Goal: Task Accomplishment & Management: Complete application form

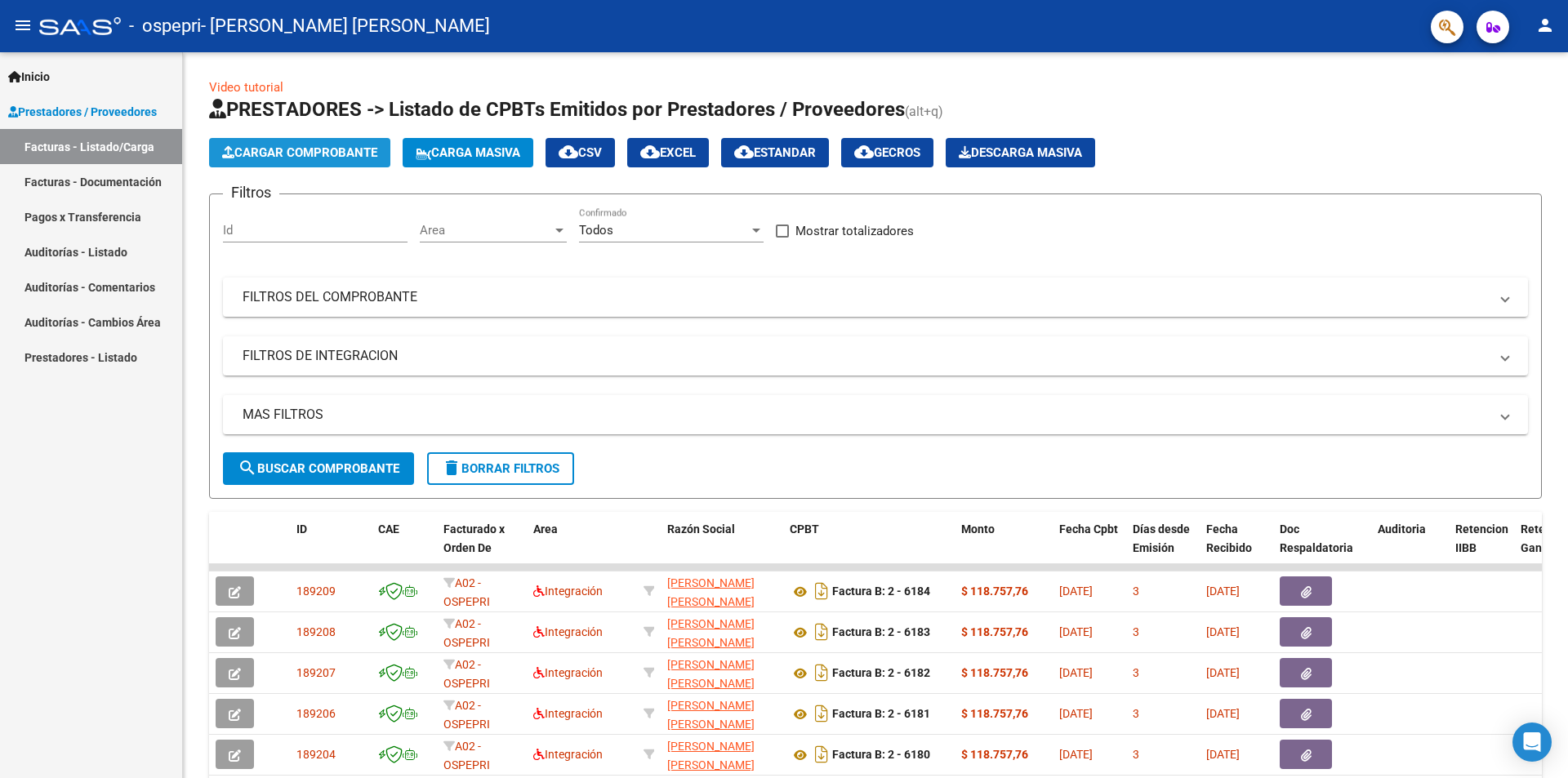
click at [340, 151] on span "Cargar Comprobante" at bounding box center [299, 152] width 155 height 15
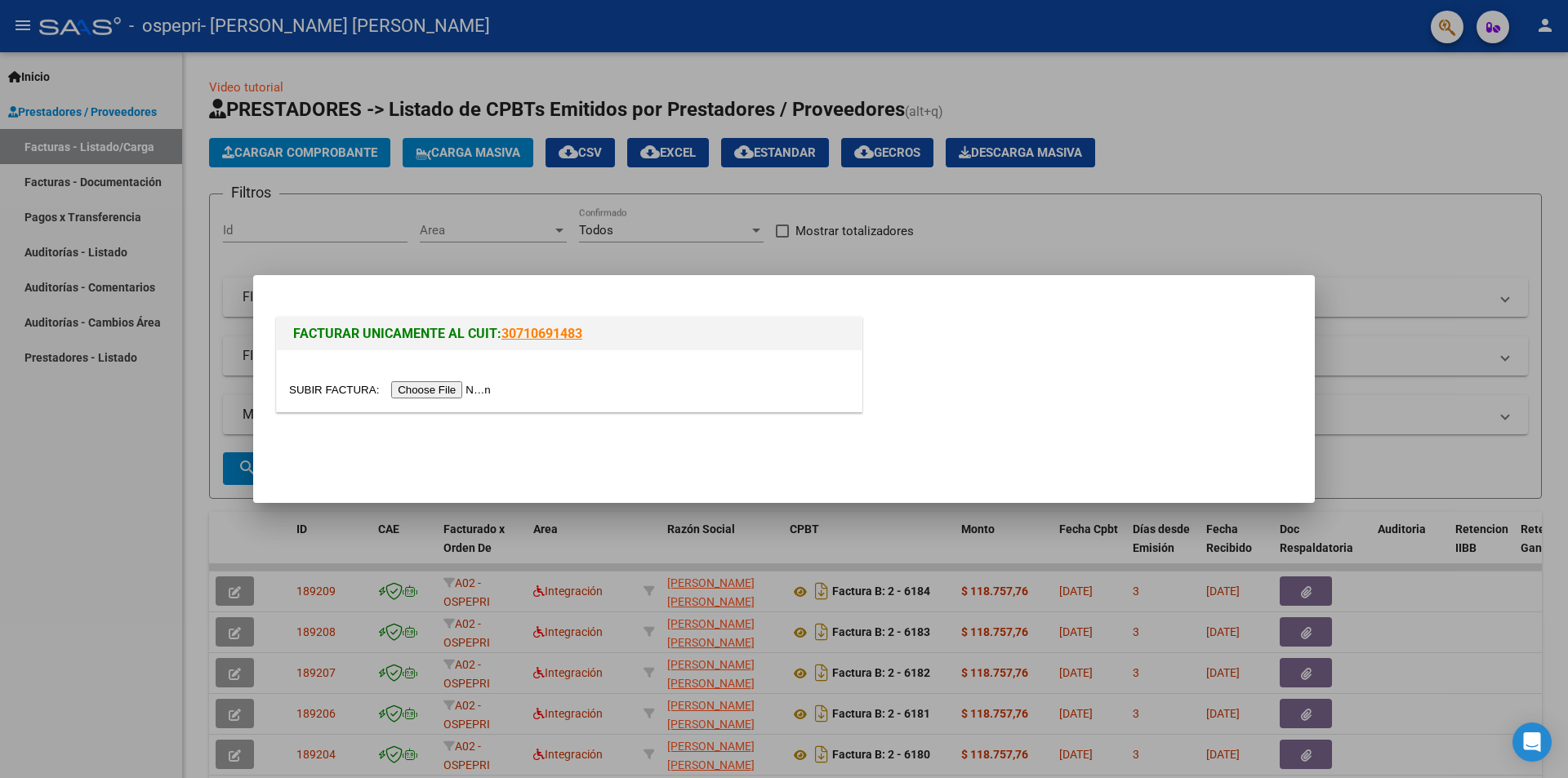
click at [444, 392] on input "file" at bounding box center [393, 389] width 207 height 17
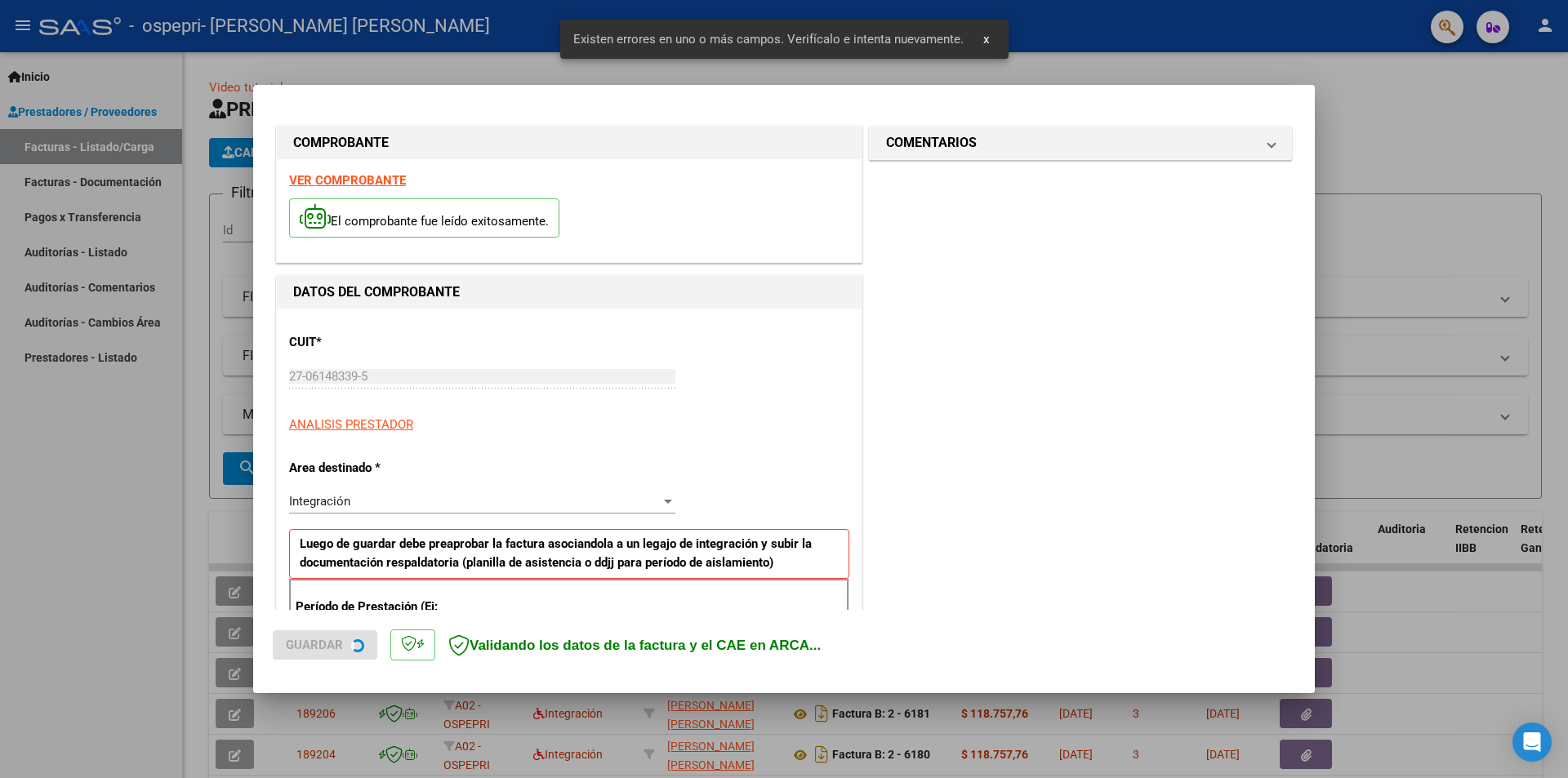
scroll to position [285, 0]
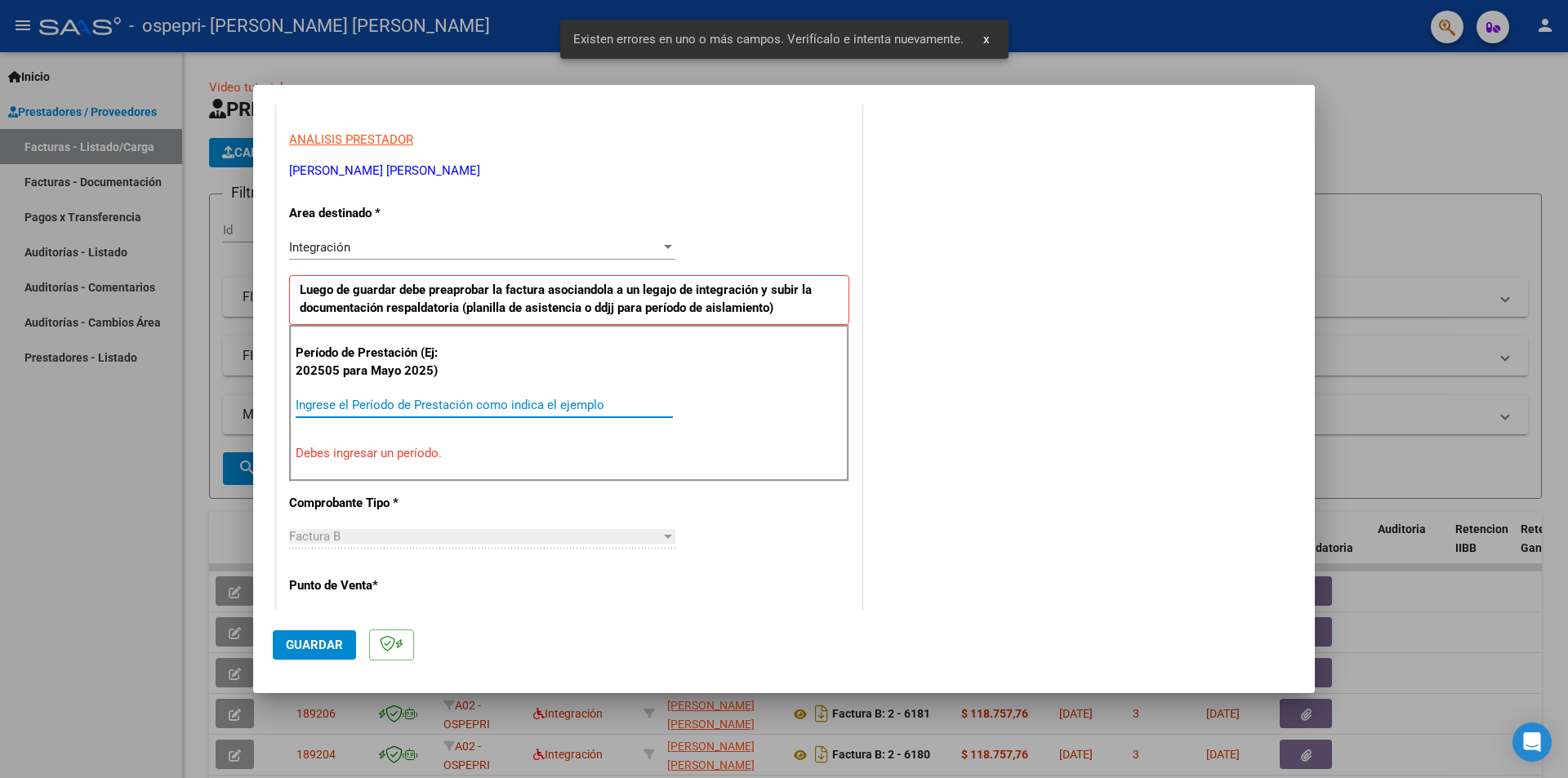
click at [531, 403] on input "Ingrese el Período de Prestación como indica el ejemplo" at bounding box center [485, 405] width 377 height 15
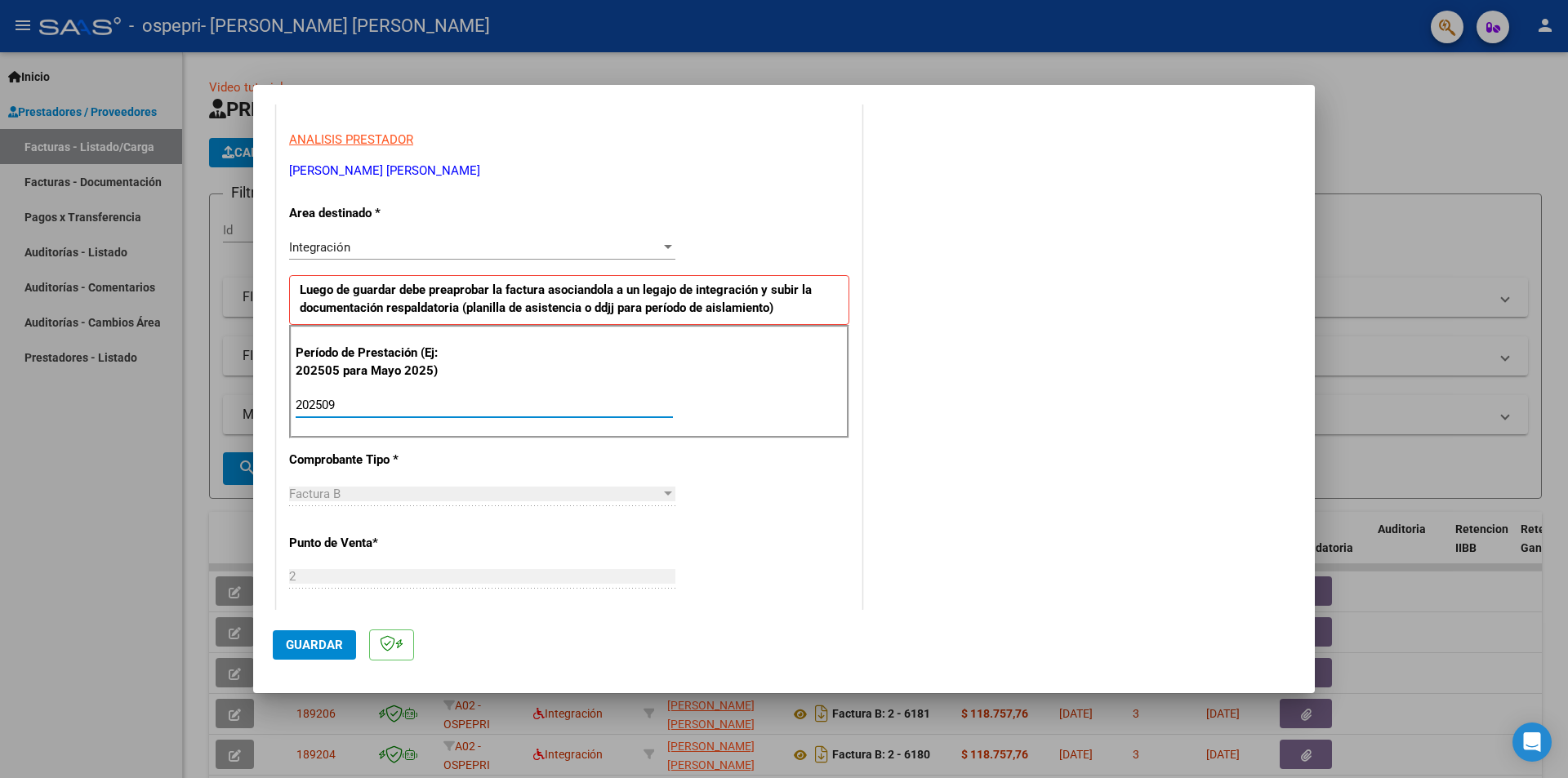
type input "202509"
click at [319, 647] on span "Guardar" at bounding box center [315, 645] width 57 height 15
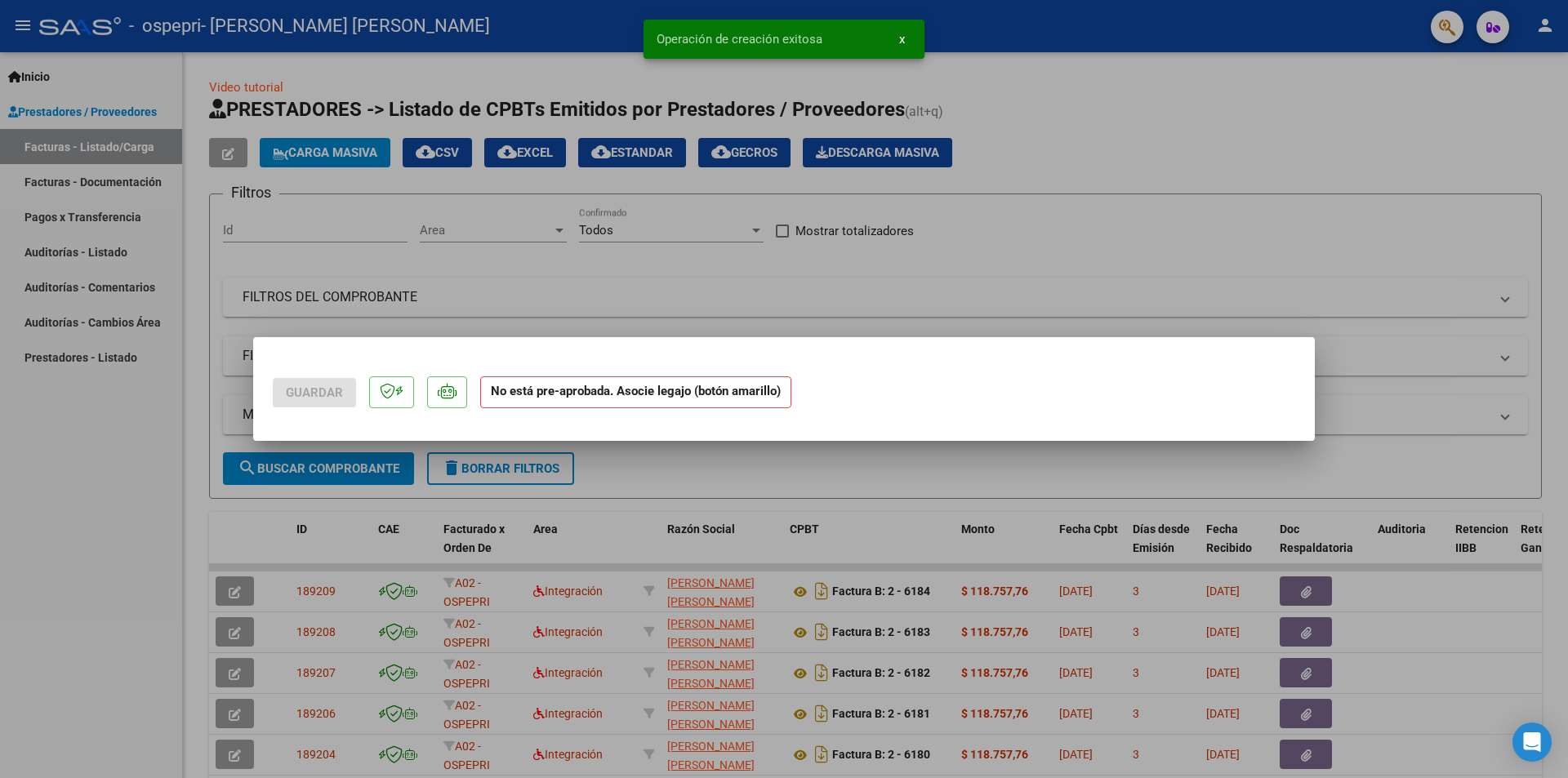
scroll to position [0, 0]
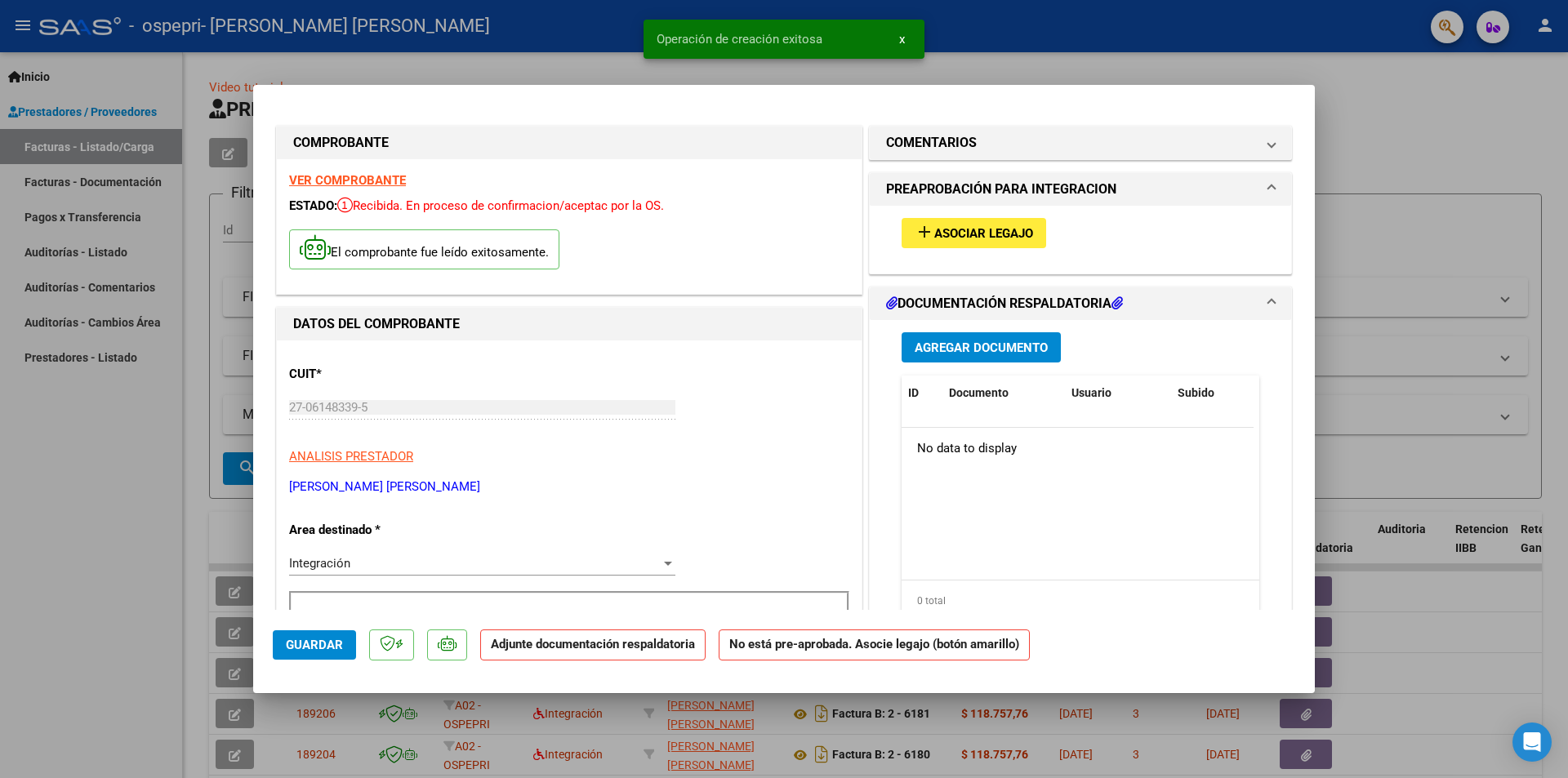
click at [381, 177] on strong "VER COMPROBANTE" at bounding box center [348, 180] width 116 height 15
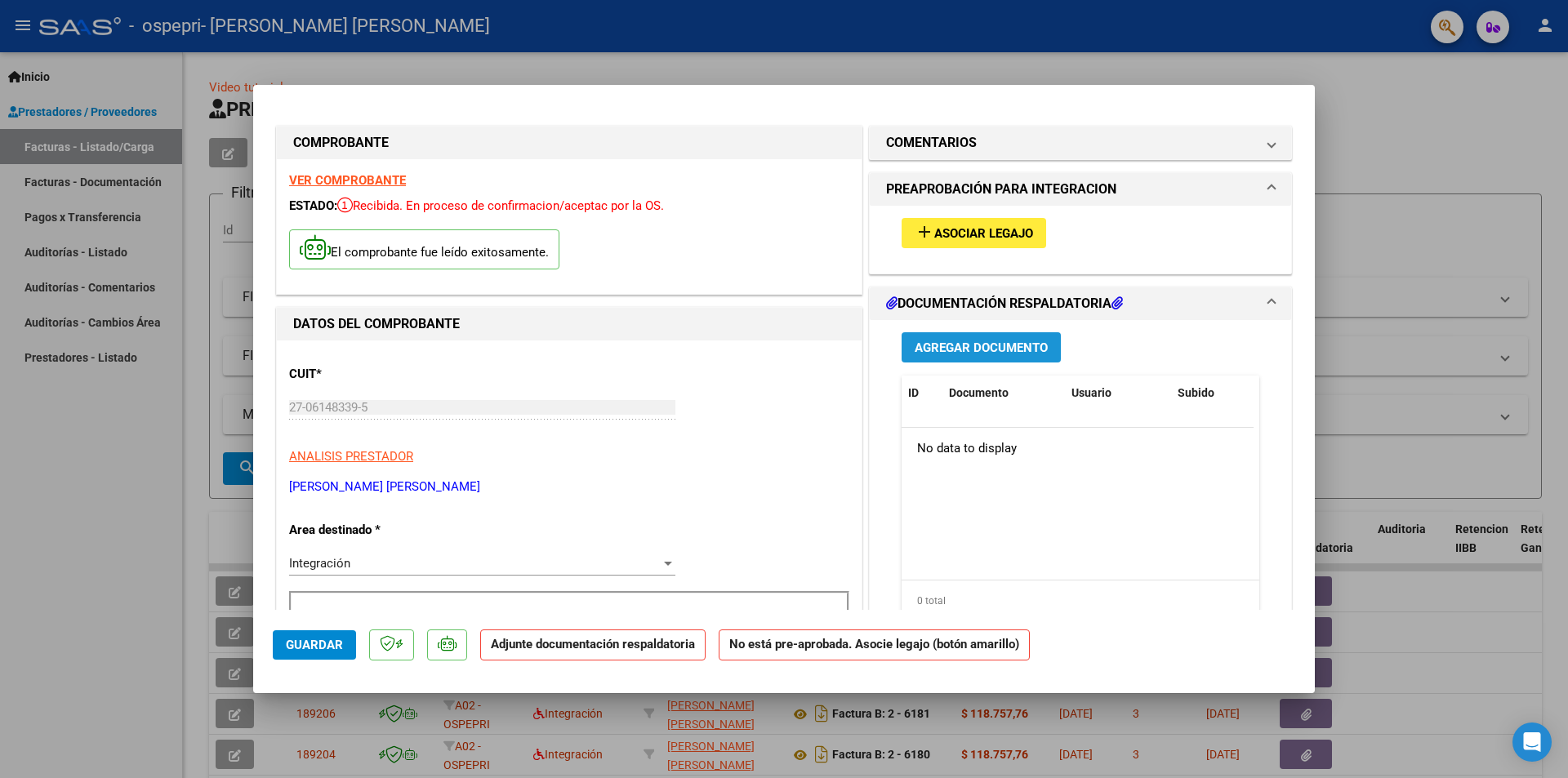
click at [1027, 341] on span "Agregar Documento" at bounding box center [981, 348] width 133 height 15
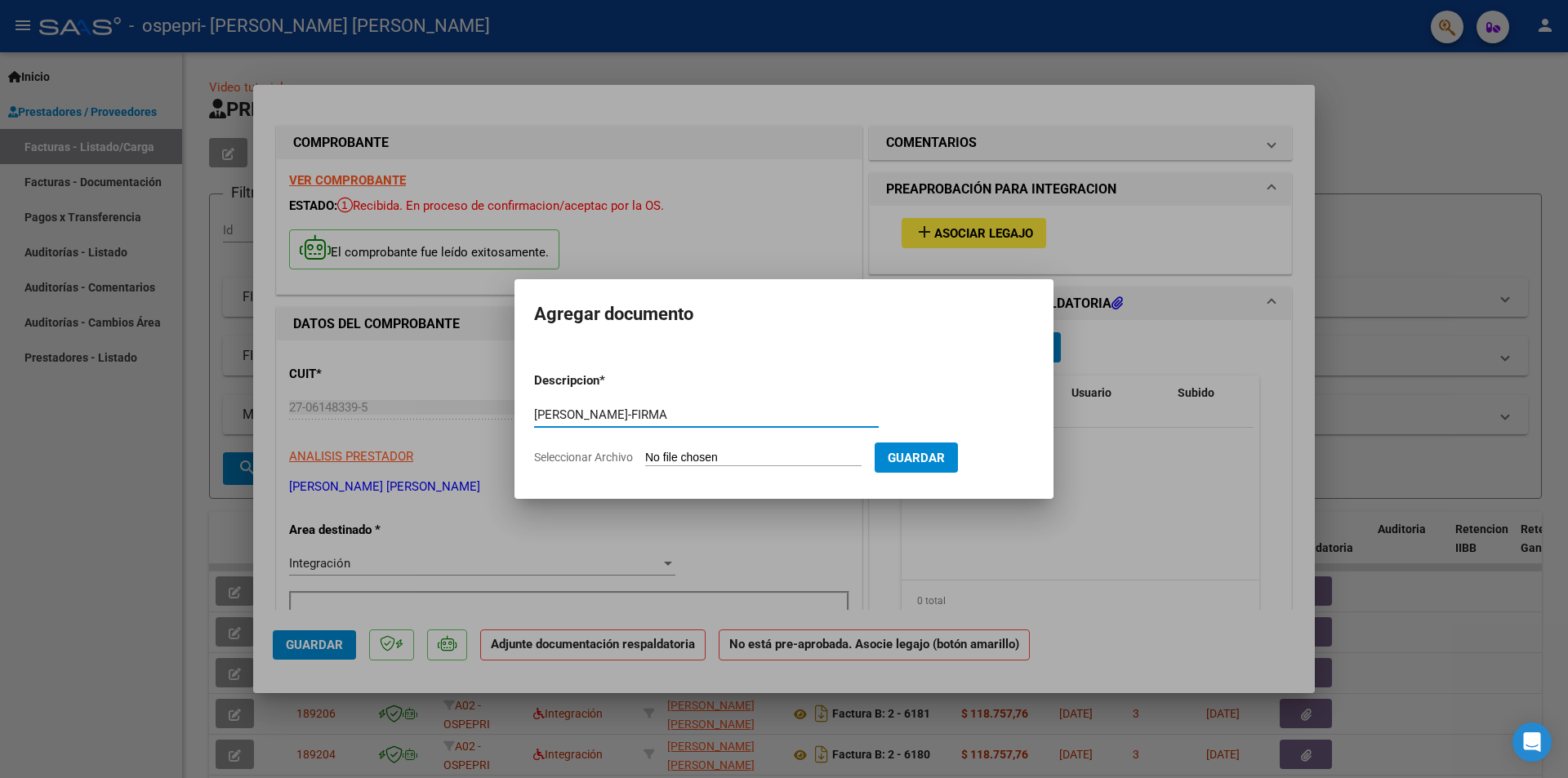
type input "[PERSON_NAME]-FIRMA"
click at [786, 459] on input "Seleccionar Archivo" at bounding box center [754, 458] width 217 height 16
type input "C:\fakepath\[PERSON_NAME]-FIRMA.pdf"
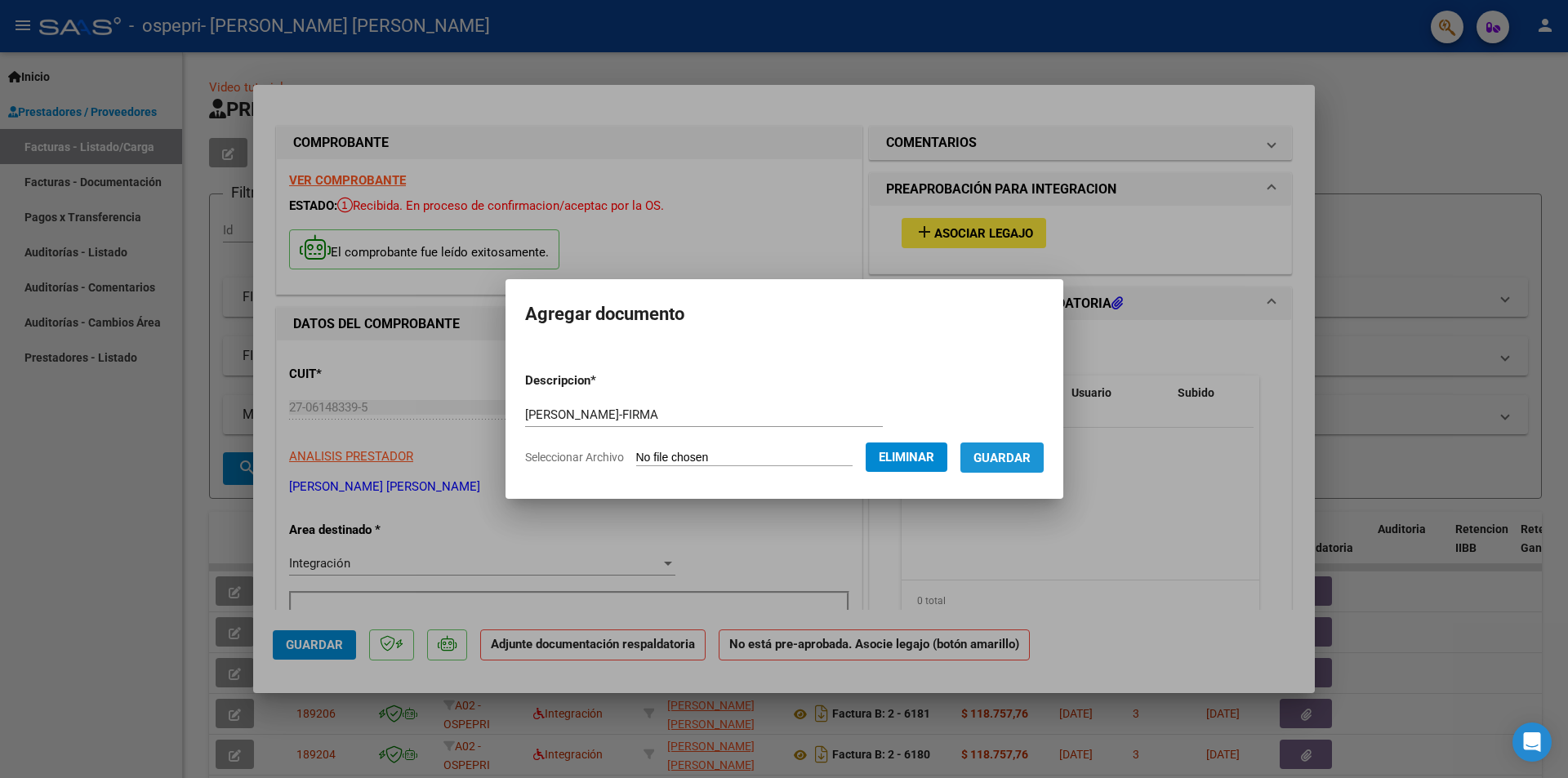
click at [1031, 459] on span "Guardar" at bounding box center [1002, 458] width 57 height 15
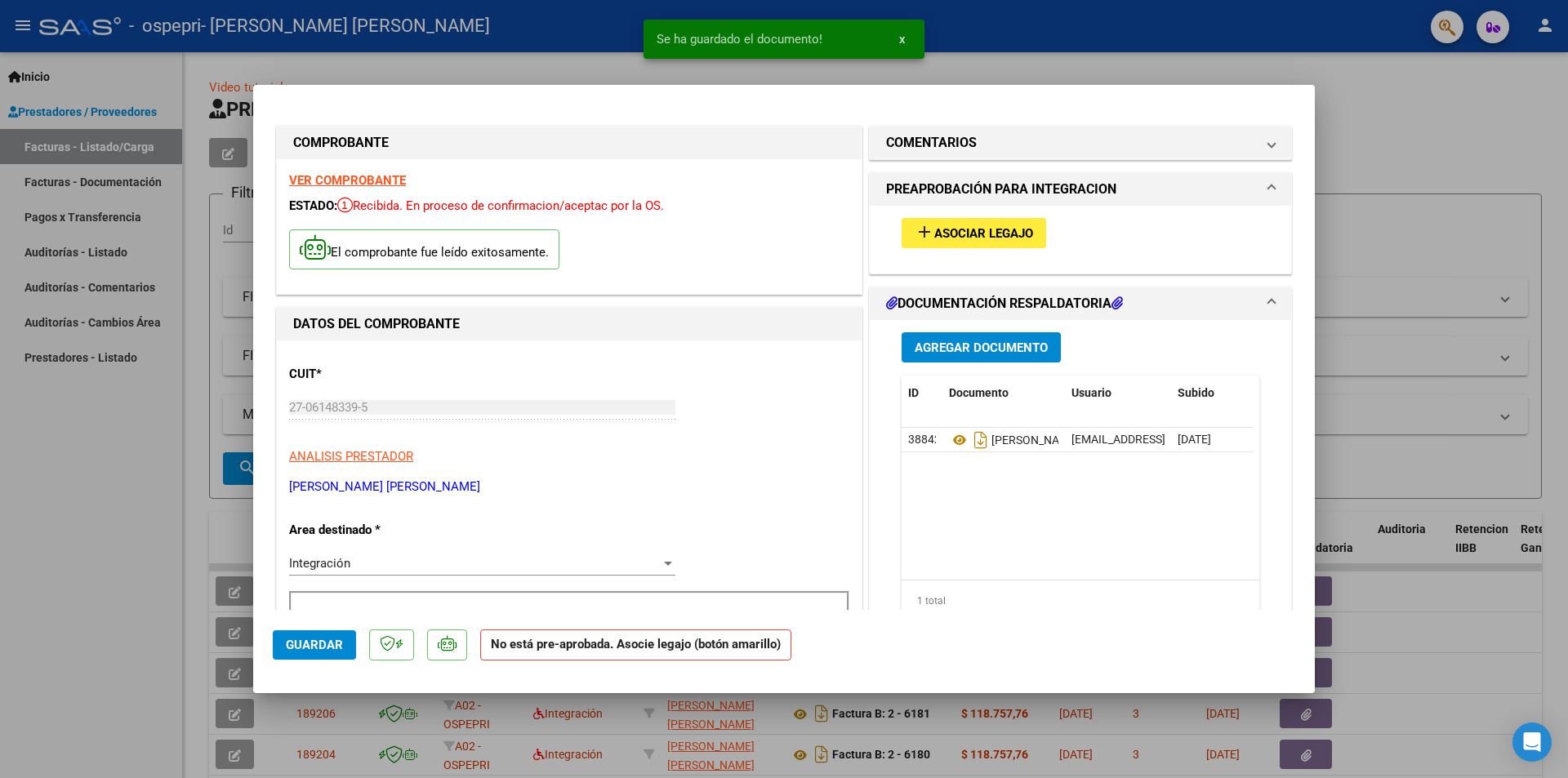
click at [1370, 211] on div at bounding box center [784, 389] width 1568 height 778
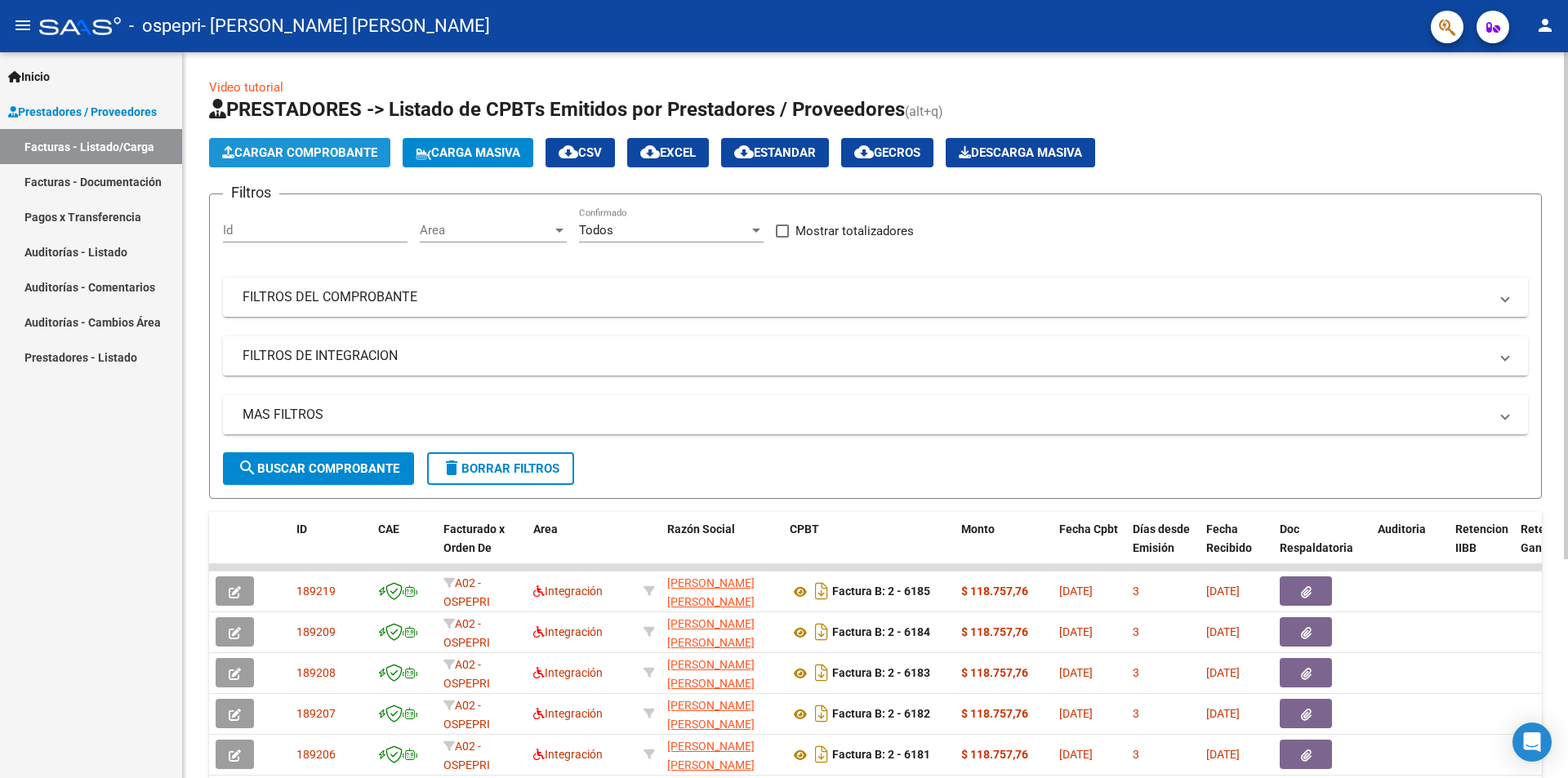
click at [356, 147] on span "Cargar Comprobante" at bounding box center [299, 152] width 155 height 15
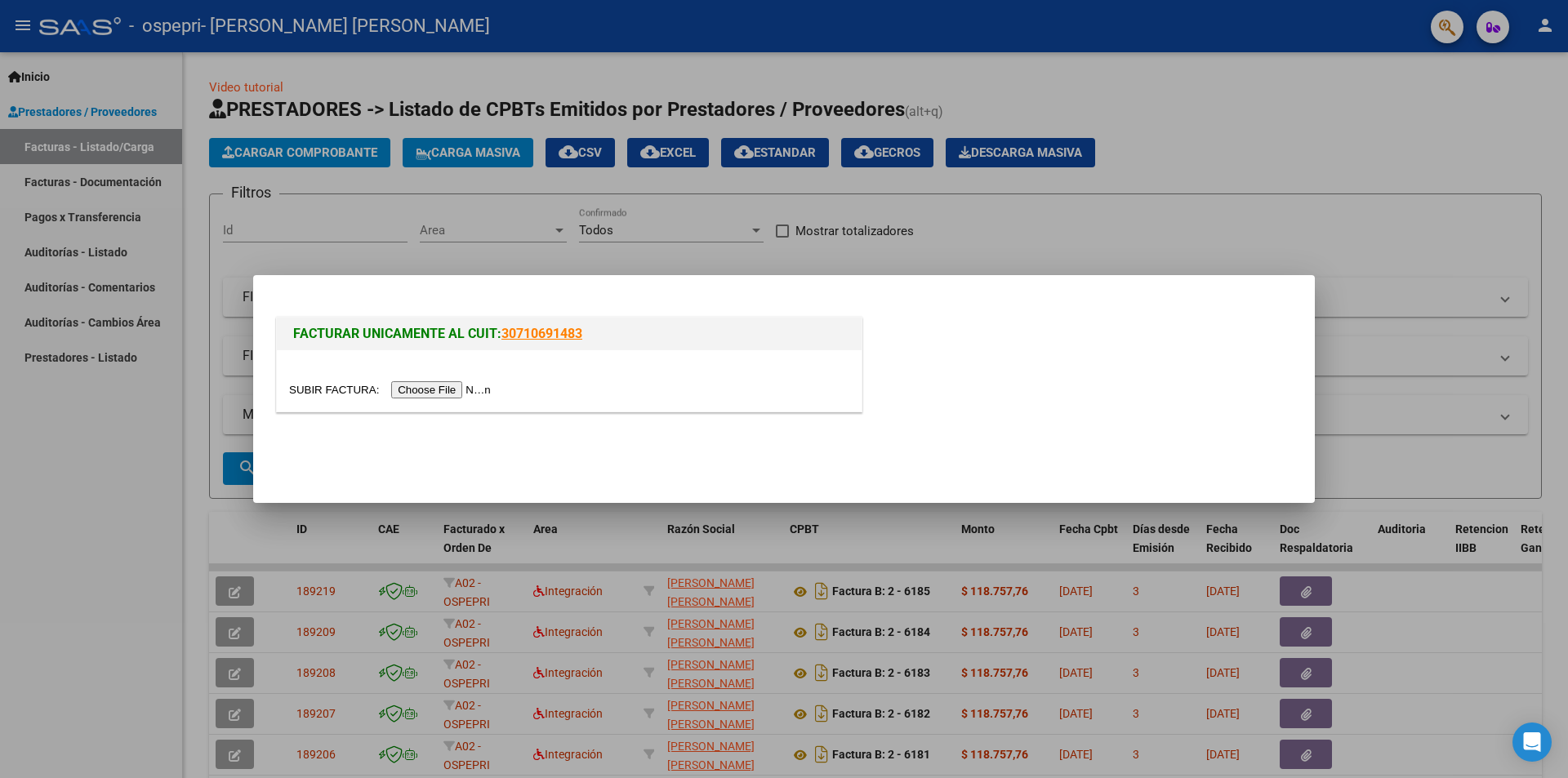
click at [433, 390] on input "file" at bounding box center [393, 389] width 207 height 17
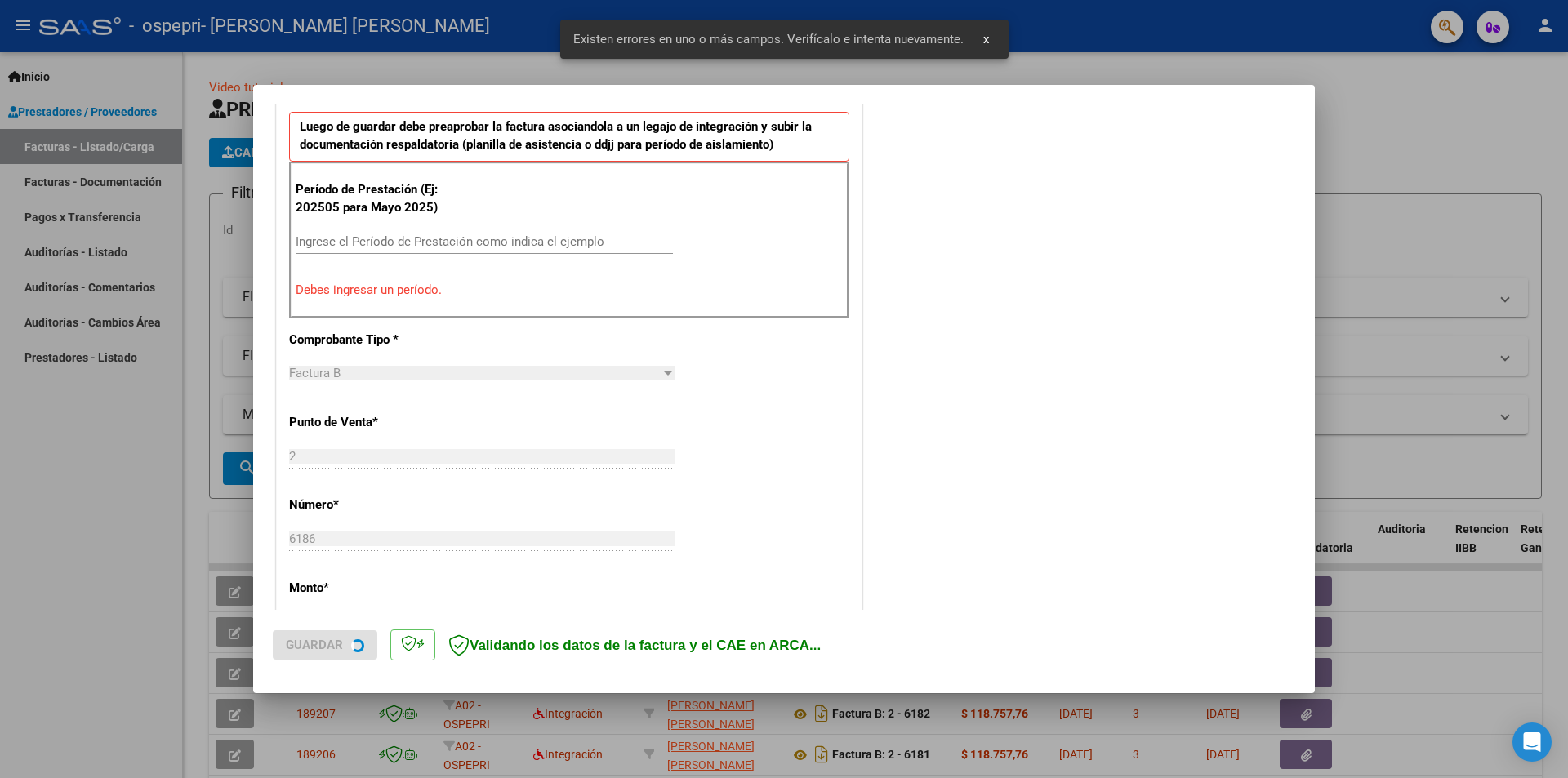
scroll to position [479, 0]
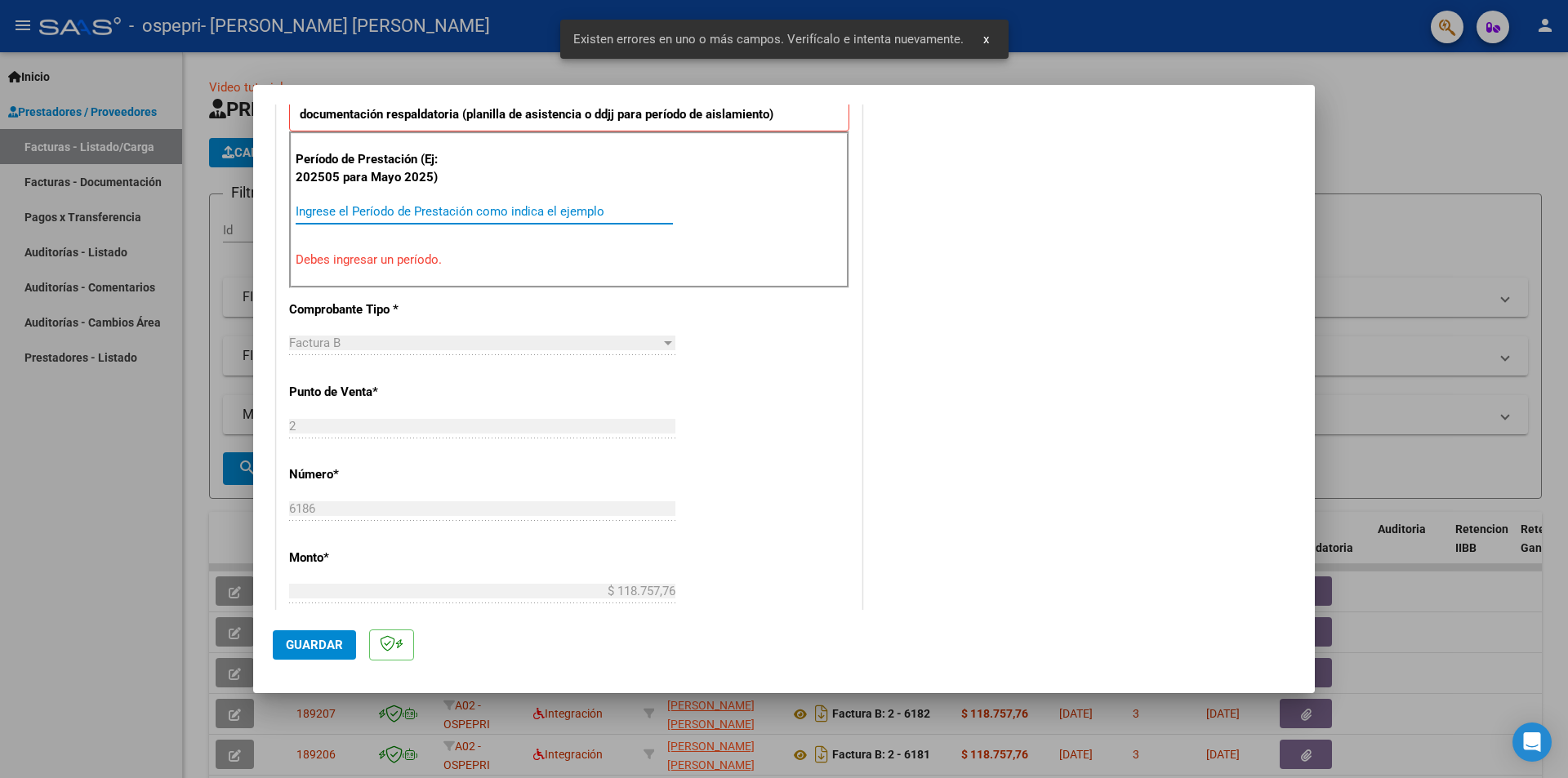
click at [500, 217] on input "Ingrese el Período de Prestación como indica el ejemplo" at bounding box center [485, 212] width 377 height 15
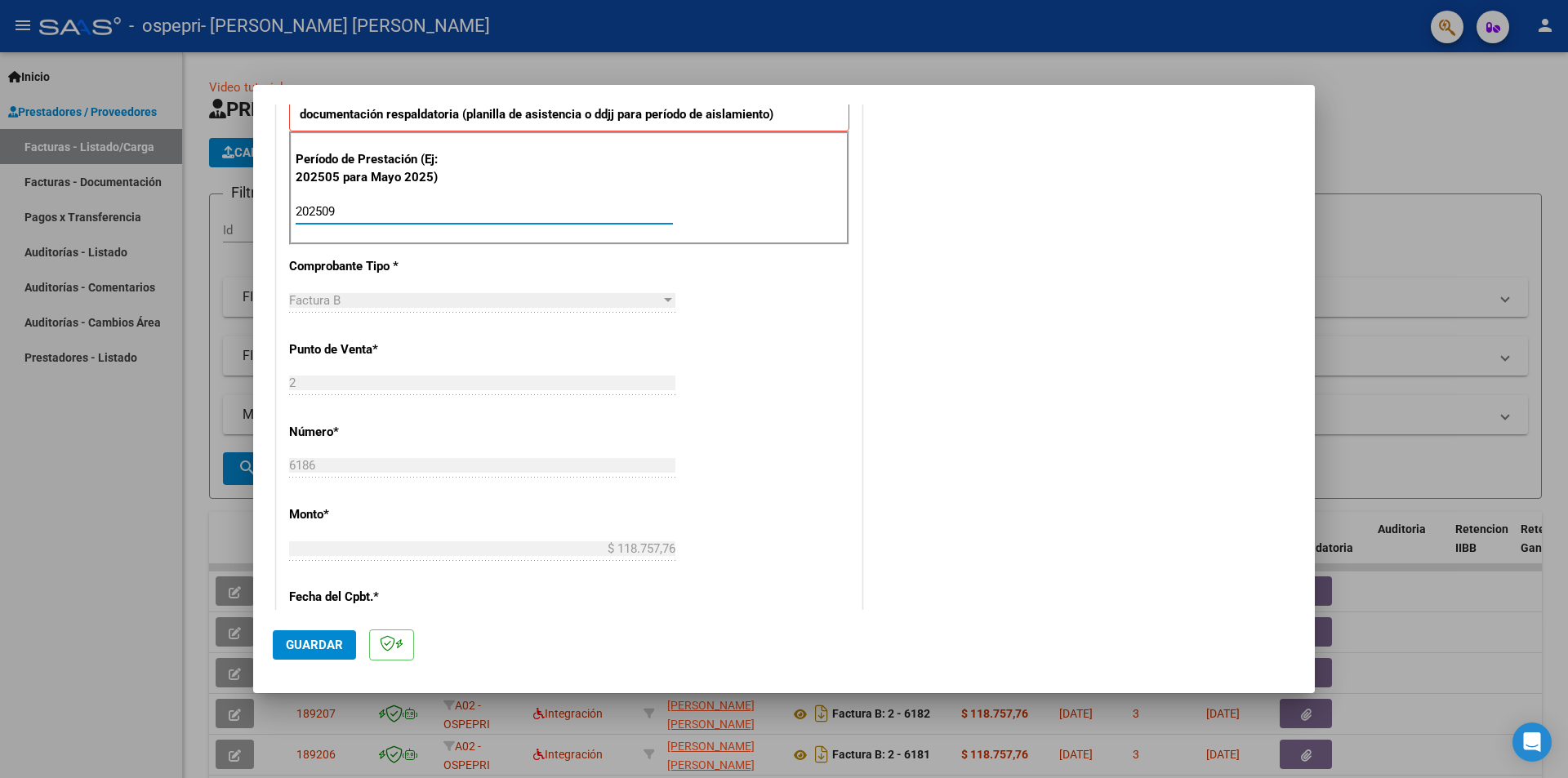
type input "202509"
click at [285, 645] on button "Guardar" at bounding box center [315, 645] width 84 height 30
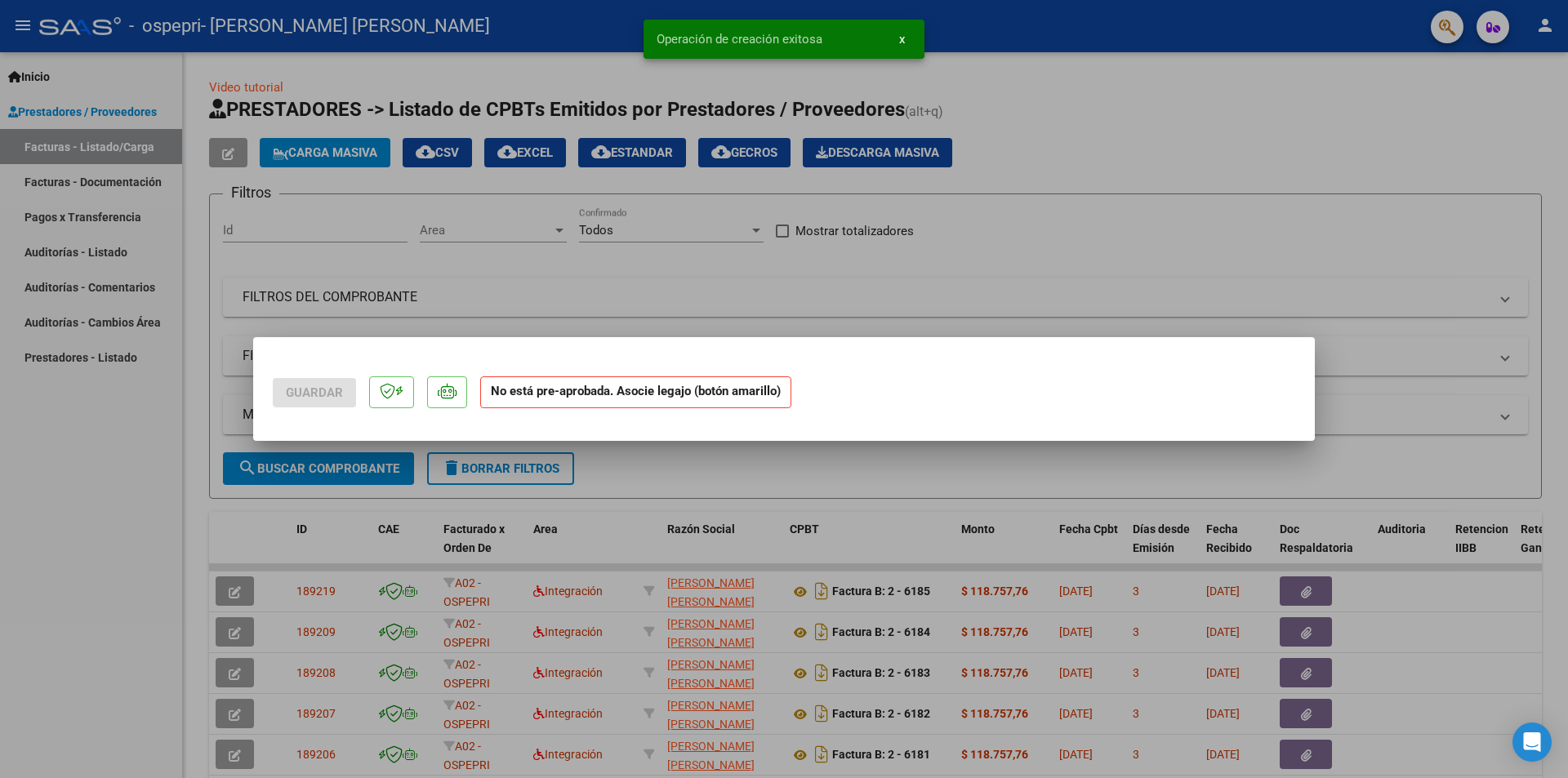
scroll to position [0, 0]
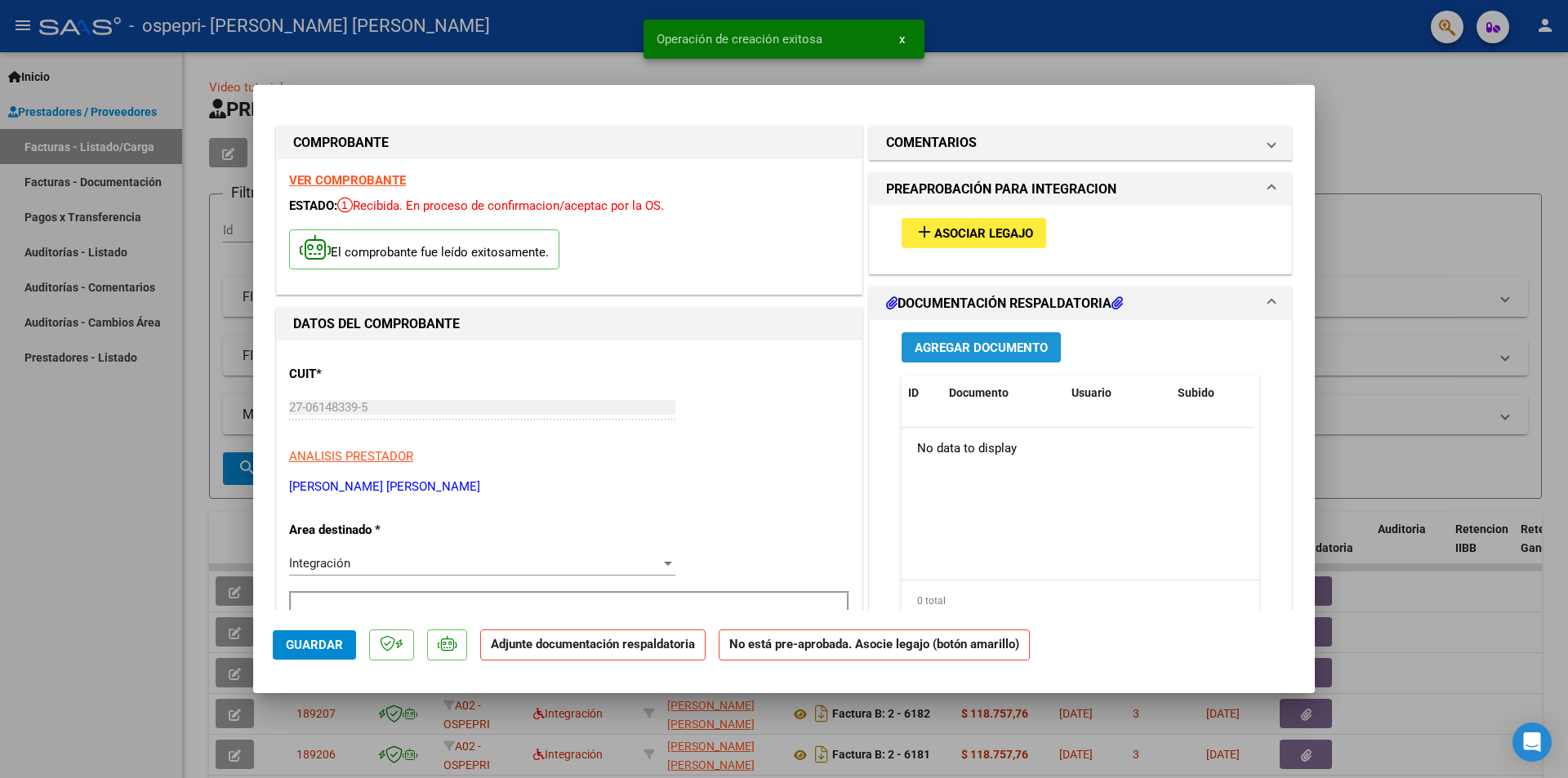
click at [979, 344] on span "Agregar Documento" at bounding box center [981, 348] width 133 height 15
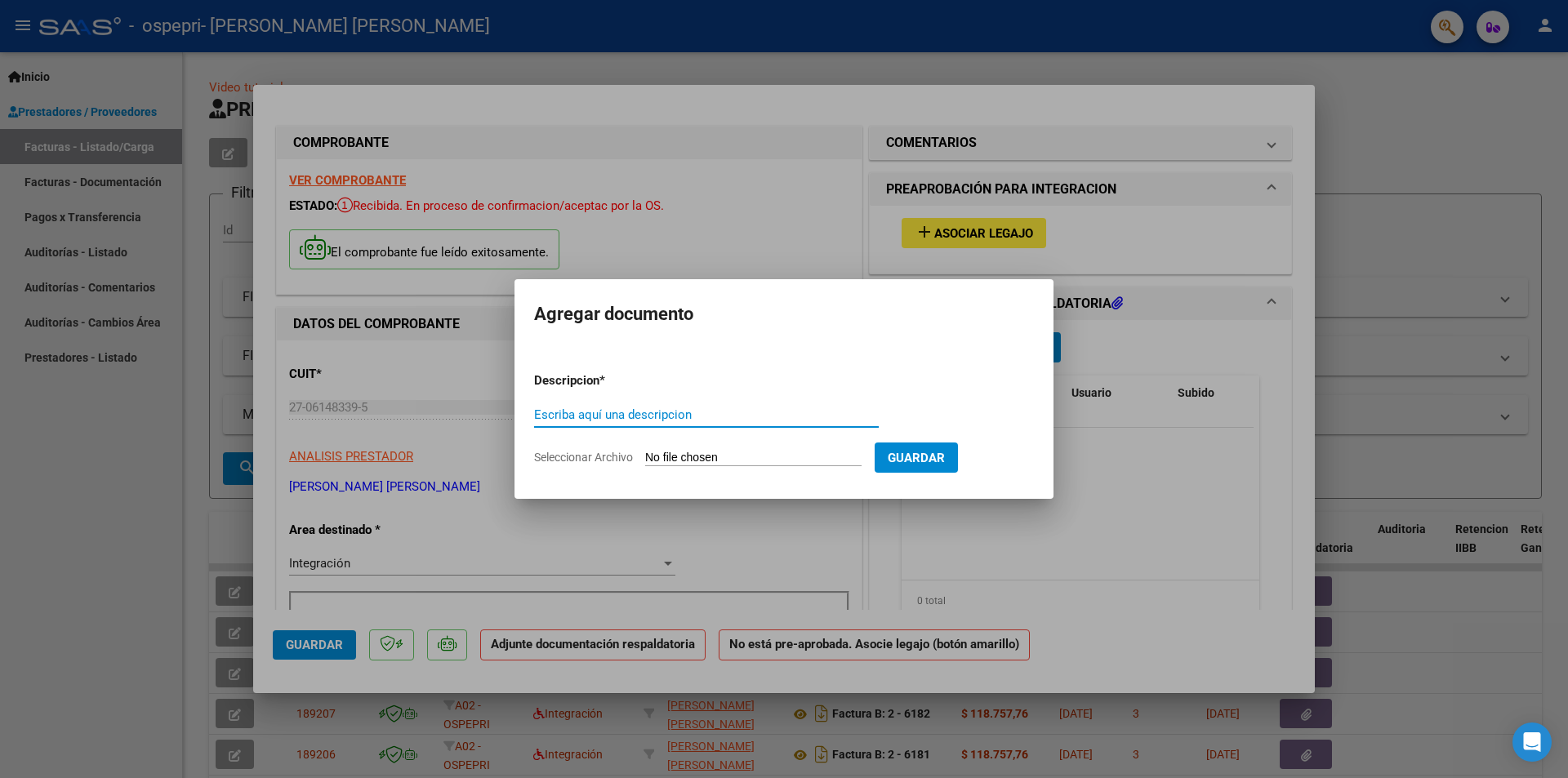
click at [829, 415] on input "Escriba aquí una descripcion" at bounding box center [706, 415] width 344 height 15
type input "[PERSON_NAME]-FIRMA"
click at [744, 454] on input "Seleccionar Archivo" at bounding box center [754, 458] width 217 height 16
type input "C:\fakepath\[PERSON_NAME]-FIRMA.pdf"
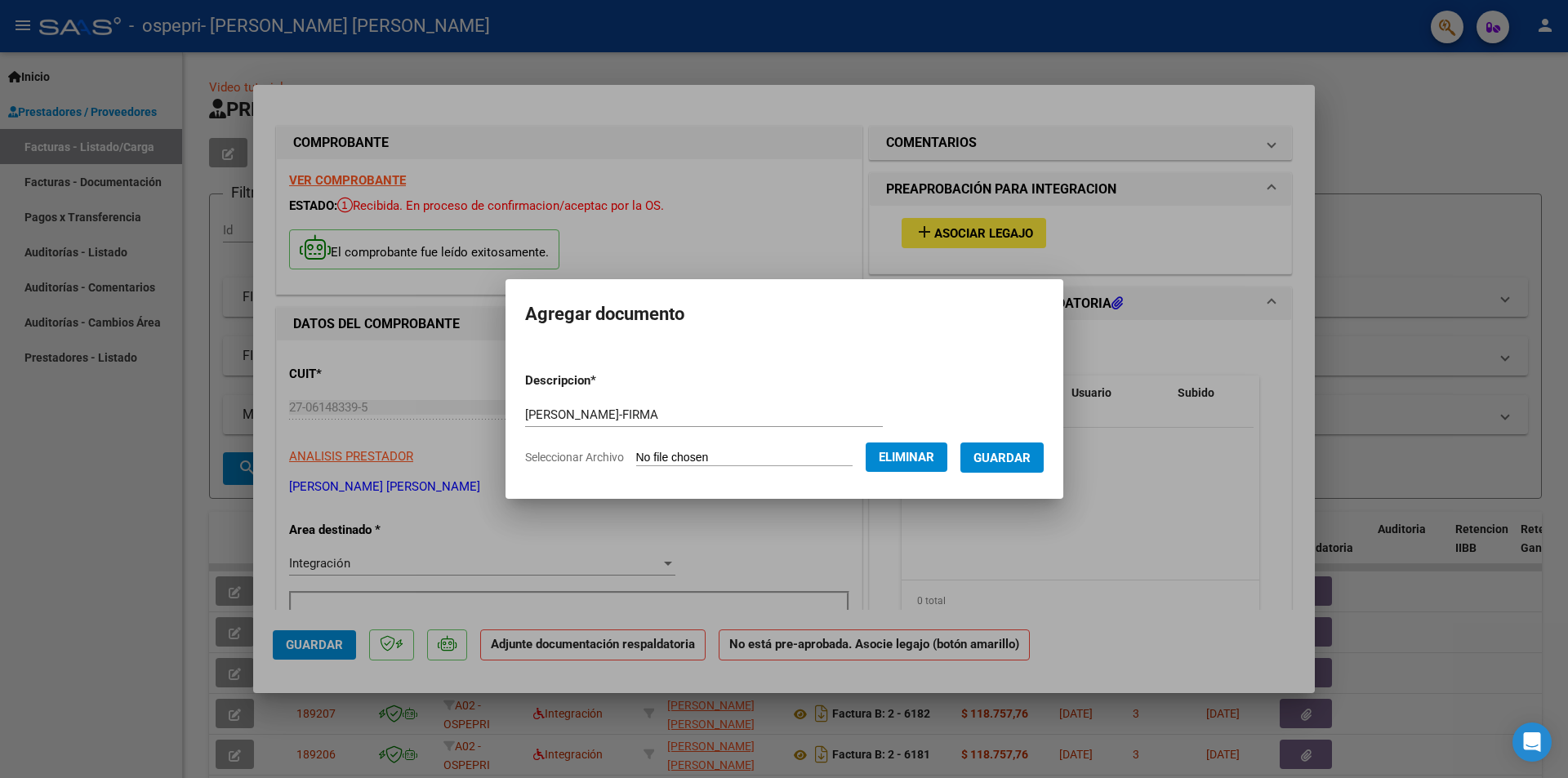
click at [1031, 457] on span "Guardar" at bounding box center [1002, 458] width 57 height 15
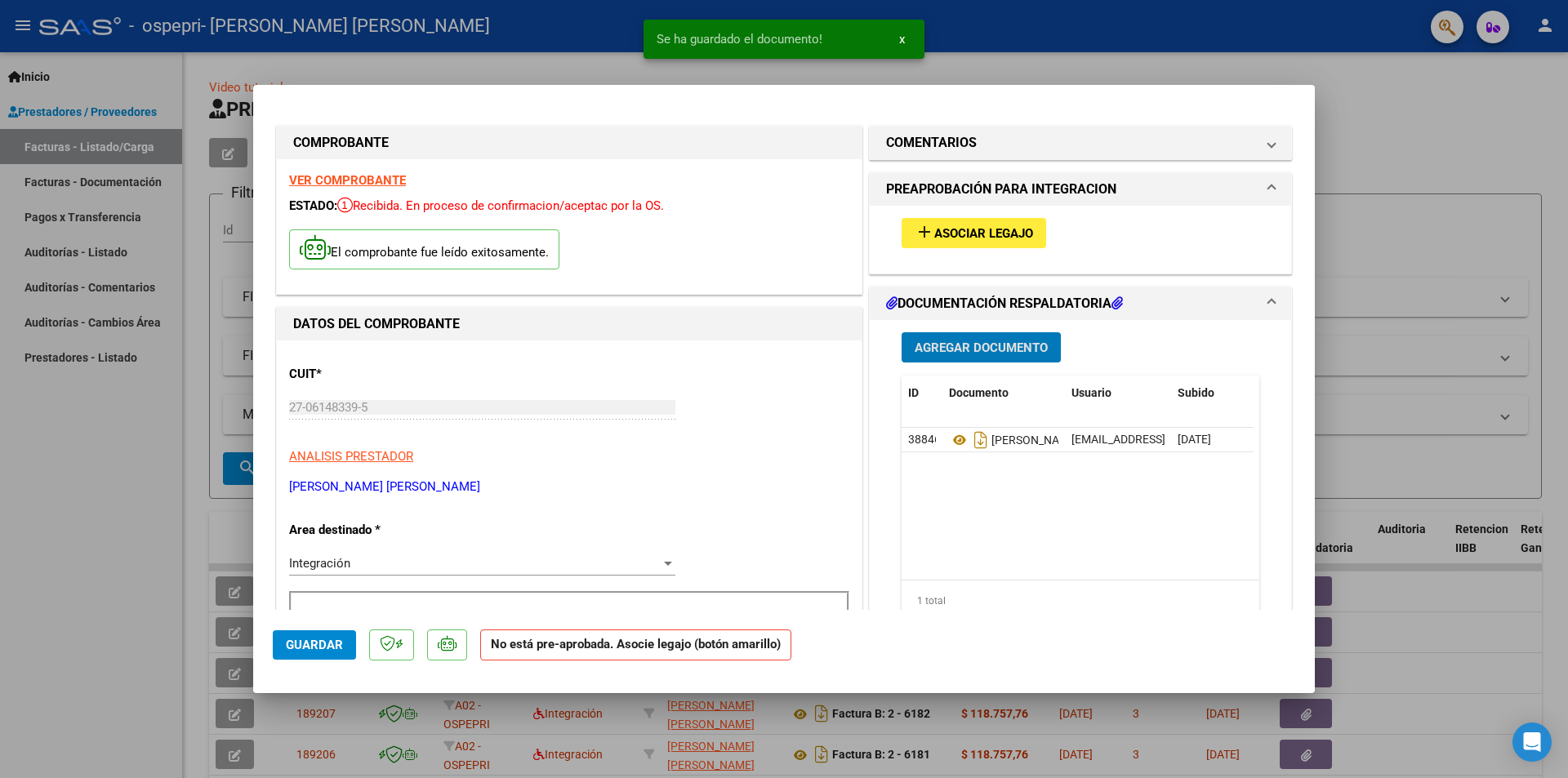
click at [1416, 221] on div at bounding box center [784, 389] width 1568 height 778
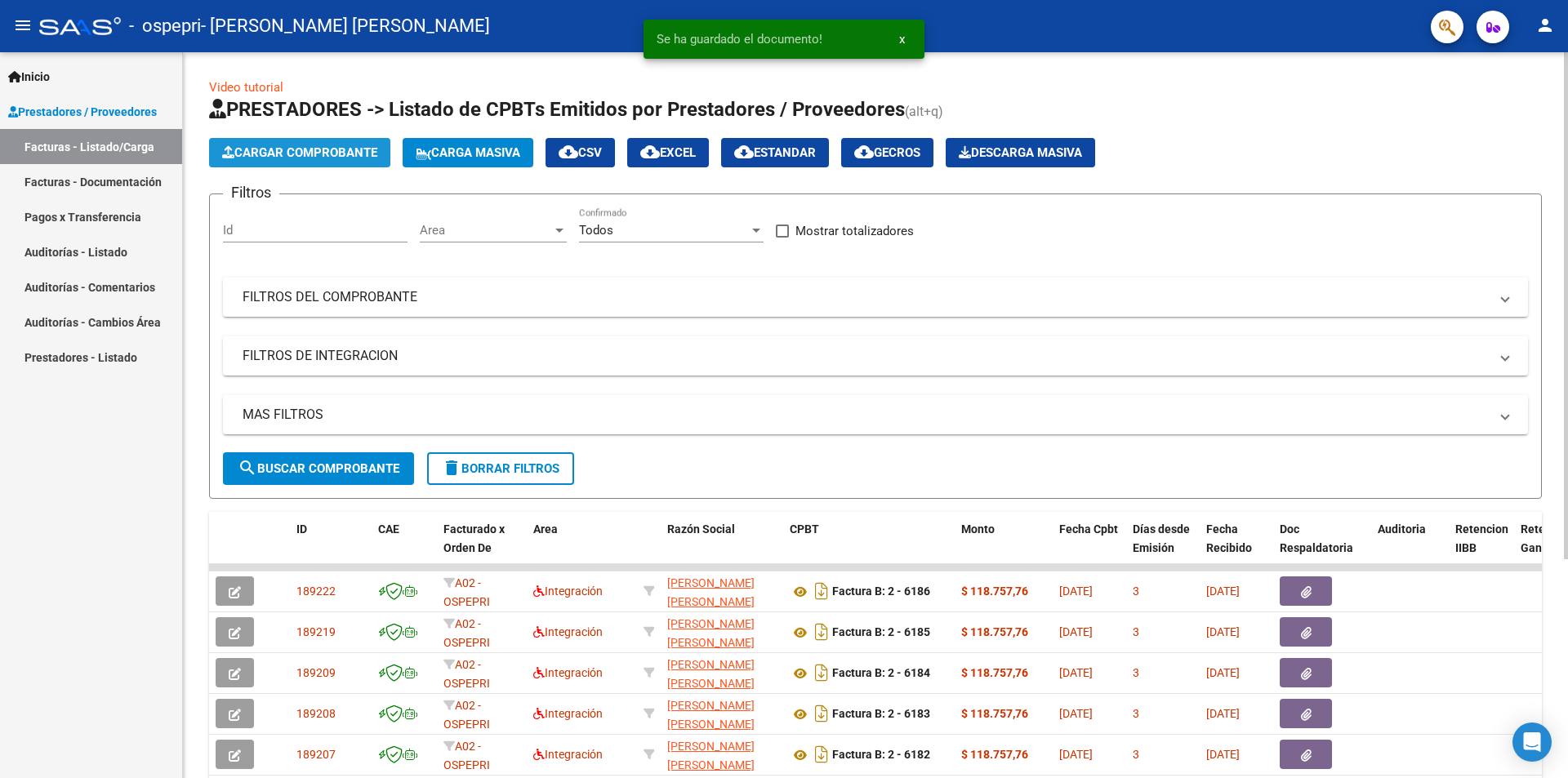
click at [333, 149] on span "Cargar Comprobante" at bounding box center [299, 152] width 155 height 15
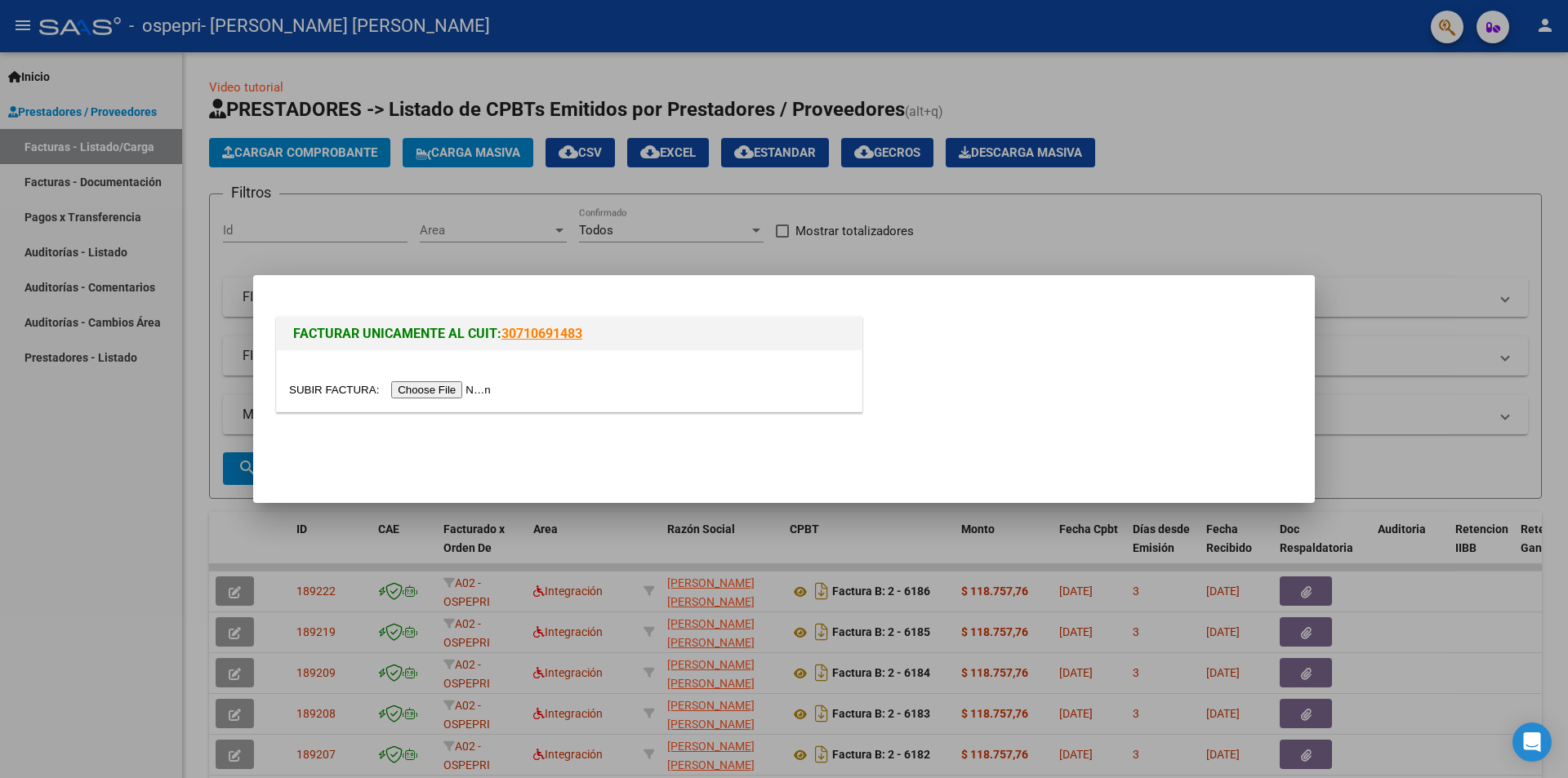
click at [428, 387] on input "file" at bounding box center [393, 389] width 207 height 17
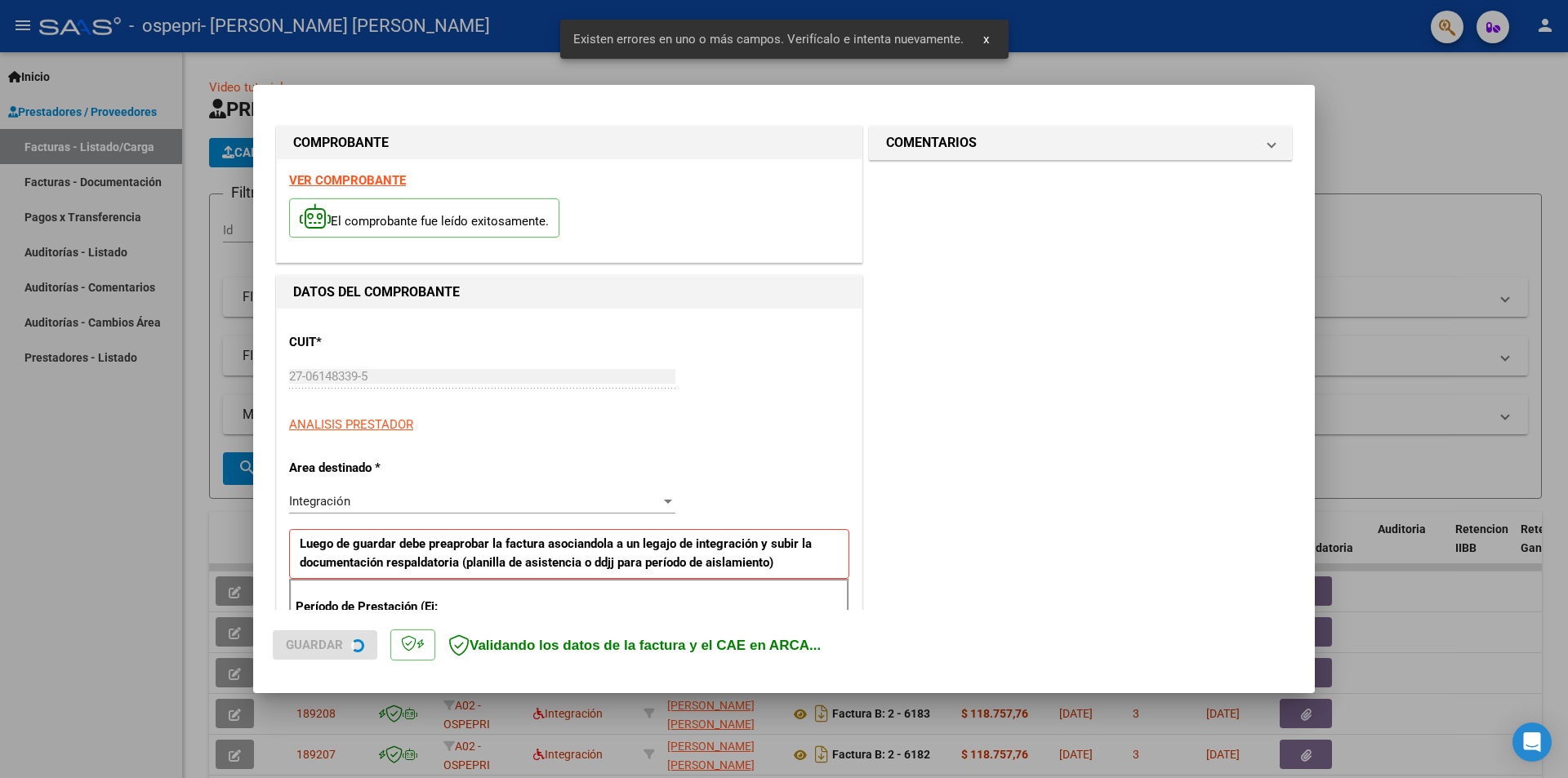
scroll to position [285, 0]
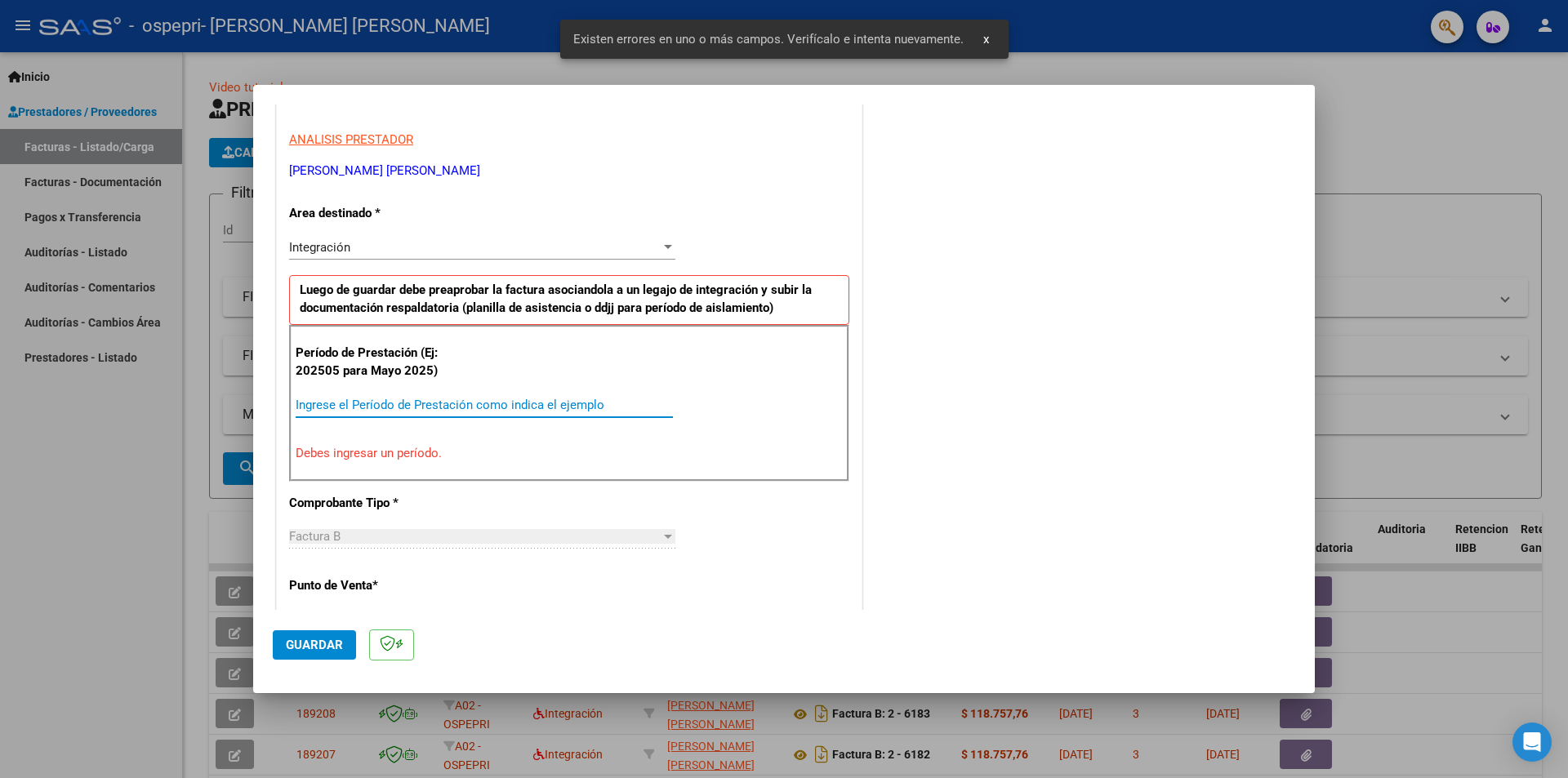
click at [428, 407] on input "Ingrese el Período de Prestación como indica el ejemplo" at bounding box center [485, 405] width 377 height 15
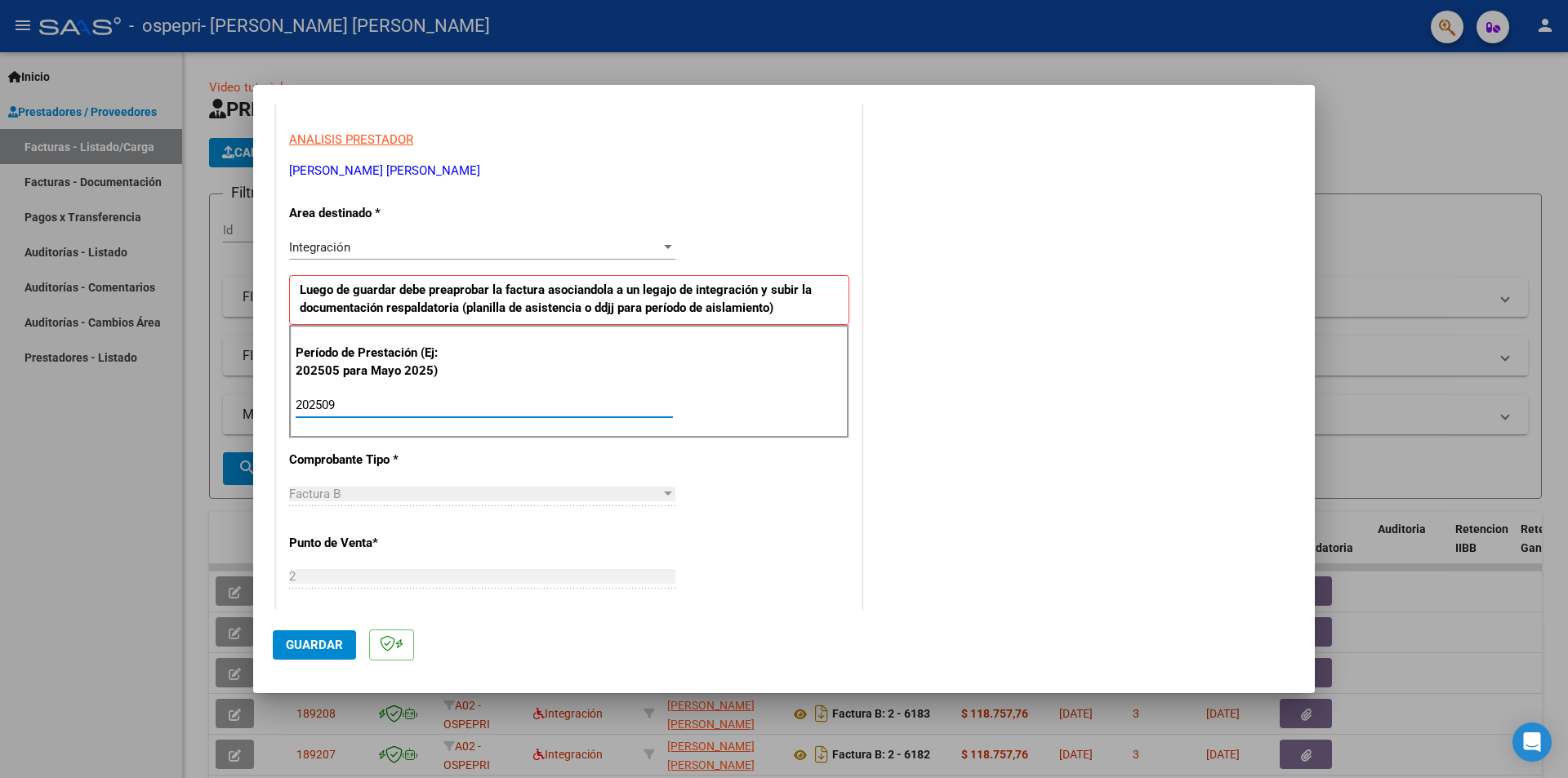
type input "202509"
click at [314, 646] on span "Guardar" at bounding box center [315, 645] width 57 height 15
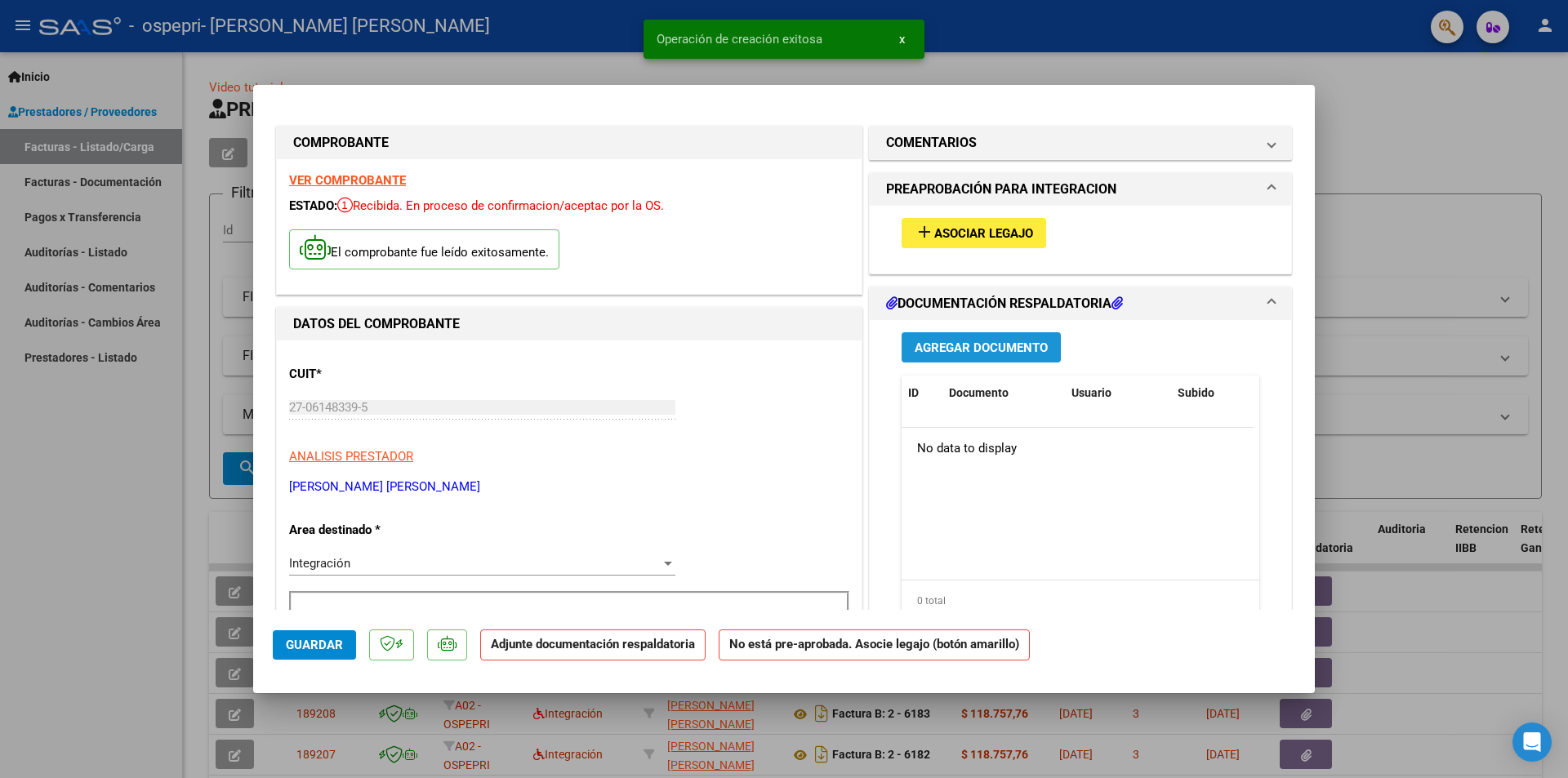
click at [973, 341] on span "Agregar Documento" at bounding box center [981, 348] width 133 height 15
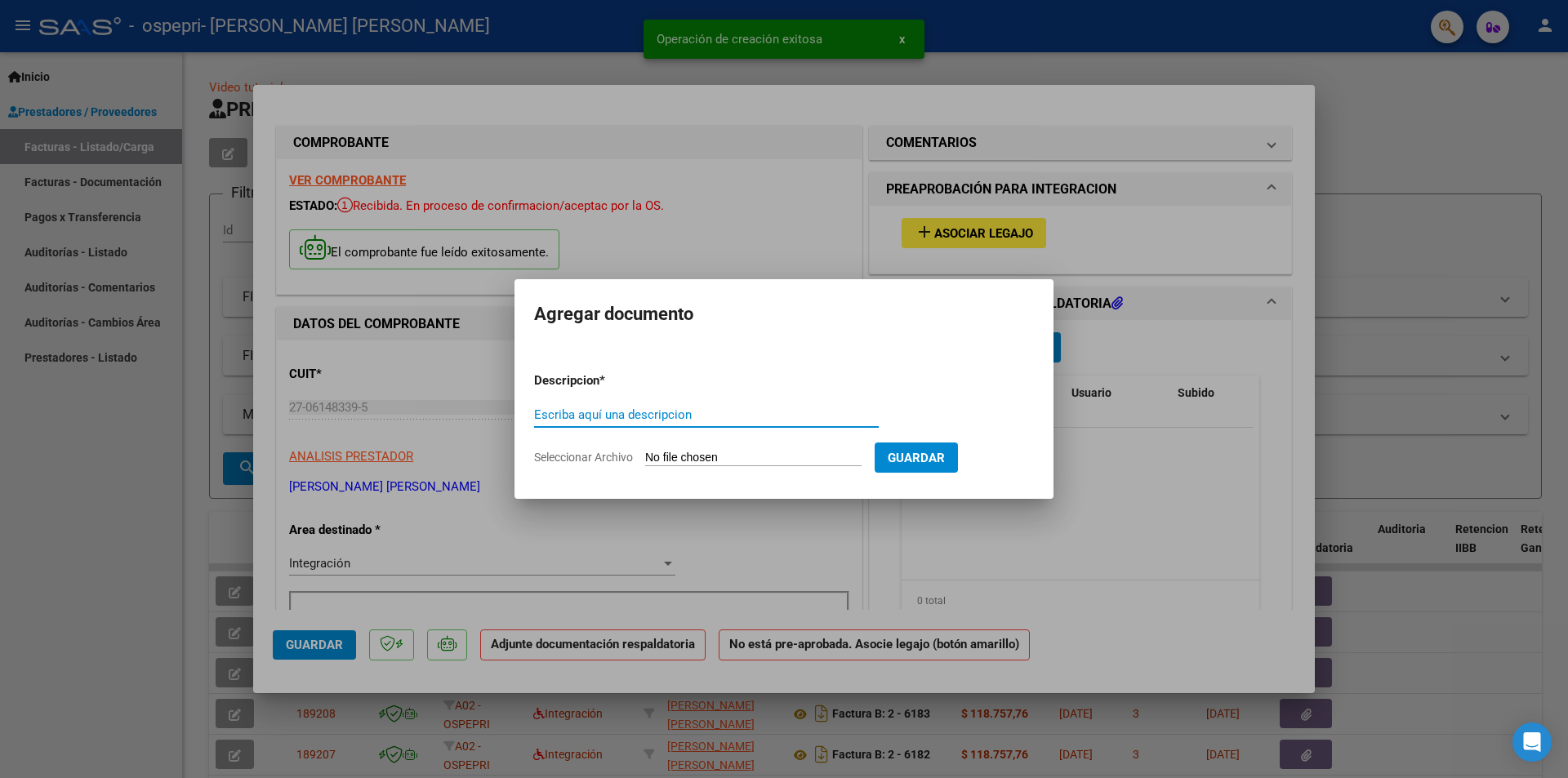
click at [741, 420] on input "Escriba aquí una descripcion" at bounding box center [706, 415] width 344 height 15
type input "[PERSON_NAME]-FIRMA"
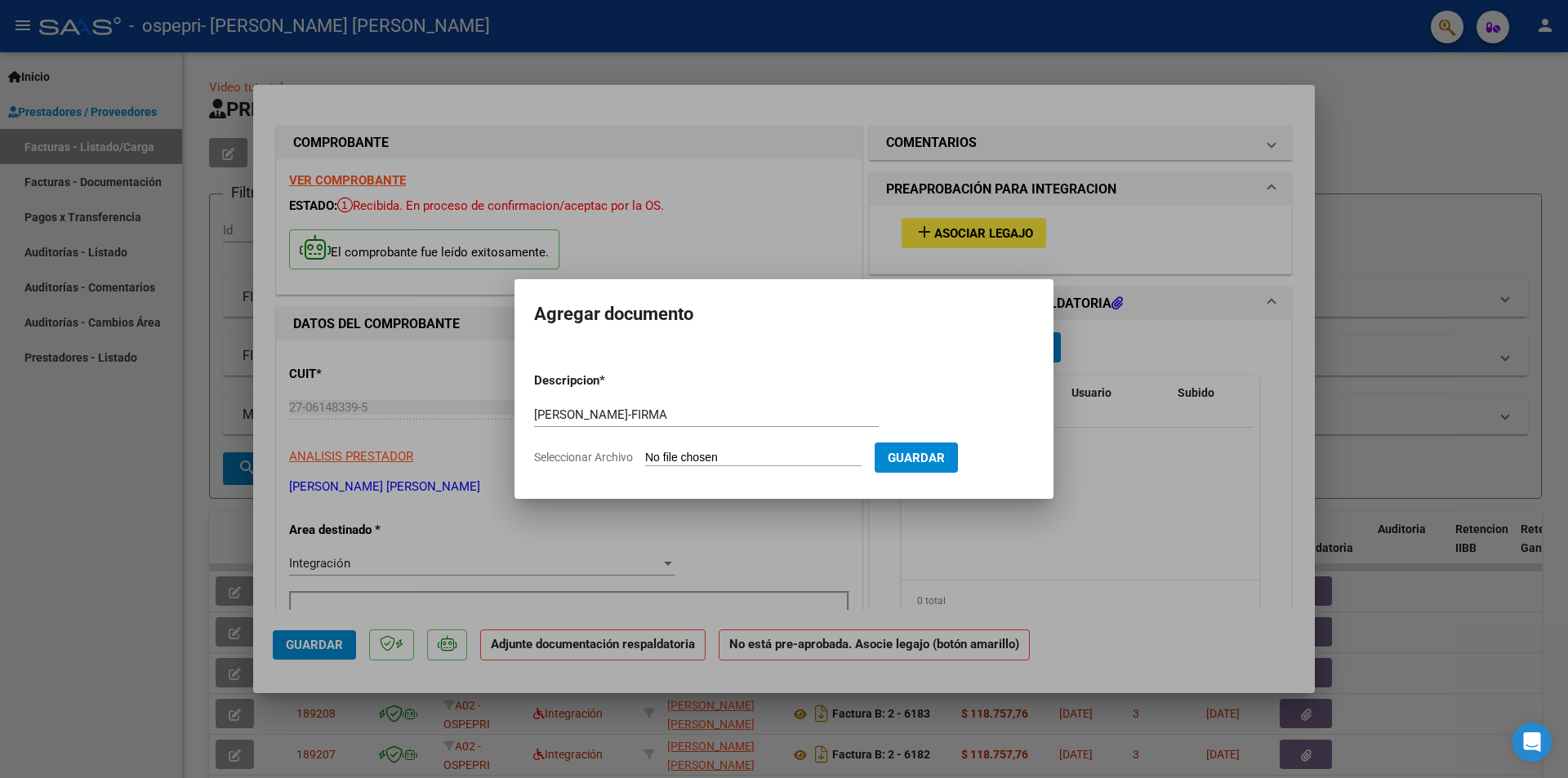
click at [763, 462] on input "Seleccionar Archivo" at bounding box center [754, 458] width 217 height 16
type input "C:\fakepath\[PERSON_NAME]-FIRMA.pdf"
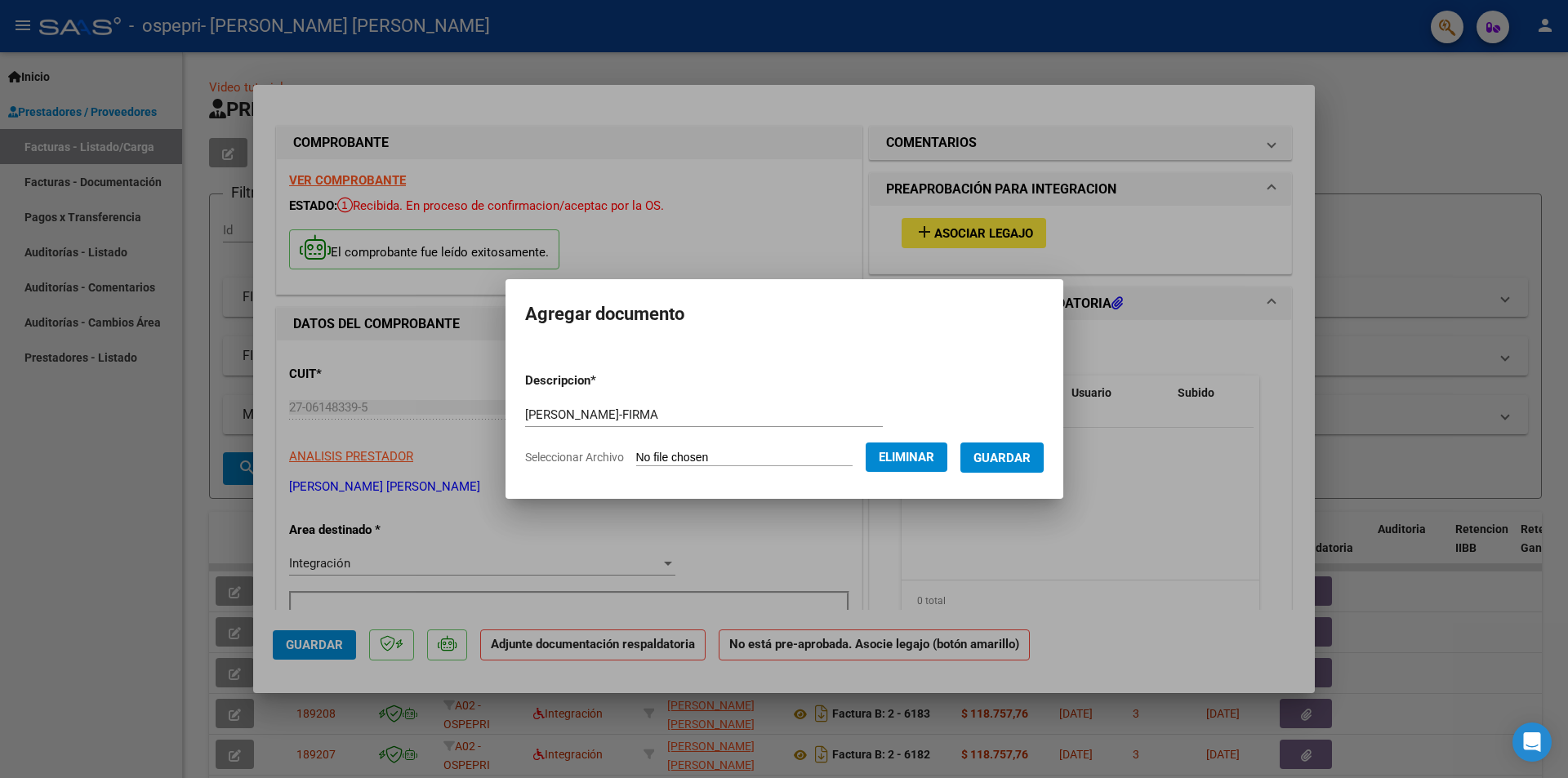
click at [1031, 456] on span "Guardar" at bounding box center [1002, 458] width 57 height 15
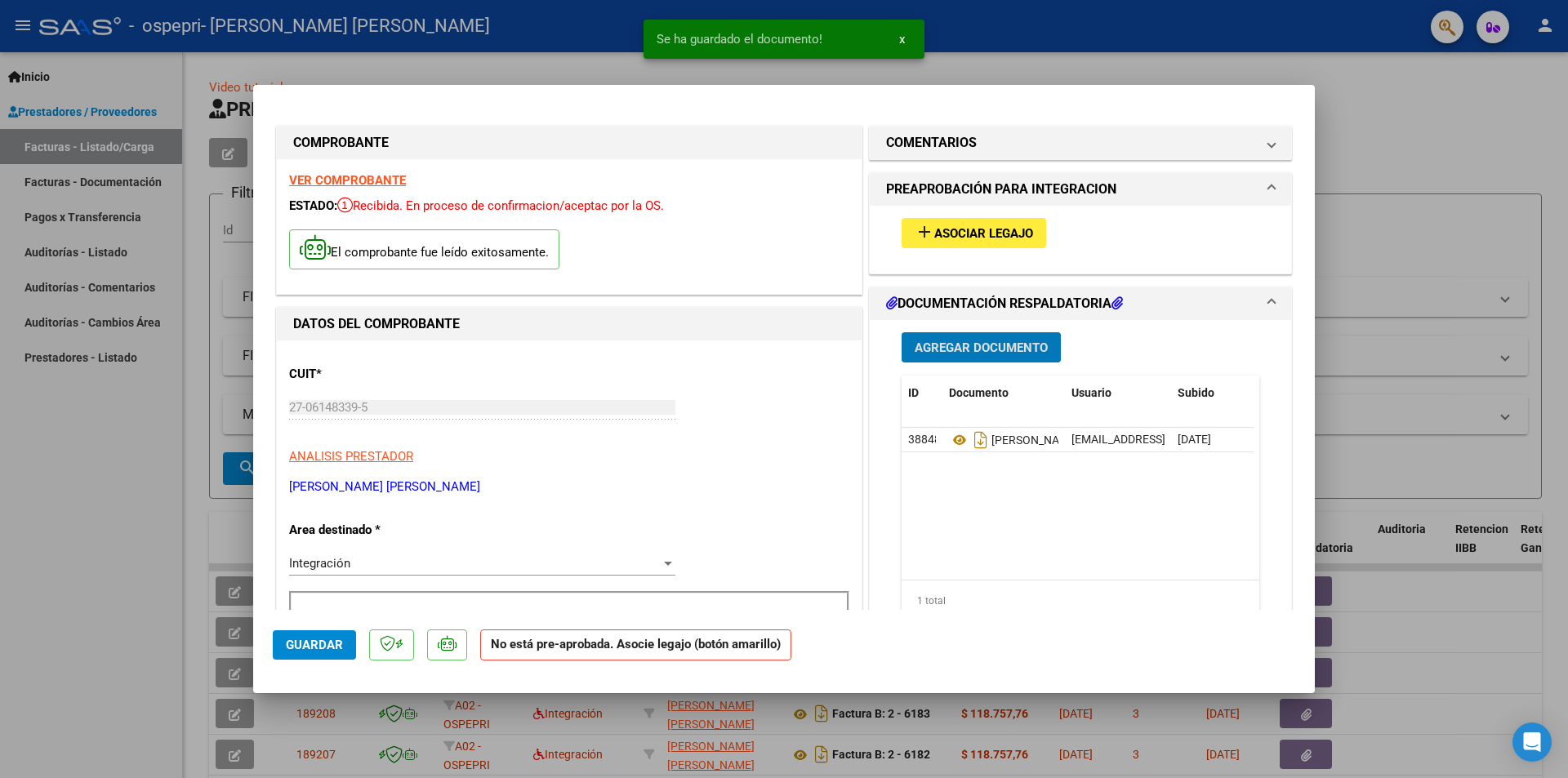
click at [1392, 256] on div at bounding box center [784, 389] width 1568 height 778
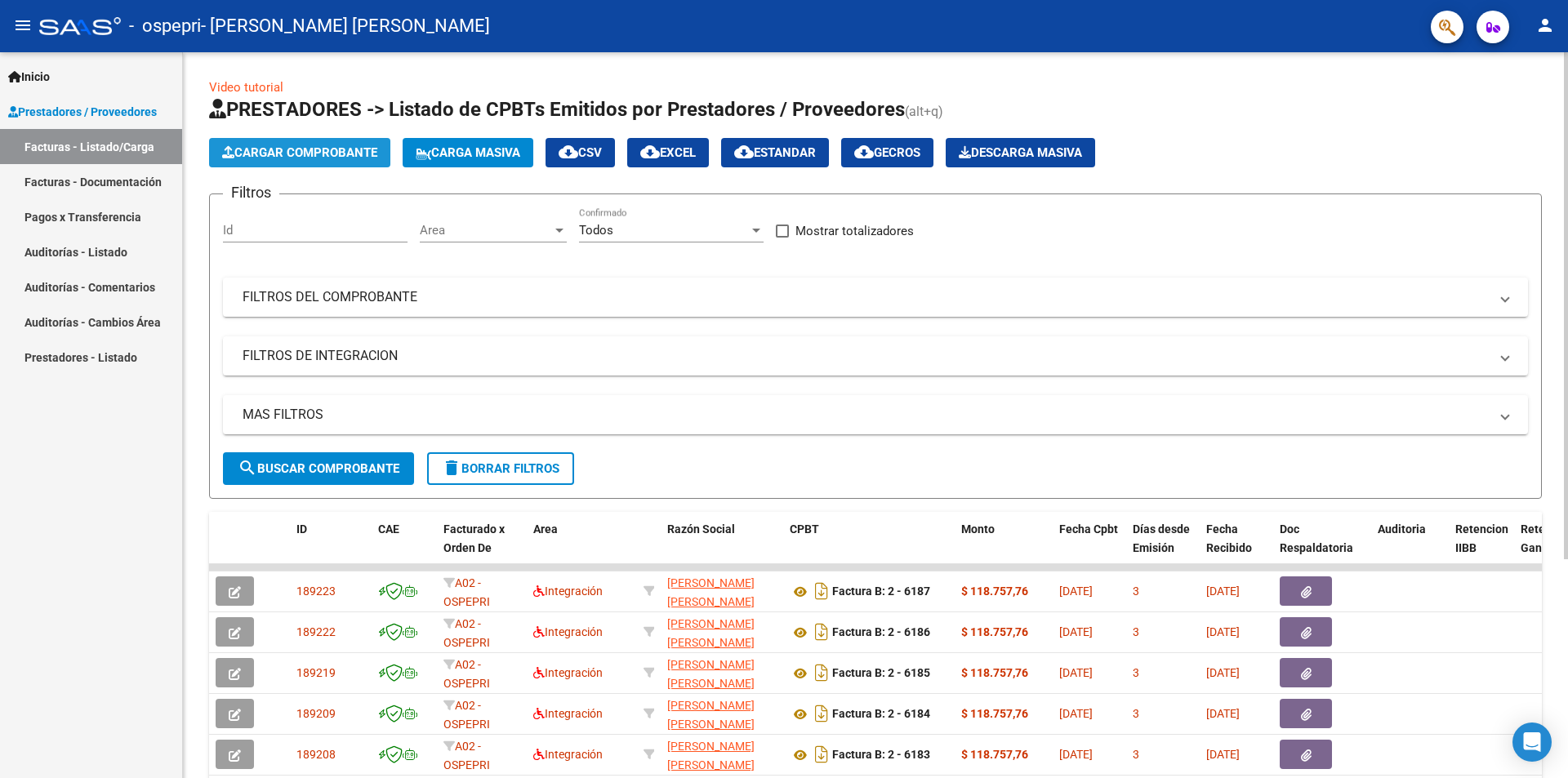
click at [317, 149] on span "Cargar Comprobante" at bounding box center [299, 152] width 155 height 15
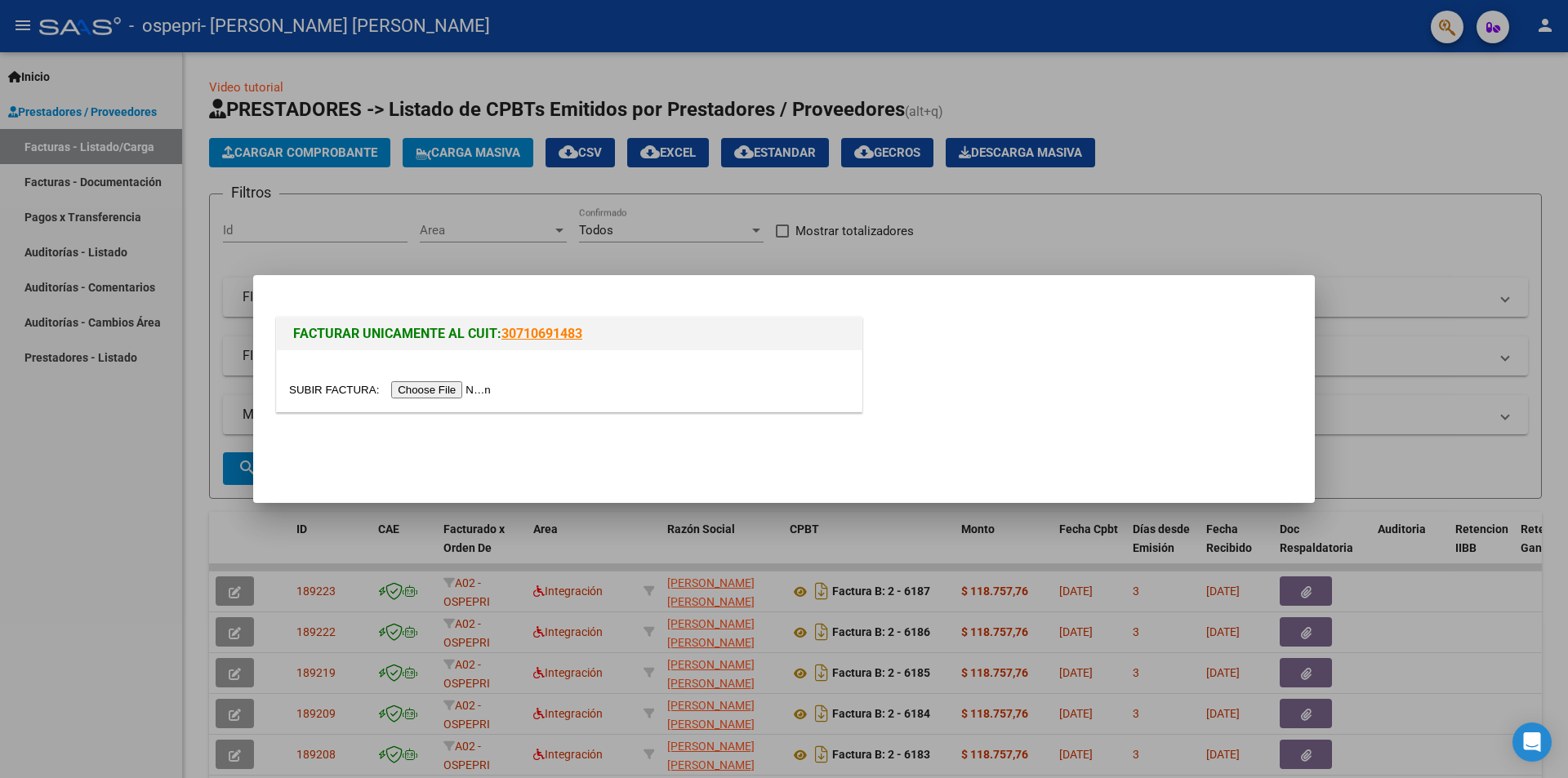
click at [454, 392] on input "file" at bounding box center [393, 389] width 207 height 17
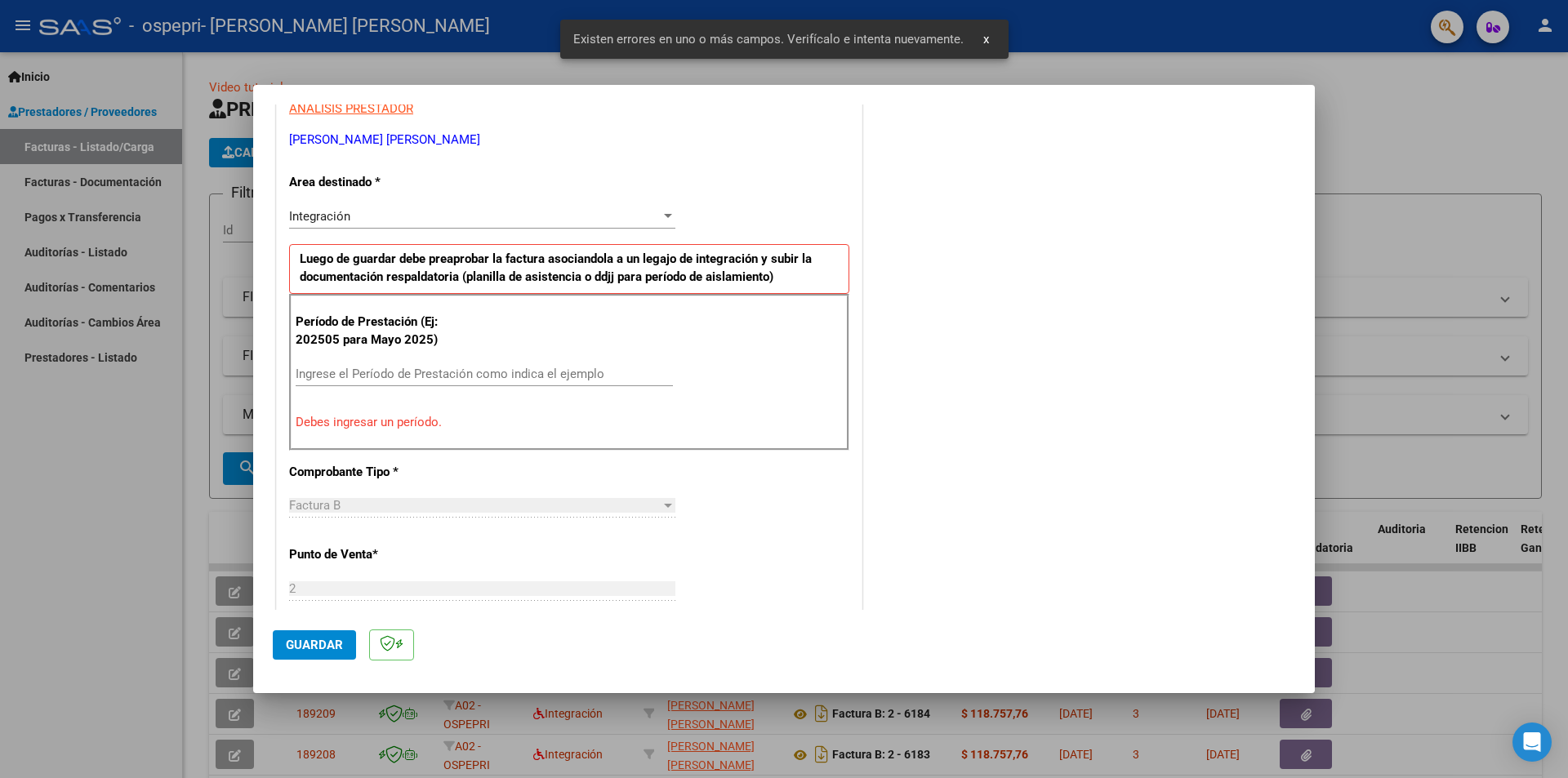
scroll to position [398, 0]
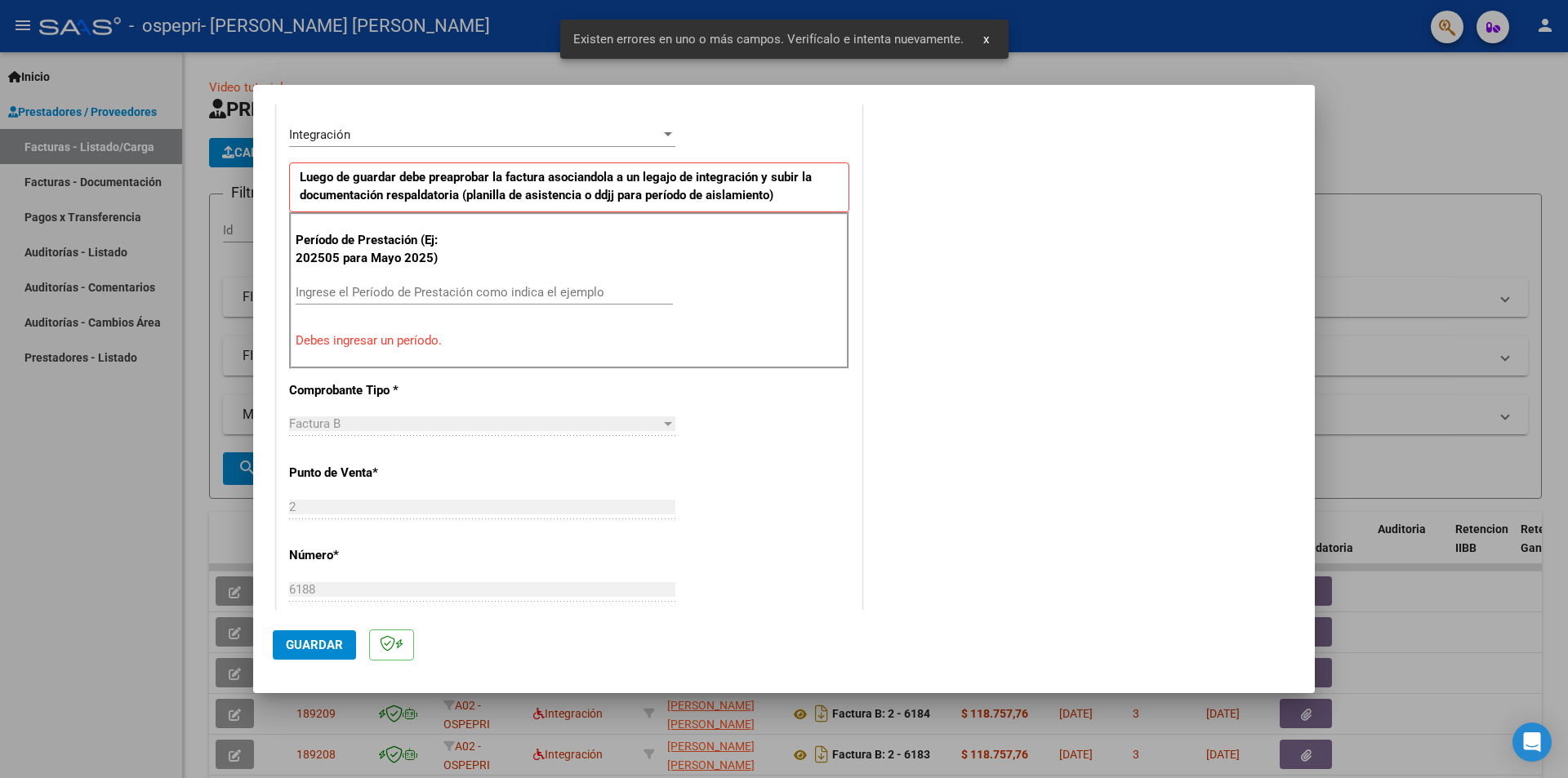
click at [522, 293] on input "Ingrese el Período de Prestación como indica el ejemplo" at bounding box center [485, 293] width 377 height 15
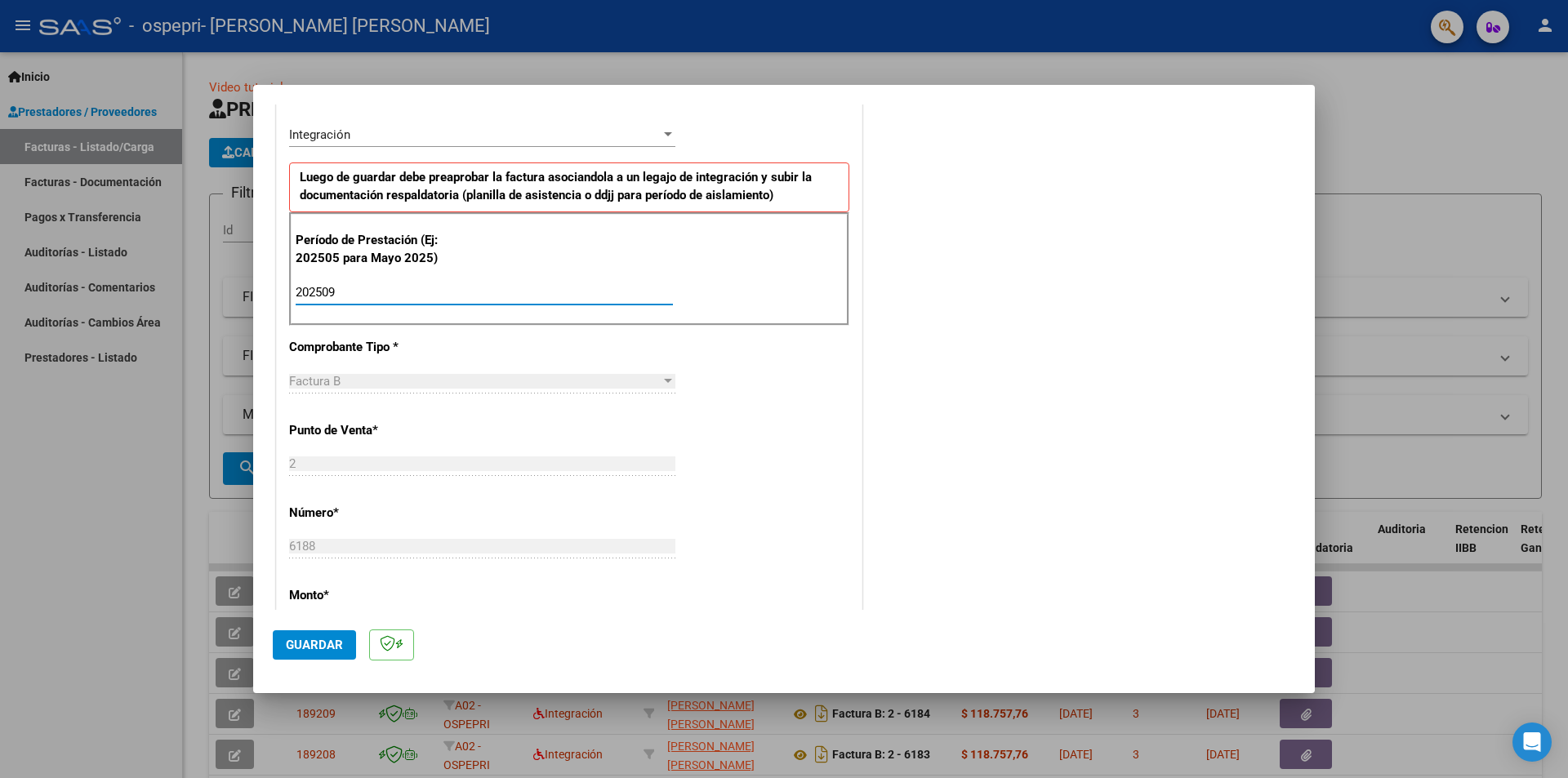
type input "202509"
click at [300, 645] on span "Guardar" at bounding box center [315, 645] width 57 height 15
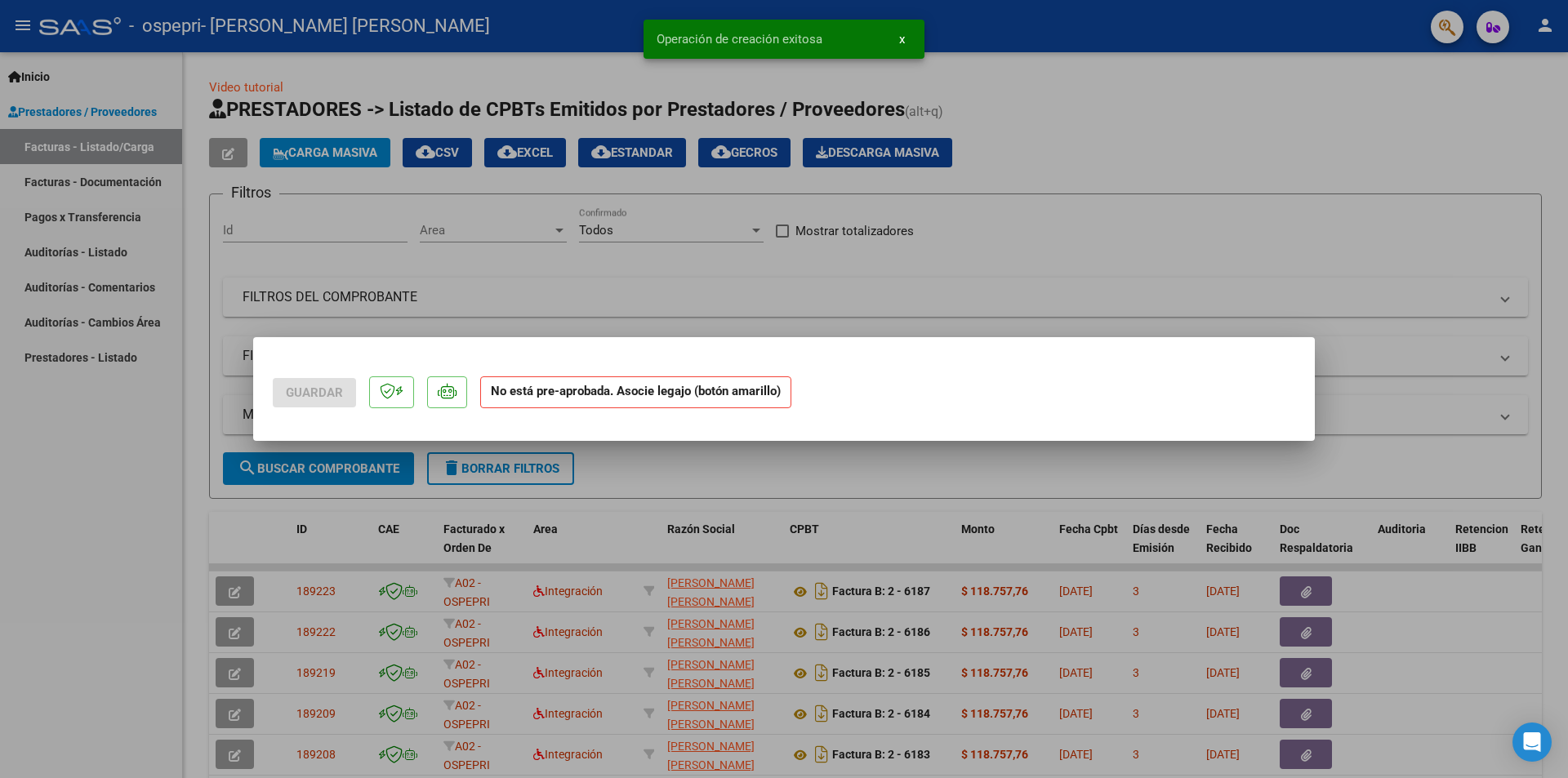
scroll to position [0, 0]
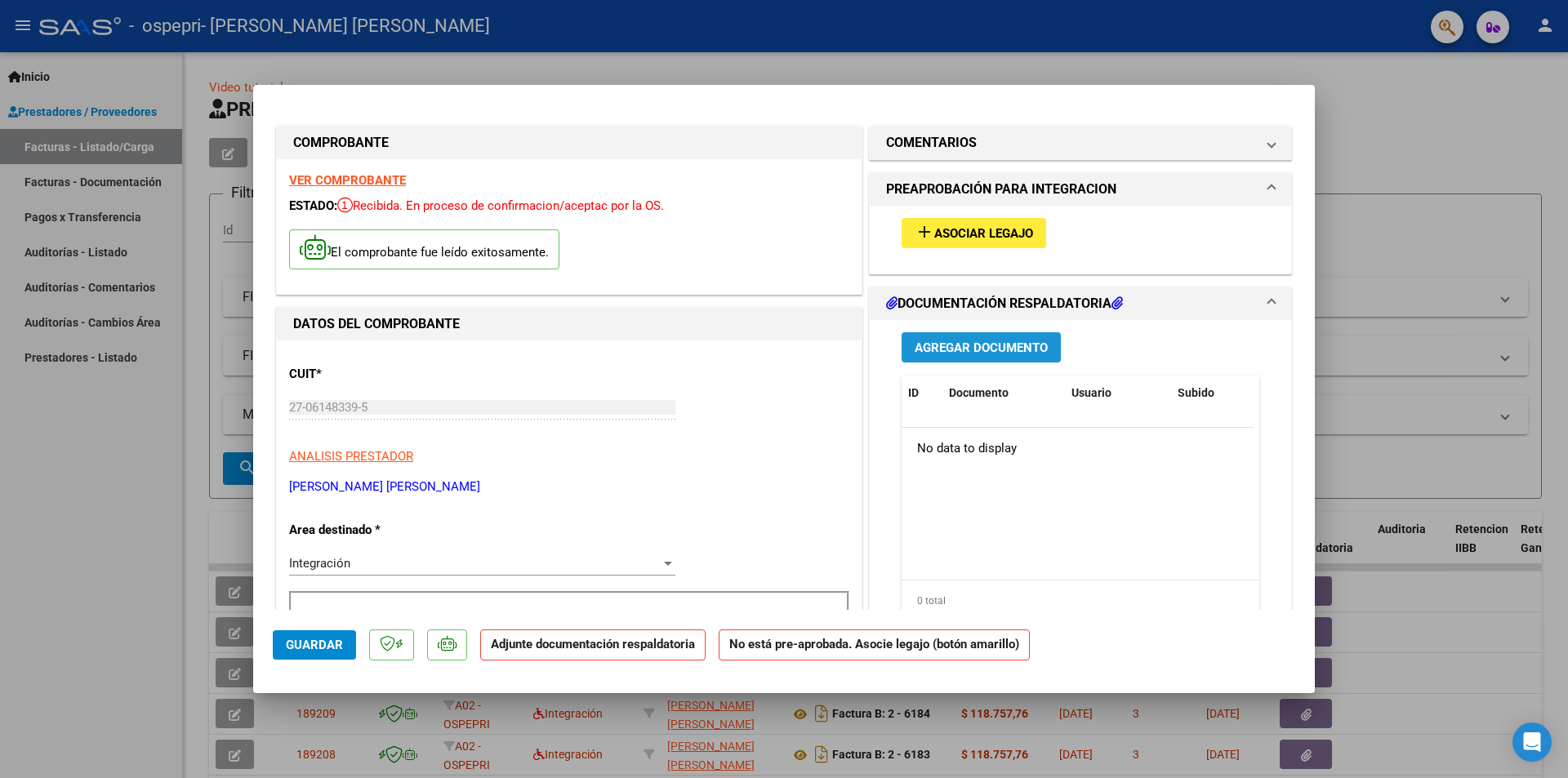
click at [996, 346] on span "Agregar Documento" at bounding box center [981, 348] width 133 height 15
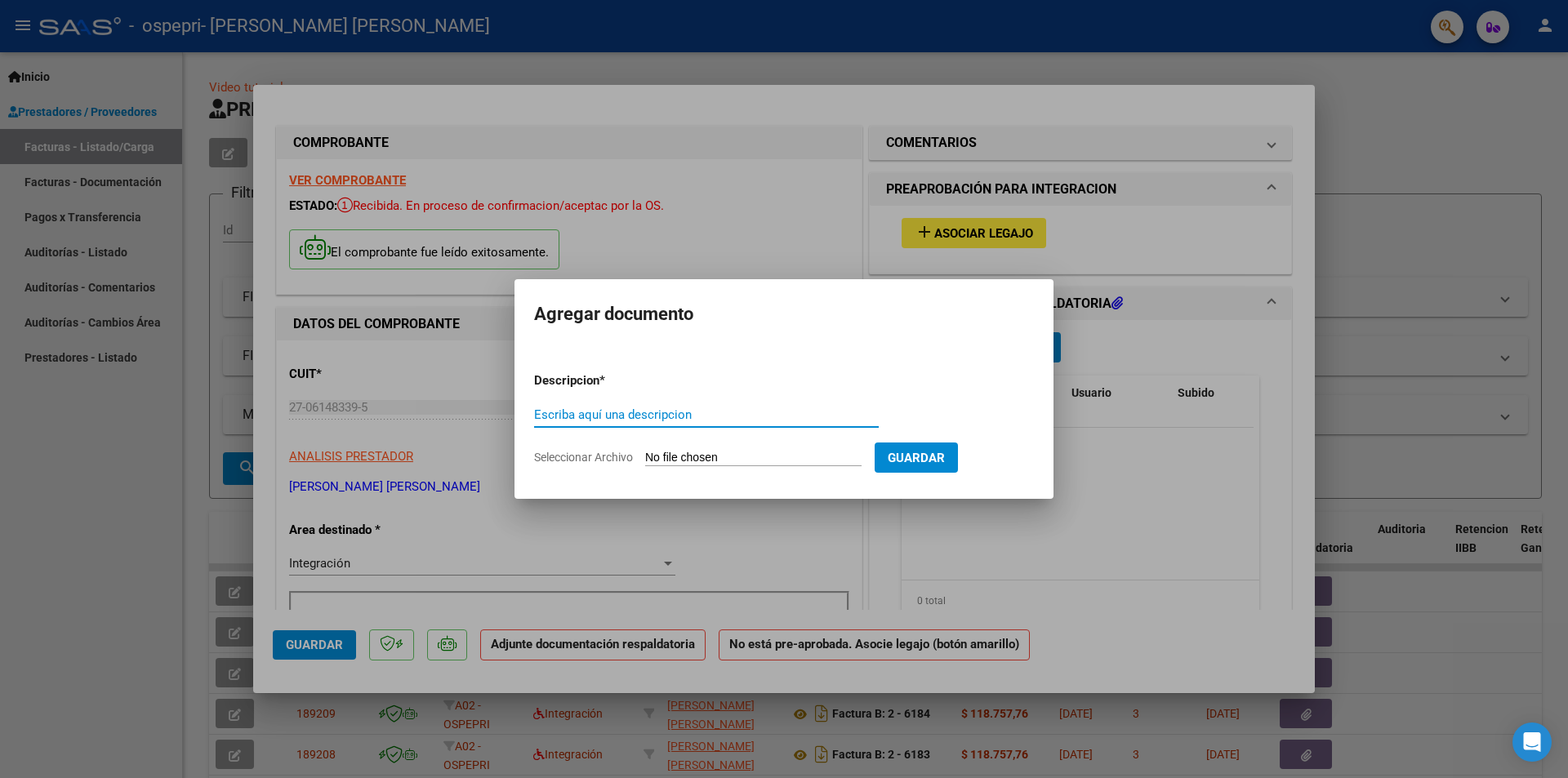
click at [814, 417] on input "Escriba aquí una descripcion" at bounding box center [706, 415] width 344 height 15
type input "TULA-FIRMA"
click at [789, 457] on input "Seleccionar Archivo" at bounding box center [754, 458] width 217 height 16
type input "C:\fakepath\TULA FIRMA.pdf"
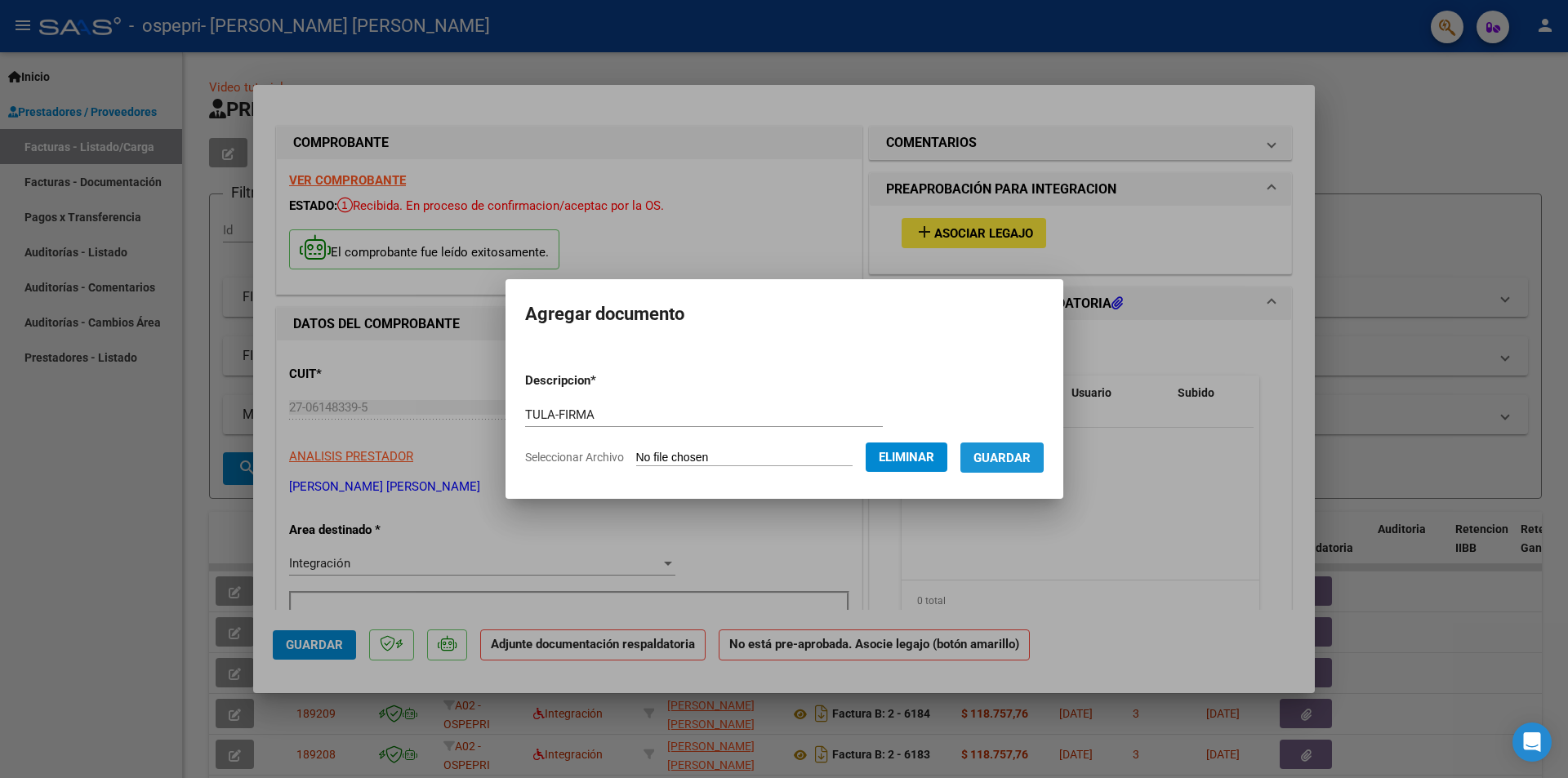
click at [1031, 453] on span "Guardar" at bounding box center [1002, 458] width 57 height 15
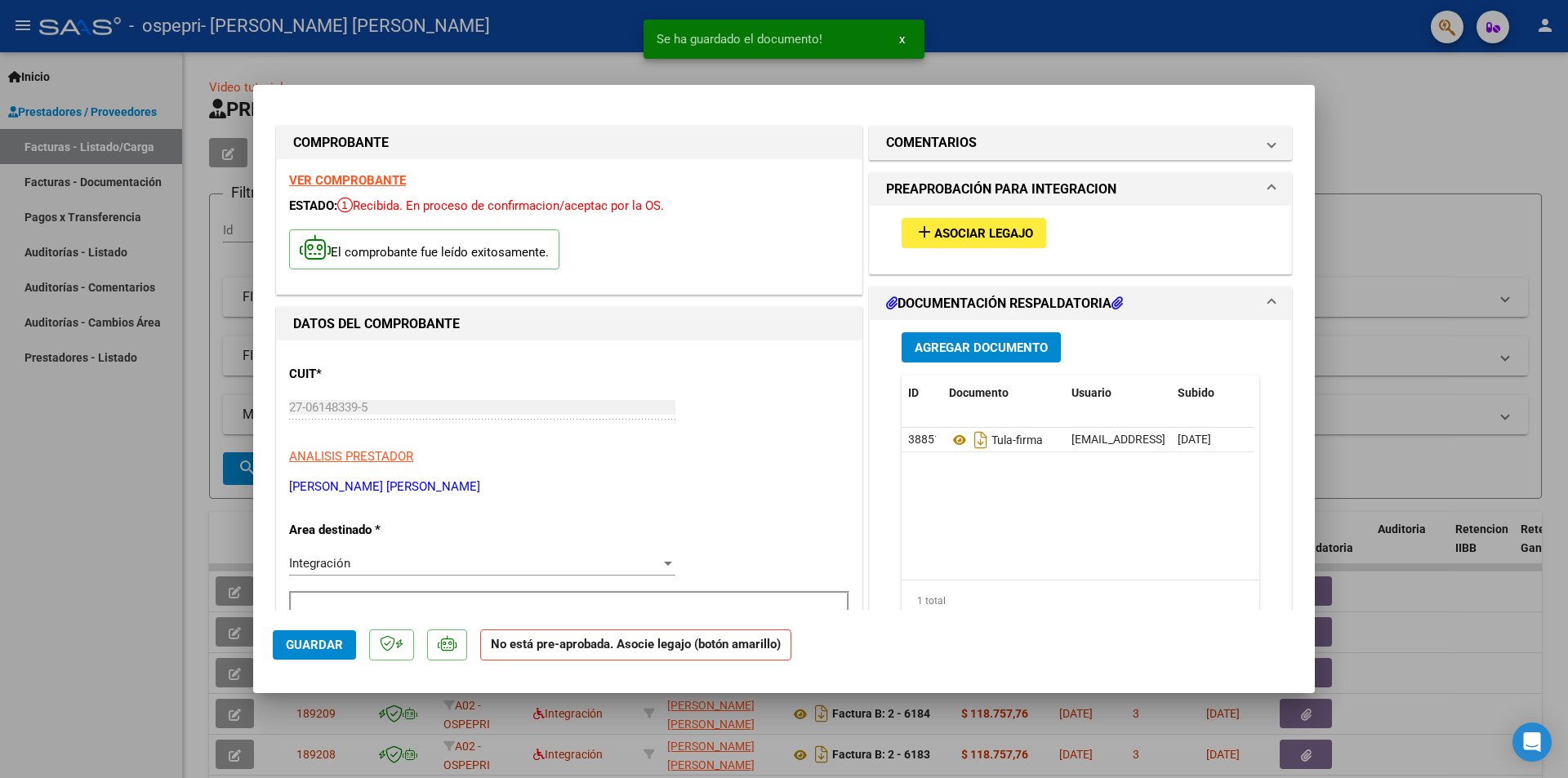
click at [1373, 189] on div at bounding box center [784, 389] width 1568 height 778
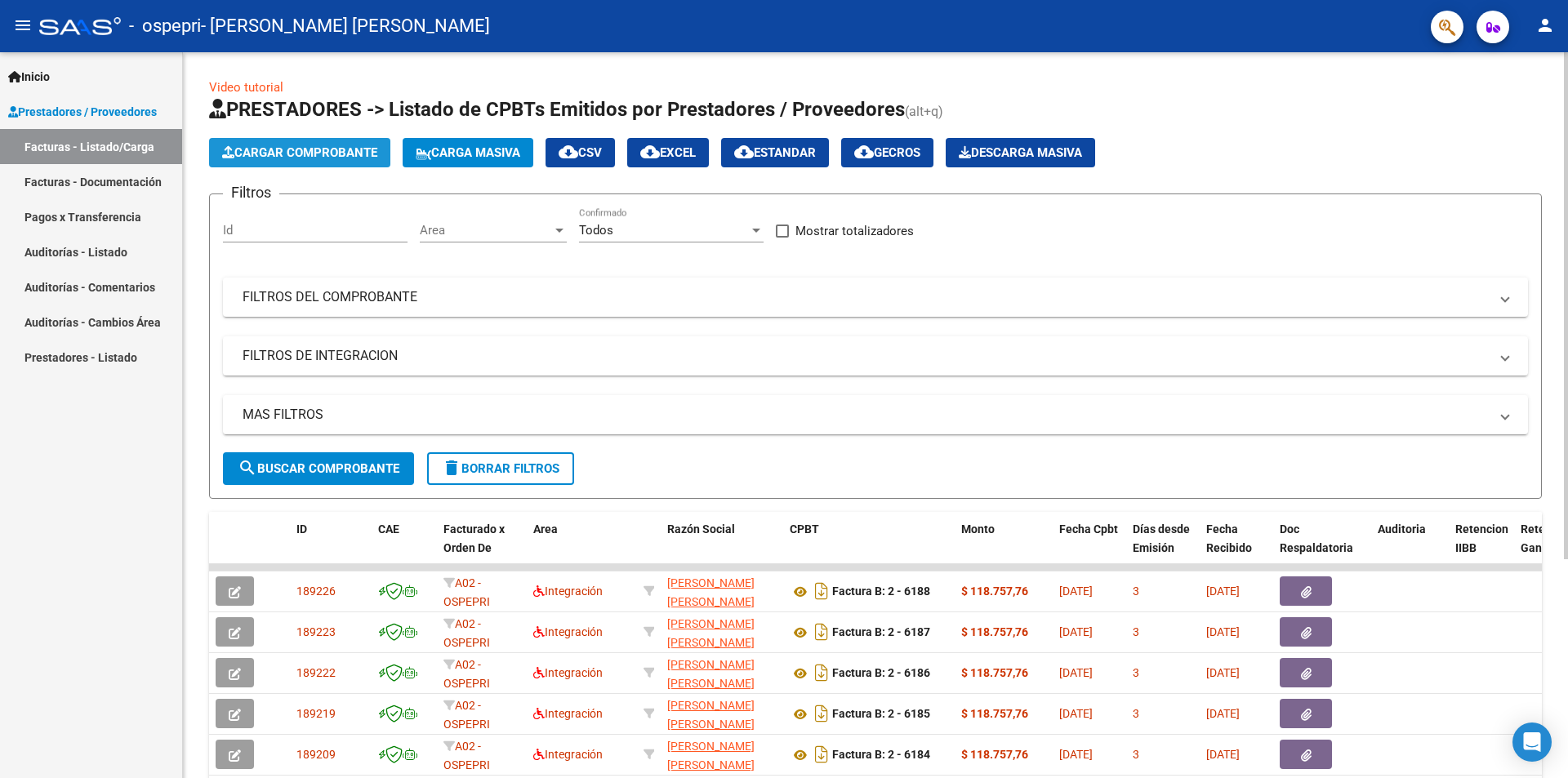
click at [285, 146] on span "Cargar Comprobante" at bounding box center [299, 152] width 155 height 15
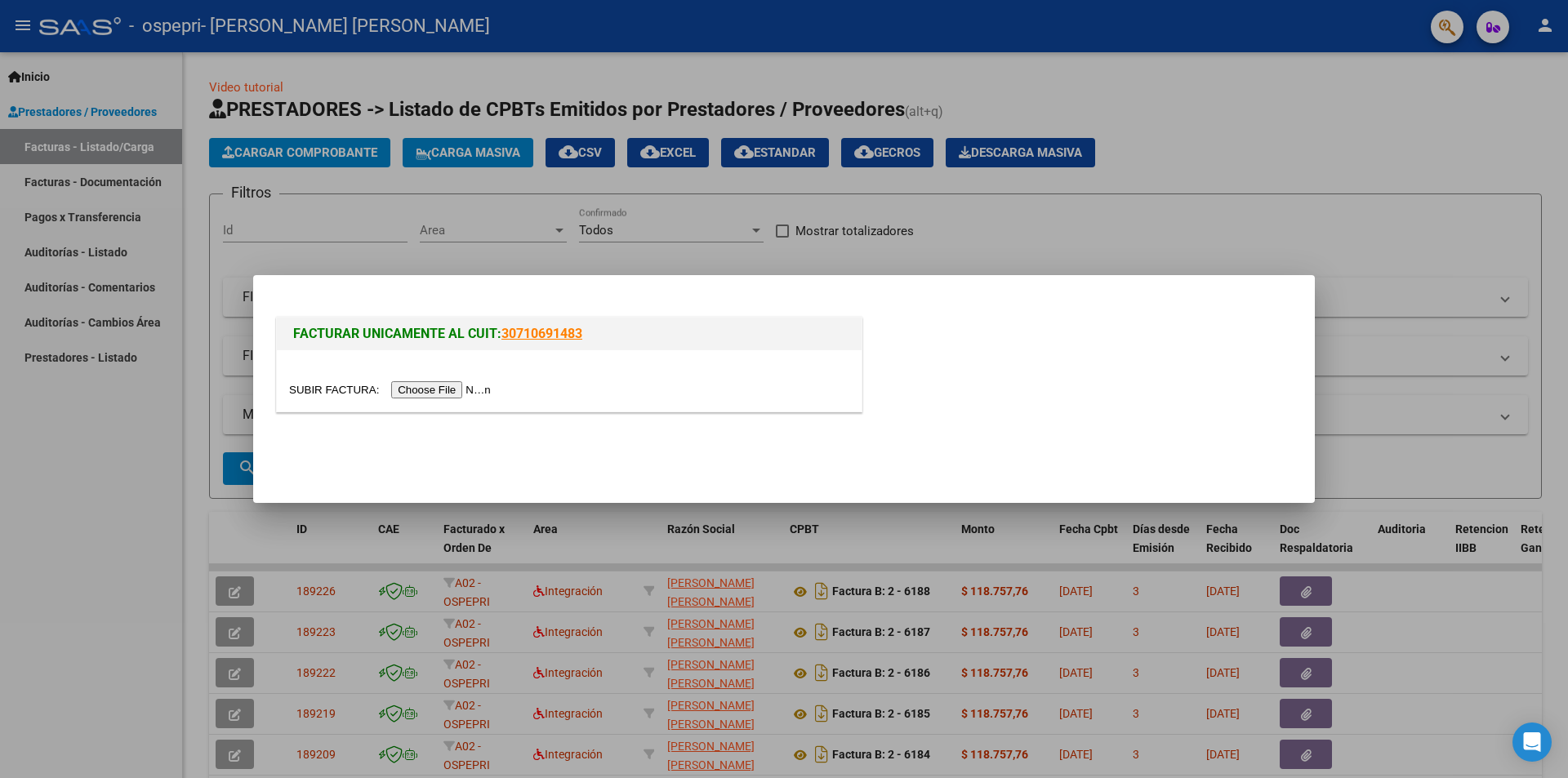
click at [437, 391] on input "file" at bounding box center [393, 389] width 207 height 17
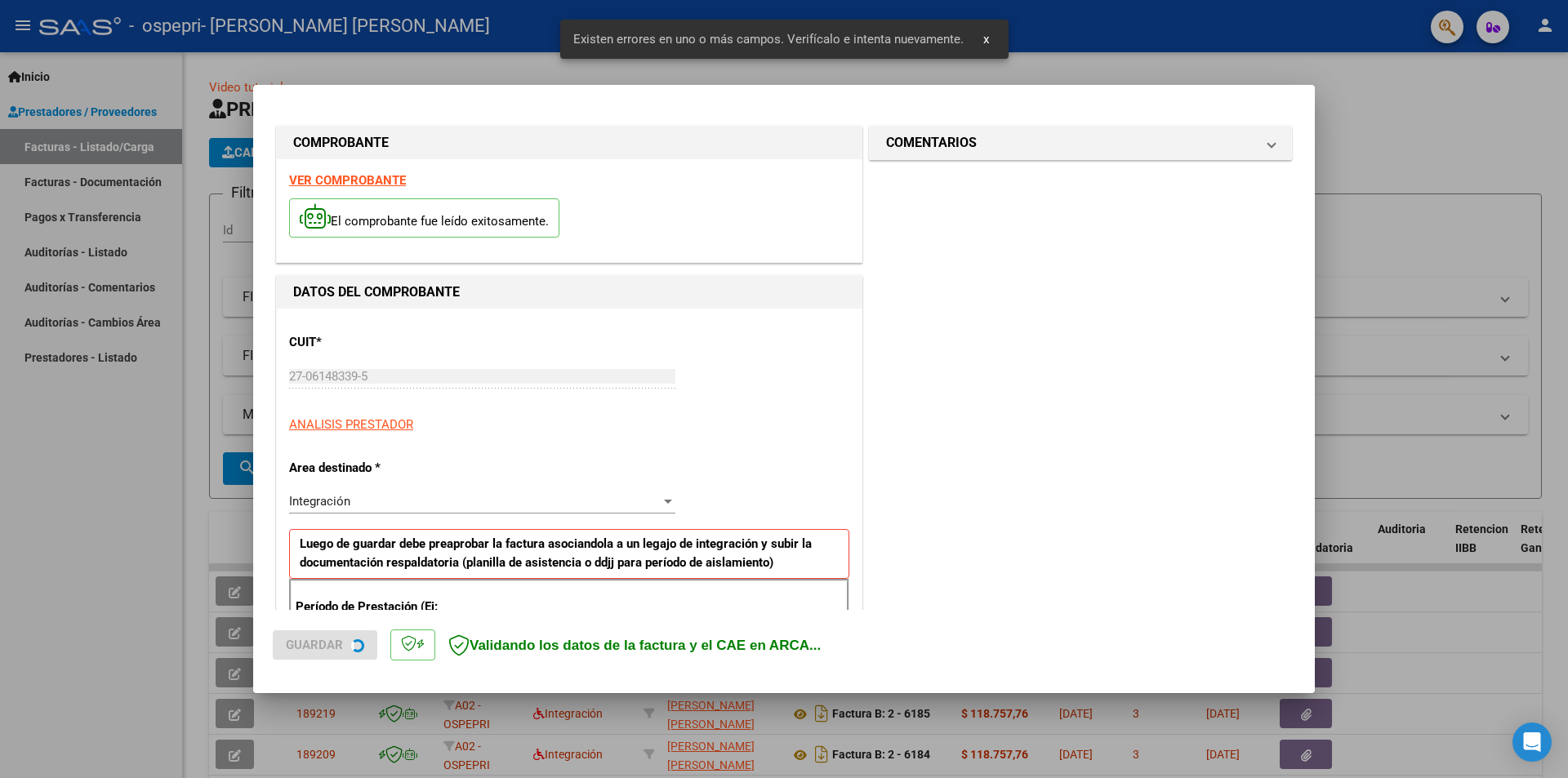
scroll to position [285, 0]
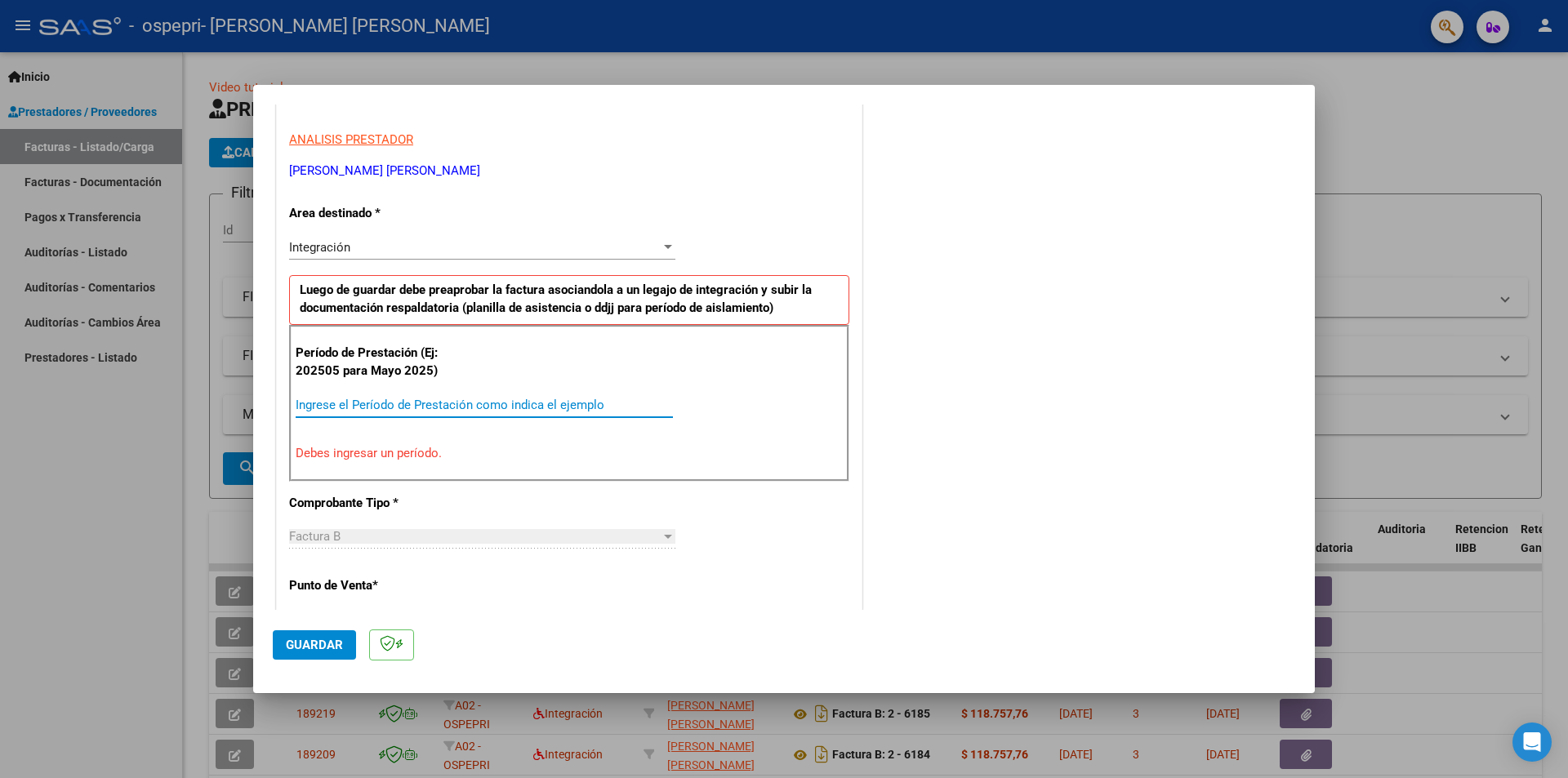
click at [454, 398] on input "Ingrese el Período de Prestación como indica el ejemplo" at bounding box center [485, 405] width 377 height 15
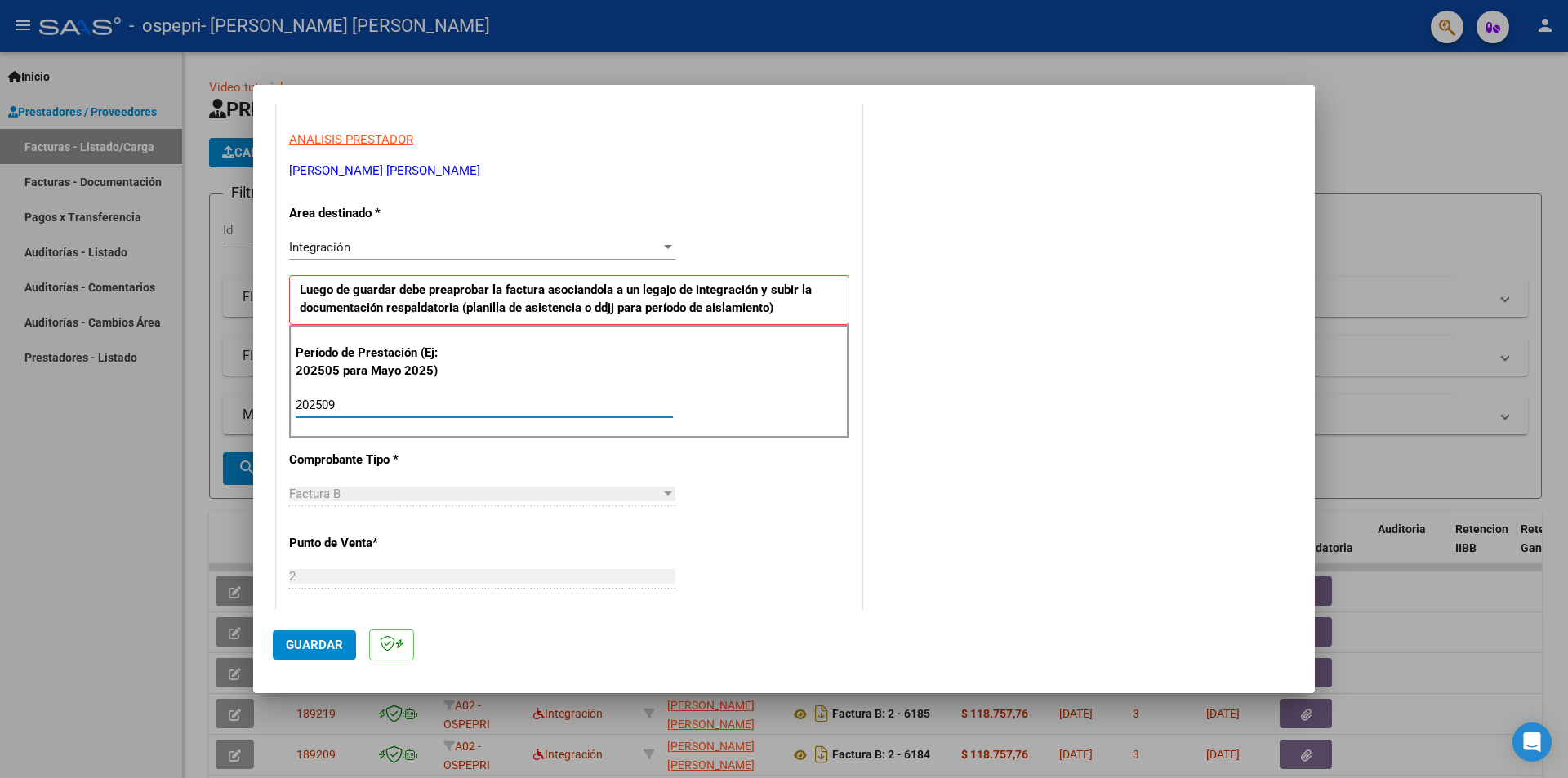
type input "202509"
click at [330, 645] on span "Guardar" at bounding box center [315, 645] width 57 height 15
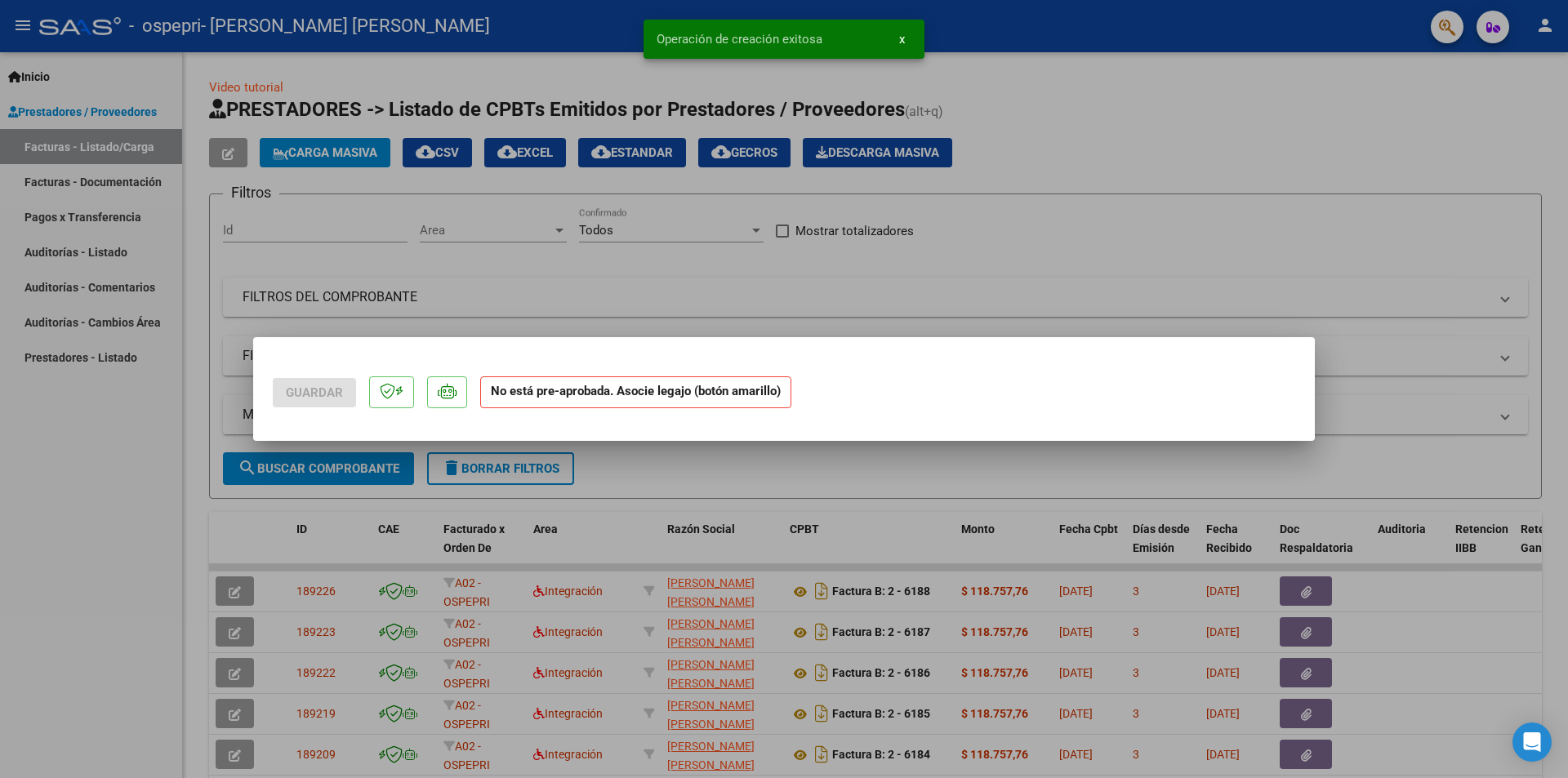
scroll to position [0, 0]
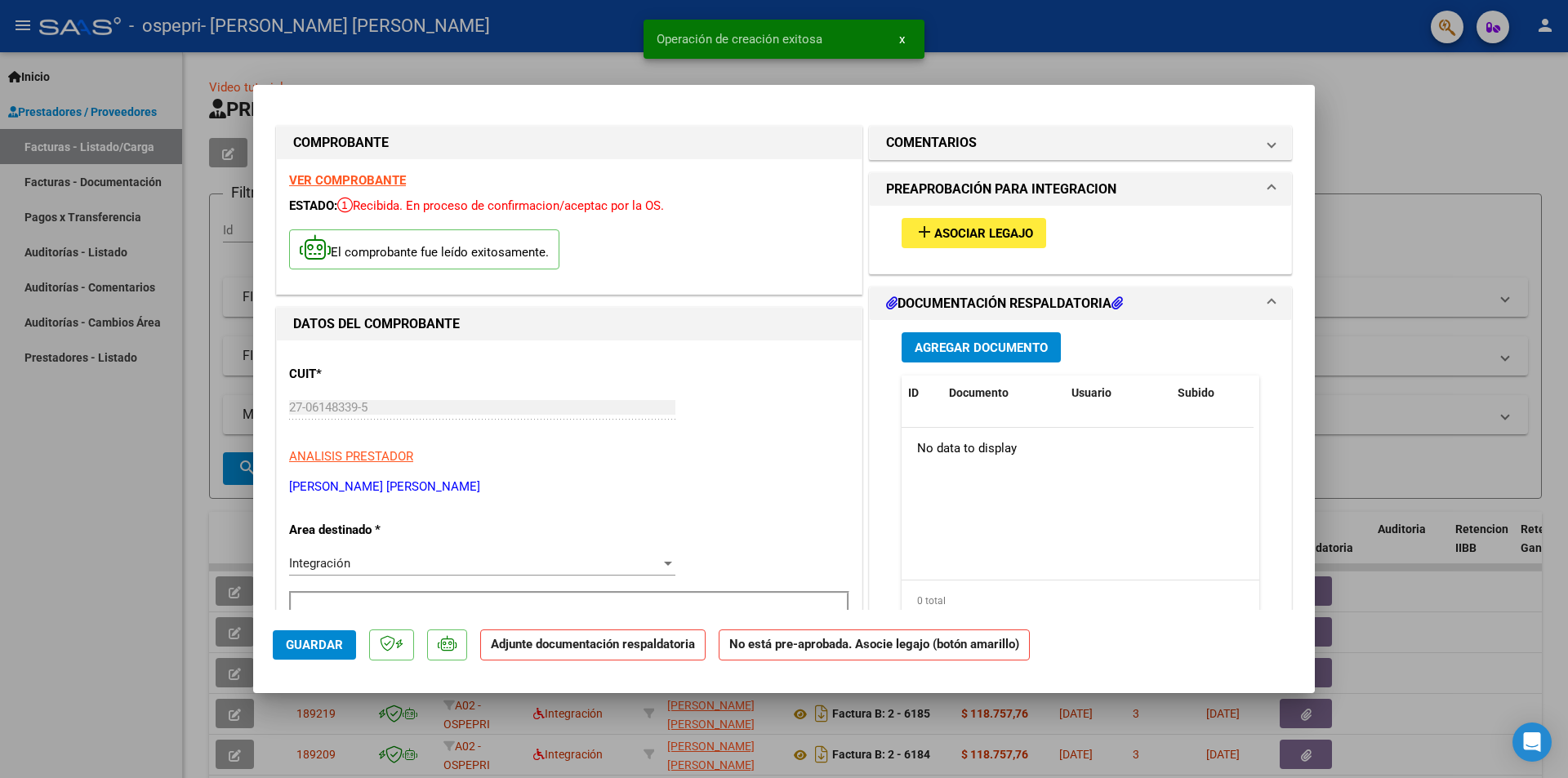
click at [993, 345] on span "Agregar Documento" at bounding box center [981, 348] width 133 height 15
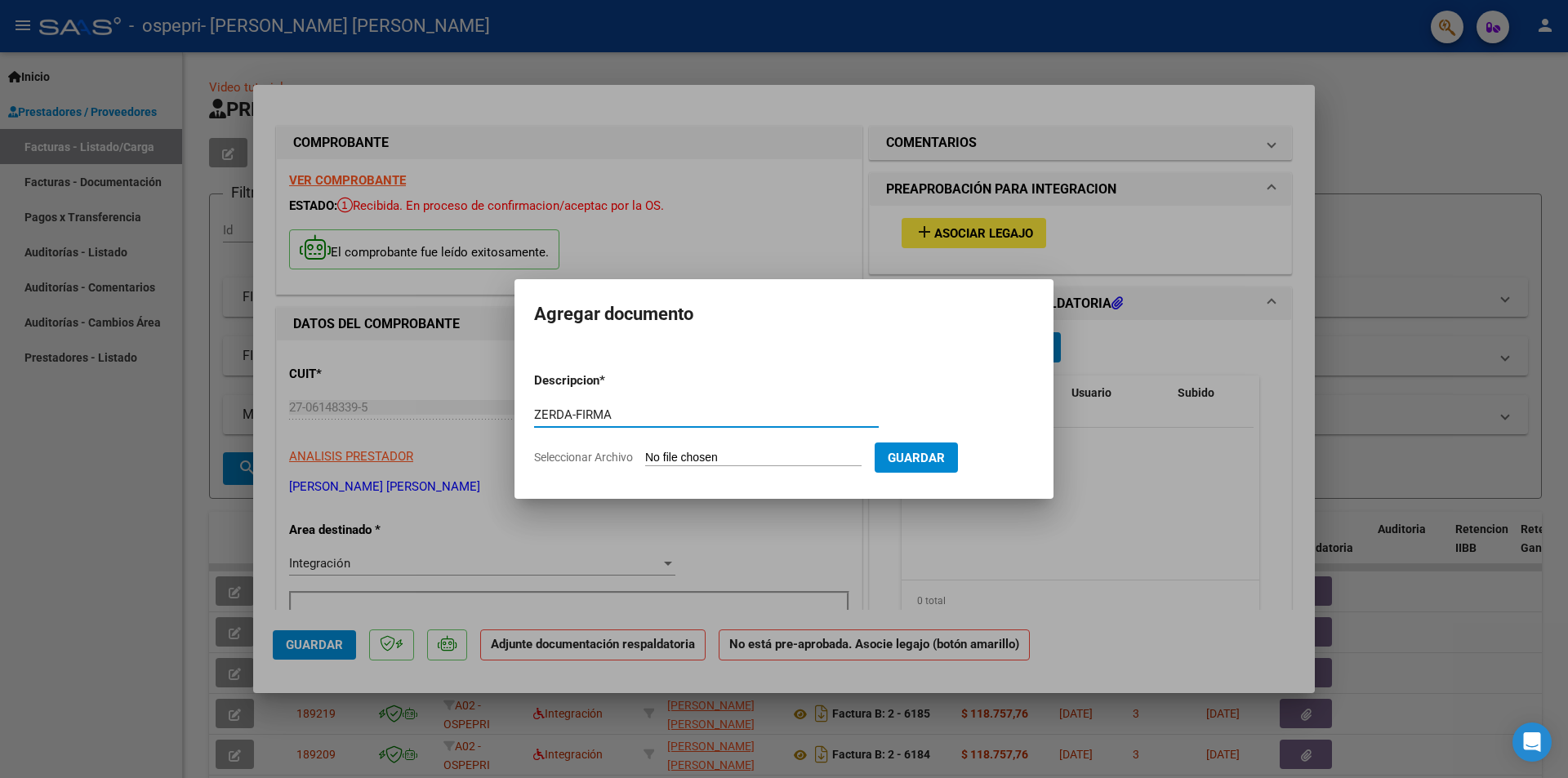
type input "ZERDA-FIRMA"
click at [776, 458] on input "Seleccionar Archivo" at bounding box center [754, 458] width 217 height 16
type input "C:\fakepath\ZERDA-FIRMA.pdf"
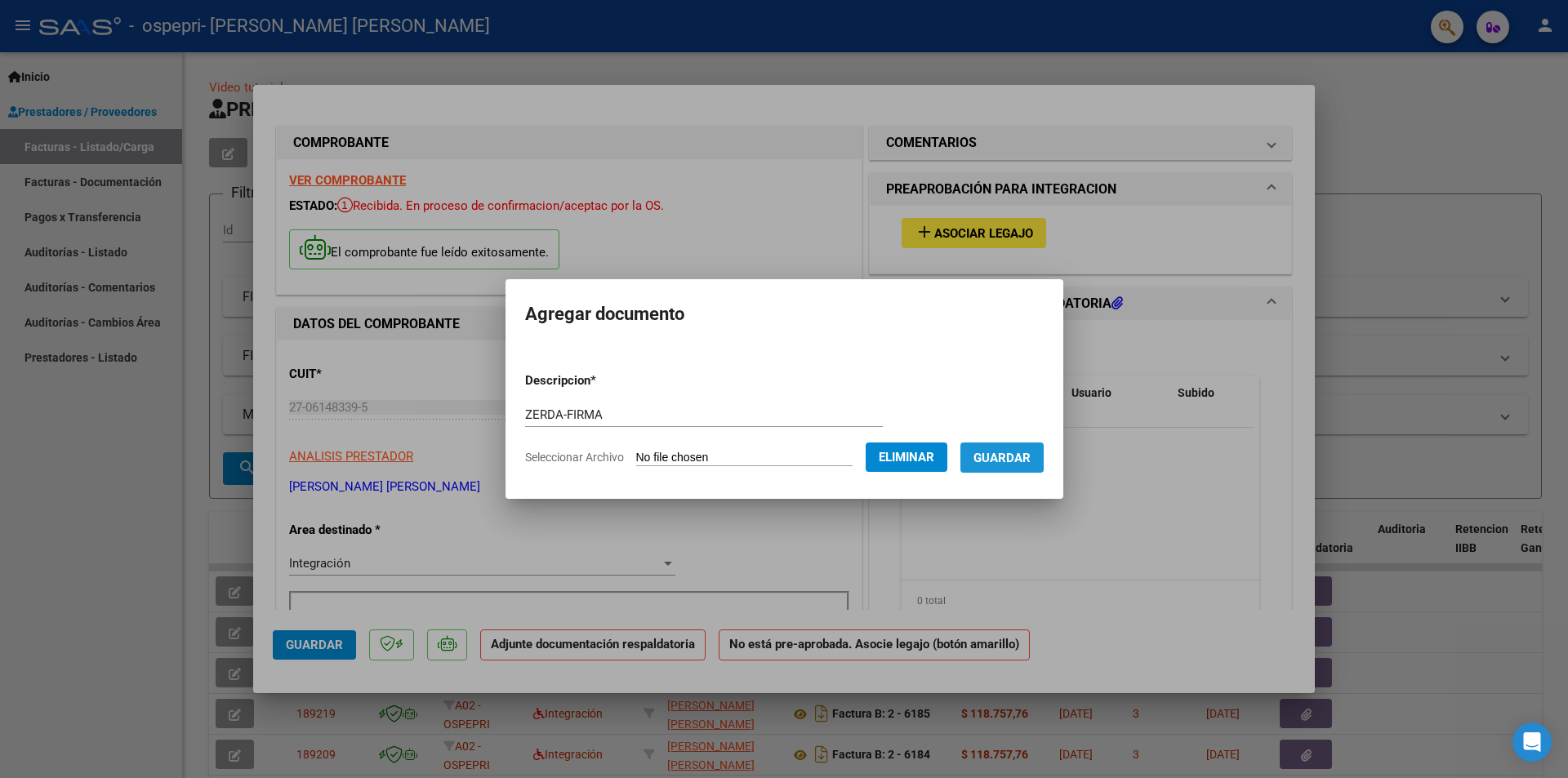
click at [1031, 458] on span "Guardar" at bounding box center [1002, 458] width 57 height 15
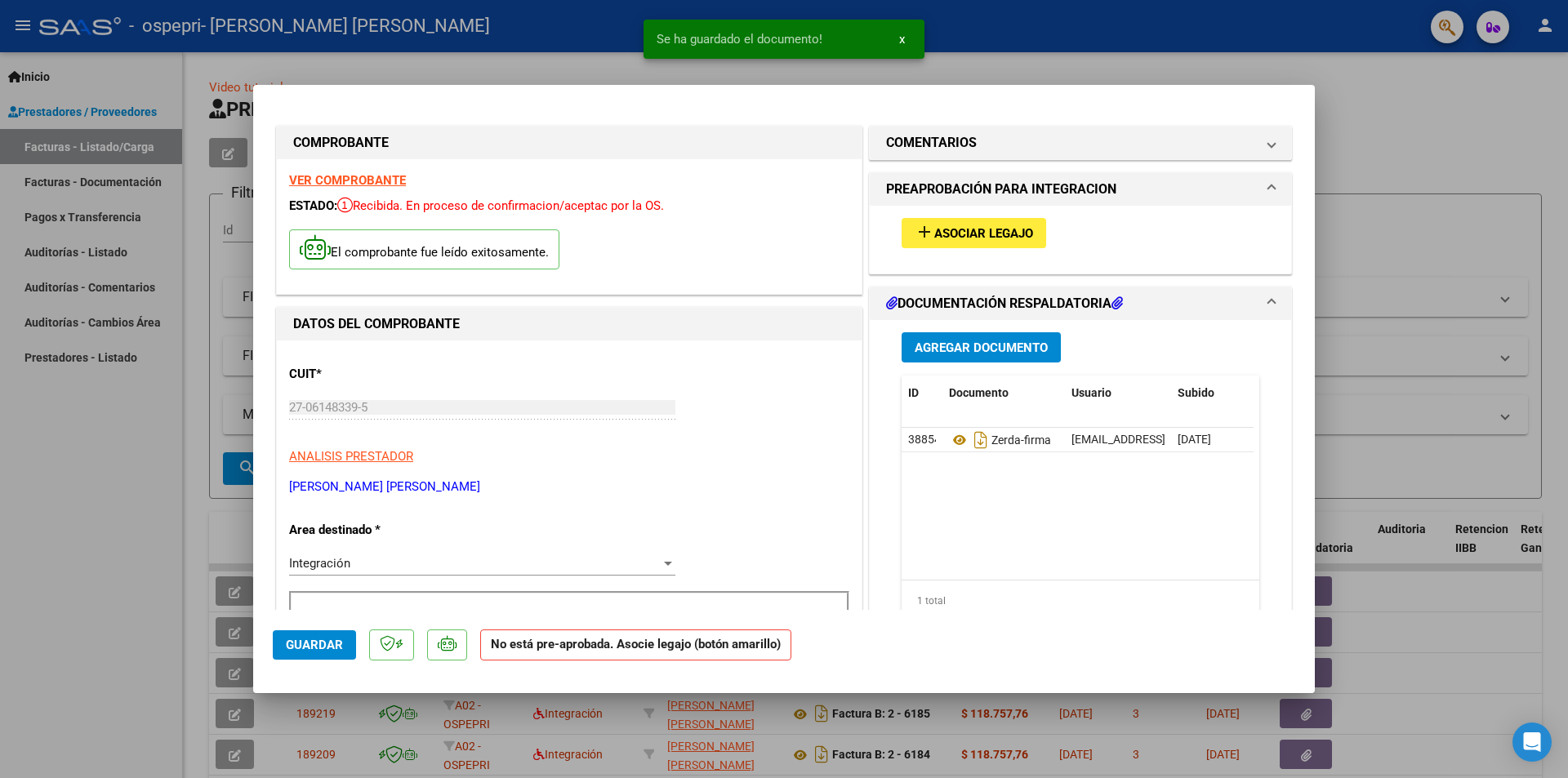
click at [1414, 125] on div at bounding box center [784, 389] width 1568 height 778
type input "$ 0,00"
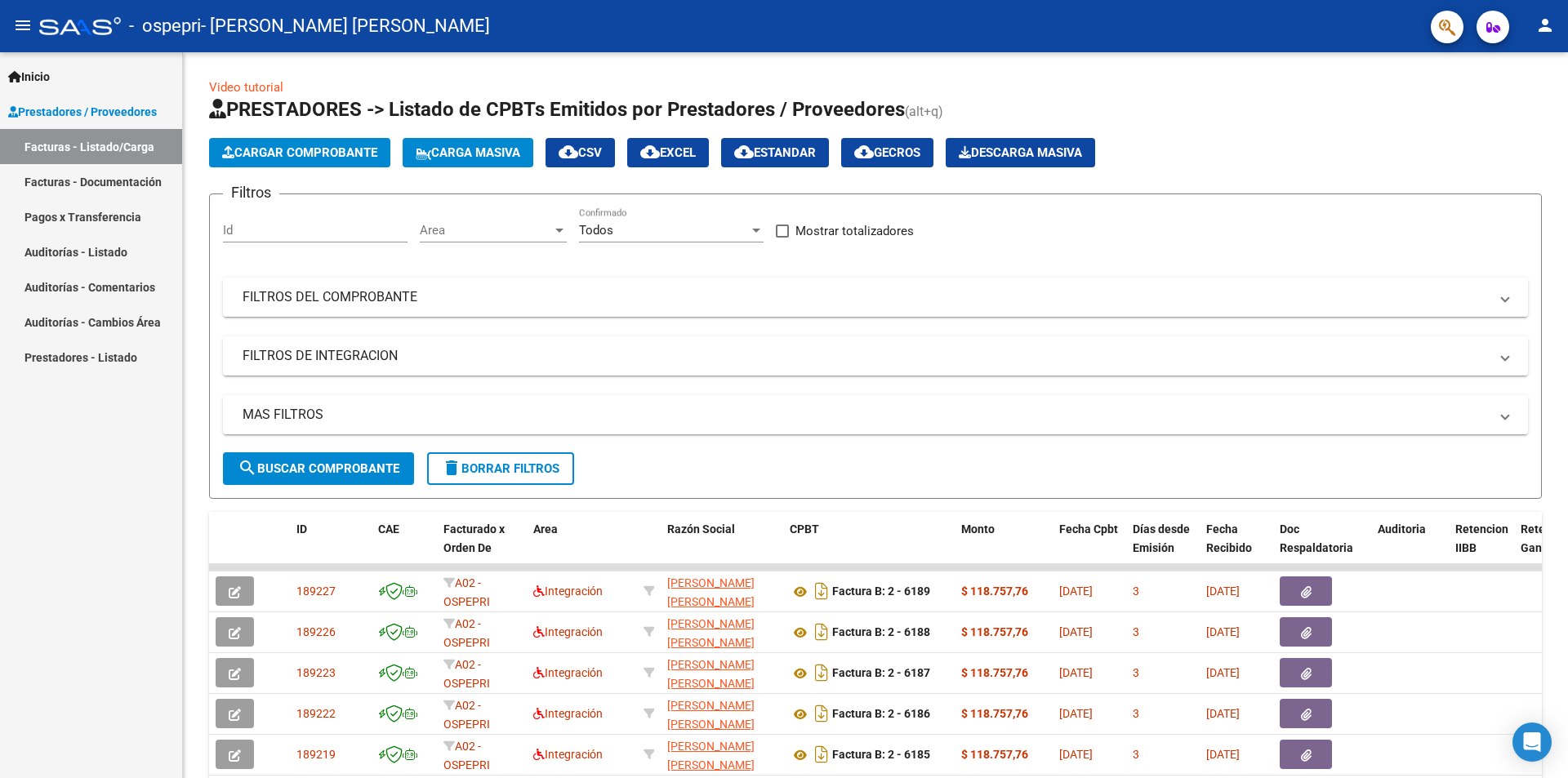
click at [1543, 27] on mat-icon "person" at bounding box center [1545, 25] width 20 height 20
click at [1520, 111] on button "exit_to_app Salir" at bounding box center [1511, 108] width 99 height 39
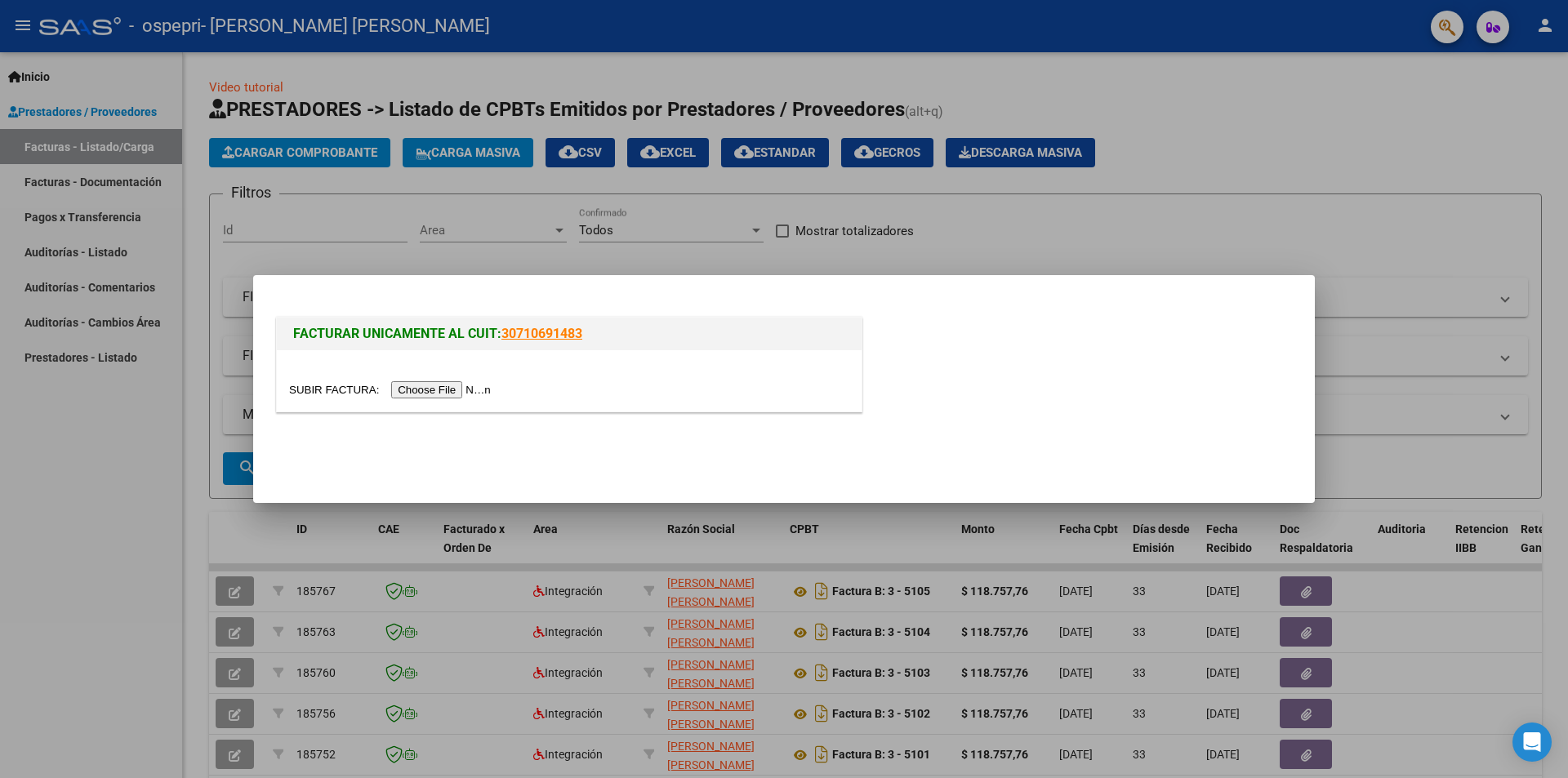
click at [433, 384] on input "file" at bounding box center [393, 389] width 207 height 17
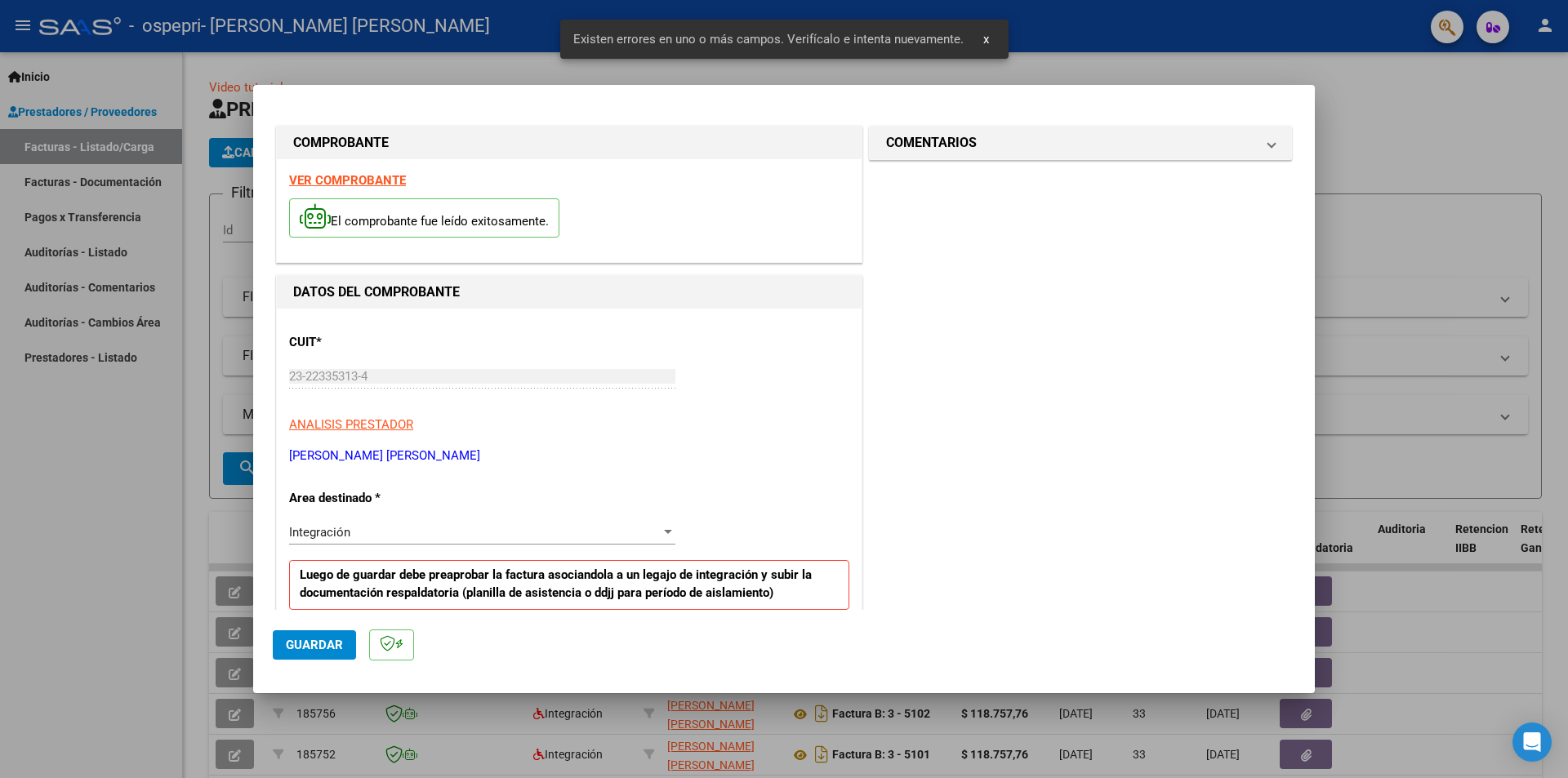
scroll to position [285, 0]
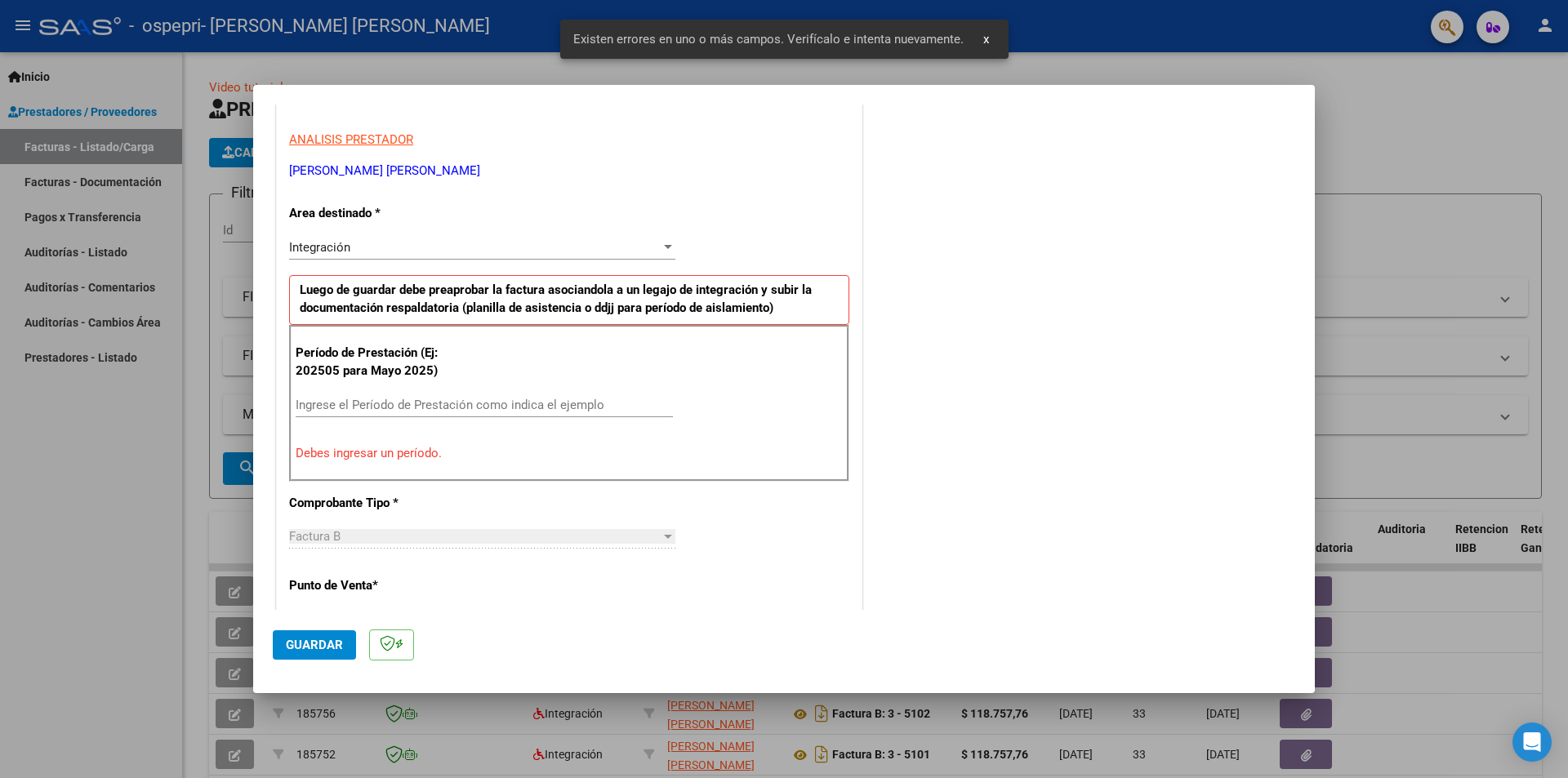
click at [490, 398] on input "Ingrese el Período de Prestación como indica el ejemplo" at bounding box center [485, 405] width 377 height 15
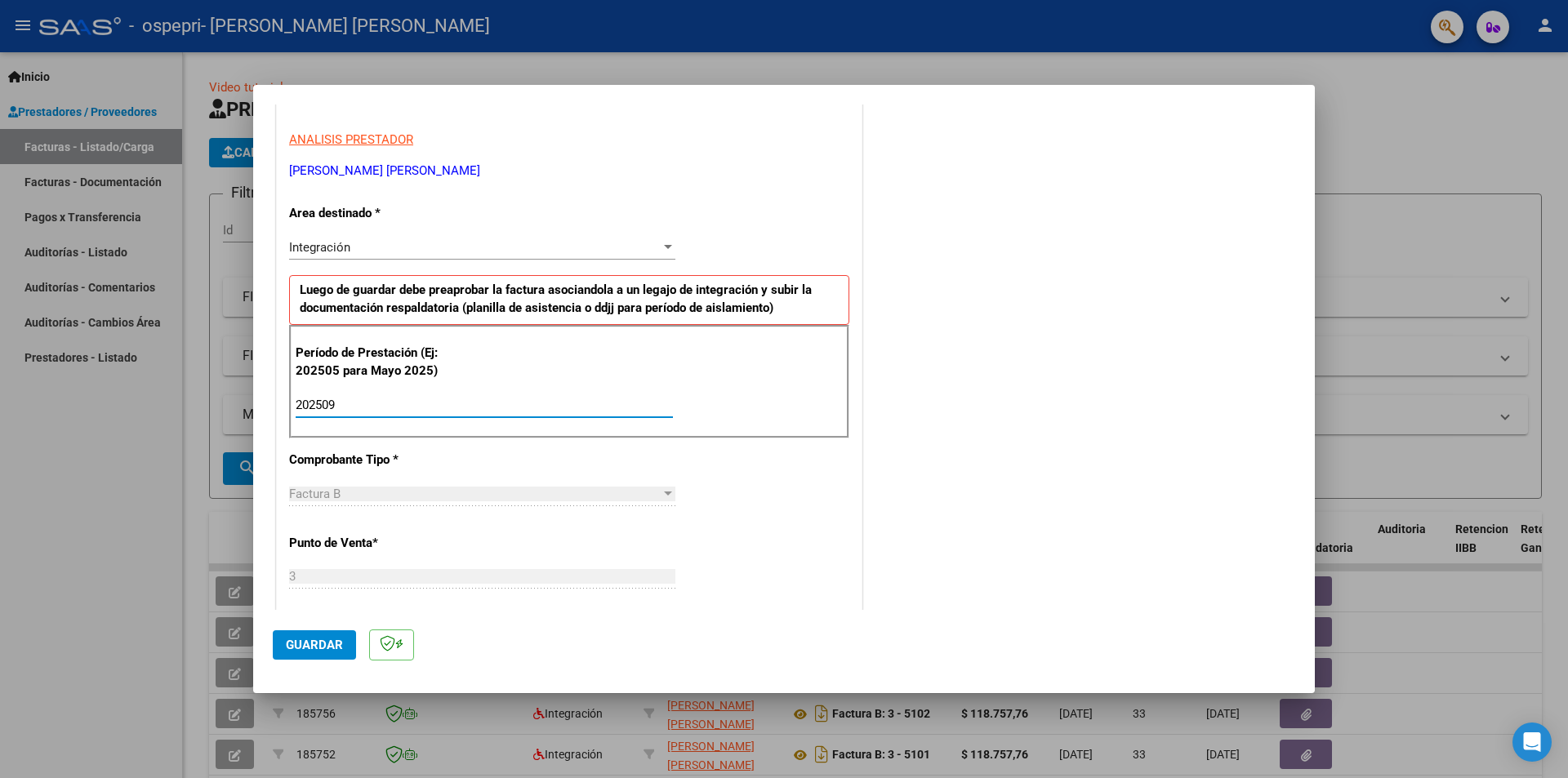
type input "202509"
click at [320, 645] on span "Guardar" at bounding box center [315, 645] width 57 height 15
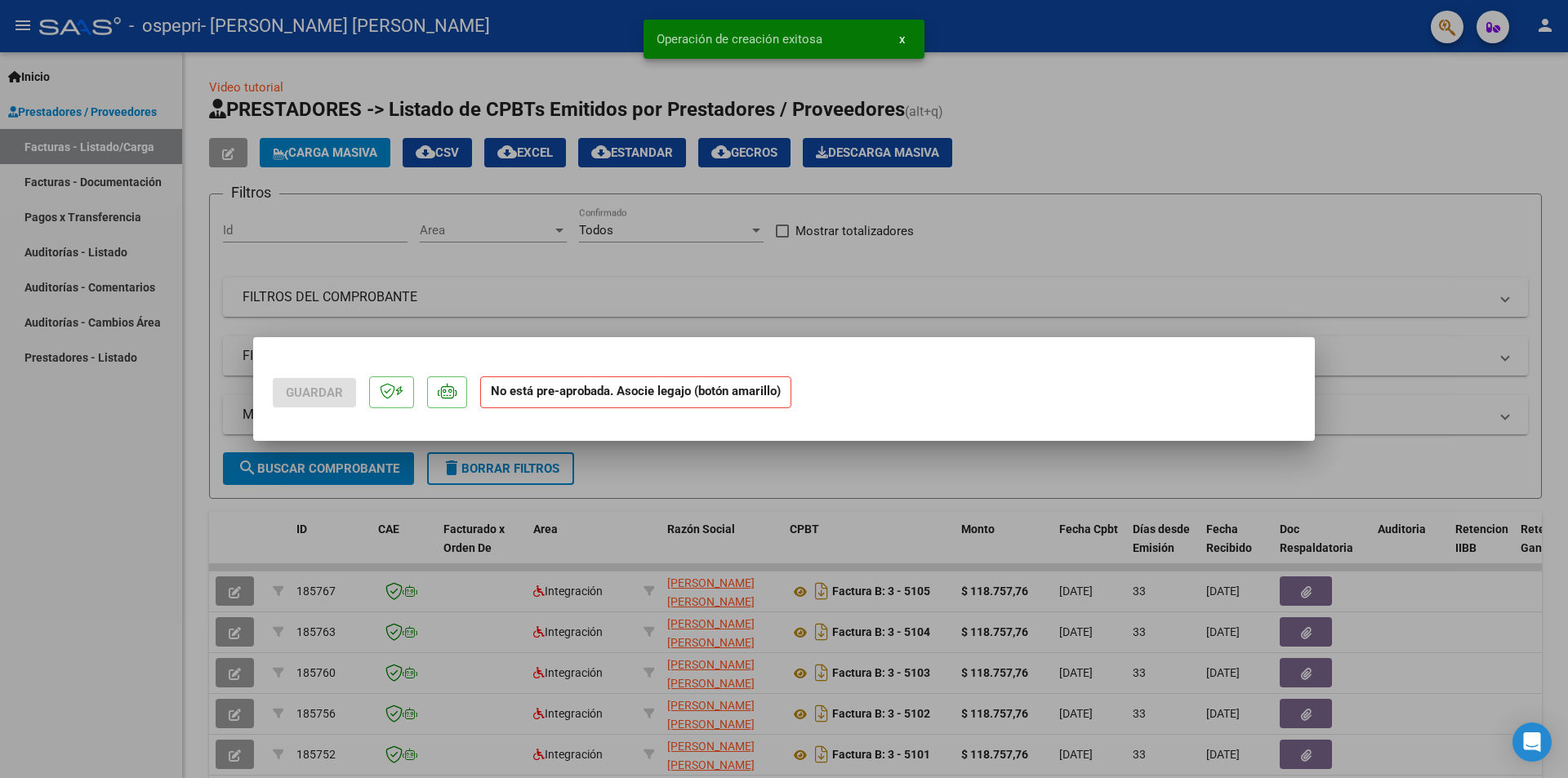
scroll to position [0, 0]
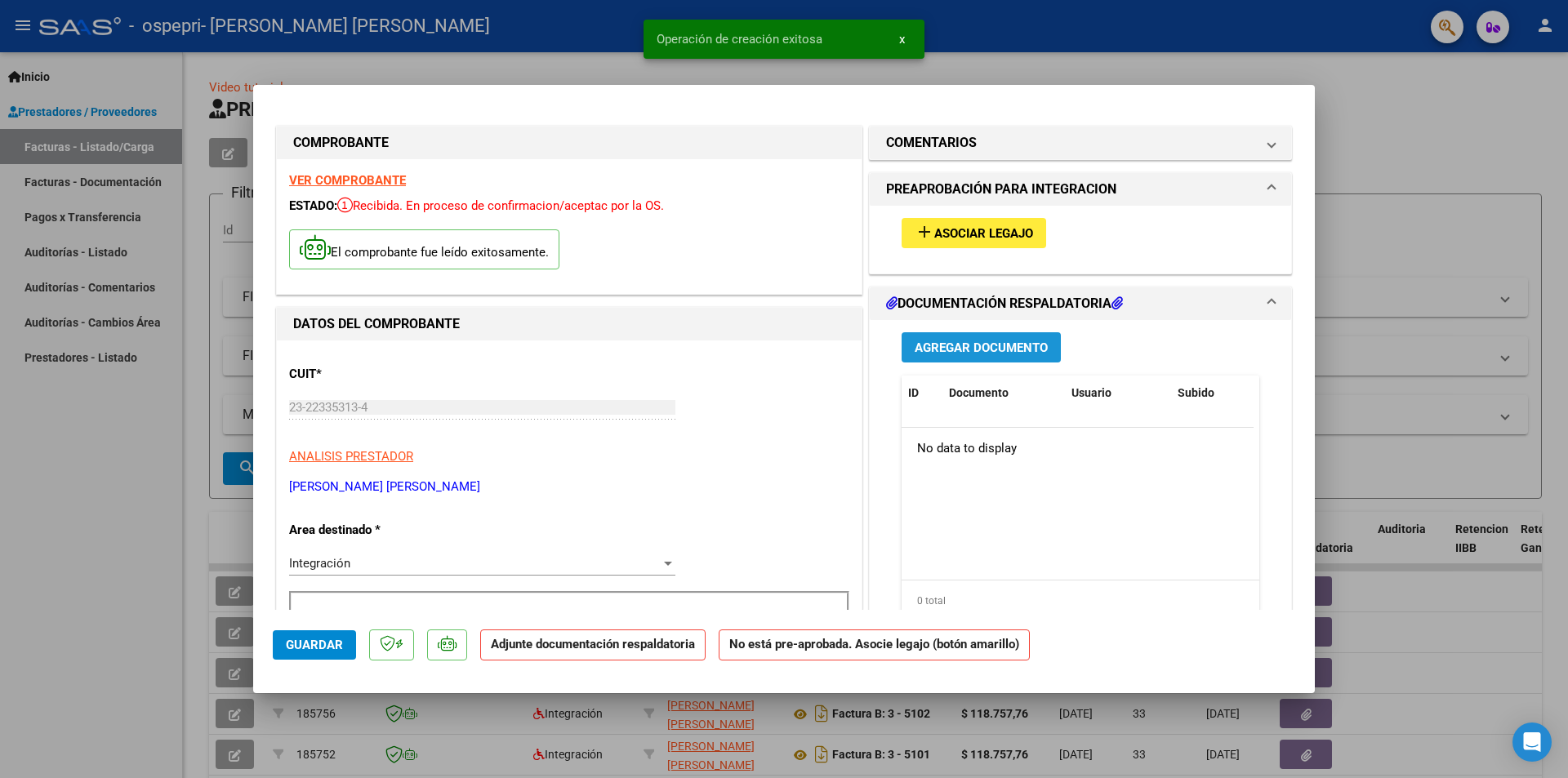
click at [1013, 353] on span "Agregar Documento" at bounding box center [981, 348] width 133 height 15
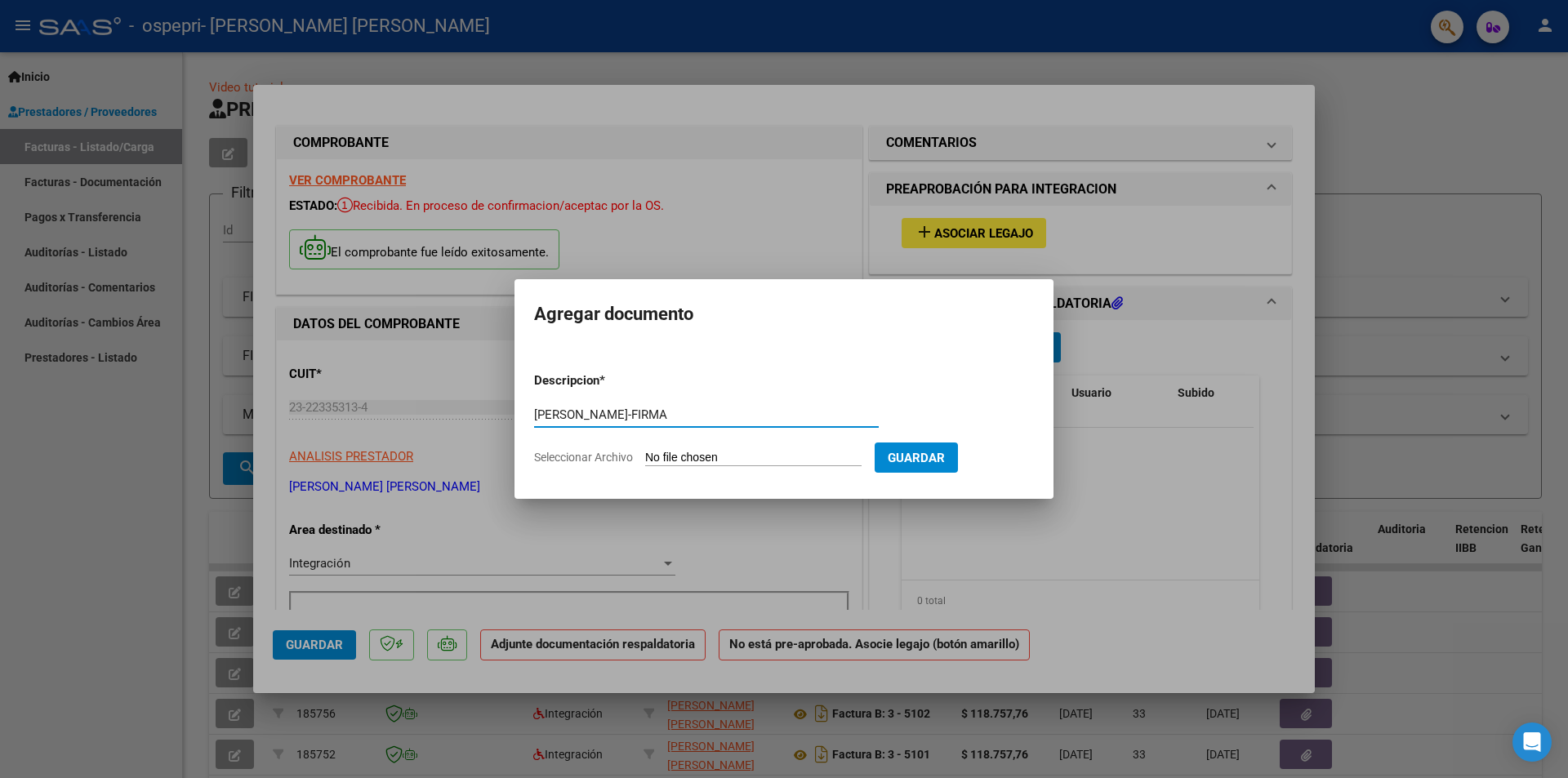
type input "[PERSON_NAME]-FIRMA"
click at [778, 457] on input "Seleccionar Archivo" at bounding box center [754, 458] width 217 height 16
type input "C:\fakepath\[PERSON_NAME]-FIRMA.pdf"
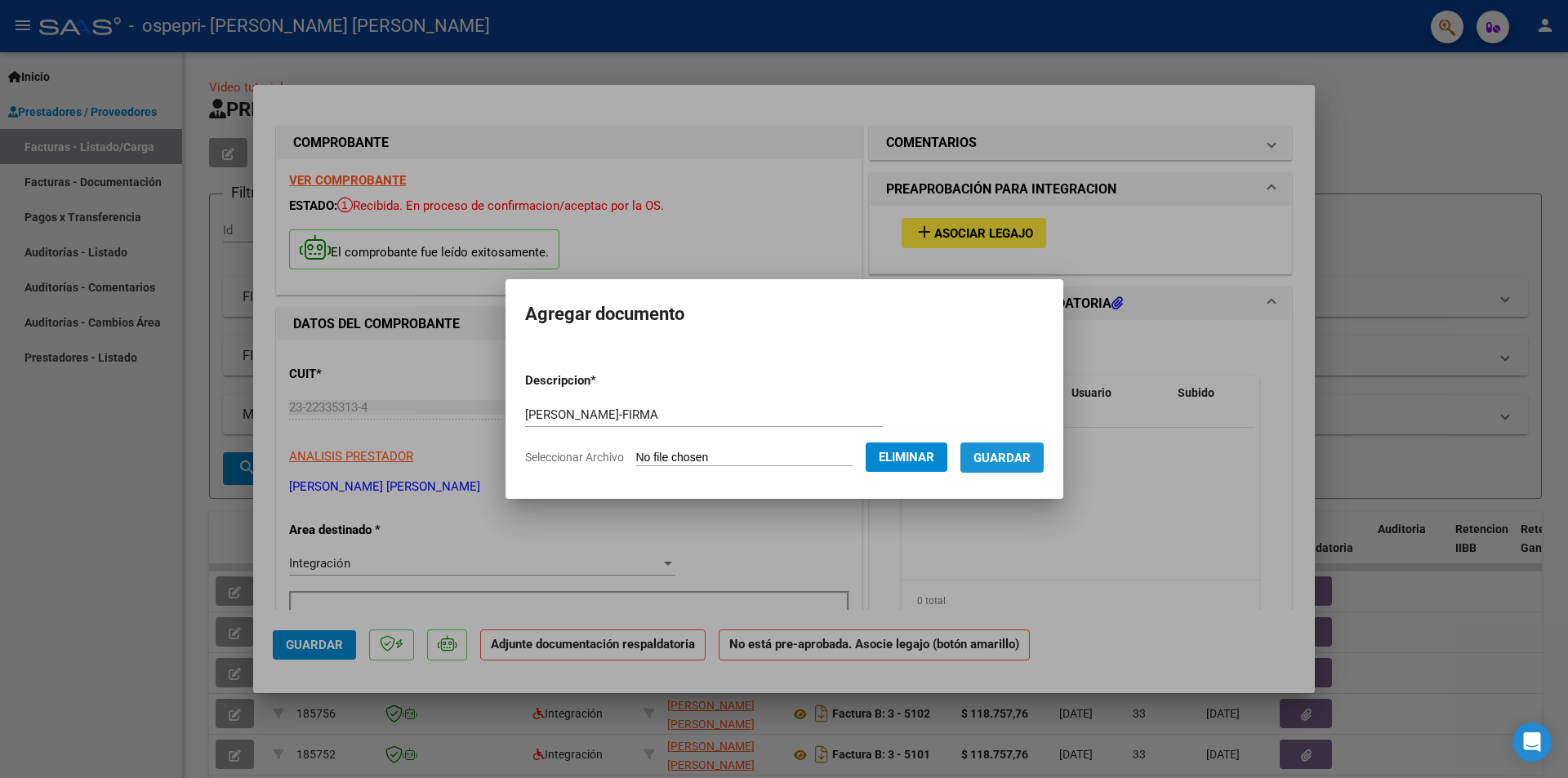
click at [1016, 454] on span "Guardar" at bounding box center [1002, 458] width 57 height 15
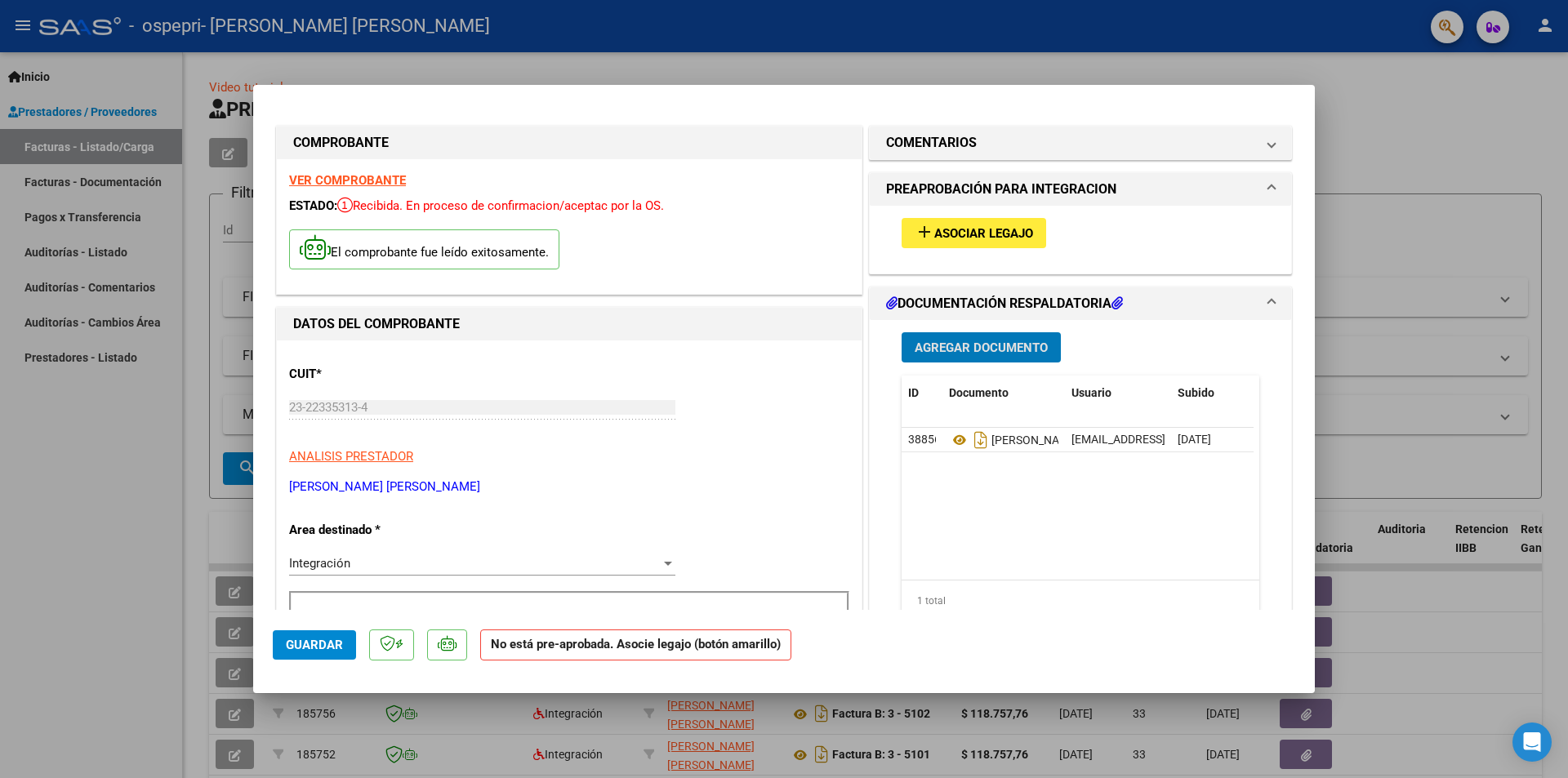
click at [1403, 222] on div at bounding box center [784, 389] width 1568 height 778
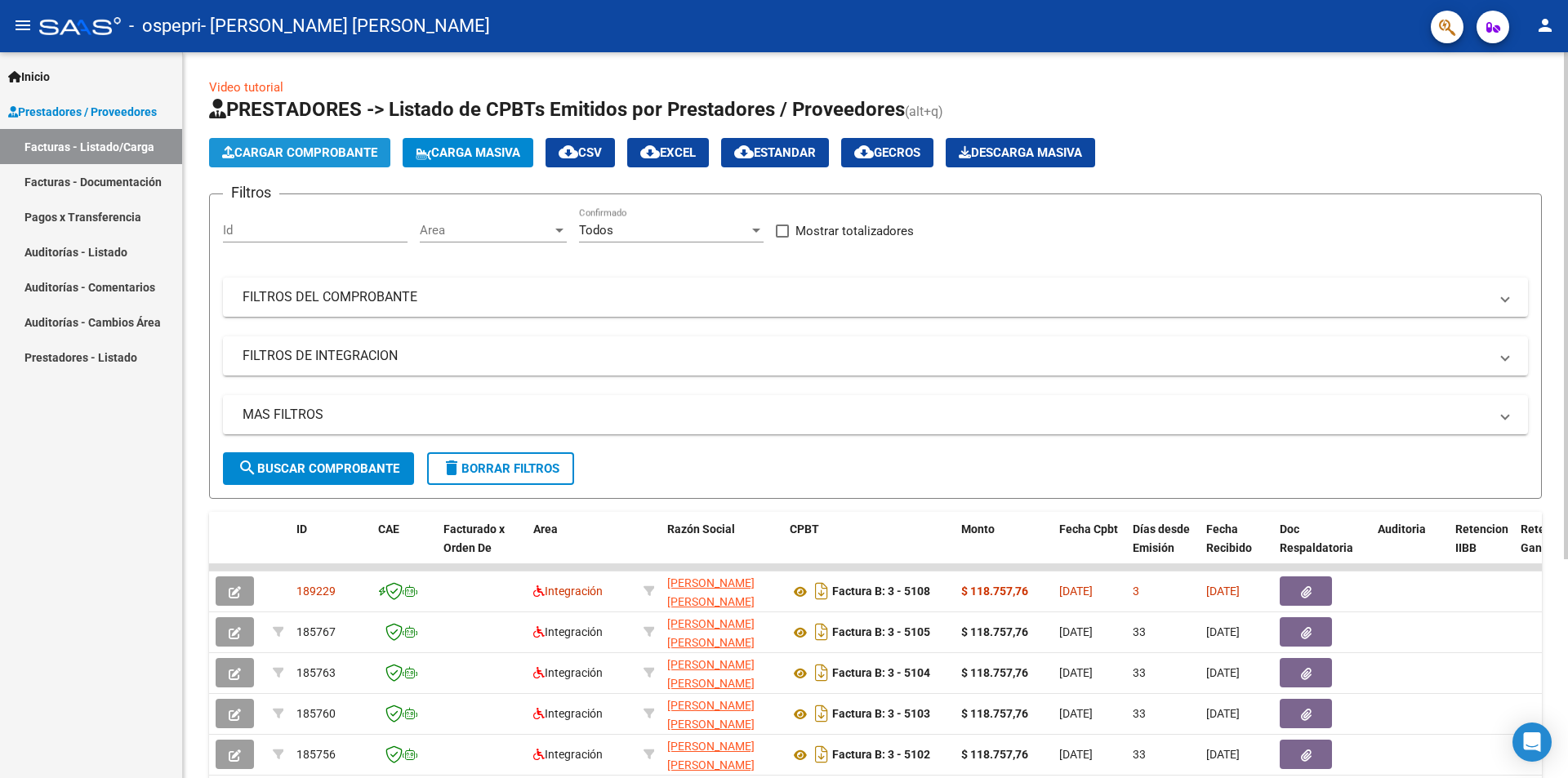
click at [322, 146] on span "Cargar Comprobante" at bounding box center [299, 152] width 155 height 15
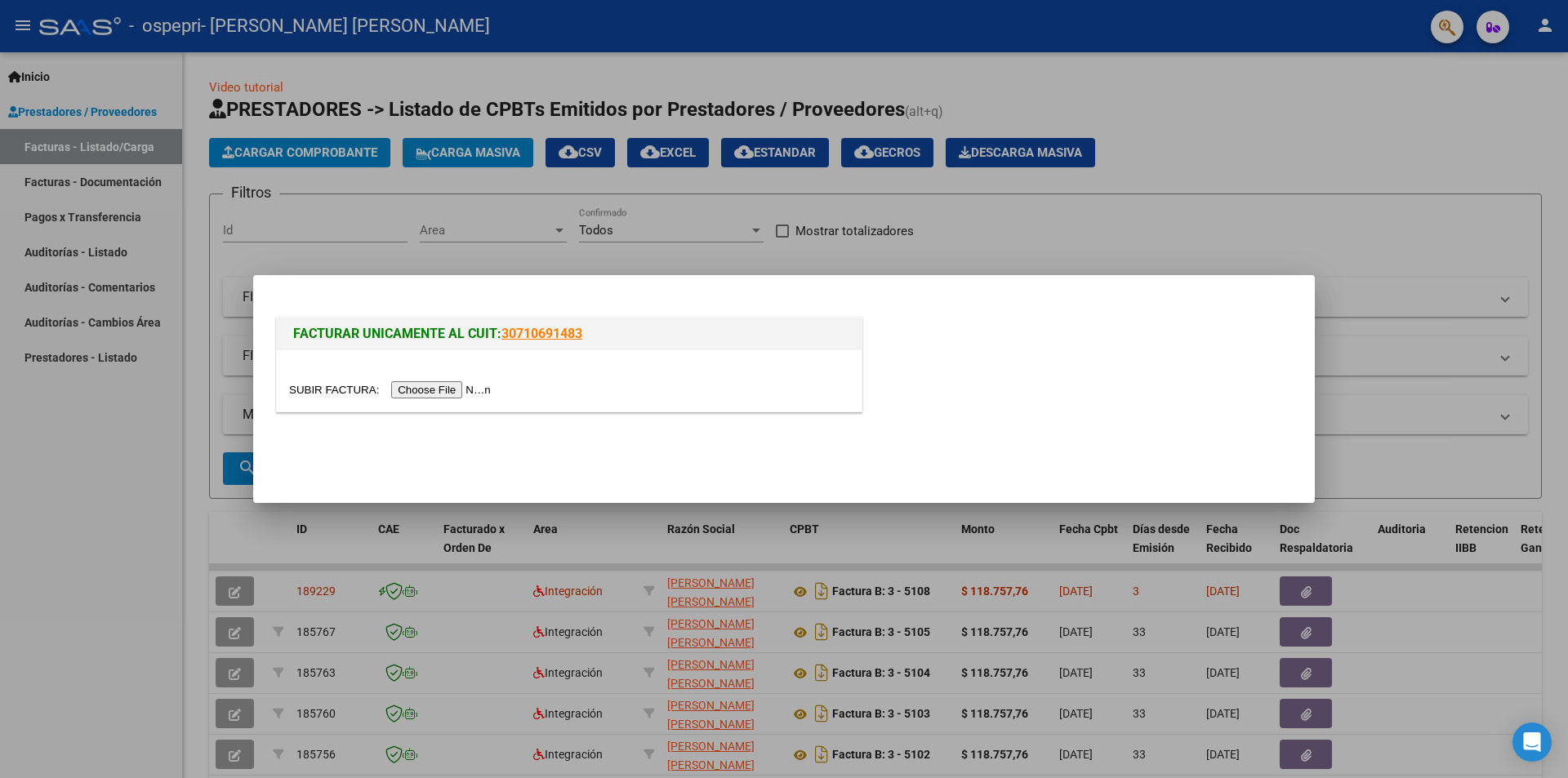
click at [434, 384] on input "file" at bounding box center [393, 389] width 207 height 17
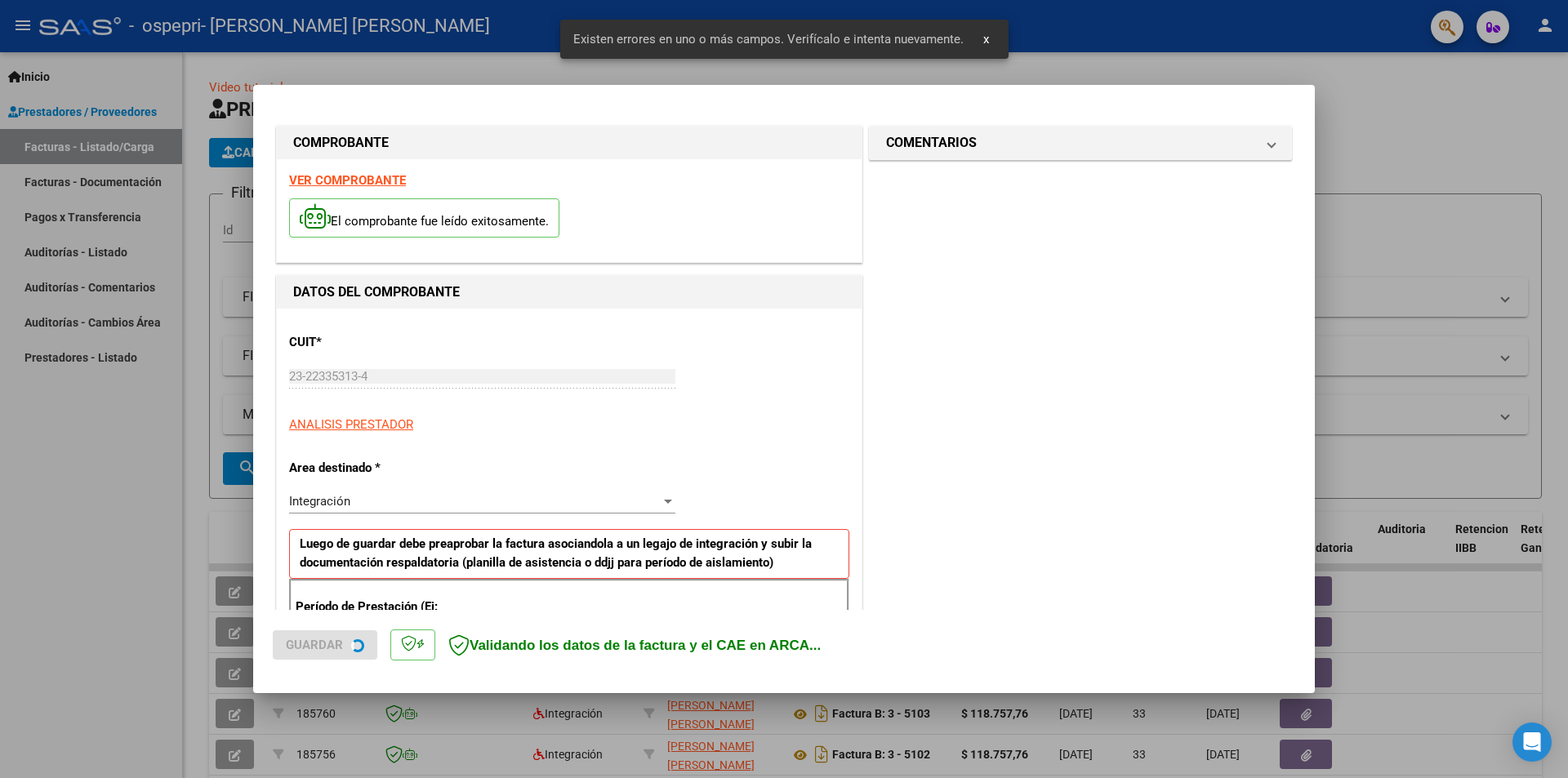
scroll to position [285, 0]
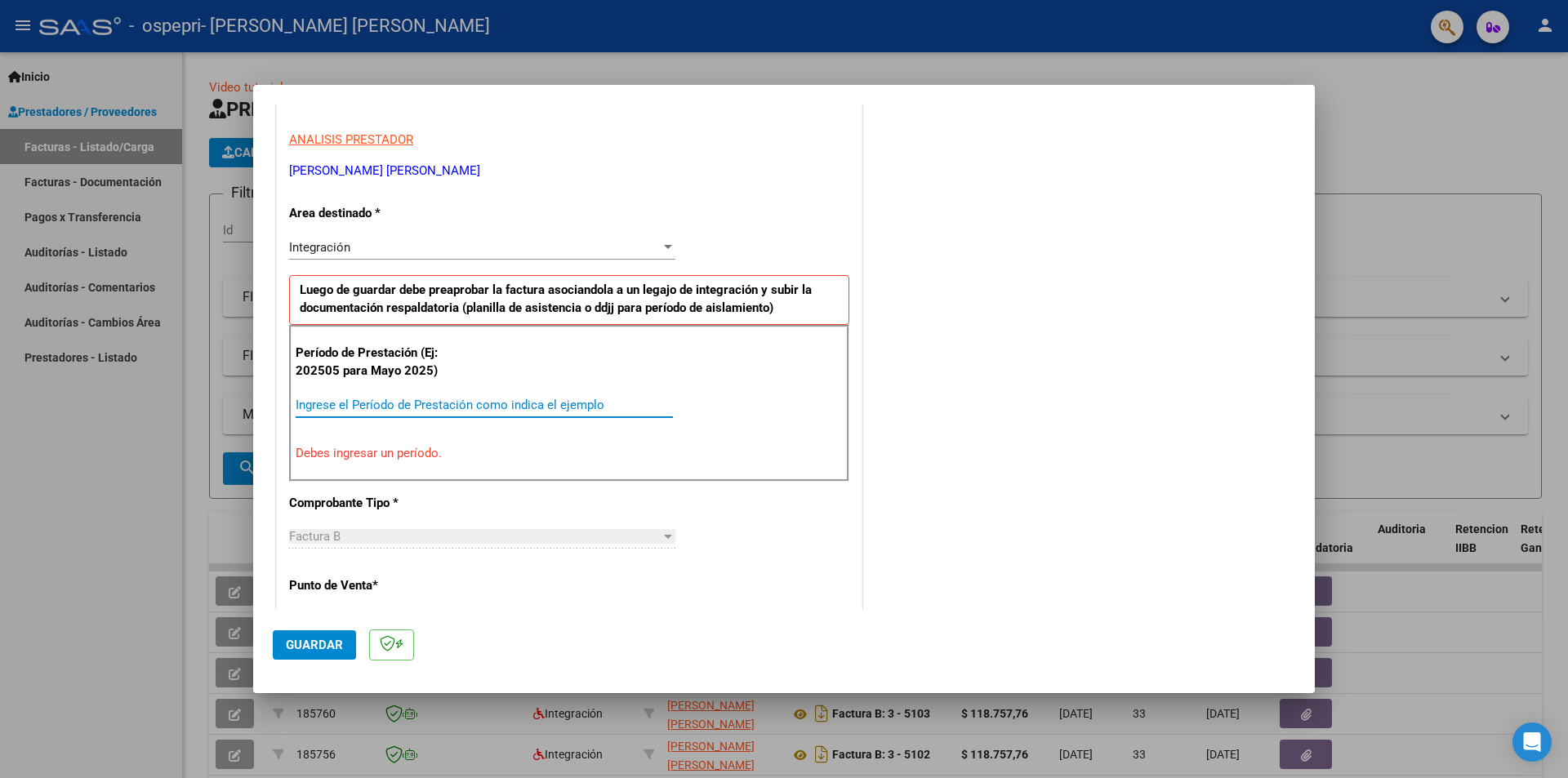
click at [574, 405] on input "Ingrese el Período de Prestación como indica el ejemplo" at bounding box center [485, 405] width 377 height 15
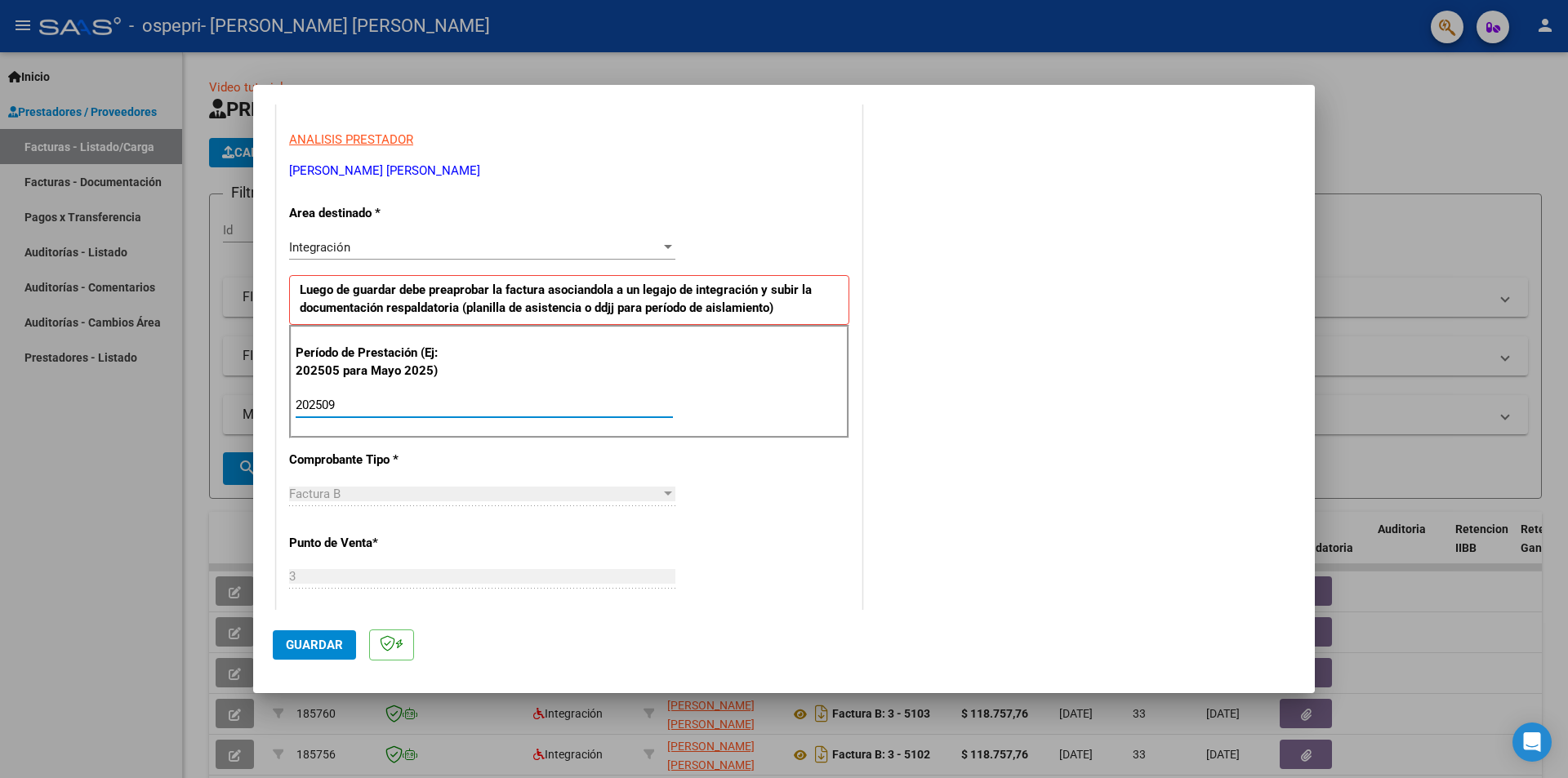
type input "202509"
click at [334, 644] on span "Guardar" at bounding box center [315, 645] width 57 height 15
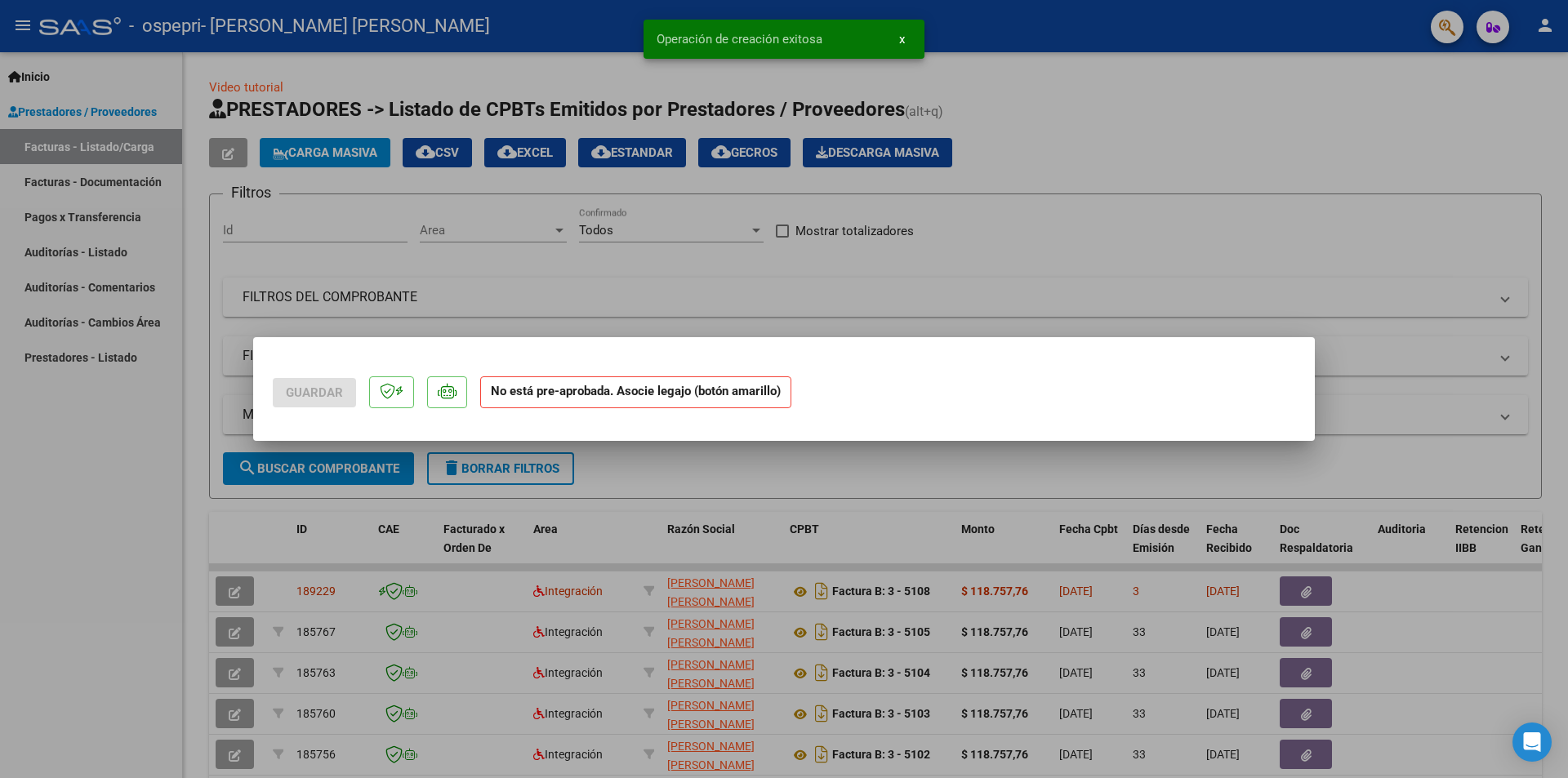
scroll to position [0, 0]
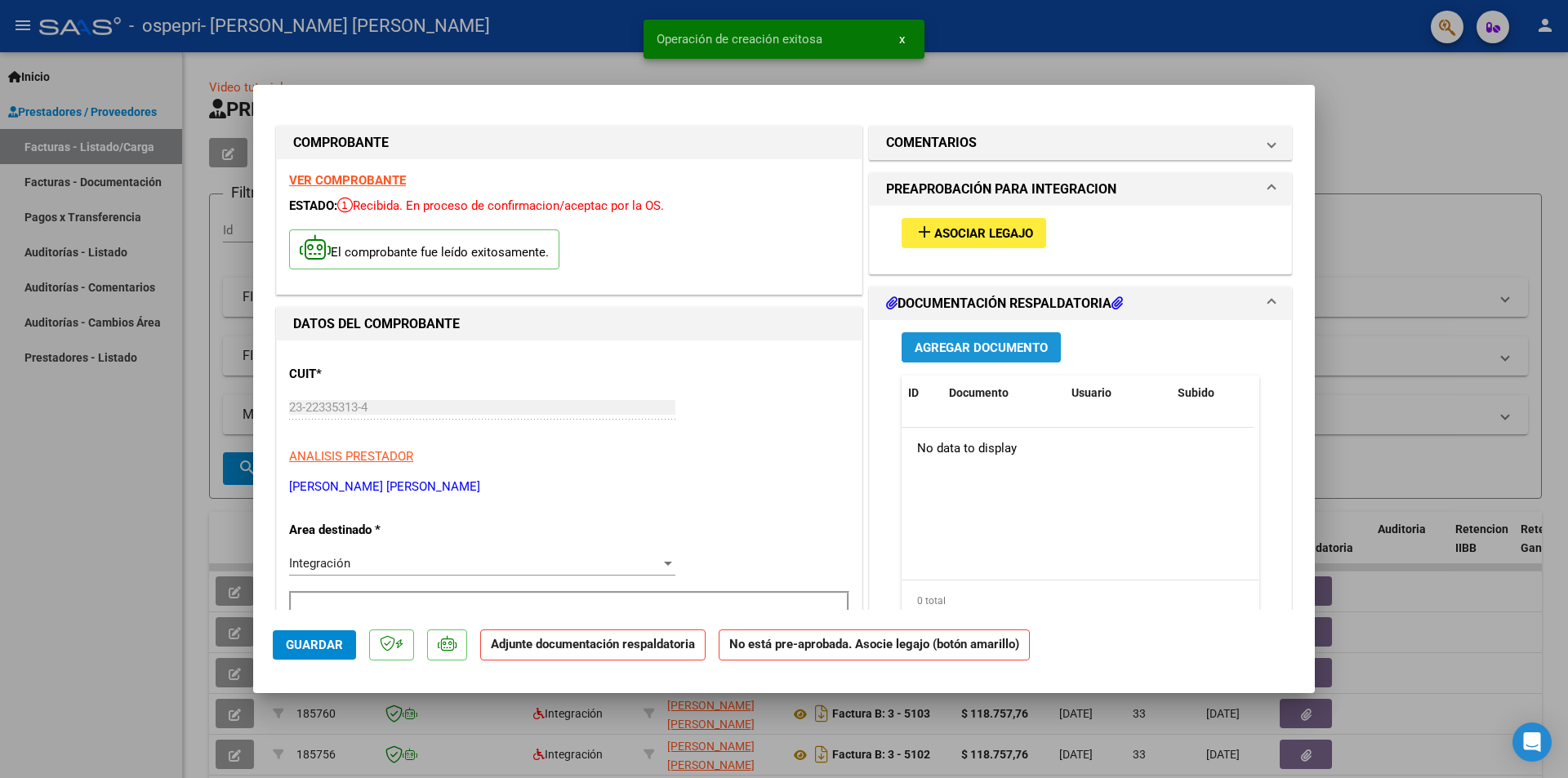
click at [1022, 342] on span "Agregar Documento" at bounding box center [981, 348] width 133 height 15
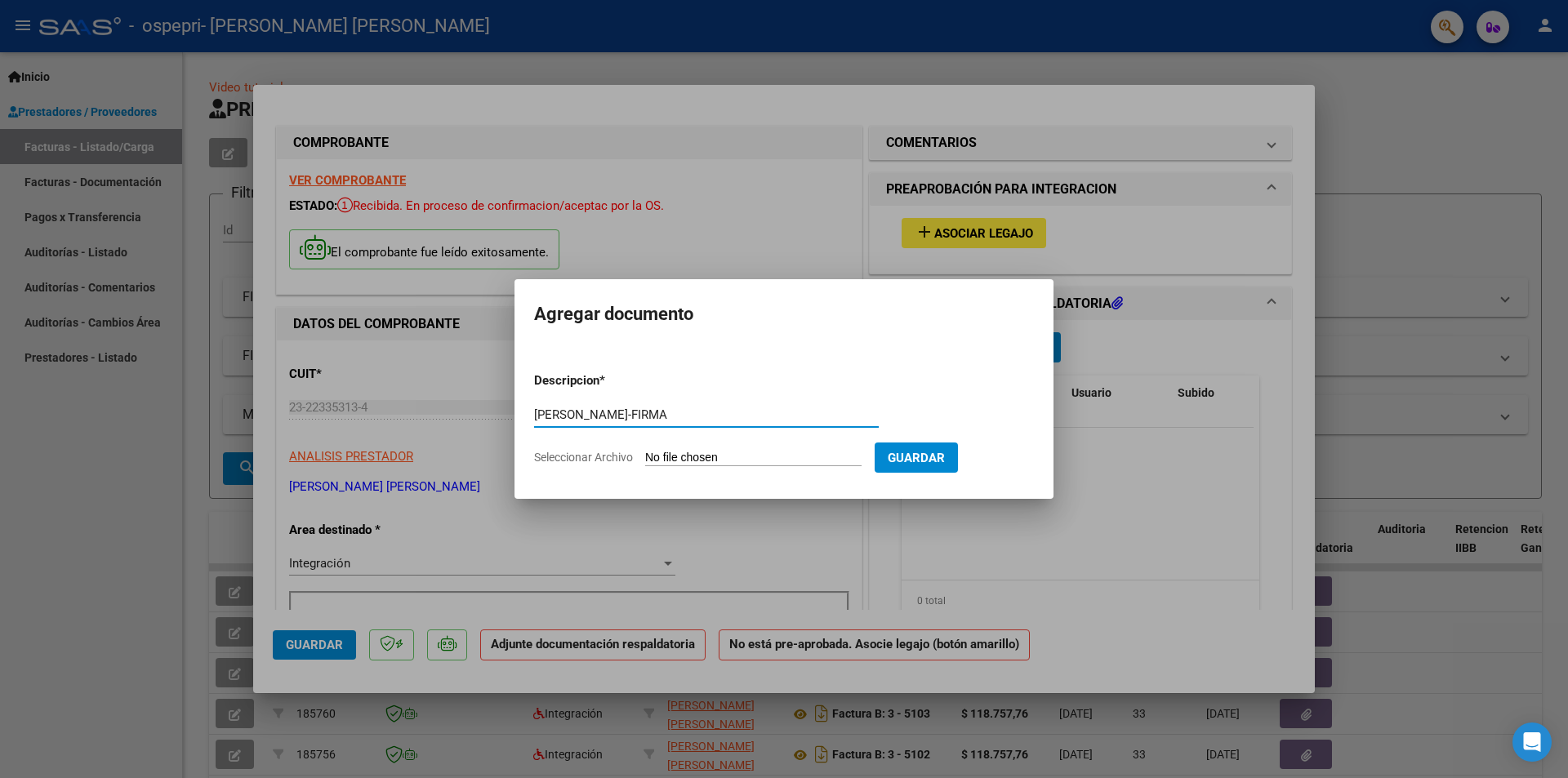
type input "[PERSON_NAME]-FIRMA"
click at [767, 451] on input "Seleccionar Archivo" at bounding box center [754, 458] width 217 height 16
type input "C:\fakepath\[PERSON_NAME]-FIRMA.pdf"
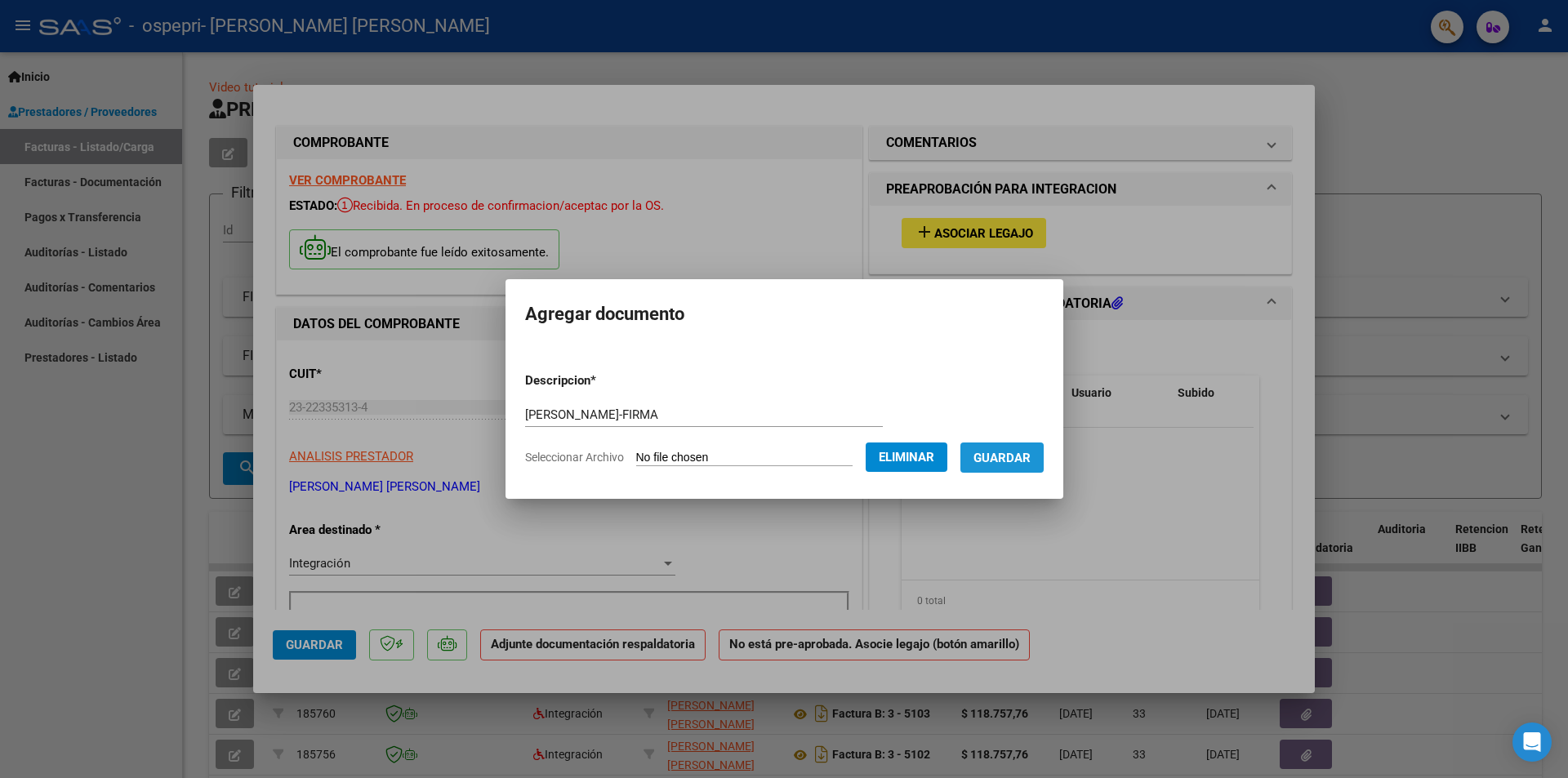
click at [1021, 462] on span "Guardar" at bounding box center [1002, 458] width 57 height 15
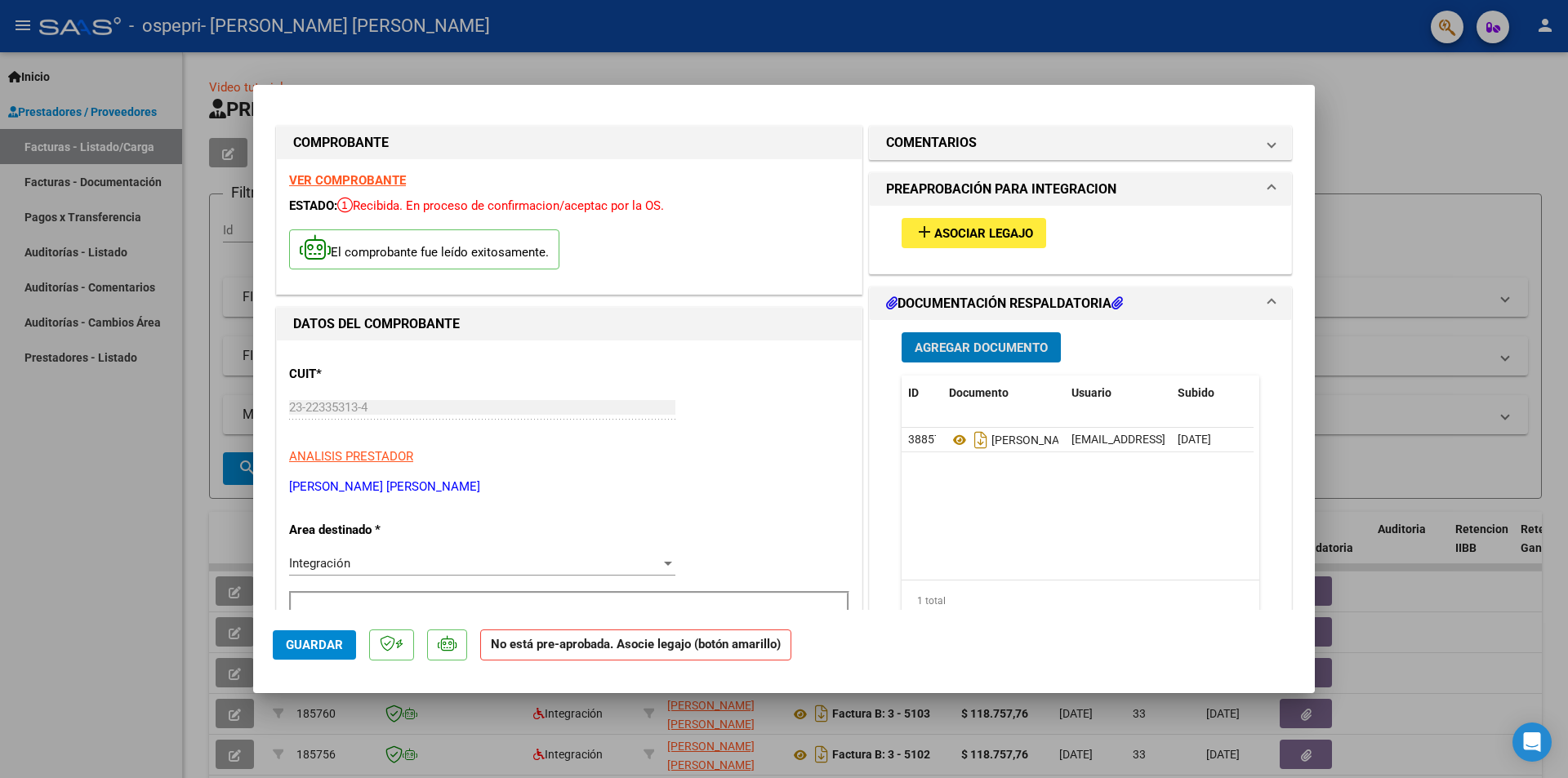
click at [1417, 197] on div at bounding box center [784, 389] width 1568 height 778
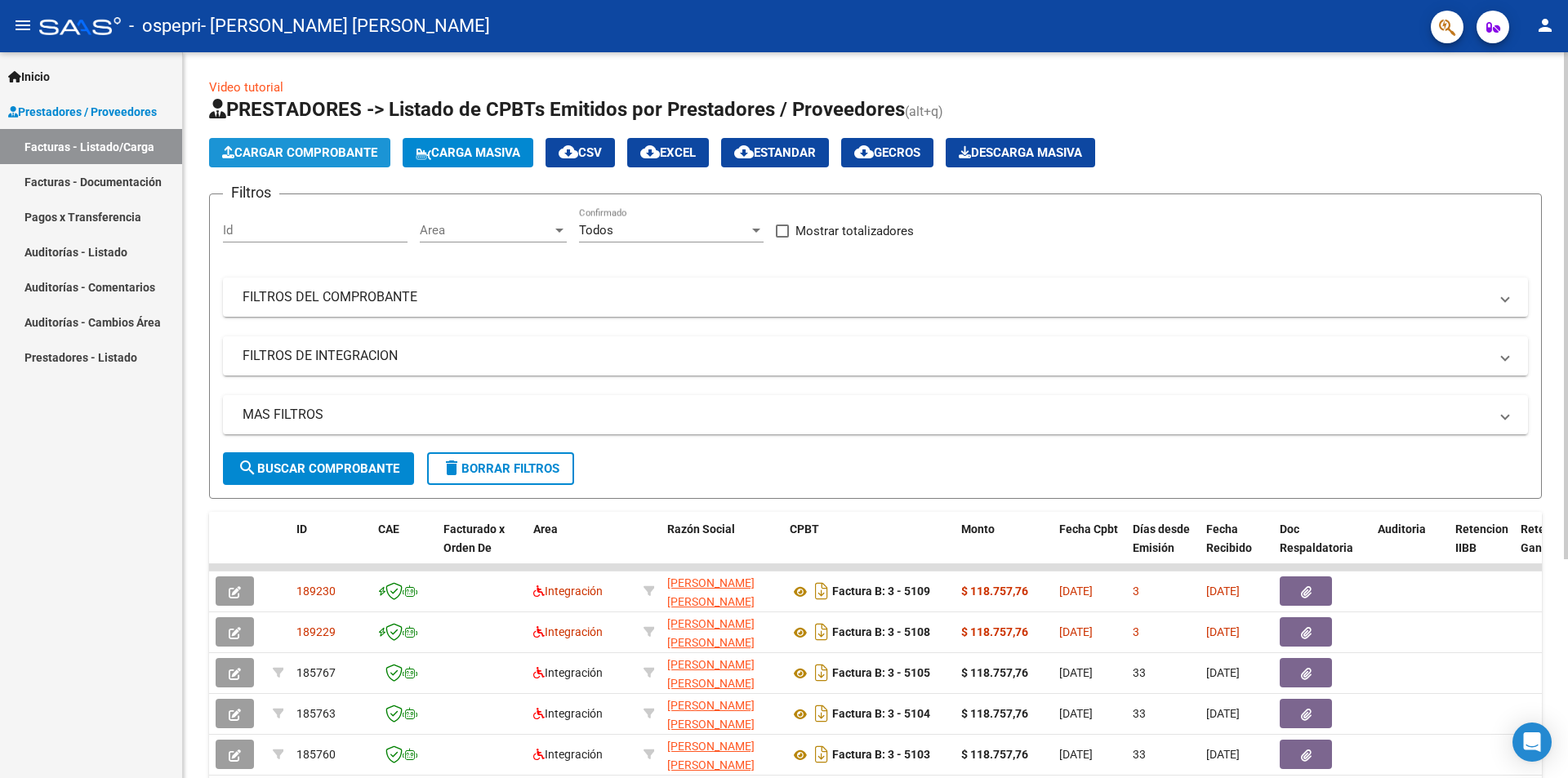
click at [331, 150] on span "Cargar Comprobante" at bounding box center [299, 152] width 155 height 15
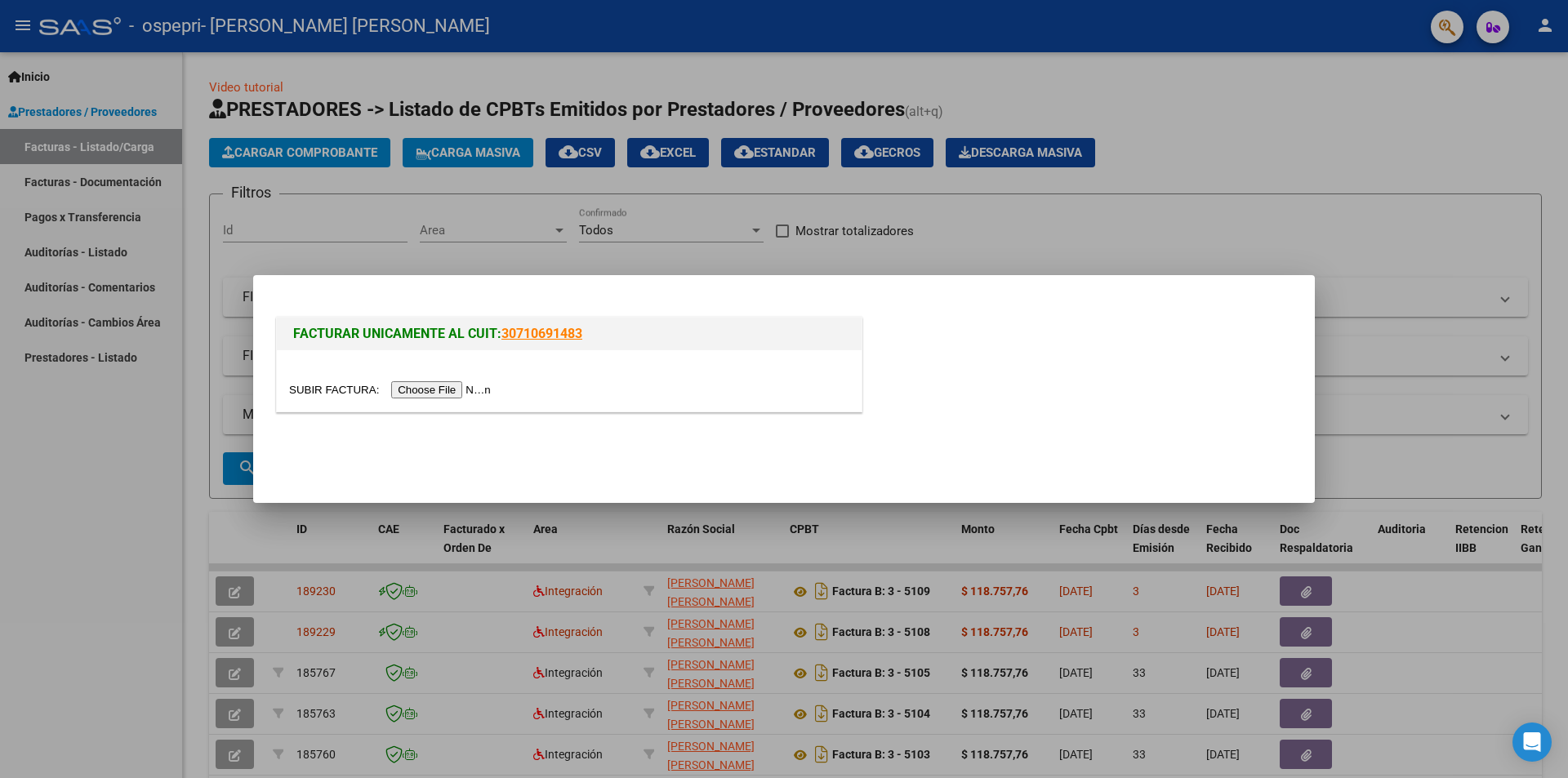
click at [460, 390] on input "file" at bounding box center [393, 389] width 207 height 17
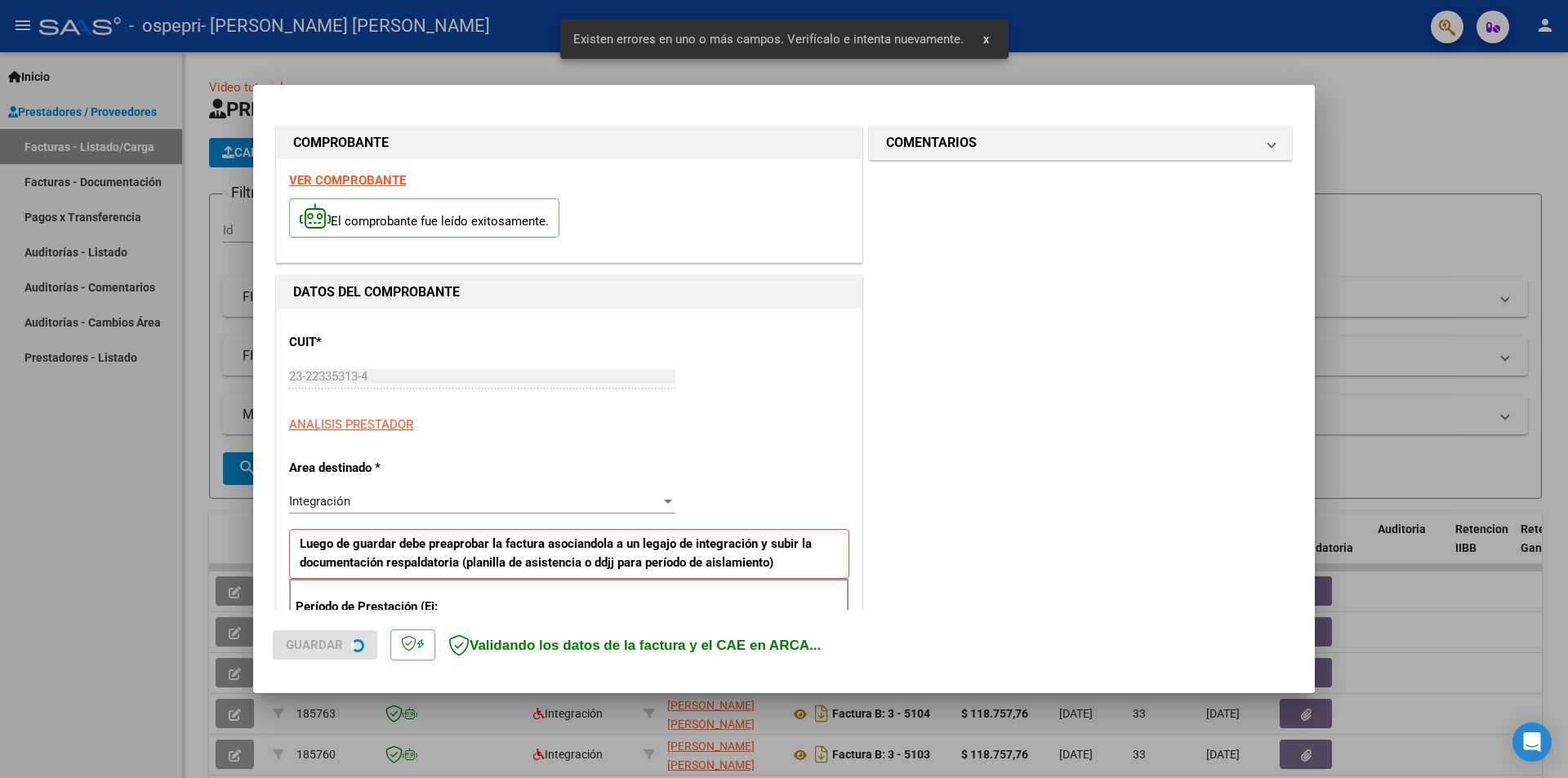
scroll to position [285, 0]
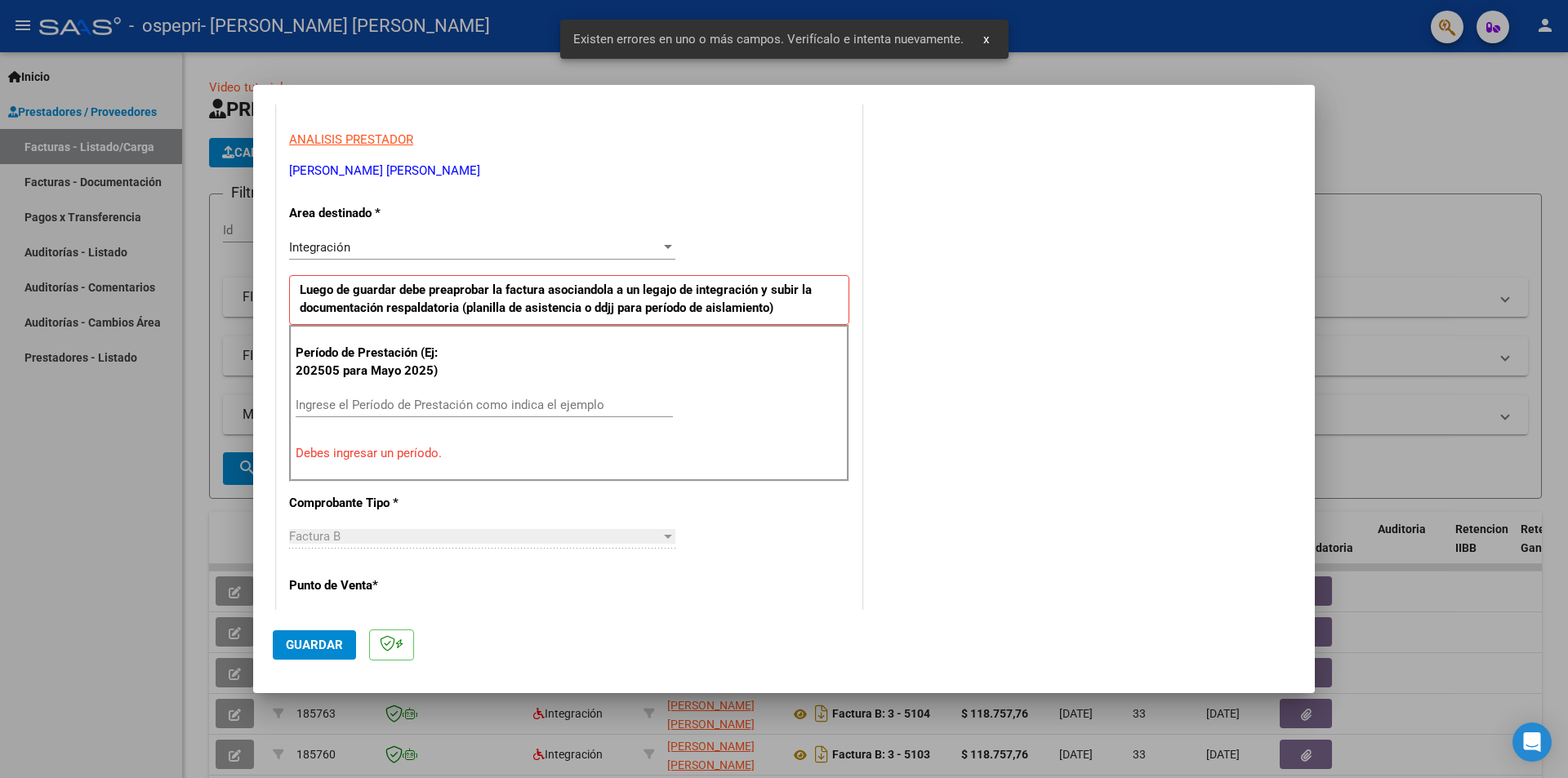
click at [471, 399] on input "Ingrese el Período de Prestación como indica el ejemplo" at bounding box center [485, 405] width 377 height 15
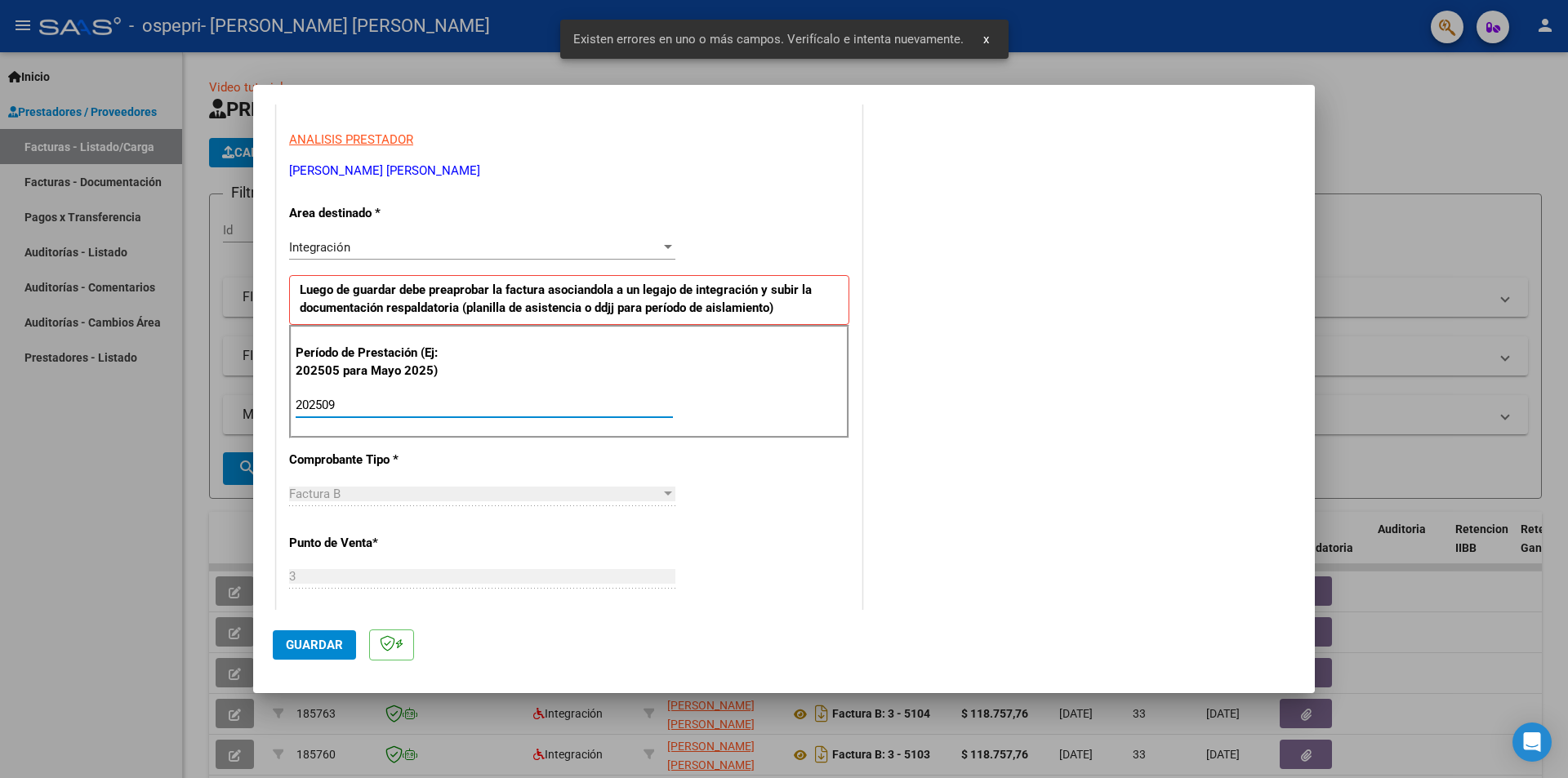
type input "202509"
click at [328, 640] on span "Guardar" at bounding box center [315, 645] width 57 height 15
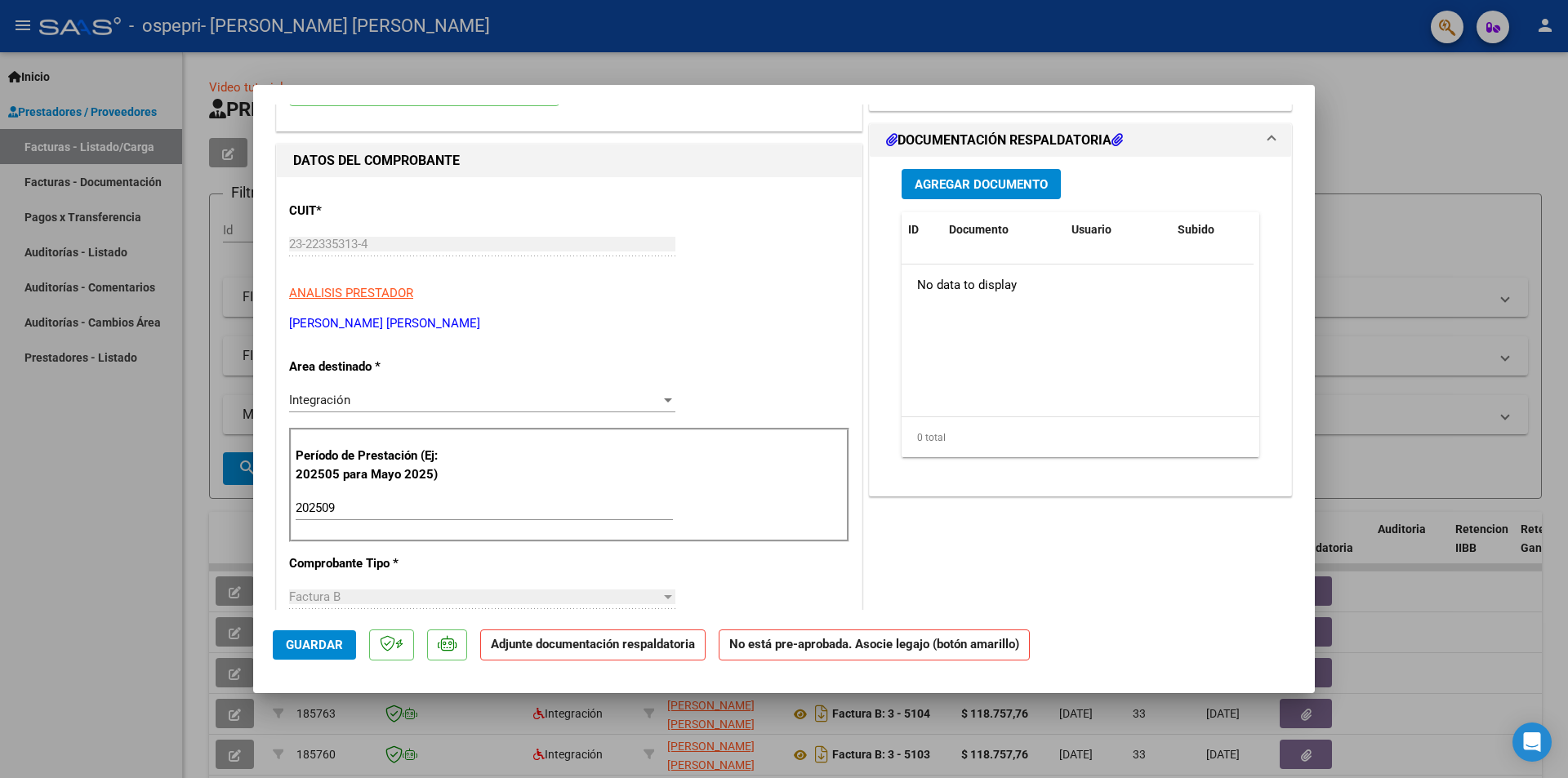
scroll to position [0, 0]
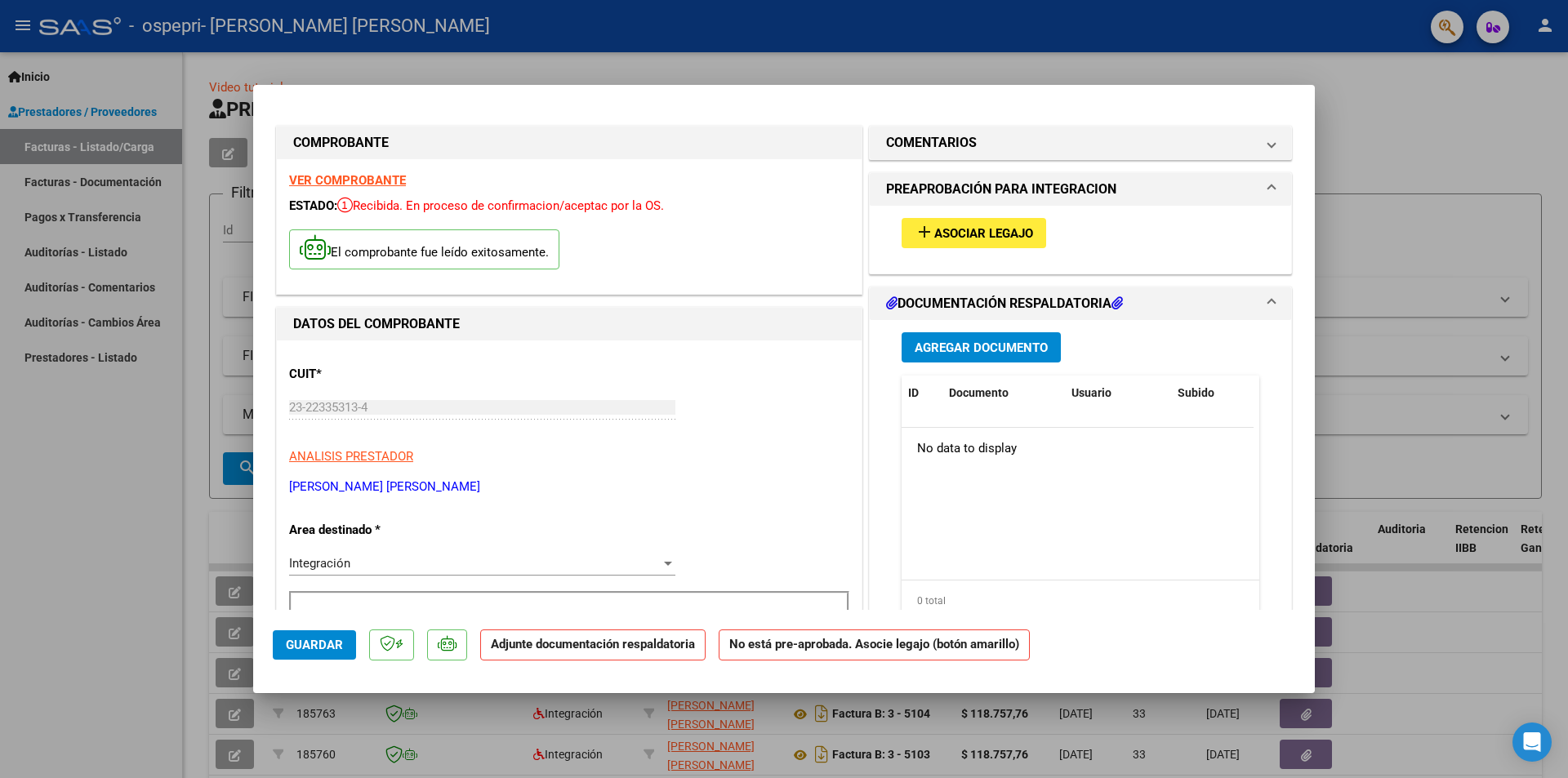
click at [345, 180] on strong "VER COMPROBANTE" at bounding box center [348, 180] width 116 height 15
click at [970, 342] on span "Agregar Documento" at bounding box center [981, 348] width 133 height 15
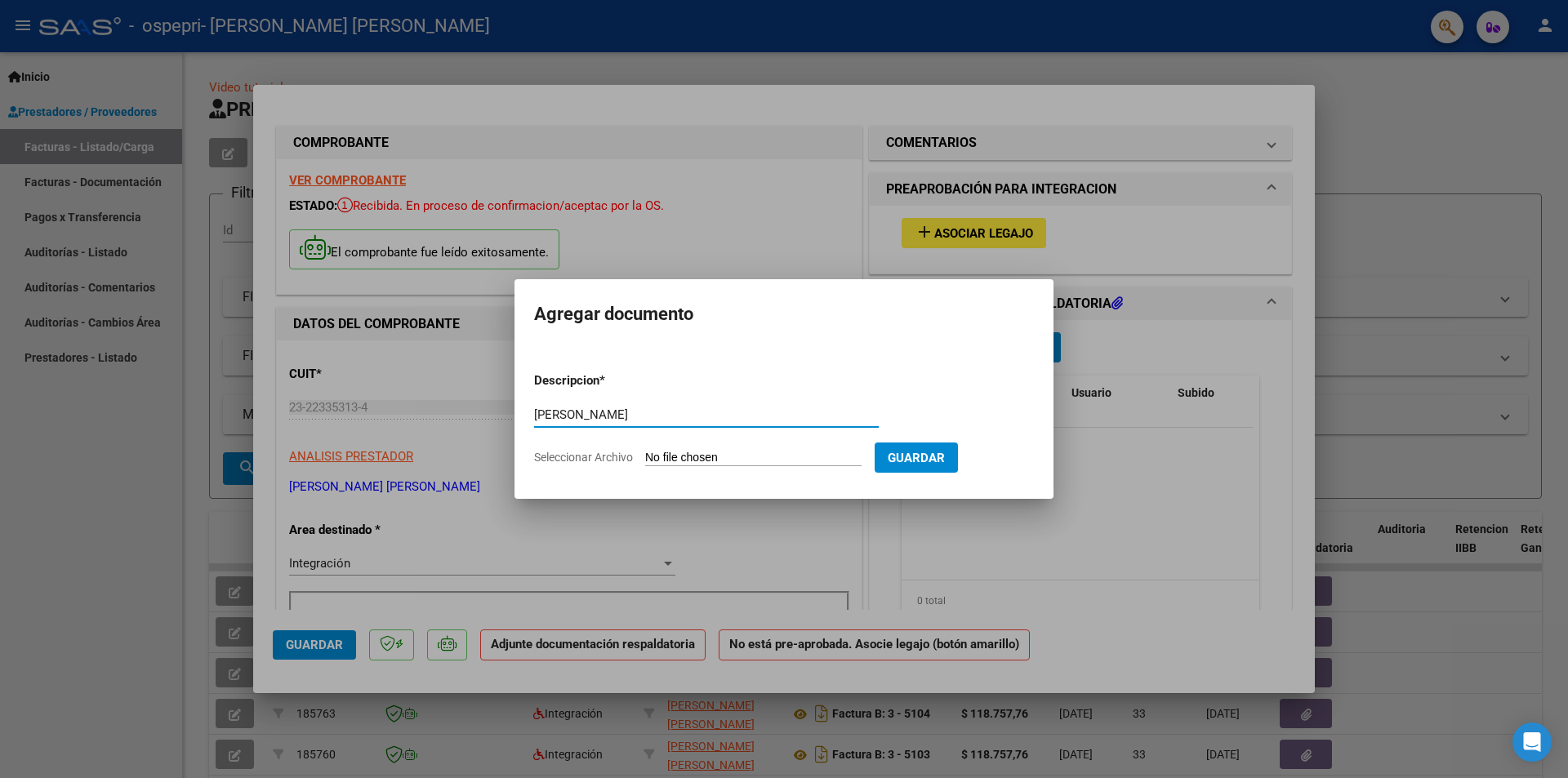
type input "[PERSON_NAME]"
click at [770, 457] on input "Seleccionar Archivo" at bounding box center [754, 458] width 217 height 16
type input "C:\fakepath\[PERSON_NAME]-FIRMA.pdf"
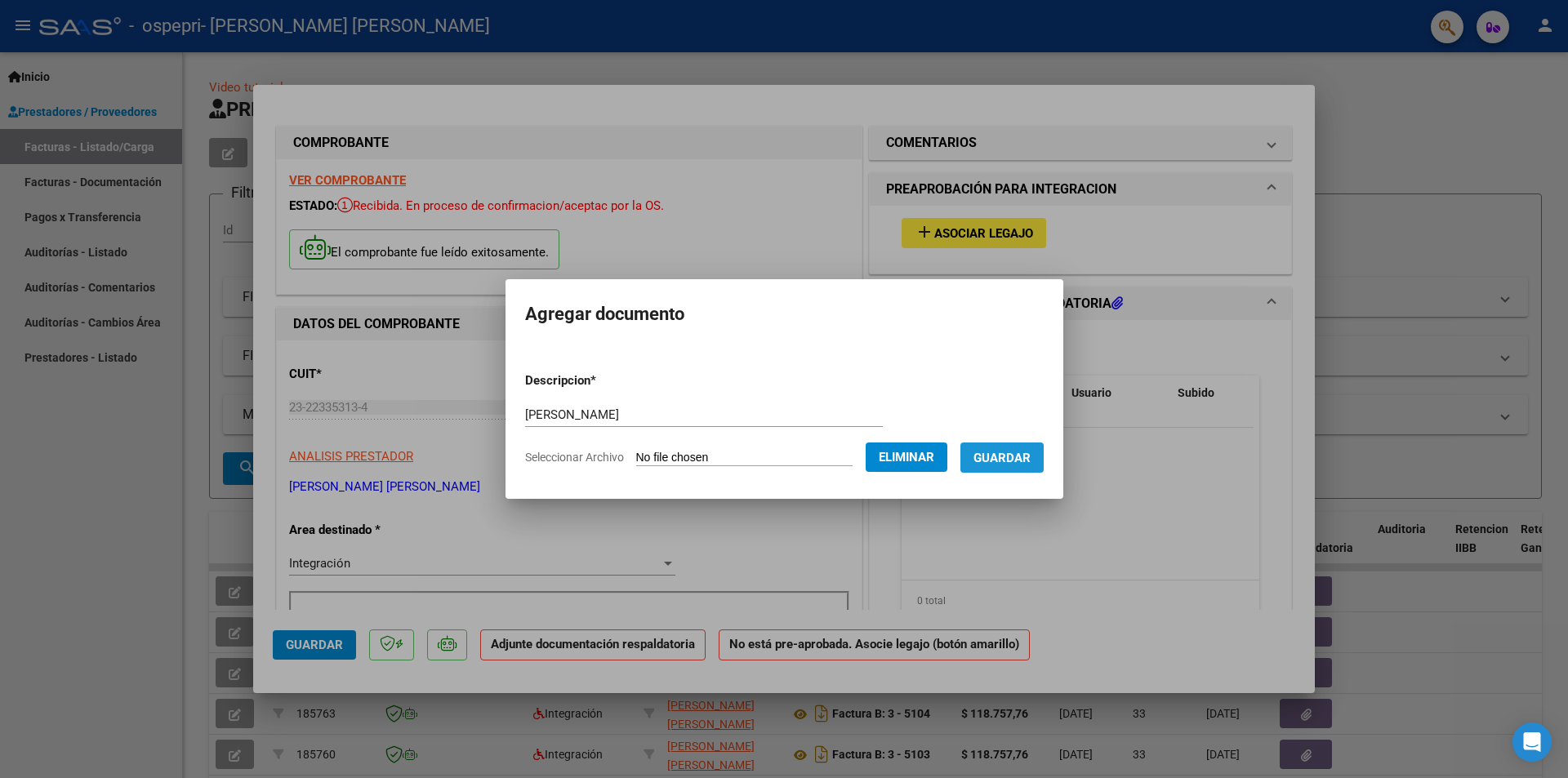
click at [1031, 460] on span "Guardar" at bounding box center [1002, 458] width 57 height 15
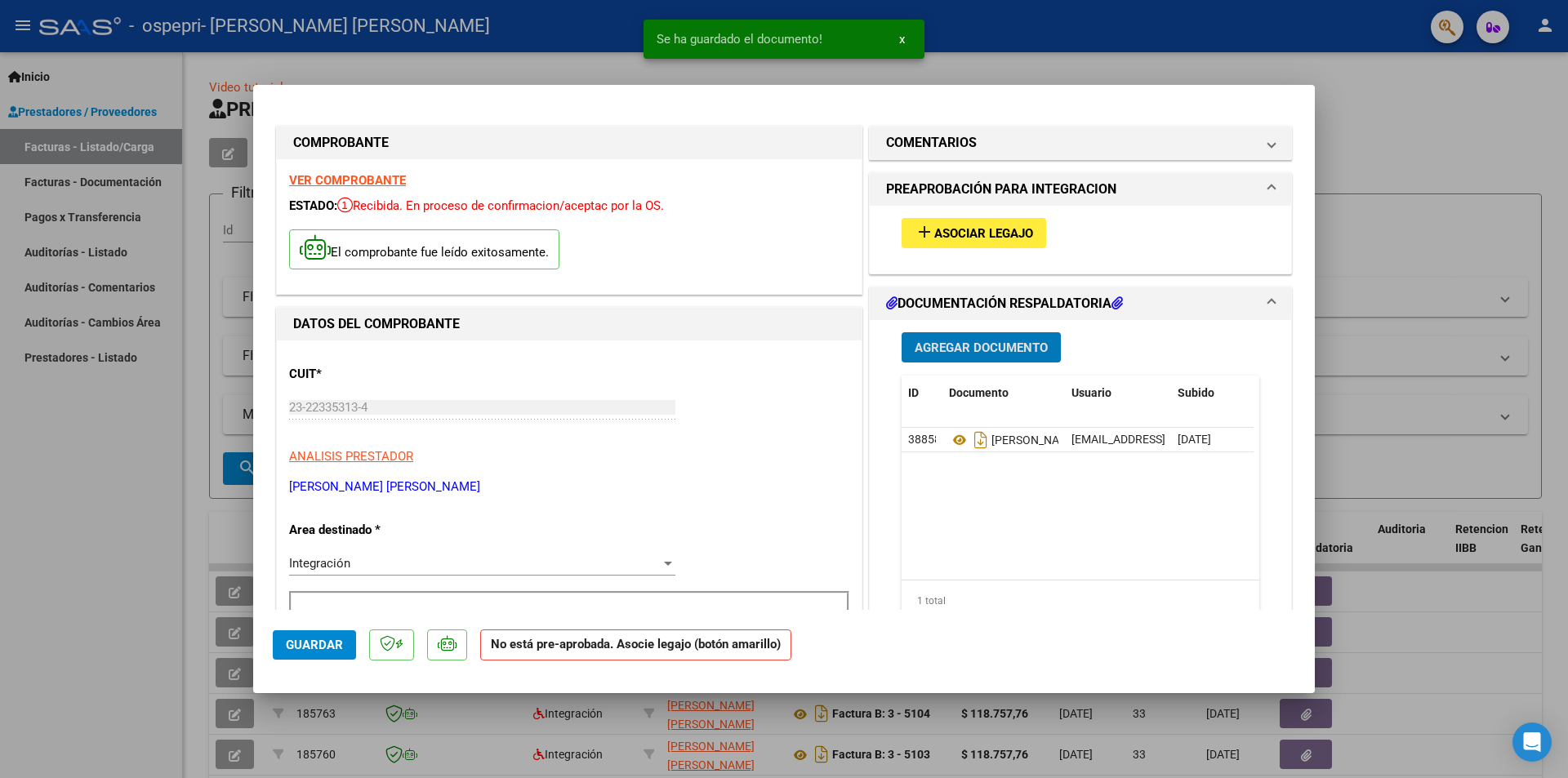
click at [1472, 150] on div at bounding box center [784, 389] width 1568 height 778
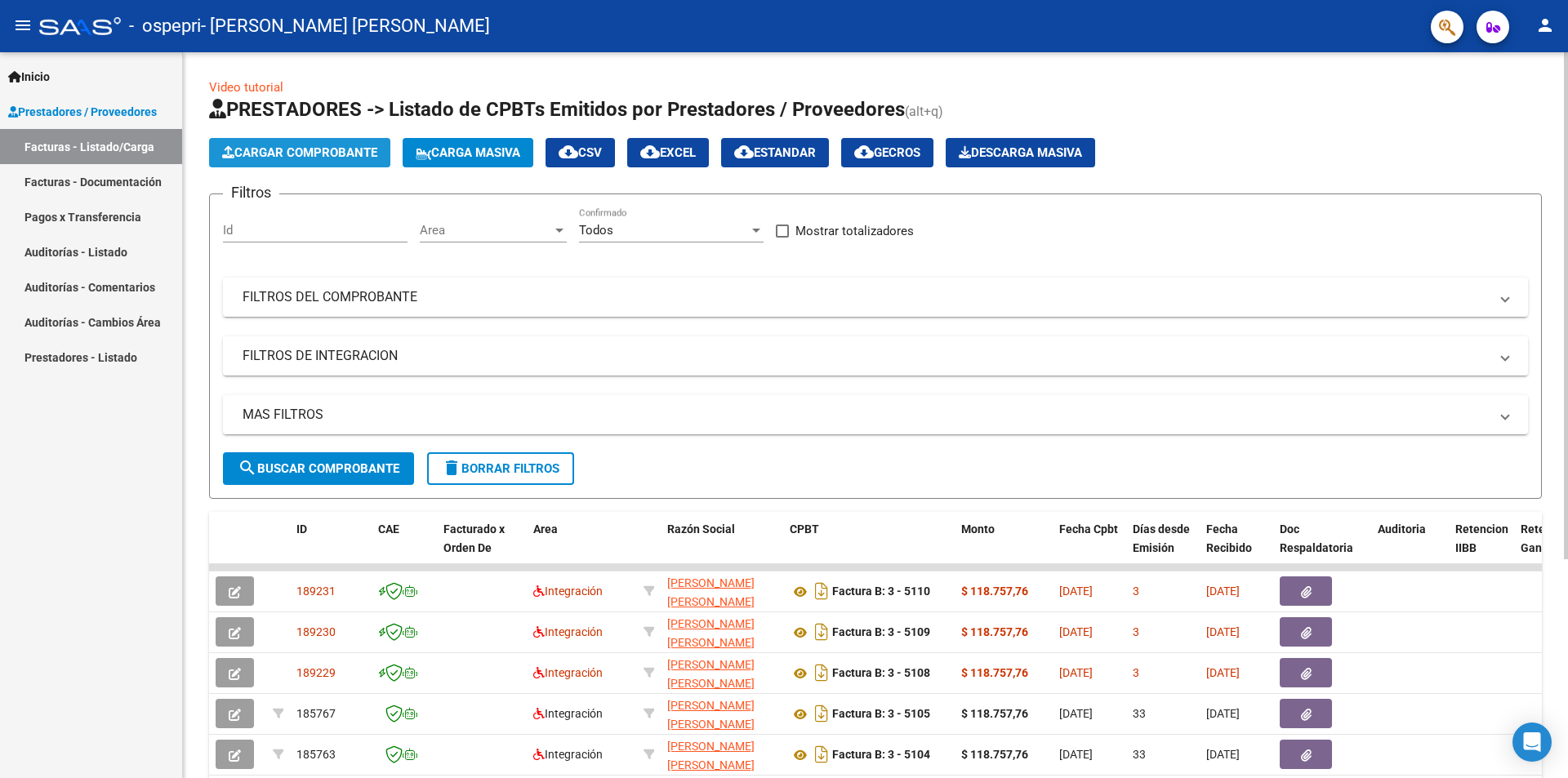
click at [299, 149] on span "Cargar Comprobante" at bounding box center [299, 152] width 155 height 15
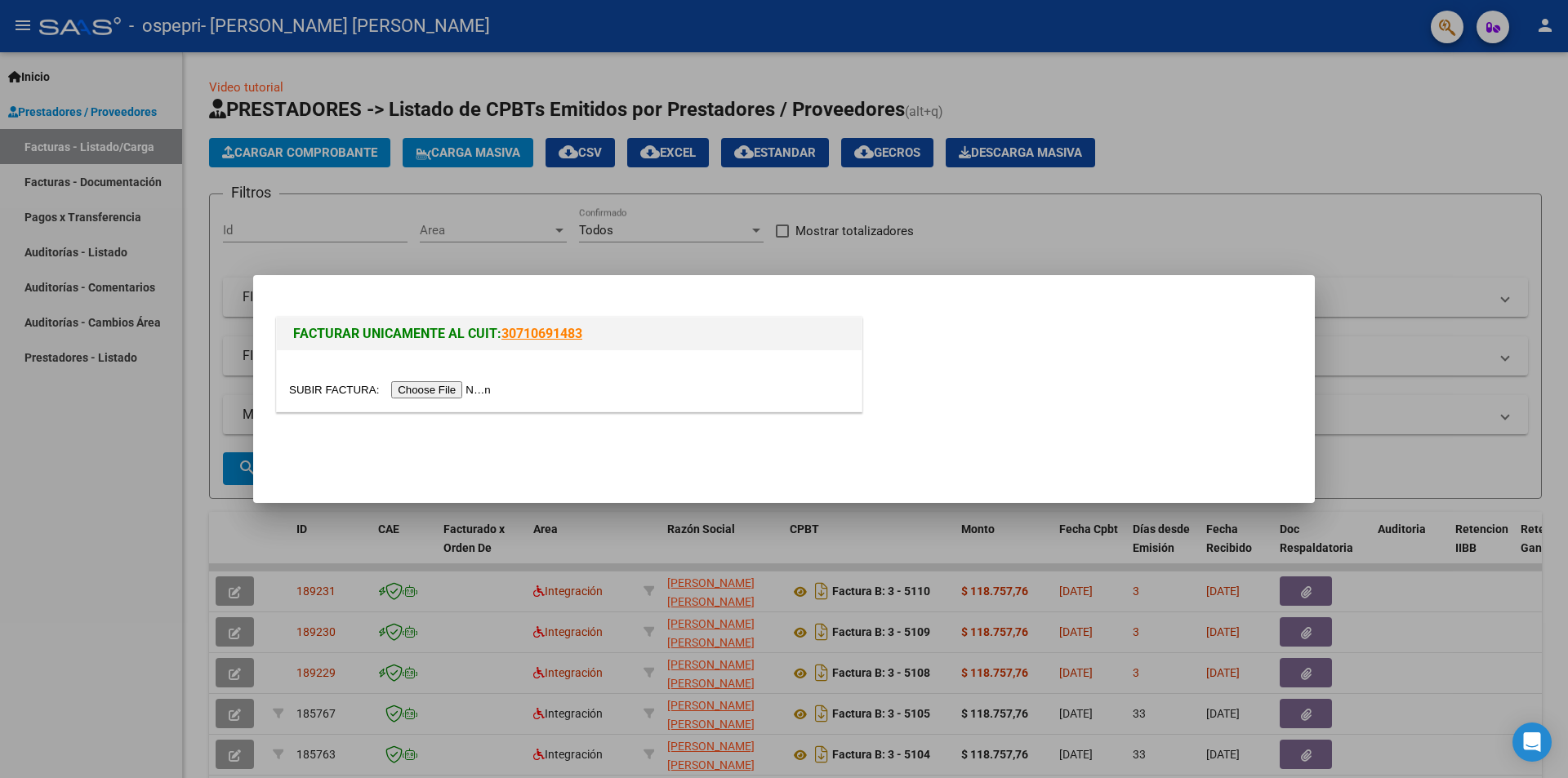
click at [442, 389] on input "file" at bounding box center [393, 389] width 207 height 17
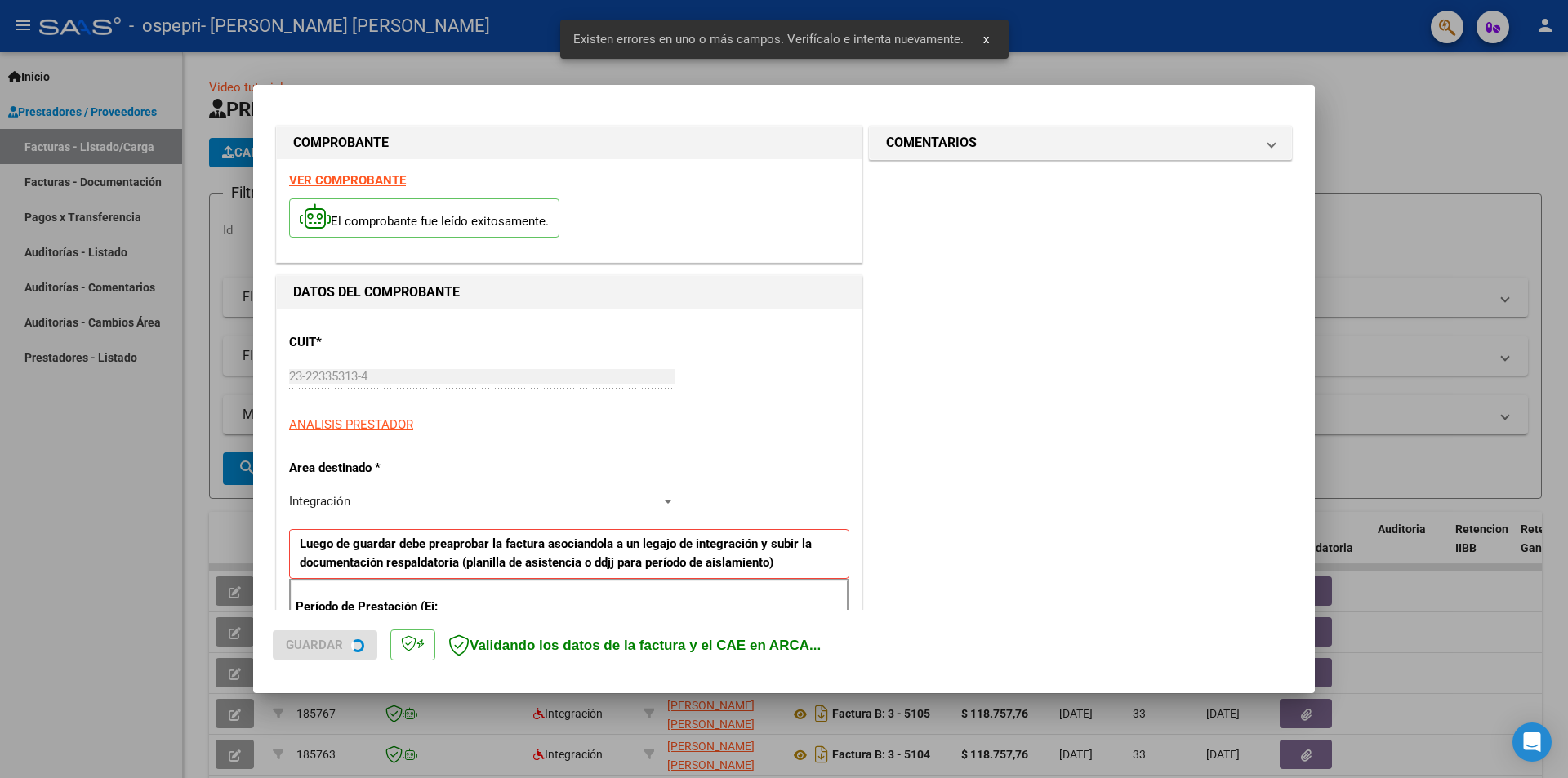
scroll to position [285, 0]
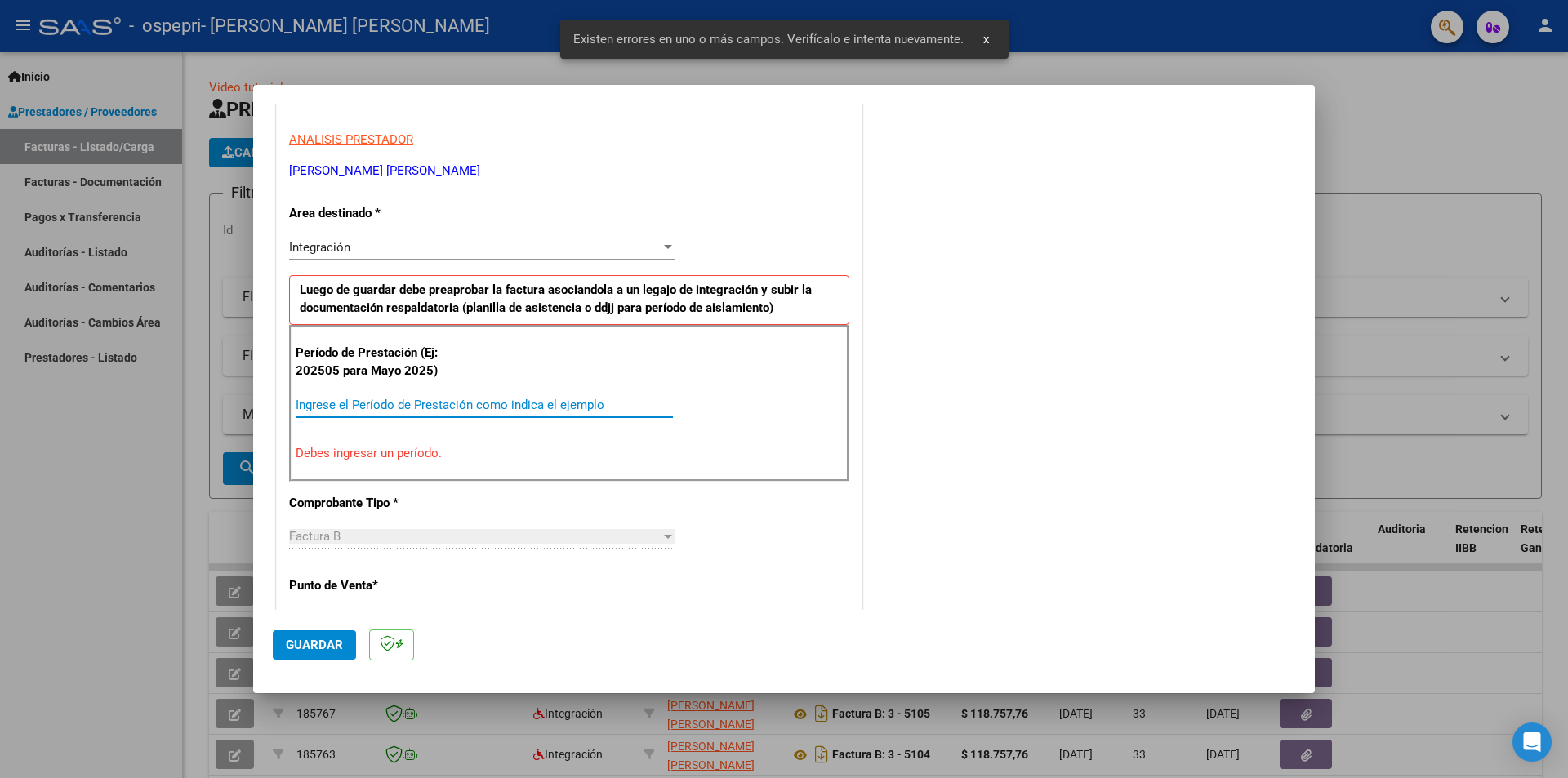
click at [574, 398] on input "Ingrese el Período de Prestación como indica el ejemplo" at bounding box center [485, 405] width 377 height 15
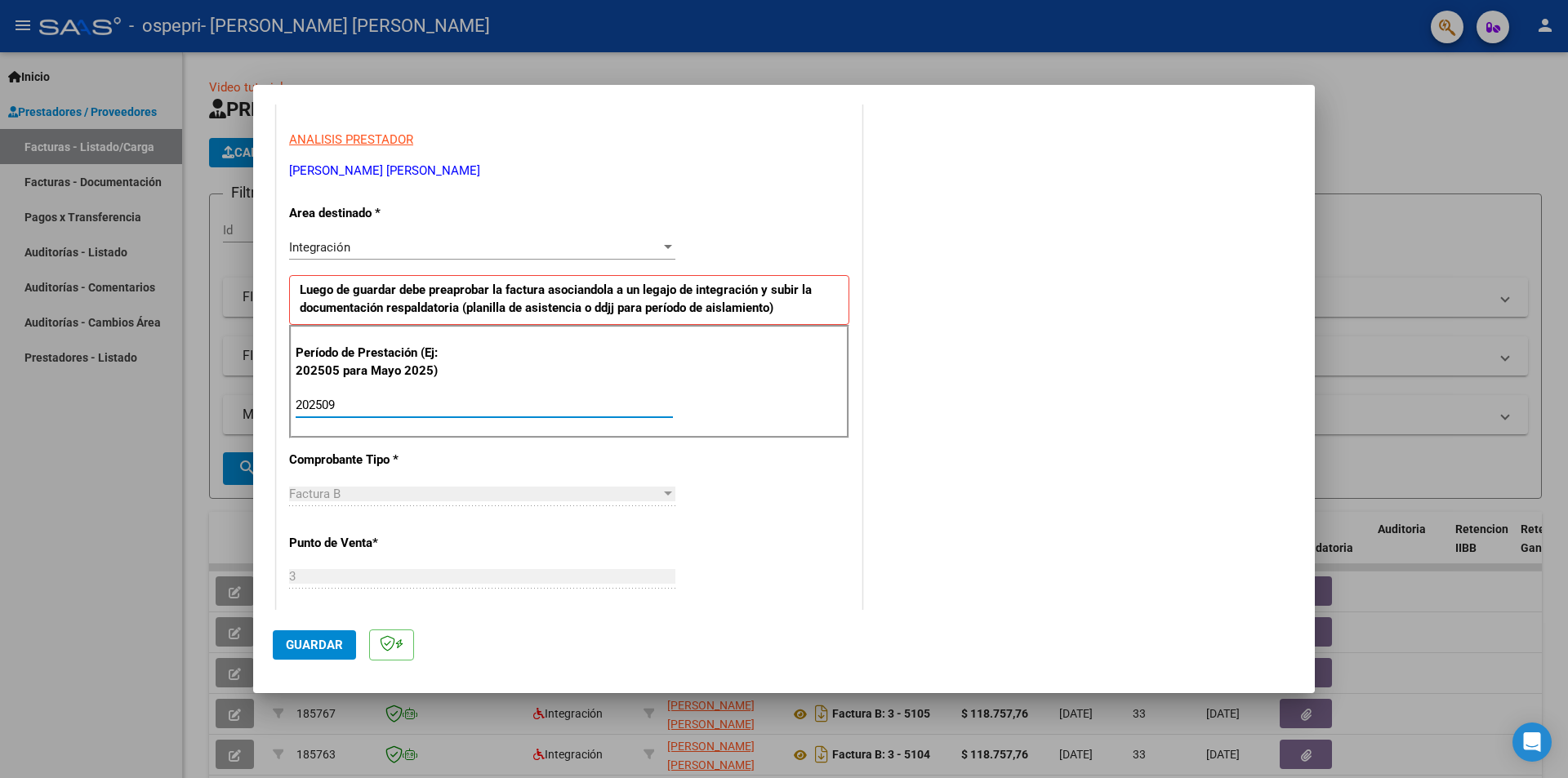
type input "202509"
click at [335, 647] on span "Guardar" at bounding box center [315, 645] width 57 height 15
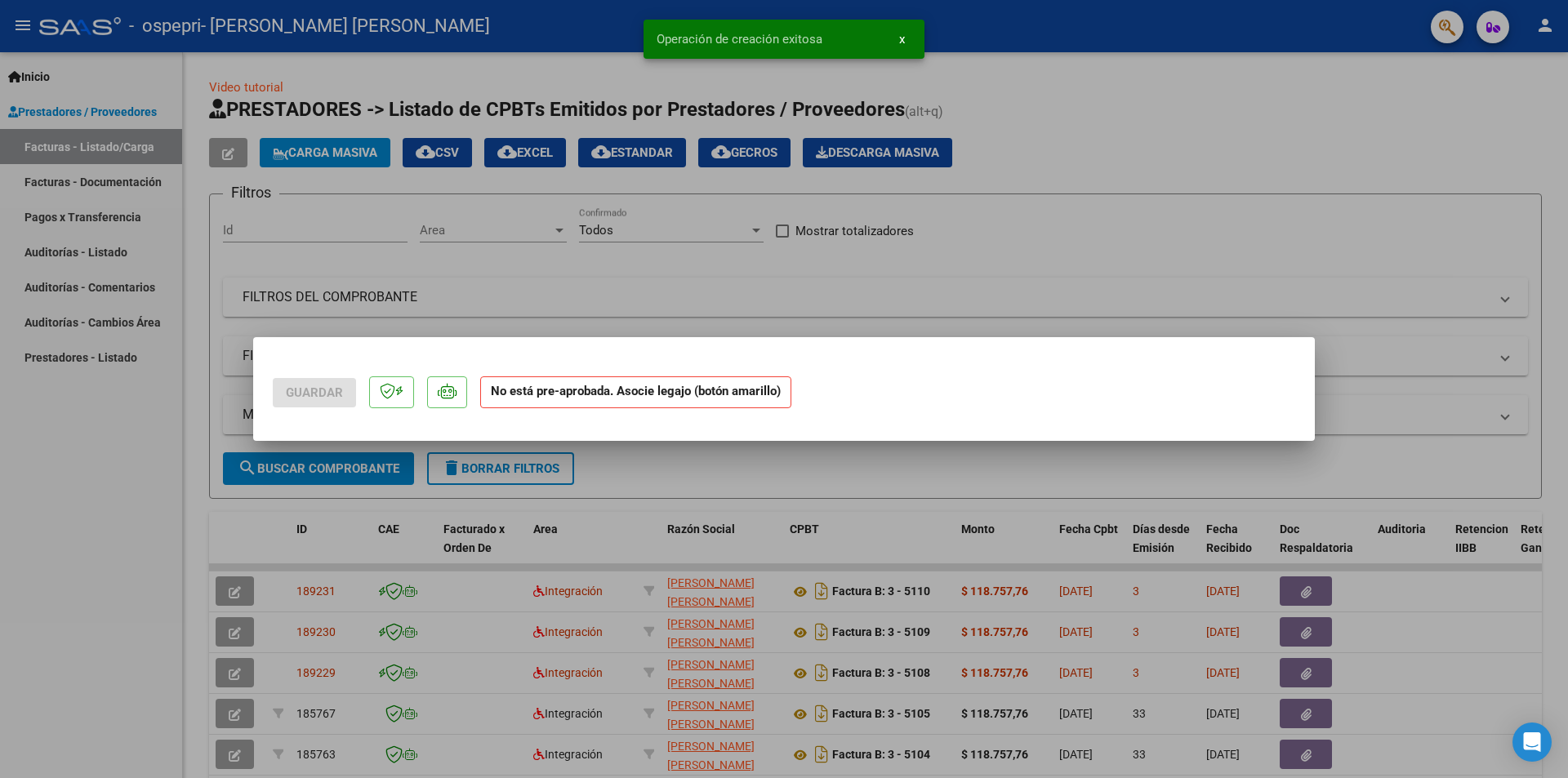
scroll to position [0, 0]
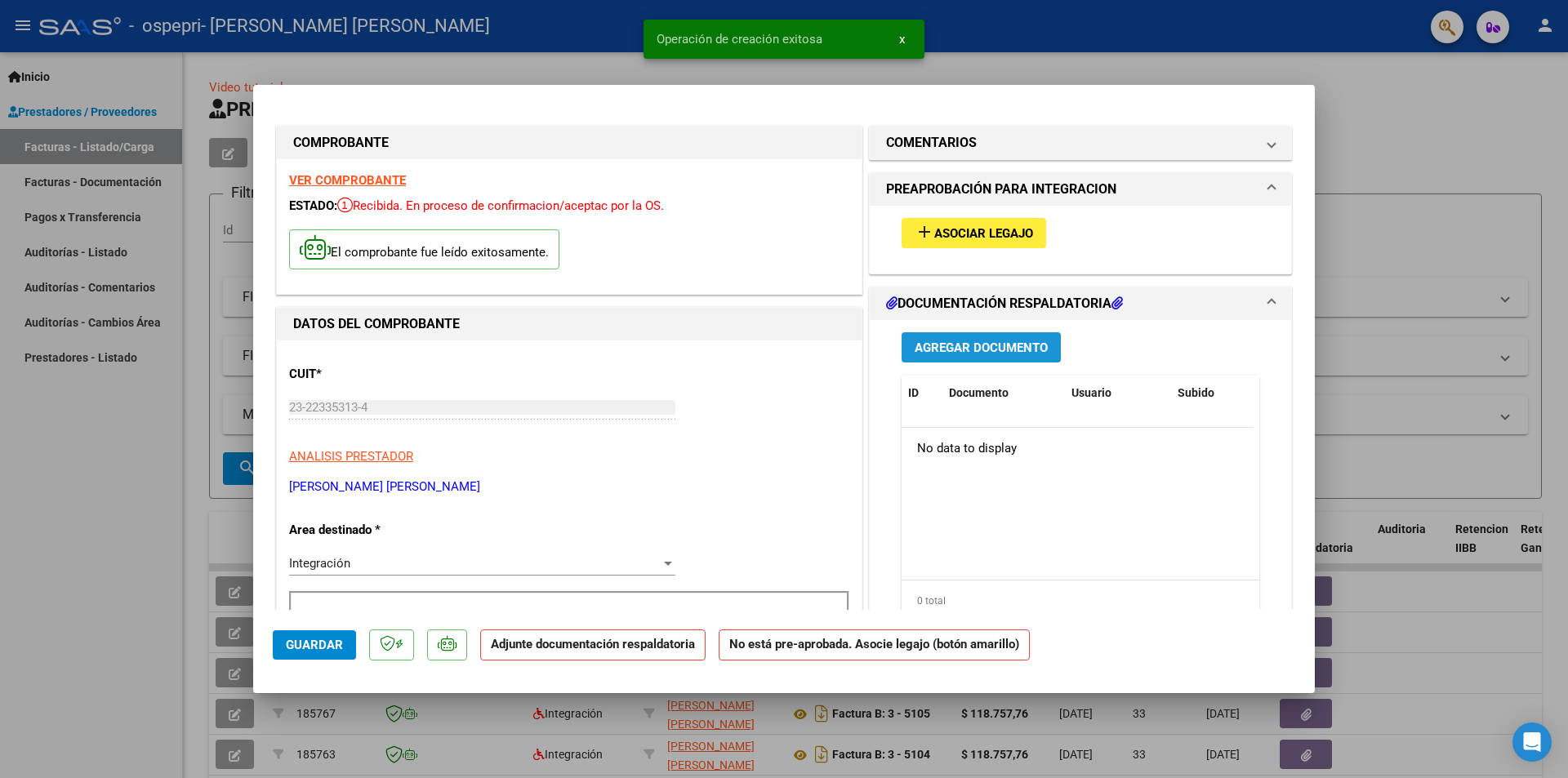
click at [966, 348] on span "Agregar Documento" at bounding box center [981, 348] width 133 height 15
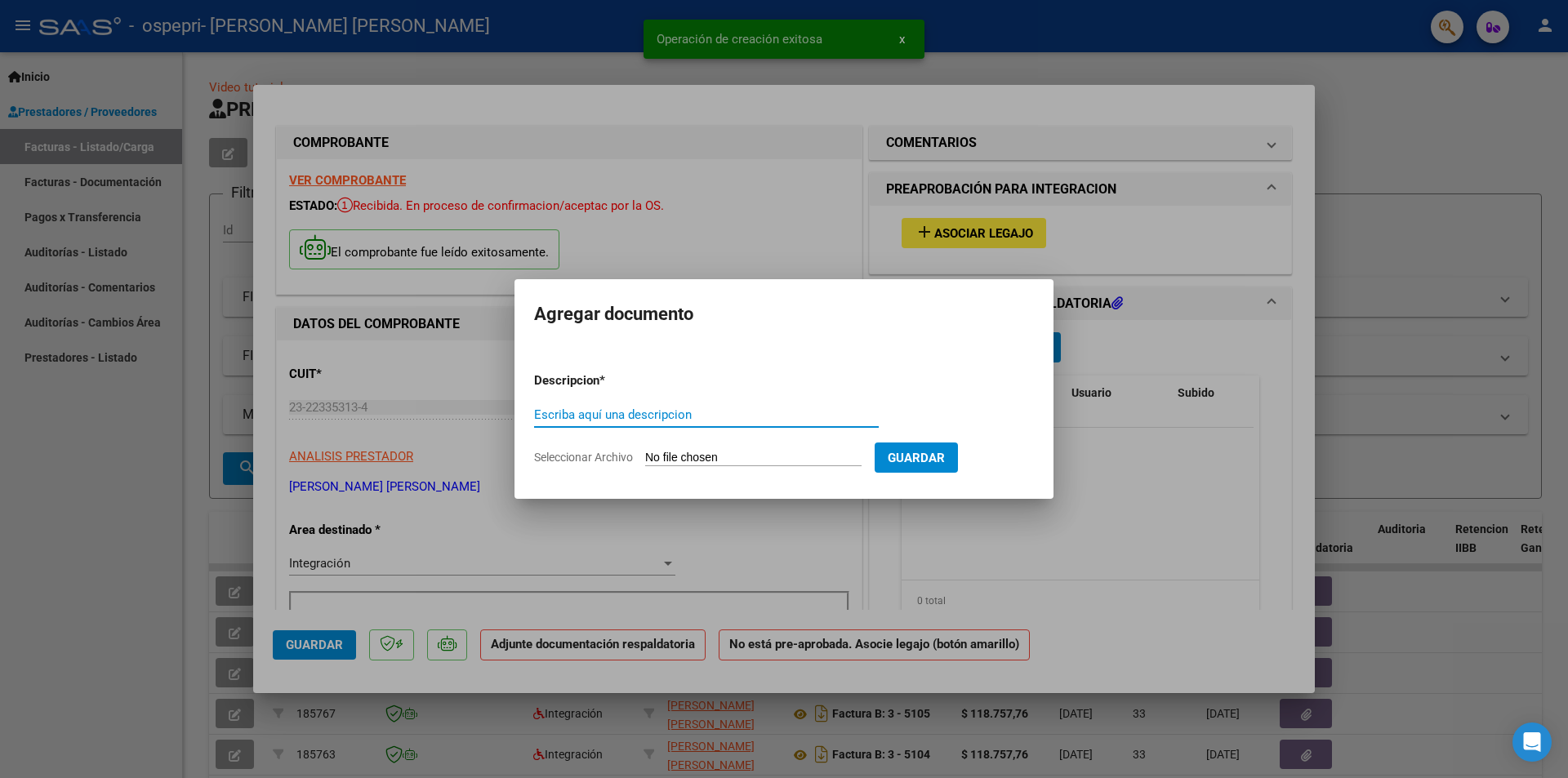
click at [747, 412] on input "Escriba aquí una descripcion" at bounding box center [706, 415] width 344 height 15
type input "[PERSON_NAME]-FIRMA"
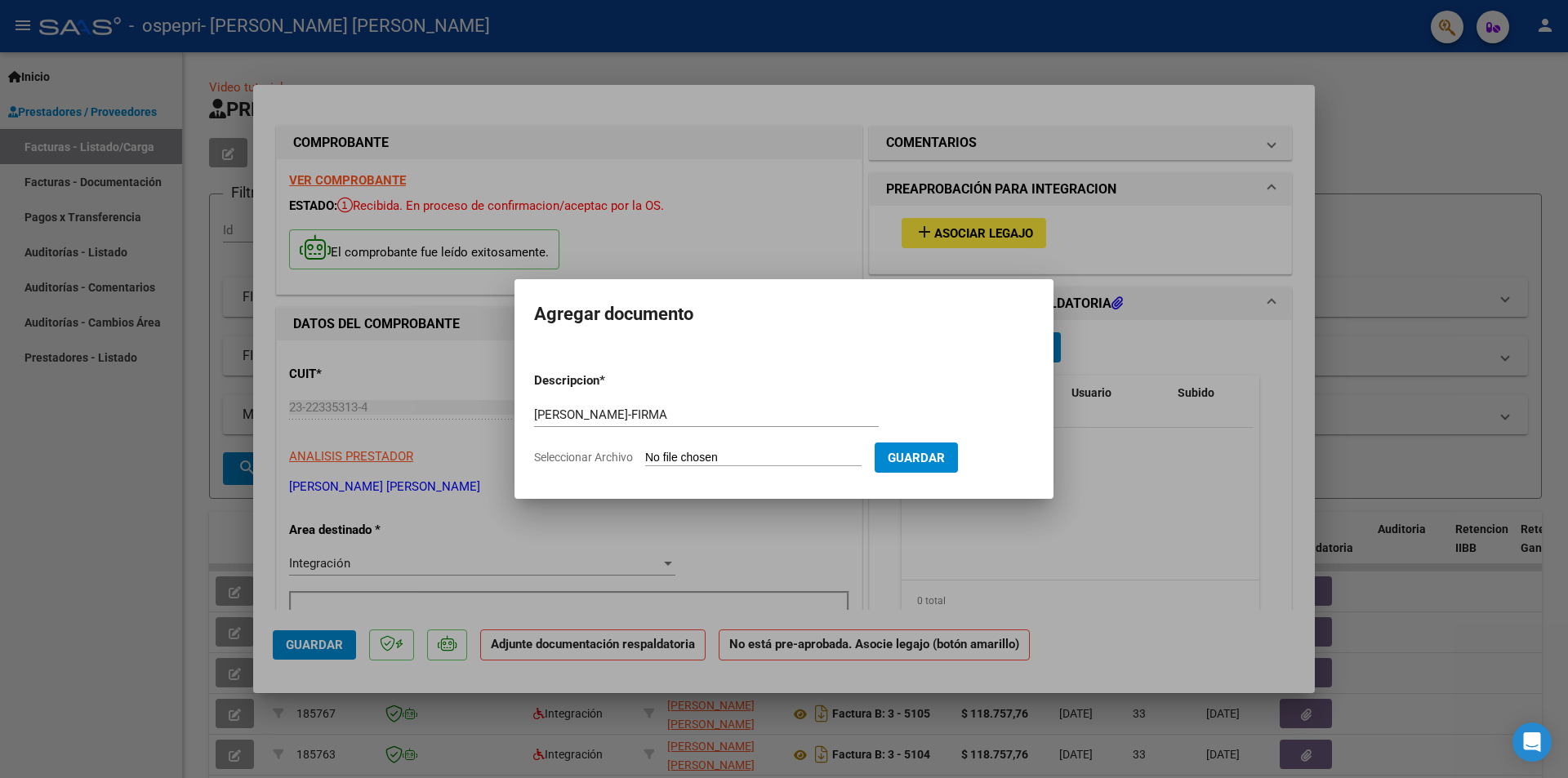
click at [709, 459] on input "Seleccionar Archivo" at bounding box center [754, 458] width 217 height 16
type input "C:\fakepath\[PERSON_NAME]-FIRMA.pdf"
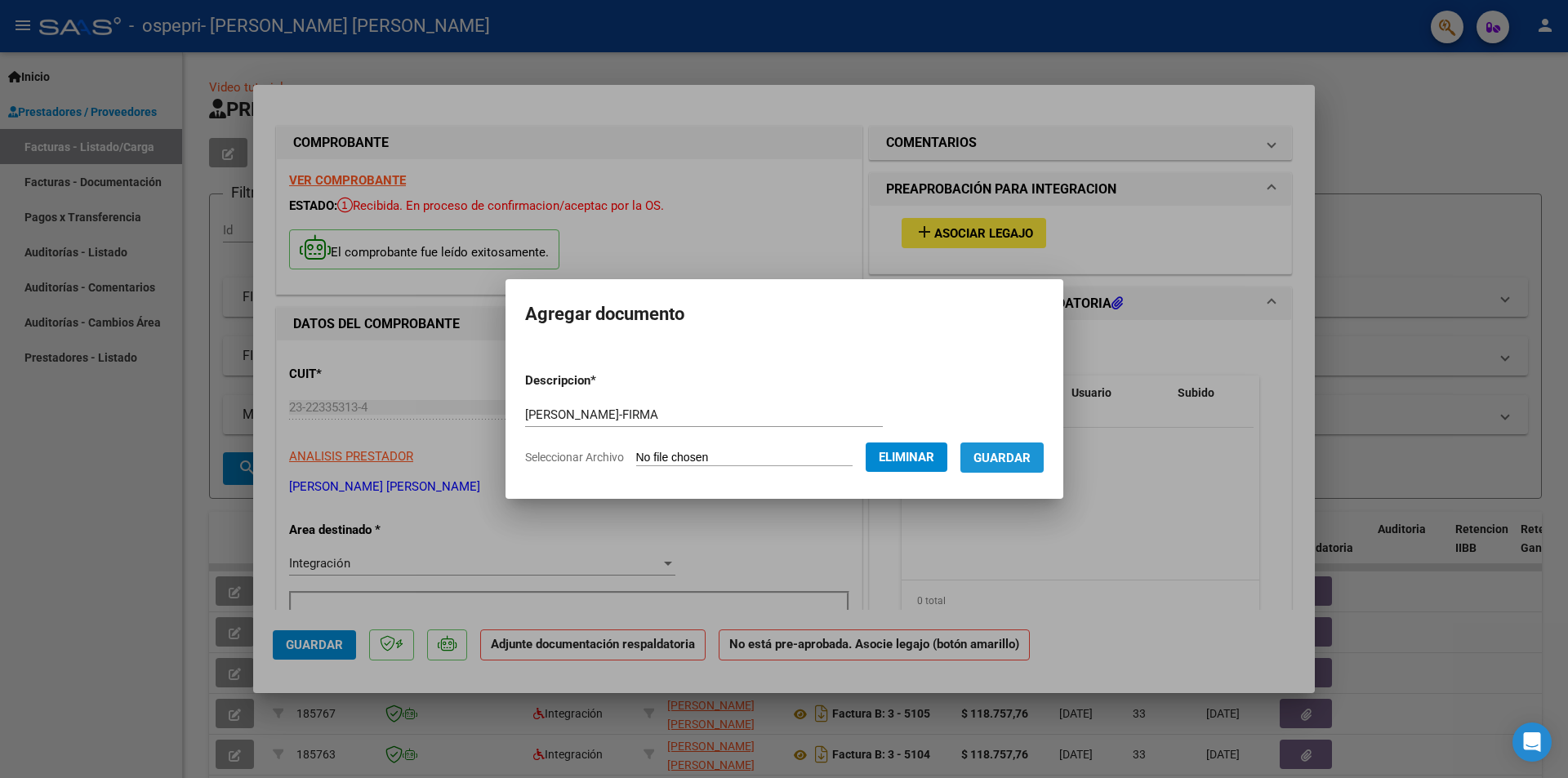
click at [1027, 459] on span "Guardar" at bounding box center [1002, 458] width 57 height 15
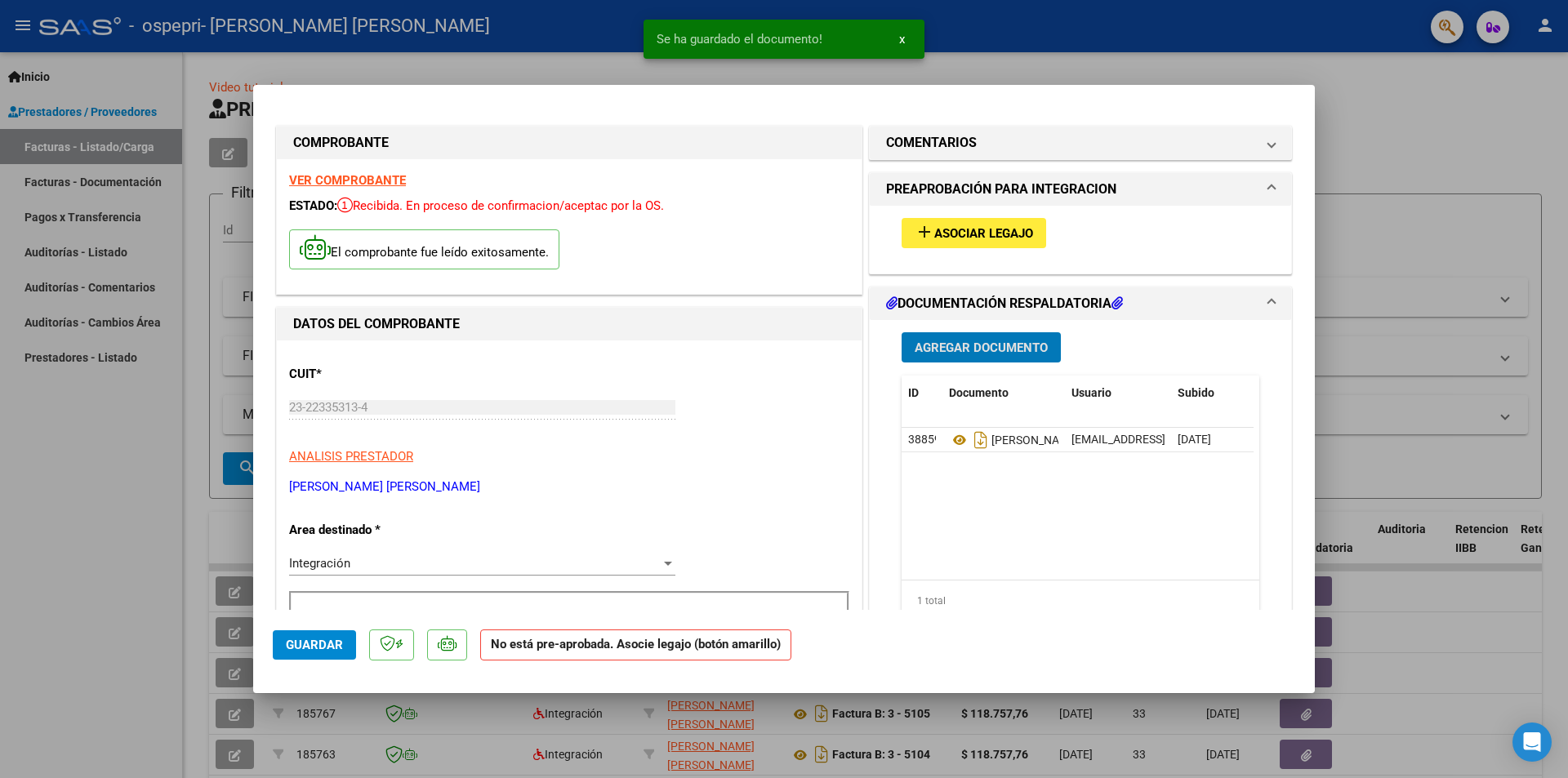
click at [1361, 99] on div at bounding box center [784, 389] width 1568 height 778
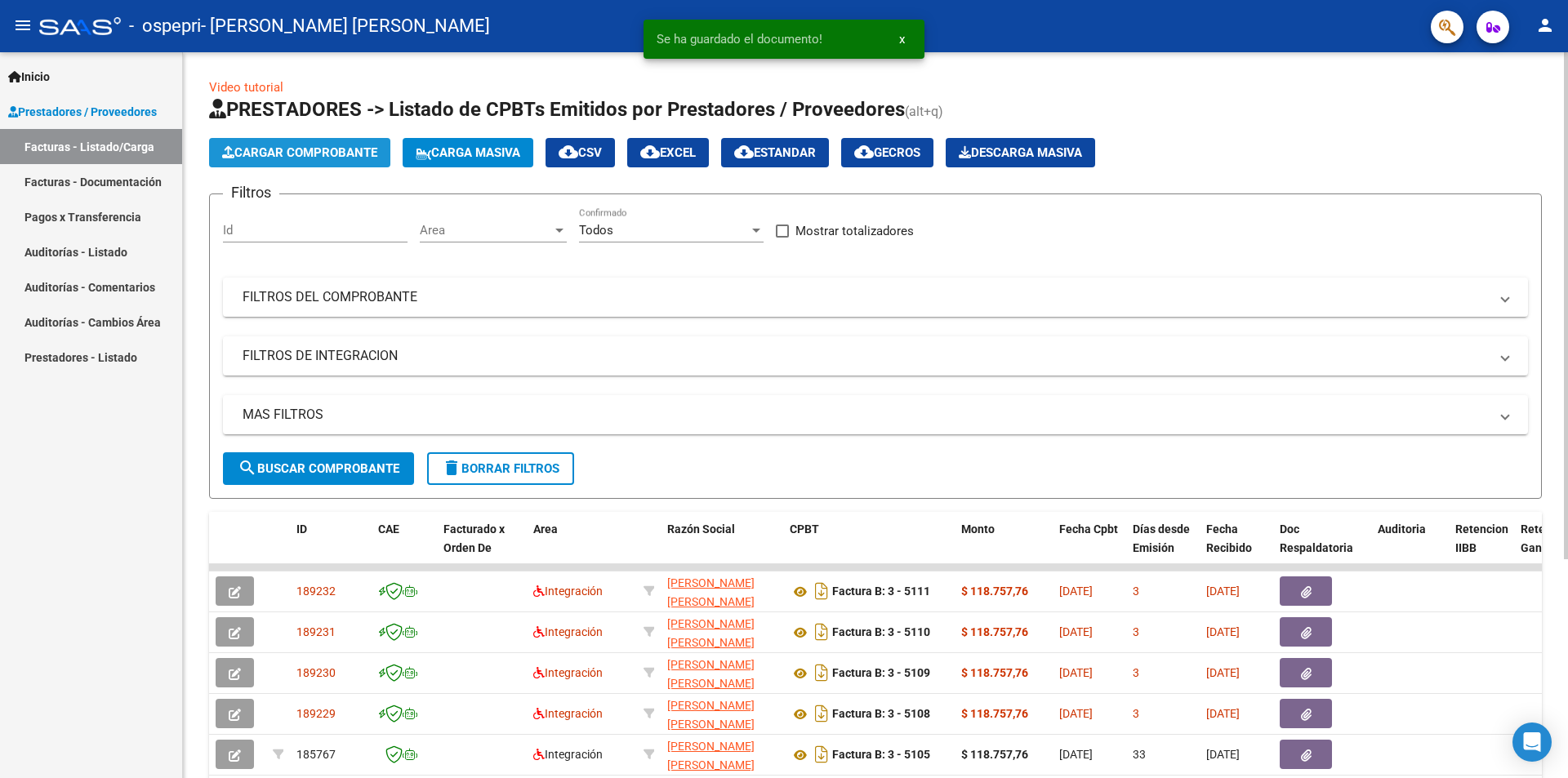
click at [321, 149] on span "Cargar Comprobante" at bounding box center [299, 152] width 155 height 15
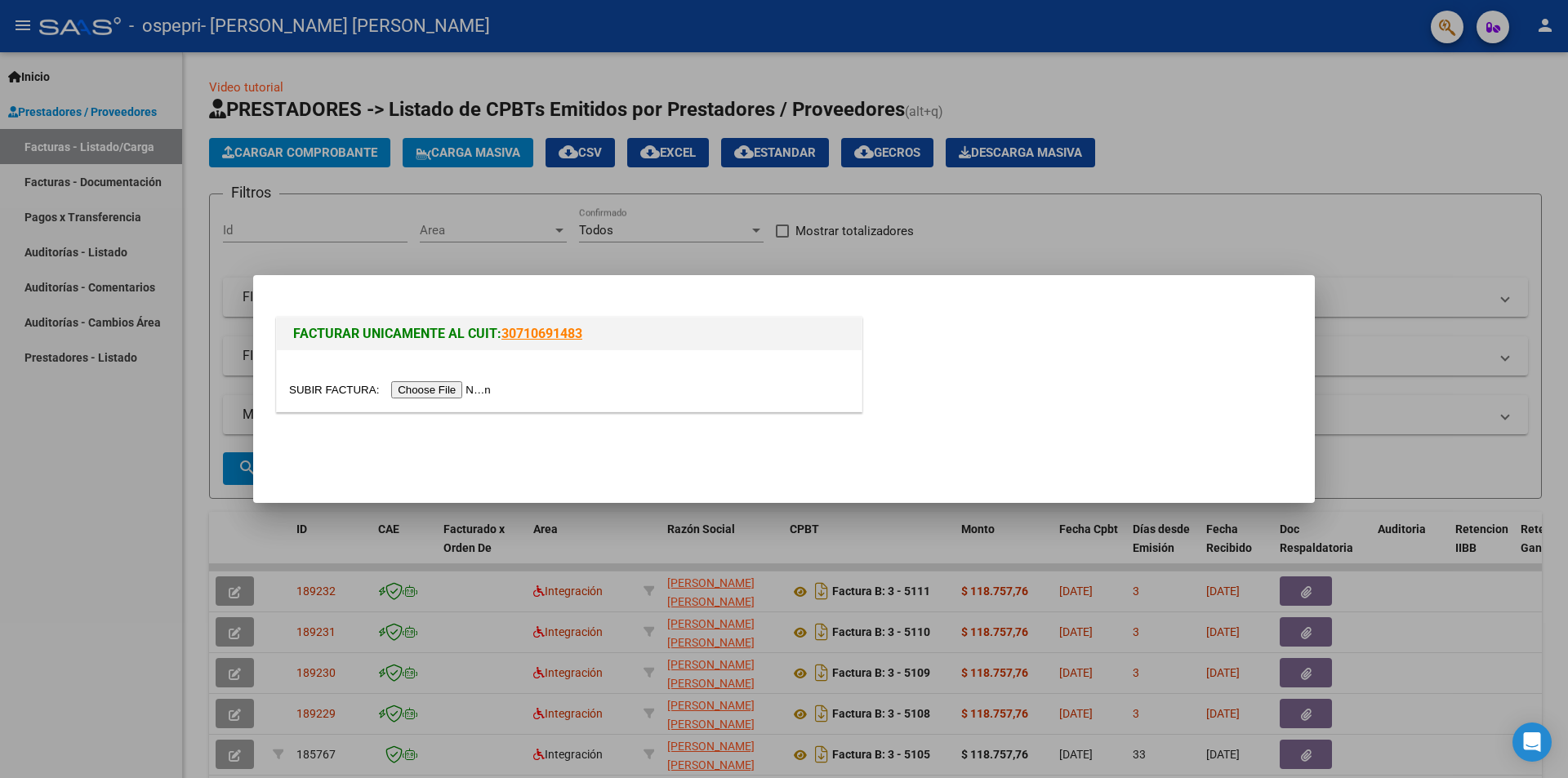
click at [408, 388] on input "file" at bounding box center [393, 389] width 207 height 17
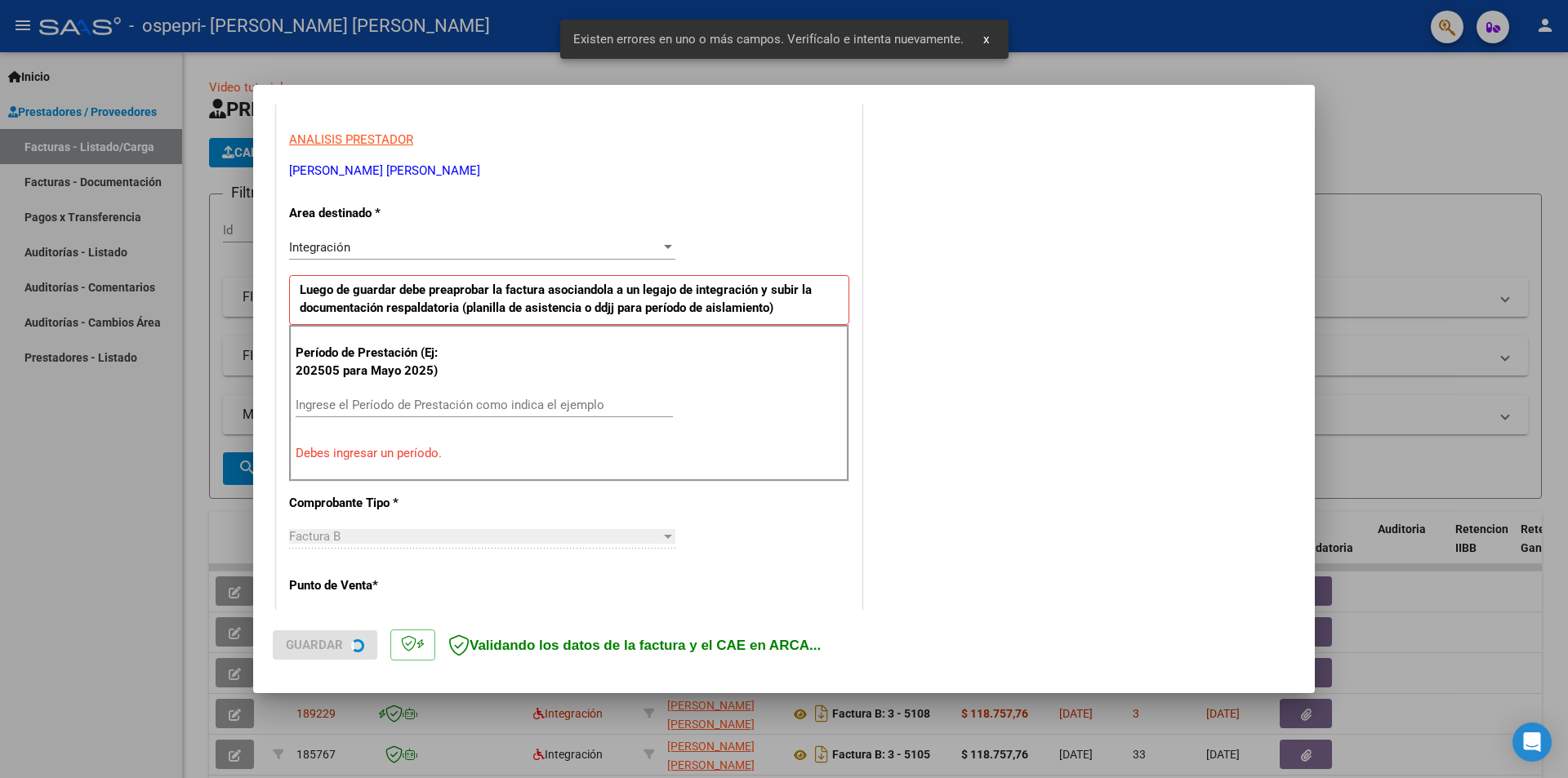
scroll to position [366, 0]
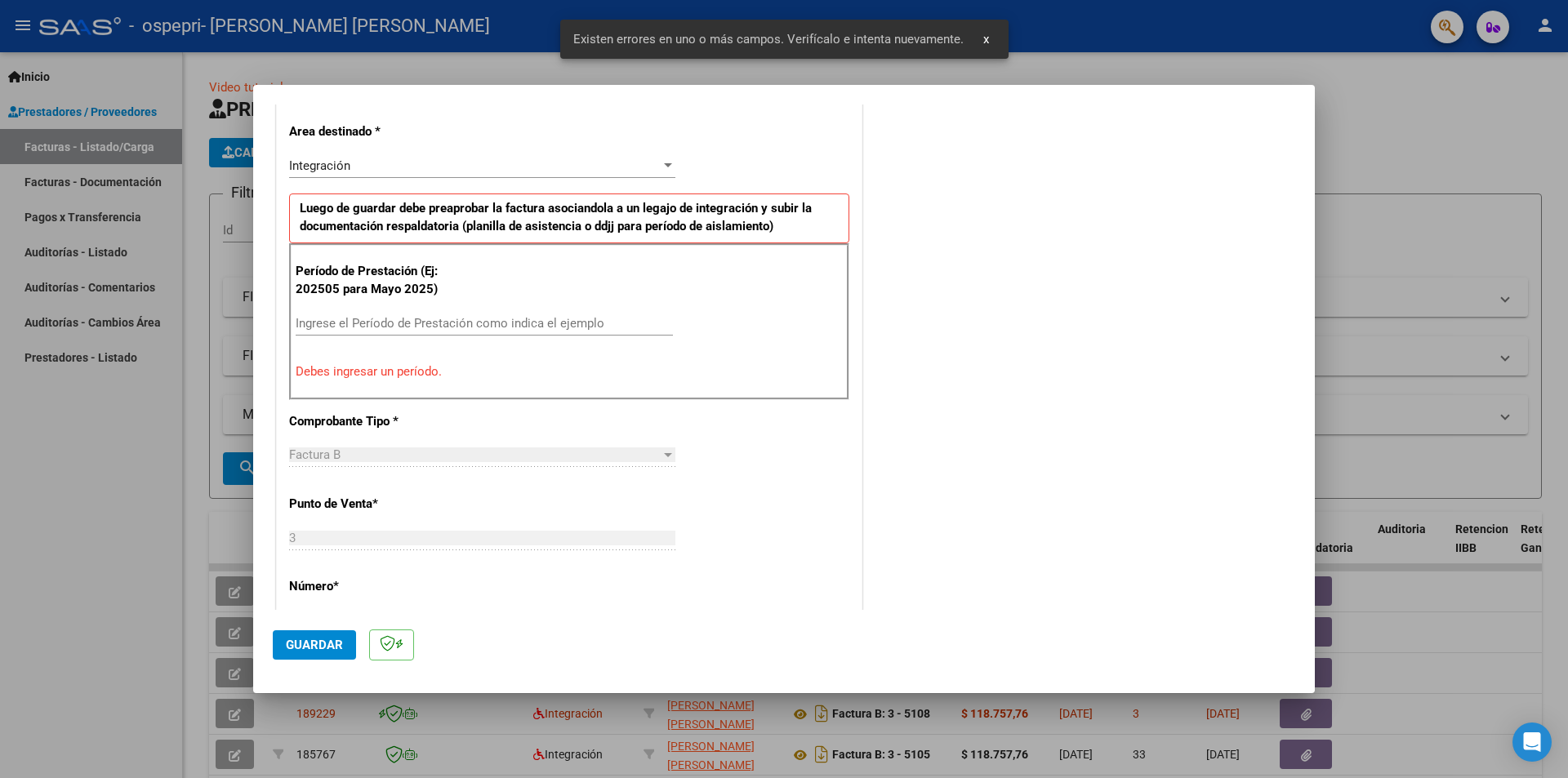
click at [567, 311] on div "Ingrese el Período de Prestación como indica el ejemplo" at bounding box center [485, 323] width 377 height 25
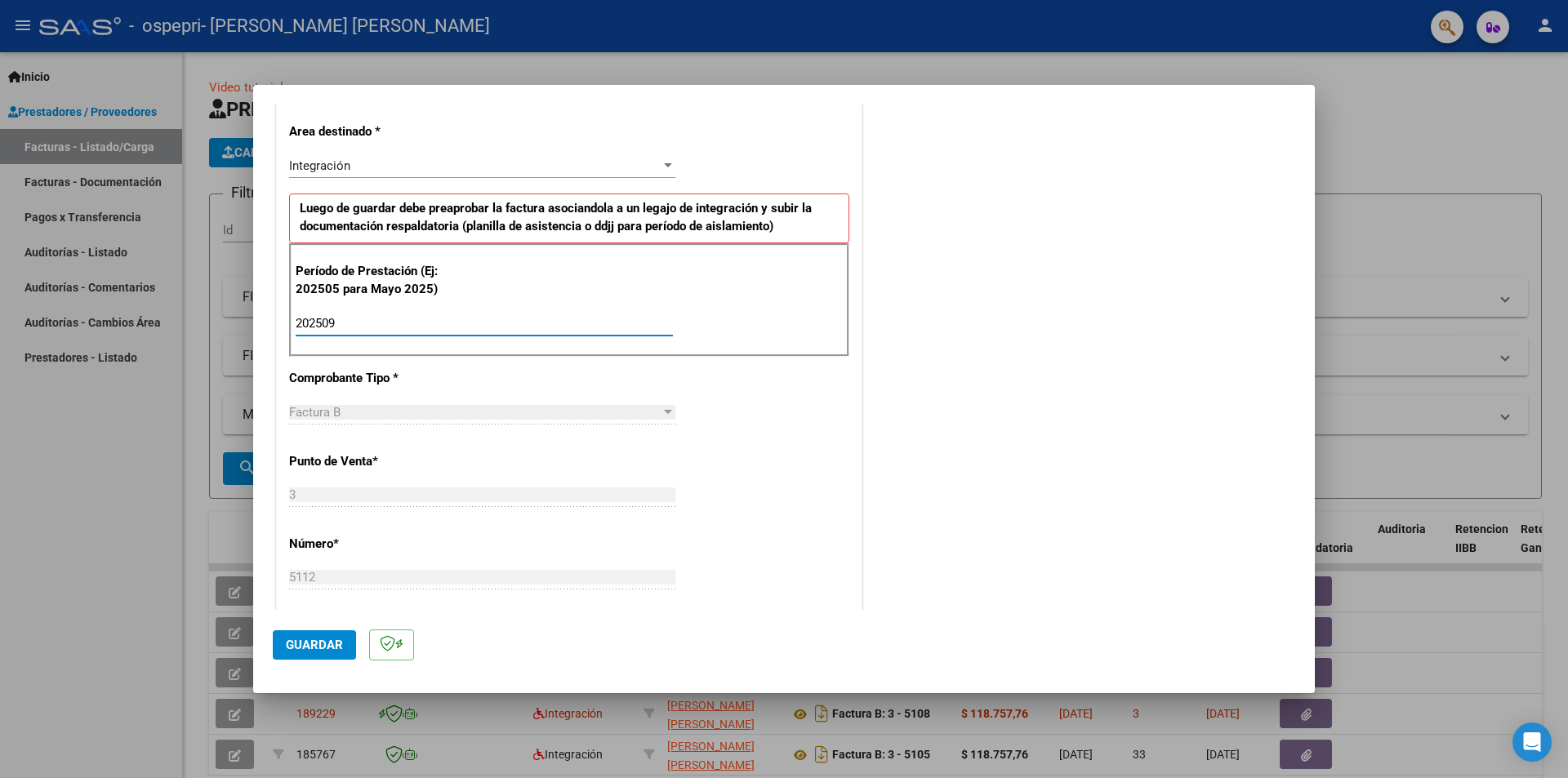
type input "202509"
click at [307, 644] on span "Guardar" at bounding box center [315, 645] width 57 height 15
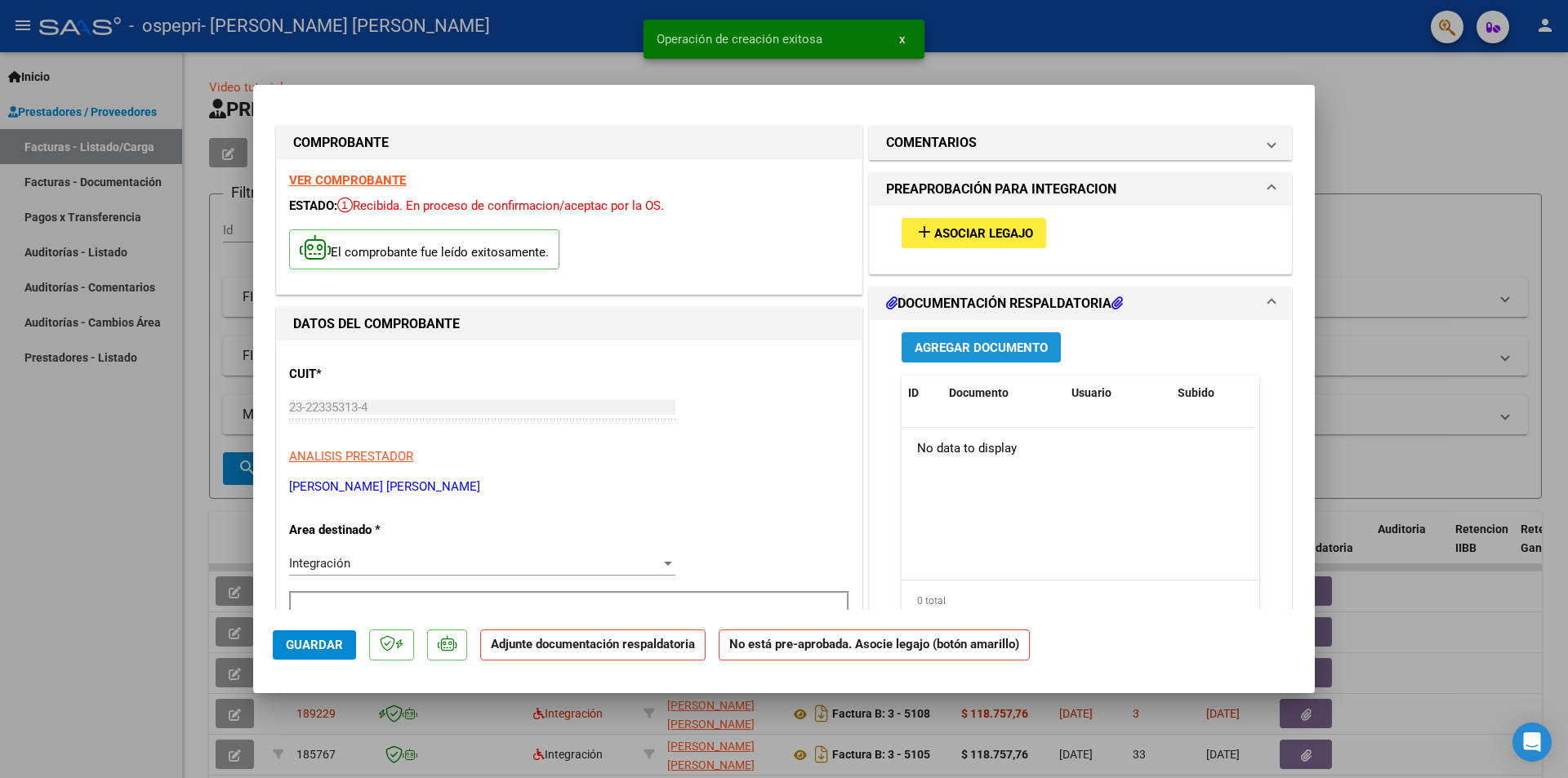
click at [989, 339] on span "Agregar Documento" at bounding box center [981, 347] width 133 height 15
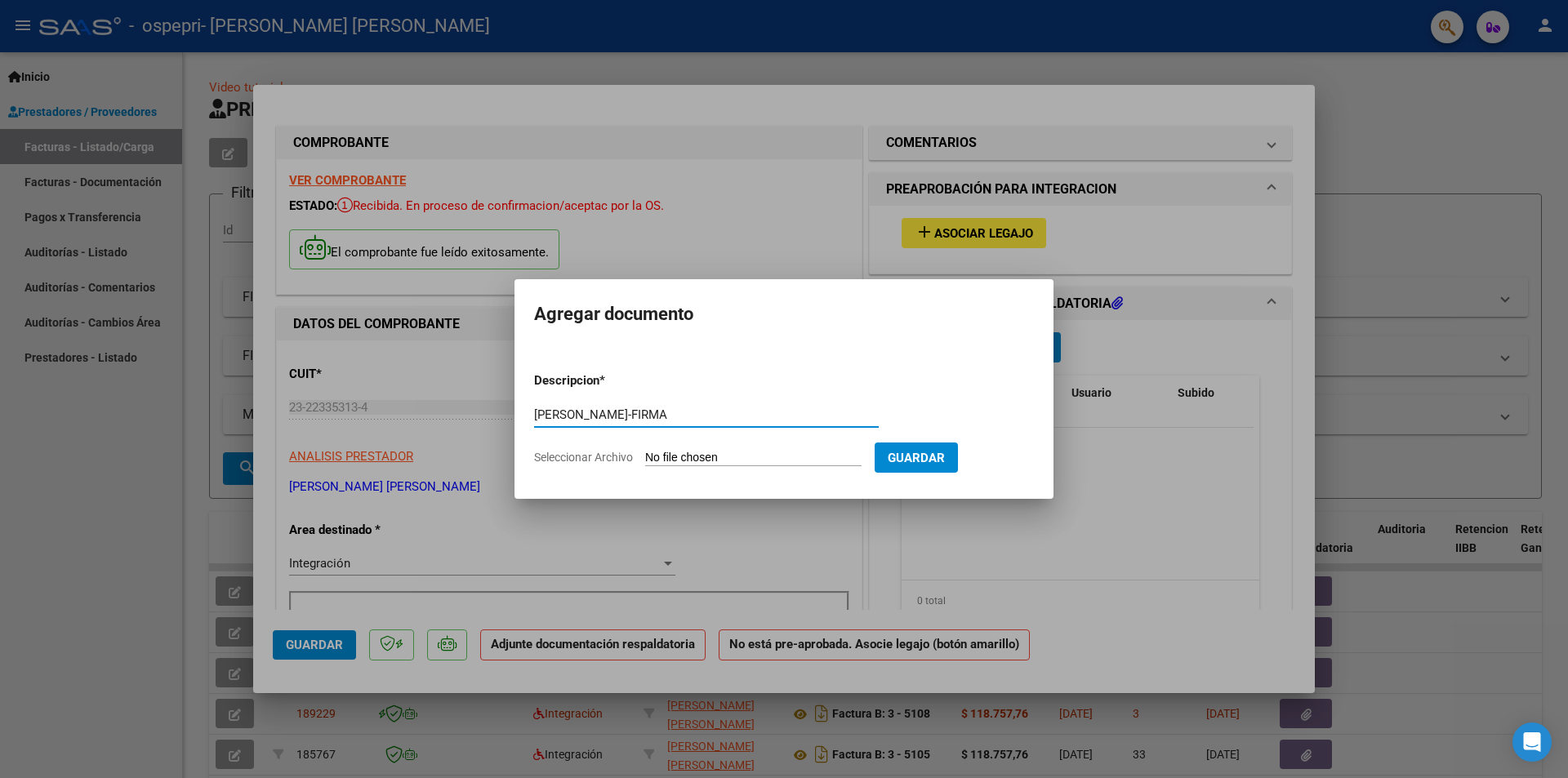
type input "[PERSON_NAME]-FIRMA"
click at [728, 455] on input "Seleccionar Archivo" at bounding box center [754, 458] width 217 height 16
type input "C:\fakepath\[PERSON_NAME]-FIRMA.pdf"
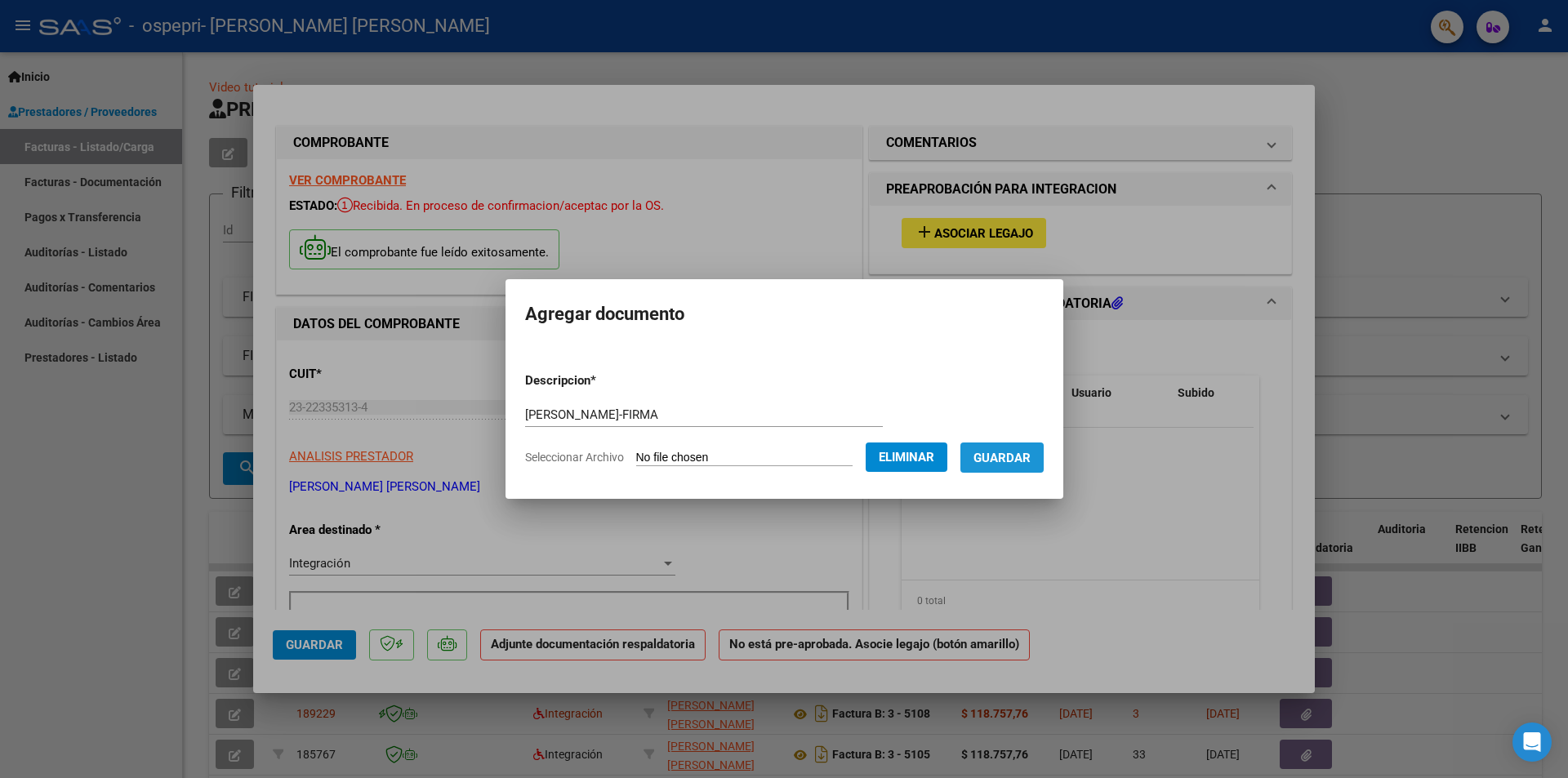
click at [1031, 457] on span "Guardar" at bounding box center [1002, 458] width 57 height 15
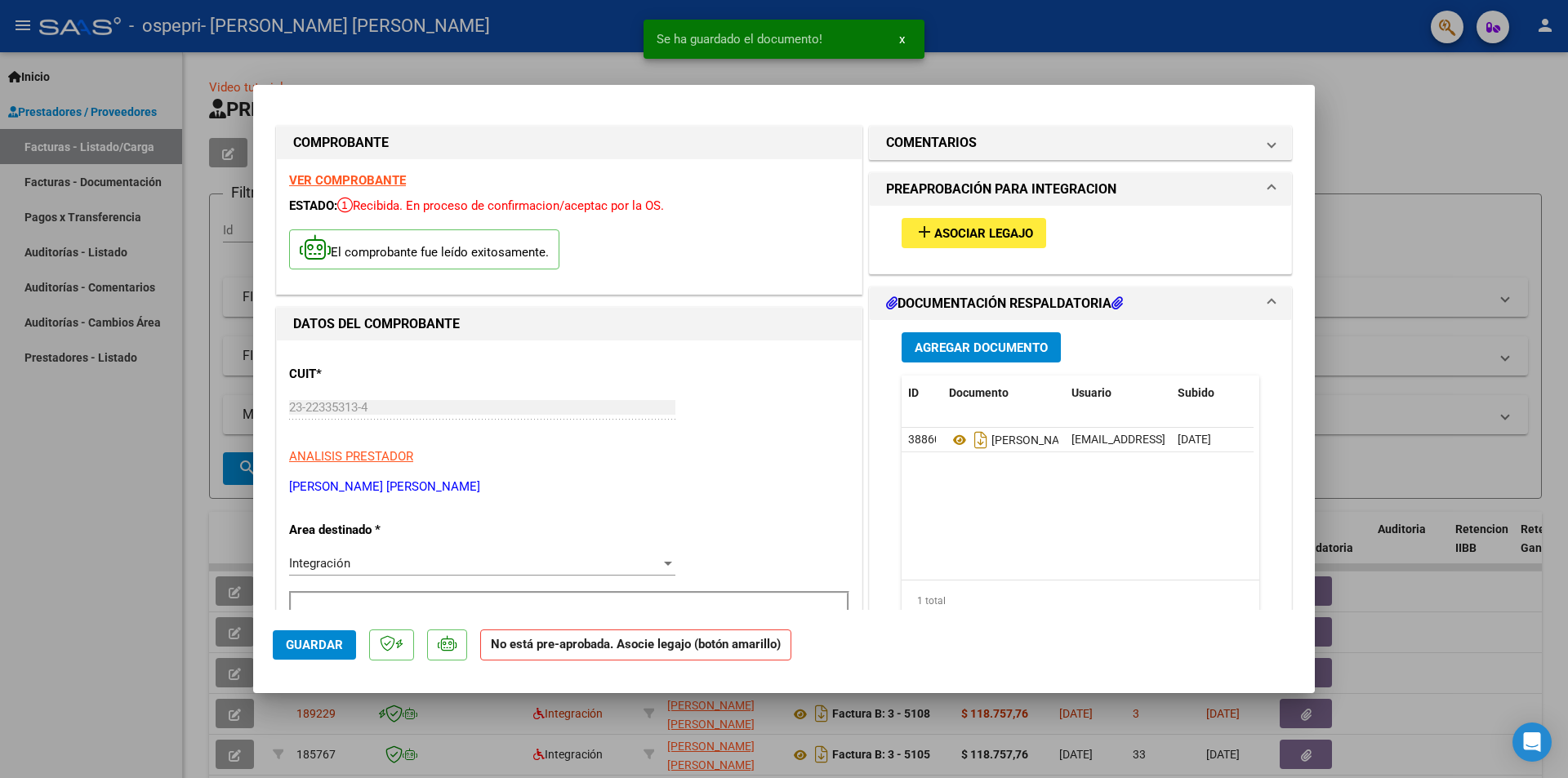
click at [1489, 139] on div at bounding box center [784, 389] width 1568 height 778
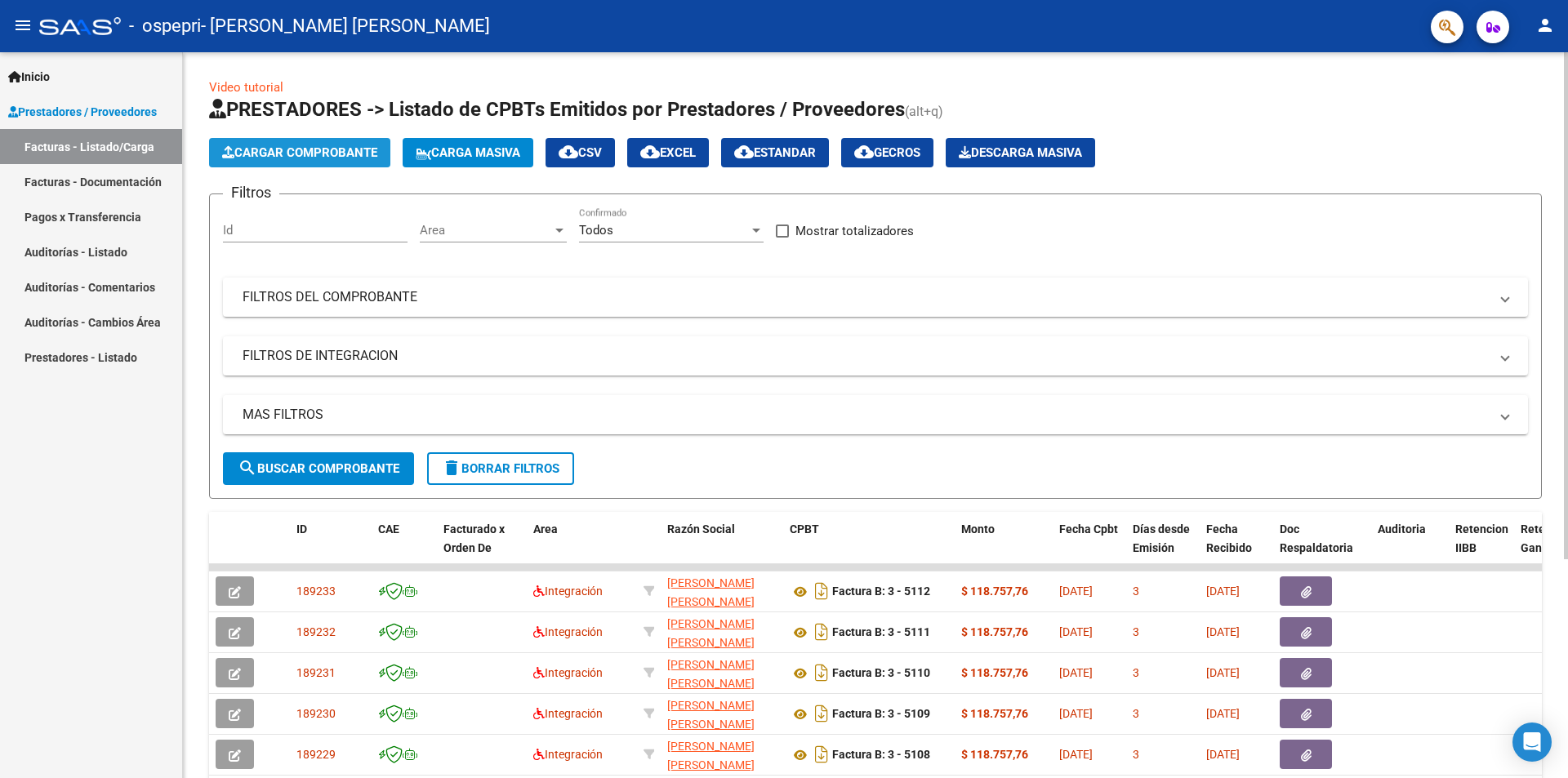
click at [348, 144] on button "Cargar Comprobante" at bounding box center [299, 152] width 181 height 30
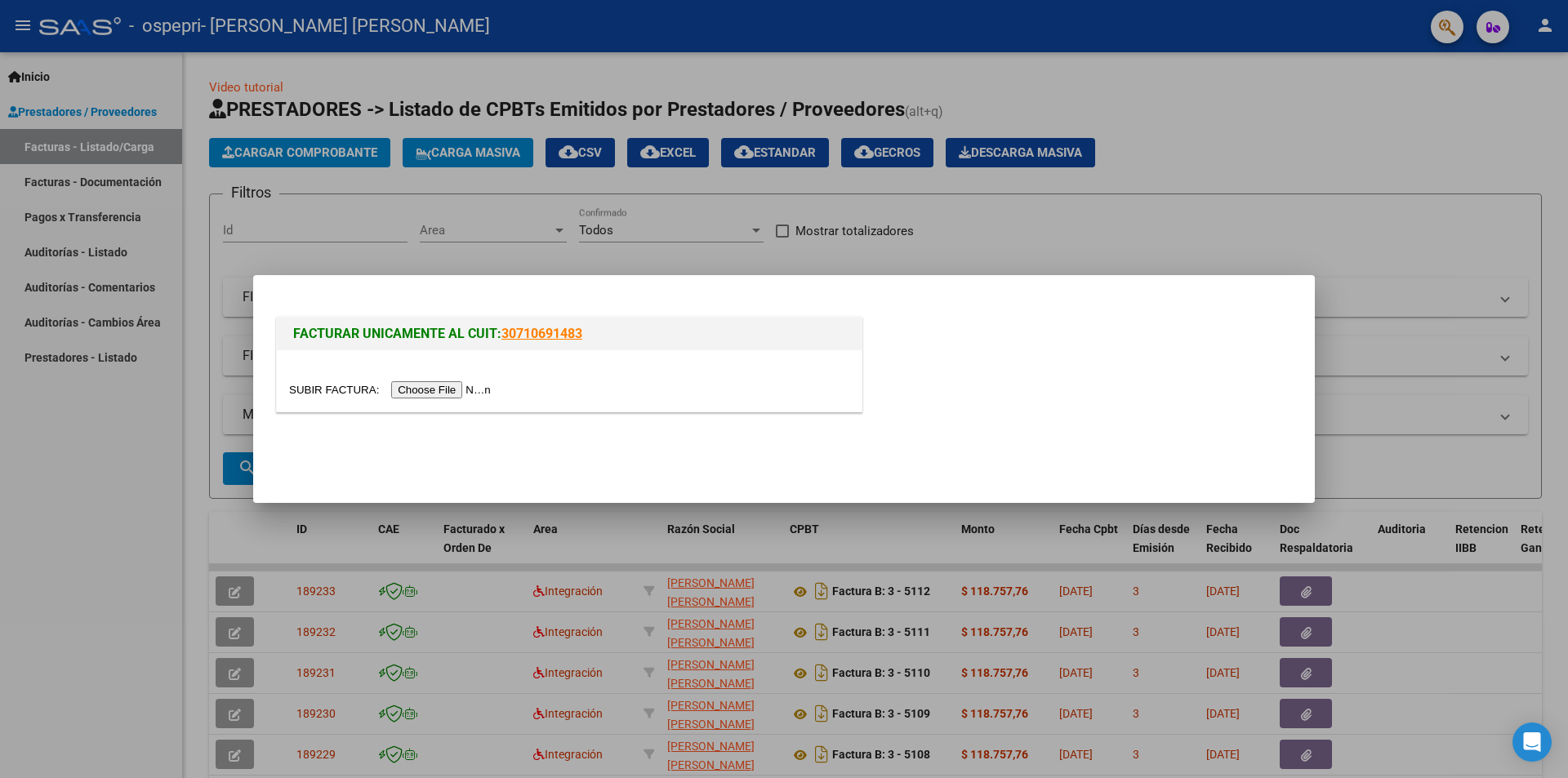
click at [413, 390] on input "file" at bounding box center [393, 389] width 207 height 17
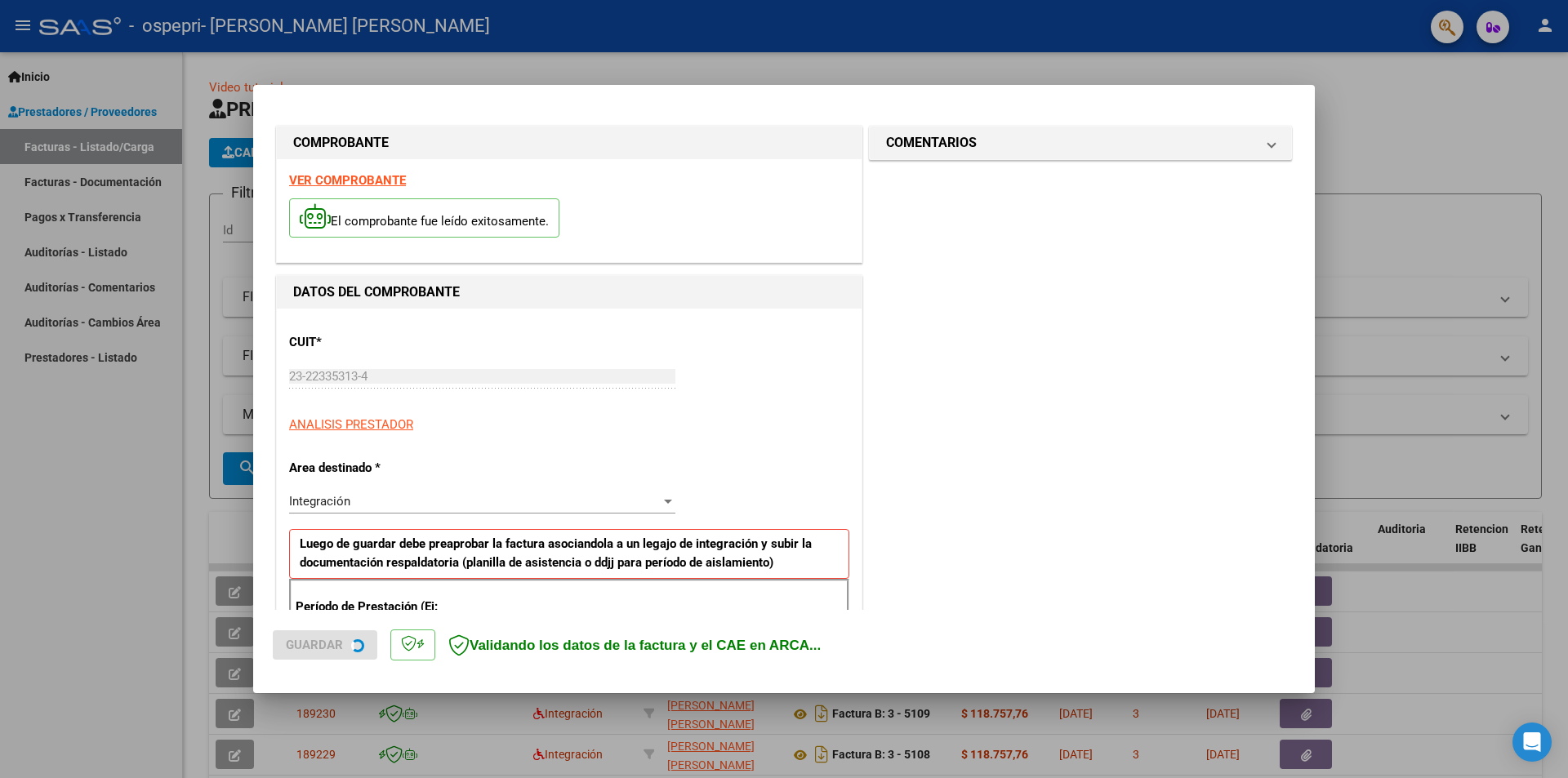
scroll to position [285, 0]
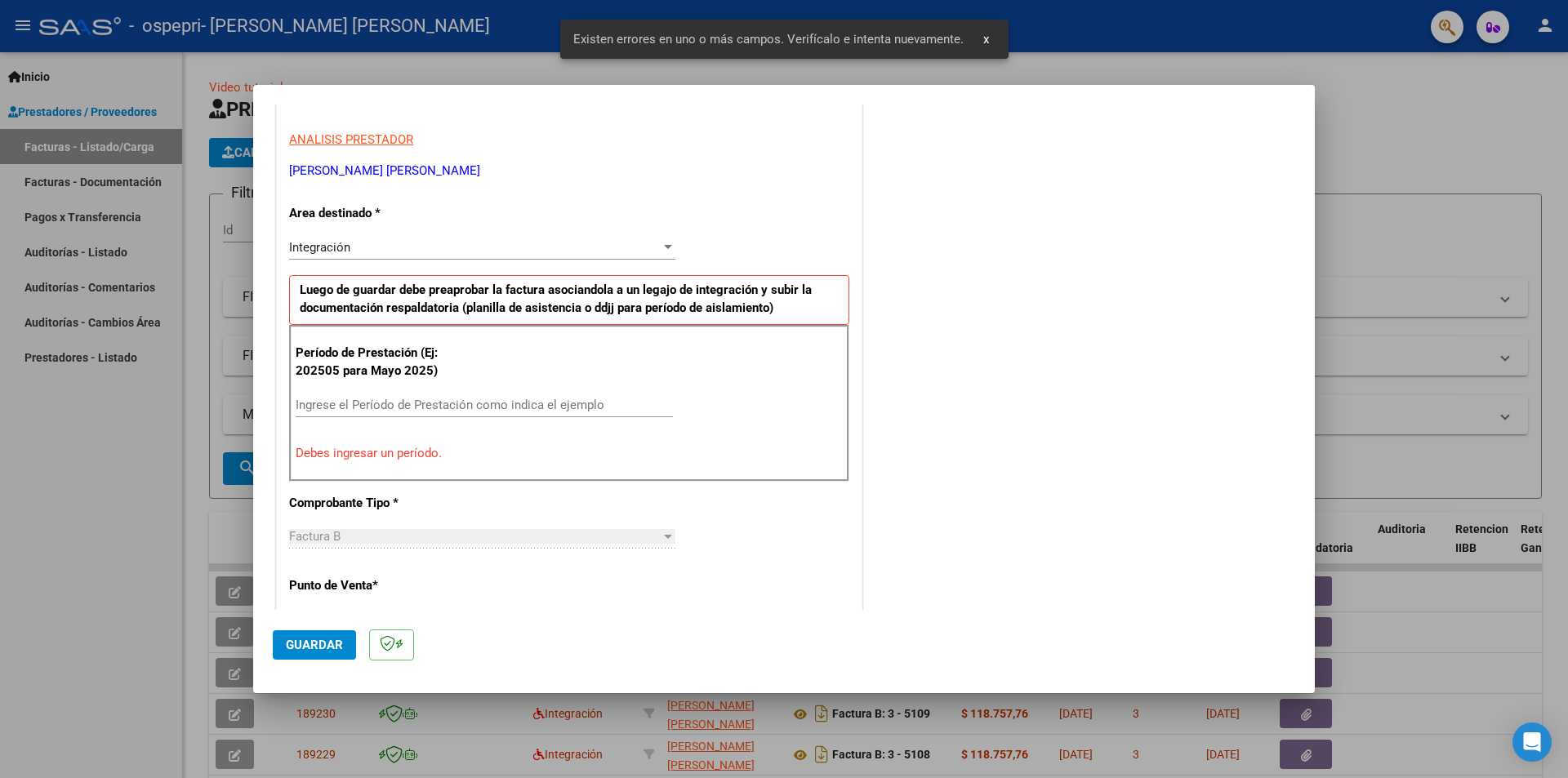
click at [556, 395] on div "Ingrese el Período de Prestación como indica el ejemplo" at bounding box center [485, 405] width 377 height 25
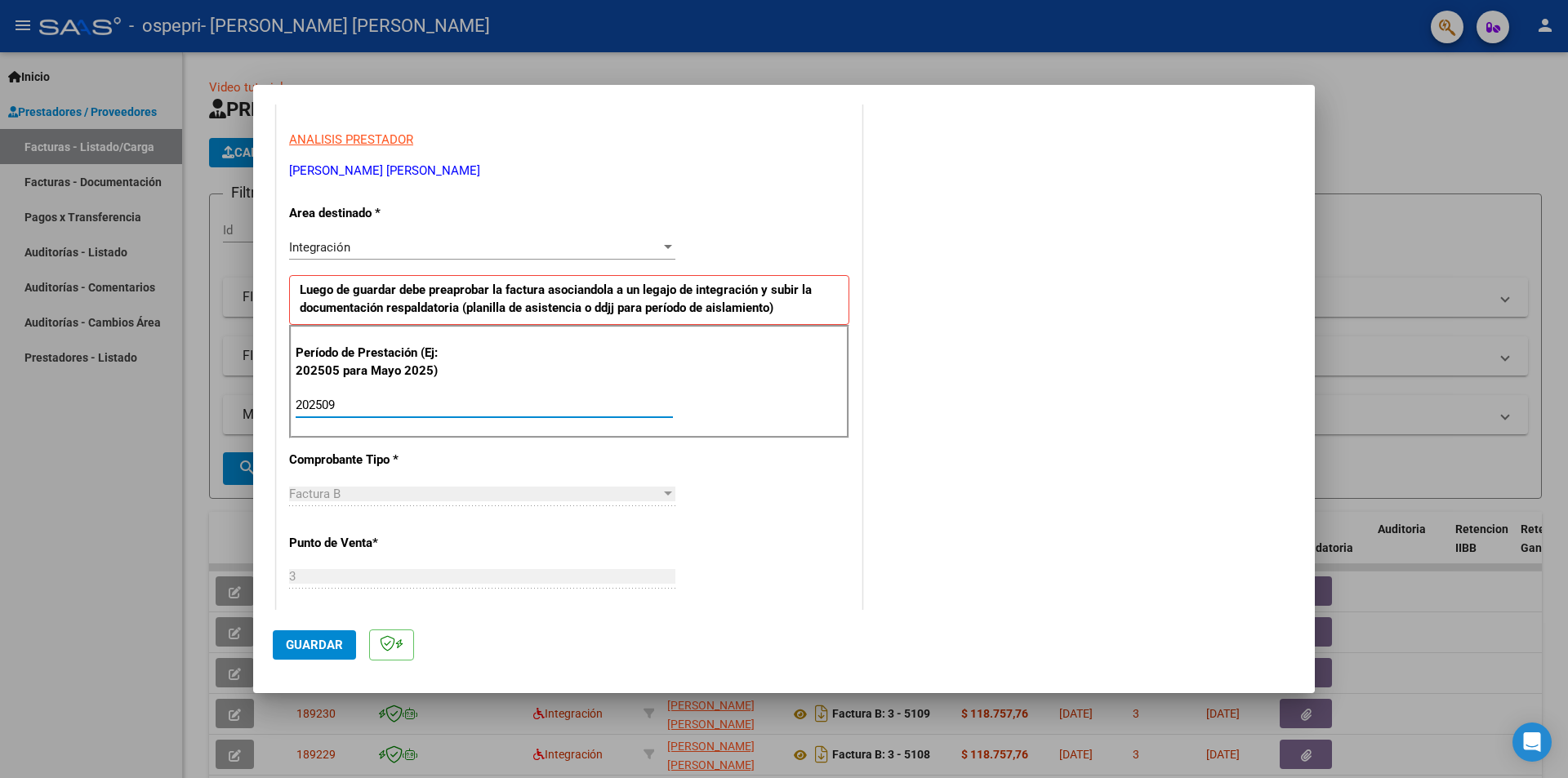
type input "202509"
click at [332, 633] on button "Guardar" at bounding box center [315, 645] width 84 height 30
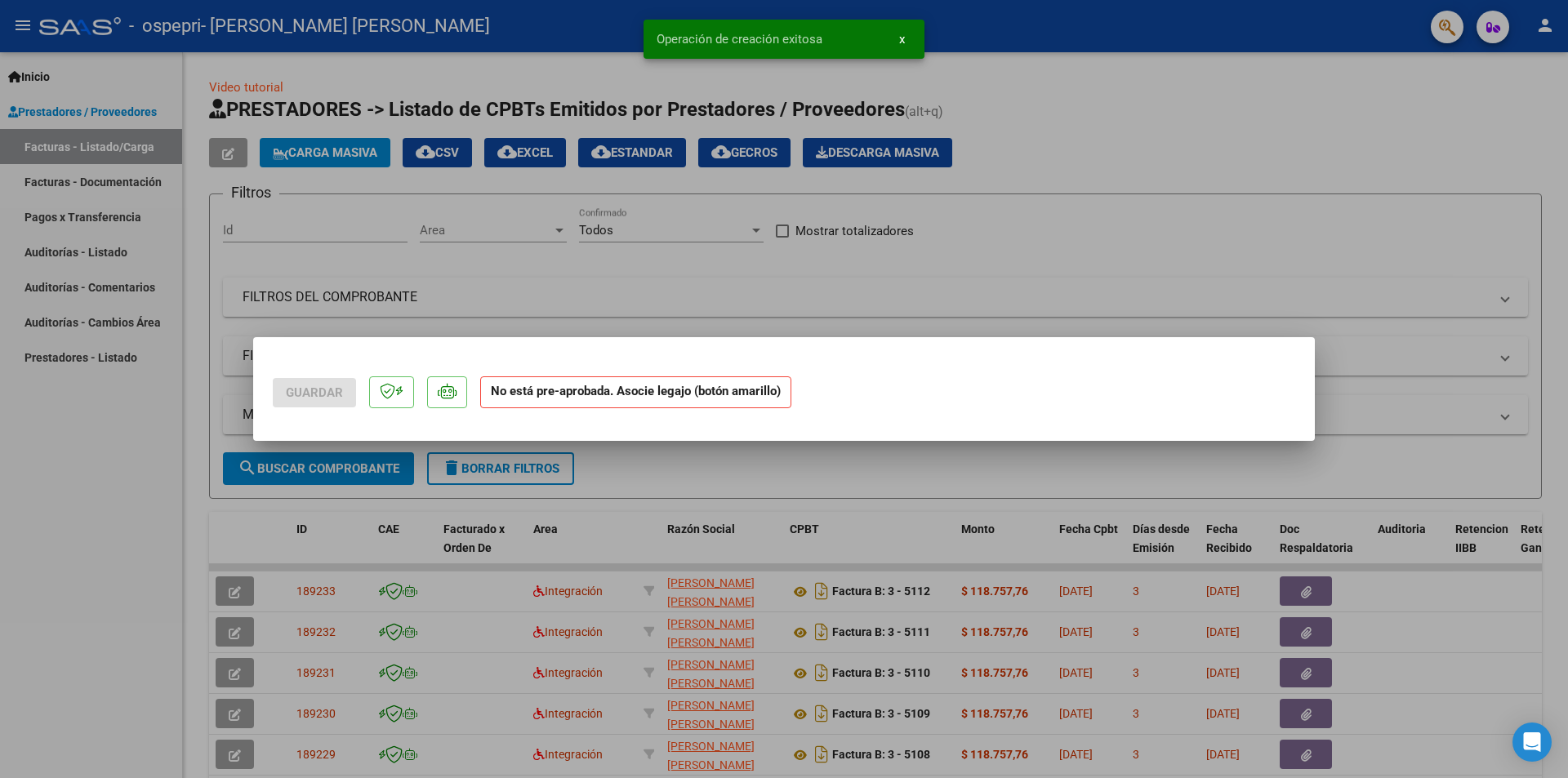
scroll to position [0, 0]
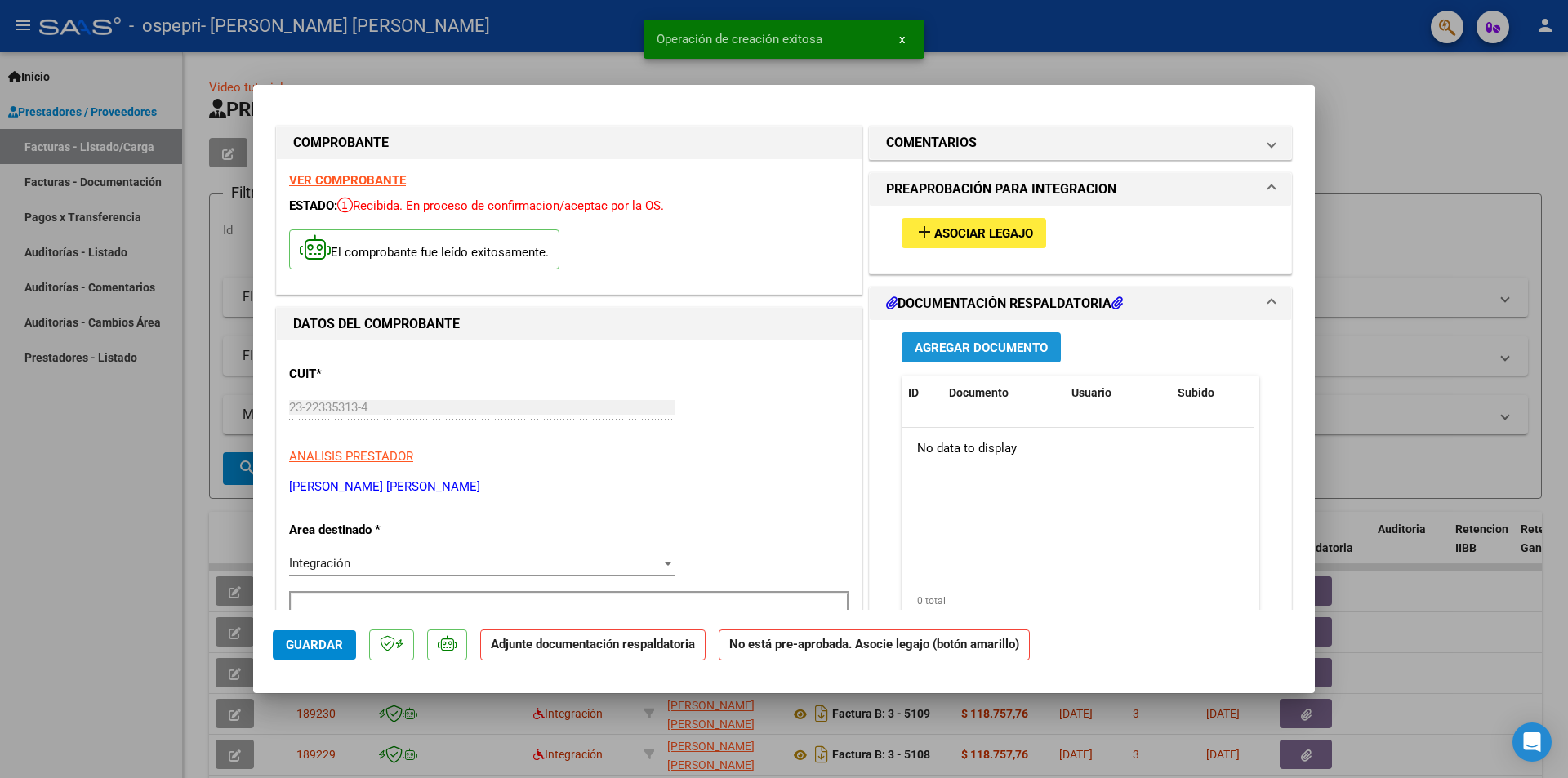
click at [959, 344] on span "Agregar Documento" at bounding box center [981, 348] width 133 height 15
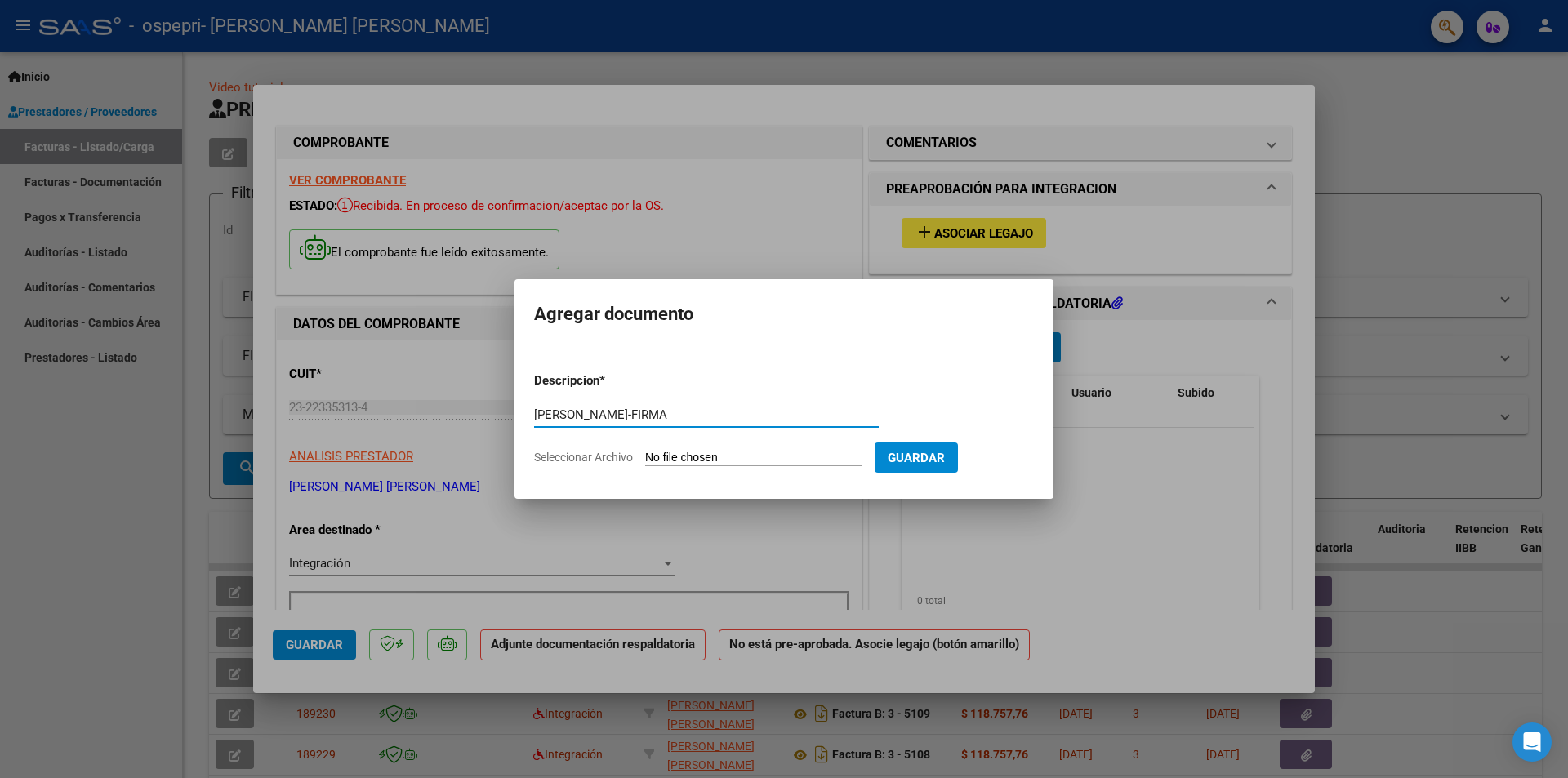
type input "[PERSON_NAME]-FIRMA"
click at [663, 455] on input "Seleccionar Archivo" at bounding box center [754, 458] width 217 height 16
type input "C:\fakepath\[PERSON_NAME]-FIRMA.pdf"
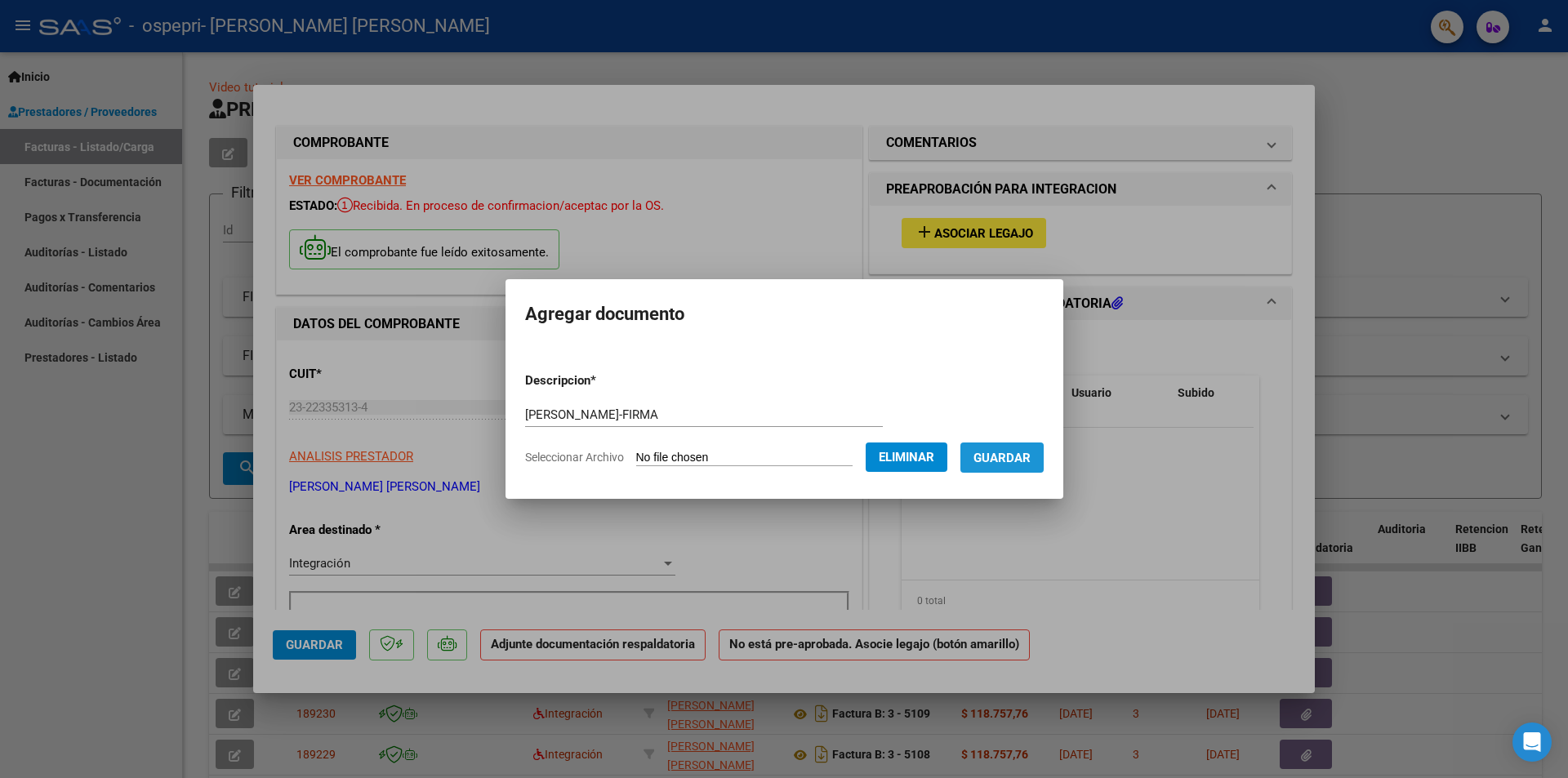
click at [1019, 458] on span "Guardar" at bounding box center [1002, 458] width 57 height 15
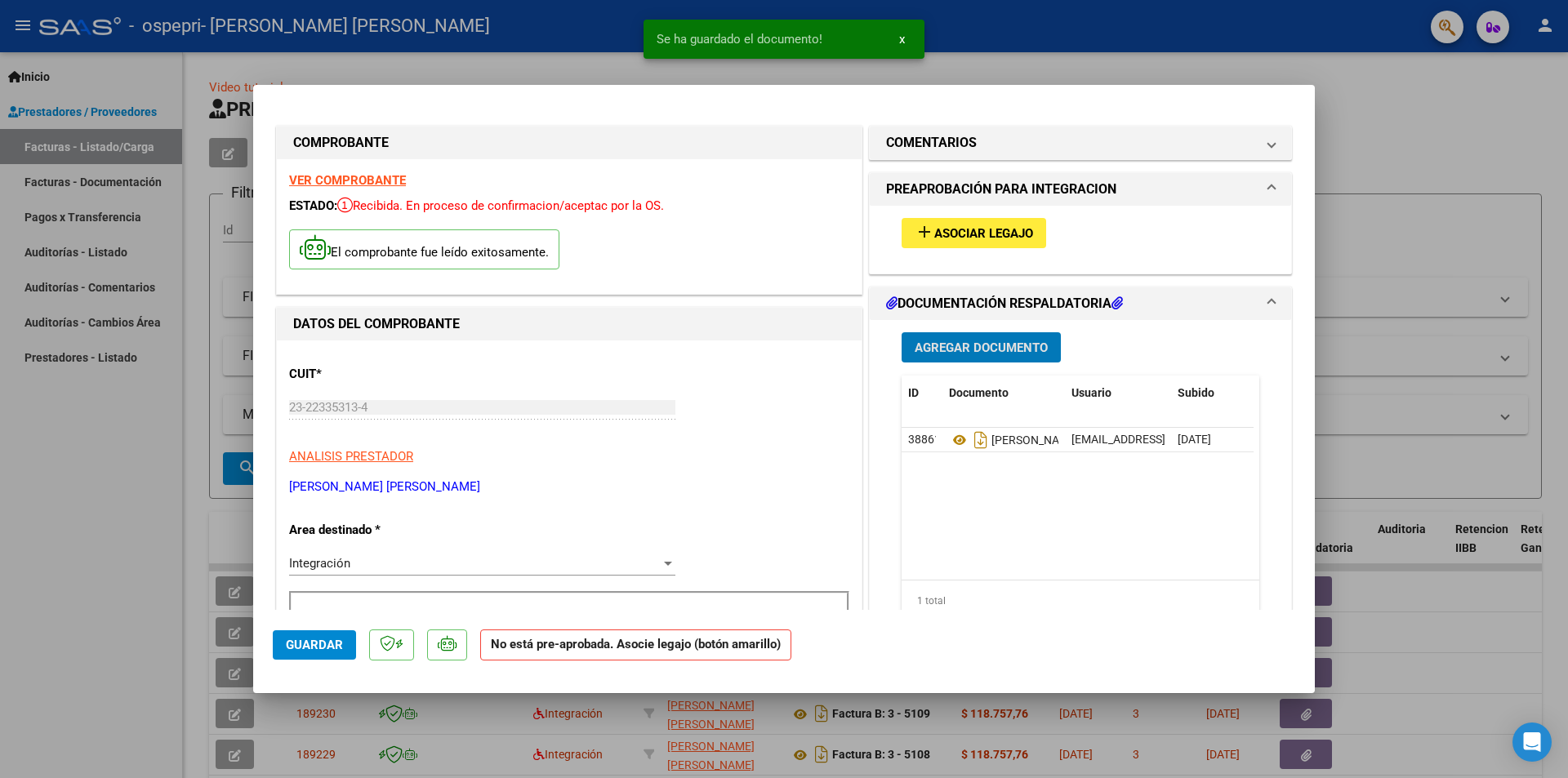
click at [1393, 246] on div at bounding box center [784, 389] width 1568 height 778
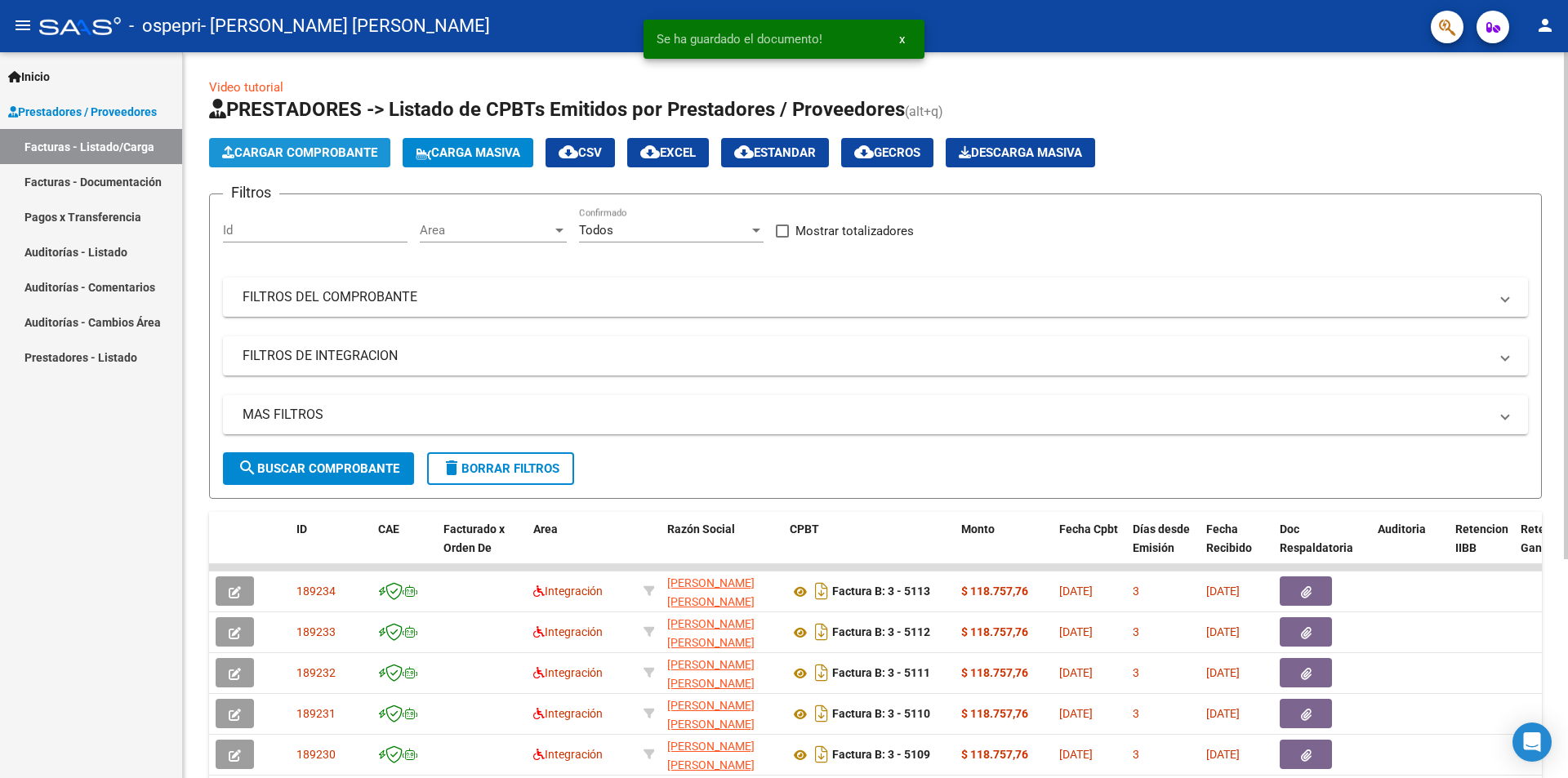
click at [353, 148] on span "Cargar Comprobante" at bounding box center [299, 152] width 155 height 15
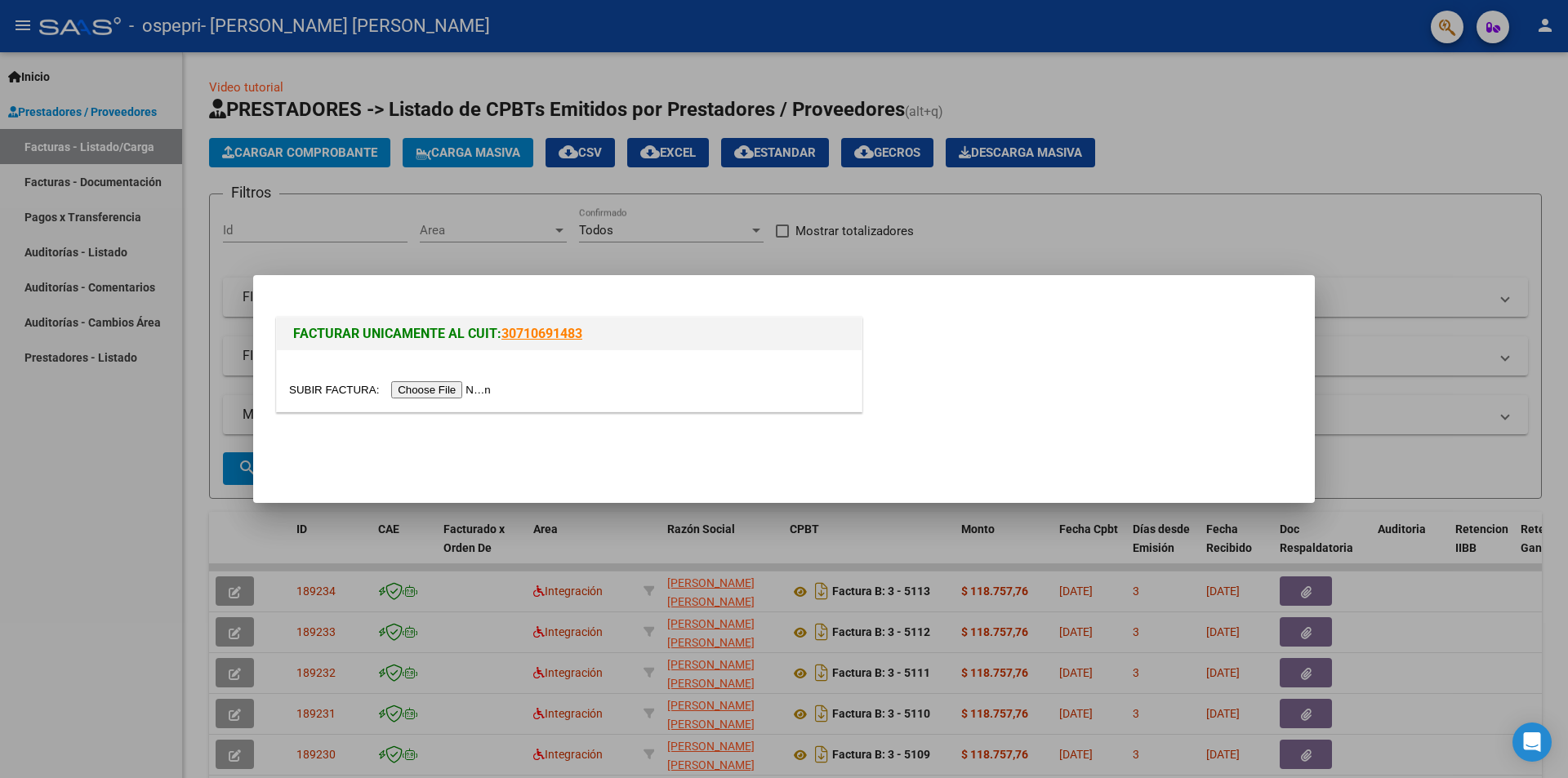
click at [418, 387] on input "file" at bounding box center [393, 389] width 207 height 17
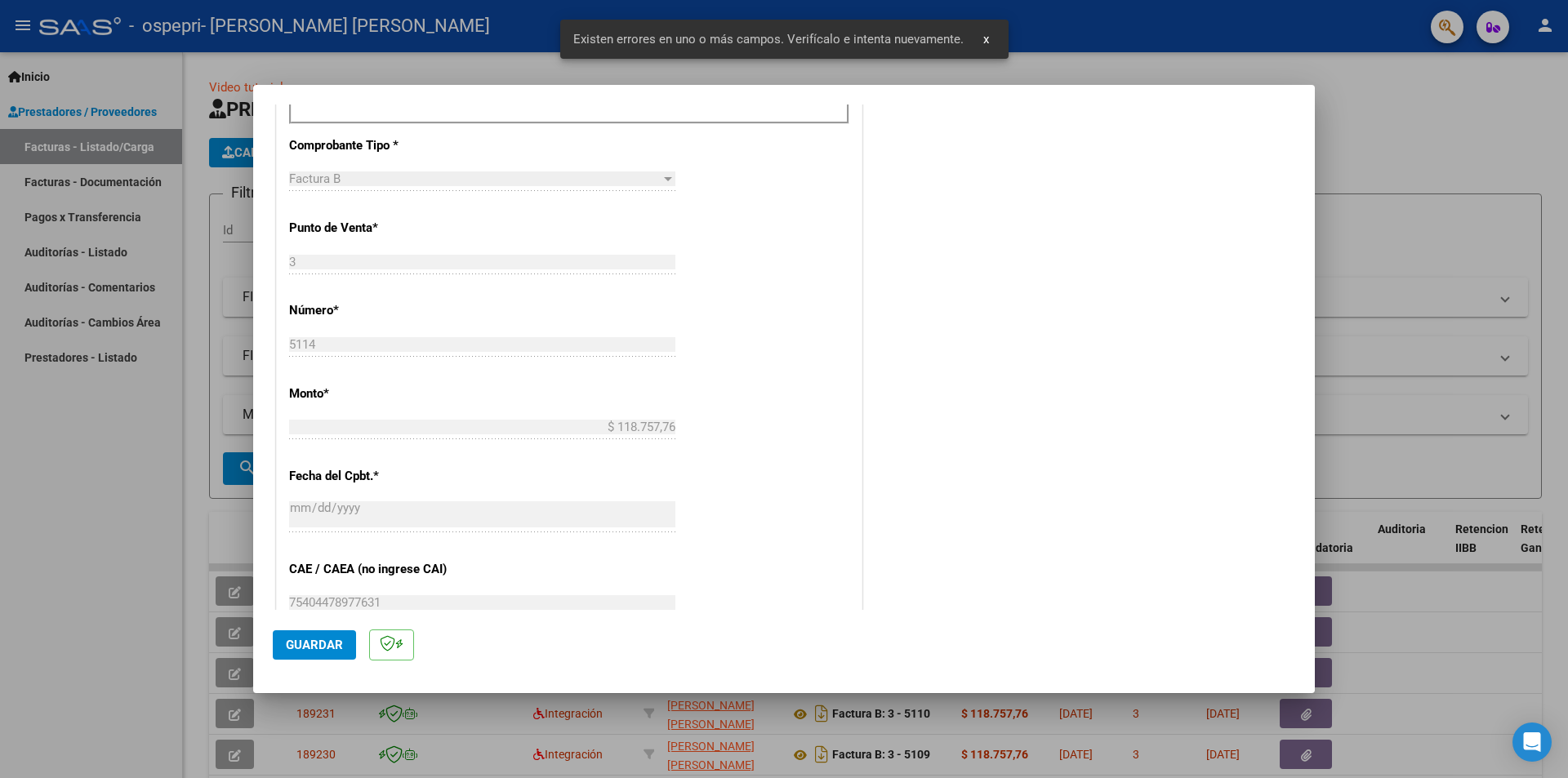
scroll to position [480, 0]
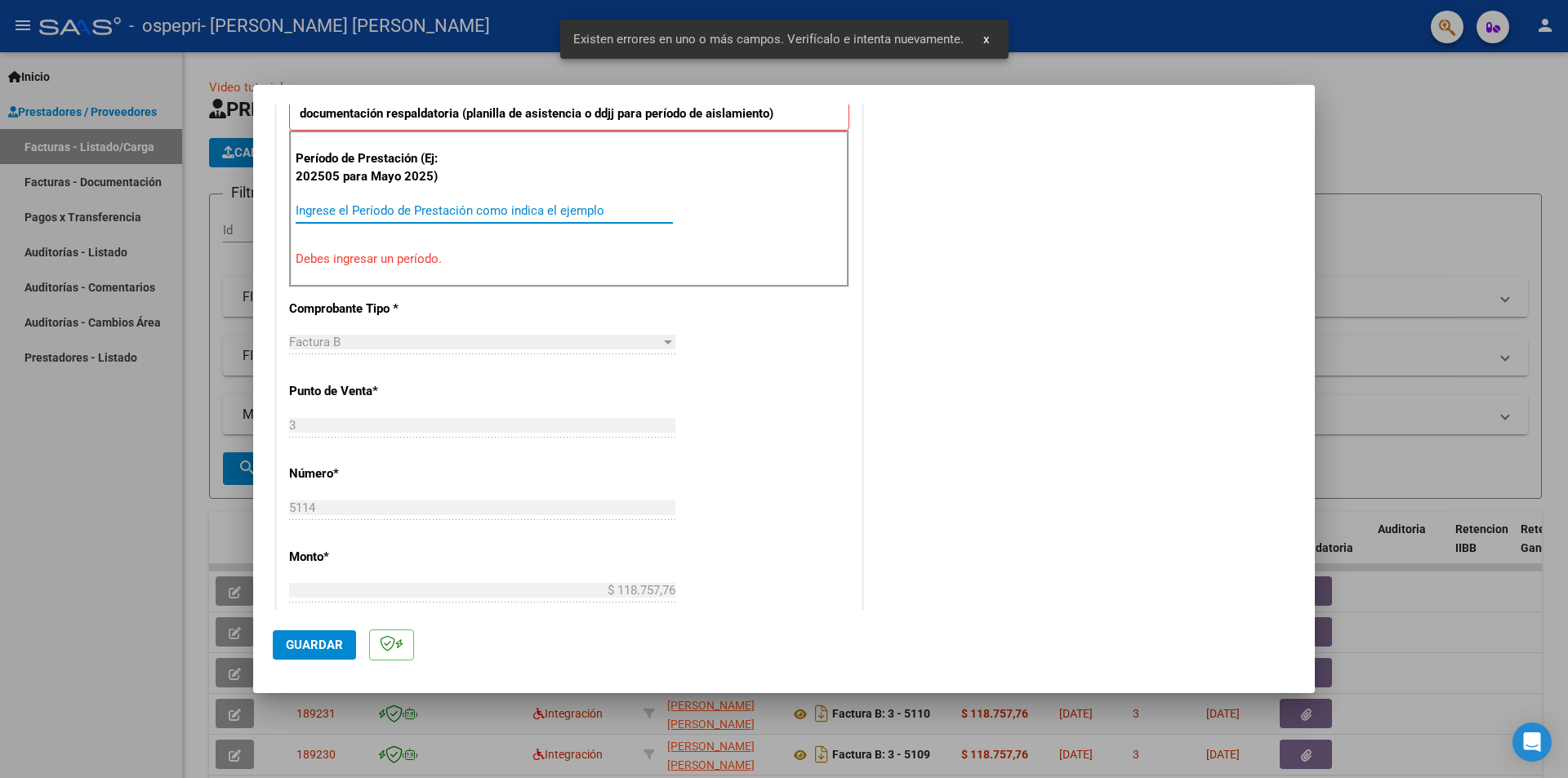
click at [546, 210] on input "Ingrese el Período de Prestación como indica el ejemplo" at bounding box center [485, 211] width 377 height 15
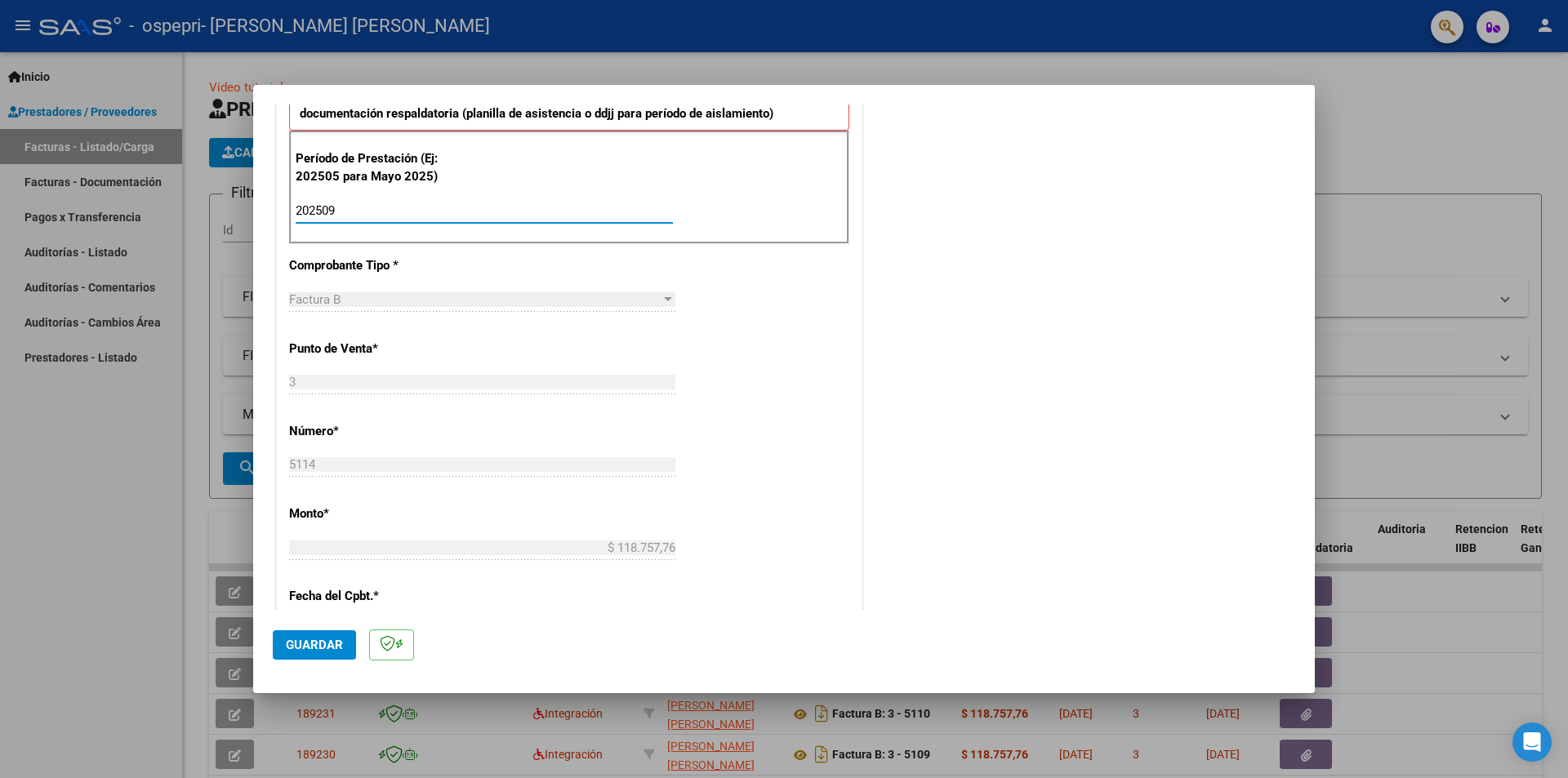
type input "202509"
click at [342, 642] on span "Guardar" at bounding box center [315, 645] width 57 height 15
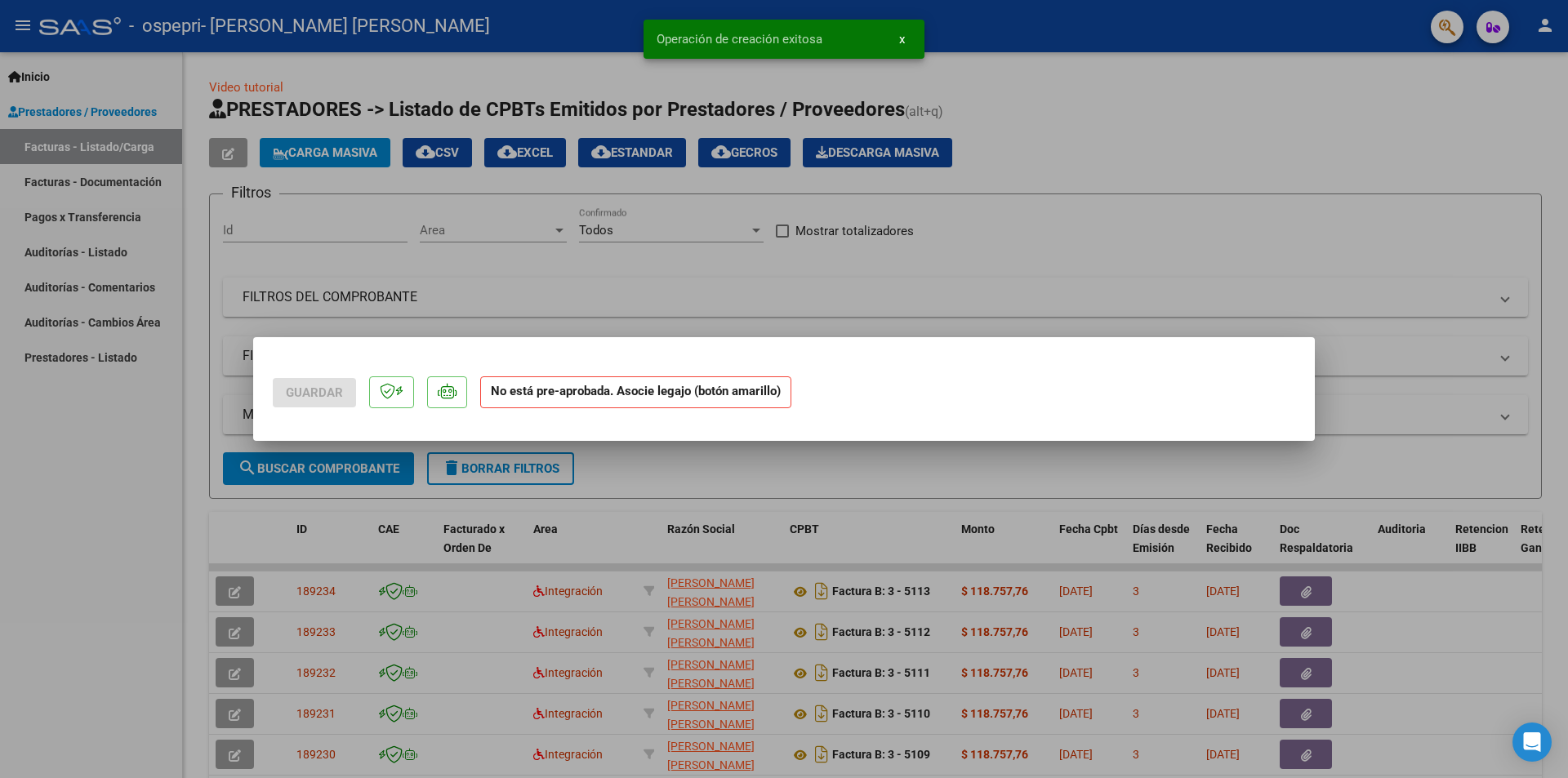
scroll to position [0, 0]
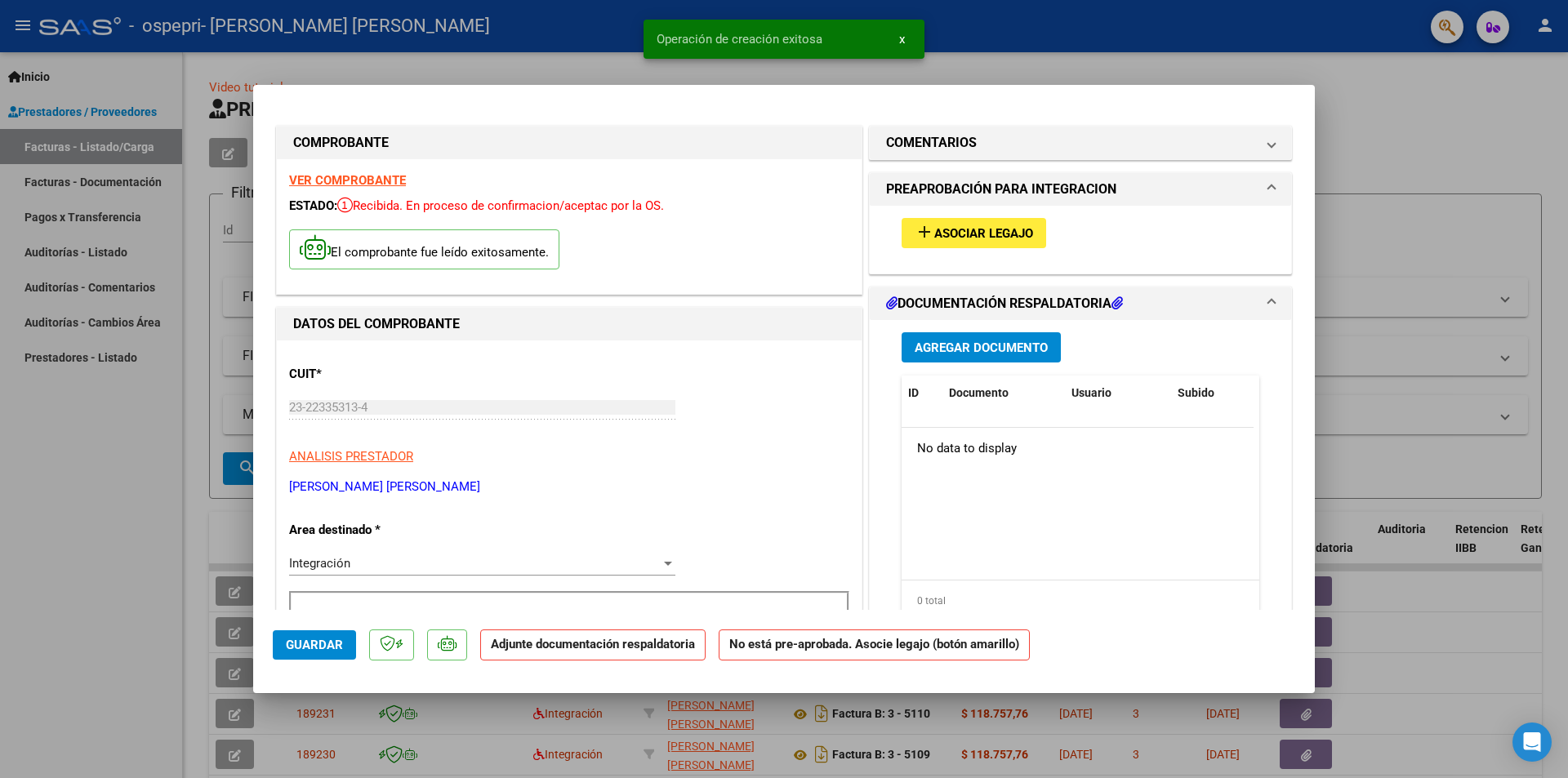
click at [993, 345] on span "Agregar Documento" at bounding box center [981, 348] width 133 height 15
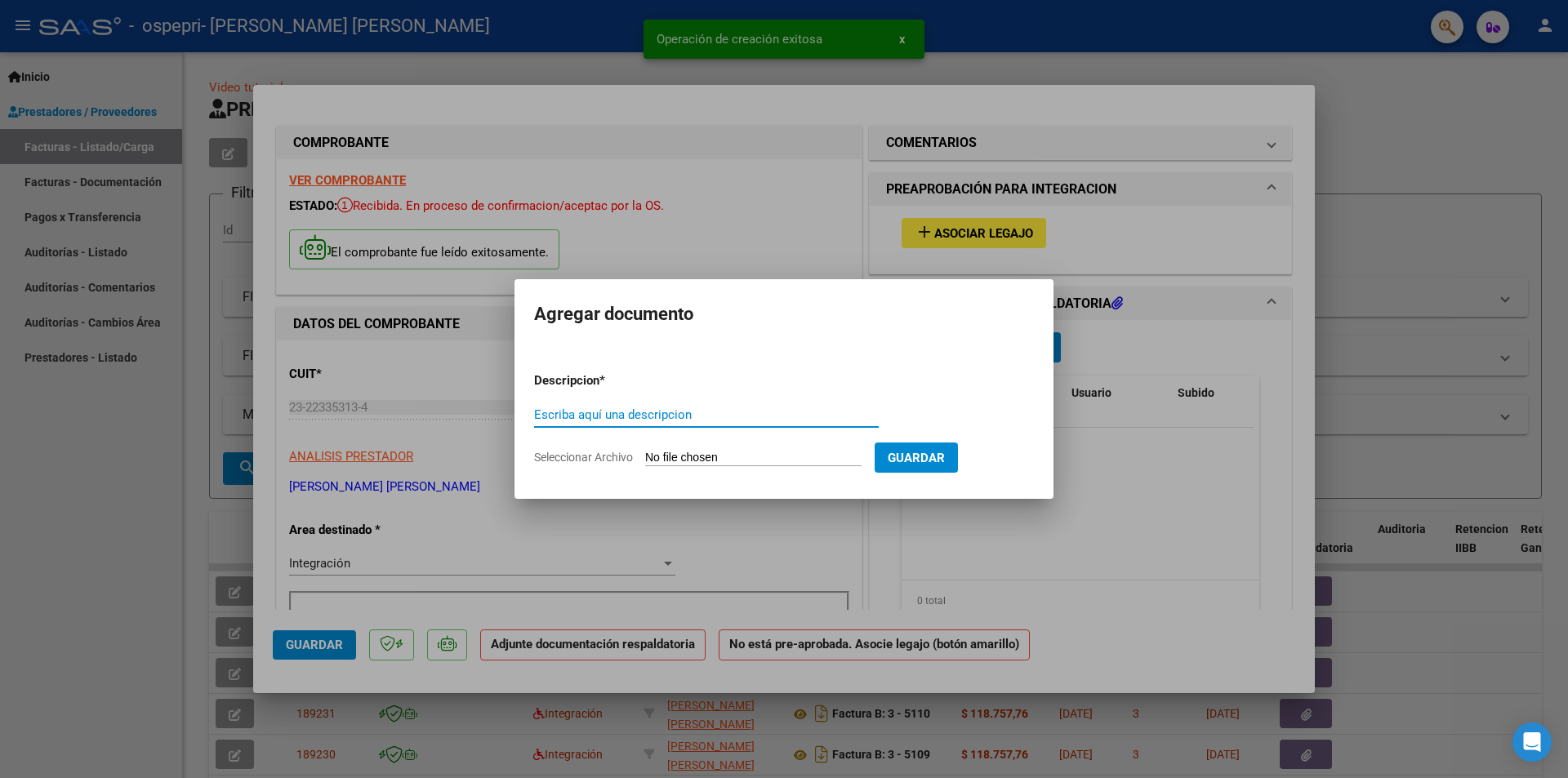
click at [616, 415] on input "Escriba aquí una descripcion" at bounding box center [706, 415] width 344 height 15
click at [1242, 520] on div at bounding box center [784, 389] width 1568 height 778
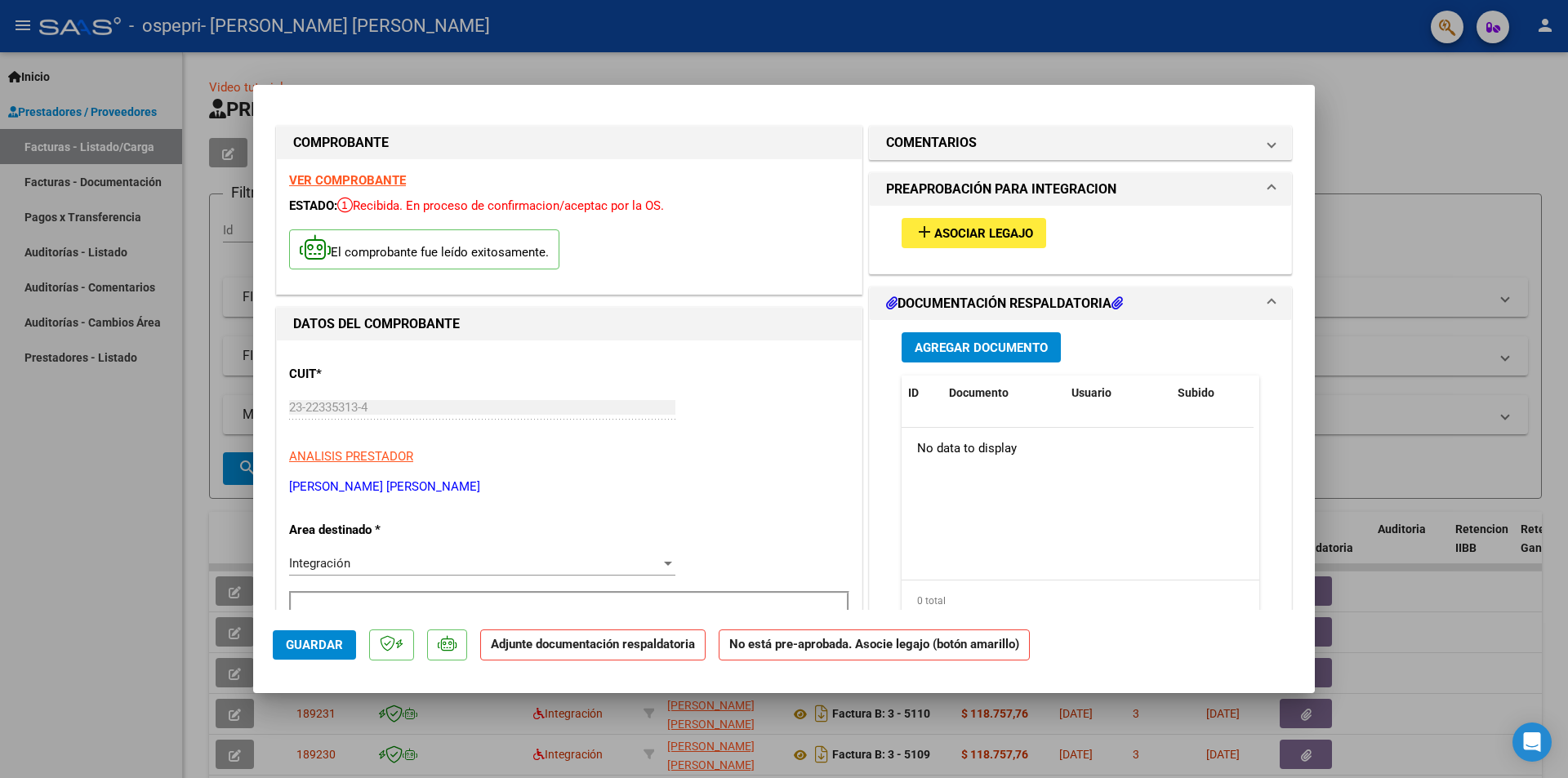
click at [387, 182] on strong "VER COMPROBANTE" at bounding box center [348, 180] width 116 height 15
click at [1025, 348] on span "Agregar Documento" at bounding box center [981, 348] width 133 height 15
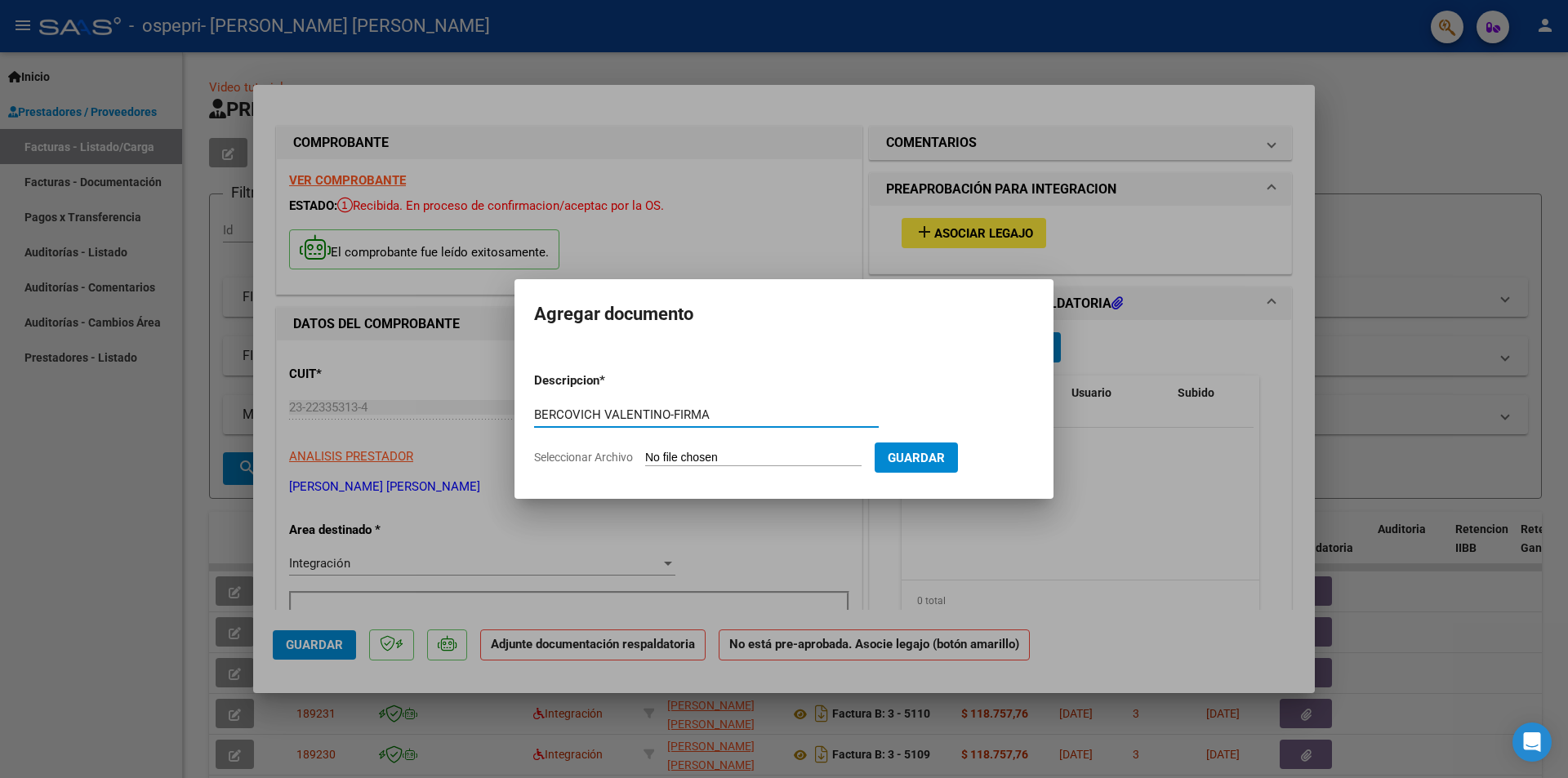
type input "BERCOVICH VALENTINO-FIRMA"
click at [786, 459] on input "Seleccionar Archivo" at bounding box center [754, 458] width 217 height 16
type input "C:\fakepath\BERCOVICH VALENTINO-FIRMA.pdf"
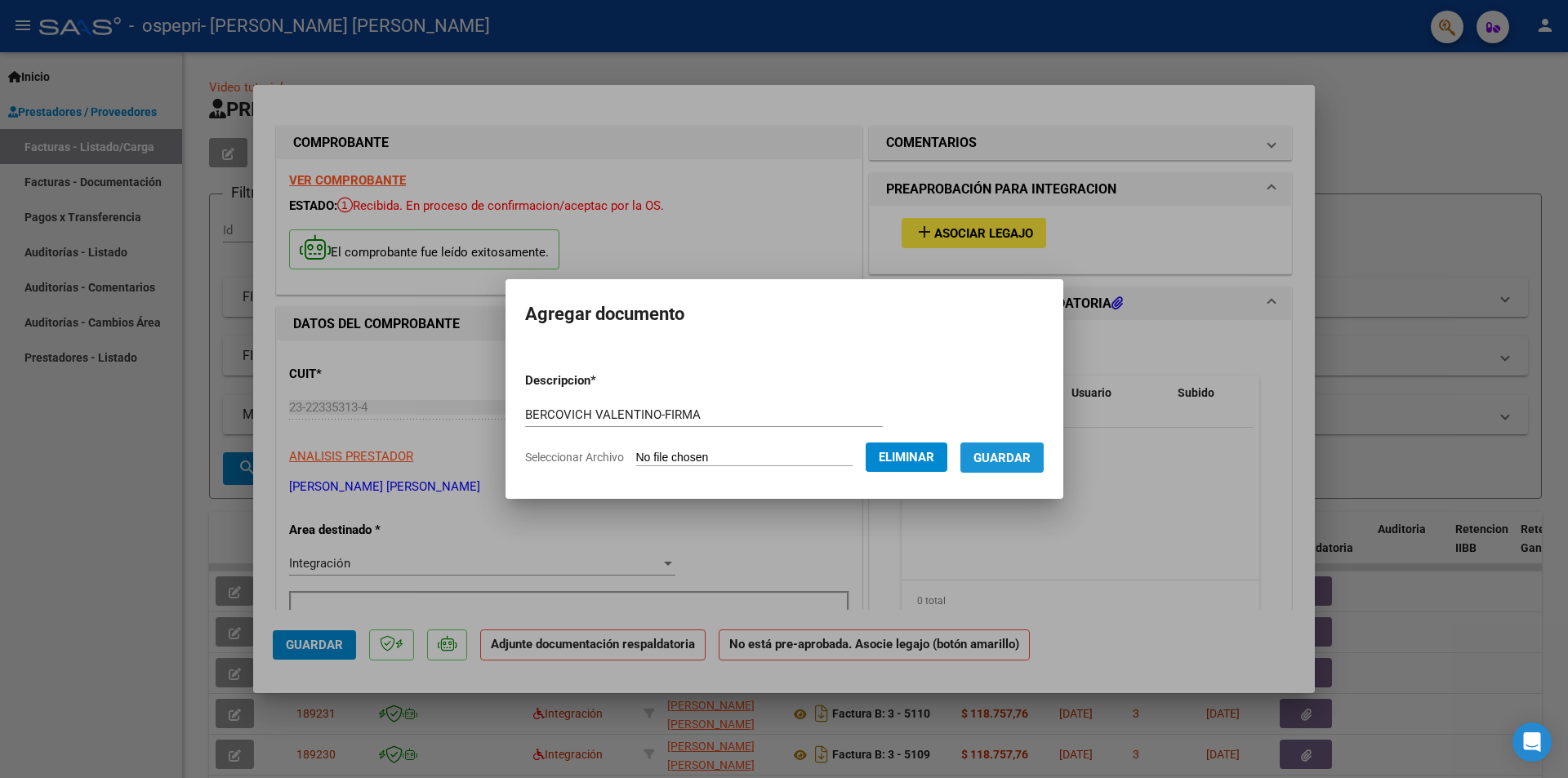
click at [1028, 458] on span "Guardar" at bounding box center [1002, 458] width 57 height 15
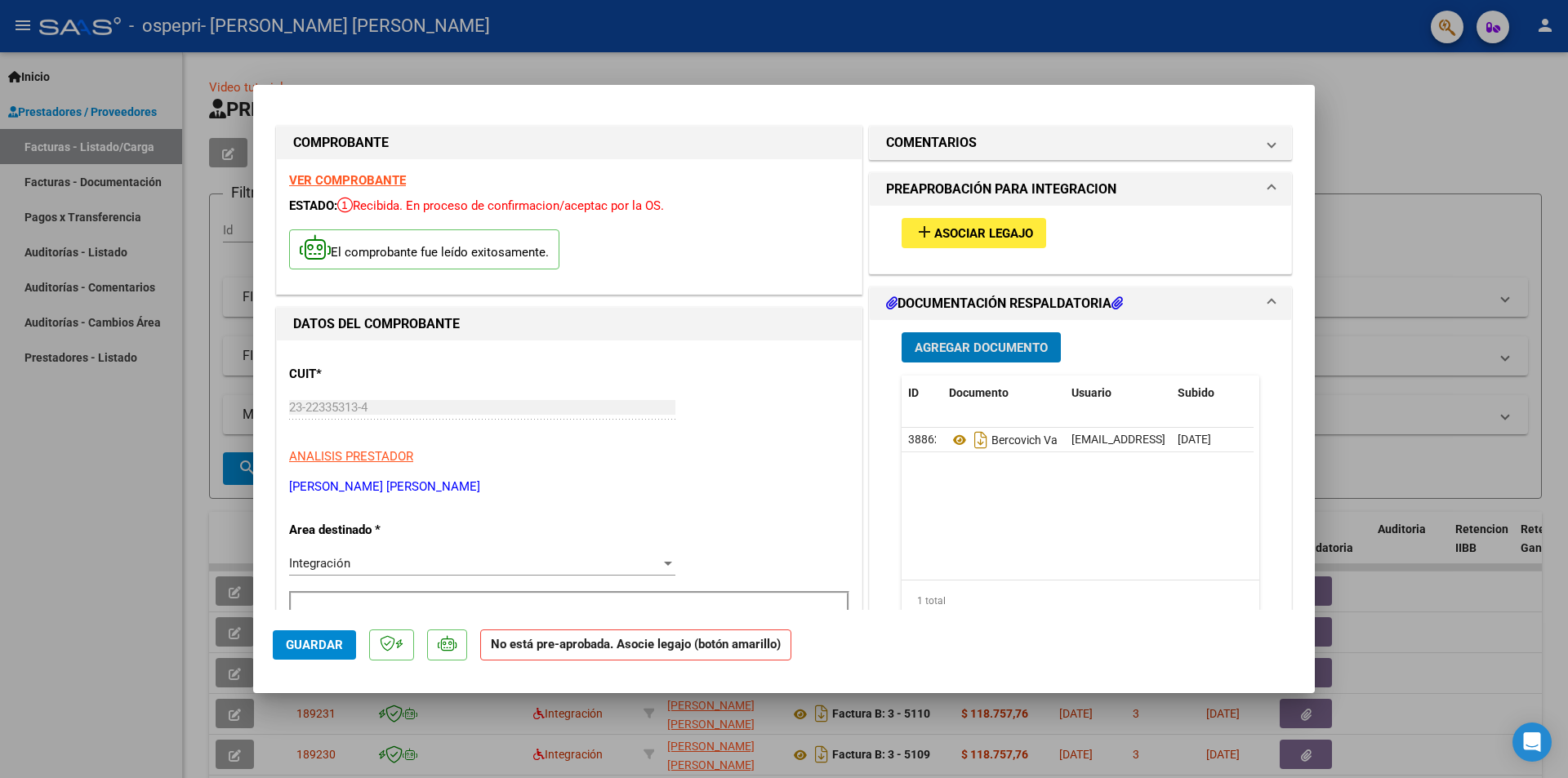
click at [1436, 149] on div at bounding box center [784, 389] width 1568 height 778
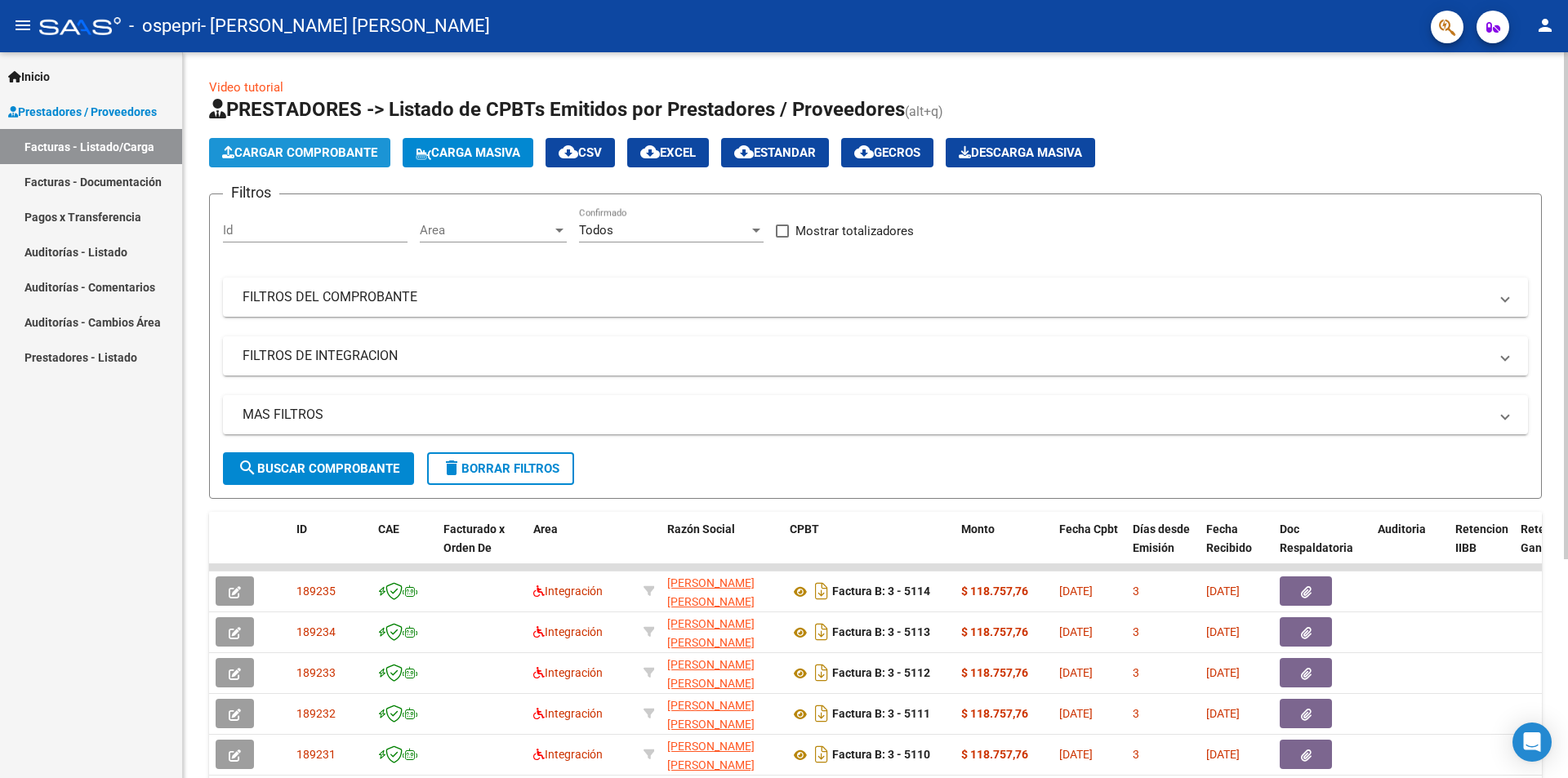
click at [282, 147] on span "Cargar Comprobante" at bounding box center [299, 152] width 155 height 15
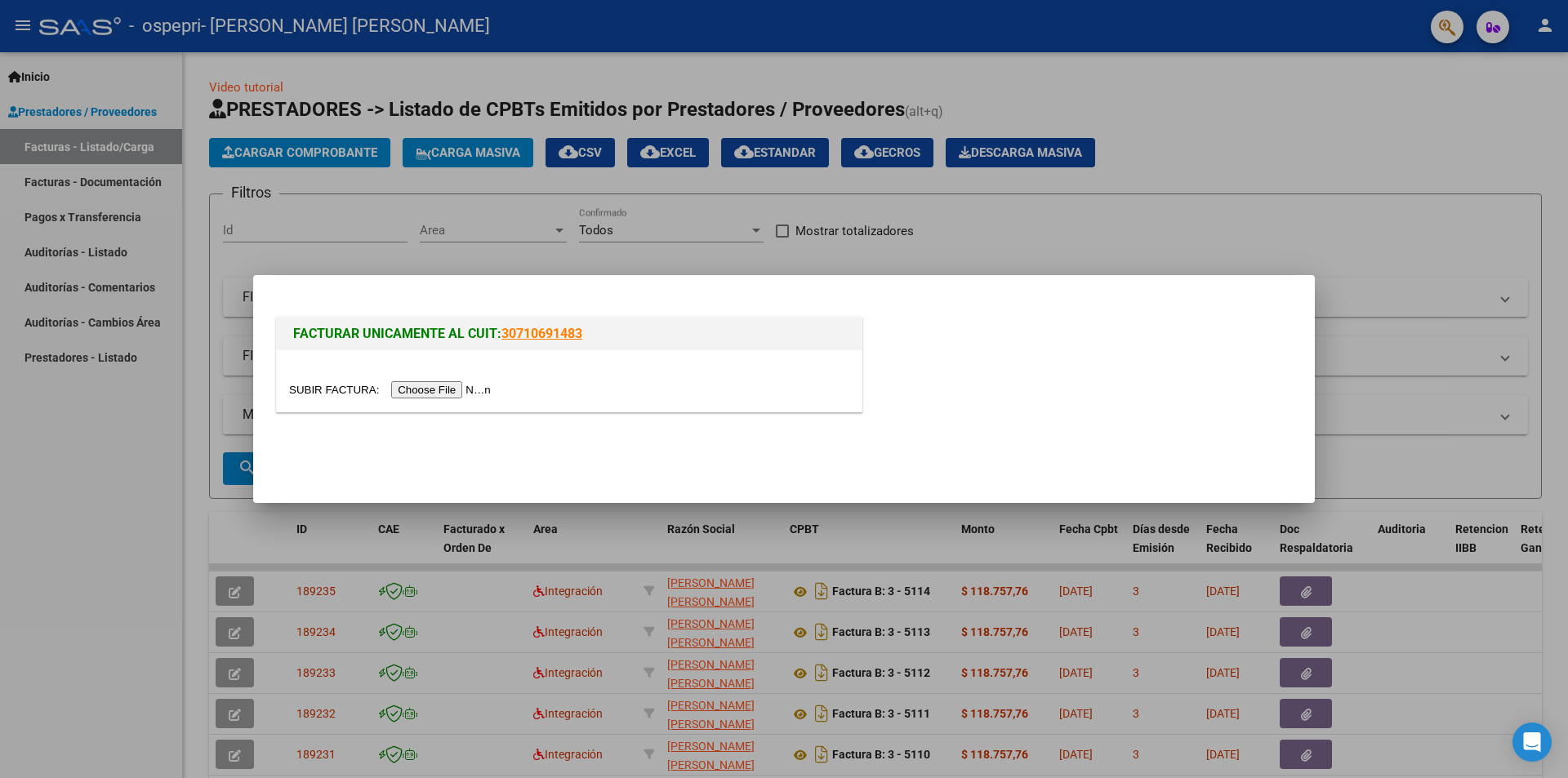
click at [449, 389] on input "file" at bounding box center [393, 389] width 207 height 17
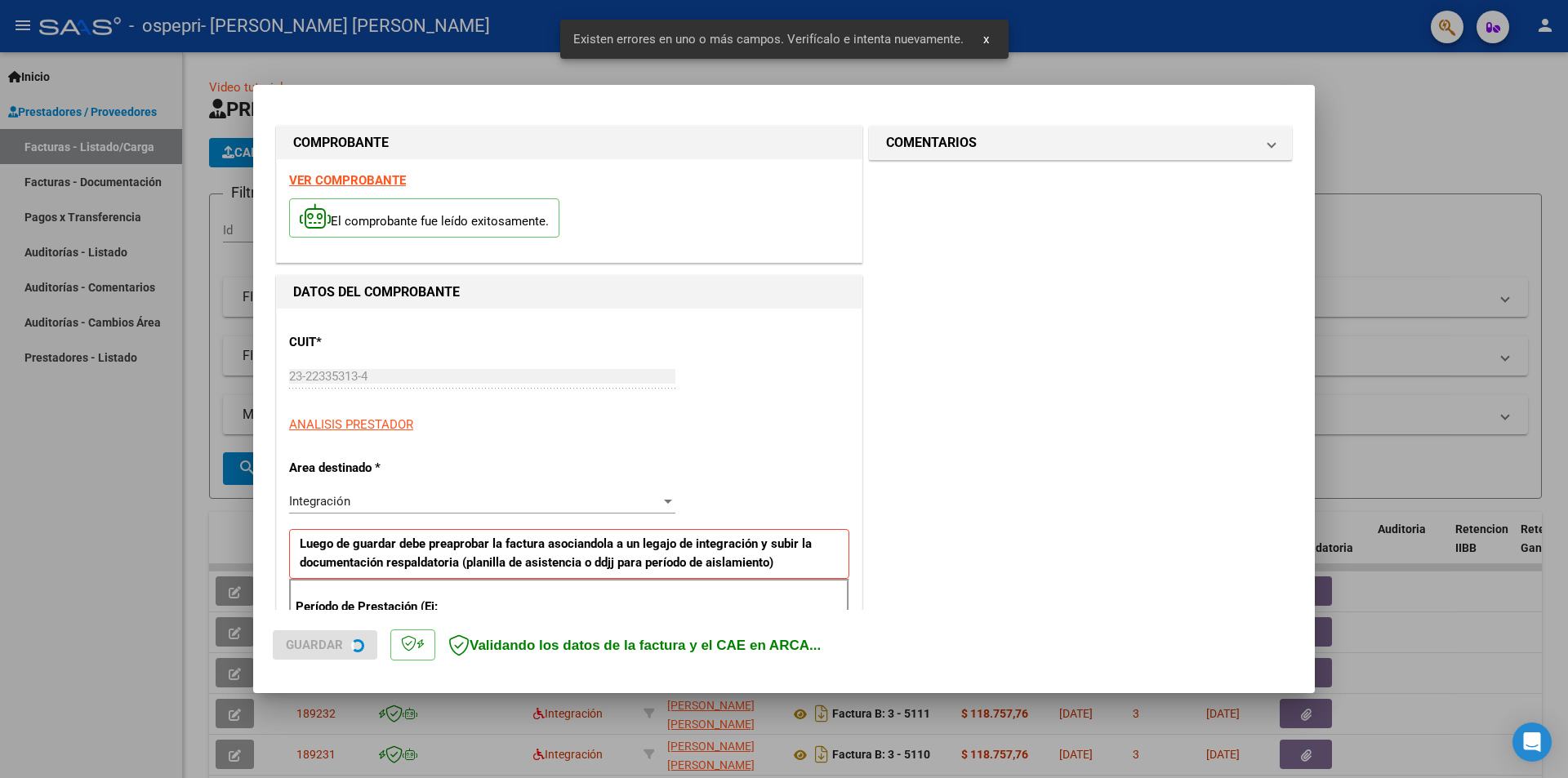
scroll to position [285, 0]
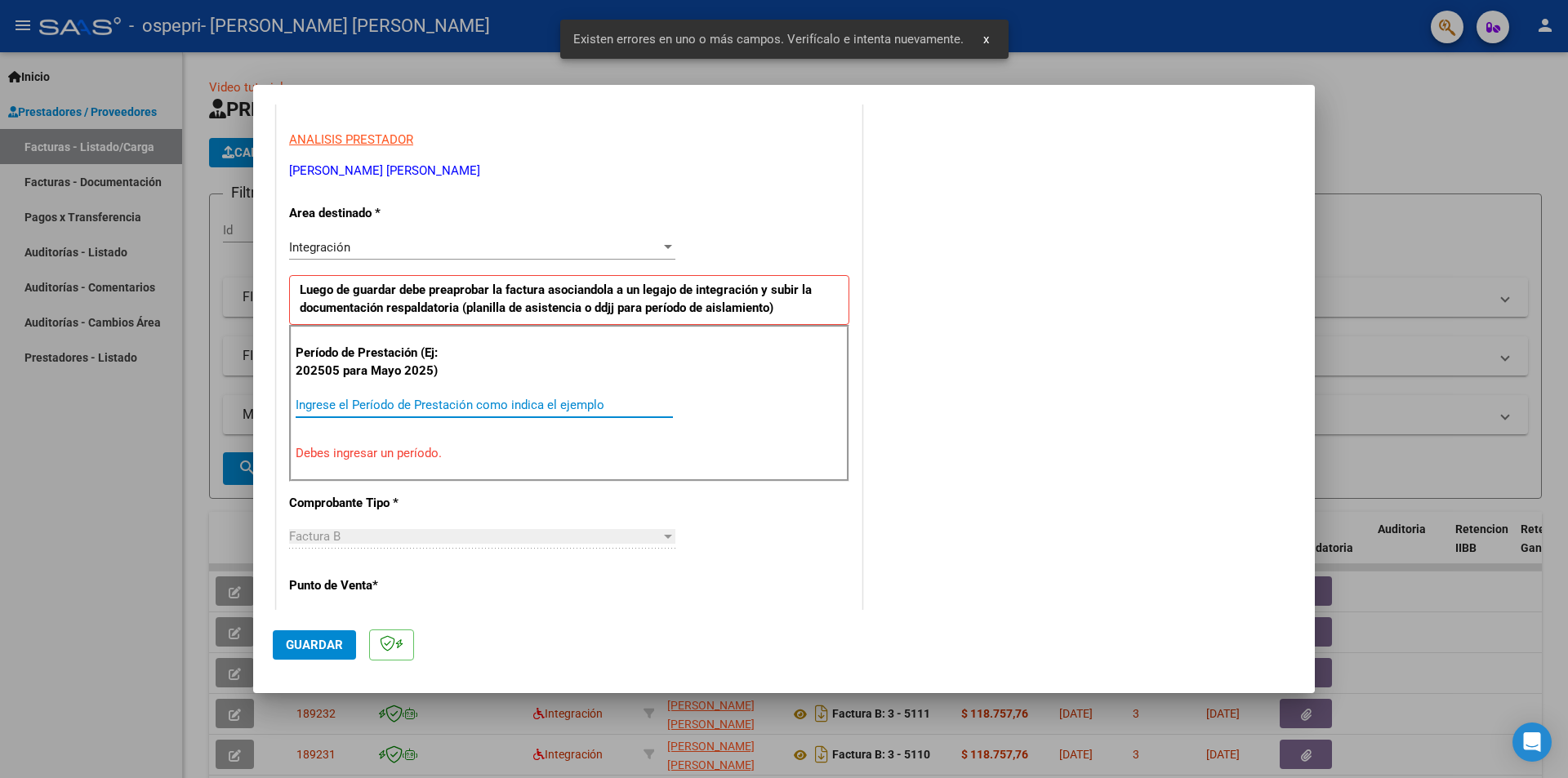
click at [465, 407] on input "Ingrese el Período de Prestación como indica el ejemplo" at bounding box center [485, 405] width 377 height 15
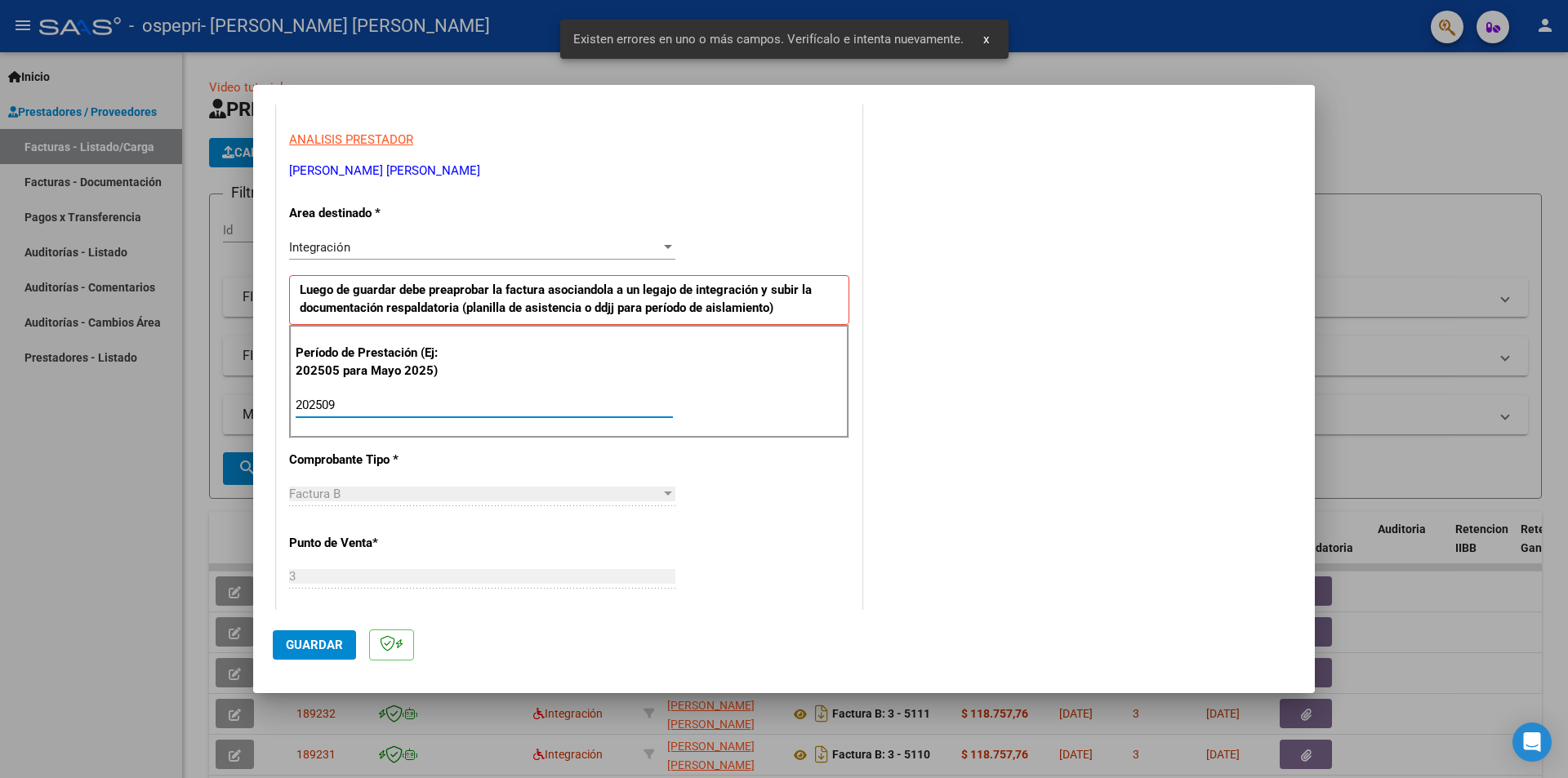
type input "202509"
click at [312, 634] on button "Guardar" at bounding box center [315, 645] width 84 height 30
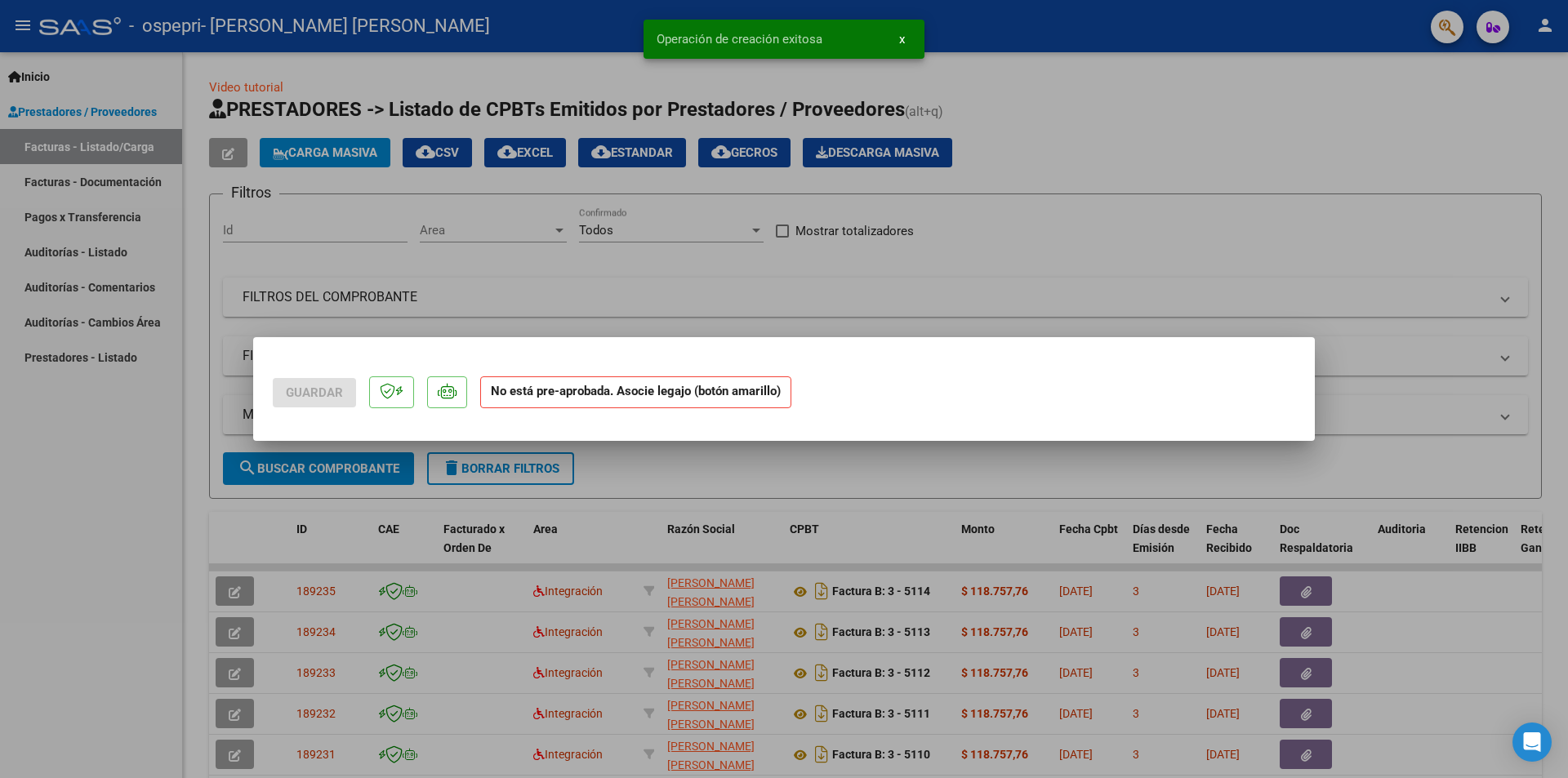
scroll to position [0, 0]
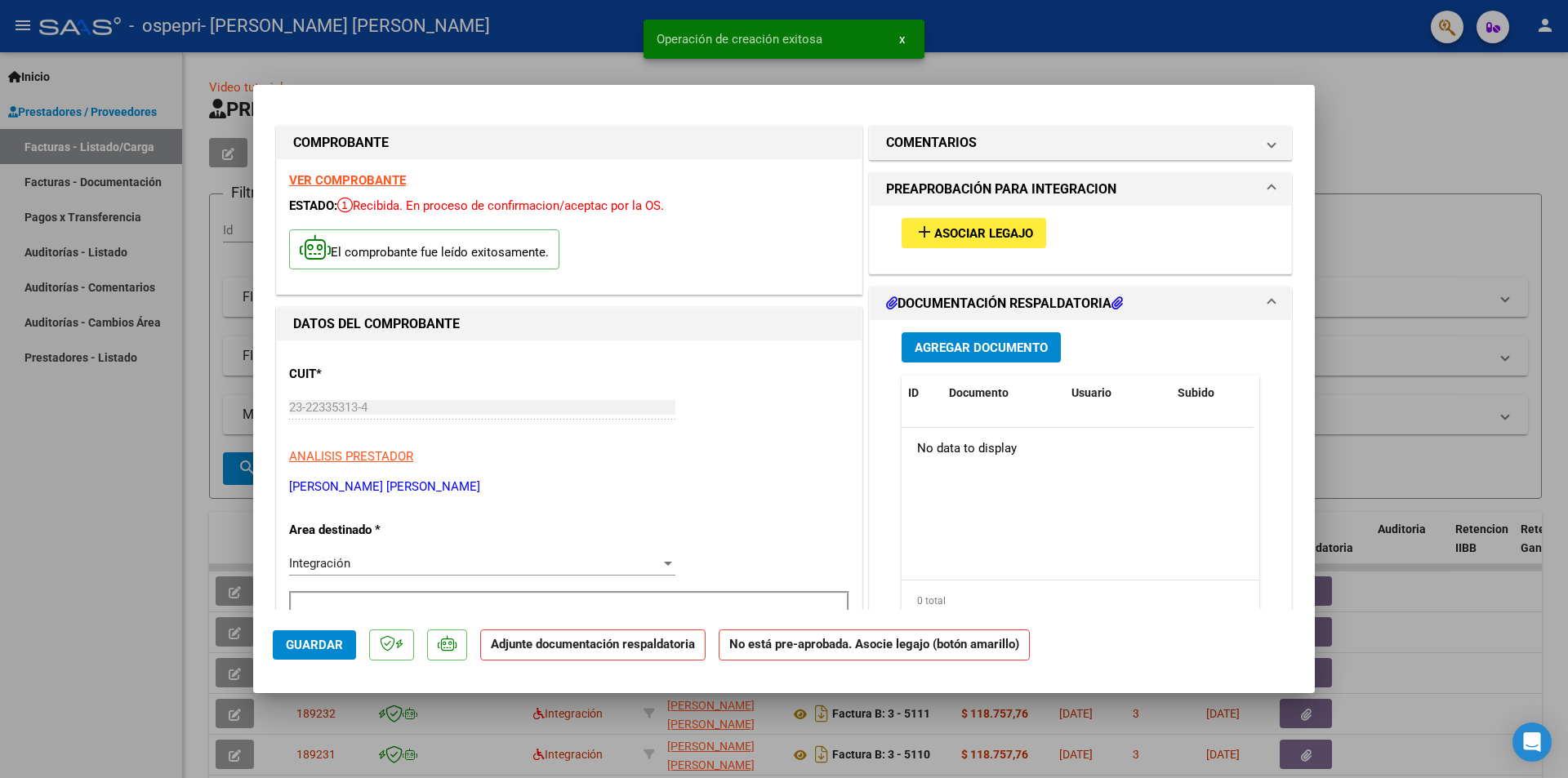
click at [989, 347] on span "Agregar Documento" at bounding box center [981, 348] width 133 height 15
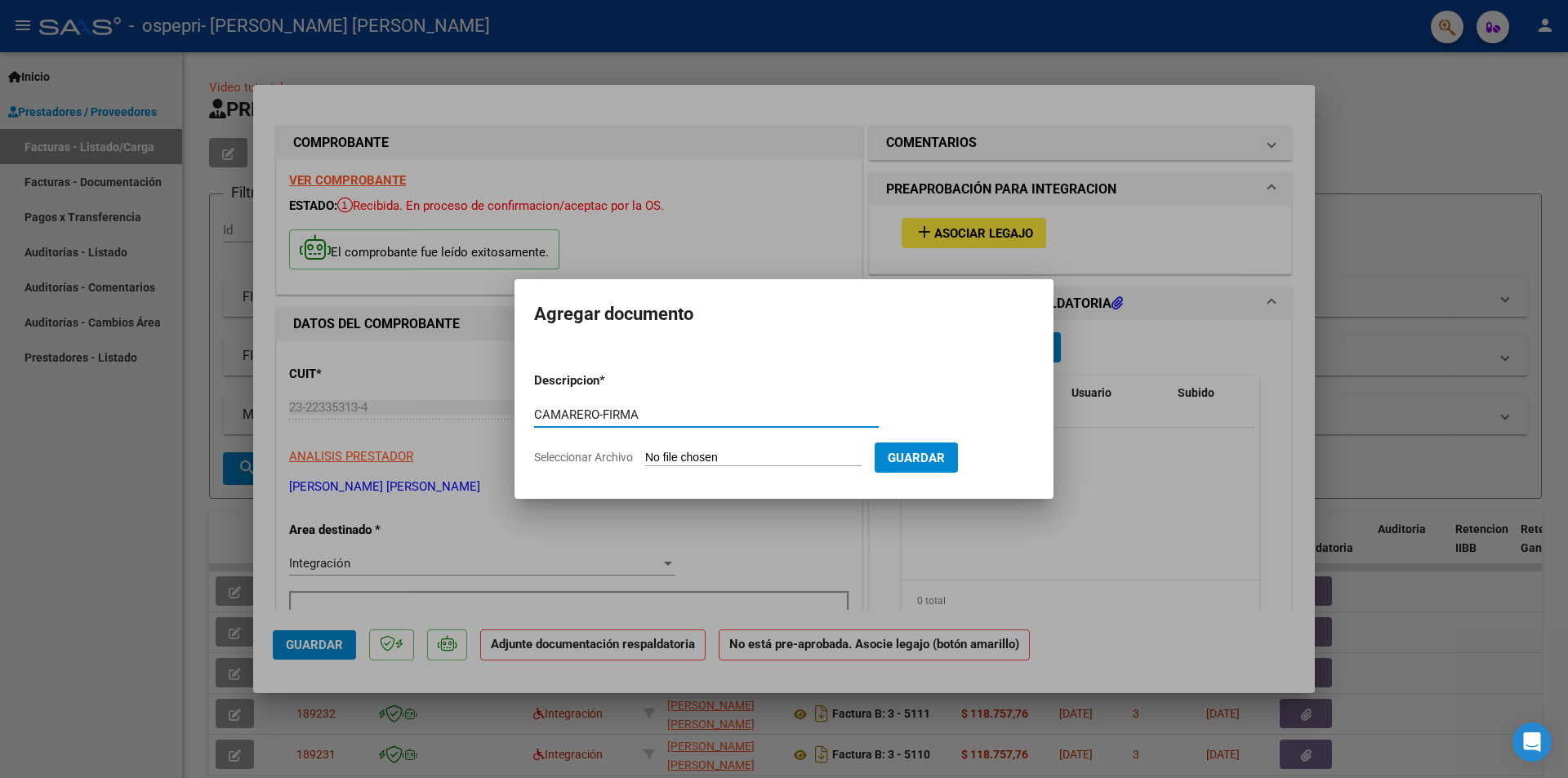
type input "CAMARERO-FIRMA"
click at [777, 444] on form "Descripcion * CAMARERO-FIRMA Escriba aquí una descripcion Seleccionar Archivo G…" at bounding box center [783, 418] width 499 height 119
click at [766, 452] on input "Seleccionar Archivo" at bounding box center [754, 458] width 217 height 16
type input "C:\fakepath\CAMARERO-FIRMA.pdf"
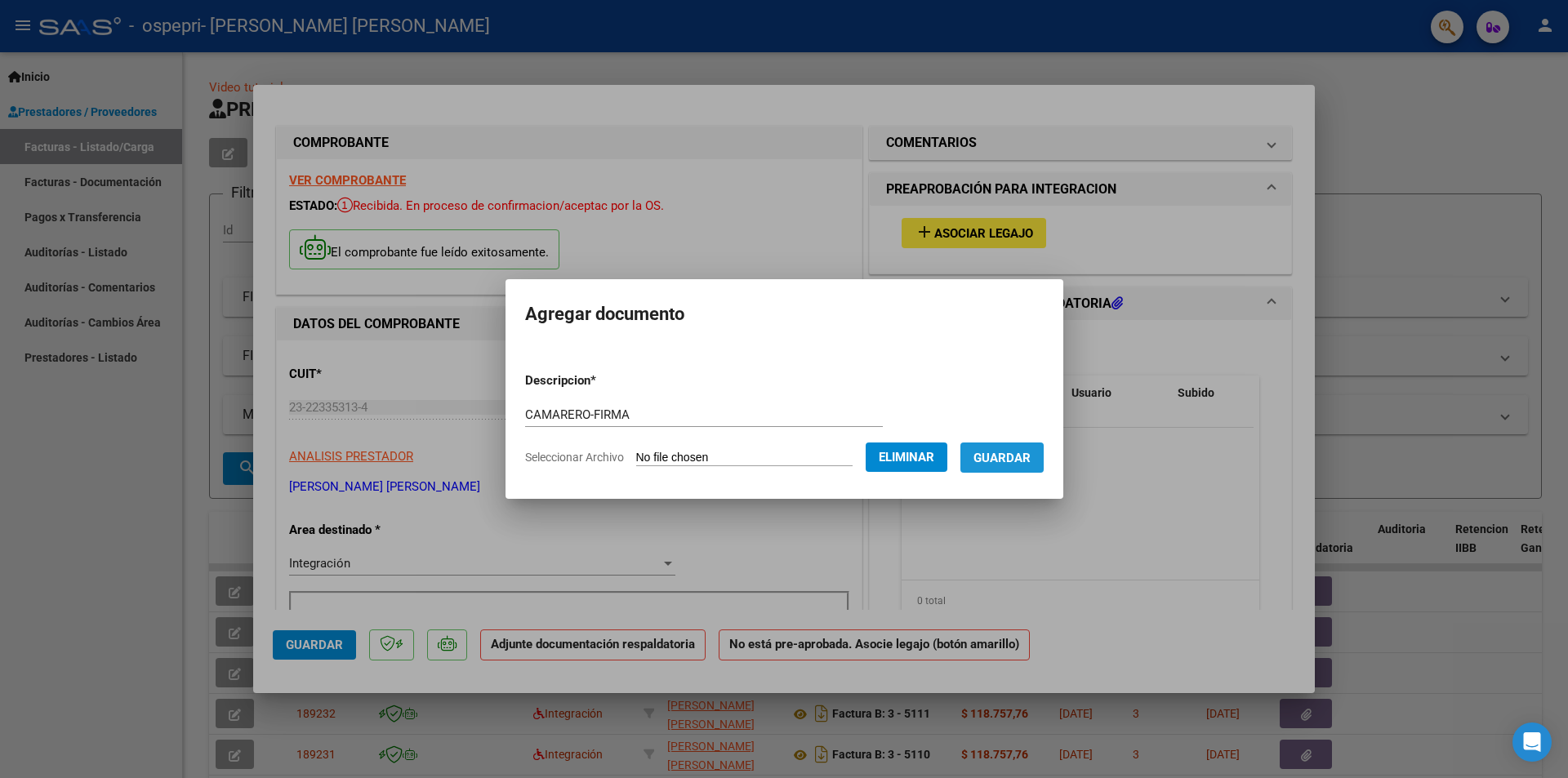
click at [1001, 454] on span "Guardar" at bounding box center [1002, 458] width 57 height 15
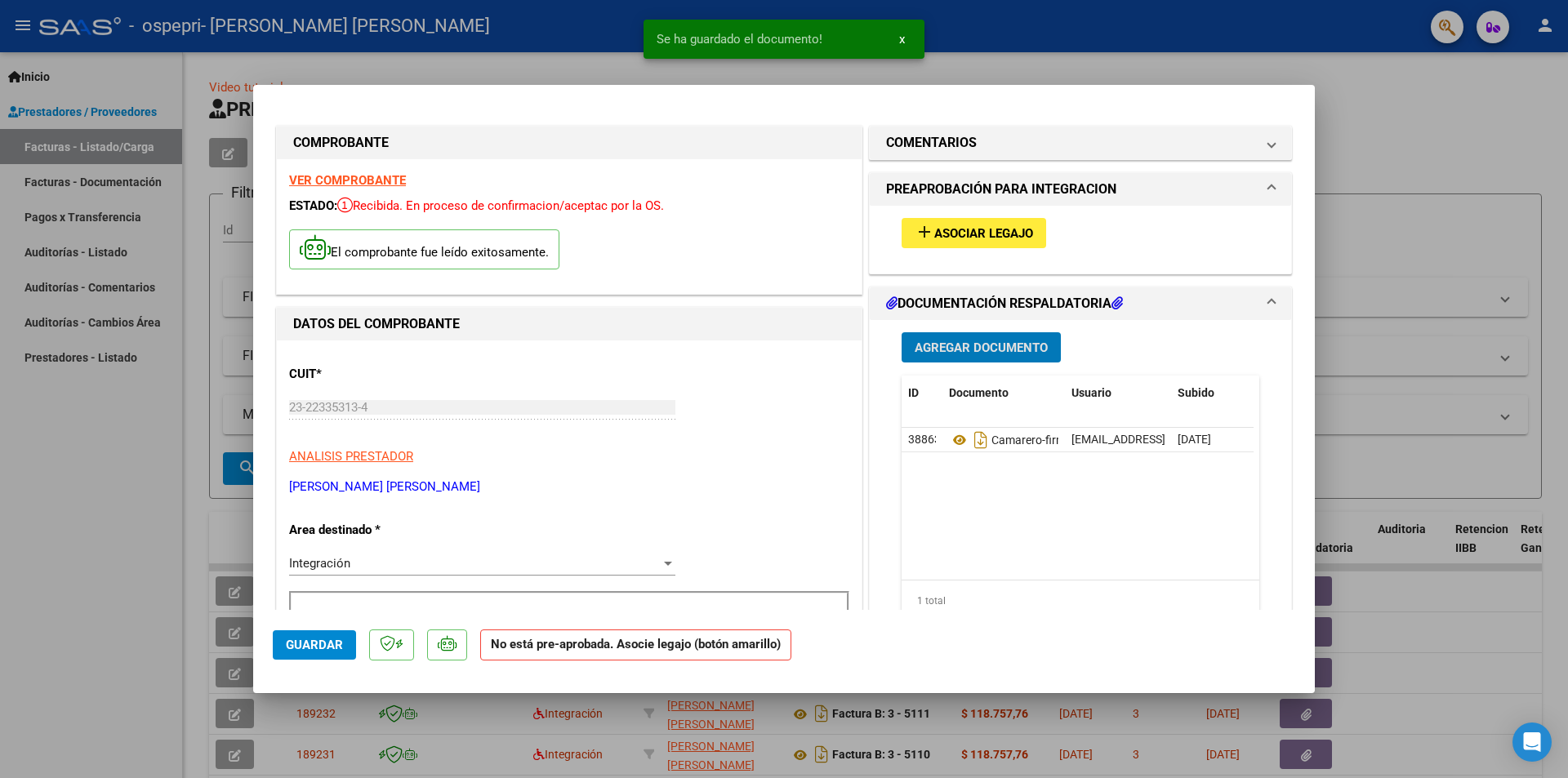
click at [1496, 105] on div at bounding box center [784, 389] width 1568 height 778
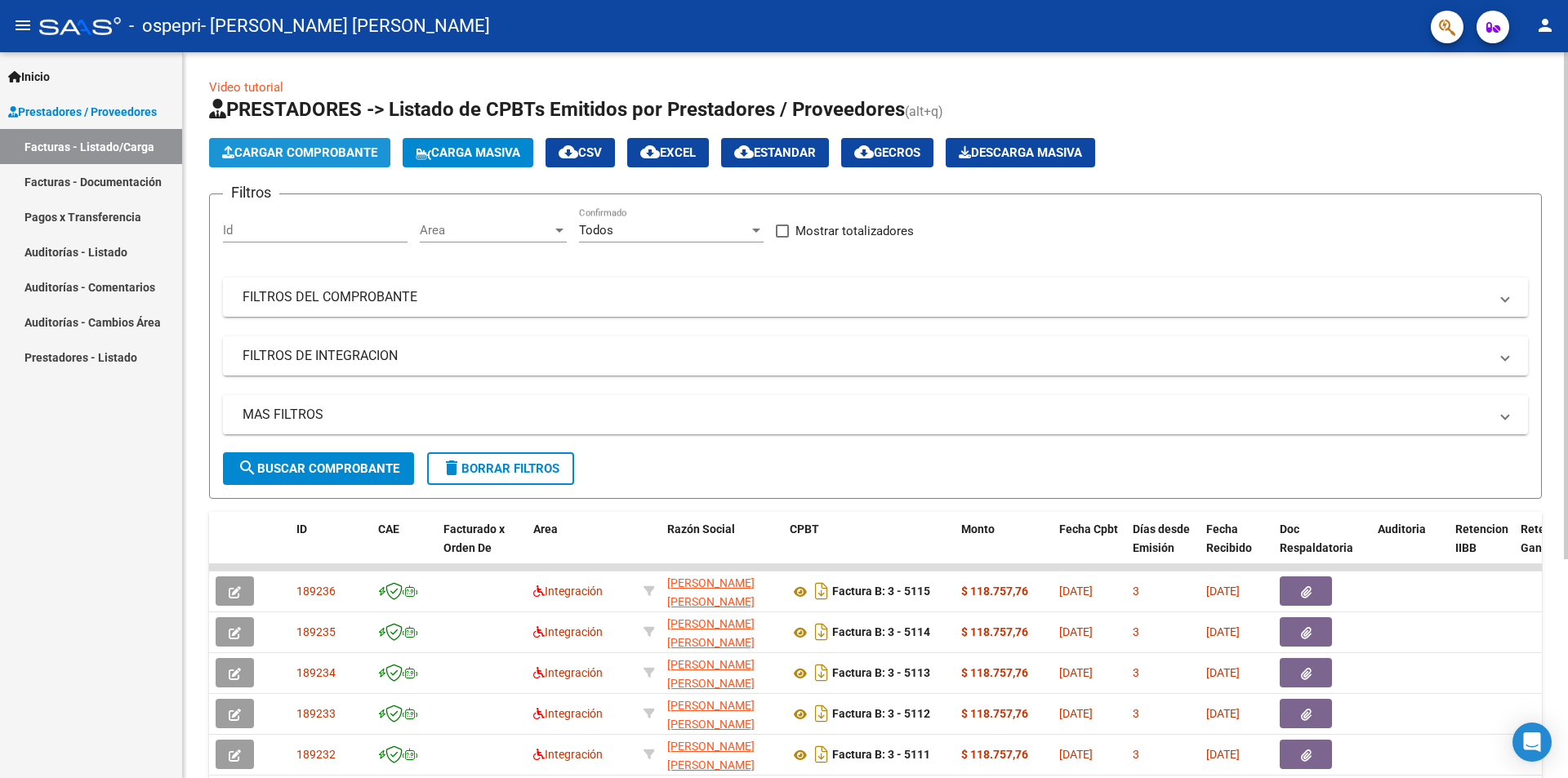
click at [355, 143] on button "Cargar Comprobante" at bounding box center [299, 152] width 181 height 30
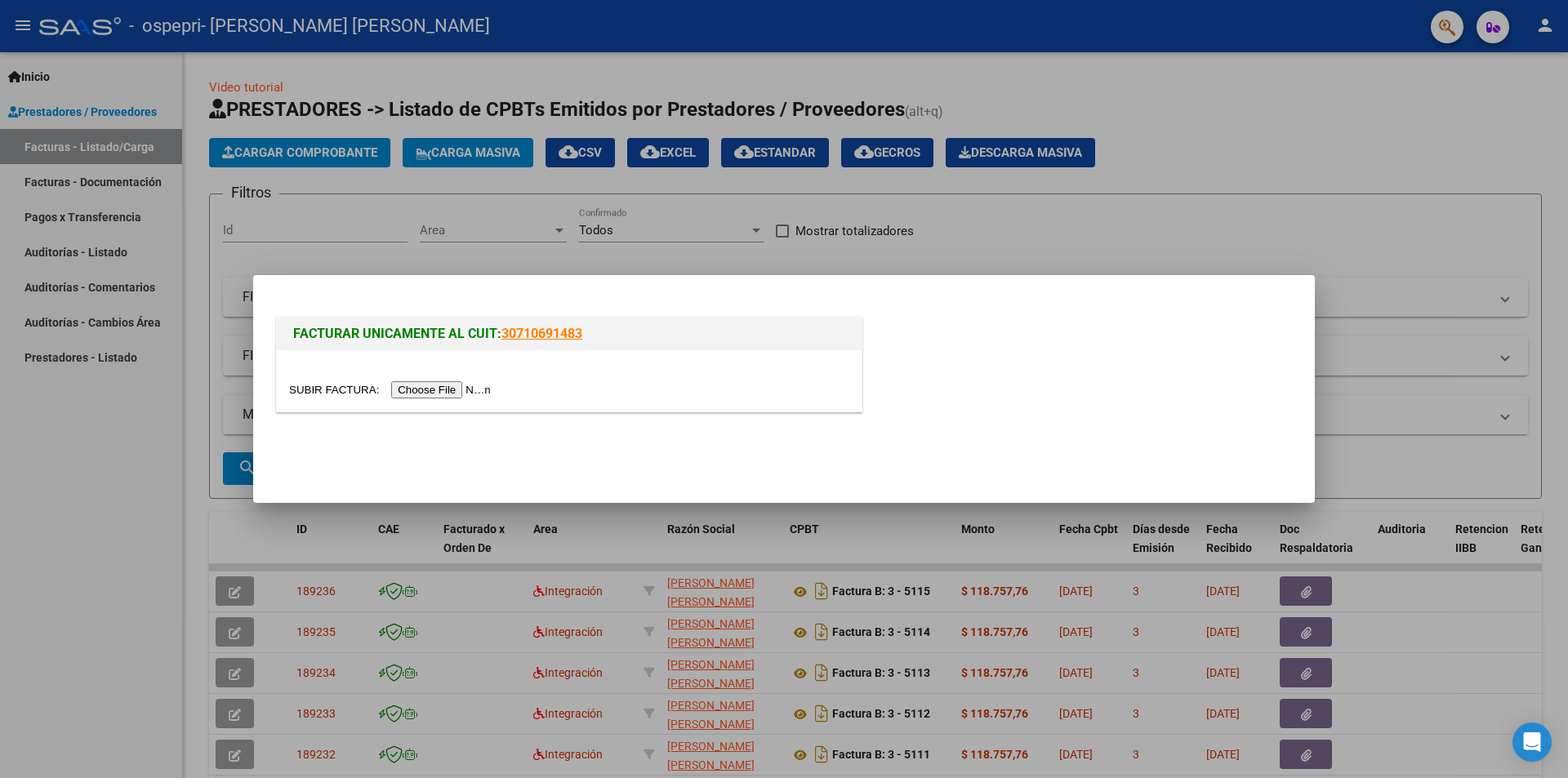
click at [444, 388] on input "file" at bounding box center [393, 389] width 207 height 17
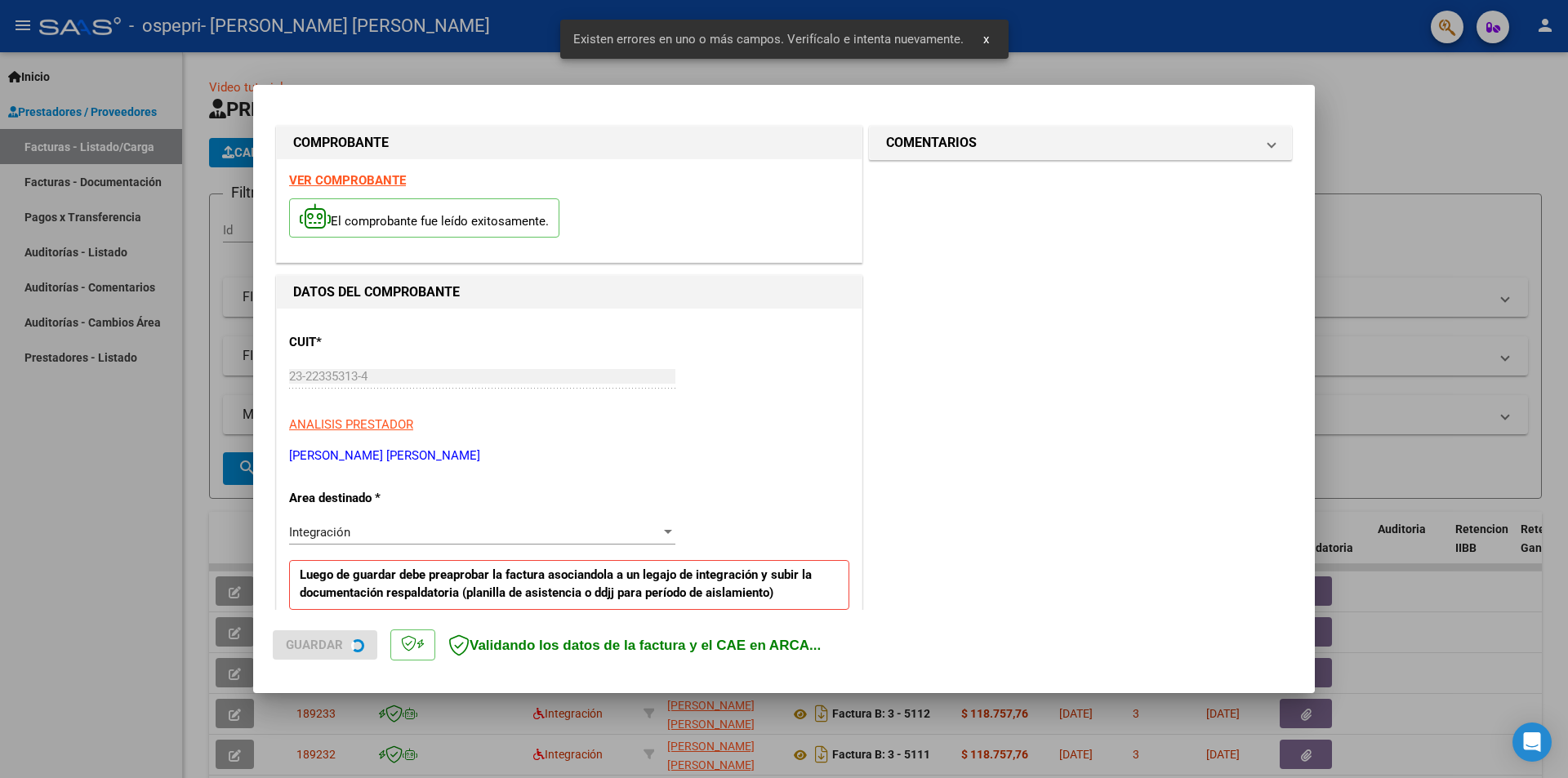
scroll to position [480, 0]
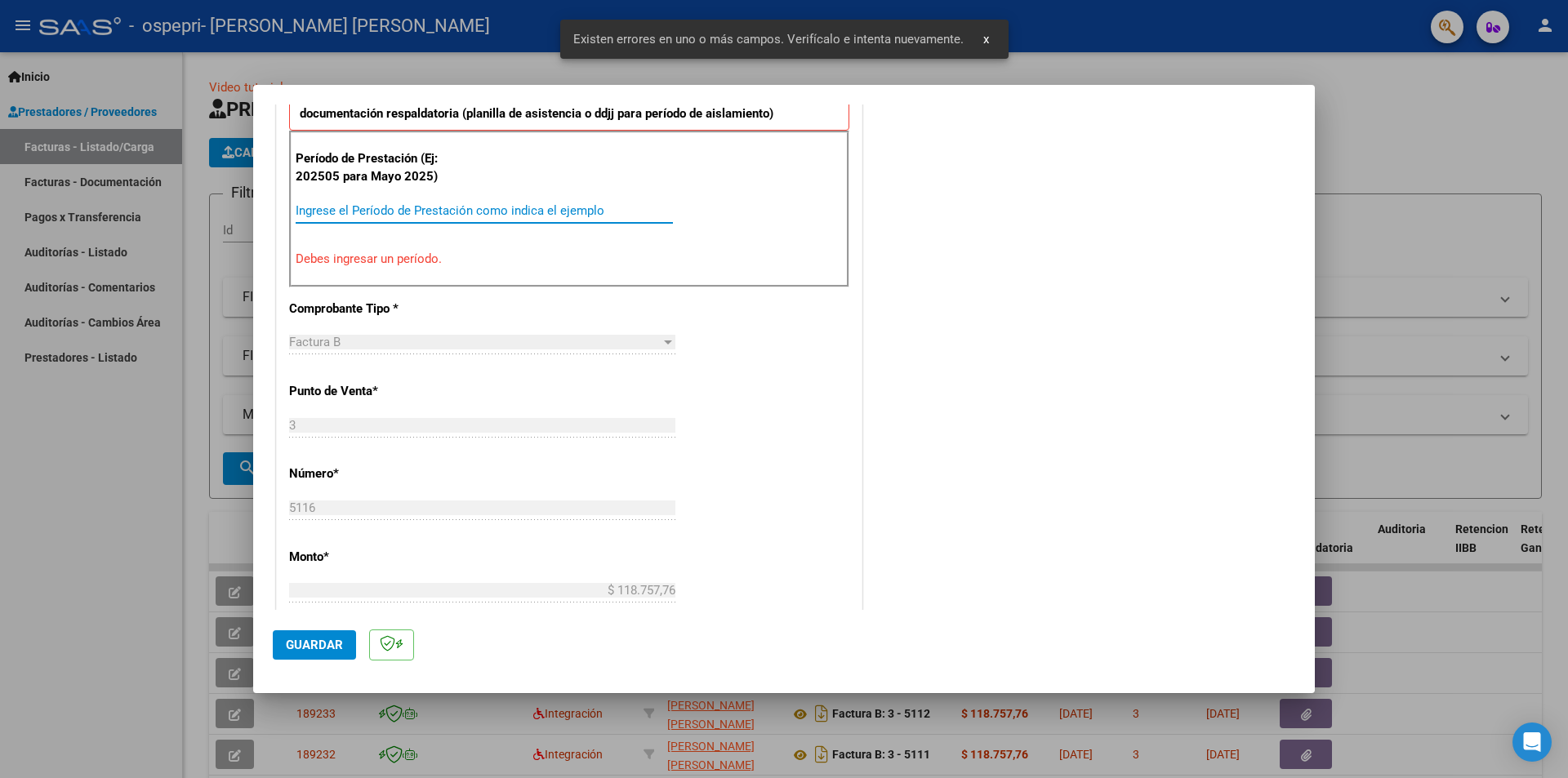
click at [428, 212] on input "Ingrese el Período de Prestación como indica el ejemplo" at bounding box center [485, 211] width 377 height 15
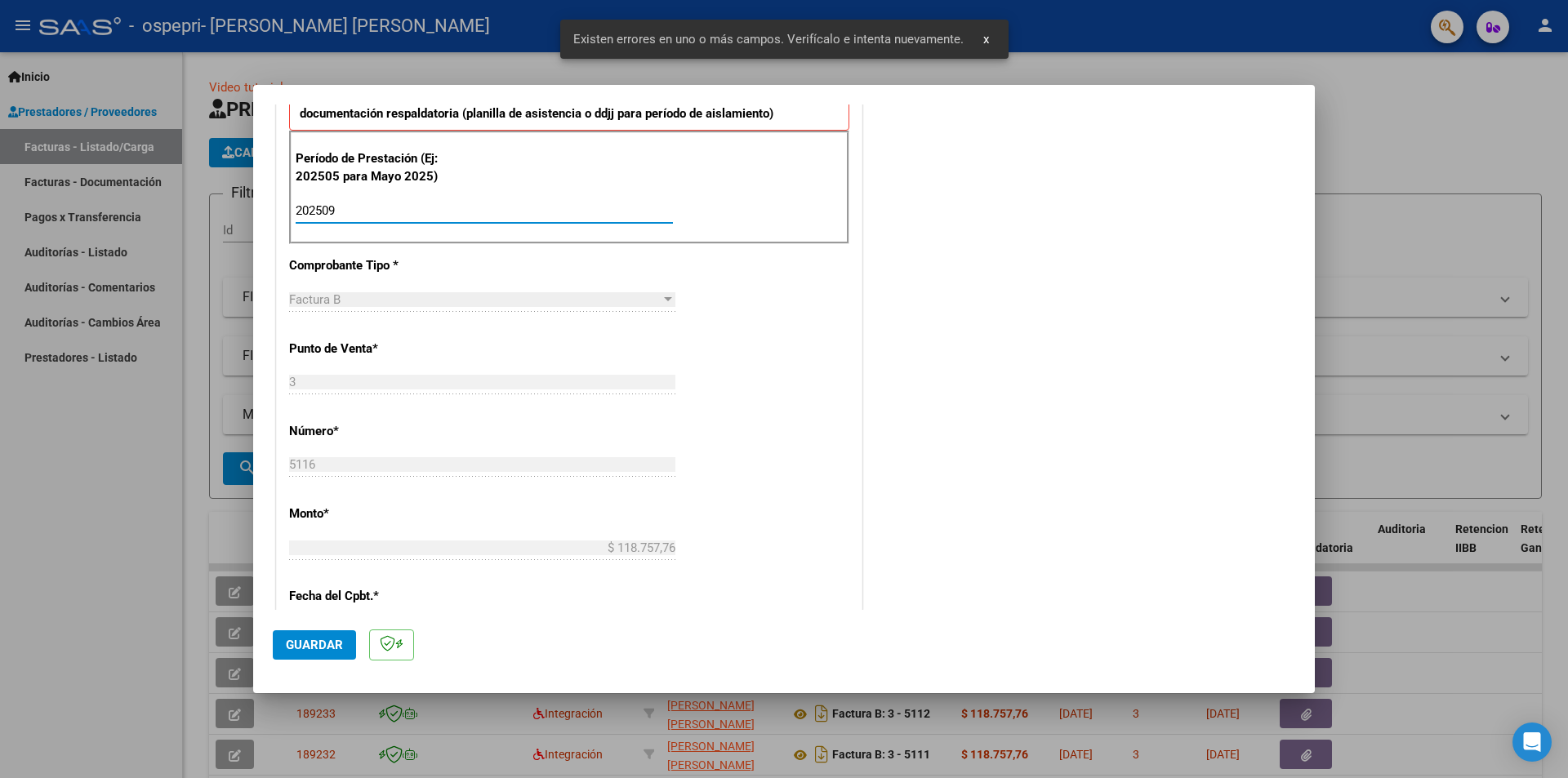
type input "202509"
click at [335, 646] on span "Guardar" at bounding box center [315, 645] width 57 height 15
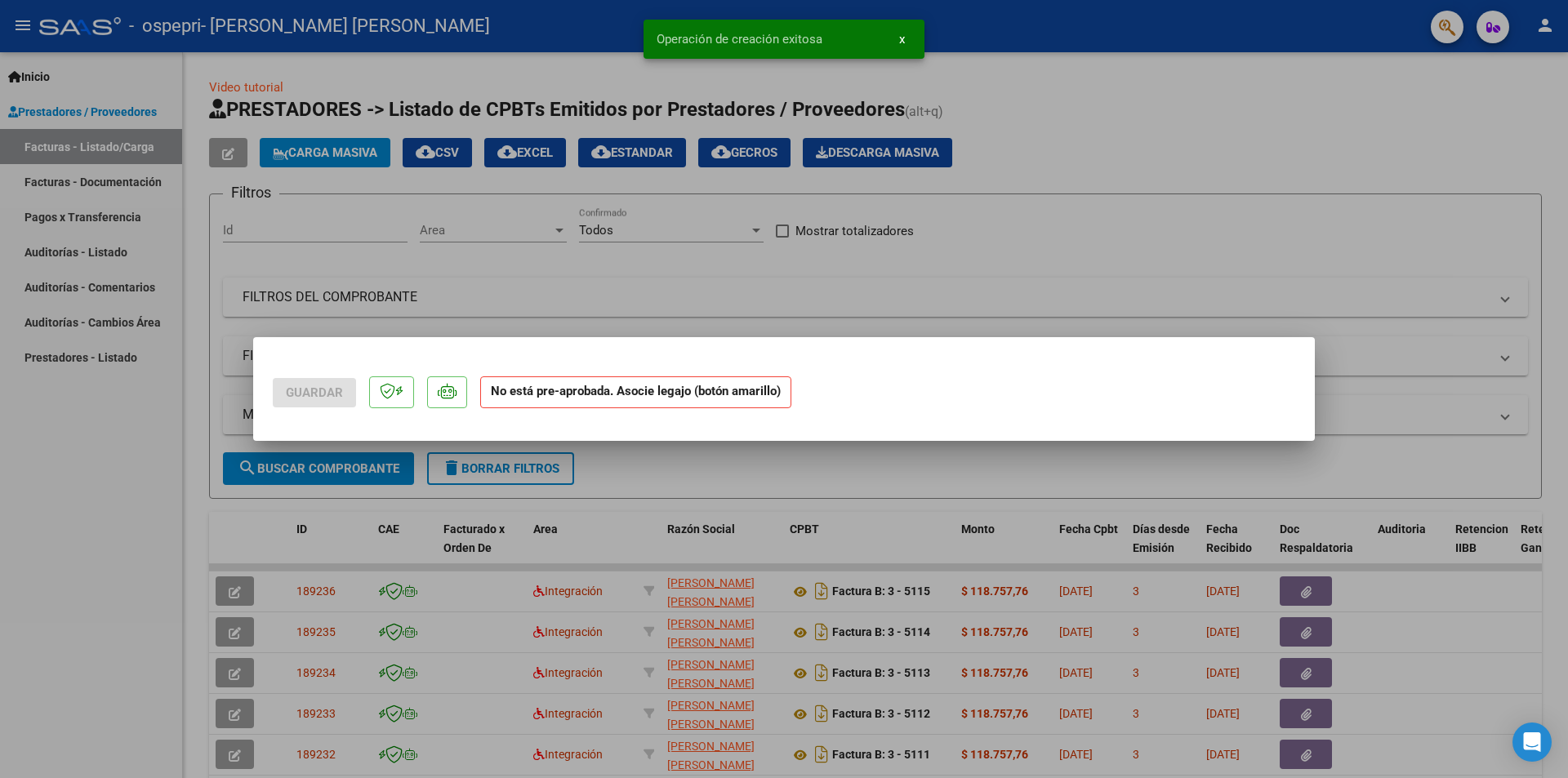
scroll to position [0, 0]
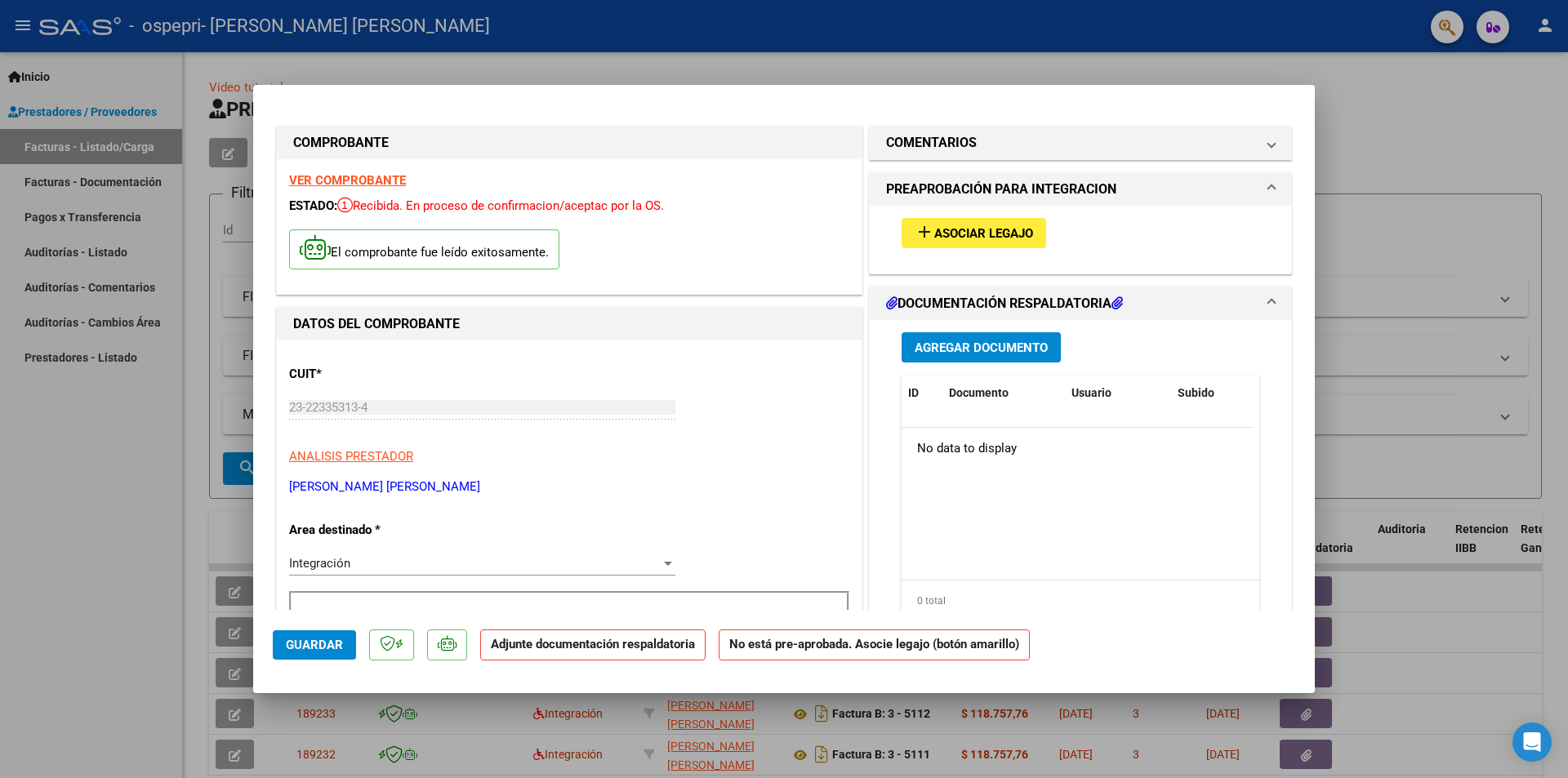
click at [1011, 346] on span "Agregar Documento" at bounding box center [981, 348] width 133 height 15
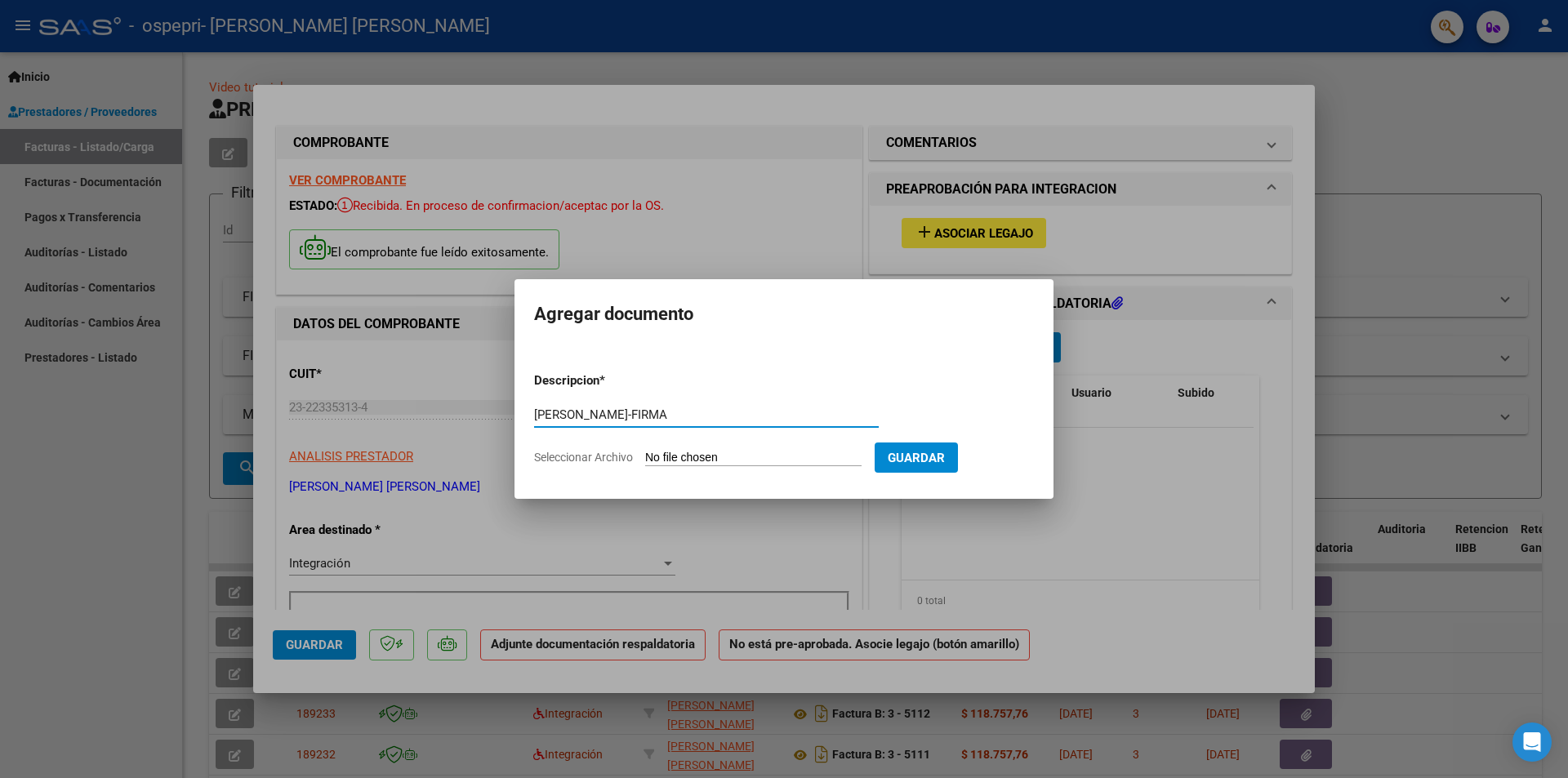
type input "[PERSON_NAME]-FIRMA"
click at [742, 448] on form "Descripcion * [PERSON_NAME]-FIRMA Escriba aquí una descripcion Seleccionar Arch…" at bounding box center [783, 418] width 499 height 119
click at [742, 454] on input "Seleccionar Archivo" at bounding box center [754, 458] width 217 height 16
type input "C:\fakepath\[PERSON_NAME]-FIRMA.pdf"
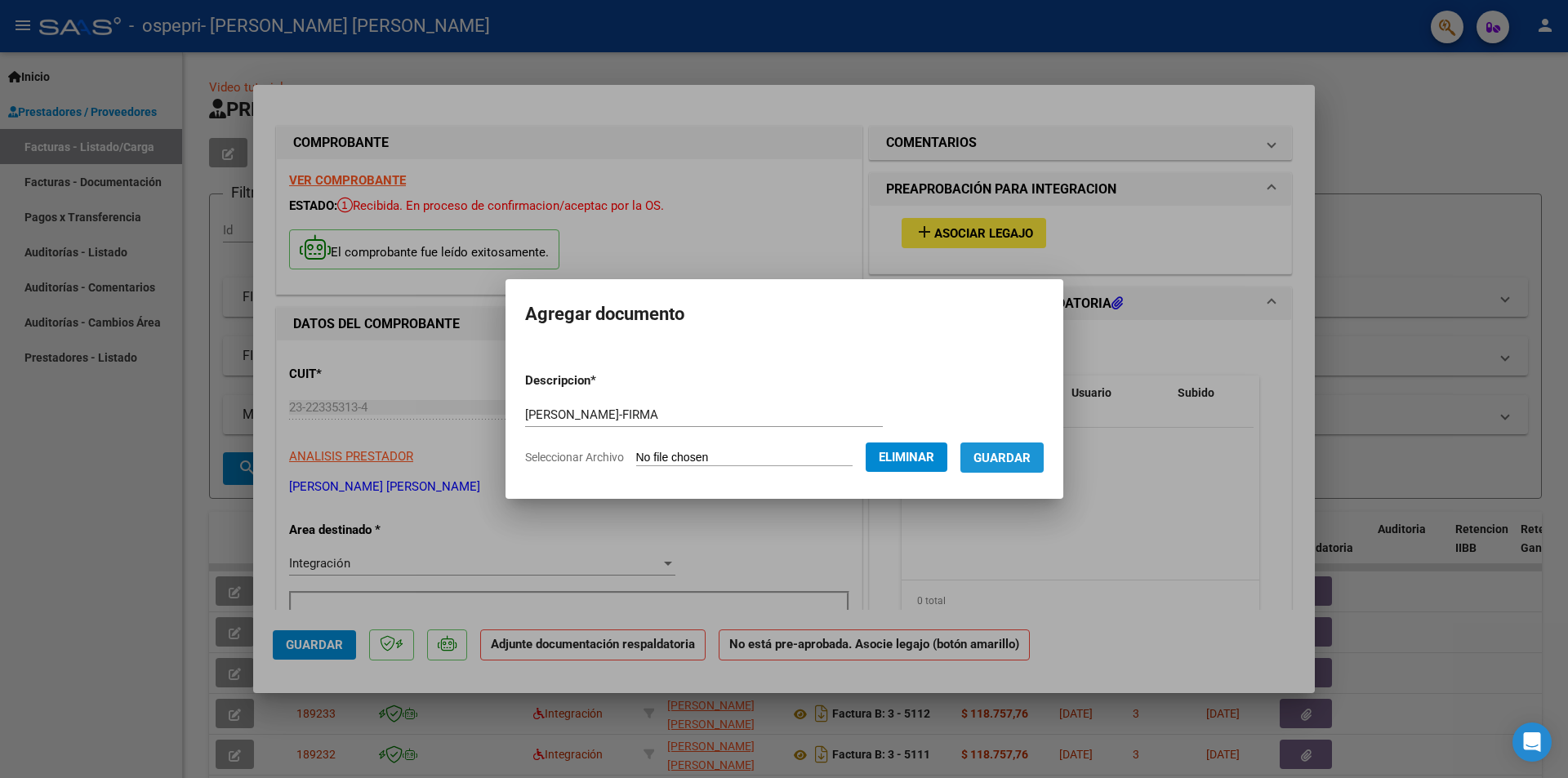
click at [1009, 462] on span "Guardar" at bounding box center [1002, 458] width 57 height 15
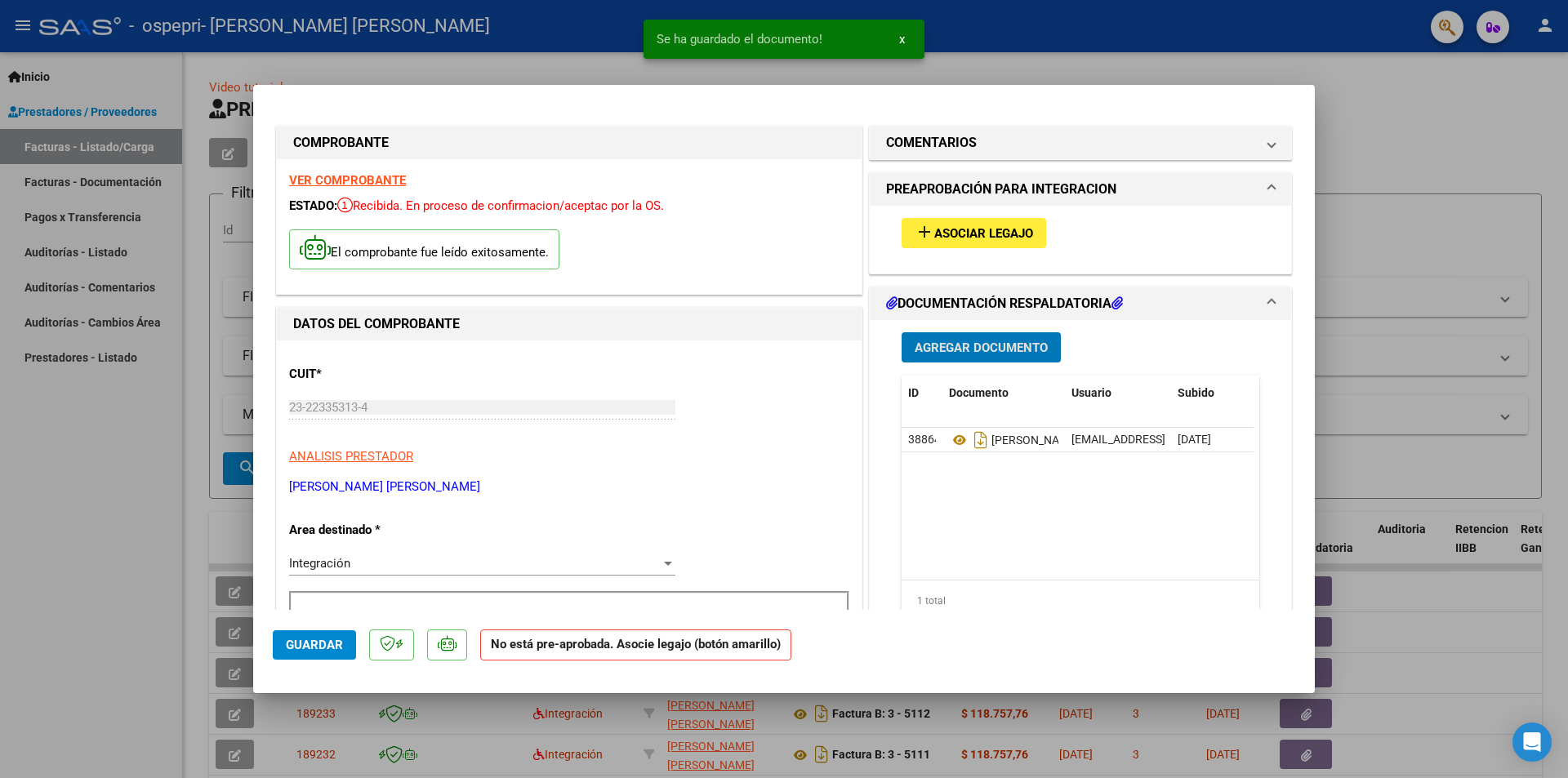
click at [1429, 173] on div at bounding box center [784, 389] width 1568 height 778
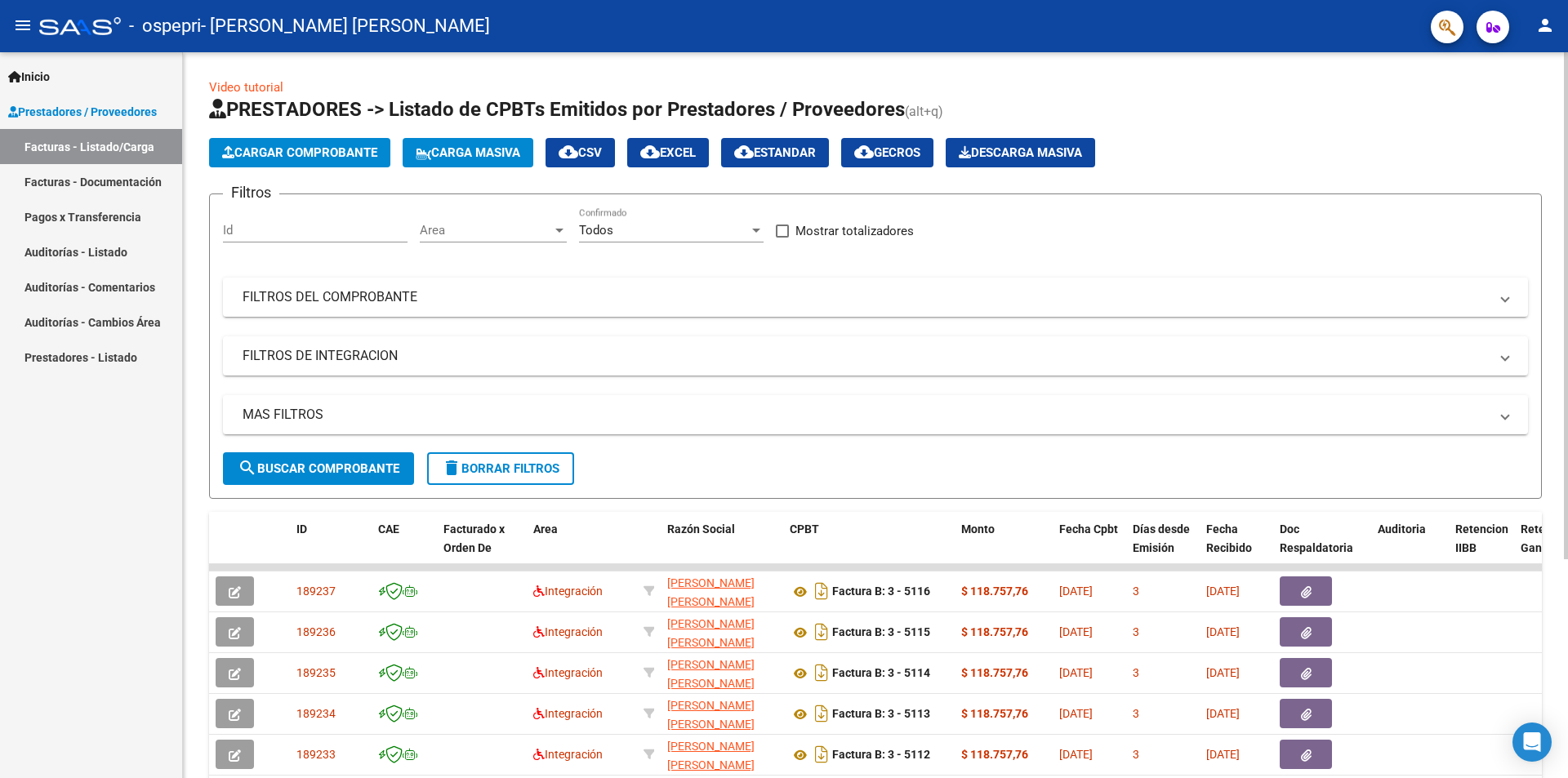
click at [349, 148] on span "Cargar Comprobante" at bounding box center [299, 152] width 155 height 15
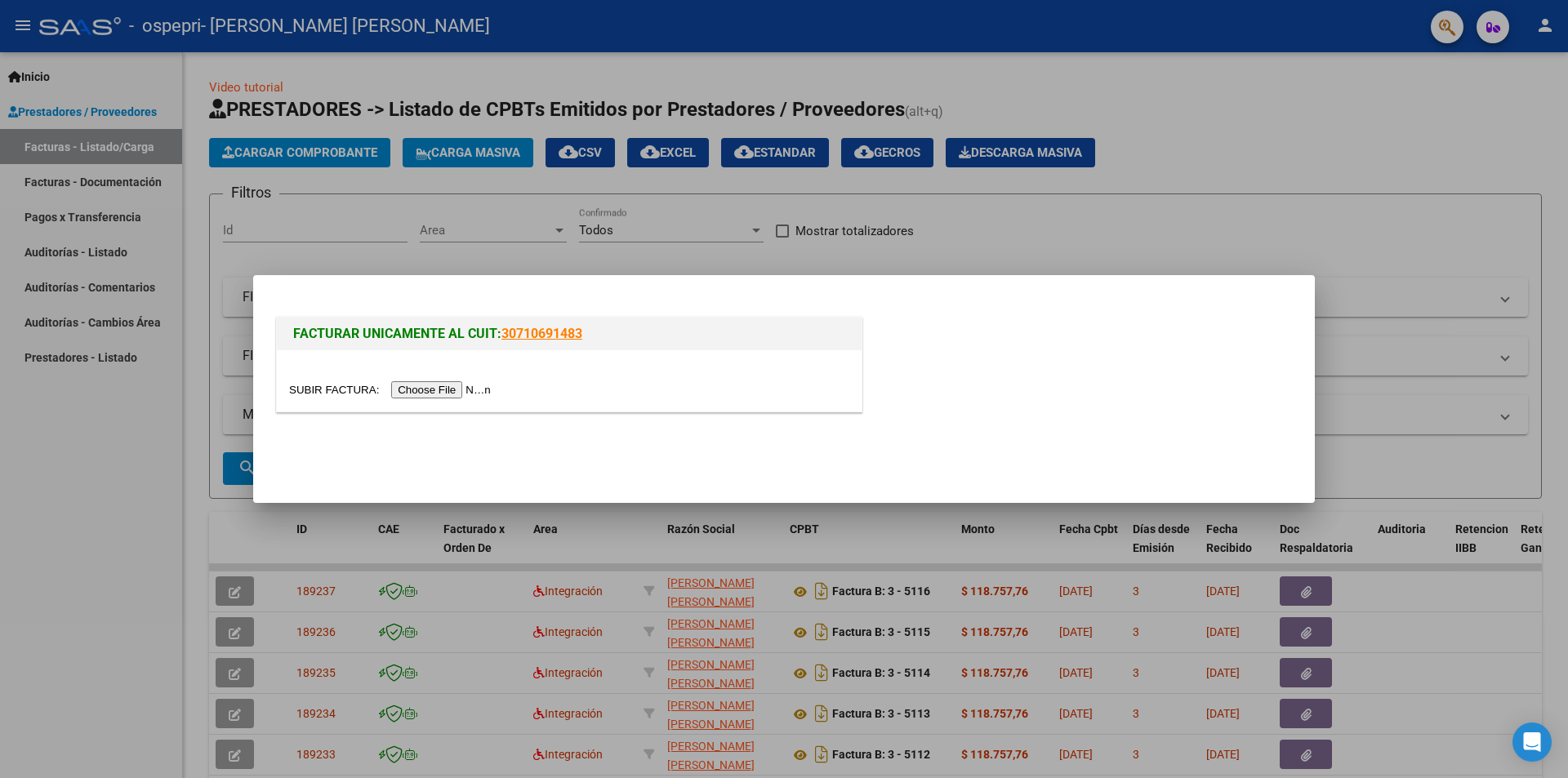
click at [480, 385] on input "file" at bounding box center [393, 389] width 207 height 17
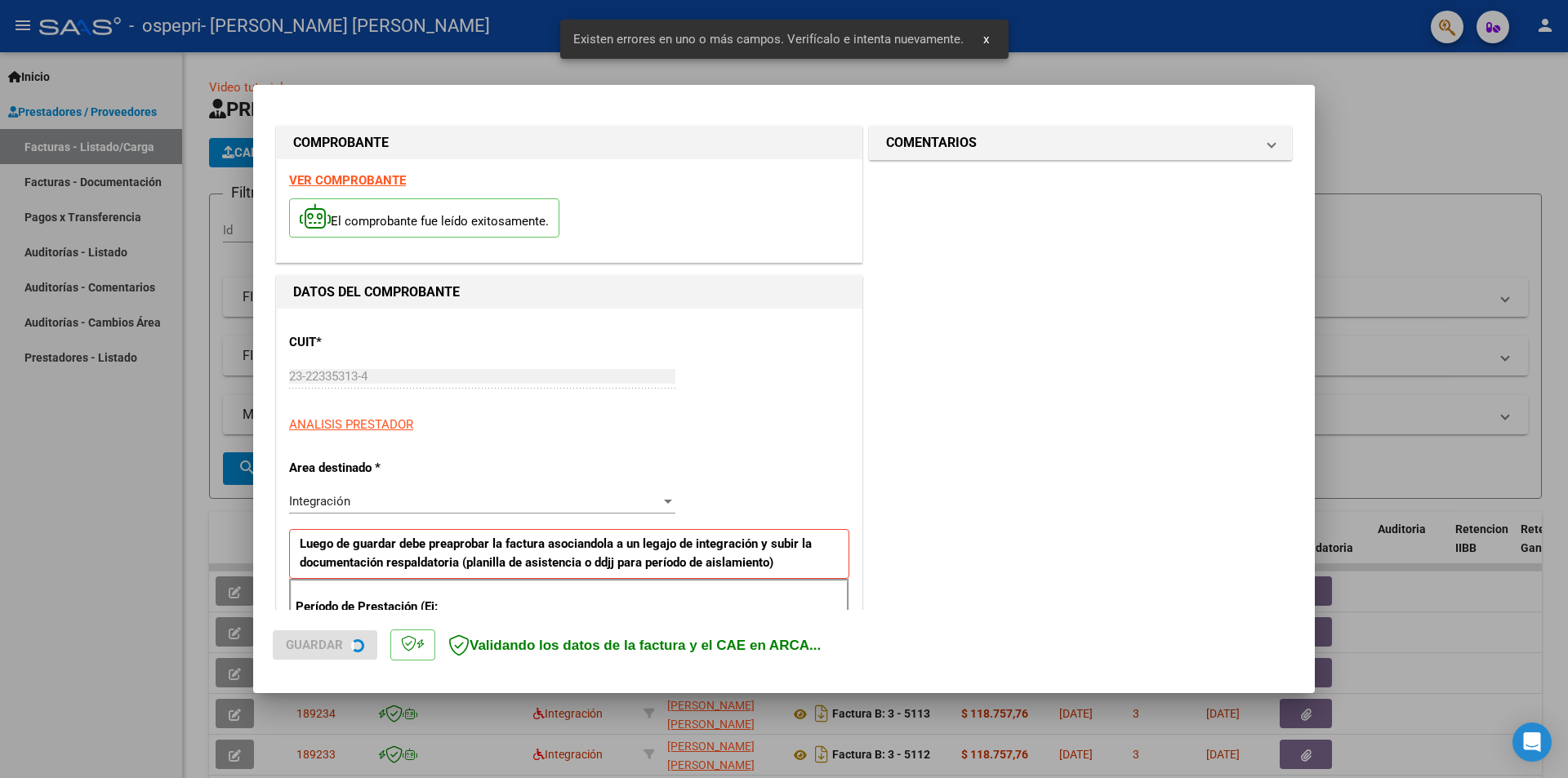
scroll to position [285, 0]
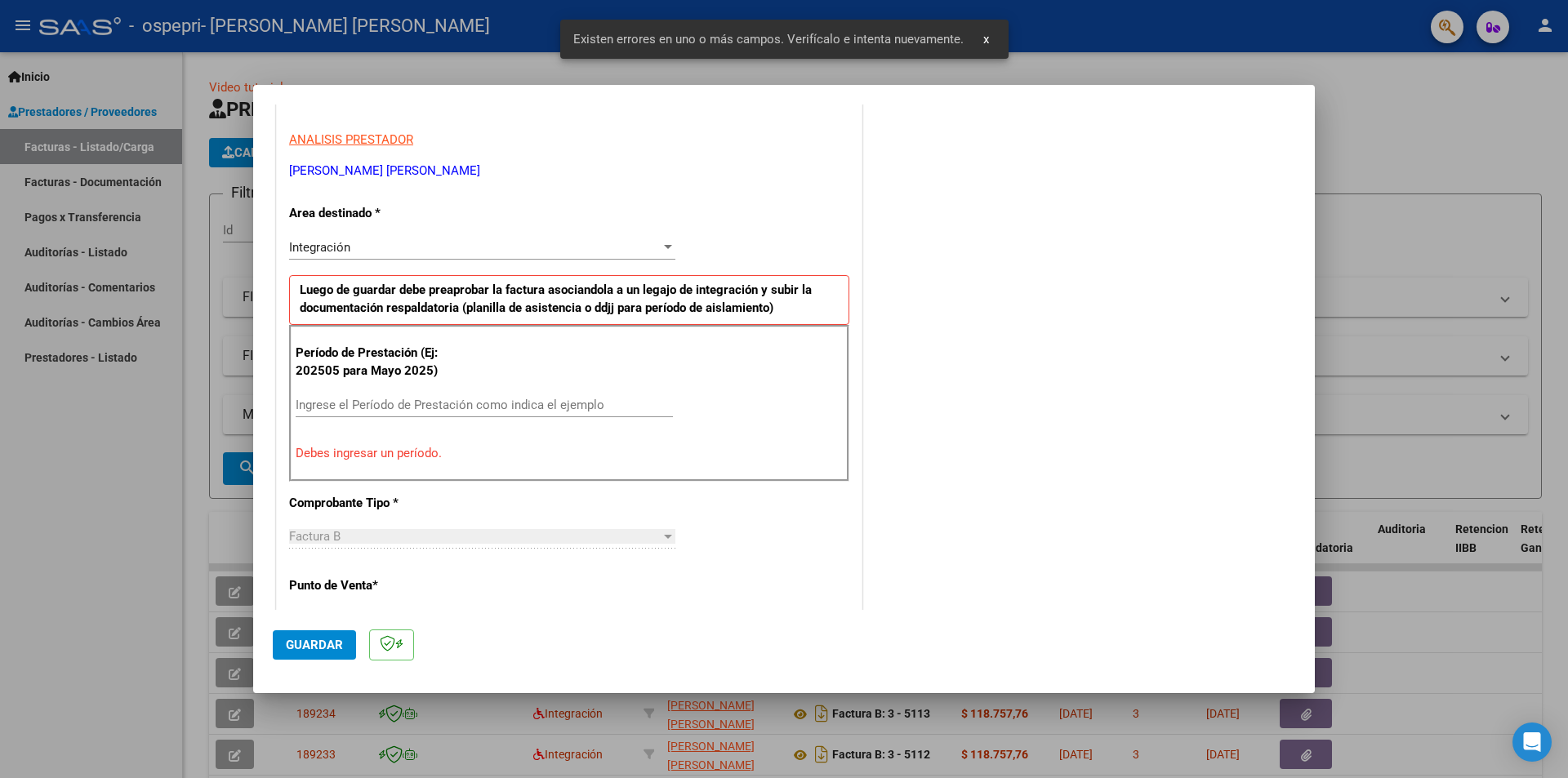
click at [526, 401] on input "Ingrese el Período de Prestación como indica el ejemplo" at bounding box center [485, 405] width 377 height 15
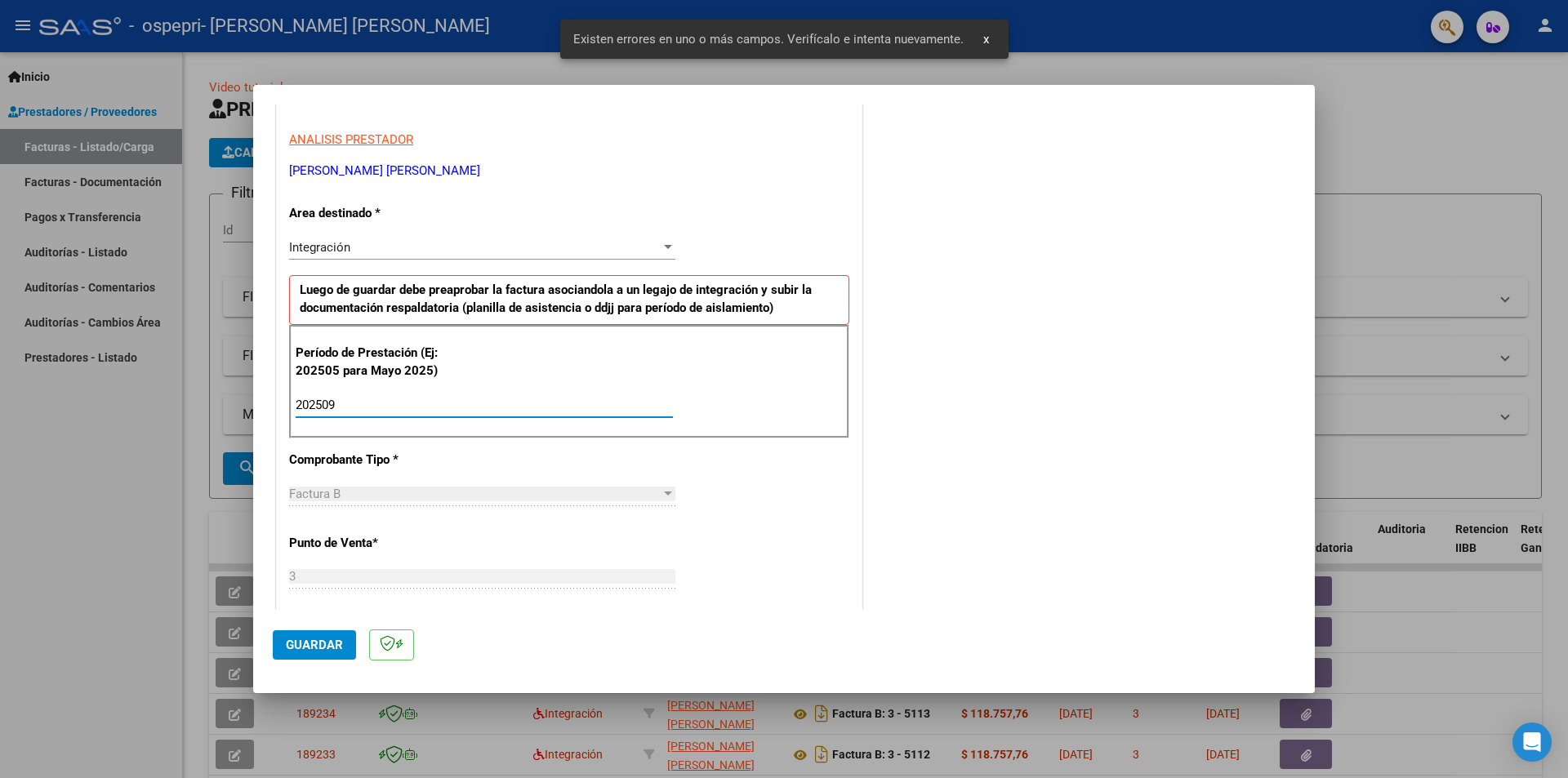
type input "202509"
click at [329, 645] on span "Guardar" at bounding box center [315, 645] width 57 height 15
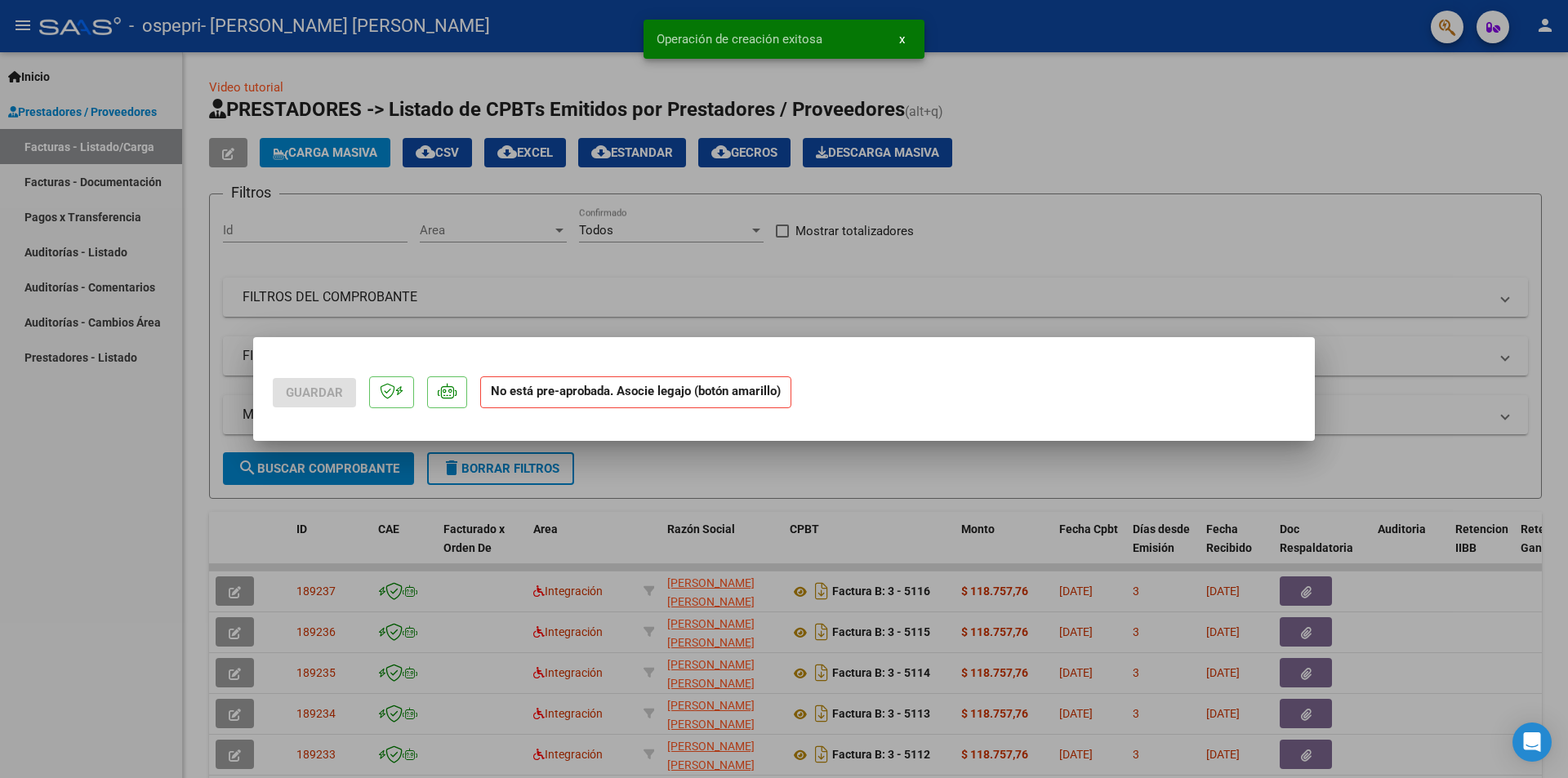
scroll to position [0, 0]
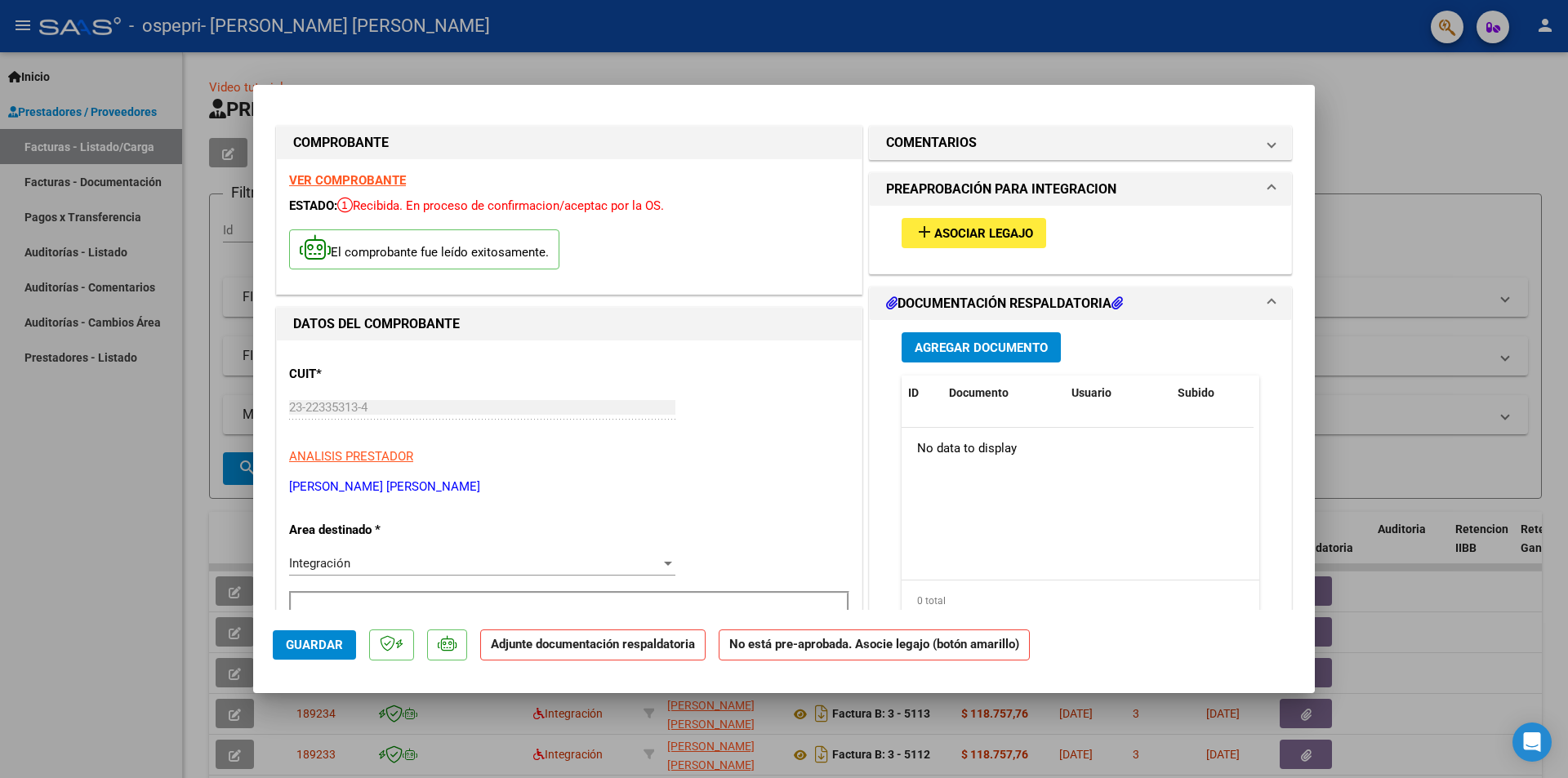
click at [341, 178] on strong "VER COMPROBANTE" at bounding box center [348, 180] width 116 height 15
click at [950, 347] on span "Agregar Documento" at bounding box center [981, 348] width 133 height 15
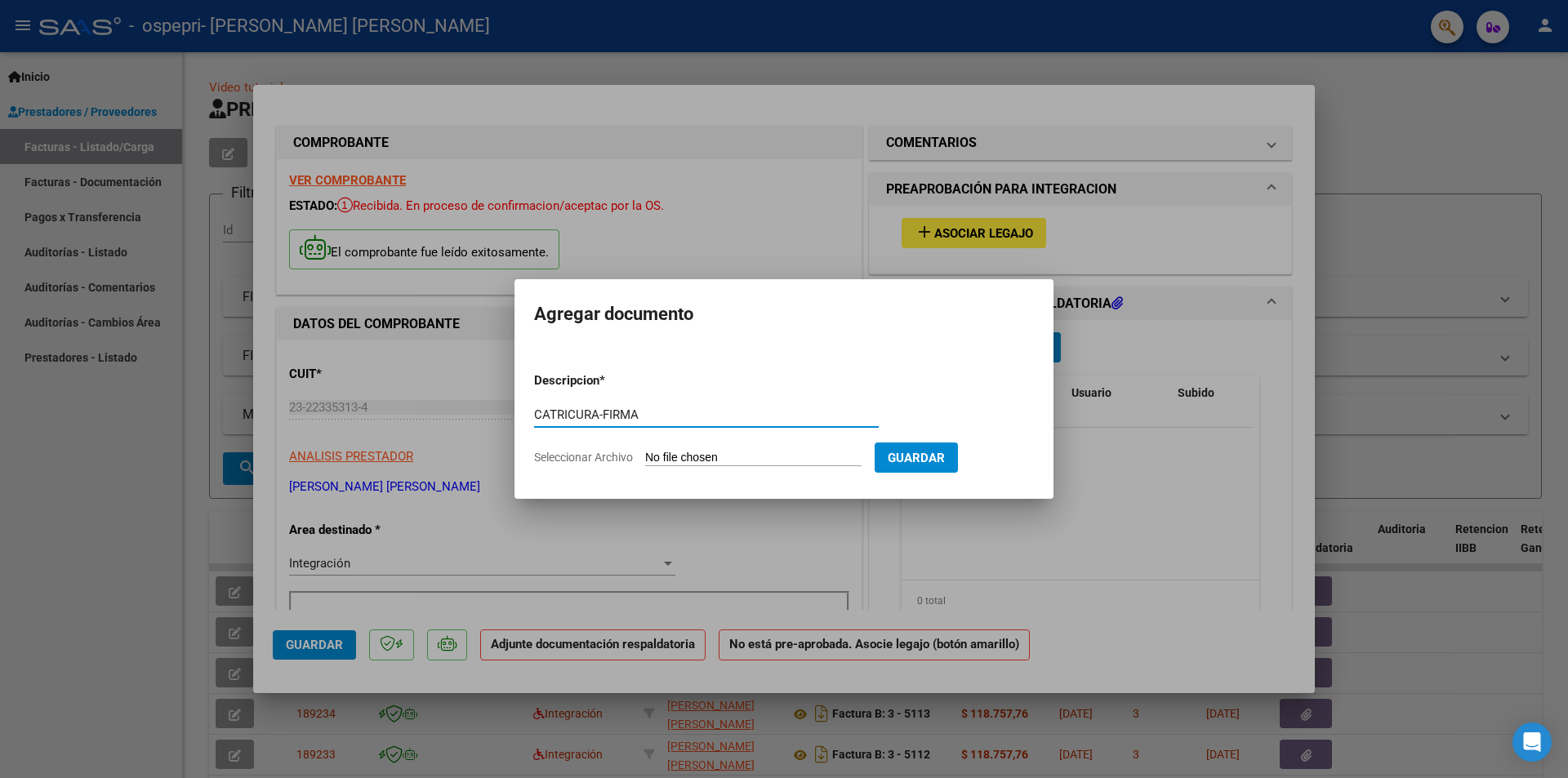
type input "CATRICURA-FIRMA"
click at [756, 461] on input "Seleccionar Archivo" at bounding box center [754, 458] width 217 height 16
type input "C:\fakepath\CATRICURA-FIRMA.pdf"
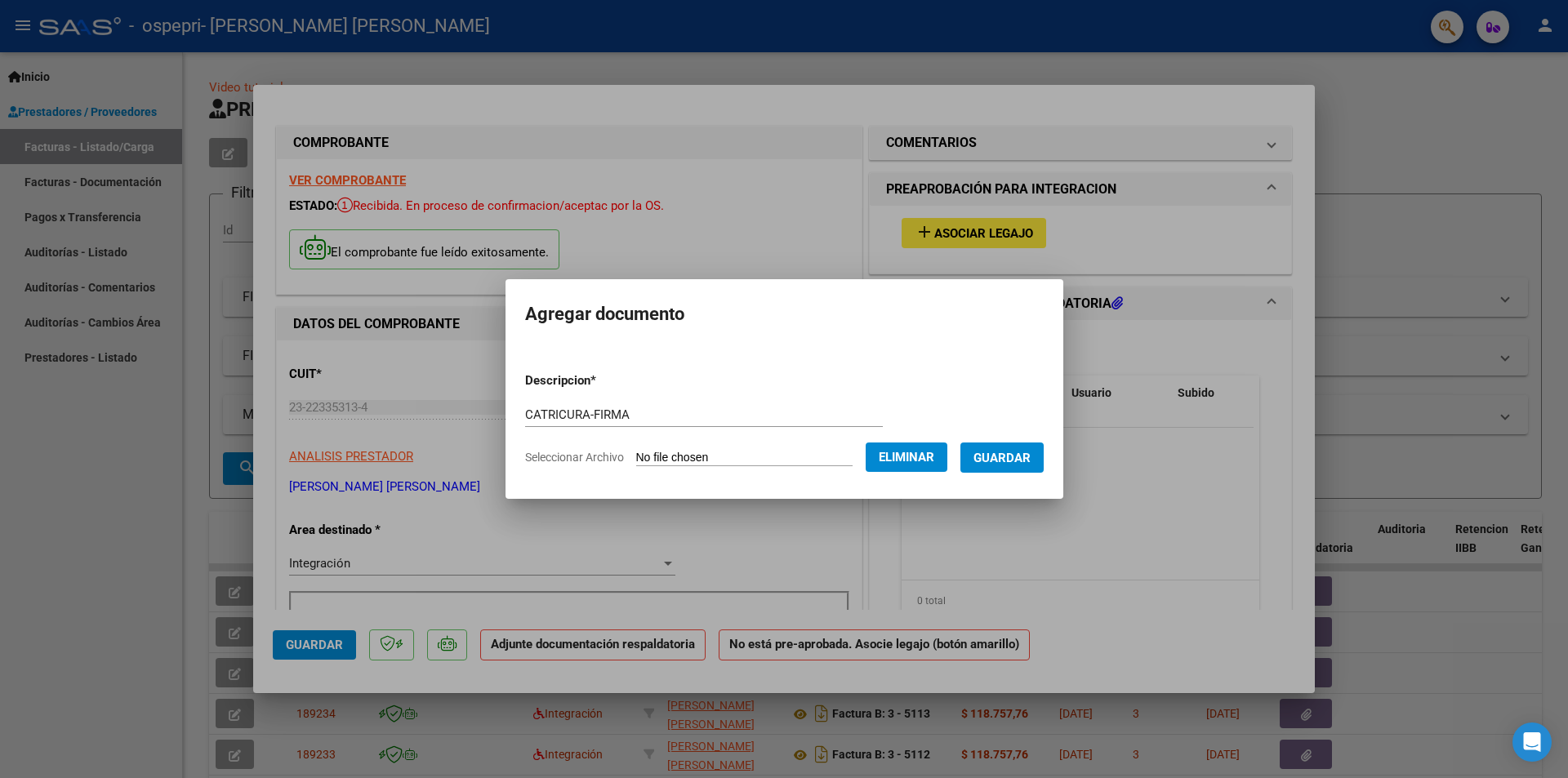
click at [1022, 463] on span "Guardar" at bounding box center [1002, 458] width 57 height 15
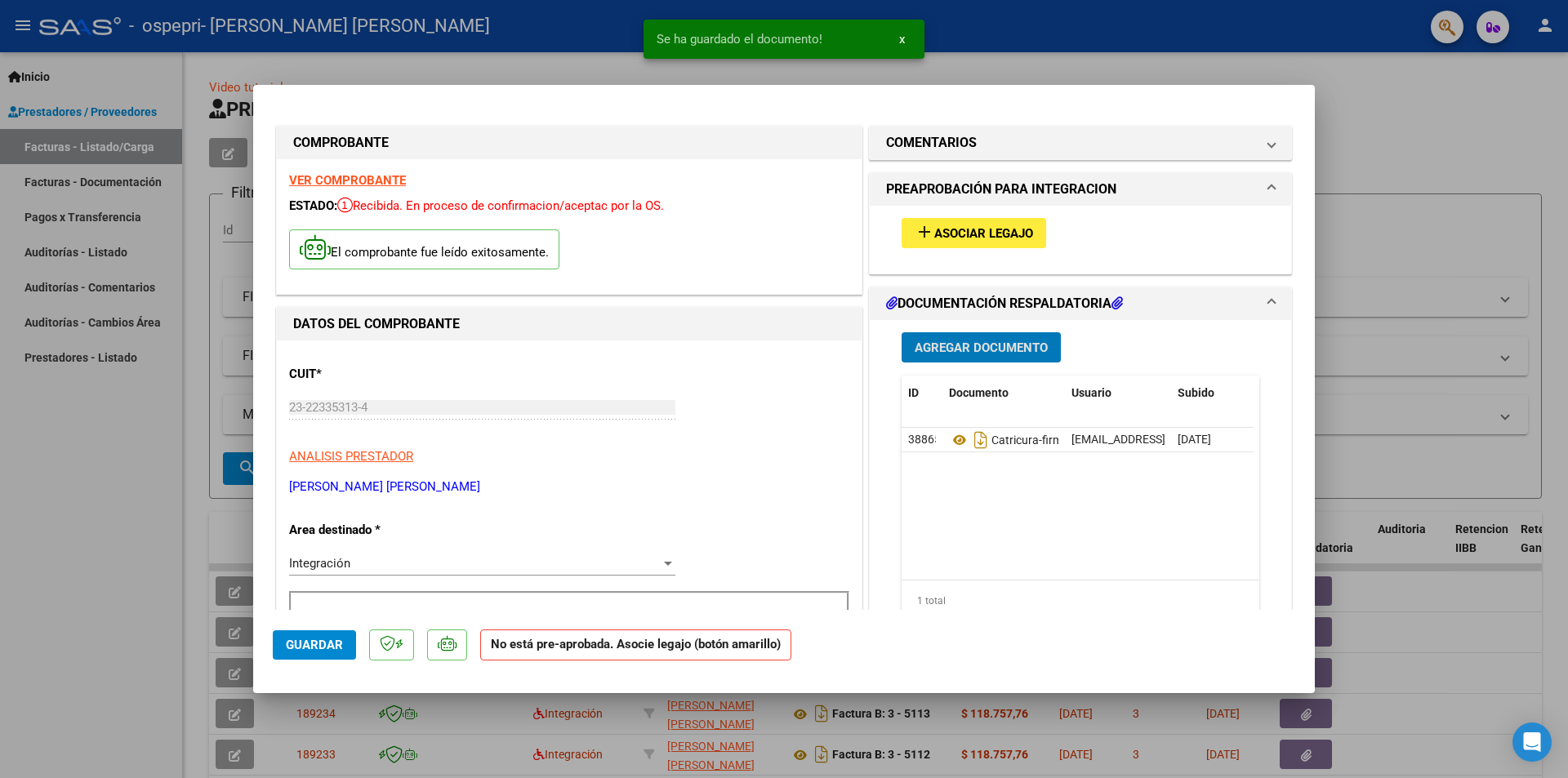
click at [1415, 124] on div at bounding box center [784, 389] width 1568 height 778
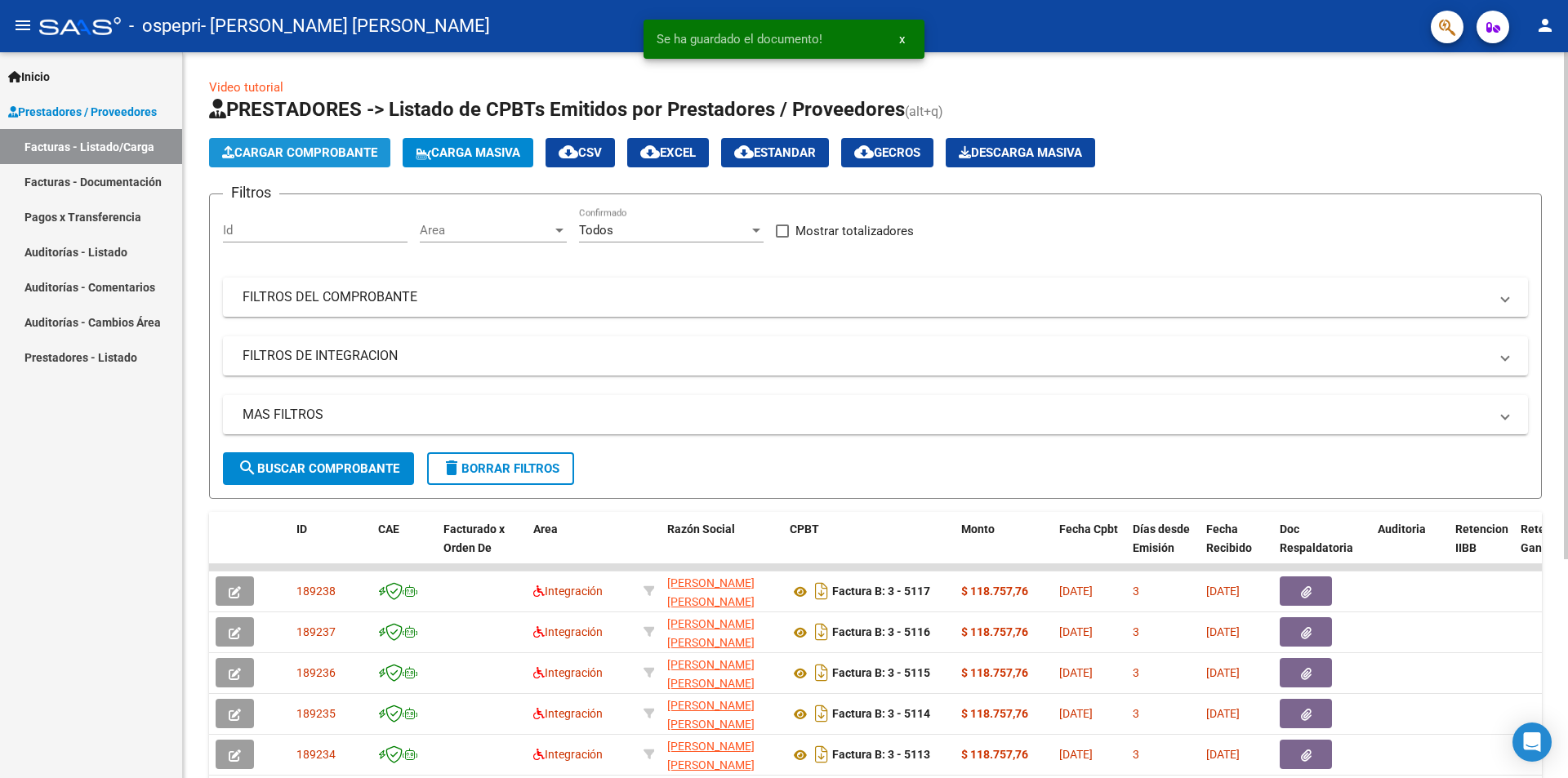
click at [352, 143] on button "Cargar Comprobante" at bounding box center [299, 152] width 181 height 30
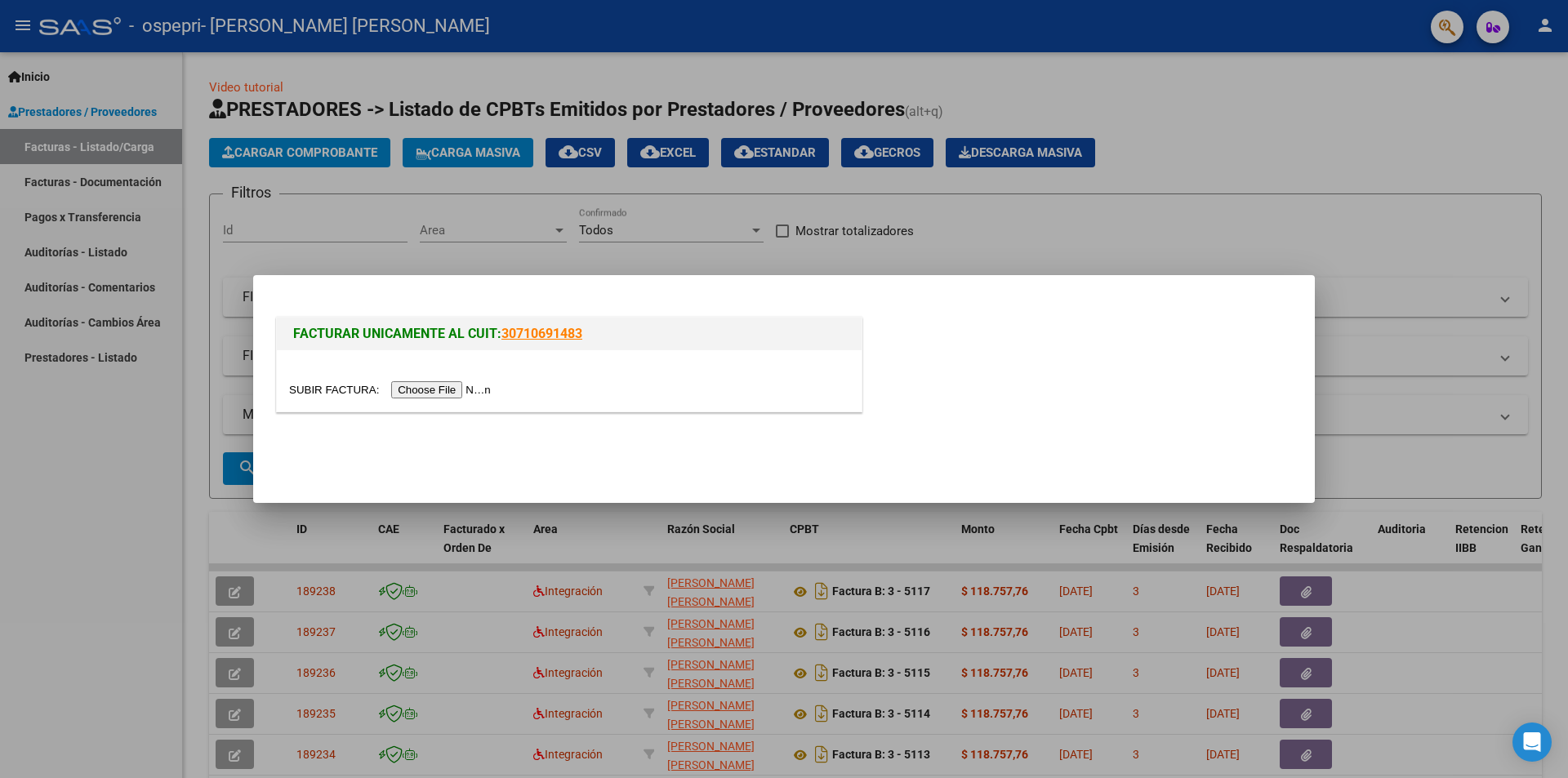
click at [472, 392] on input "file" at bounding box center [393, 389] width 207 height 17
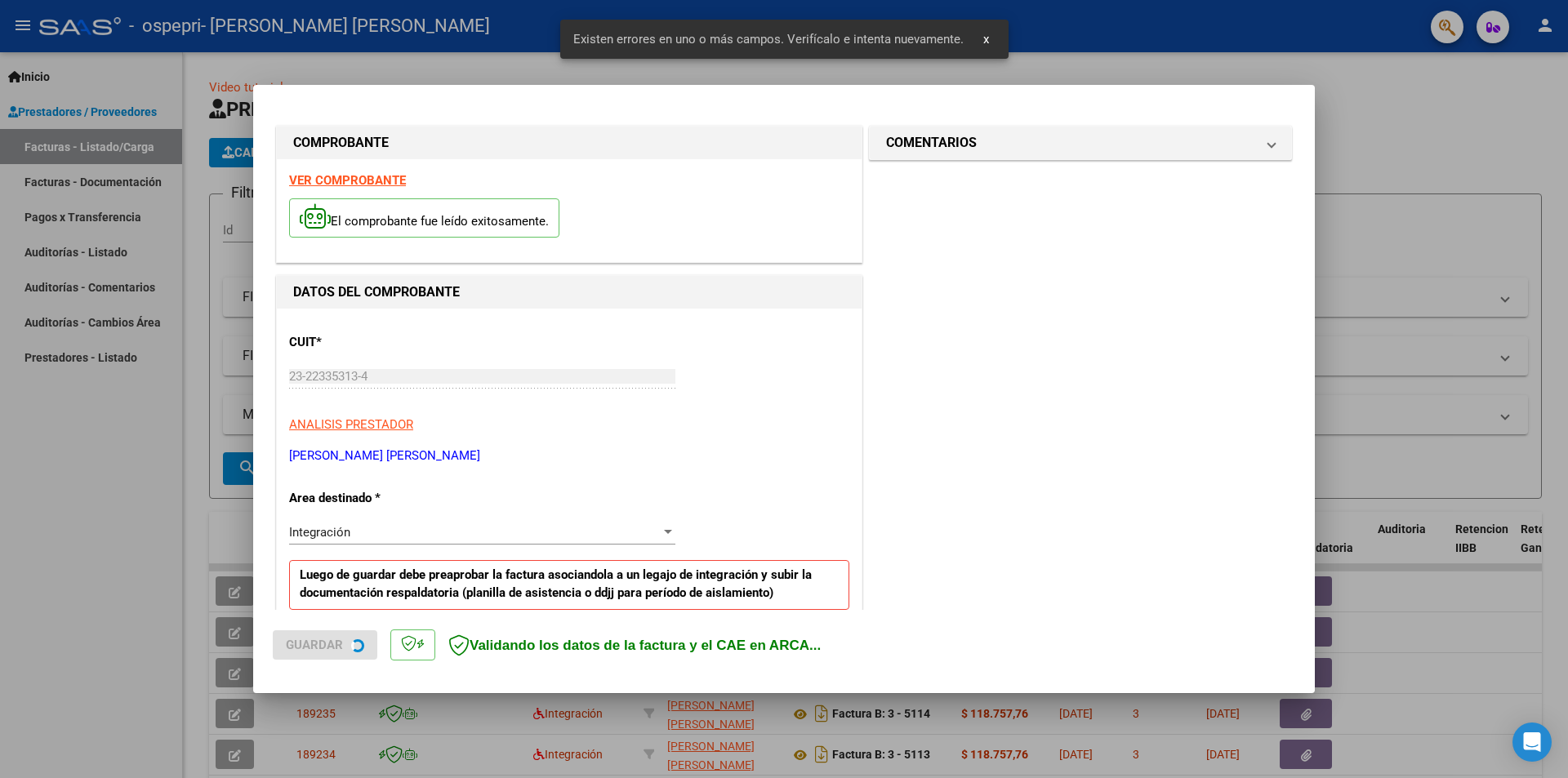
scroll to position [398, 0]
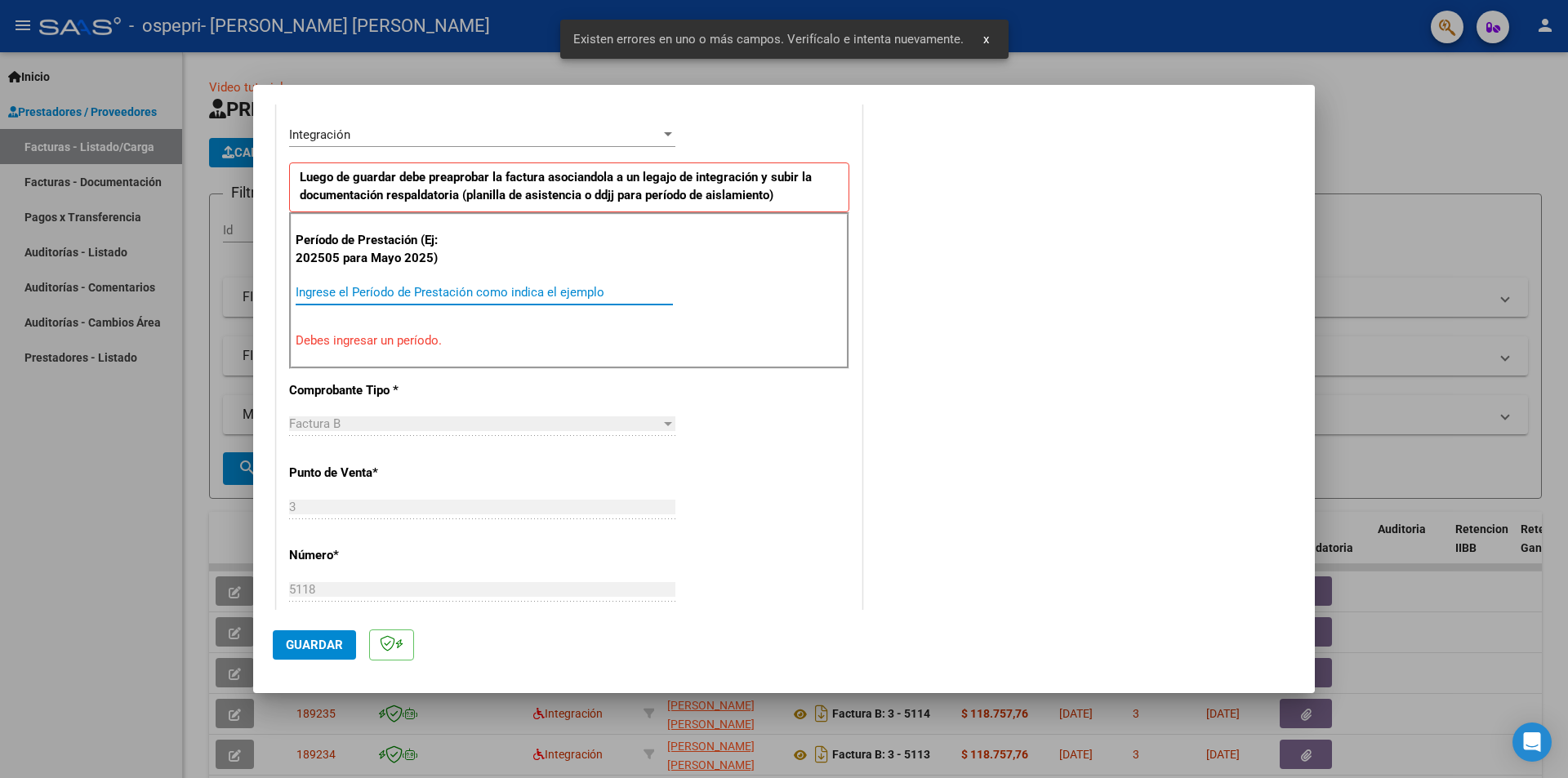
click at [567, 294] on input "Ingrese el Período de Prestación como indica el ejemplo" at bounding box center [485, 293] width 377 height 15
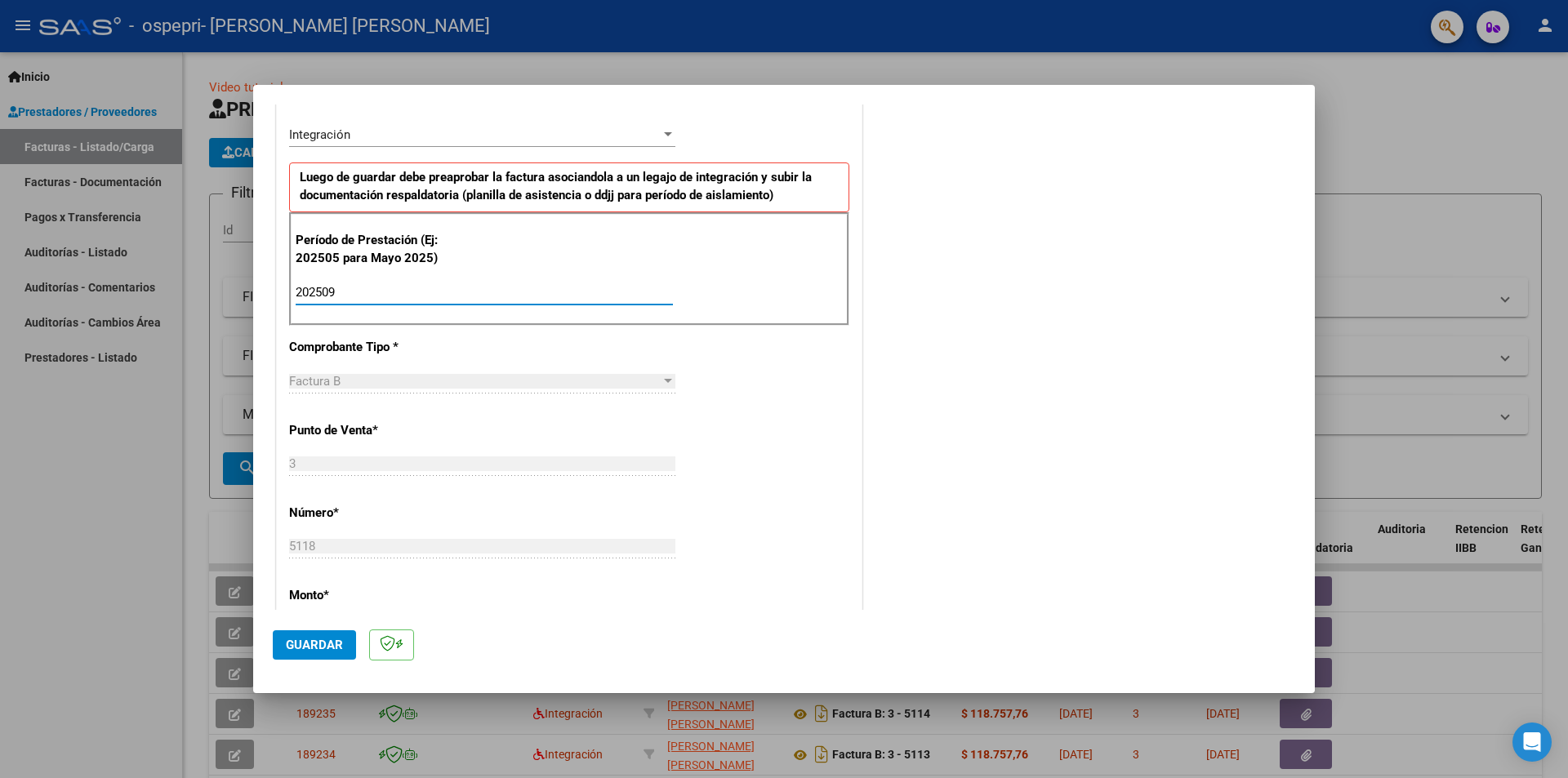
type input "202509"
click at [295, 642] on span "Guardar" at bounding box center [315, 645] width 57 height 15
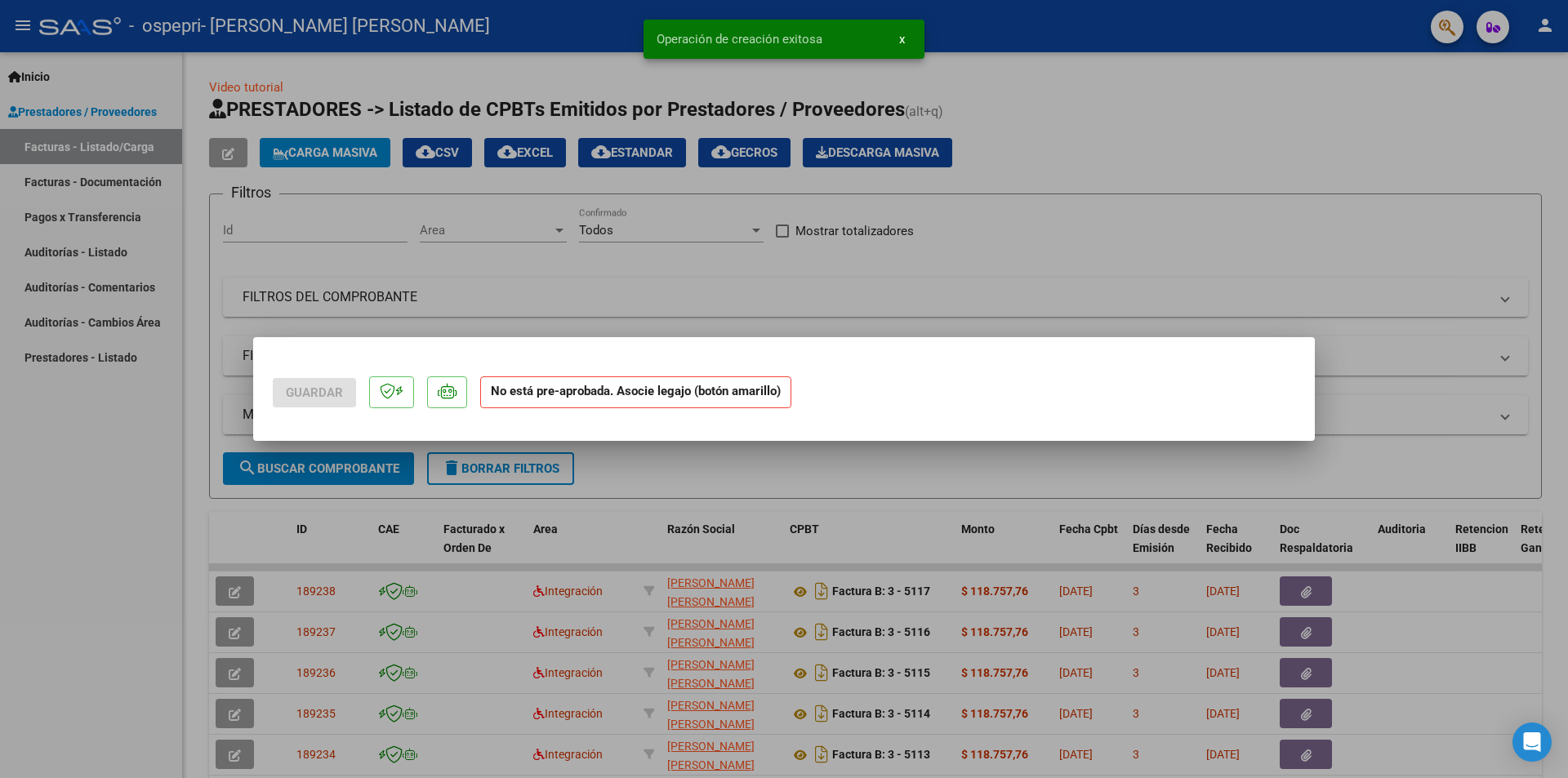
scroll to position [0, 0]
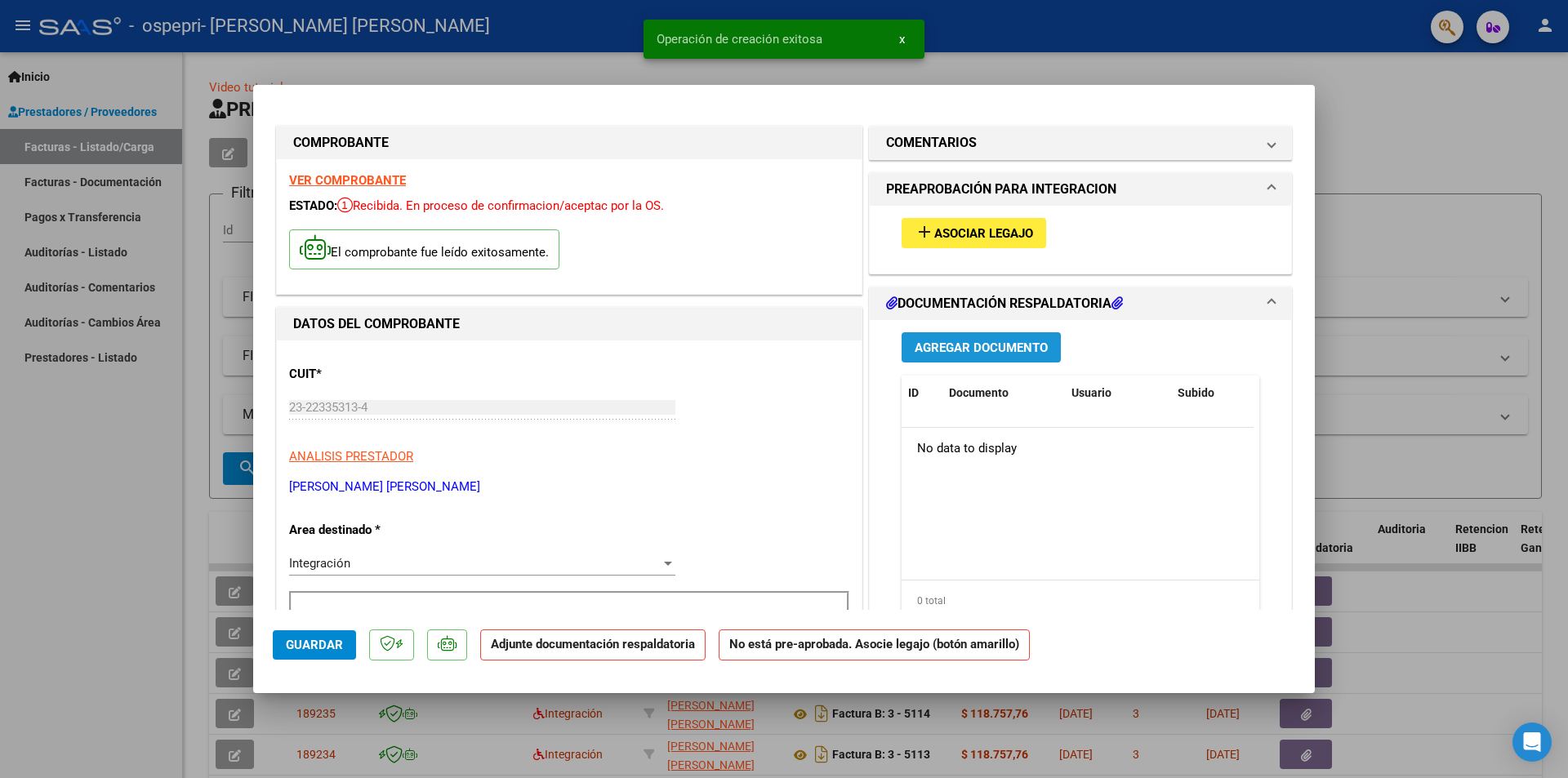
click at [932, 353] on span "Agregar Documento" at bounding box center [981, 348] width 133 height 15
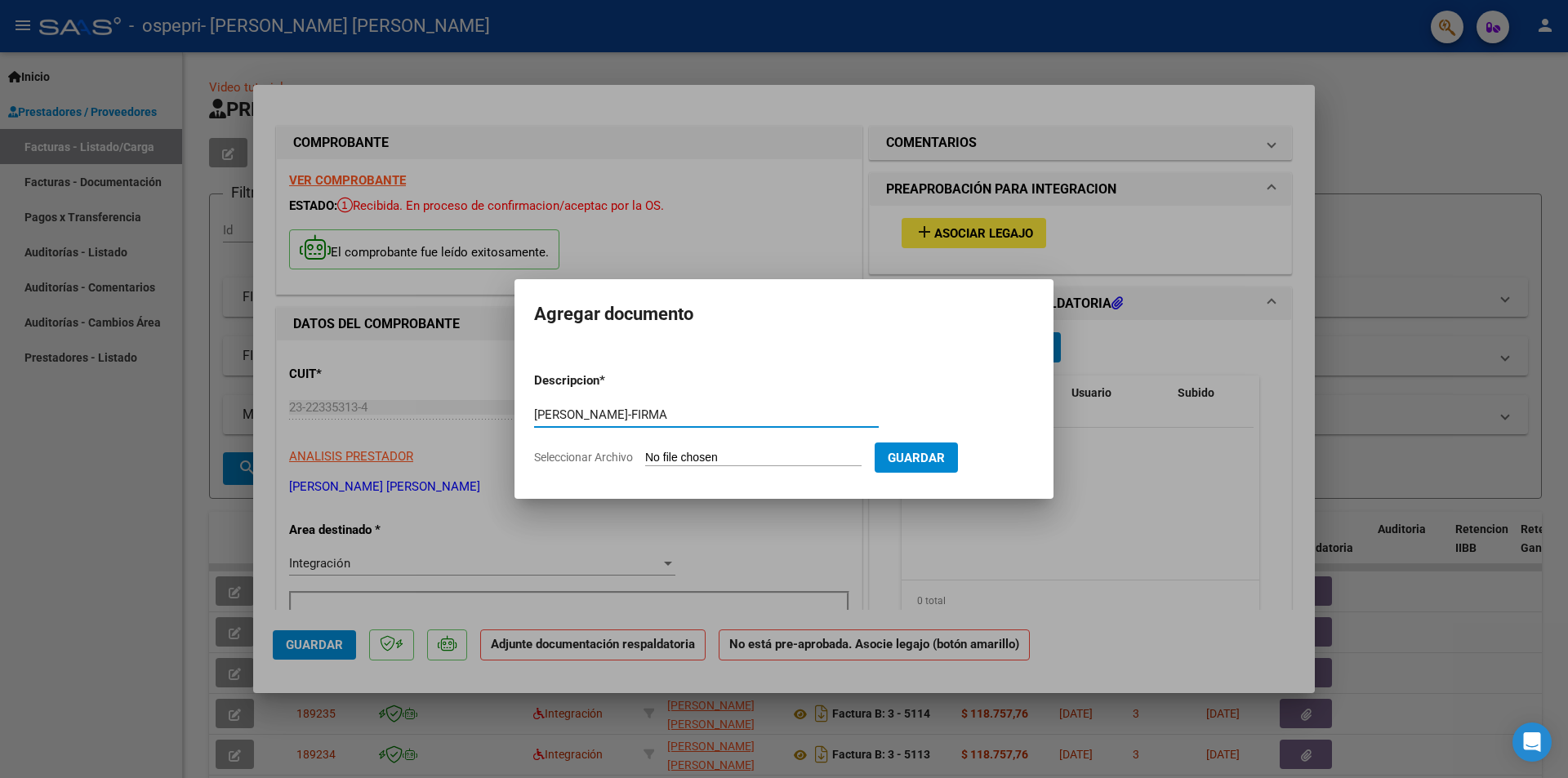
type input "[PERSON_NAME]-FIRMA"
click at [782, 460] on input "Seleccionar Archivo" at bounding box center [754, 458] width 217 height 16
type input "C:\fakepath\[PERSON_NAME]-FIRMA.pdf"
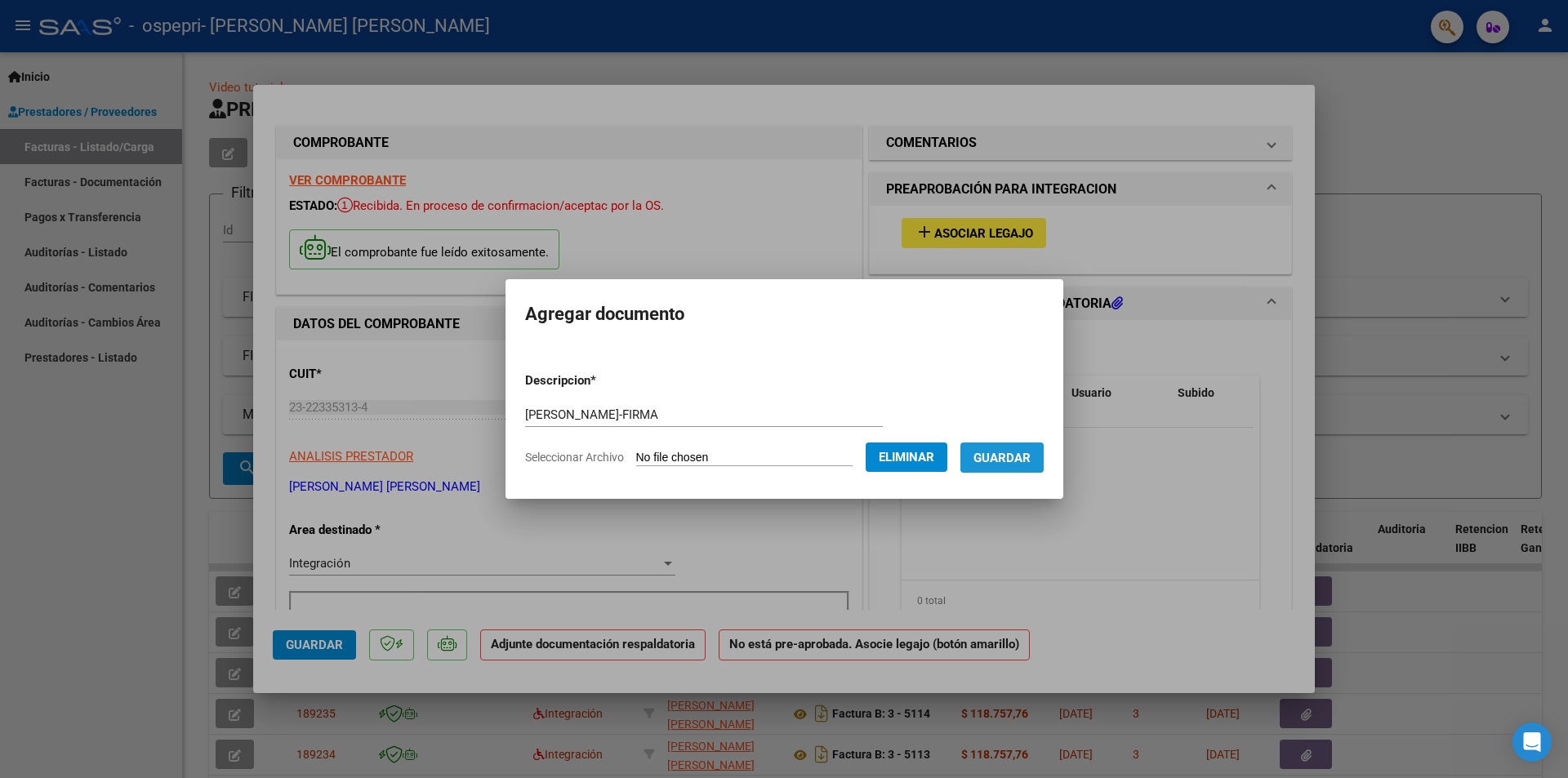
click at [1025, 460] on span "Guardar" at bounding box center [1002, 458] width 57 height 15
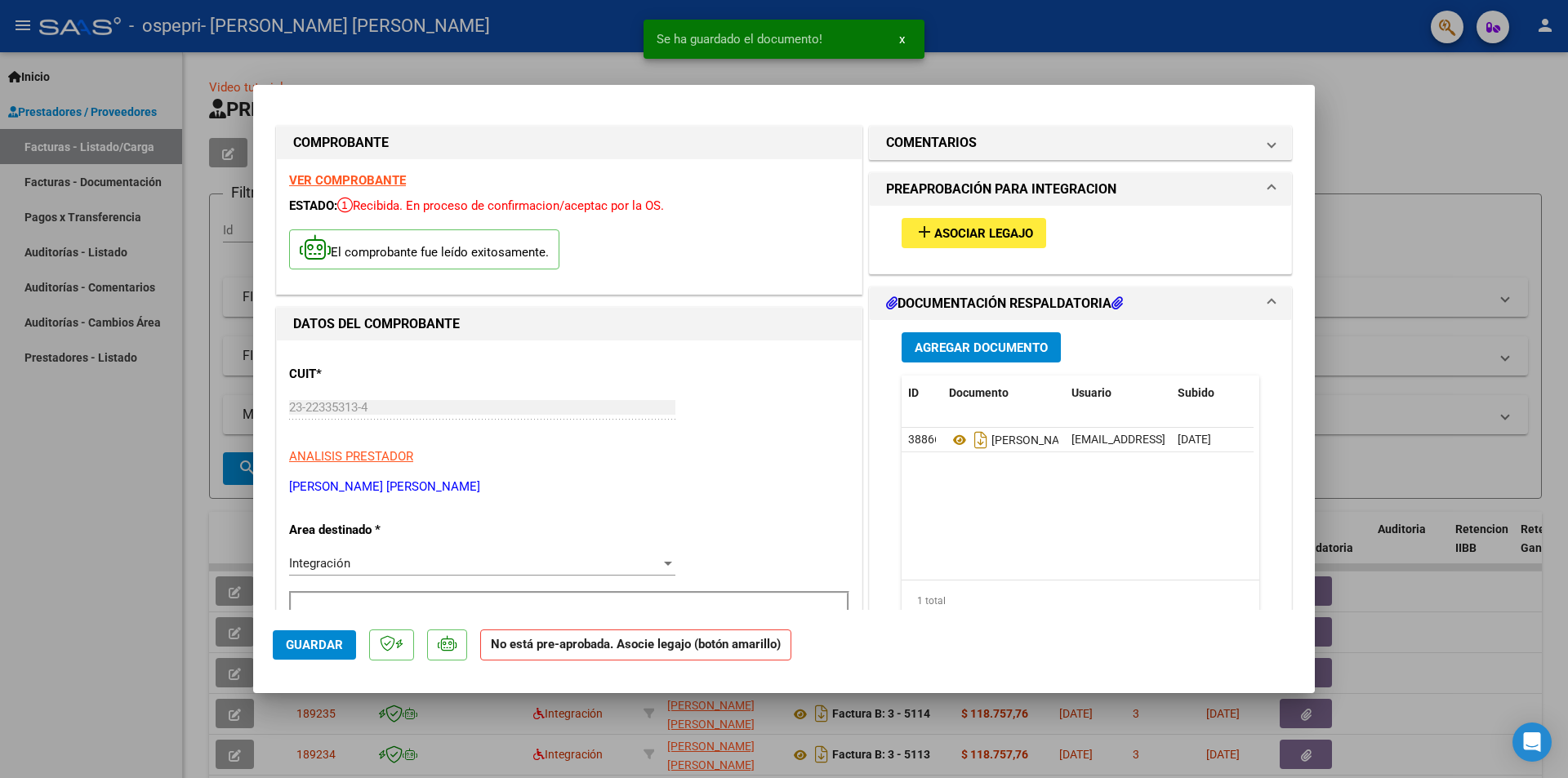
click at [1400, 171] on div at bounding box center [784, 389] width 1568 height 778
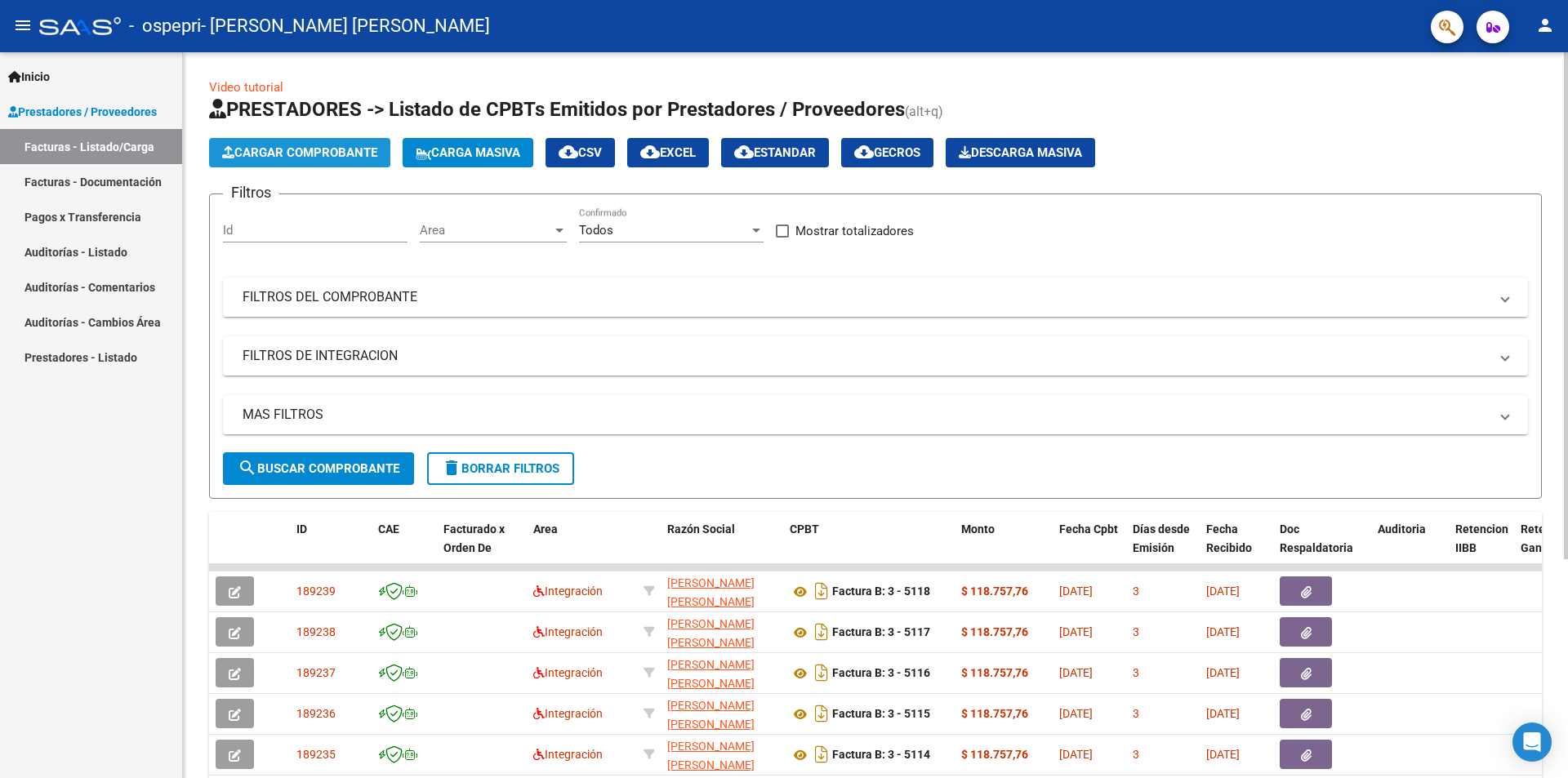
click at [300, 143] on button "Cargar Comprobante" at bounding box center [299, 152] width 181 height 30
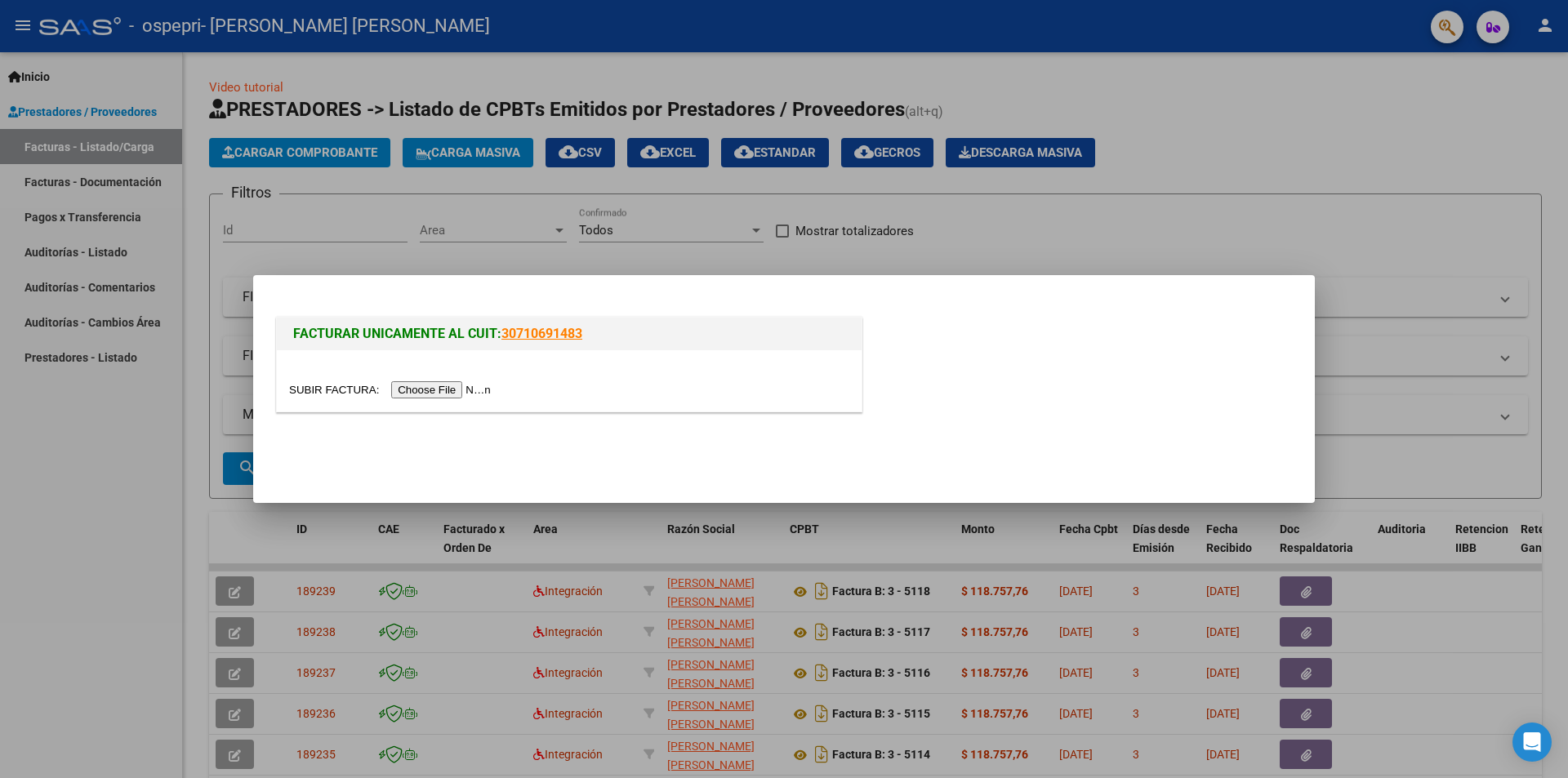
click at [427, 384] on input "file" at bounding box center [393, 389] width 207 height 17
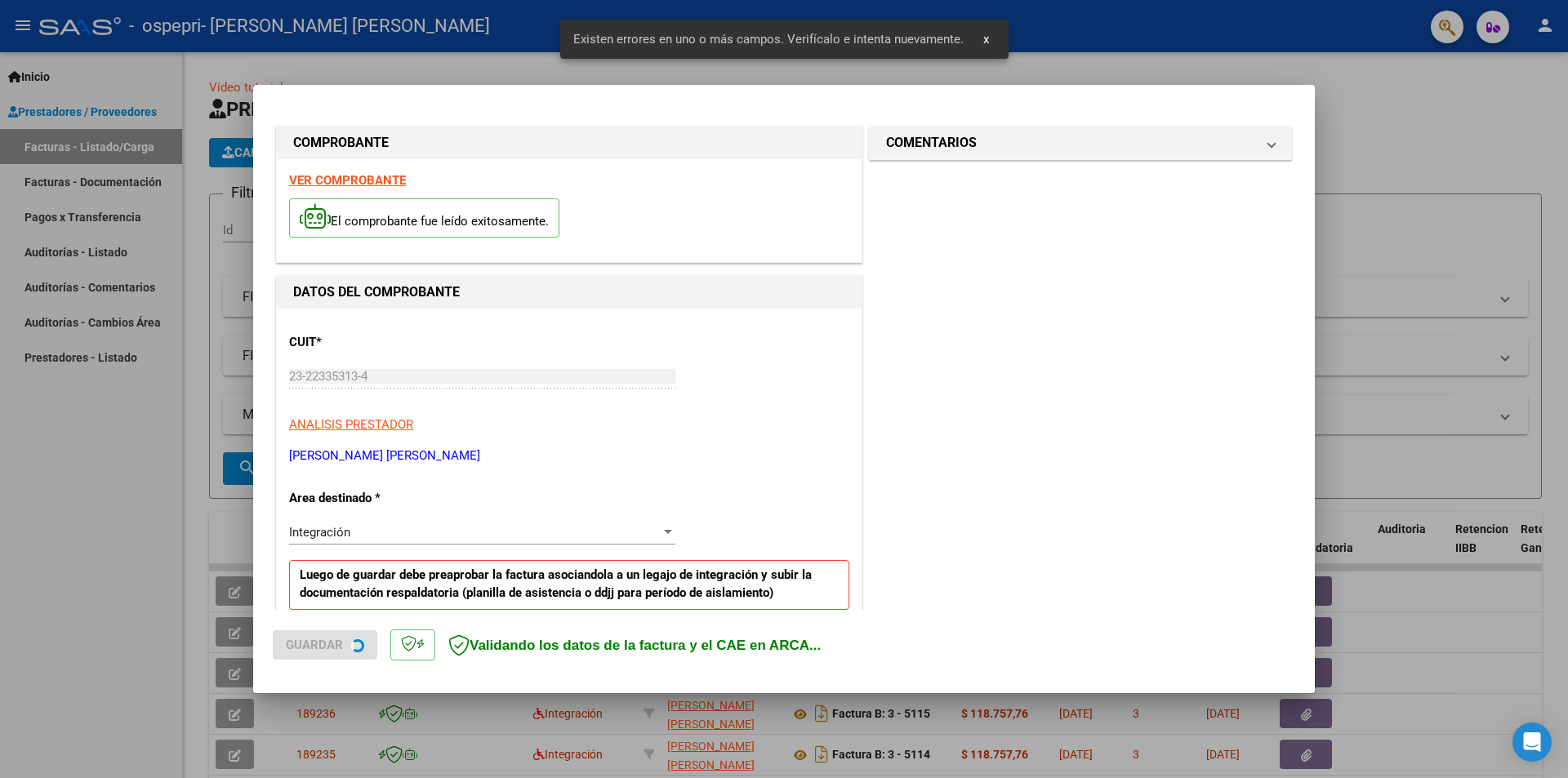
scroll to position [316, 0]
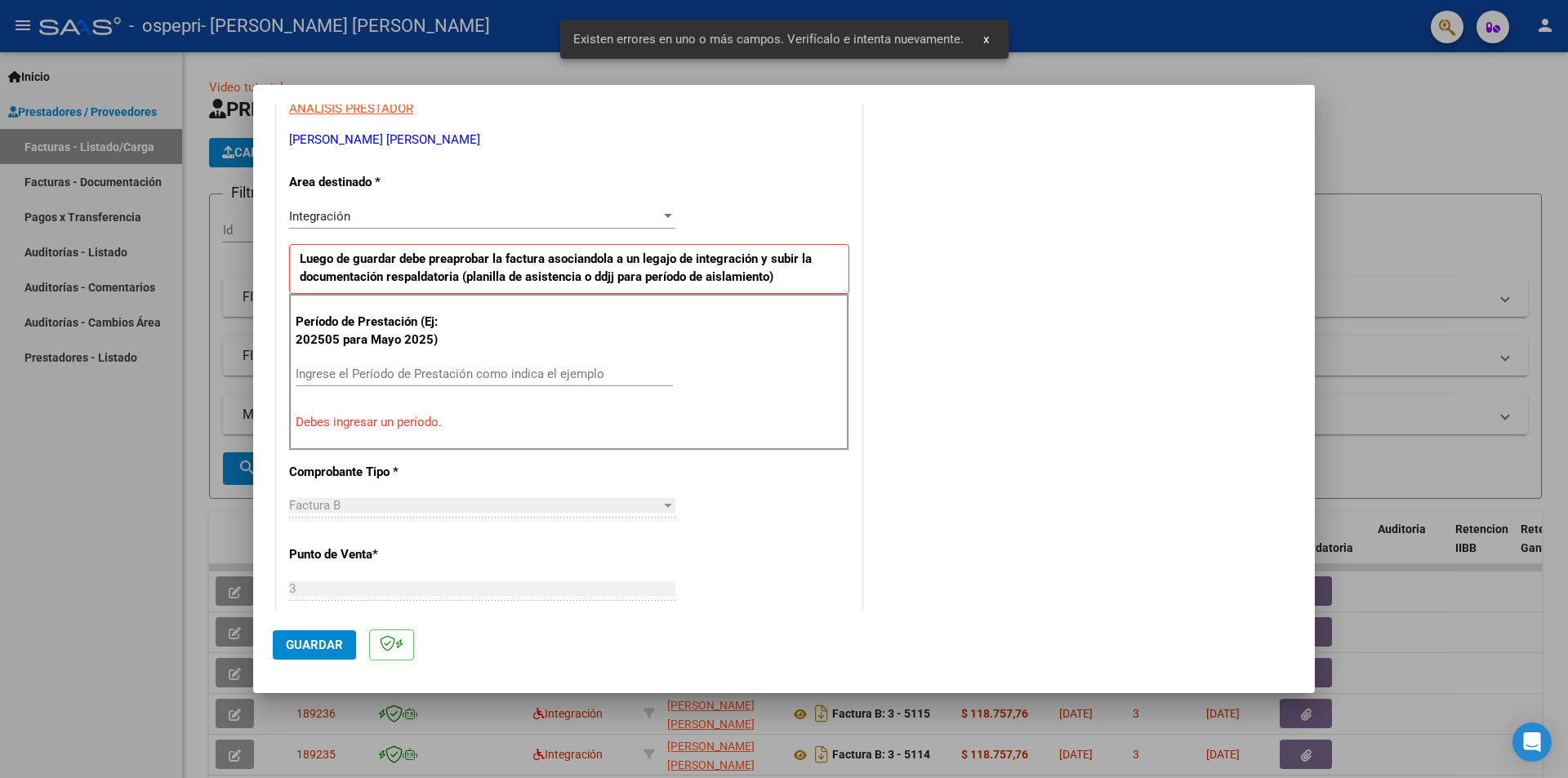
click at [572, 366] on input "Ingrese el Período de Prestación como indica el ejemplo" at bounding box center [485, 374] width 377 height 15
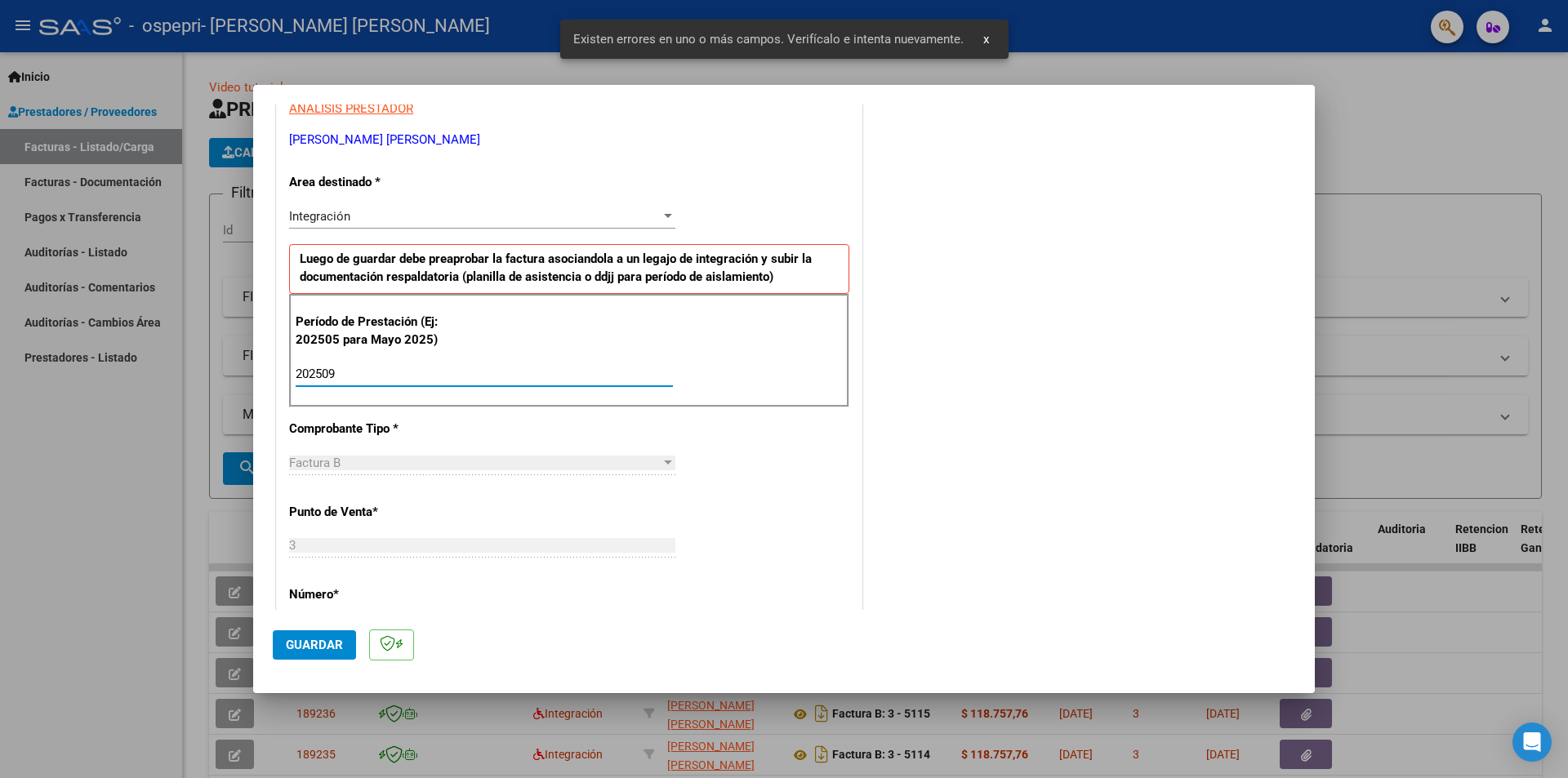
type input "202509"
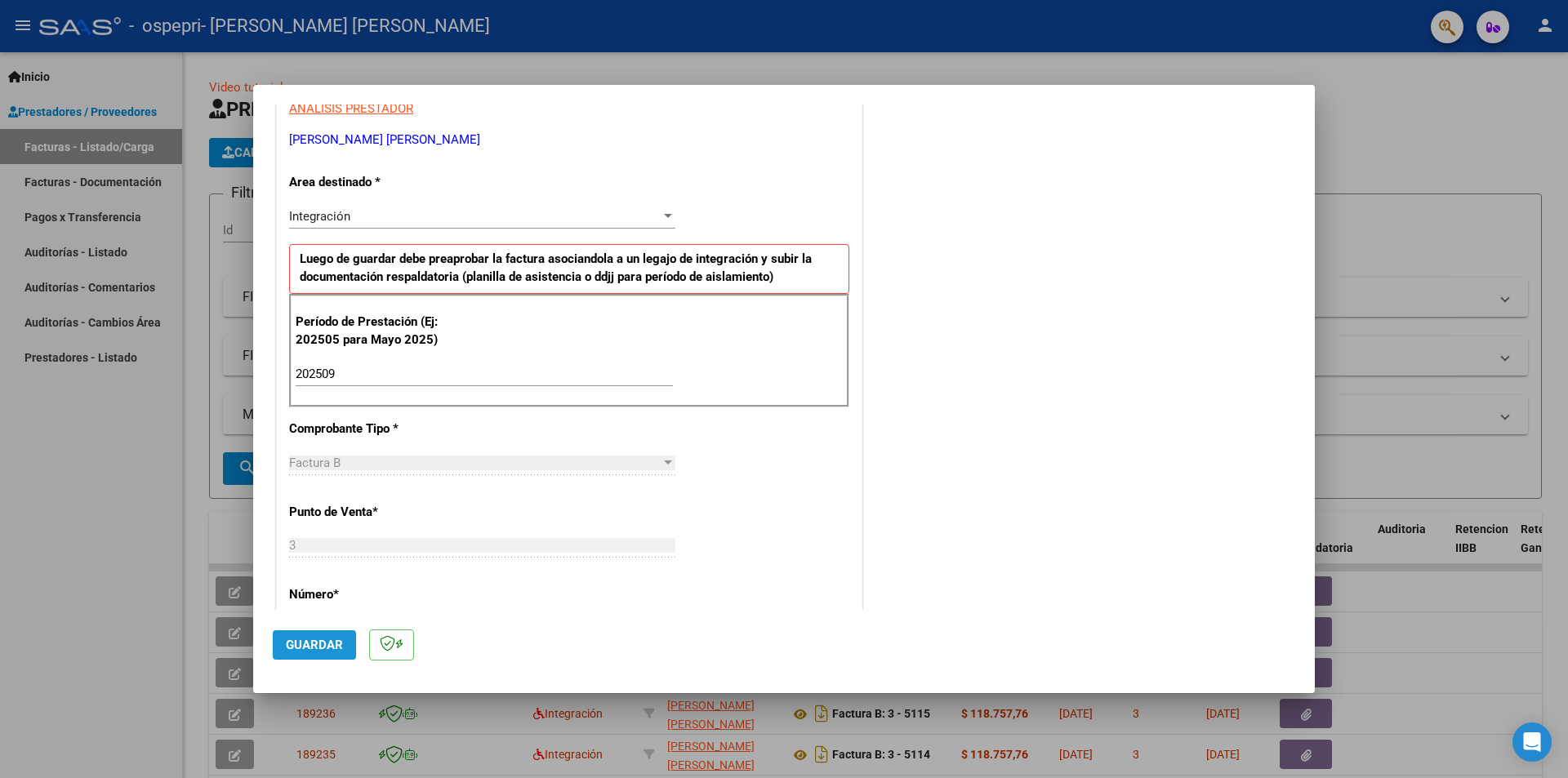
click at [335, 634] on button "Guardar" at bounding box center [315, 645] width 84 height 30
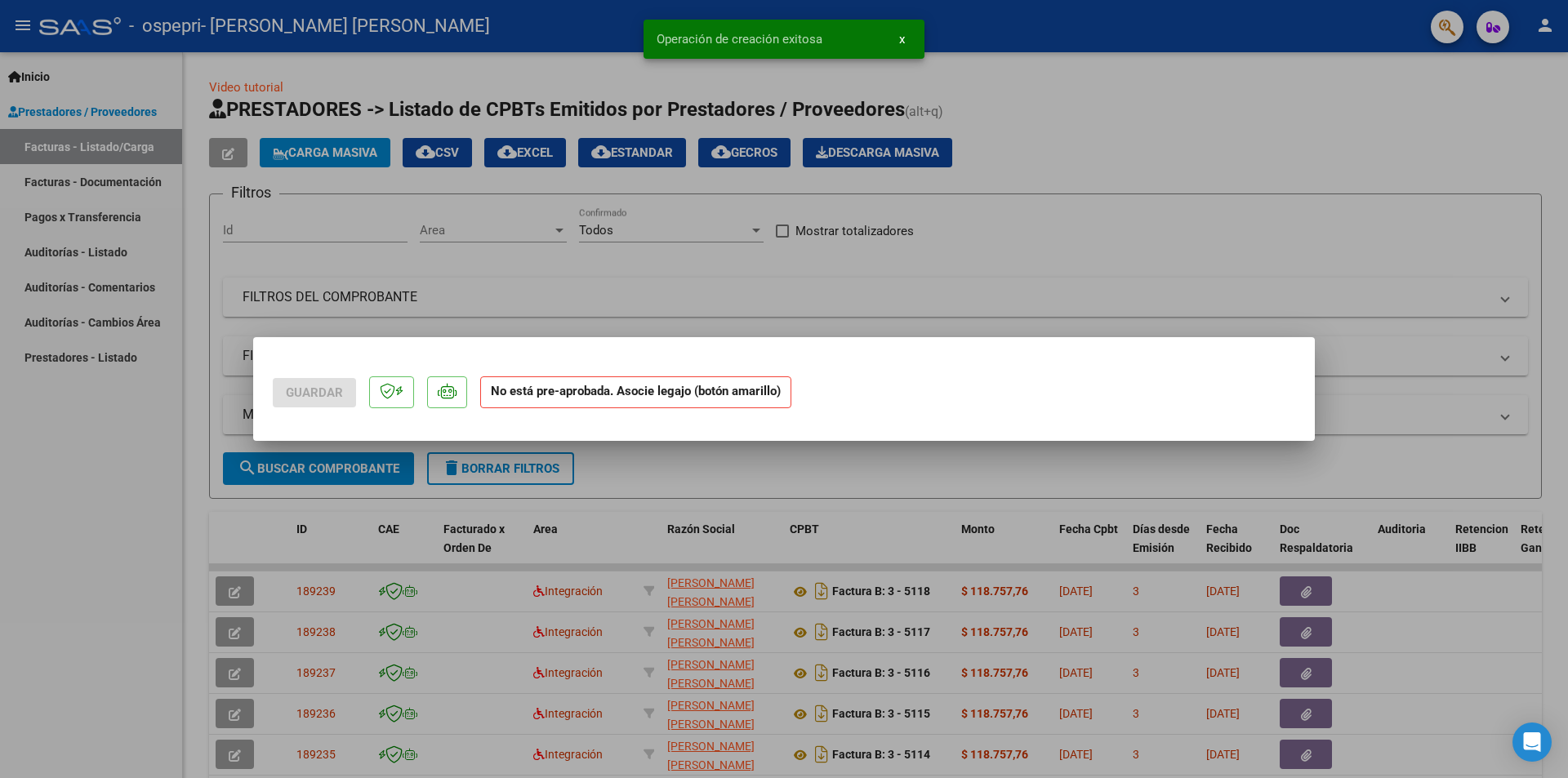
scroll to position [0, 0]
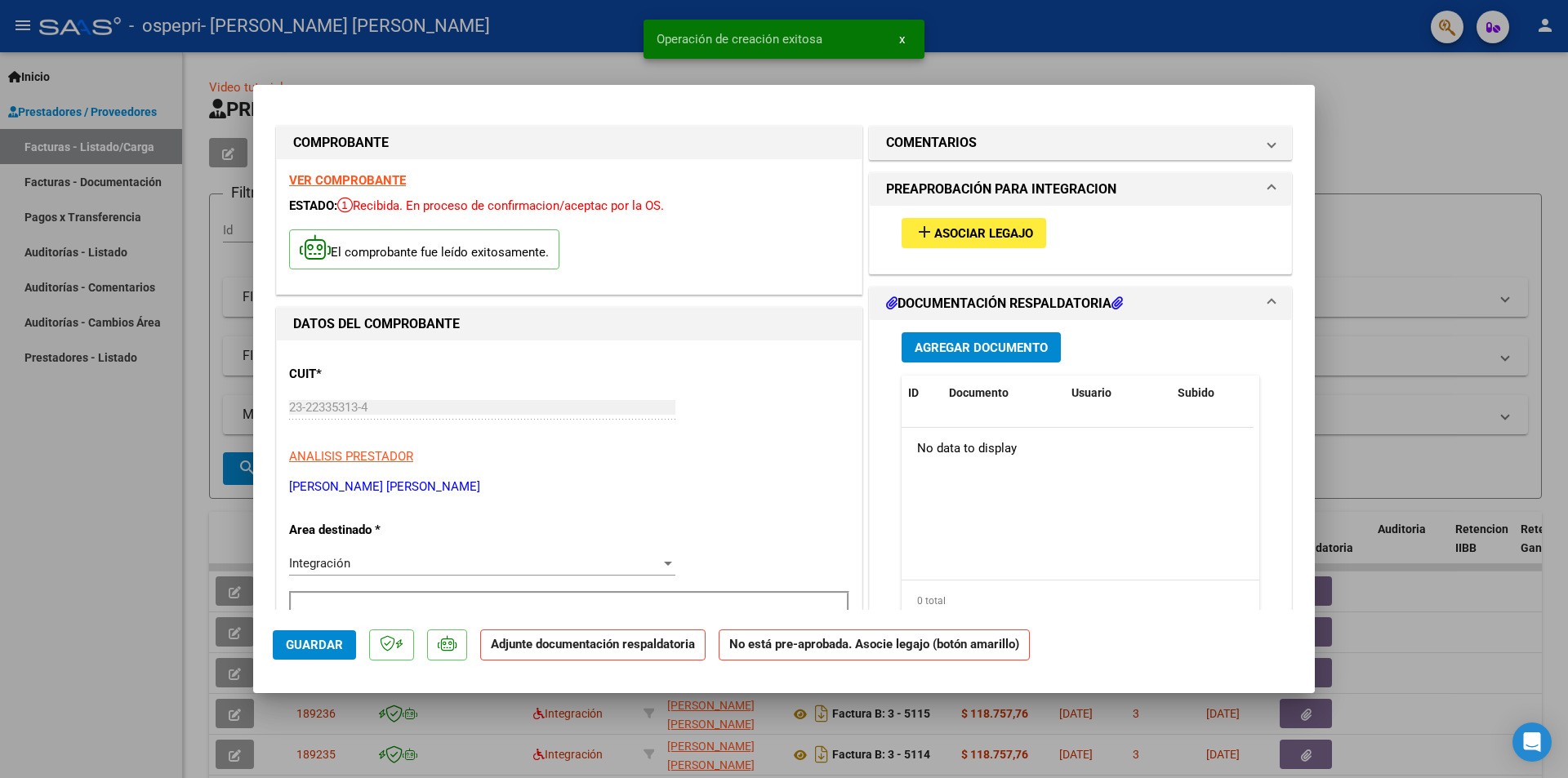
click at [930, 353] on span "Agregar Documento" at bounding box center [981, 348] width 133 height 15
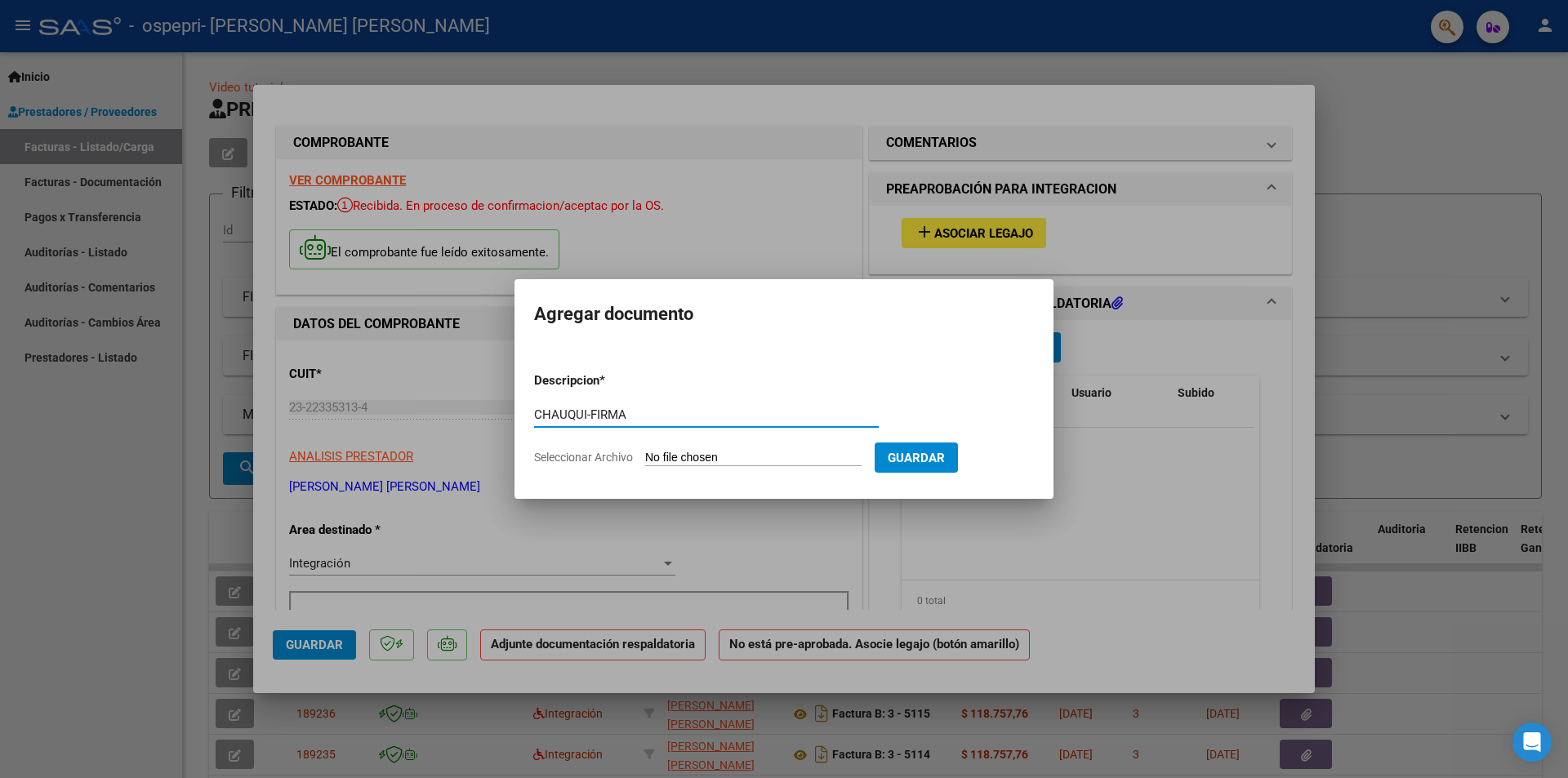
type input "CHAUQUI-FIRMA"
click at [727, 457] on input "Seleccionar Archivo" at bounding box center [754, 458] width 217 height 16
type input "C:\fakepath\CHAUQUI-FIRMA.pdf"
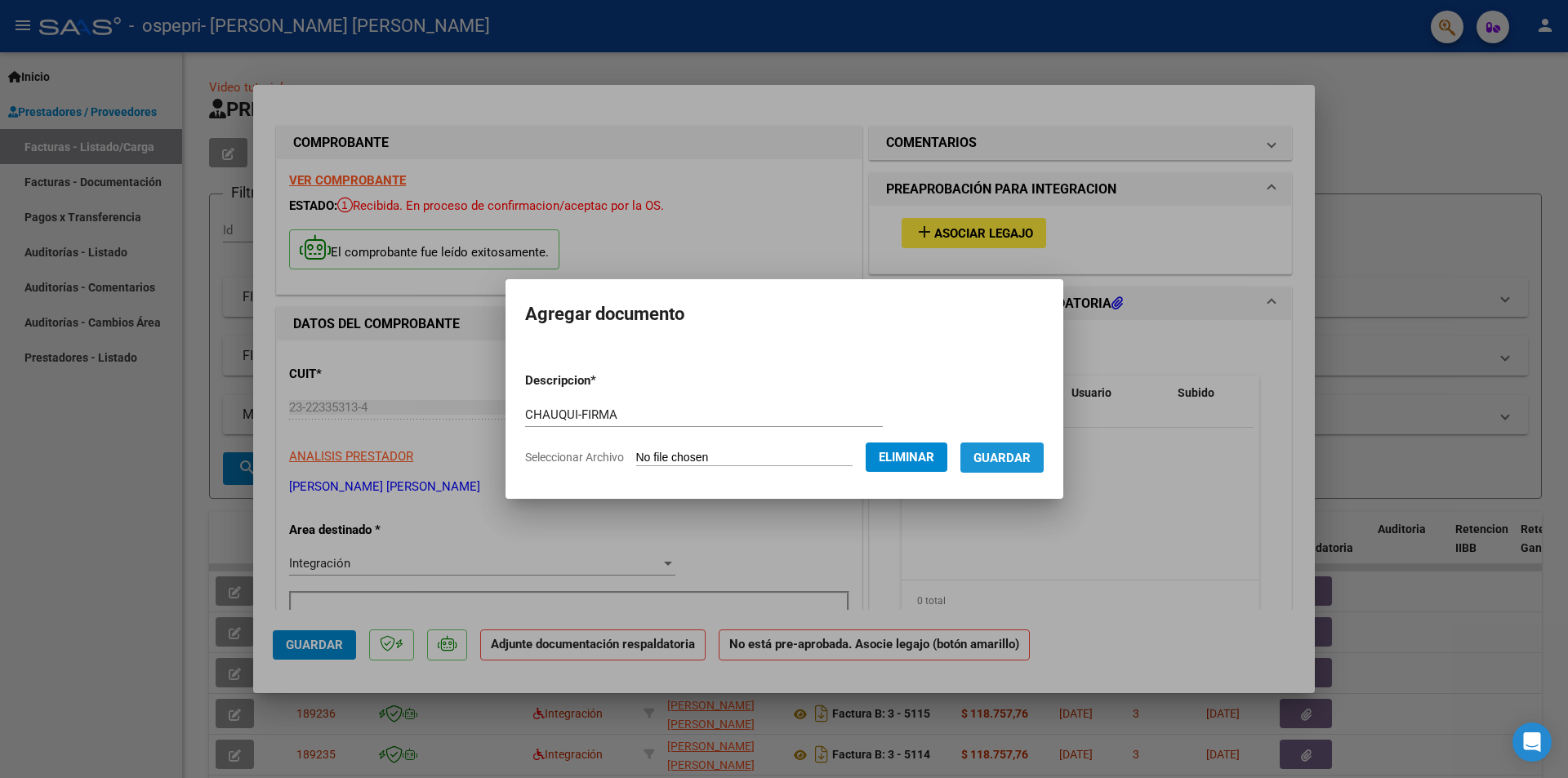
click at [1012, 461] on span "Guardar" at bounding box center [1002, 458] width 57 height 15
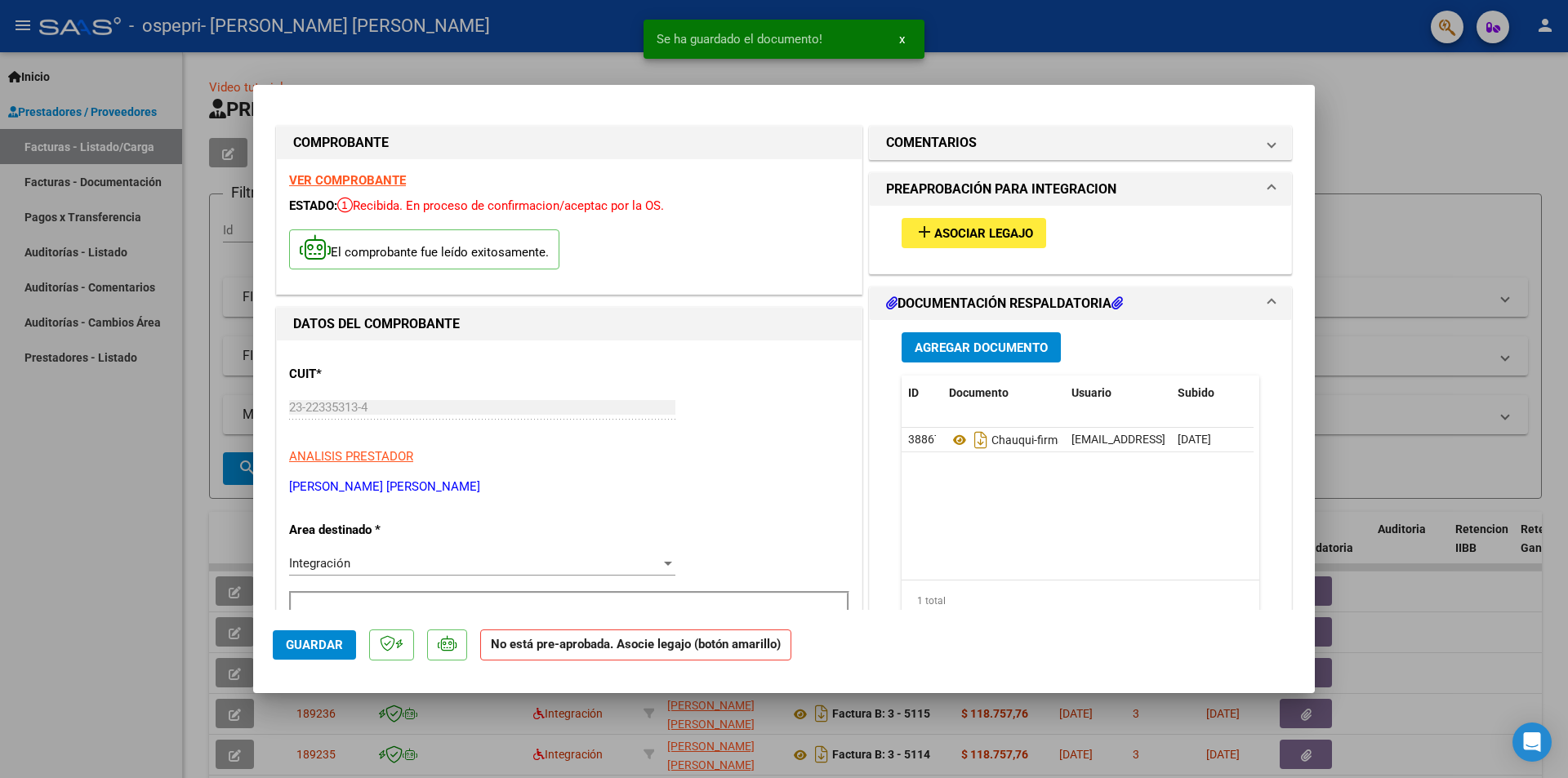
click at [1412, 239] on div at bounding box center [784, 389] width 1568 height 778
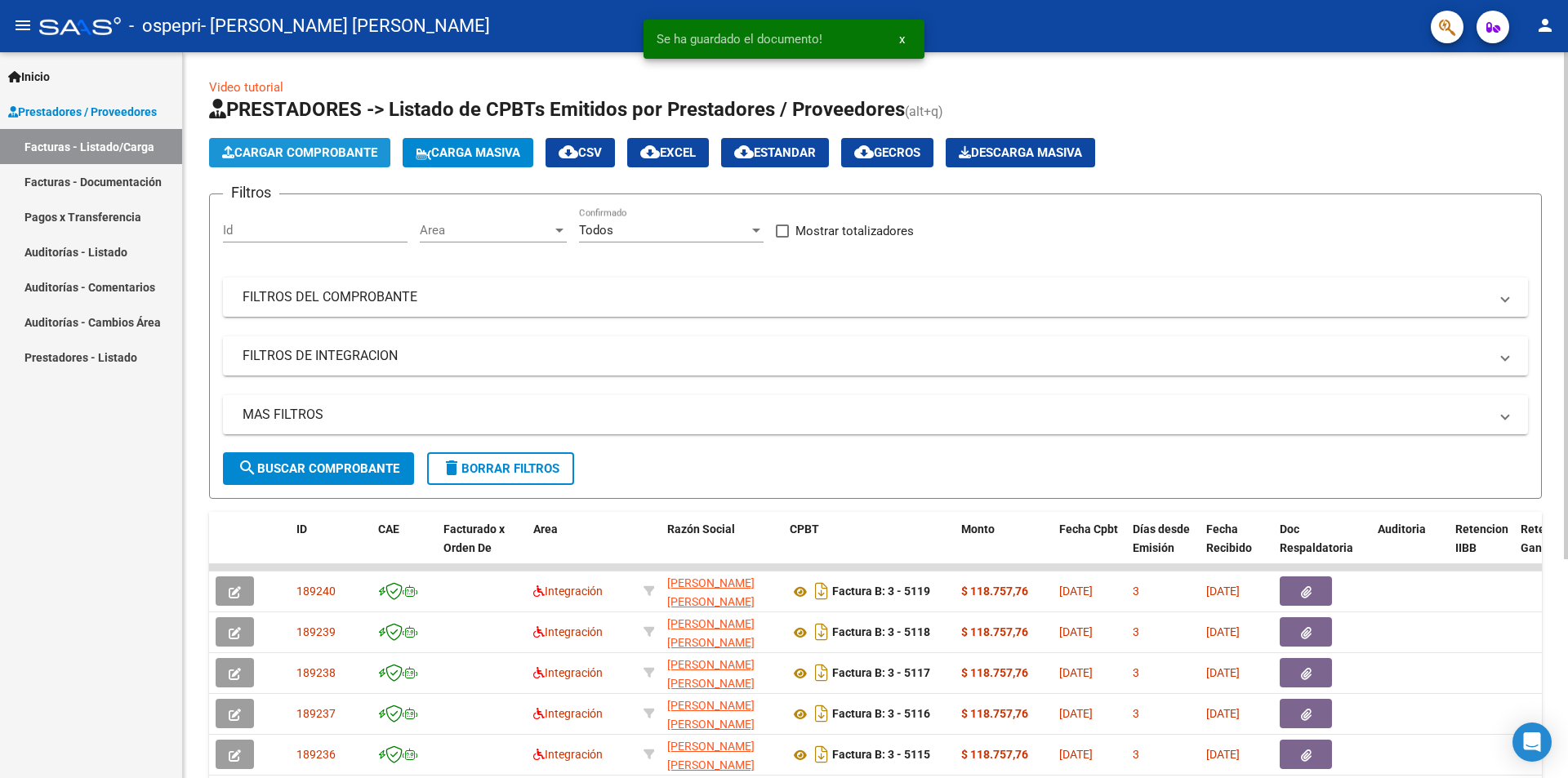
click at [353, 154] on span "Cargar Comprobante" at bounding box center [299, 152] width 155 height 15
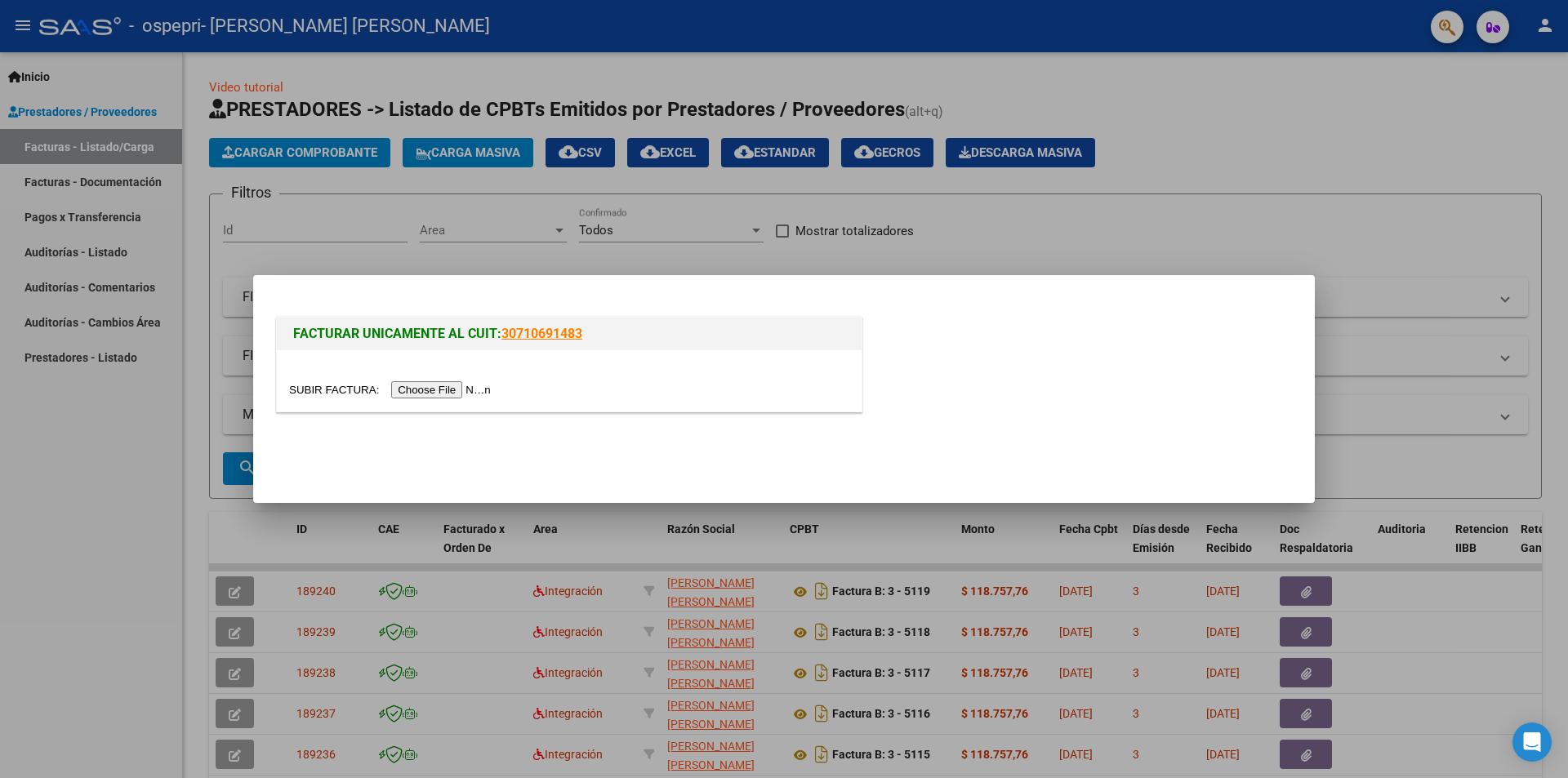
click at [482, 387] on input "file" at bounding box center [393, 389] width 207 height 17
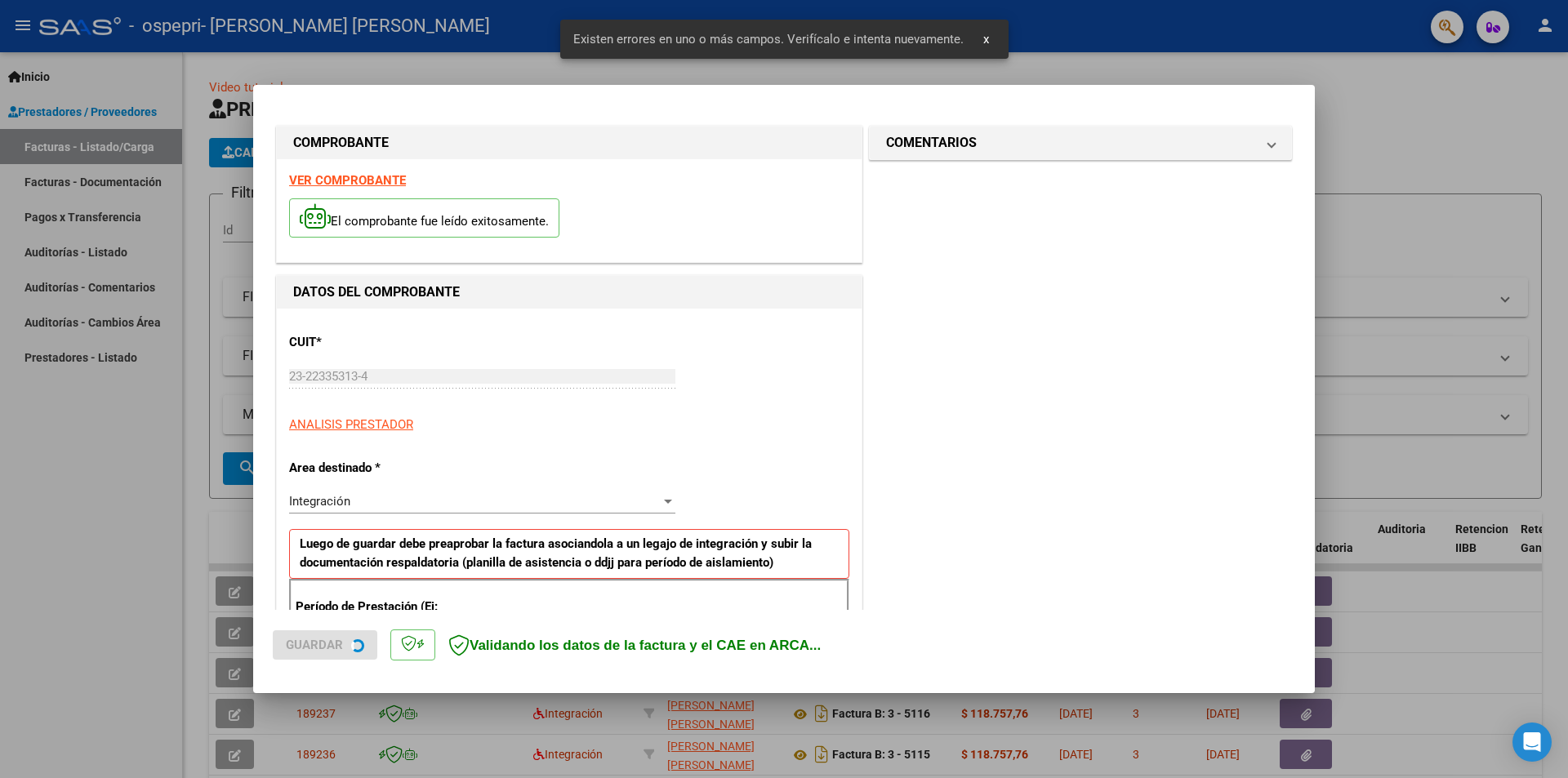
scroll to position [285, 0]
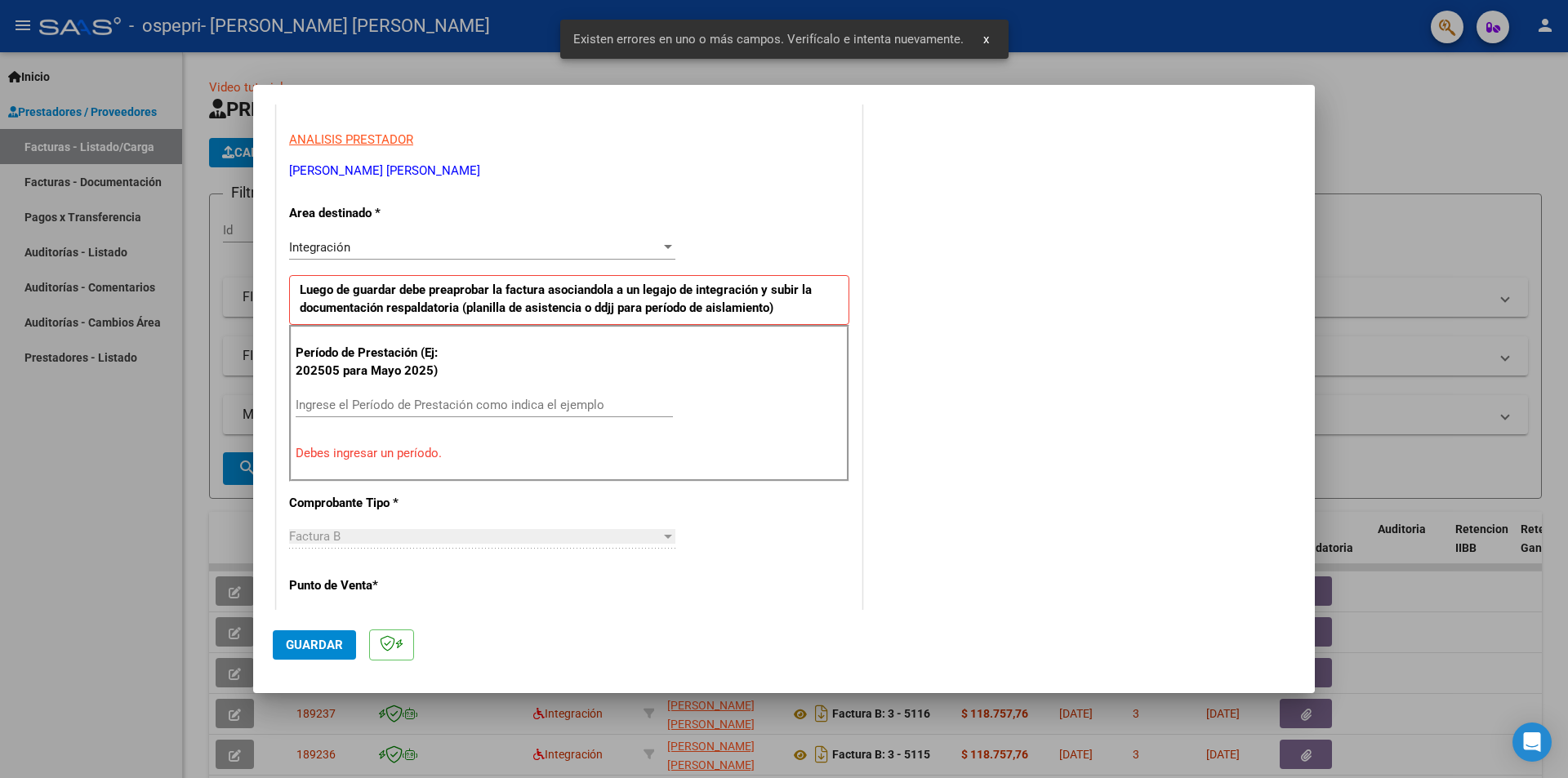
click at [513, 396] on div "Ingrese el Período de Prestación como indica el ejemplo" at bounding box center [485, 405] width 377 height 25
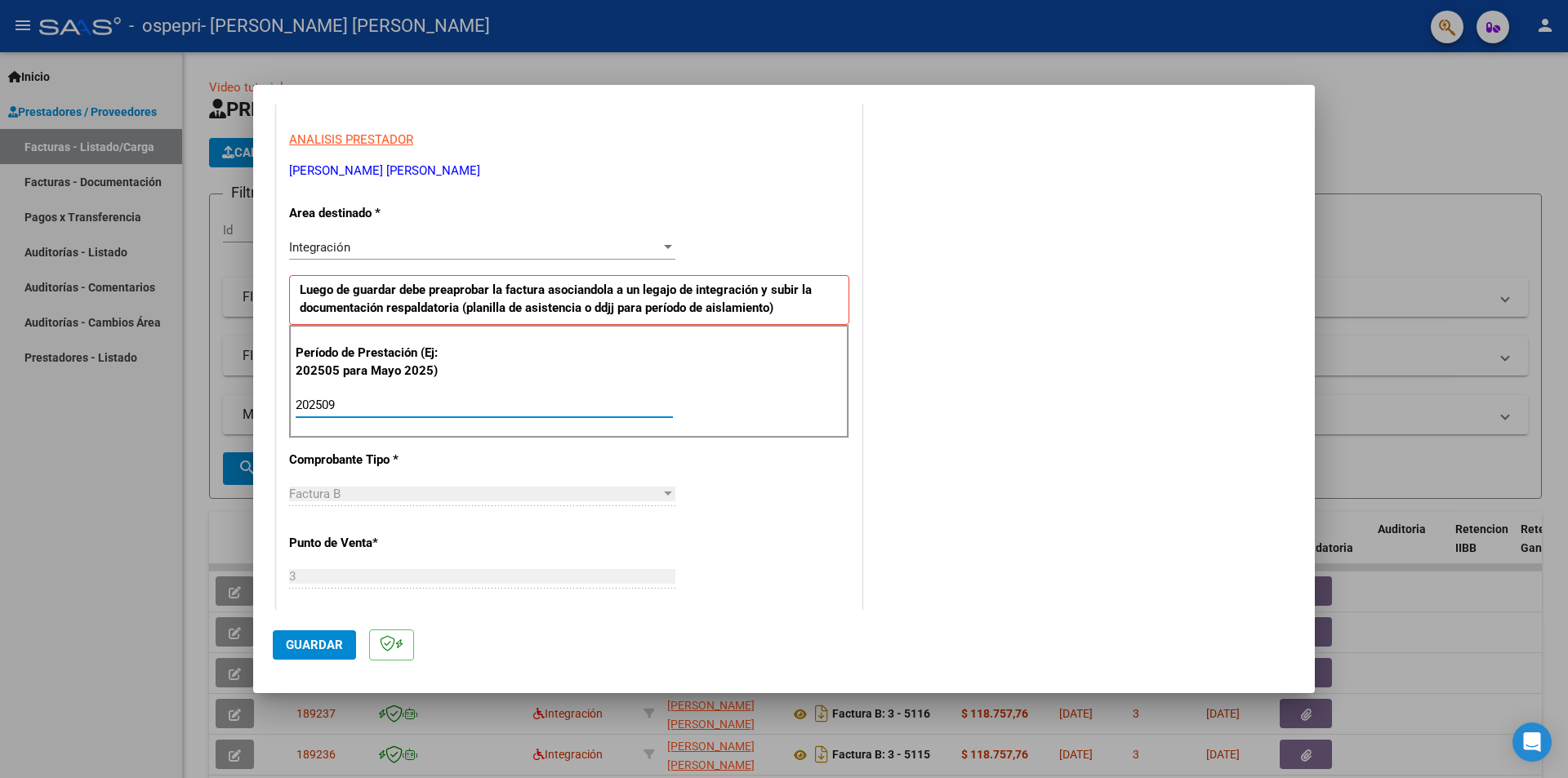
type input "202509"
click at [331, 641] on span "Guardar" at bounding box center [315, 645] width 57 height 15
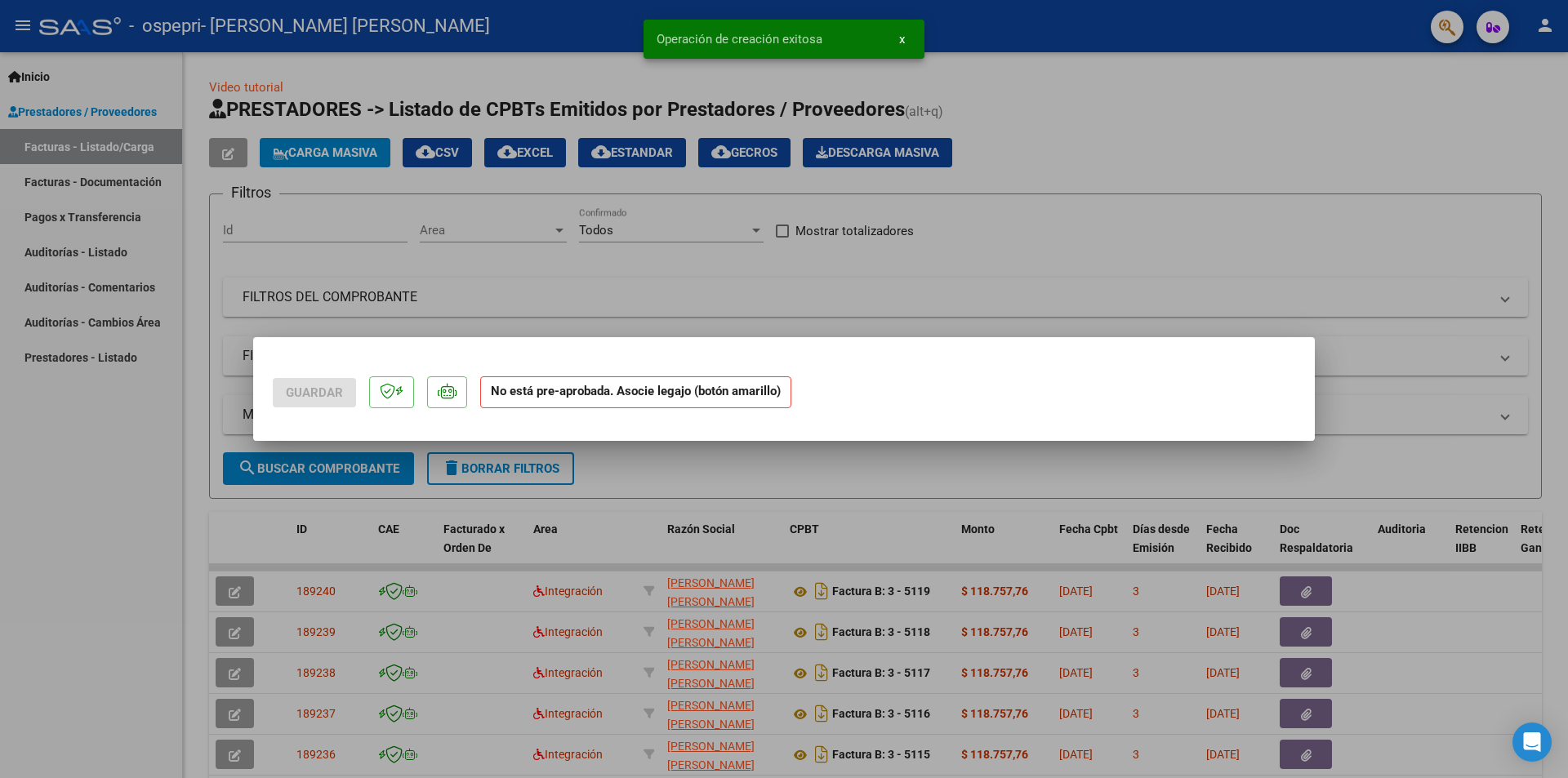
scroll to position [0, 0]
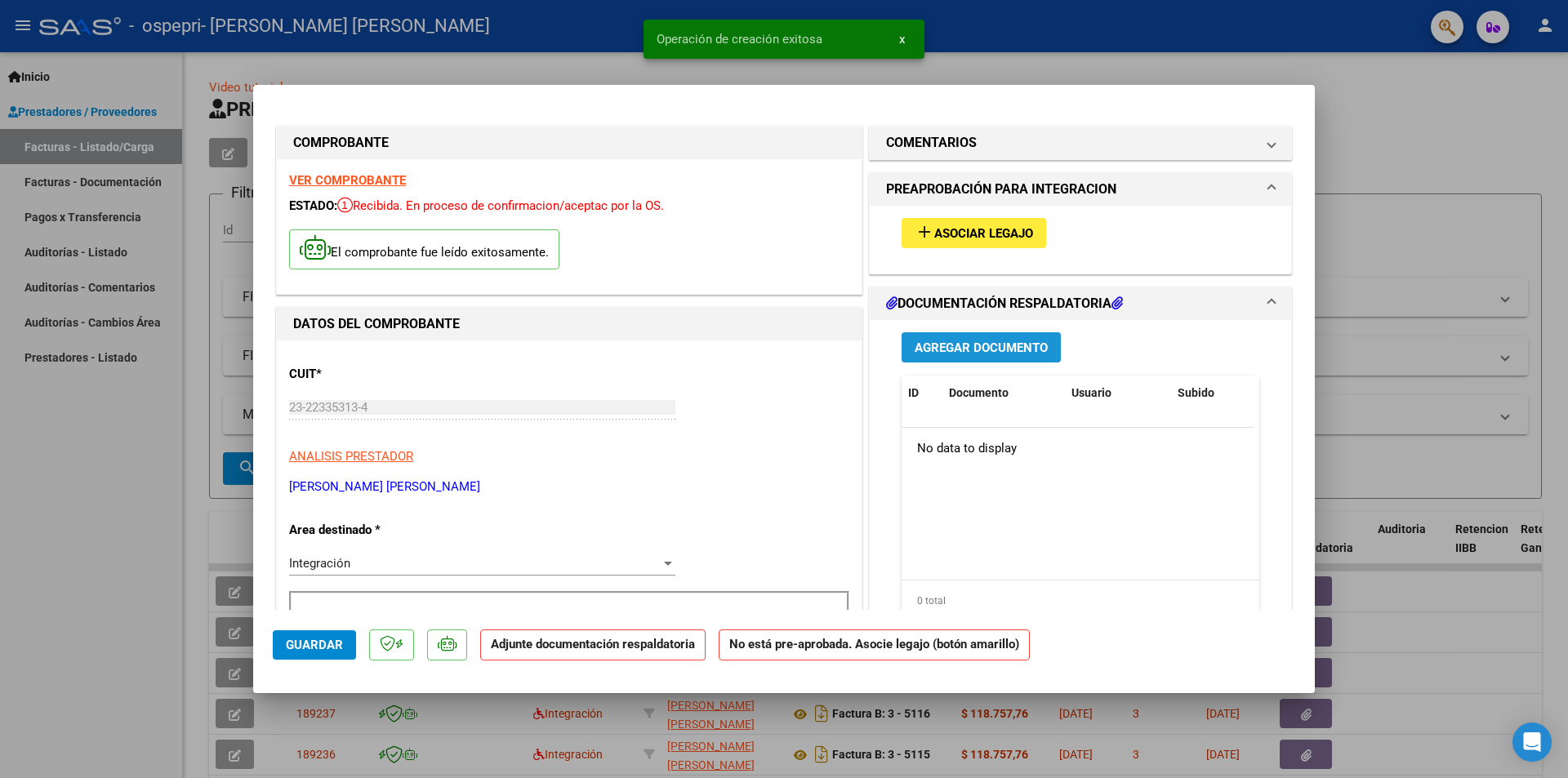
click at [992, 339] on span "Agregar Documento" at bounding box center [981, 347] width 133 height 15
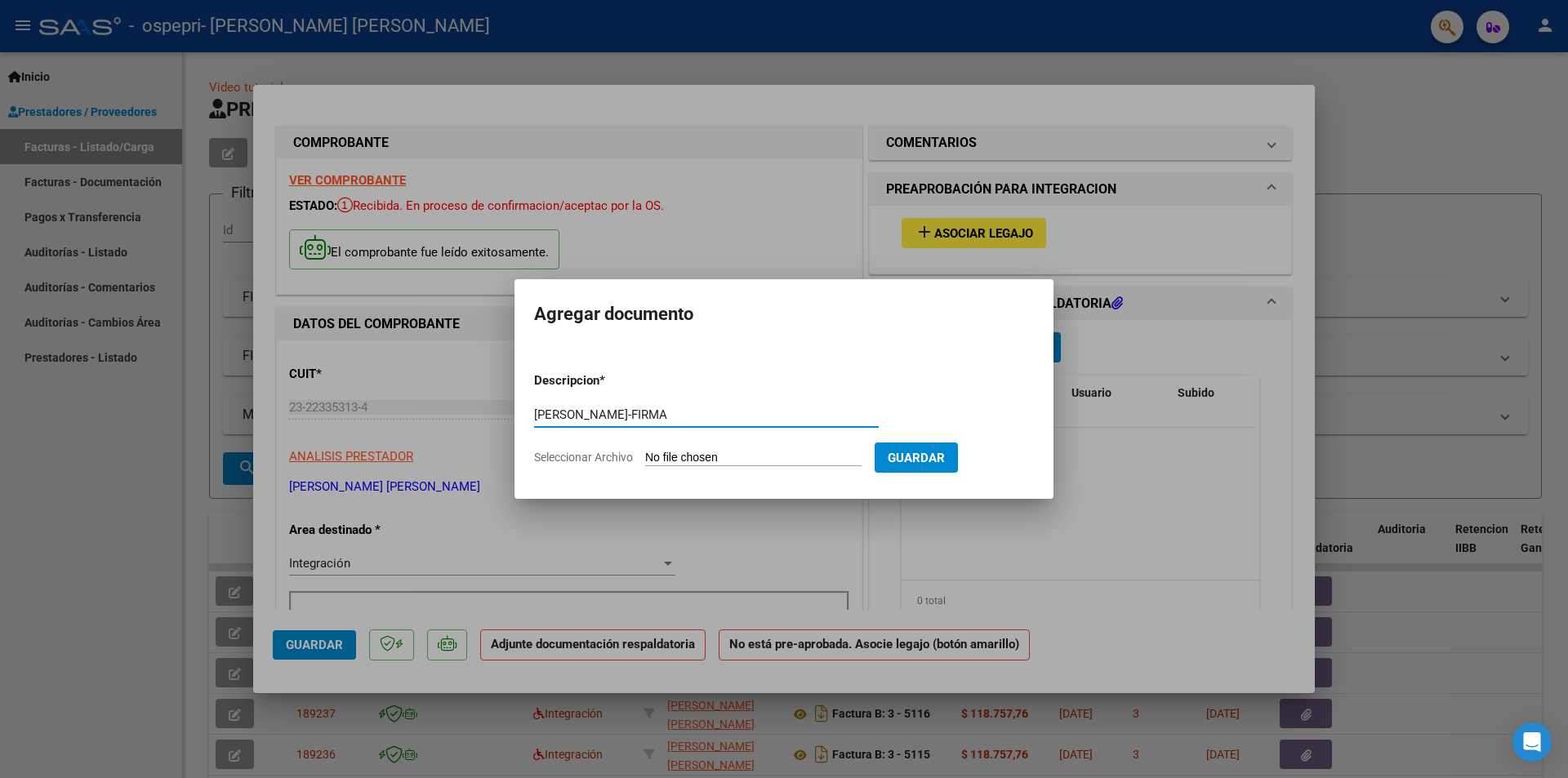
type input "[PERSON_NAME]-FIRMA"
click at [755, 459] on input "Seleccionar Archivo" at bounding box center [754, 458] width 217 height 16
type input "C:\fakepath\[PERSON_NAME]-FIRMA.pdf"
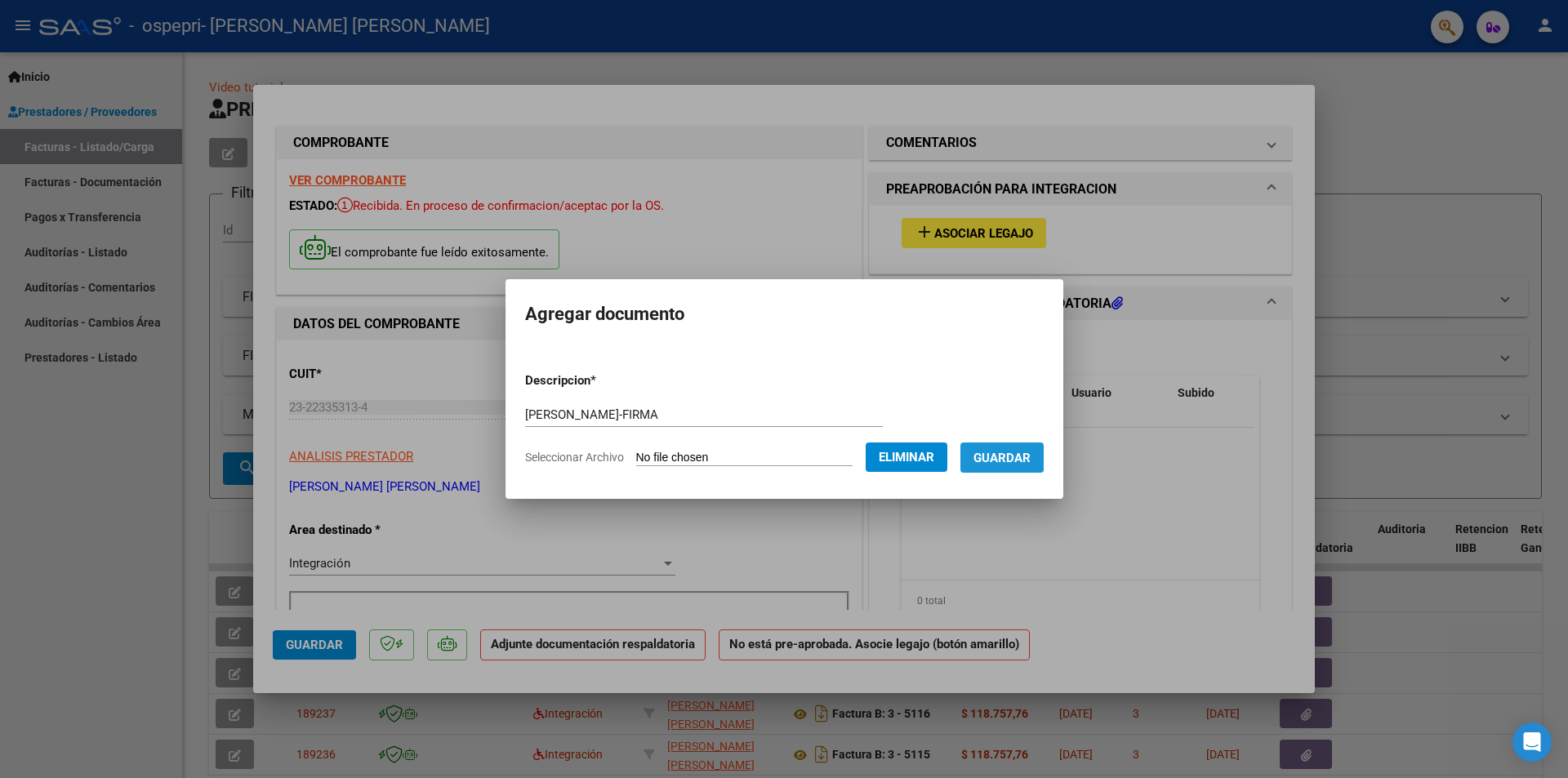
click at [1031, 455] on span "Guardar" at bounding box center [1002, 458] width 57 height 15
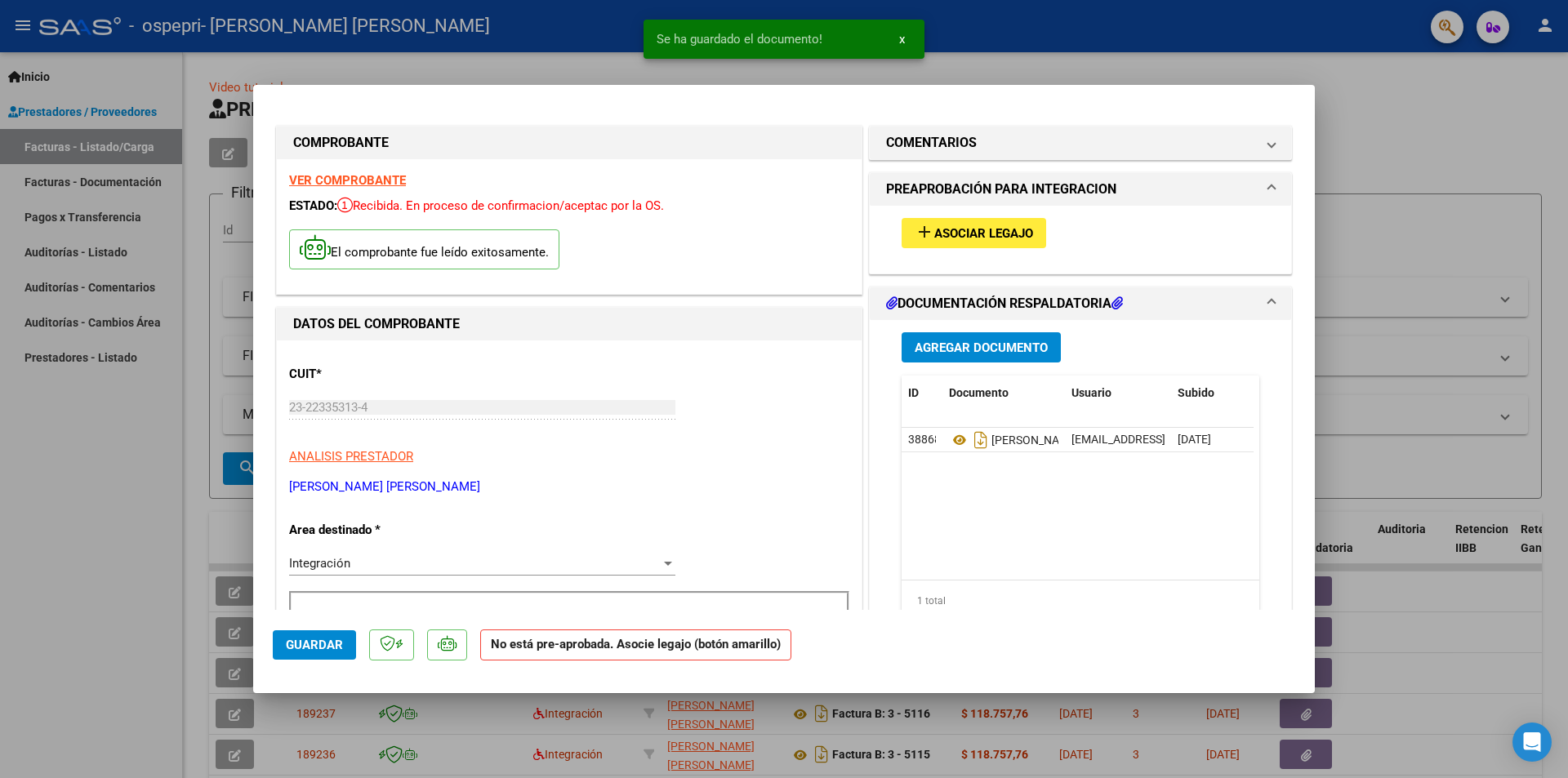
click at [1415, 196] on div at bounding box center [784, 389] width 1568 height 778
type input "$ 0,00"
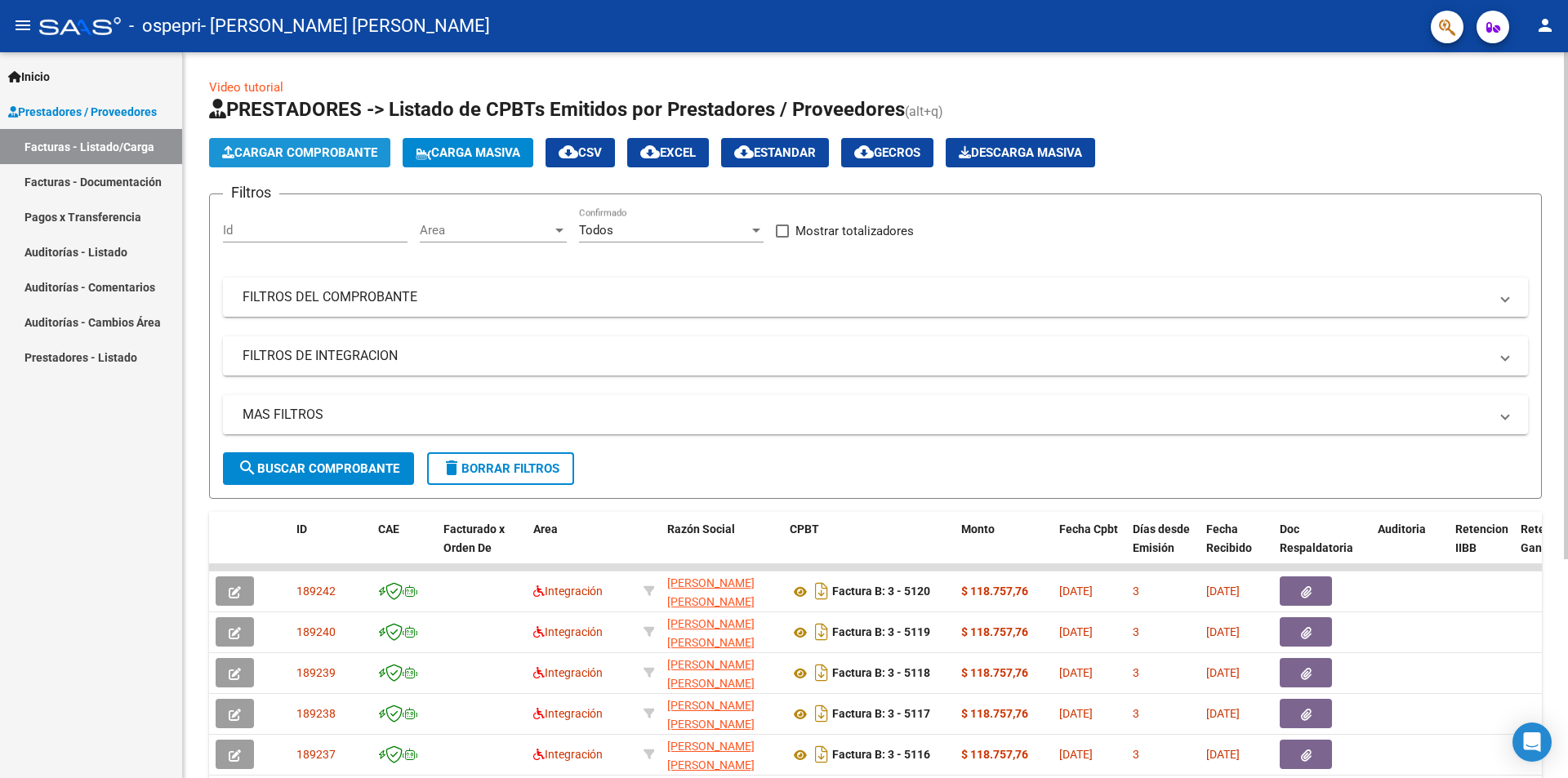
click at [319, 148] on span "Cargar Comprobante" at bounding box center [299, 152] width 155 height 15
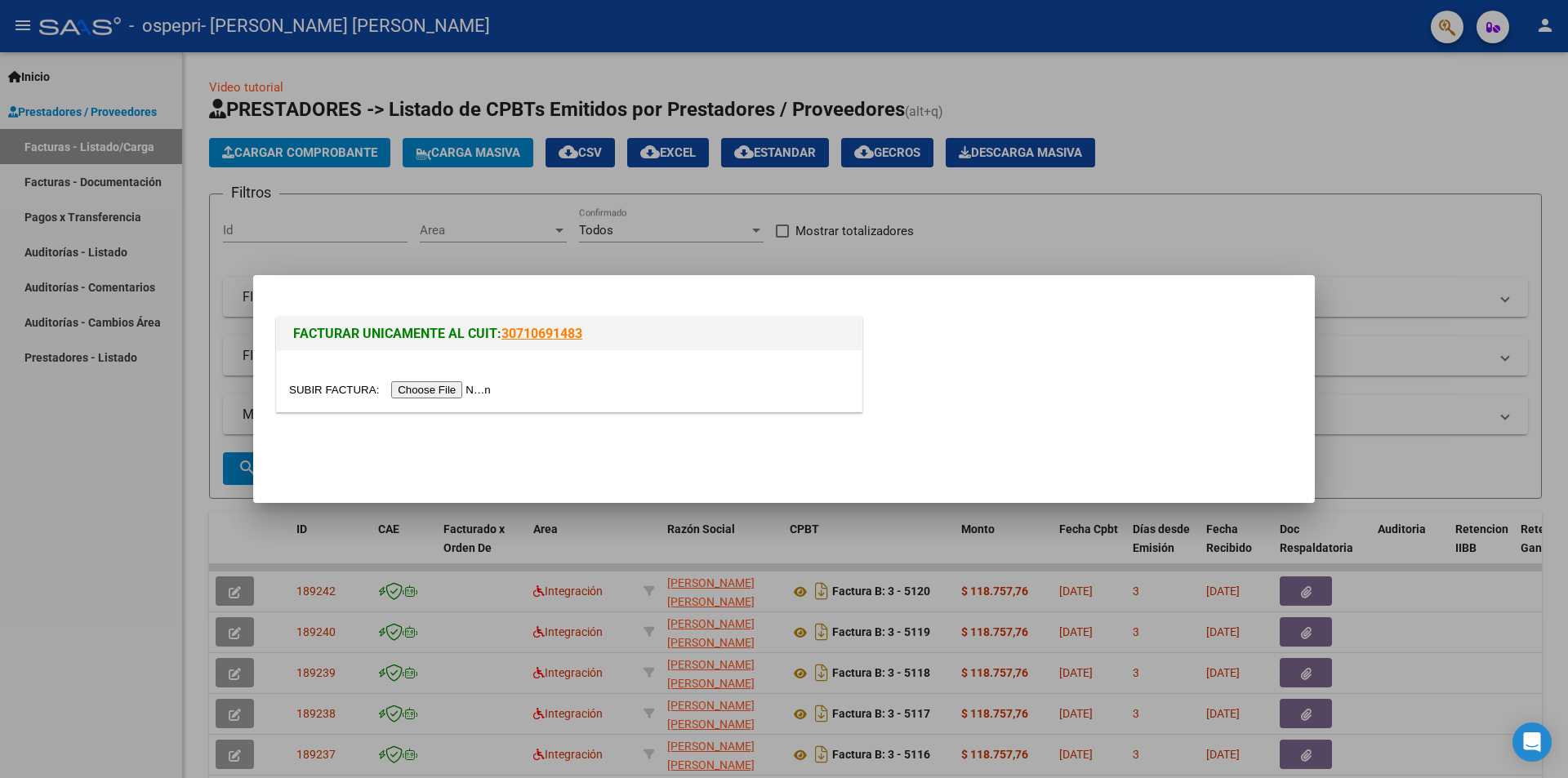
click at [480, 392] on input "file" at bounding box center [393, 389] width 207 height 17
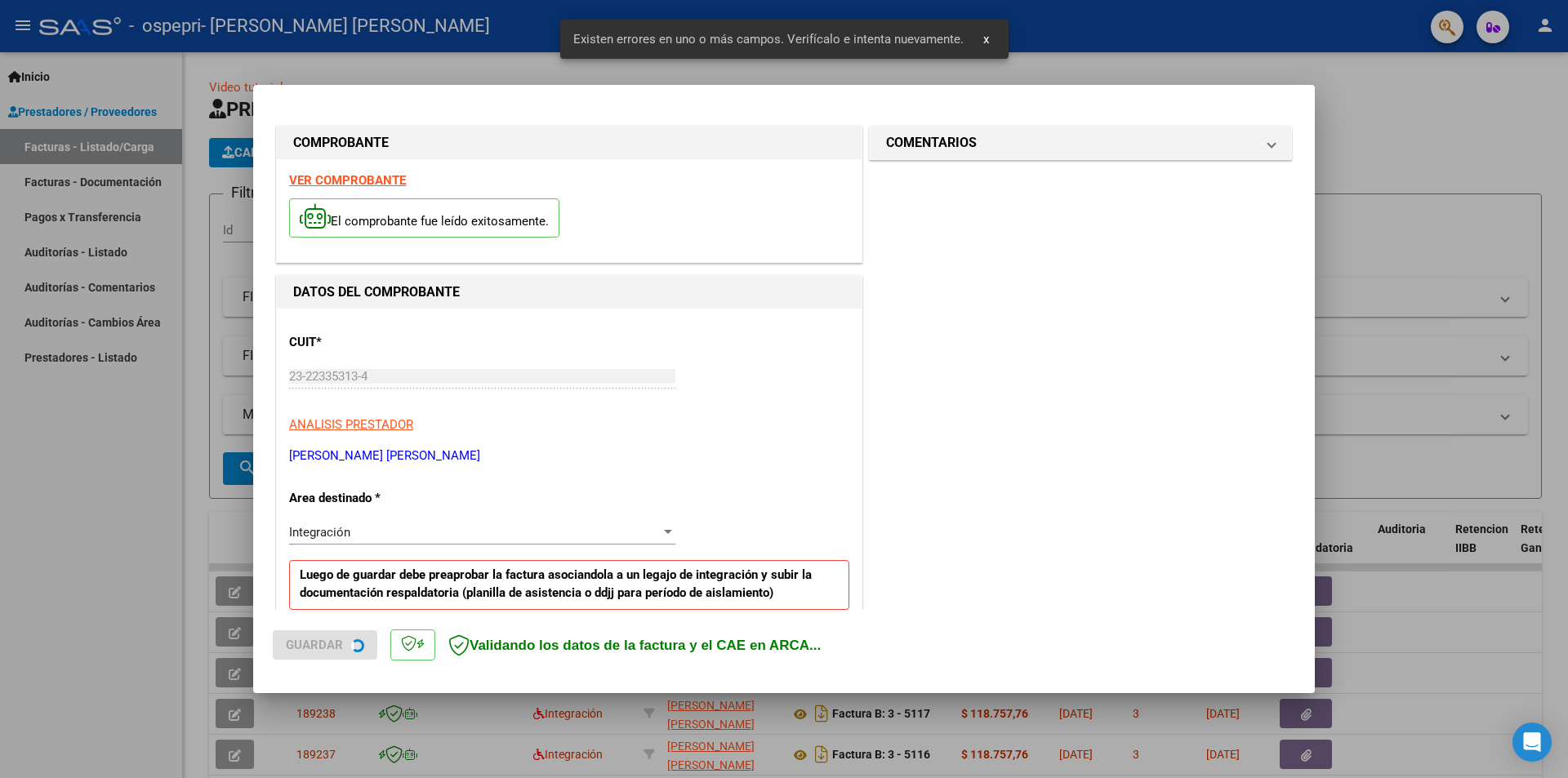
scroll to position [316, 0]
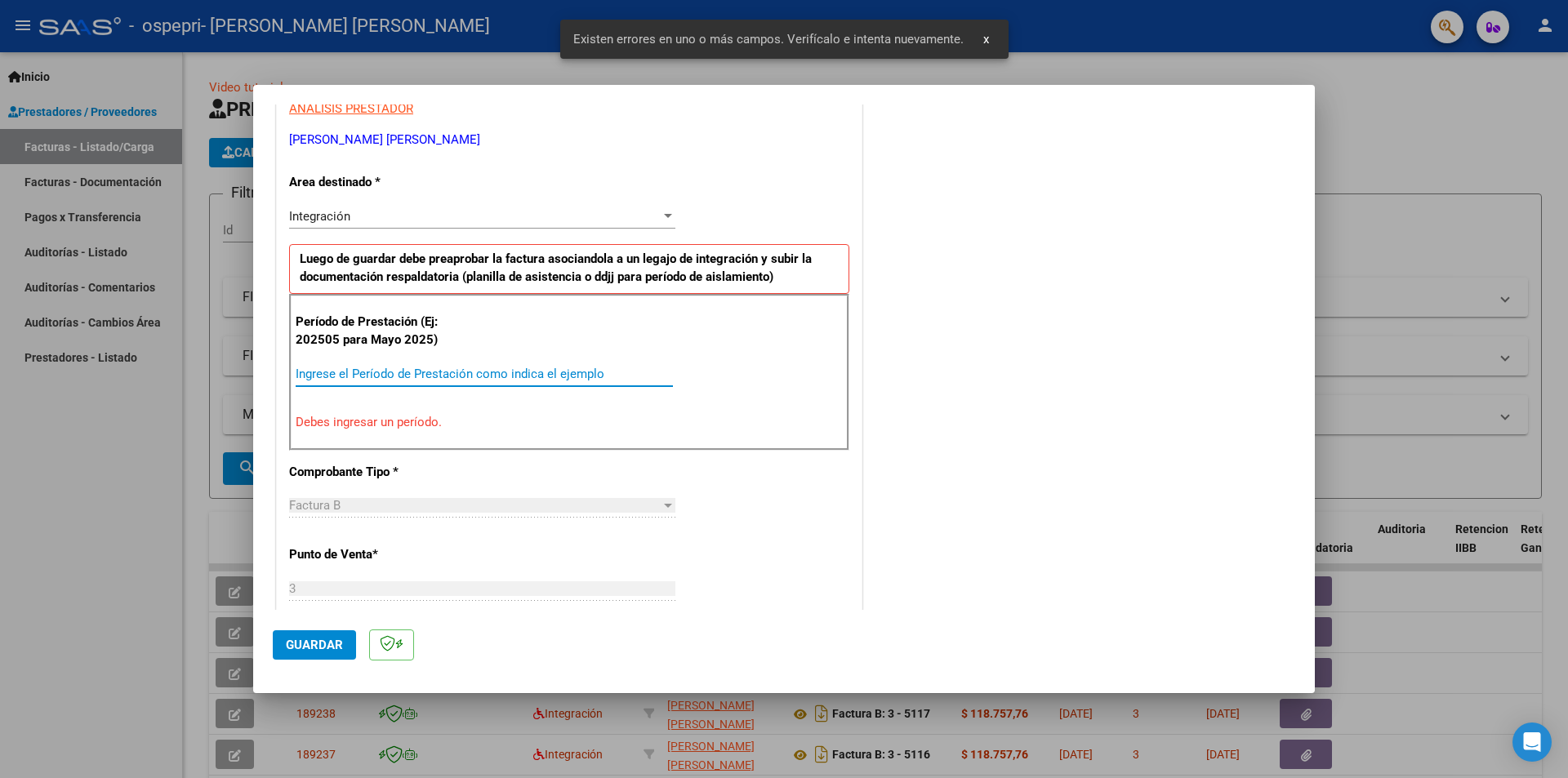
click at [460, 370] on input "Ingrese el Período de Prestación como indica el ejemplo" at bounding box center [485, 374] width 377 height 15
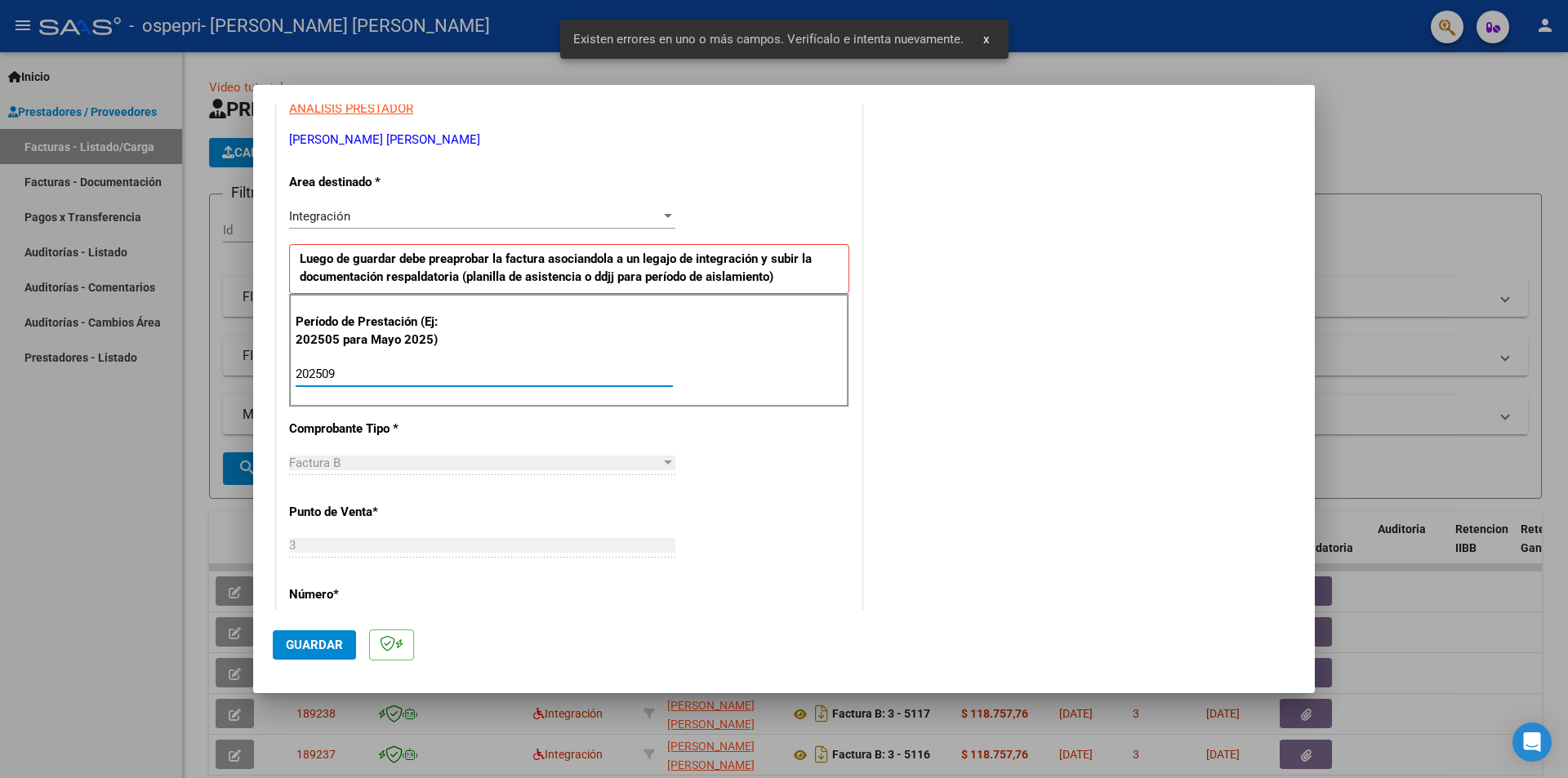
type input "202509"
click at [320, 649] on span "Guardar" at bounding box center [315, 645] width 57 height 15
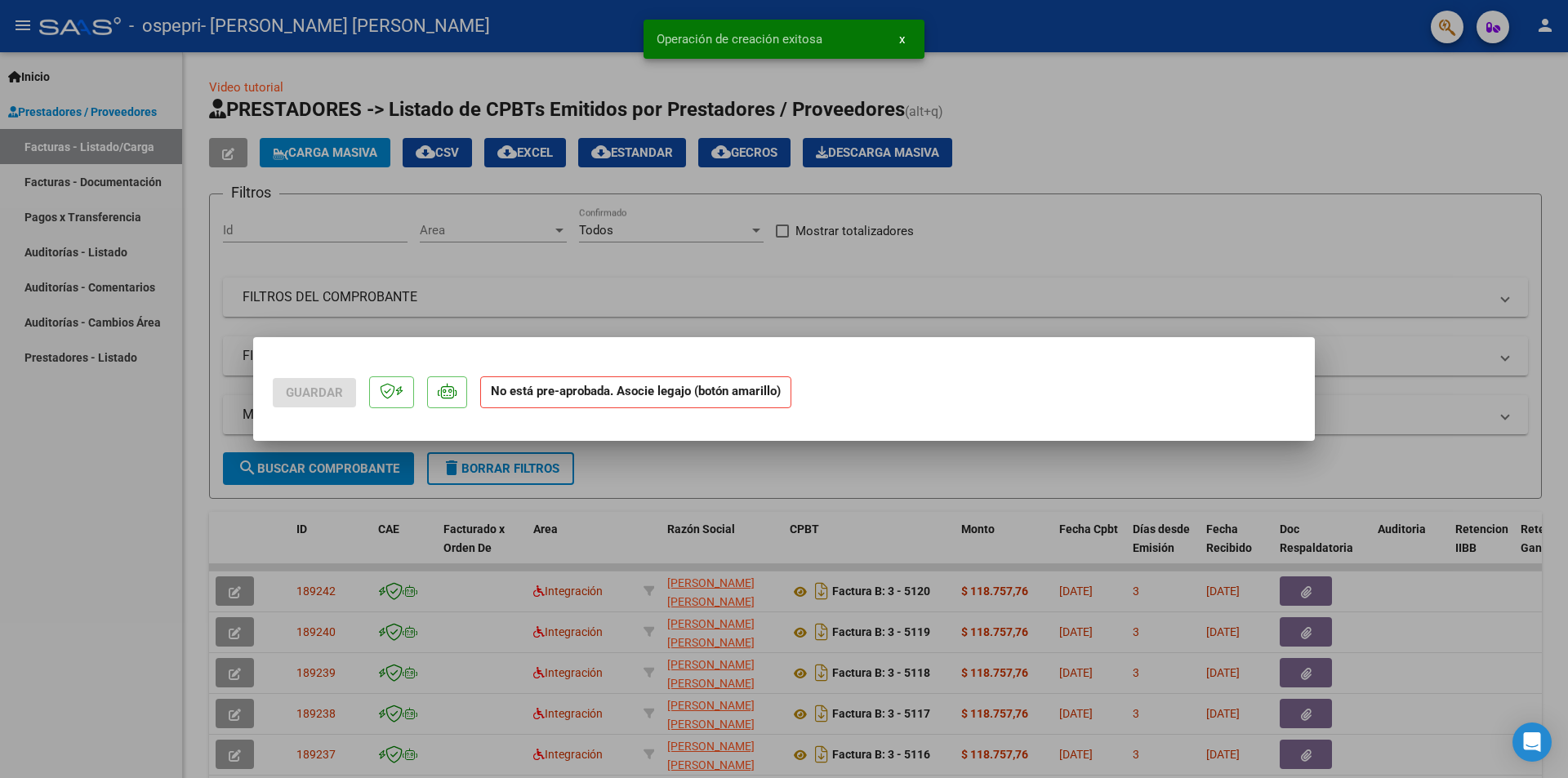
scroll to position [0, 0]
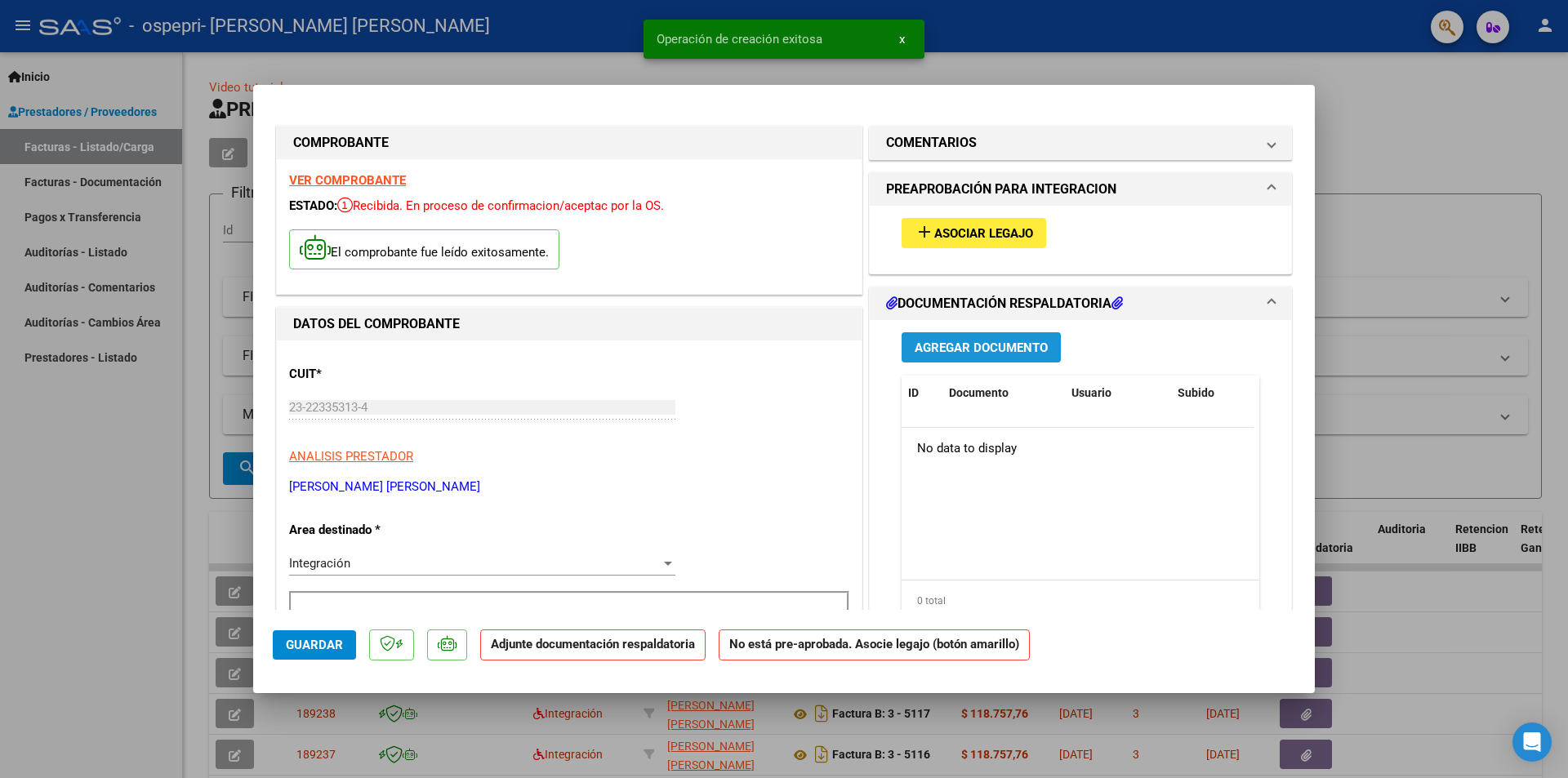
click at [946, 342] on span "Agregar Documento" at bounding box center [981, 348] width 133 height 15
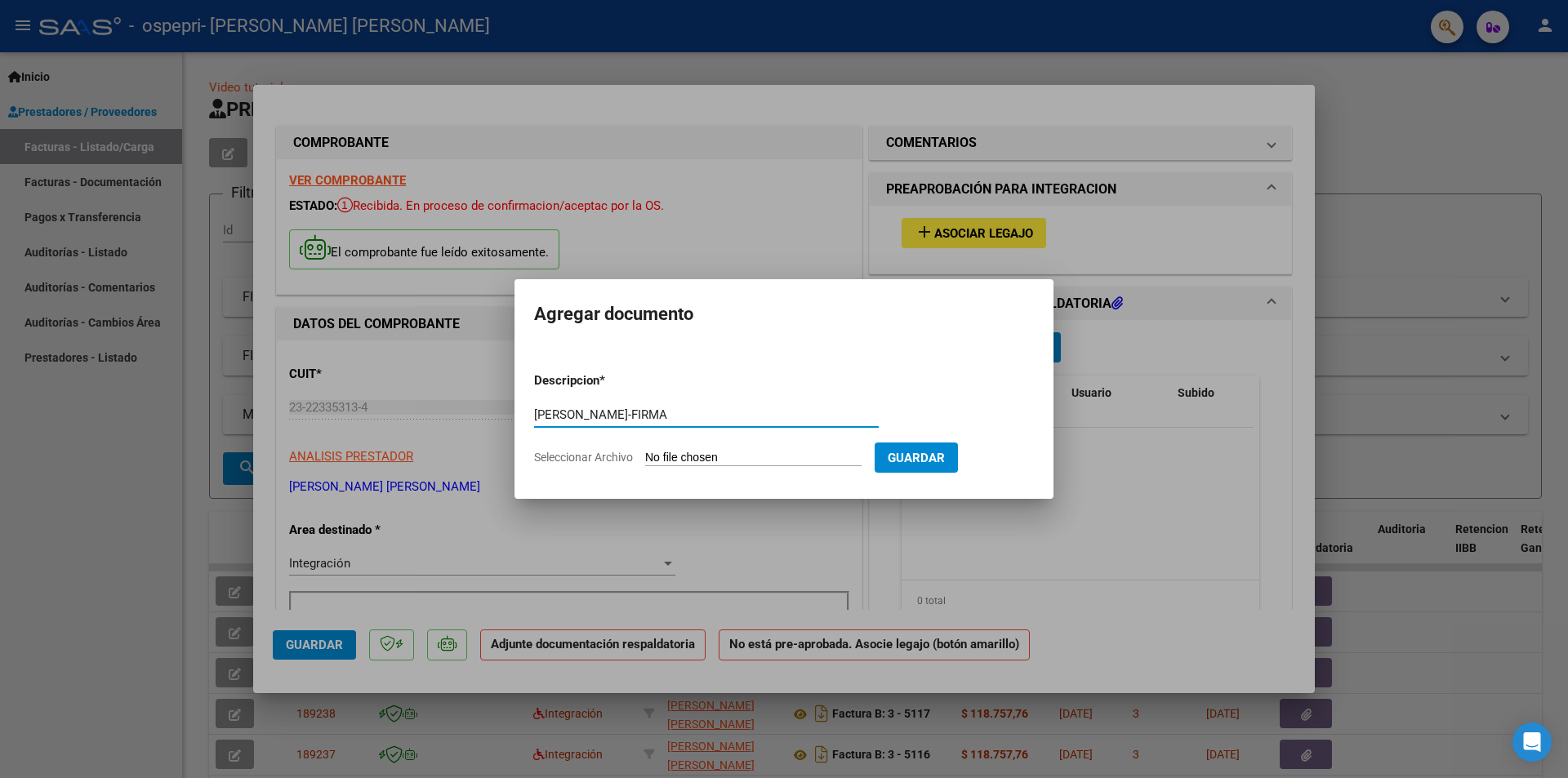
type input "[PERSON_NAME]-FIRMA"
click at [708, 455] on input "Seleccionar Archivo" at bounding box center [754, 458] width 217 height 16
type input "C:\fakepath\[PERSON_NAME]-FIRMA.pdf"
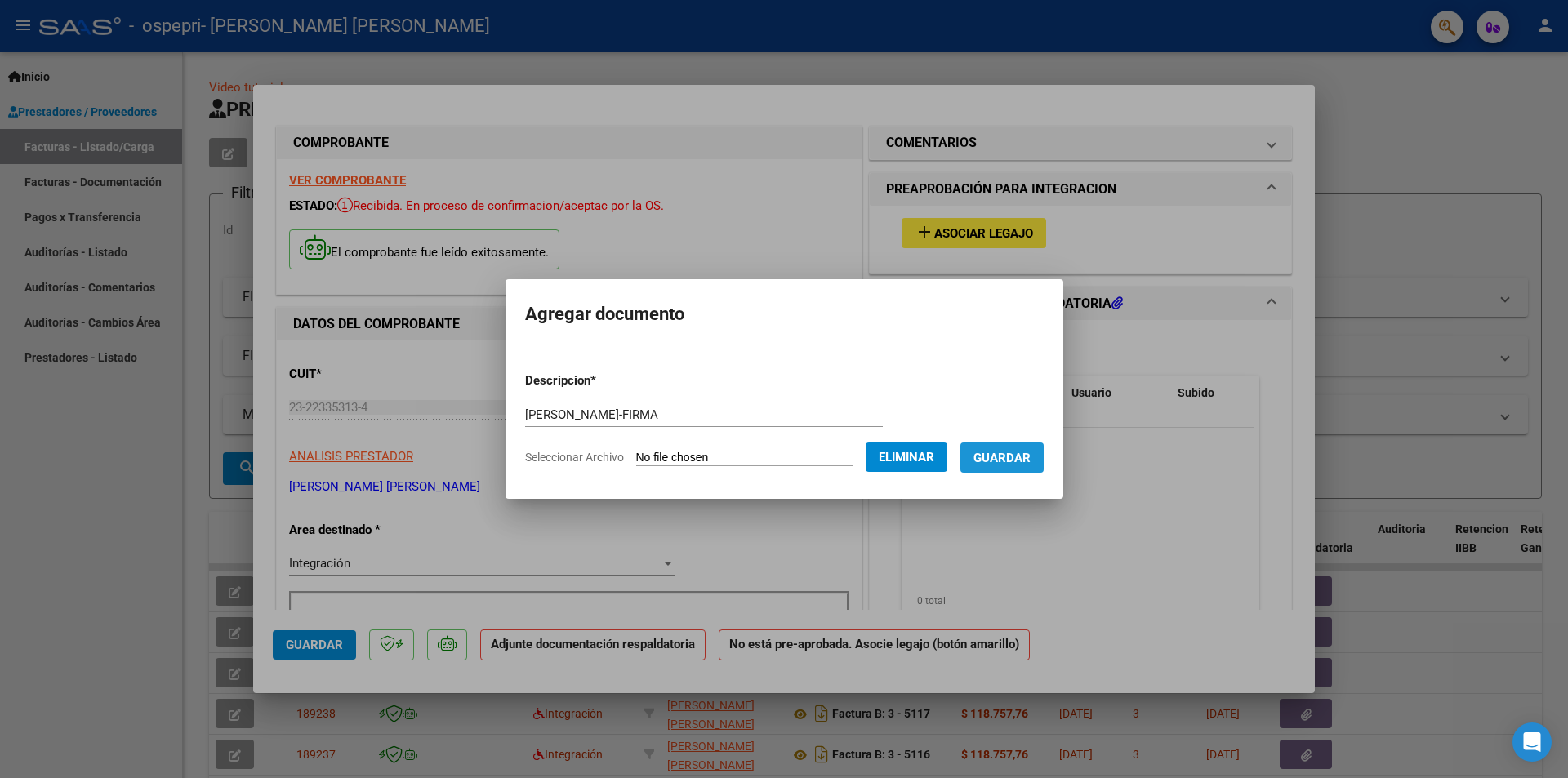
click at [1009, 451] on span "Guardar" at bounding box center [1002, 458] width 57 height 15
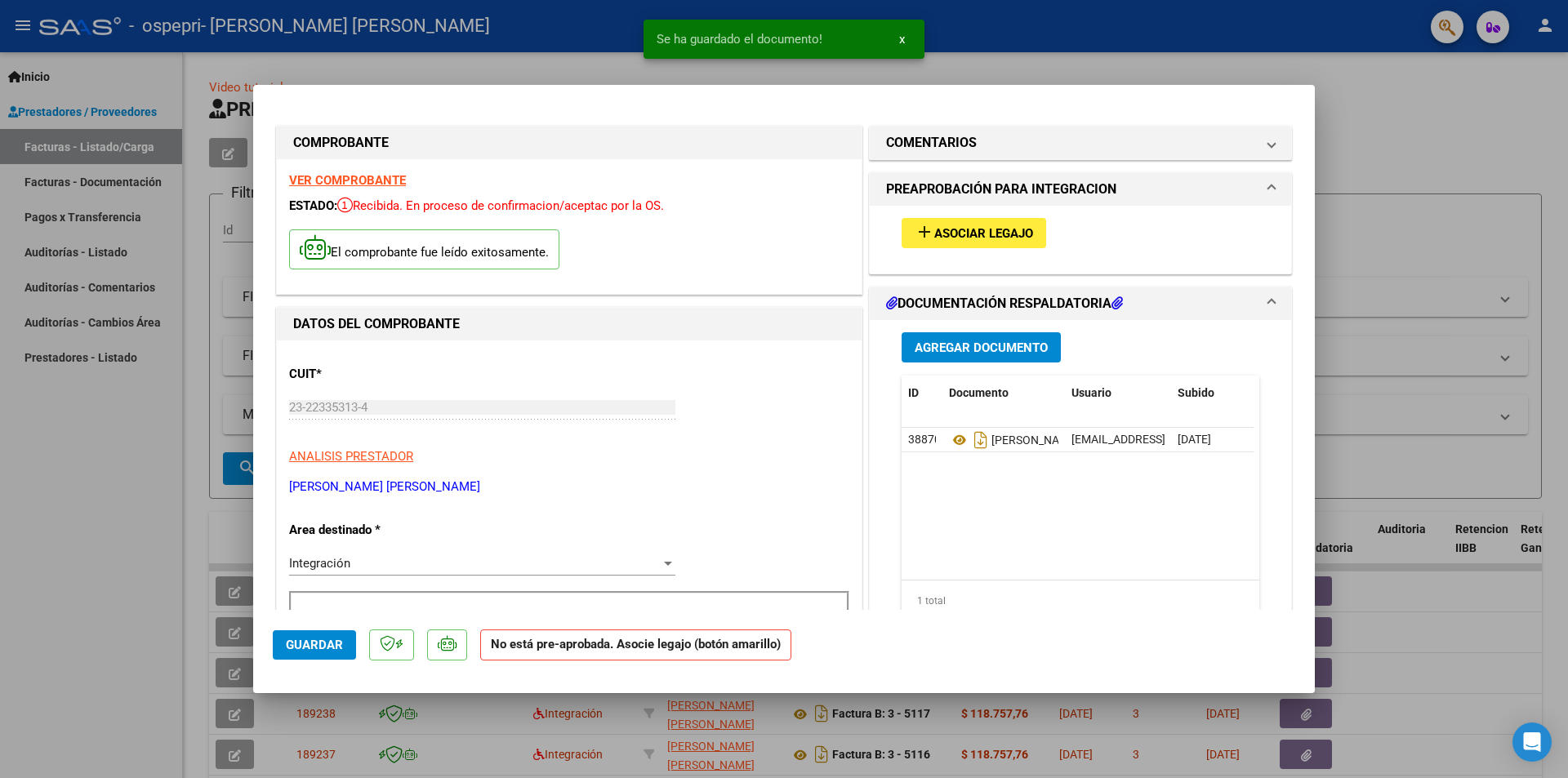
click at [1373, 147] on div at bounding box center [784, 389] width 1568 height 778
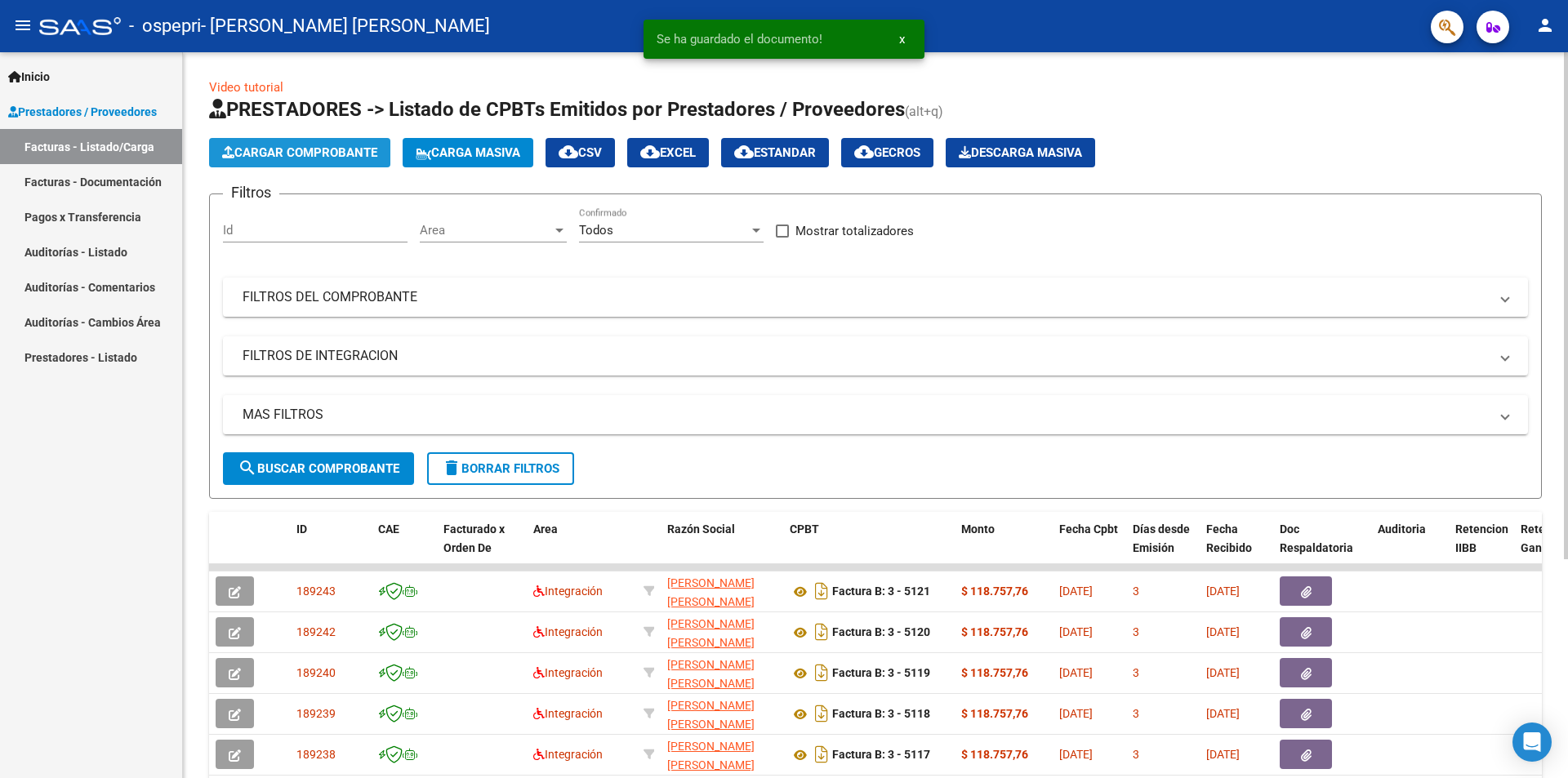
click at [300, 152] on span "Cargar Comprobante" at bounding box center [299, 152] width 155 height 15
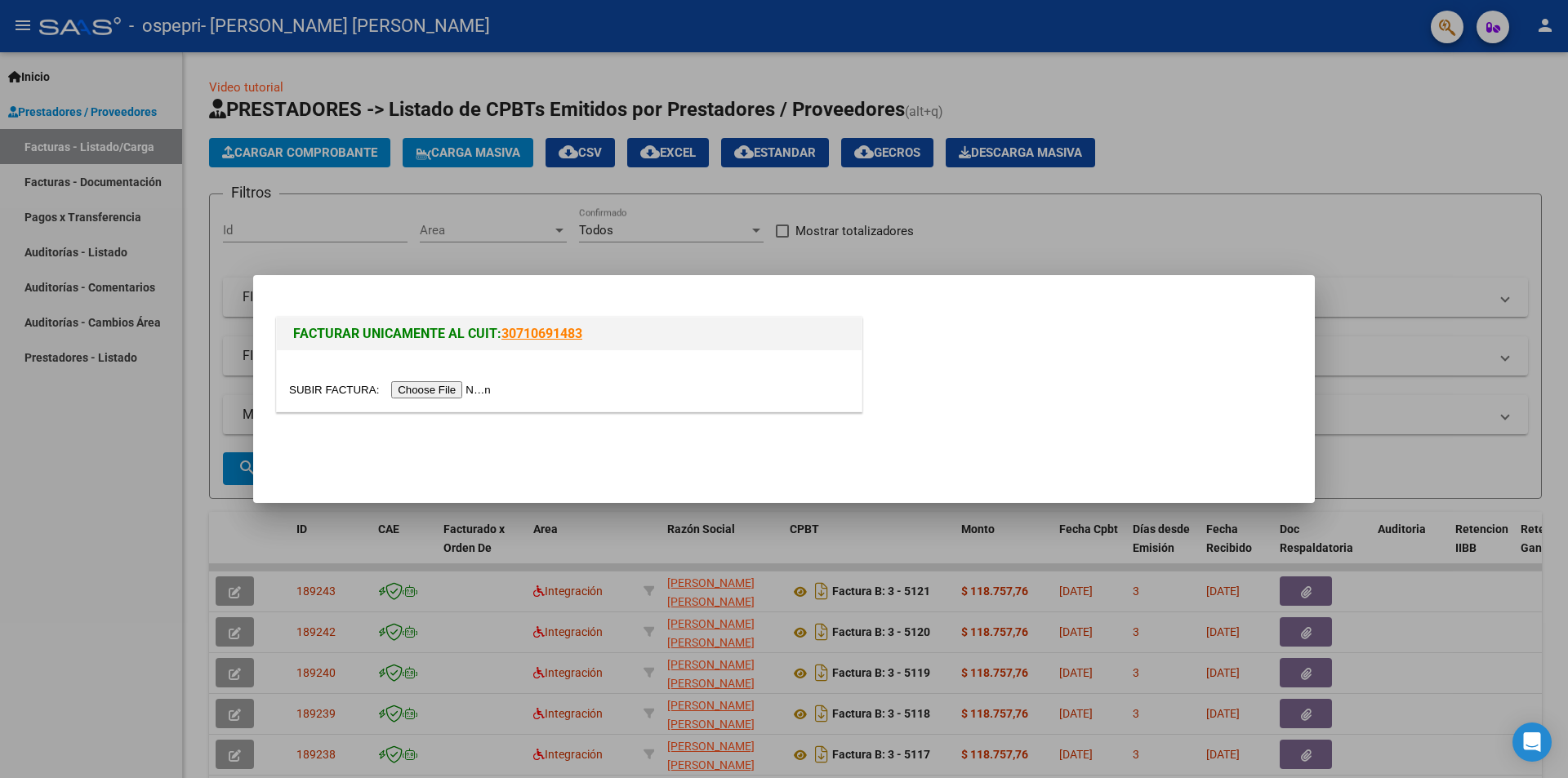
click at [444, 387] on input "file" at bounding box center [393, 389] width 207 height 17
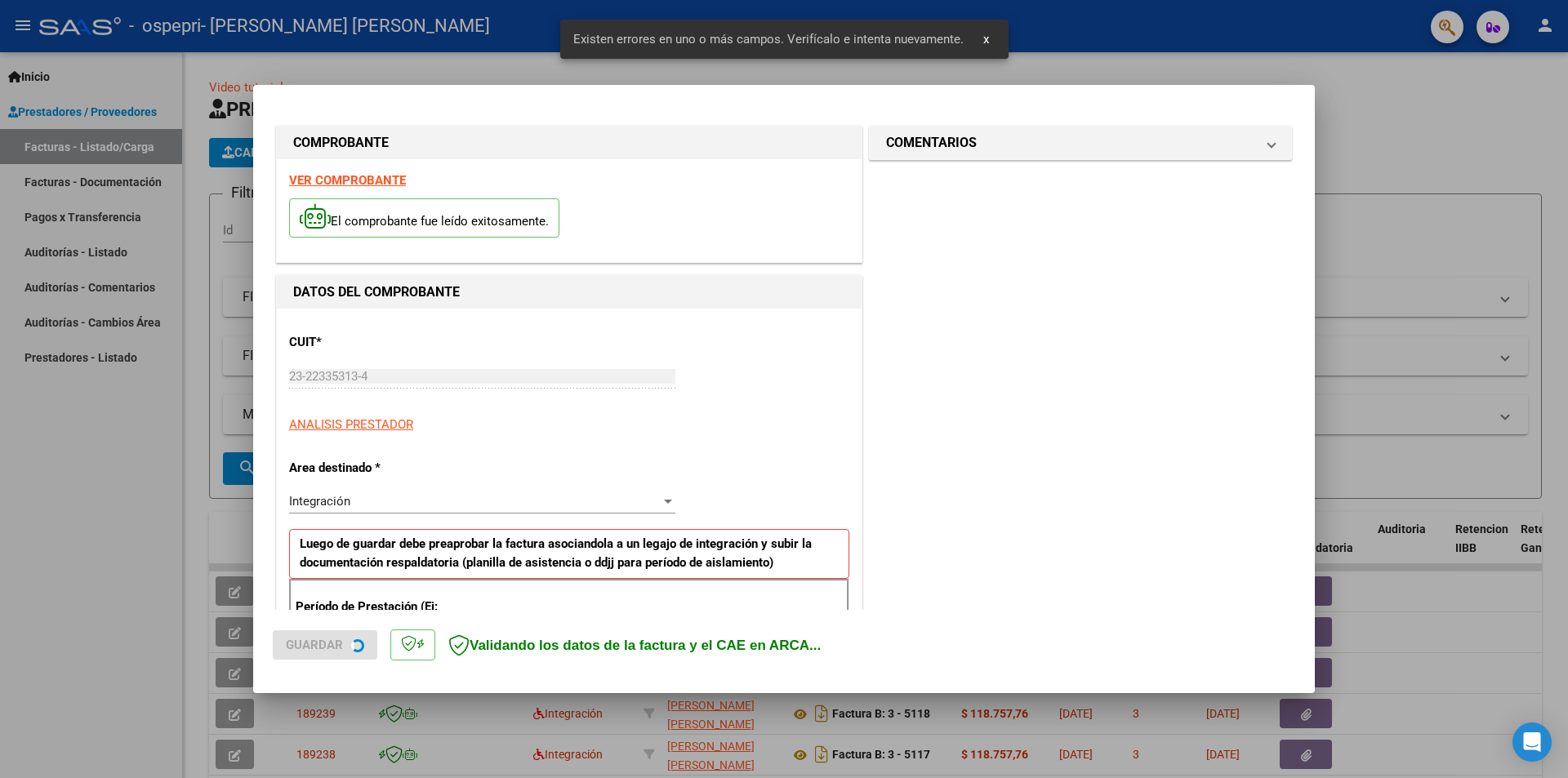
scroll to position [285, 0]
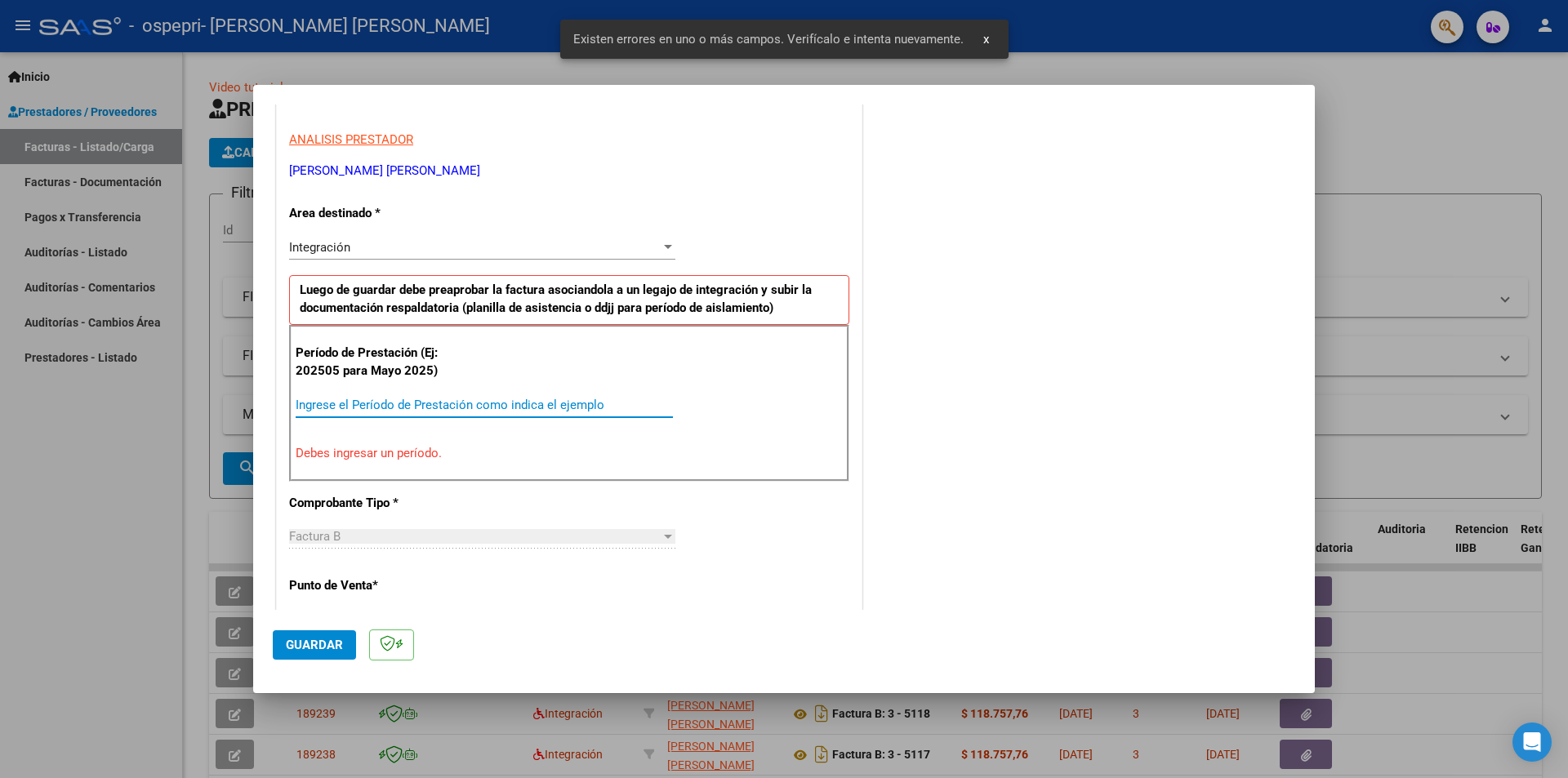
click at [509, 399] on input "Ingrese el Período de Prestación como indica el ejemplo" at bounding box center [485, 405] width 377 height 15
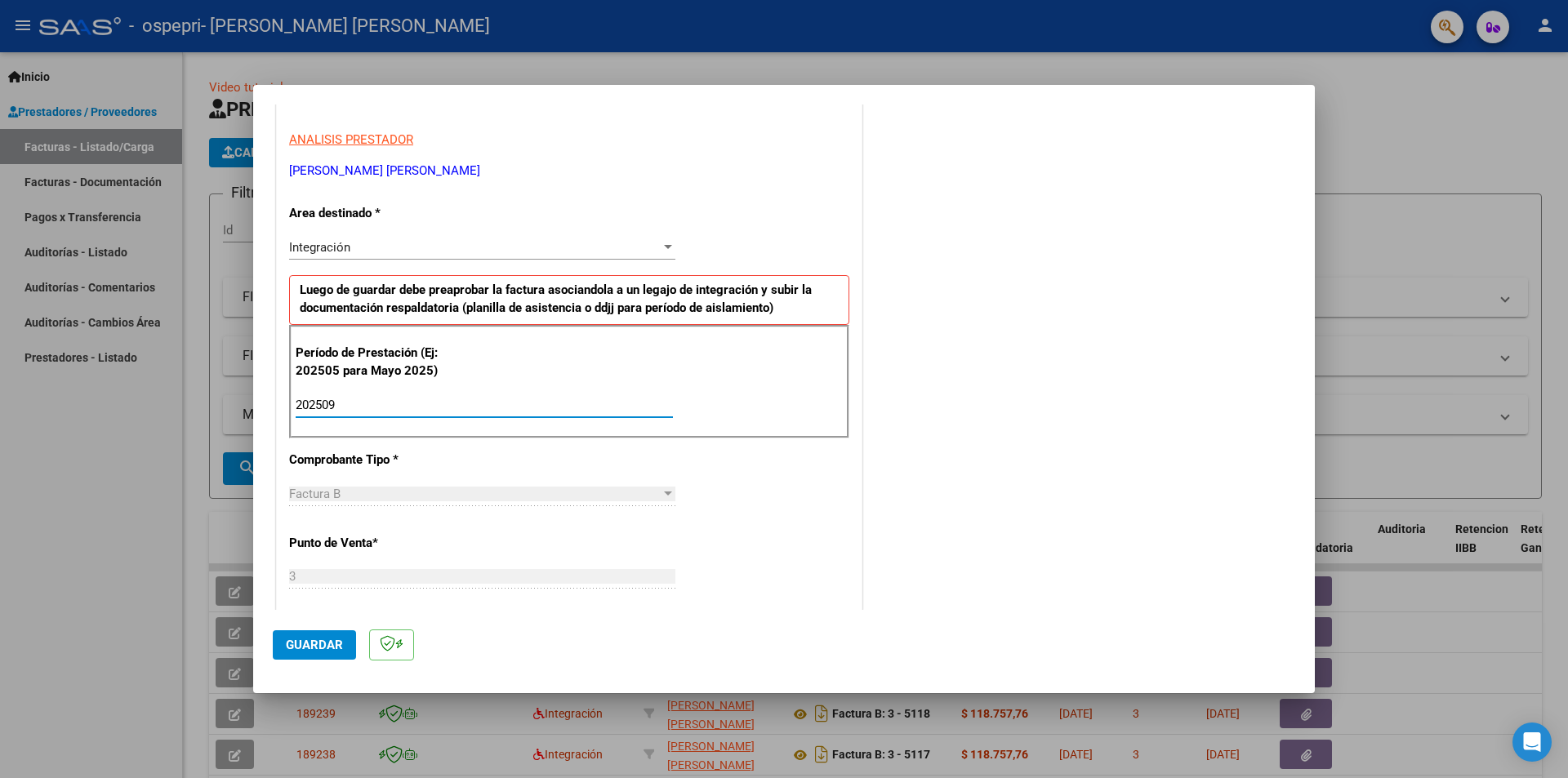
type input "202509"
click at [299, 643] on span "Guardar" at bounding box center [315, 645] width 57 height 15
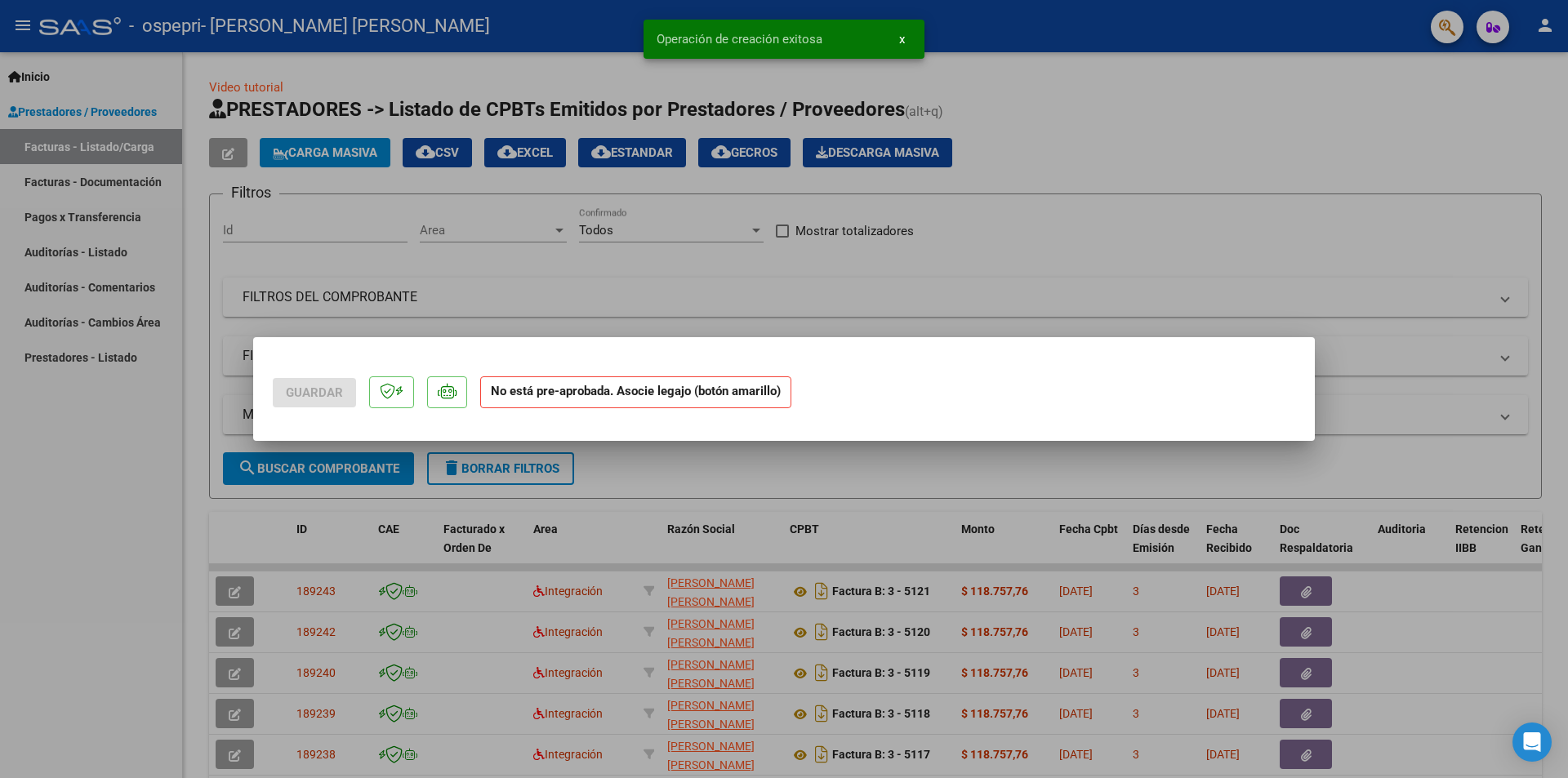
scroll to position [0, 0]
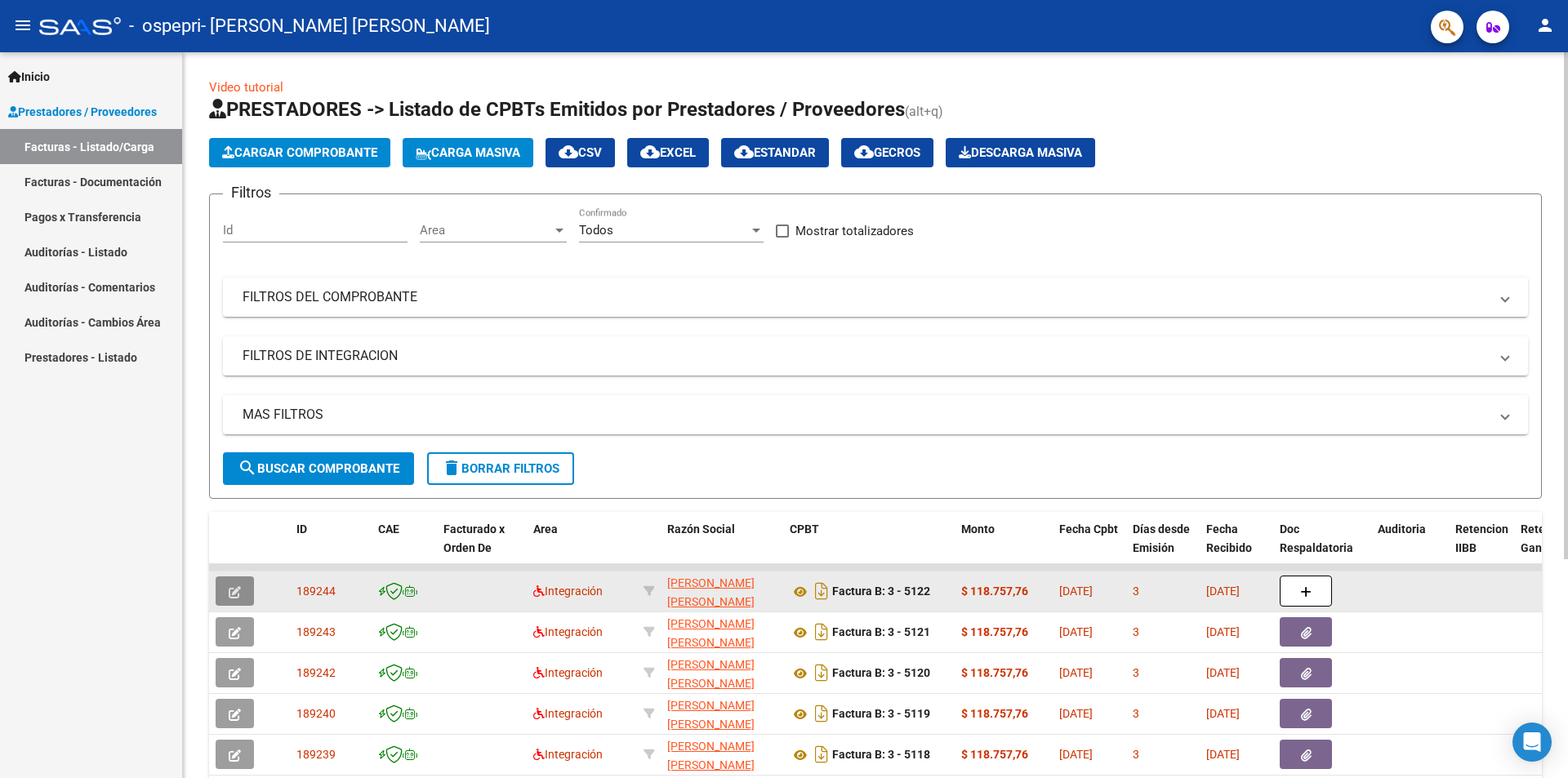
click at [229, 589] on icon "button" at bounding box center [235, 592] width 12 height 12
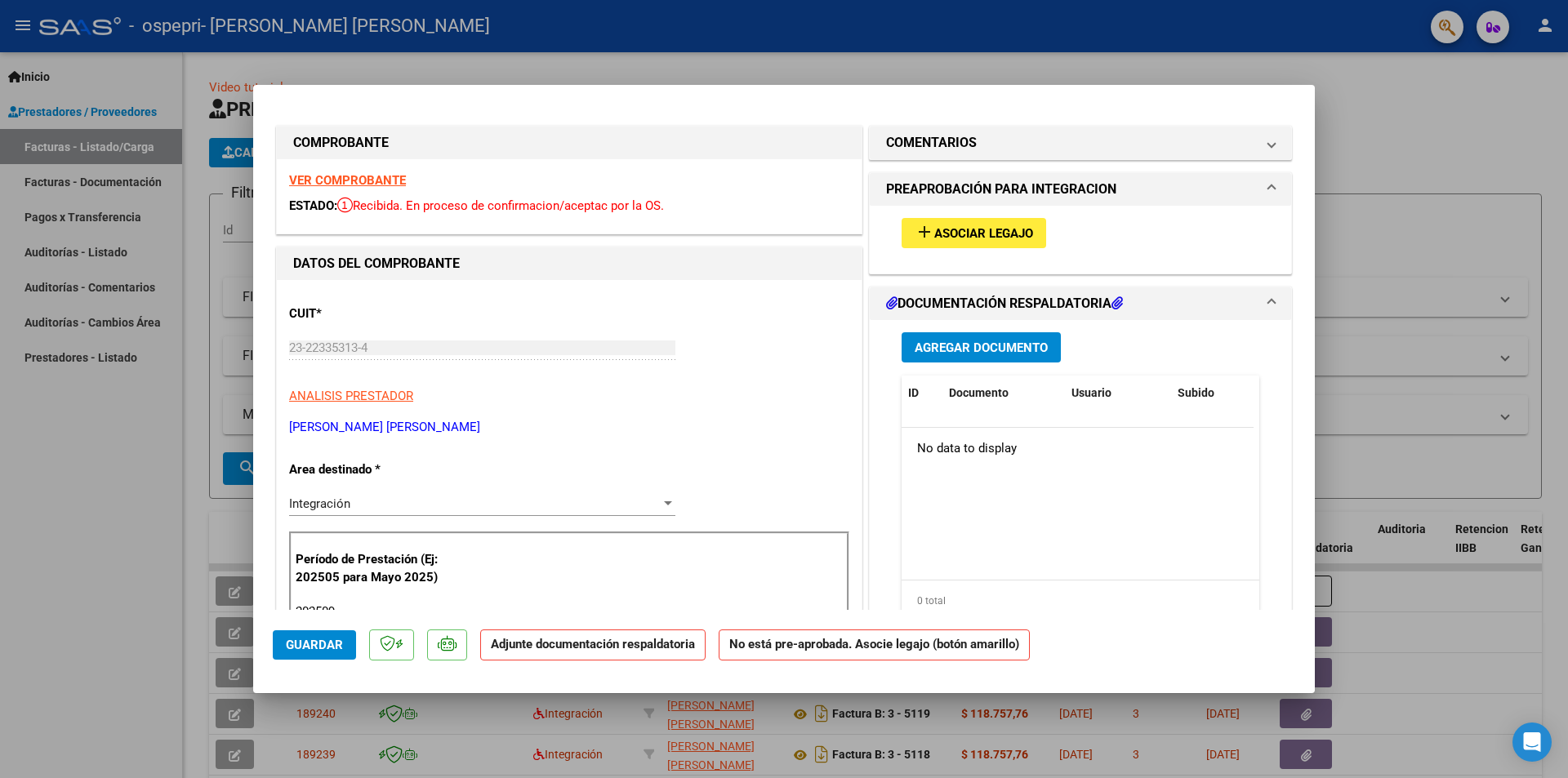
click at [372, 182] on strong "VER COMPROBANTE" at bounding box center [348, 180] width 116 height 15
click at [1028, 343] on span "Agregar Documento" at bounding box center [981, 348] width 133 height 15
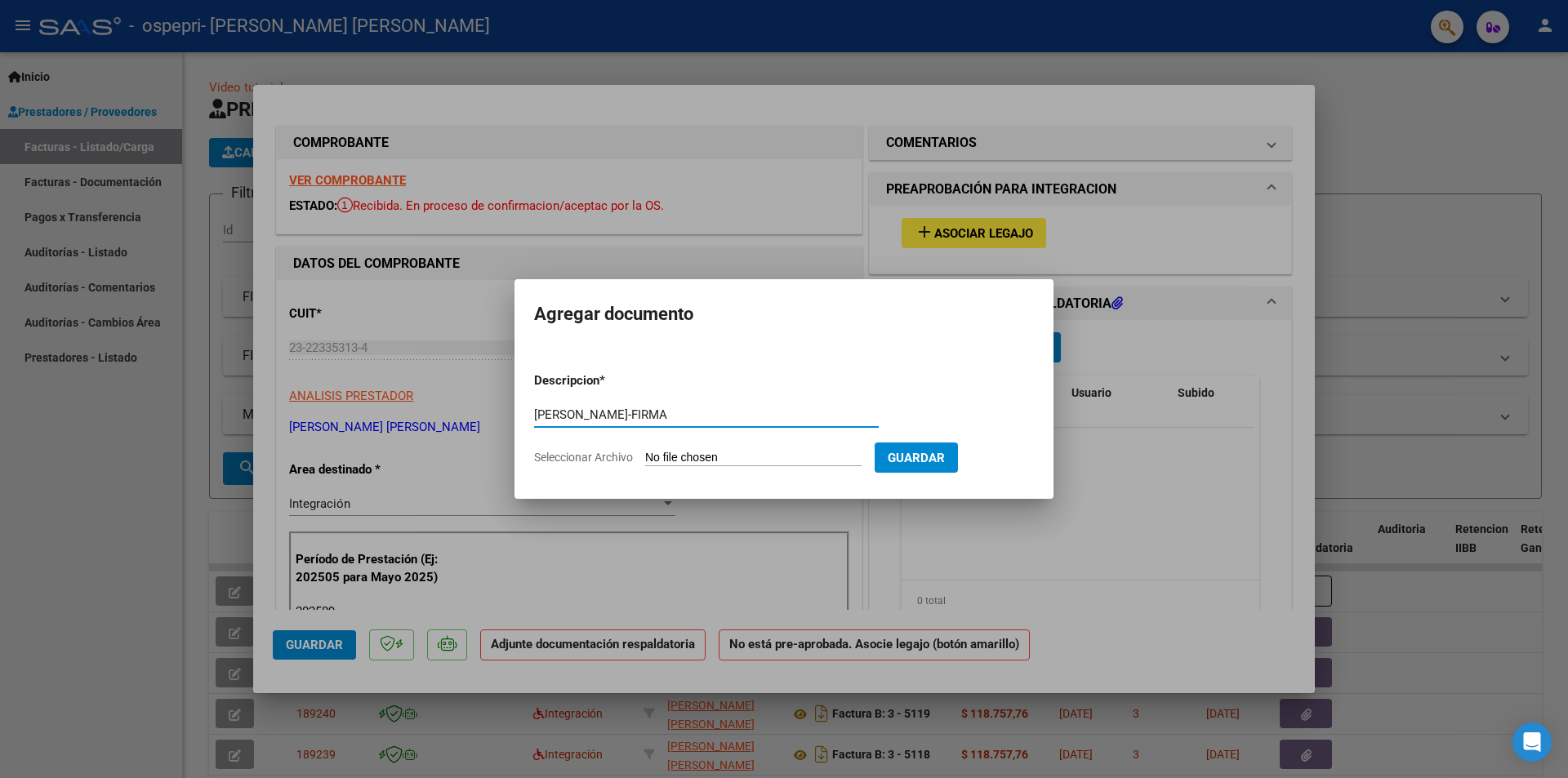
type input "[PERSON_NAME]-FIRMA"
click at [722, 453] on input "Seleccionar Archivo" at bounding box center [754, 458] width 217 height 16
type input "C:\fakepath\[PERSON_NAME]-FIRMA.pdf"
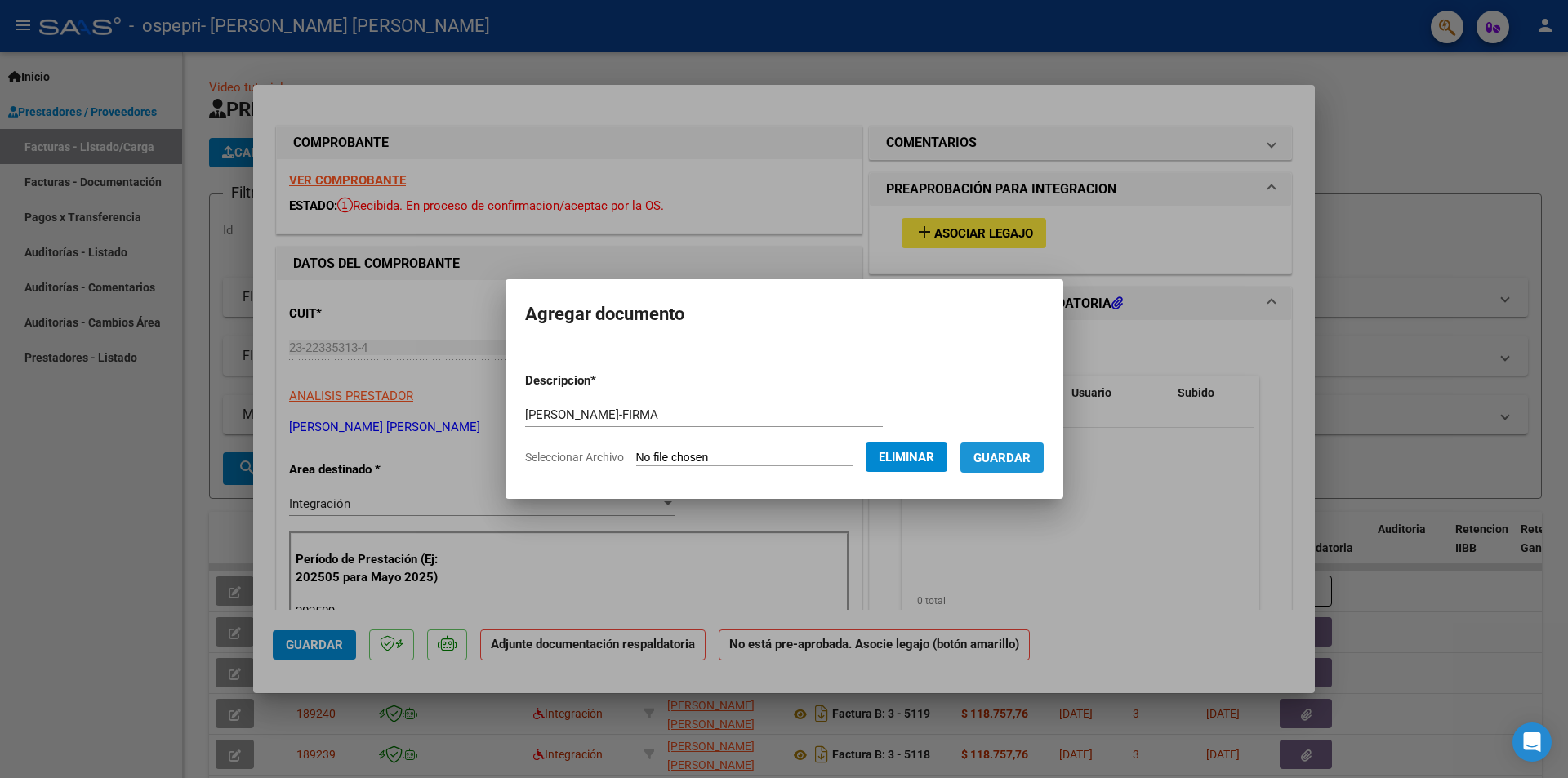
click at [1016, 461] on span "Guardar" at bounding box center [1002, 458] width 57 height 15
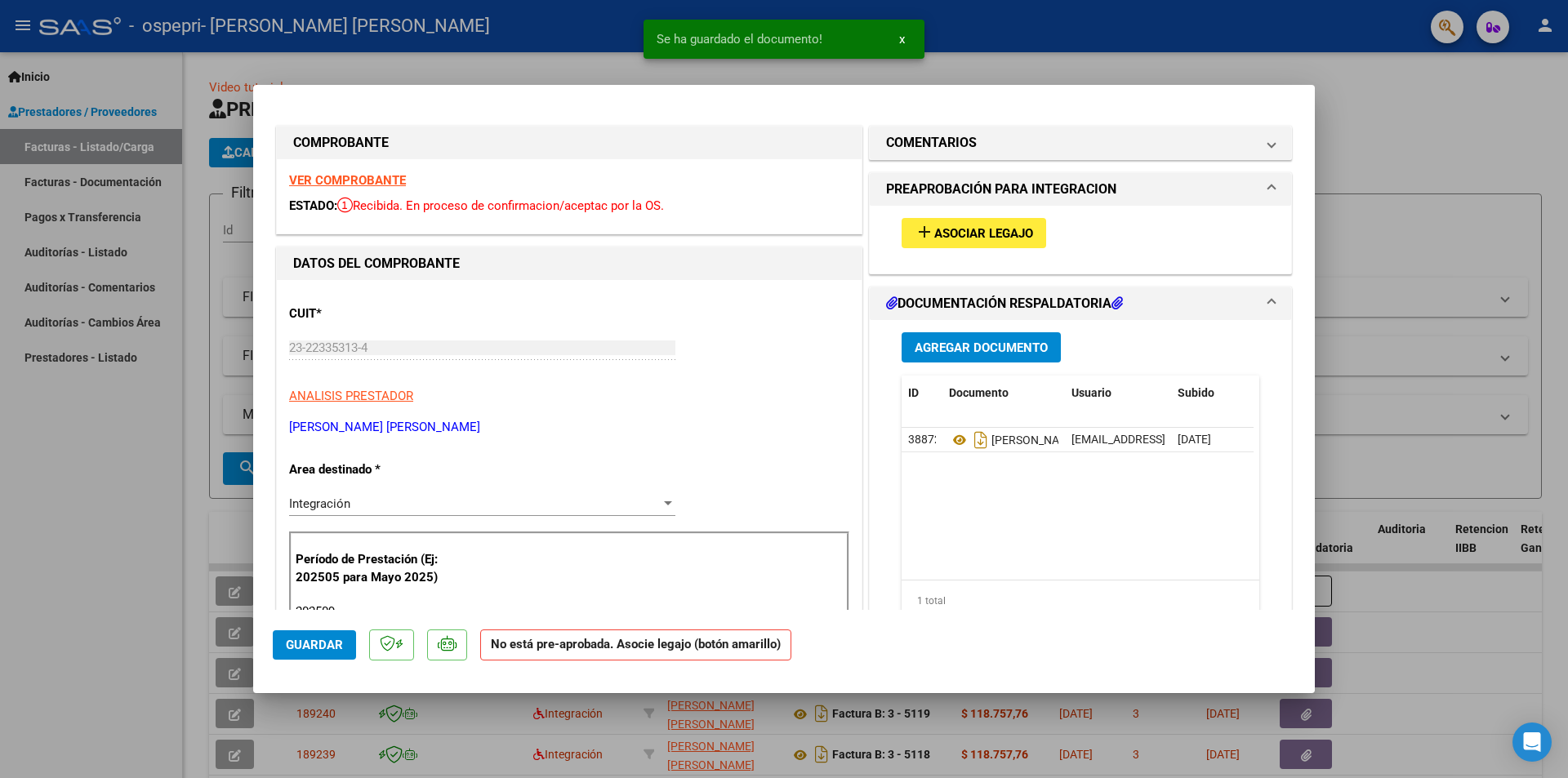
click at [1411, 249] on div at bounding box center [784, 389] width 1568 height 778
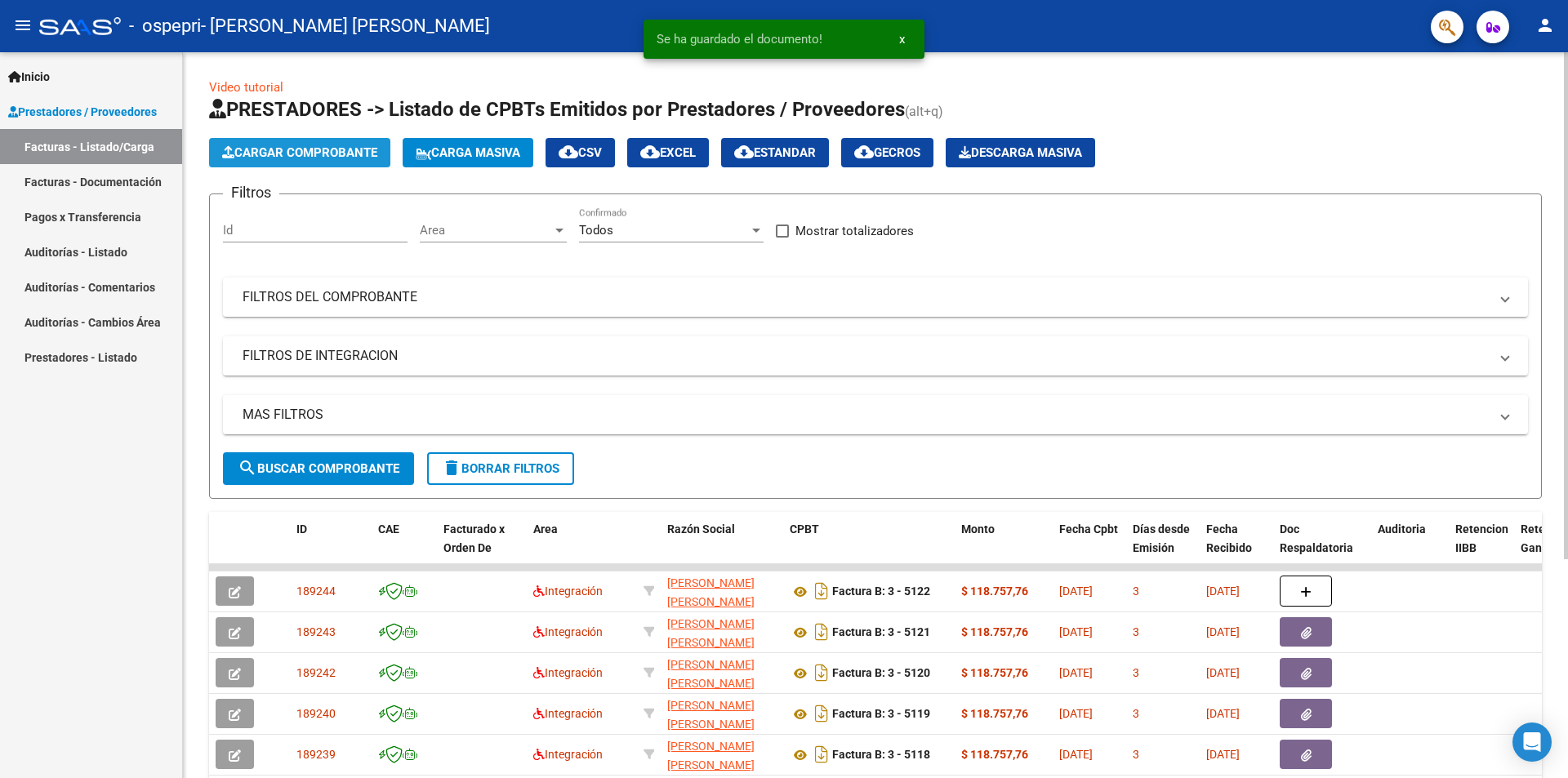
click at [346, 146] on span "Cargar Comprobante" at bounding box center [299, 152] width 155 height 15
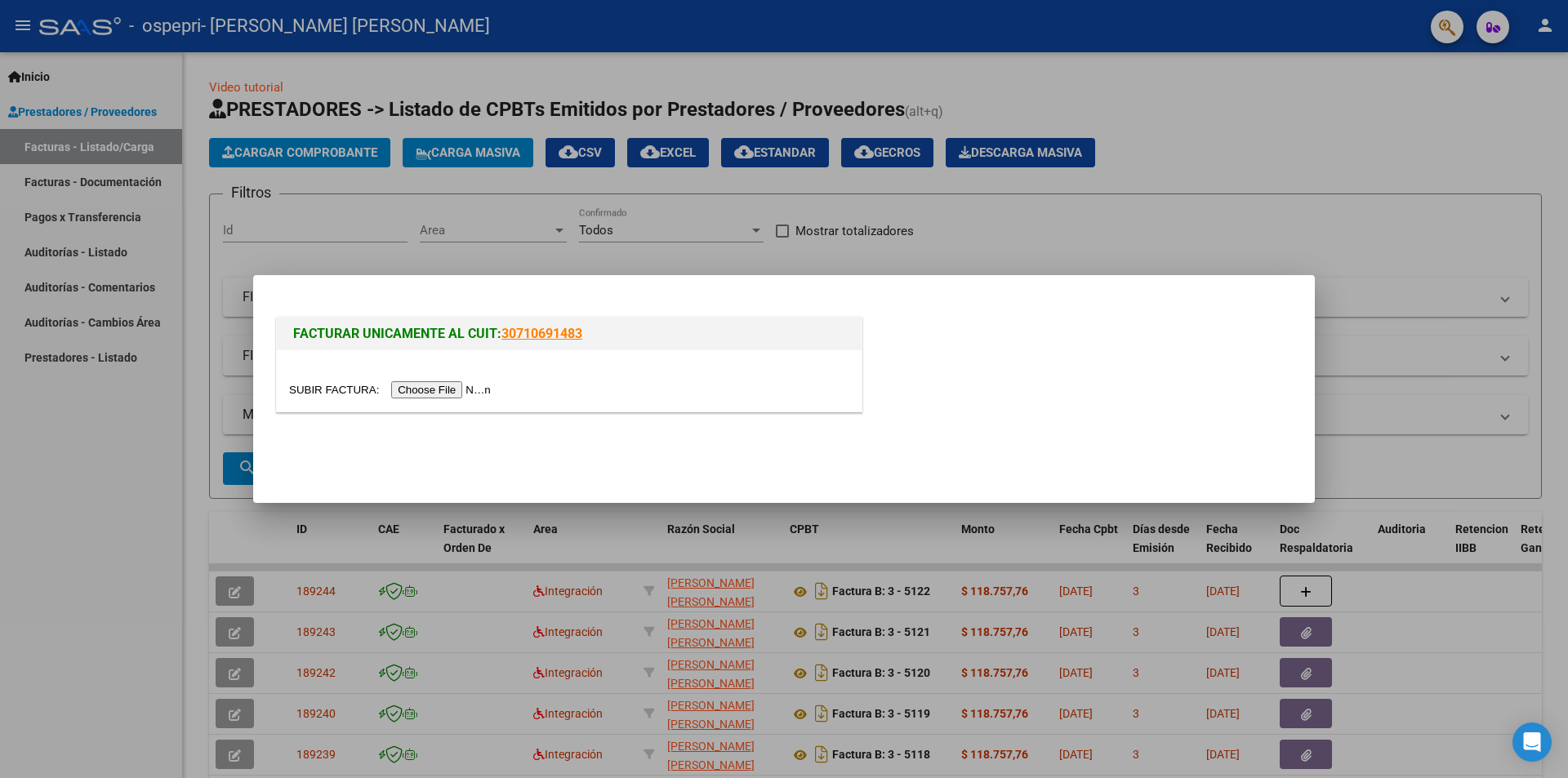
click at [435, 388] on input "file" at bounding box center [393, 389] width 207 height 17
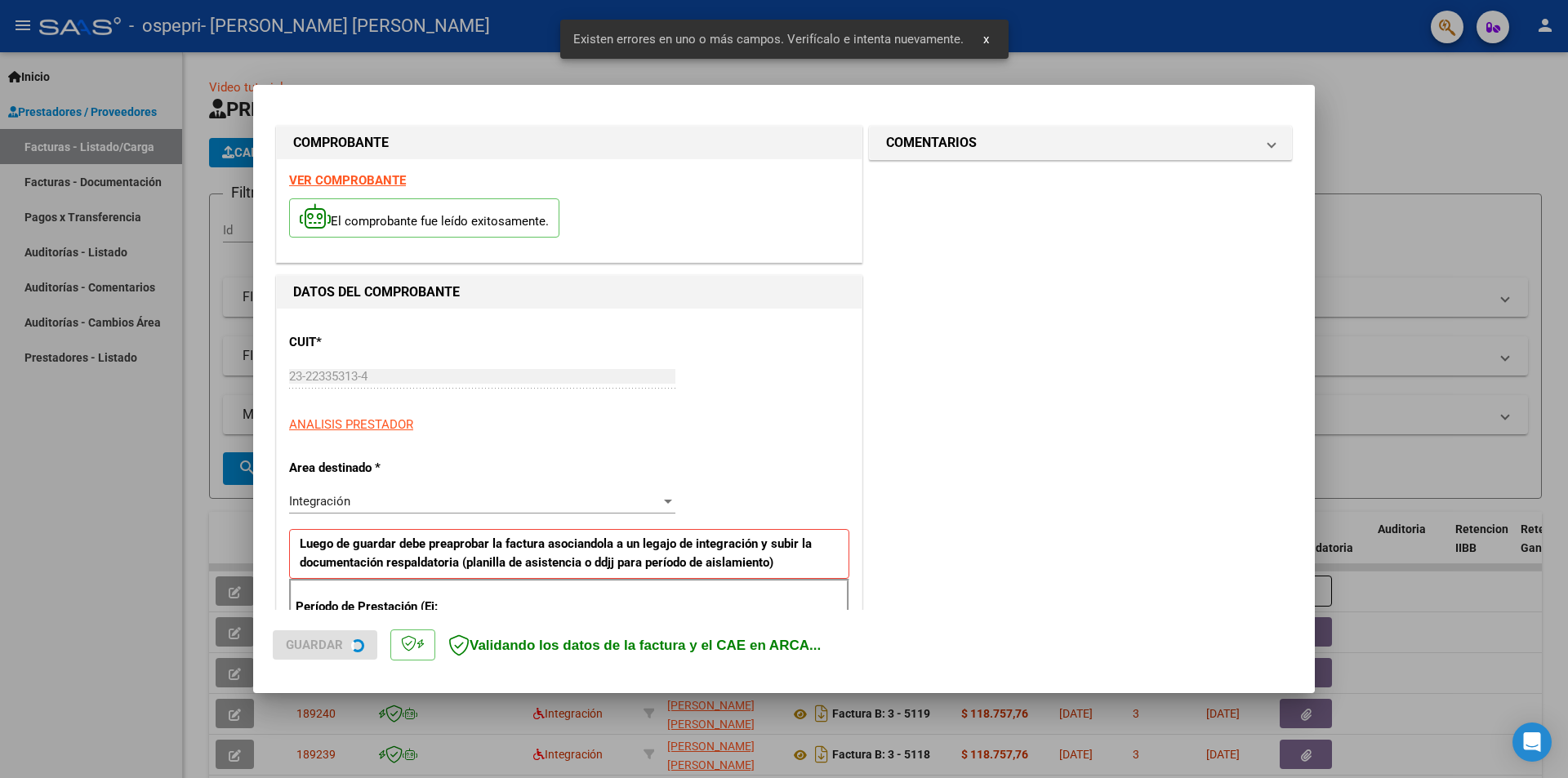
scroll to position [285, 0]
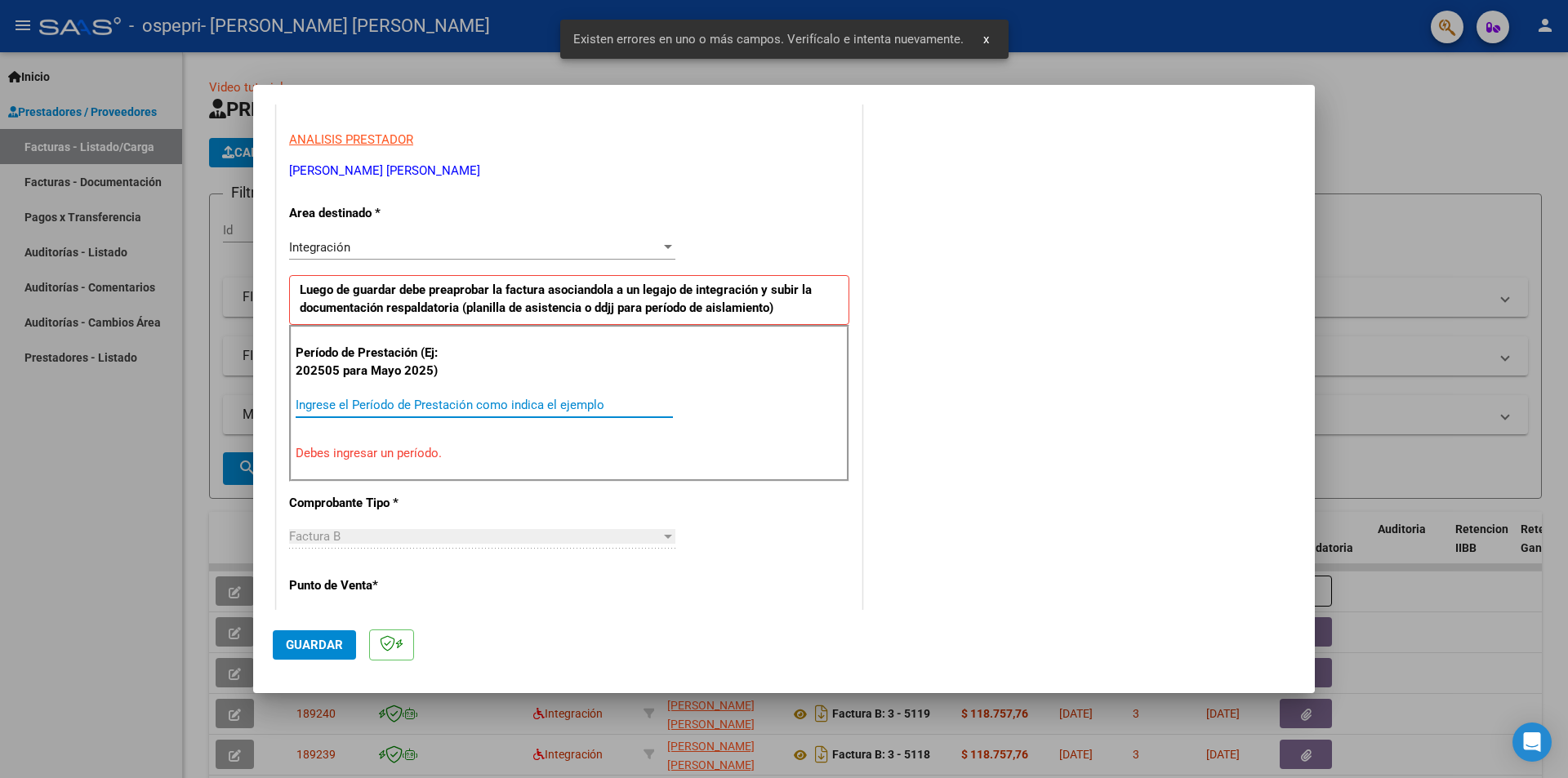
click at [464, 398] on input "Ingrese el Período de Prestación como indica el ejemplo" at bounding box center [485, 405] width 377 height 15
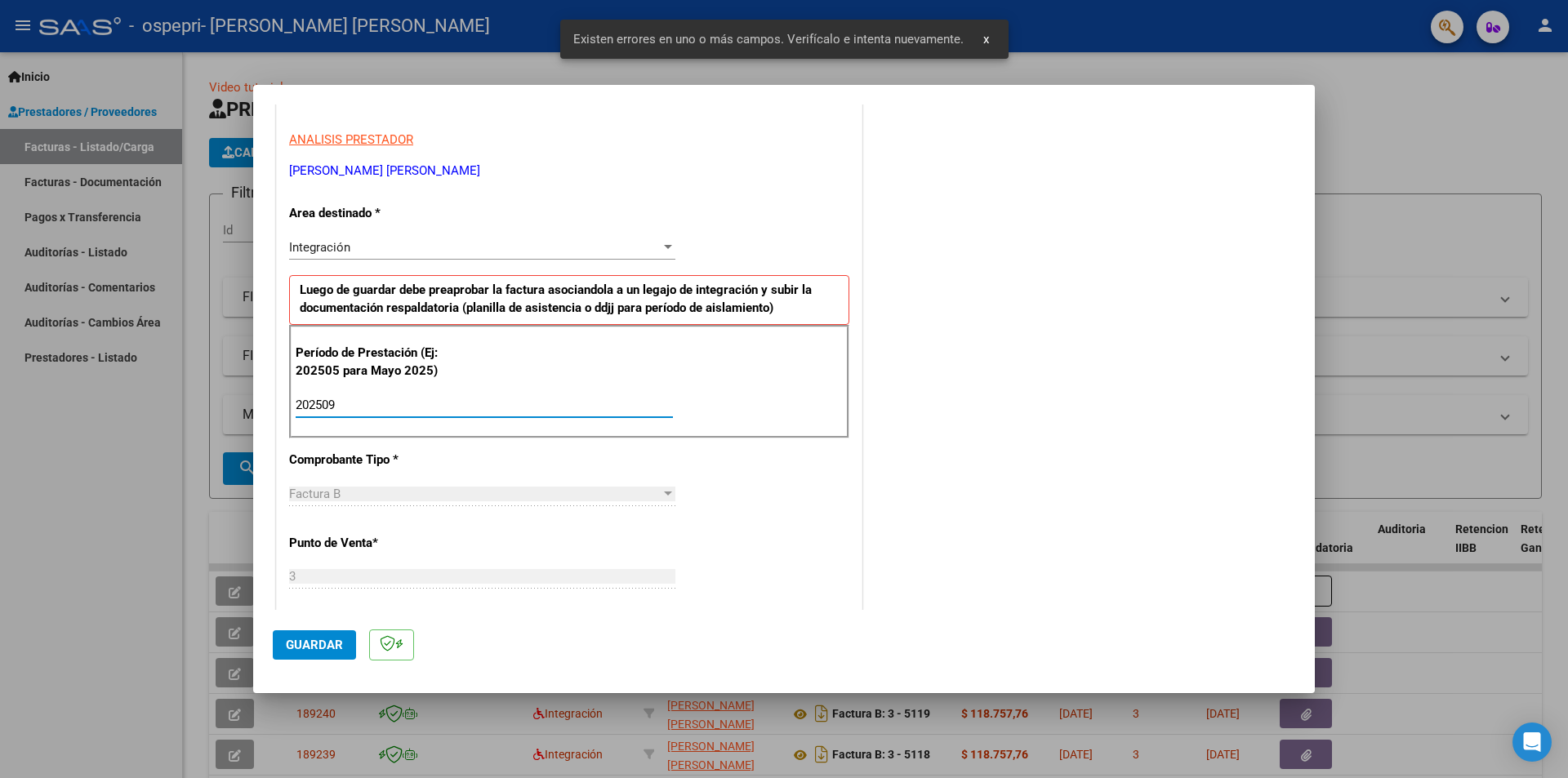
type input "202509"
click at [308, 637] on button "Guardar" at bounding box center [315, 645] width 84 height 30
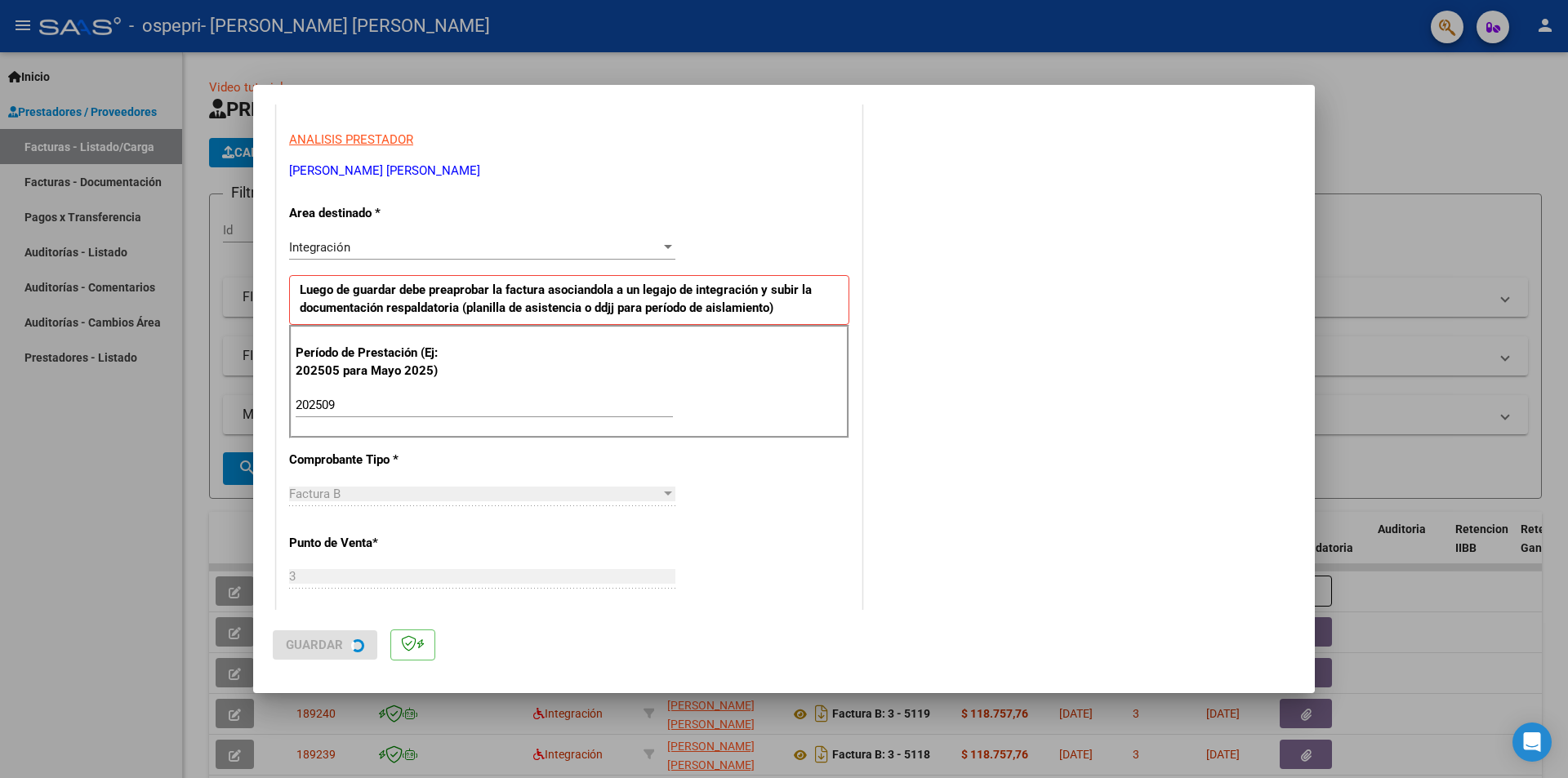
scroll to position [0, 0]
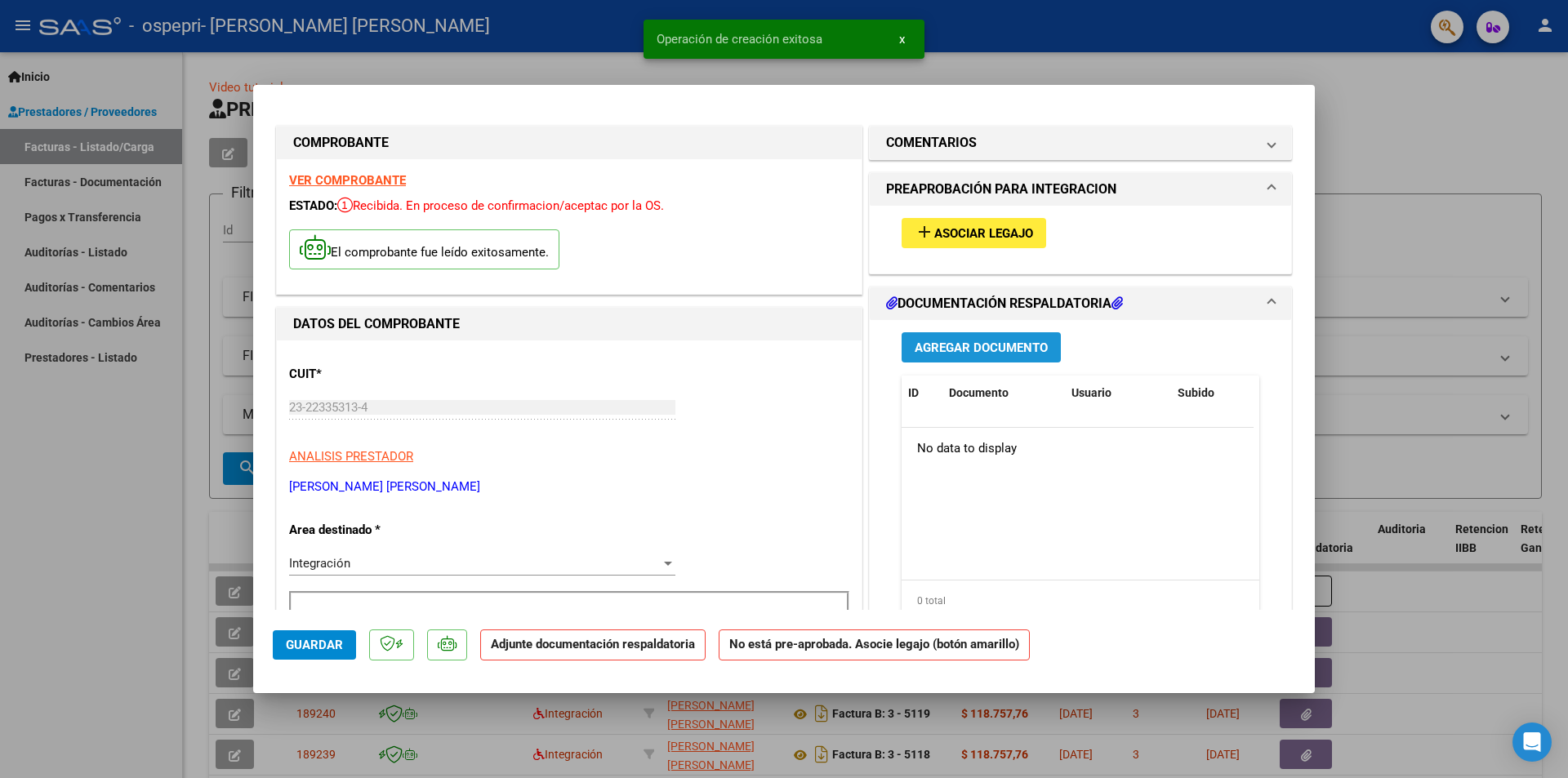
click at [978, 346] on span "Agregar Documento" at bounding box center [981, 348] width 133 height 15
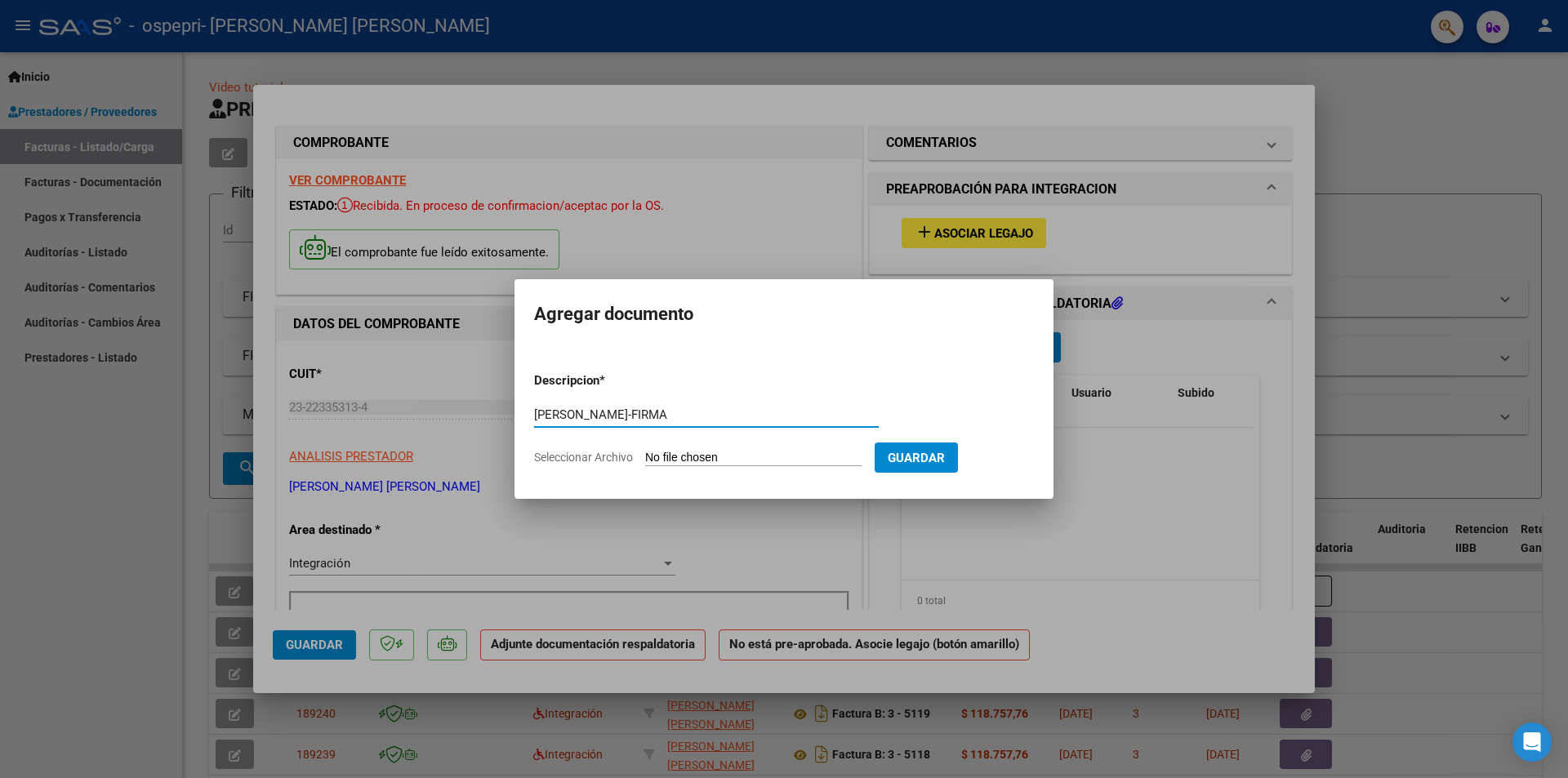
type input "[PERSON_NAME]-FIRMA"
click at [698, 456] on input "Seleccionar Archivo" at bounding box center [754, 458] width 217 height 16
type input "C:\fakepath\[PERSON_NAME]-FIRMA.pdf"
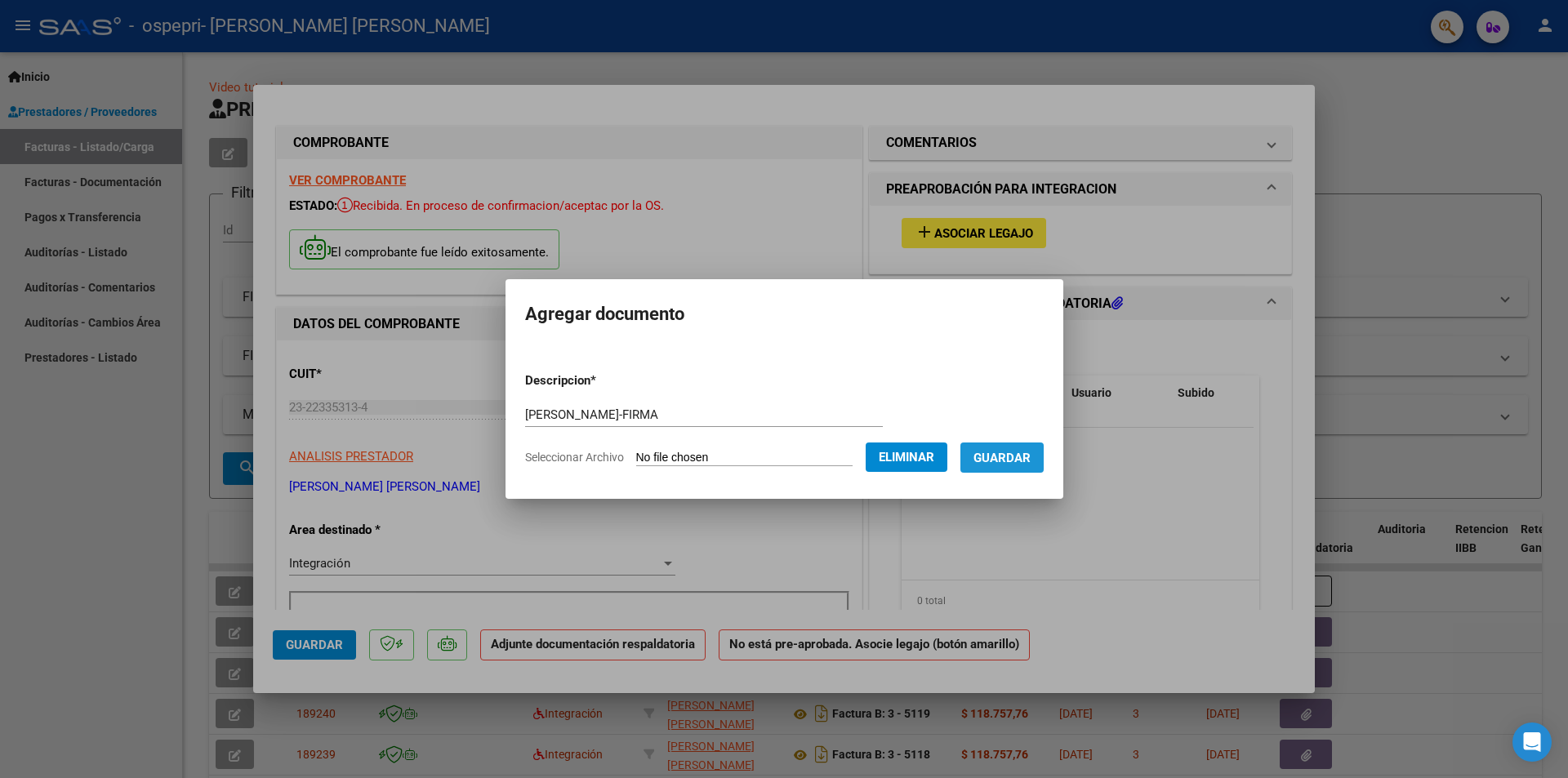
click at [1031, 461] on span "Guardar" at bounding box center [1002, 458] width 57 height 15
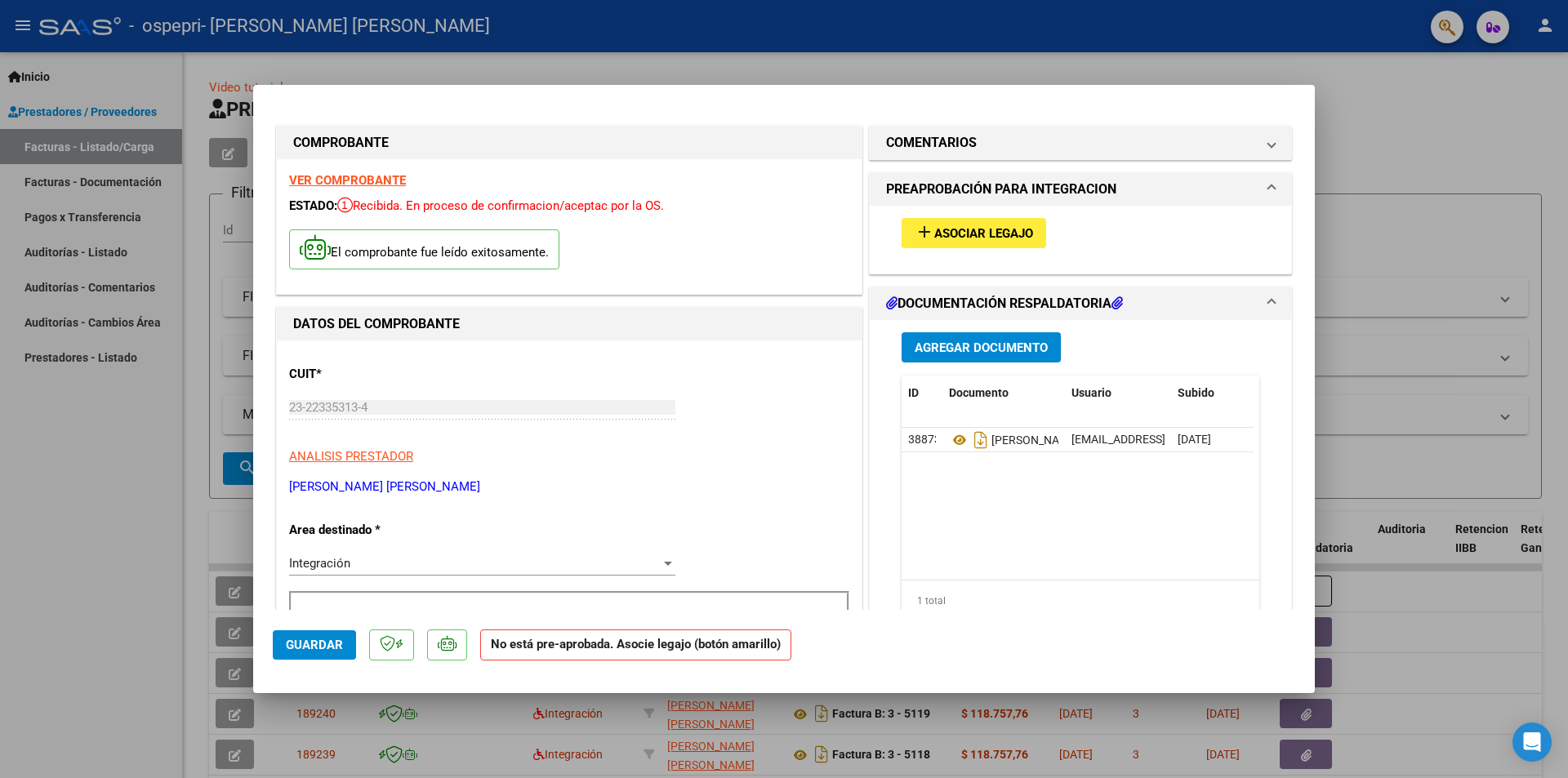
click at [1421, 243] on div at bounding box center [784, 389] width 1568 height 778
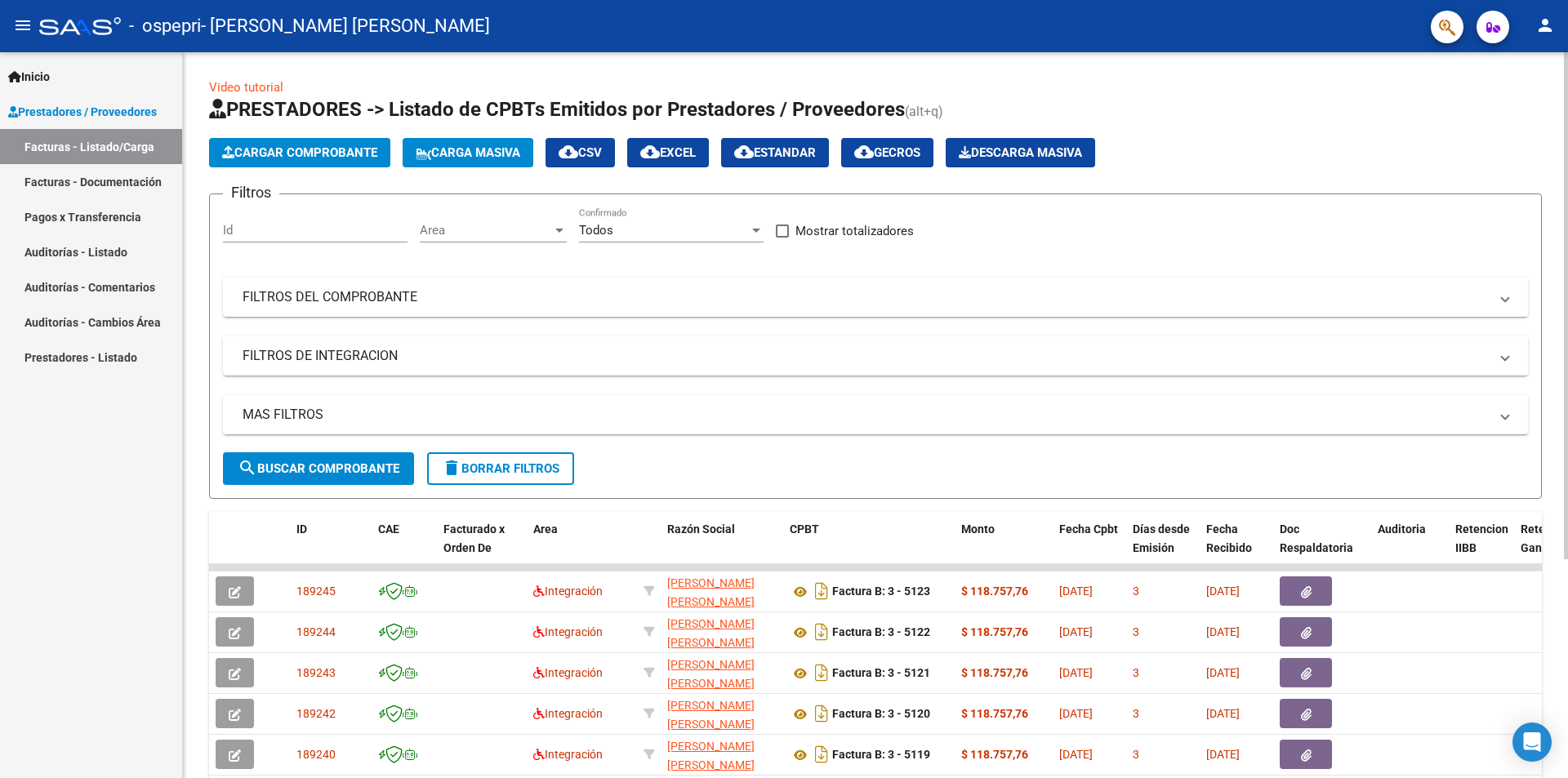
click at [347, 146] on span "Cargar Comprobante" at bounding box center [299, 152] width 155 height 15
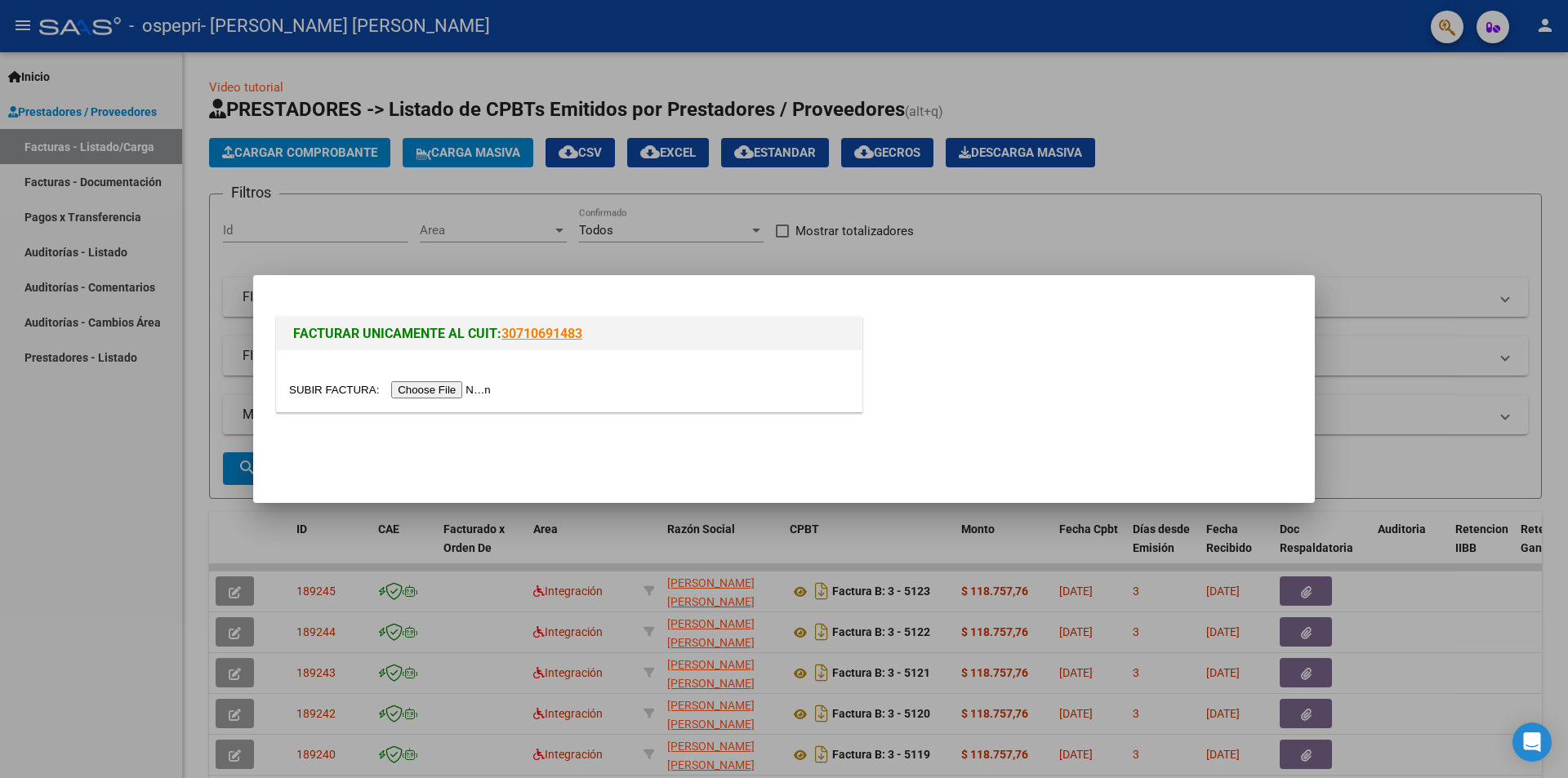
click at [439, 392] on input "file" at bounding box center [393, 389] width 207 height 17
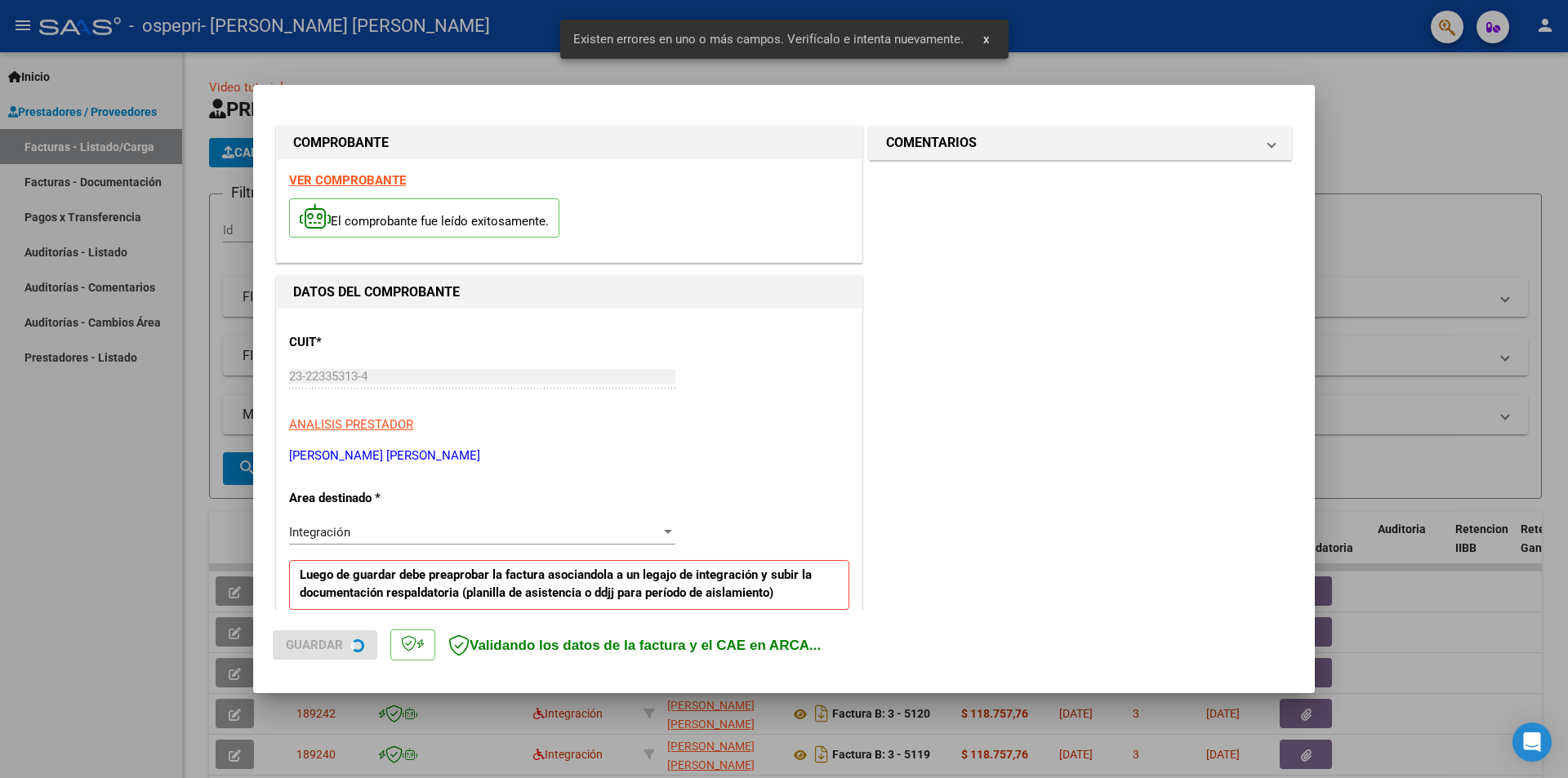
scroll to position [316, 0]
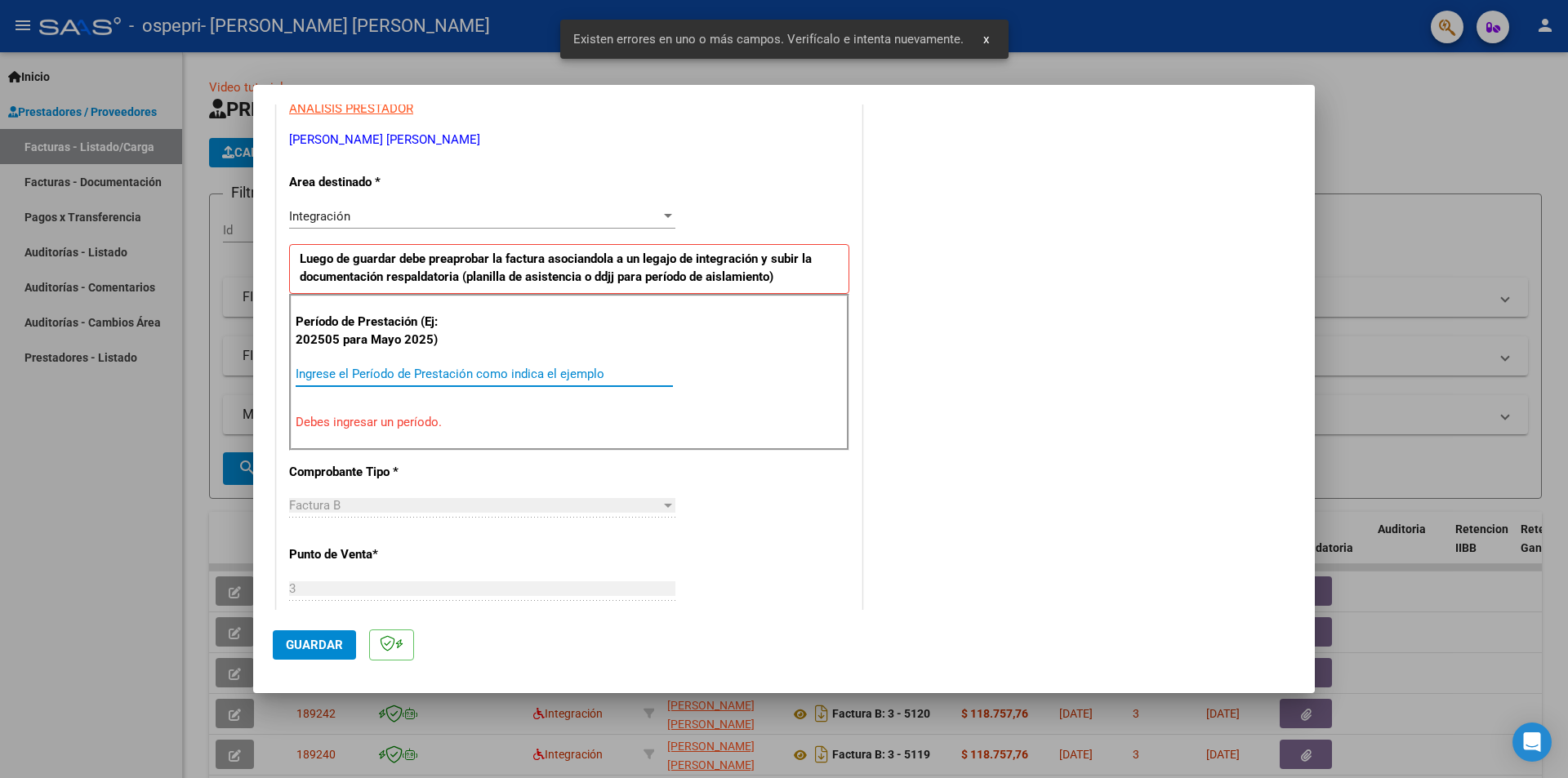
click at [529, 372] on input "Ingrese el Período de Prestación como indica el ejemplo" at bounding box center [485, 374] width 377 height 15
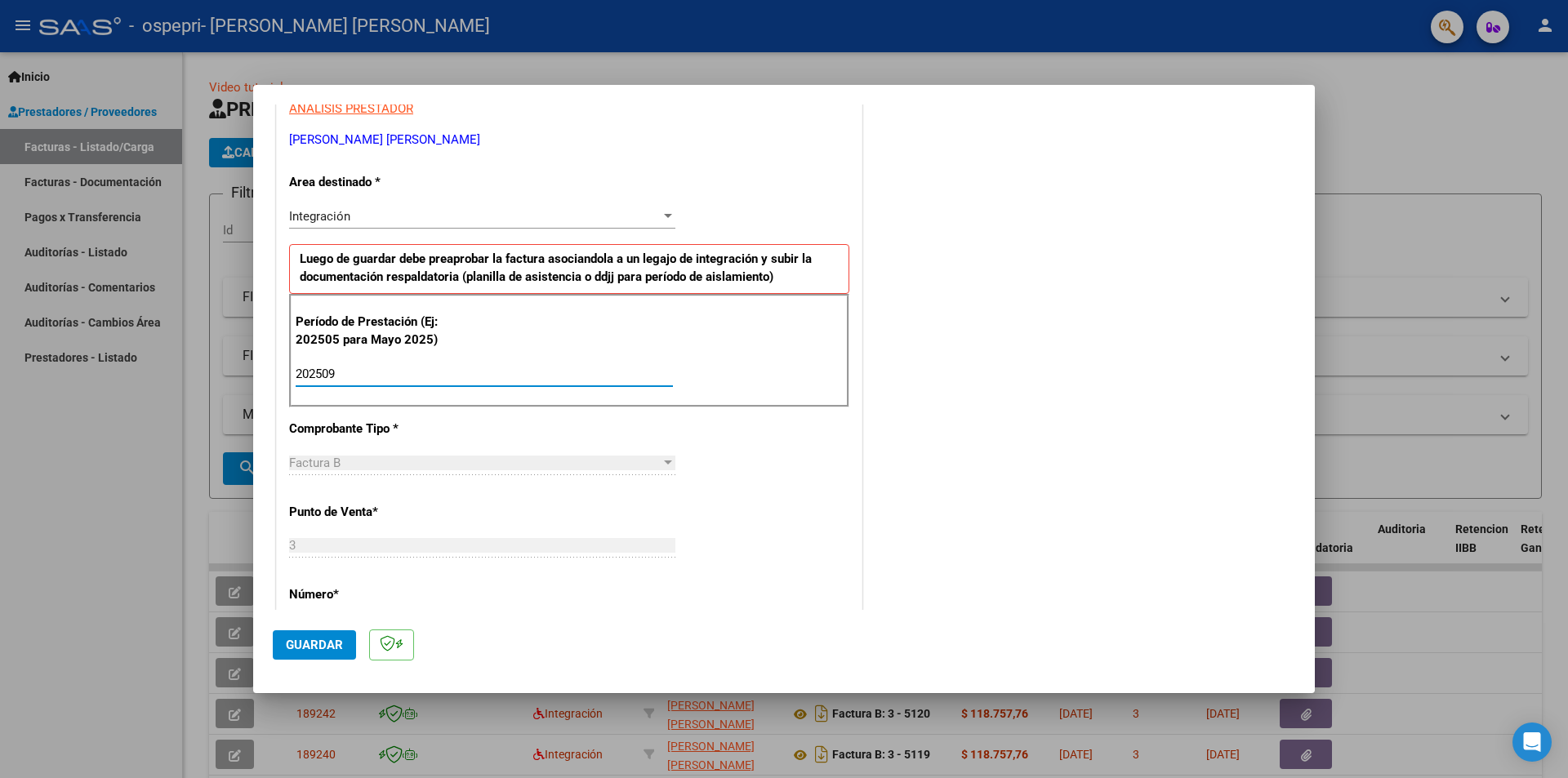
type input "202509"
click at [322, 636] on button "Guardar" at bounding box center [315, 645] width 84 height 30
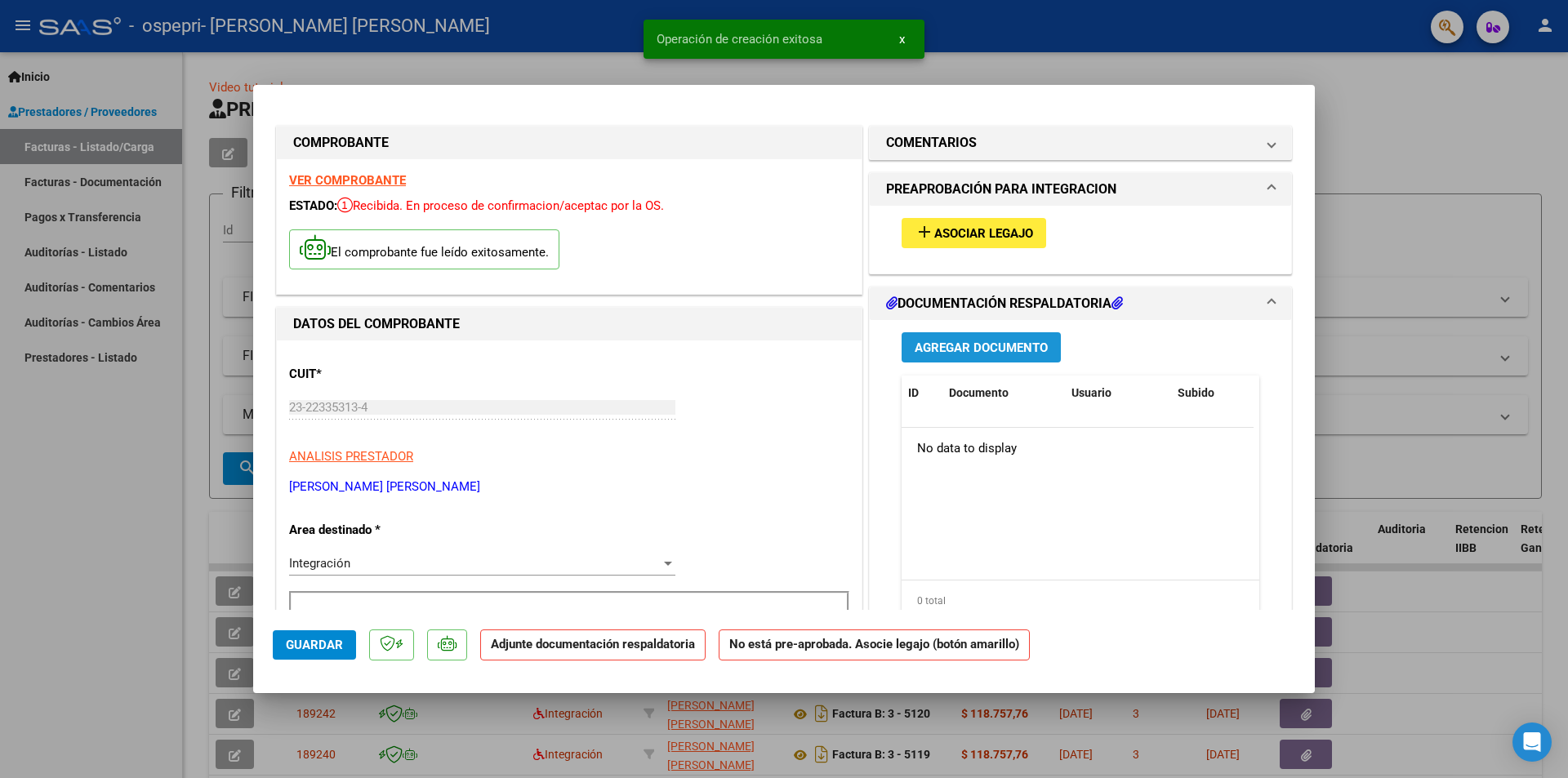
click at [982, 344] on span "Agregar Documento" at bounding box center [981, 348] width 133 height 15
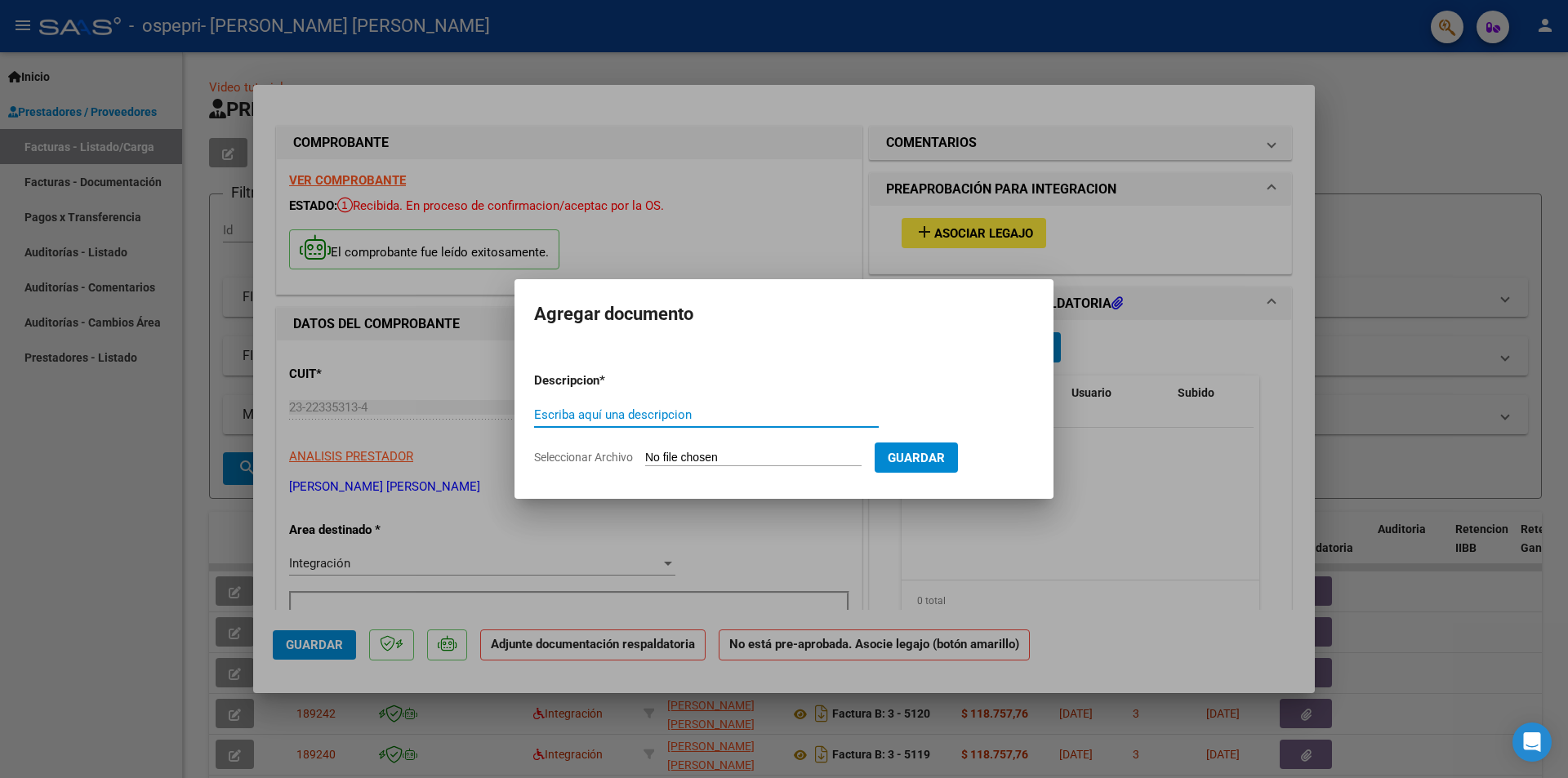
click at [732, 419] on input "Escriba aquí una descripcion" at bounding box center [706, 415] width 344 height 15
type input "[PERSON_NAME]-FIRMA"
click at [737, 457] on input "Seleccionar Archivo" at bounding box center [754, 458] width 217 height 16
type input "C:\fakepath\[PERSON_NAME]-FIRMA.pdf"
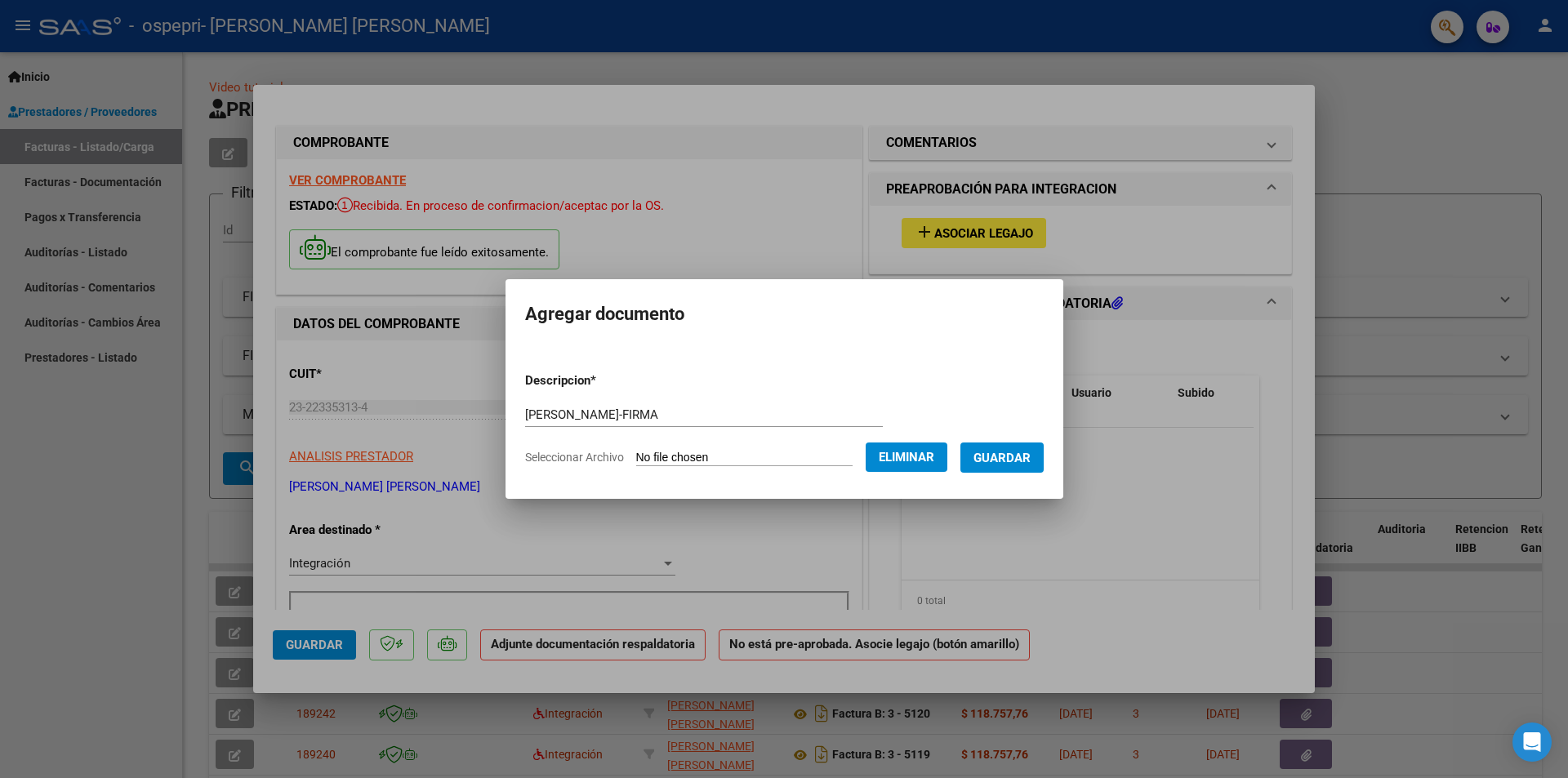
click at [1031, 462] on span "Guardar" at bounding box center [1002, 458] width 57 height 15
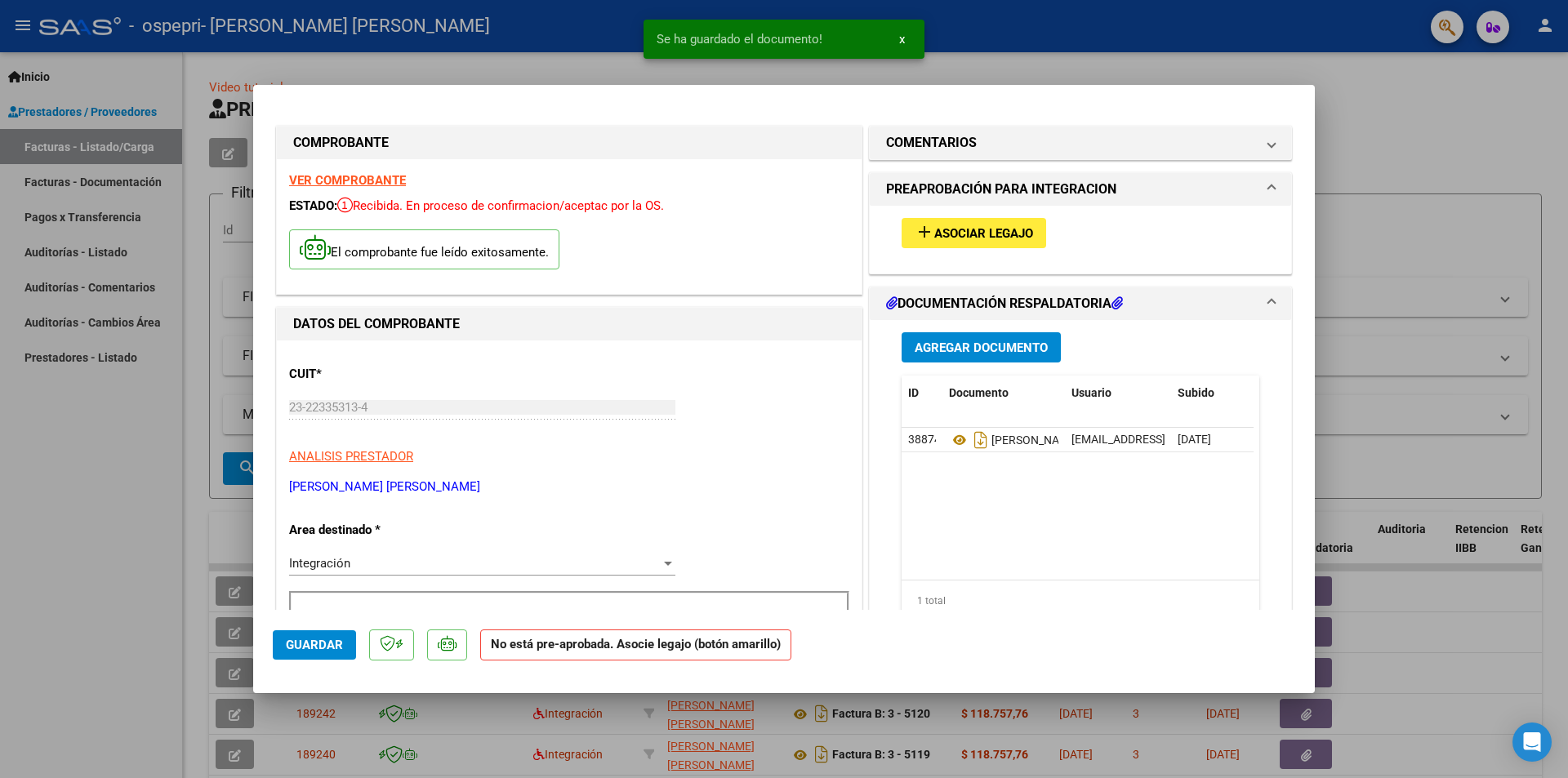
click at [1347, 157] on div at bounding box center [784, 389] width 1568 height 778
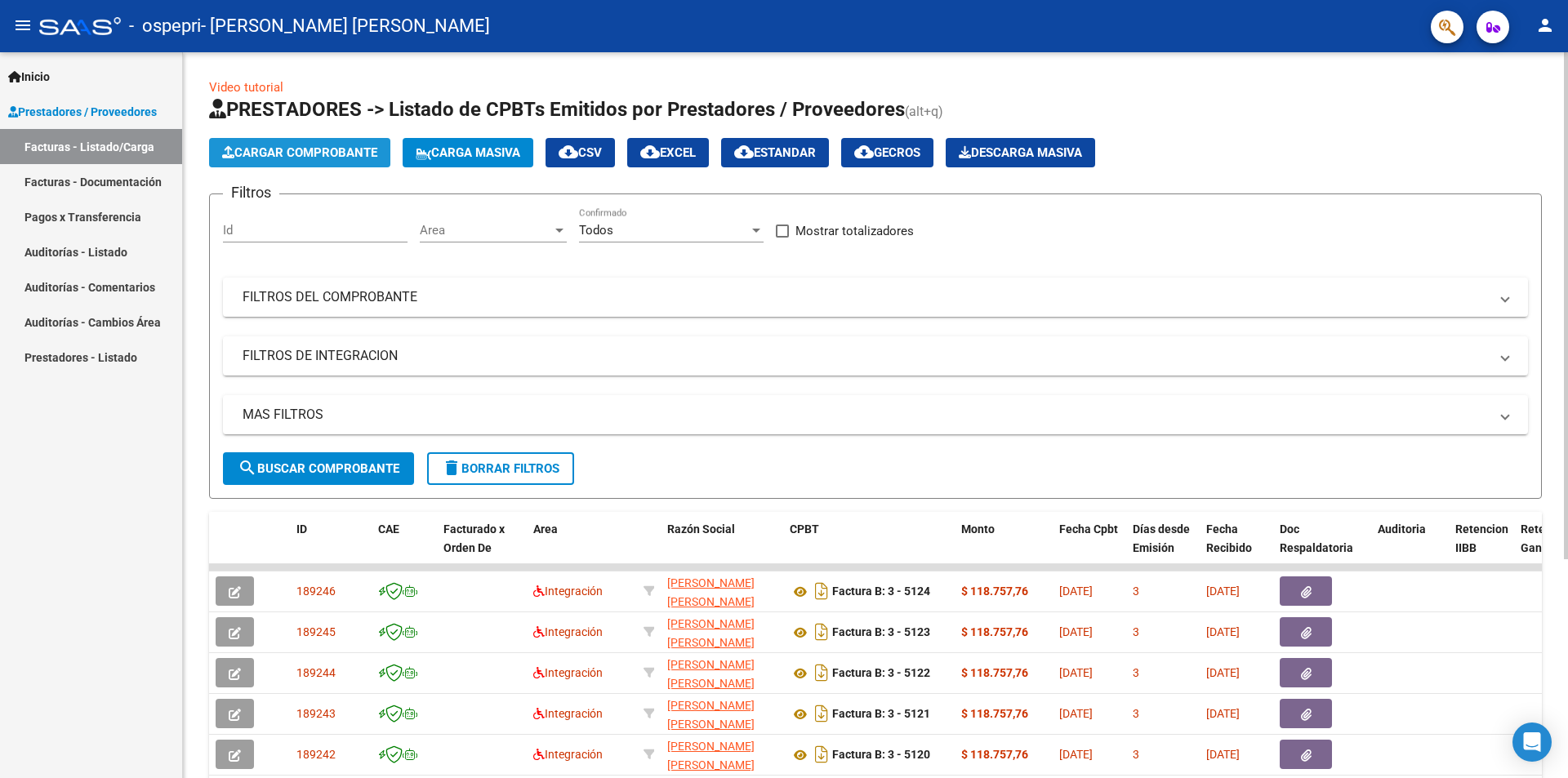
click at [308, 150] on span "Cargar Comprobante" at bounding box center [299, 152] width 155 height 15
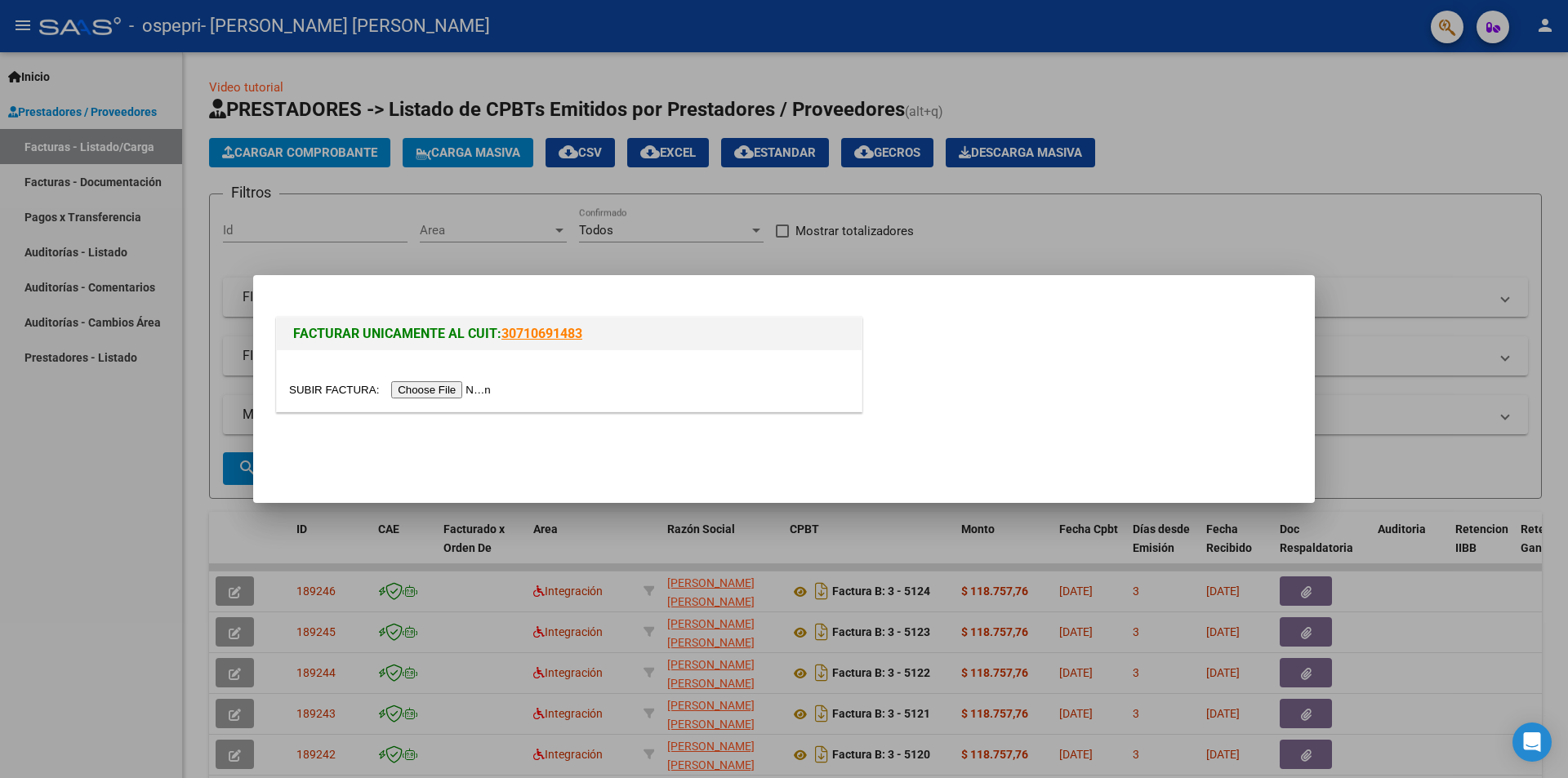
click at [460, 388] on input "file" at bounding box center [393, 389] width 207 height 17
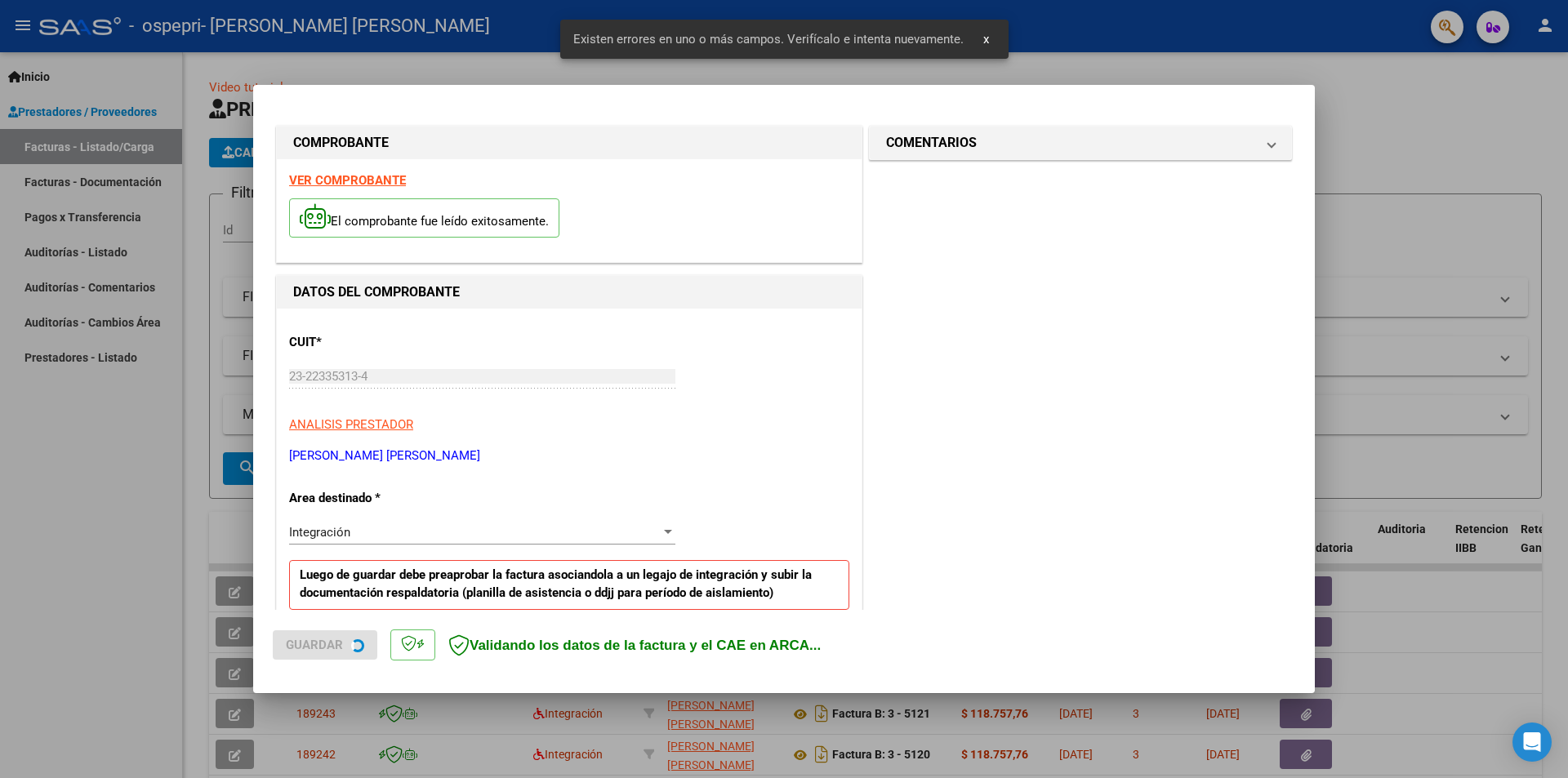
scroll to position [285, 0]
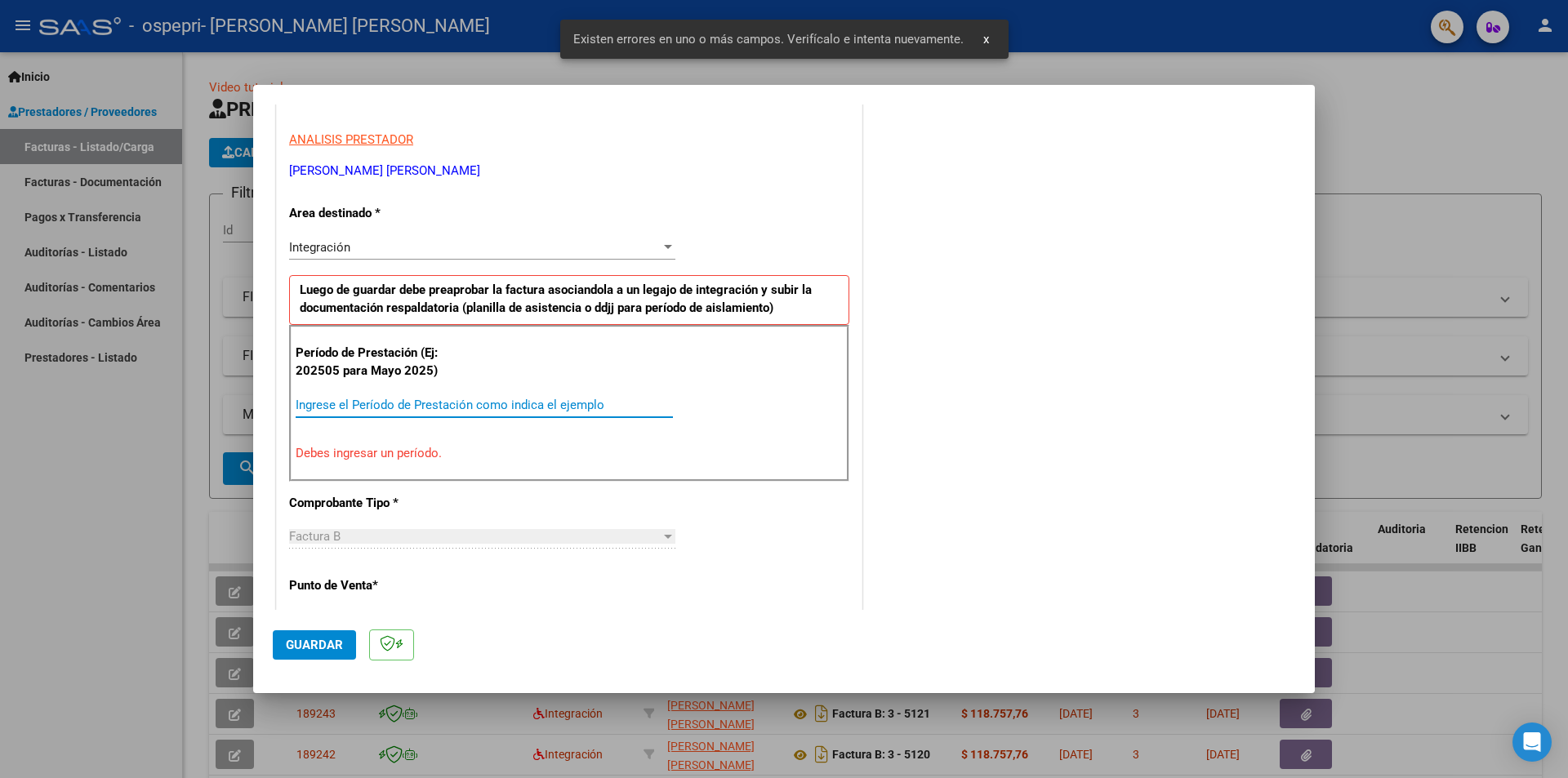
click at [545, 405] on input "Ingrese el Período de Prestación como indica el ejemplo" at bounding box center [485, 405] width 377 height 15
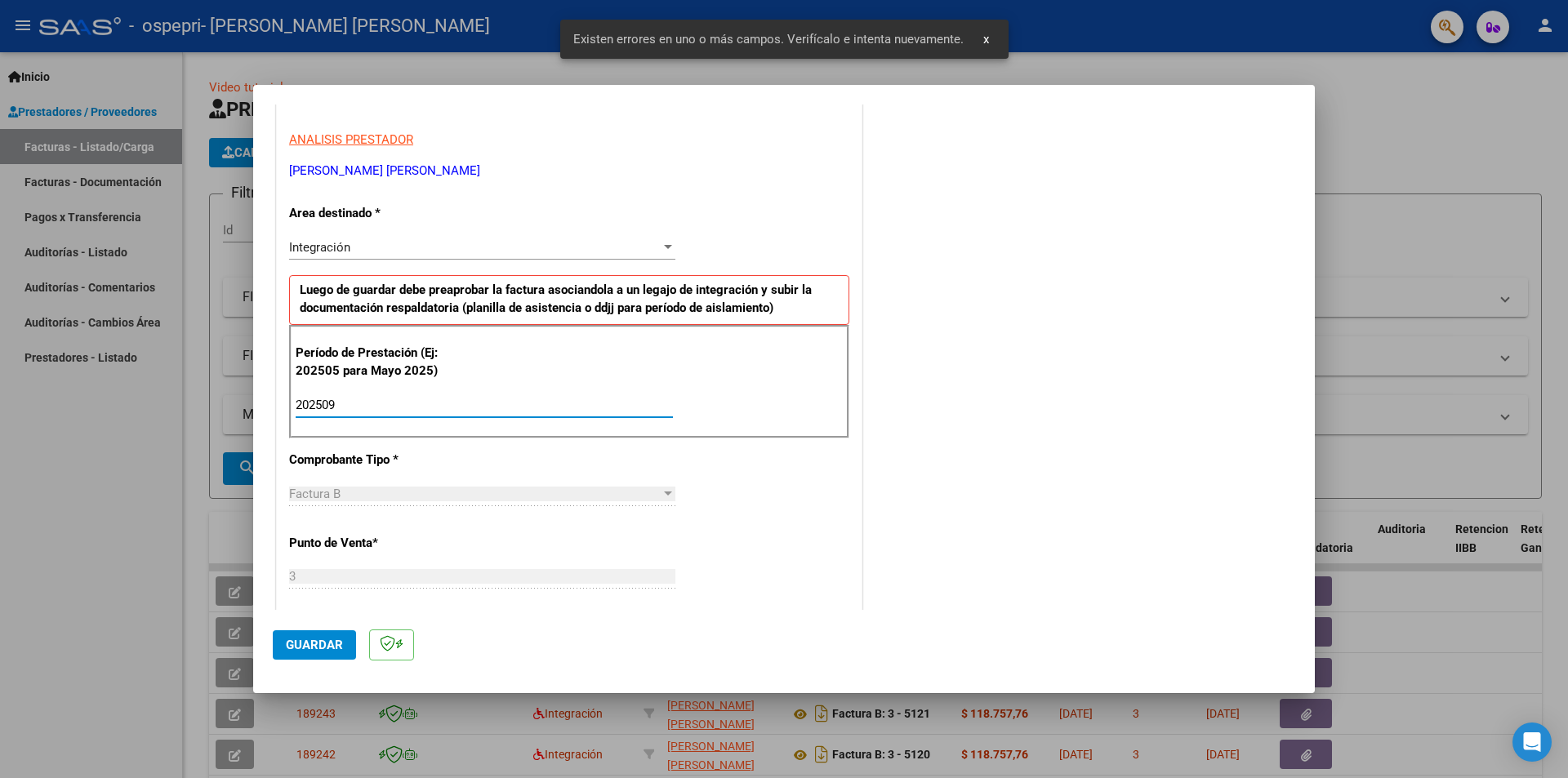
type input "202509"
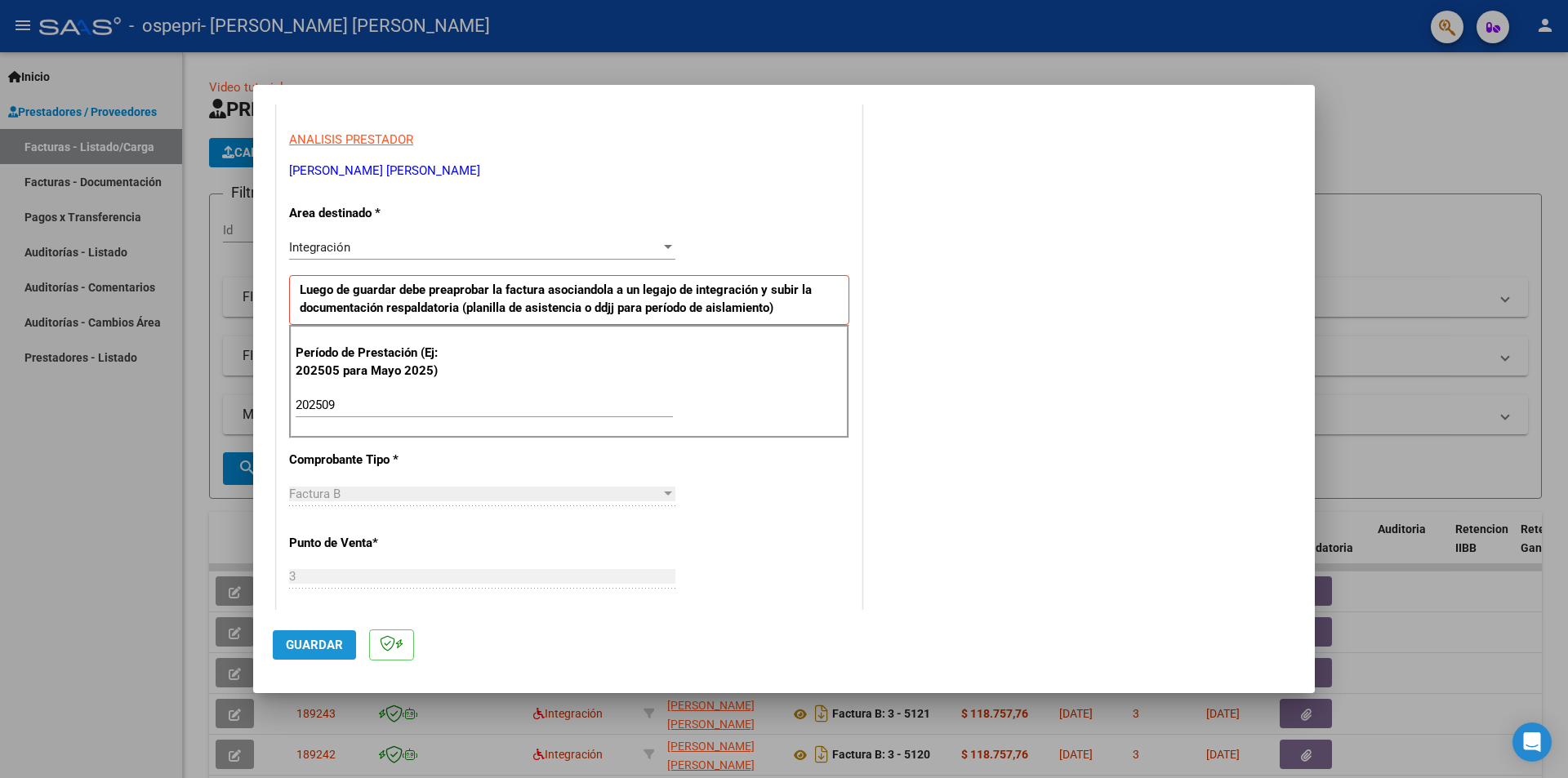
click at [295, 639] on span "Guardar" at bounding box center [315, 645] width 57 height 15
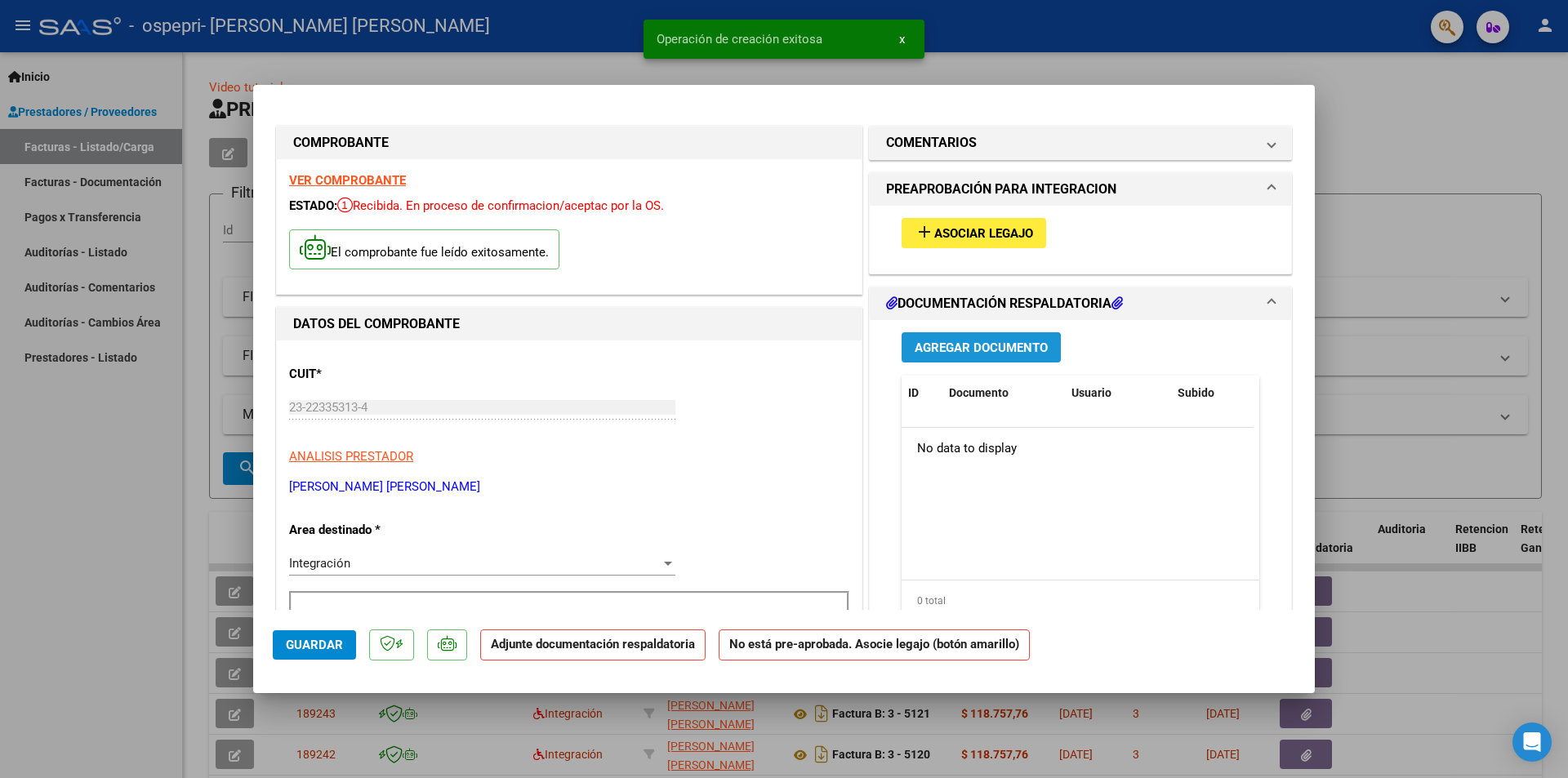
click at [947, 350] on span "Agregar Documento" at bounding box center [981, 348] width 133 height 15
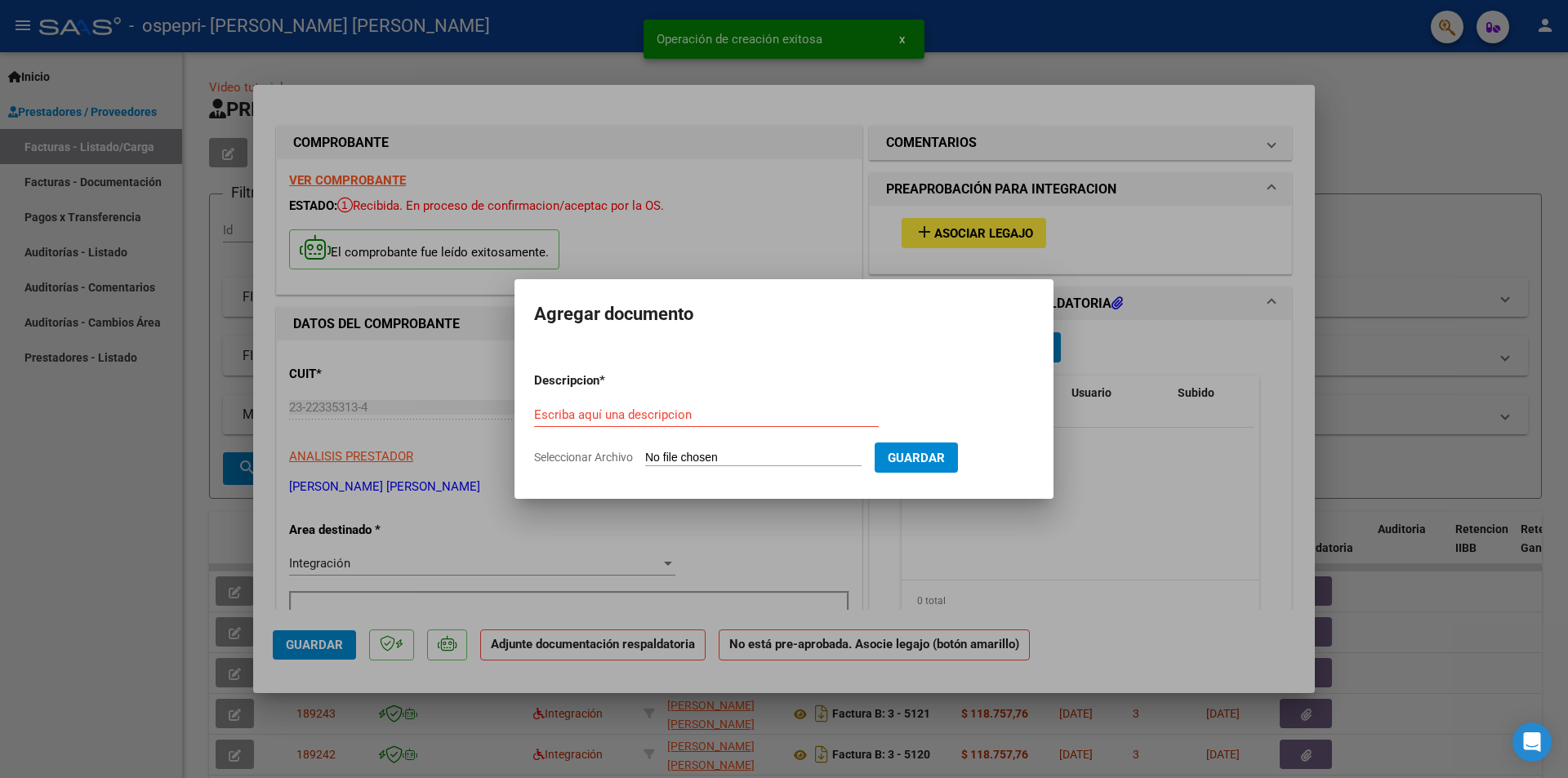
click at [780, 422] on div "Escriba aquí una descripcion" at bounding box center [706, 415] width 344 height 25
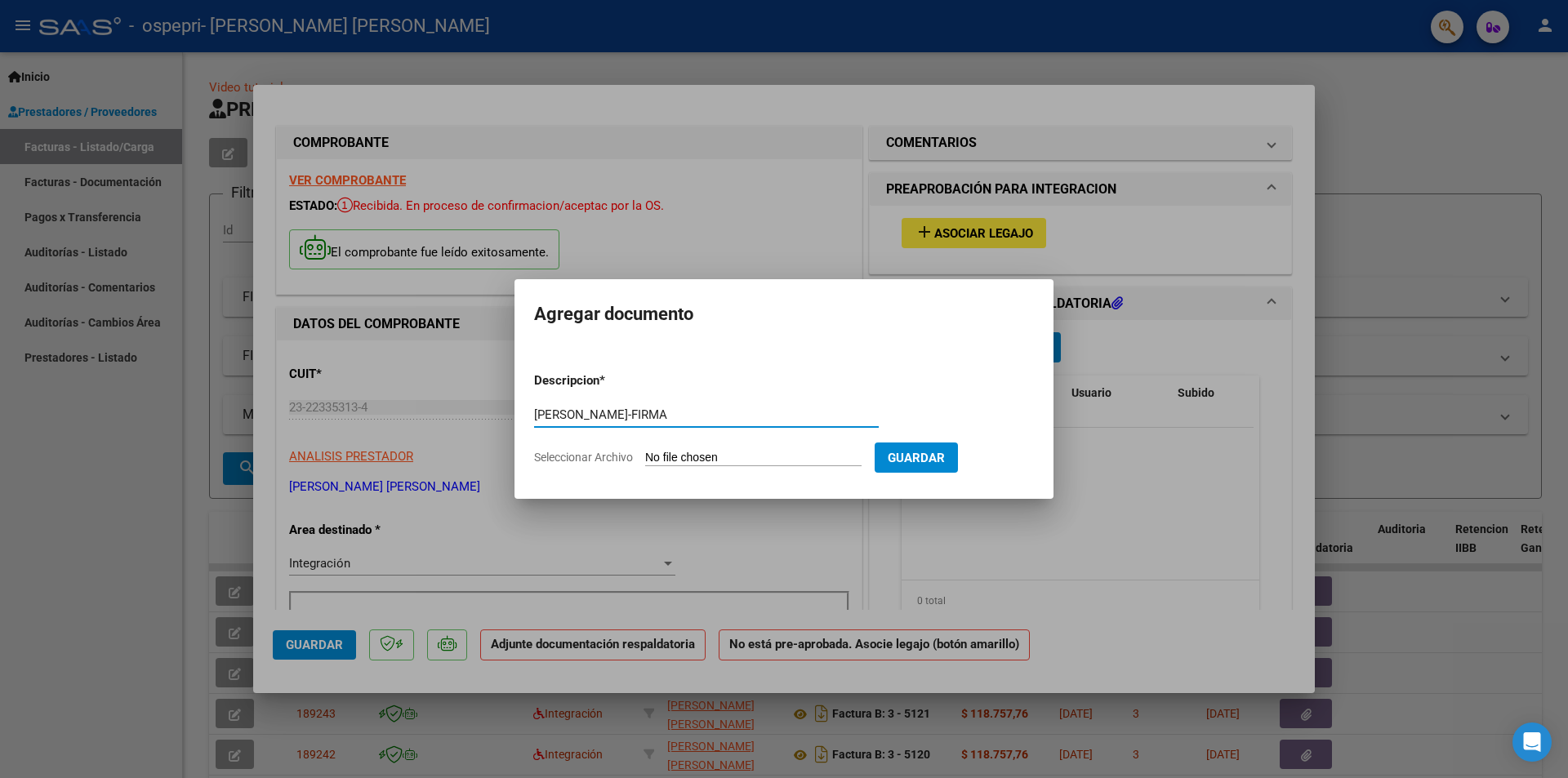
type input "[PERSON_NAME]-FIRMA"
click at [758, 451] on input "Seleccionar Archivo" at bounding box center [754, 458] width 217 height 16
type input "C:\fakepath\[PERSON_NAME]-FIRMA.pdf"
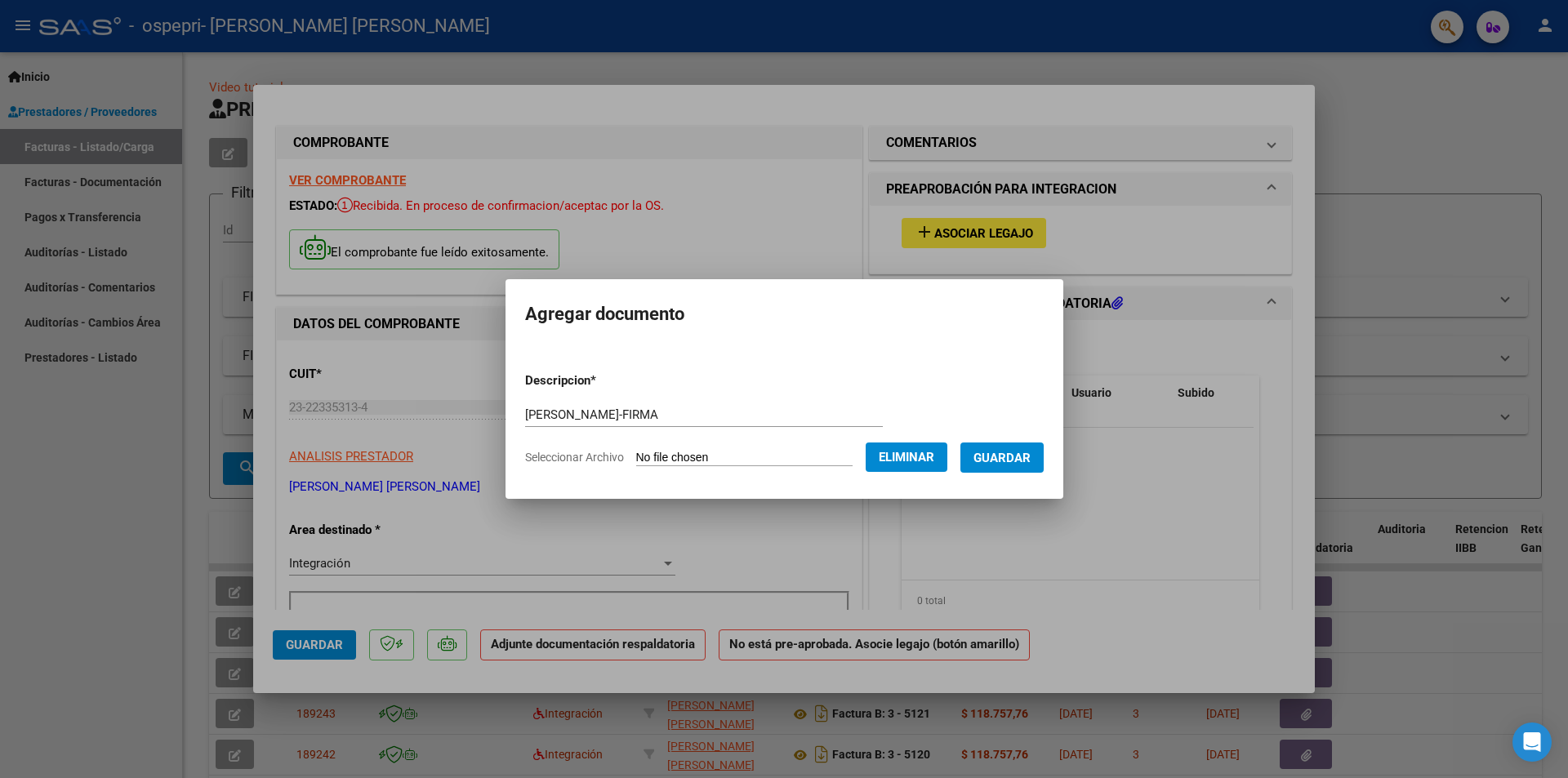
click at [994, 455] on span "Guardar" at bounding box center [1002, 458] width 57 height 15
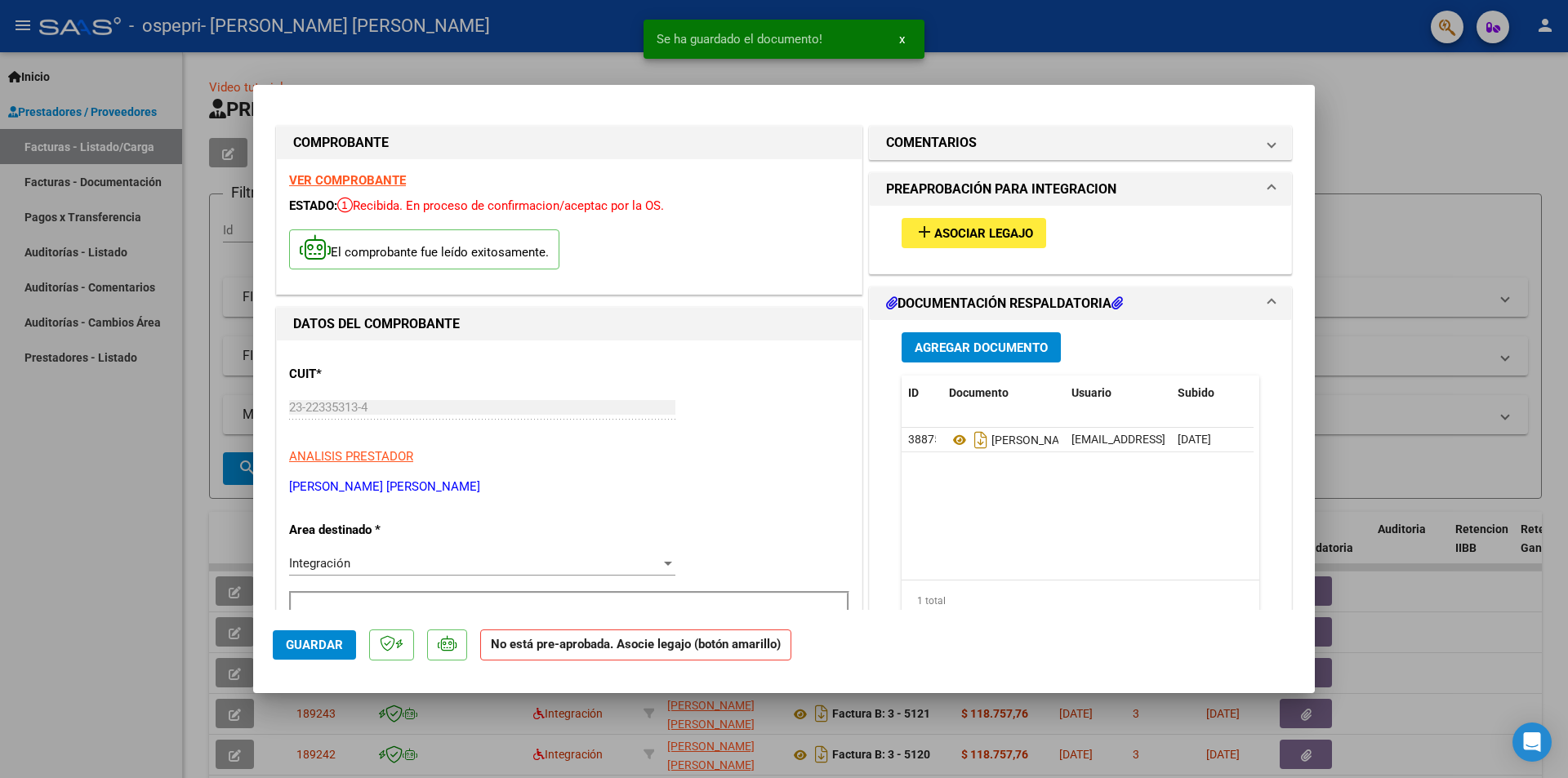
click at [1521, 147] on div at bounding box center [784, 389] width 1568 height 778
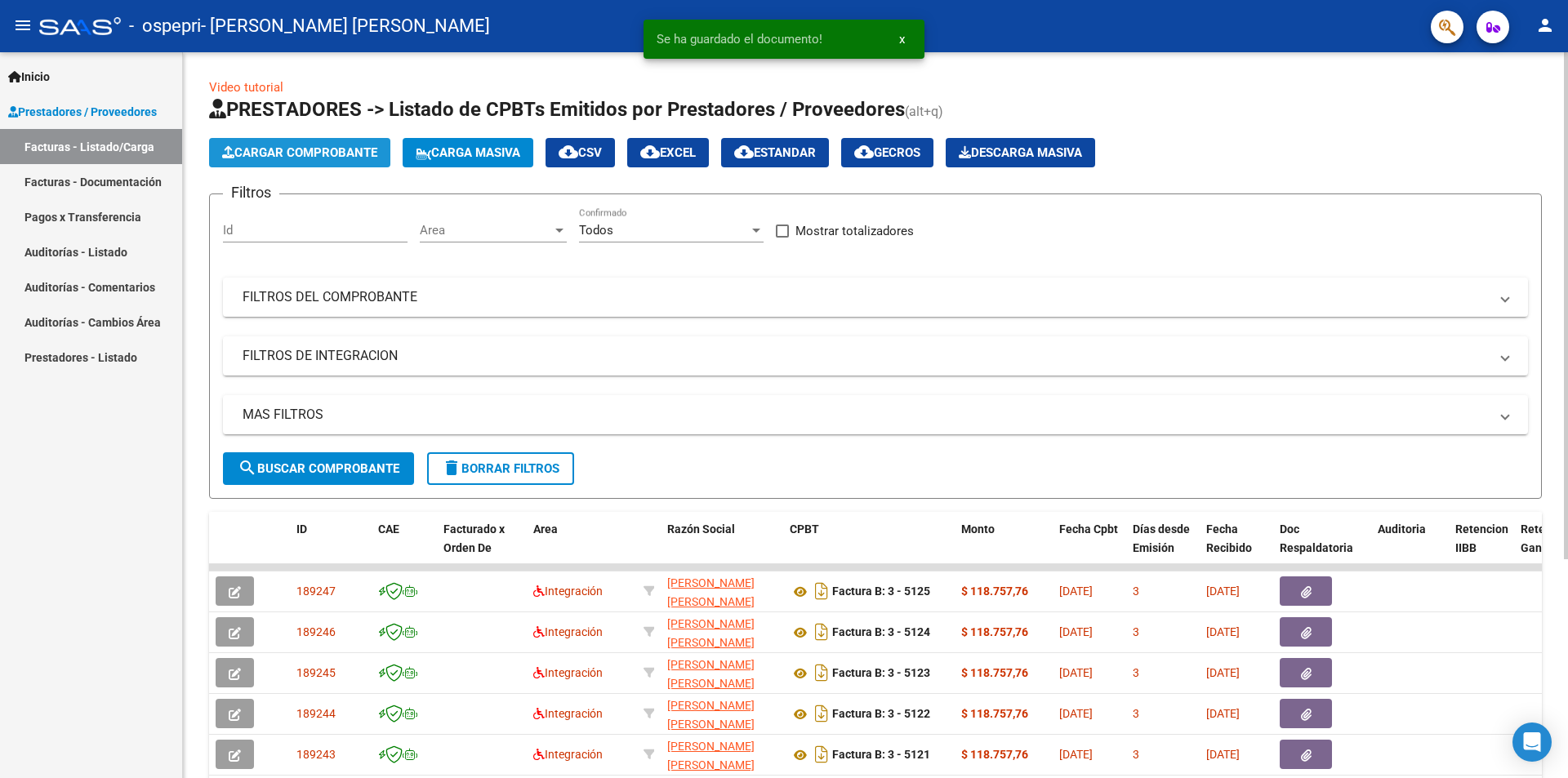
click at [340, 148] on span "Cargar Comprobante" at bounding box center [299, 152] width 155 height 15
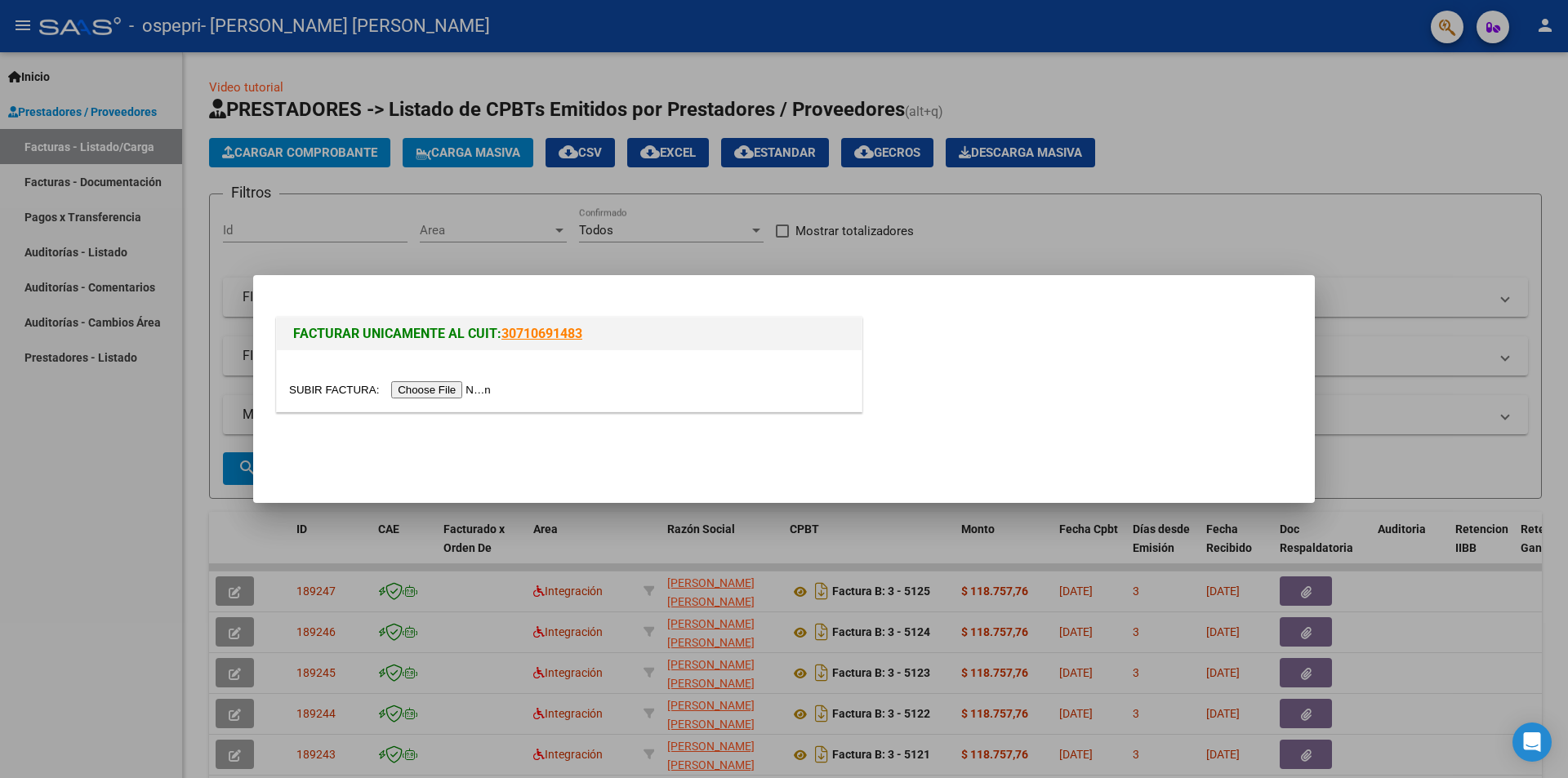
click at [474, 389] on input "file" at bounding box center [393, 389] width 207 height 17
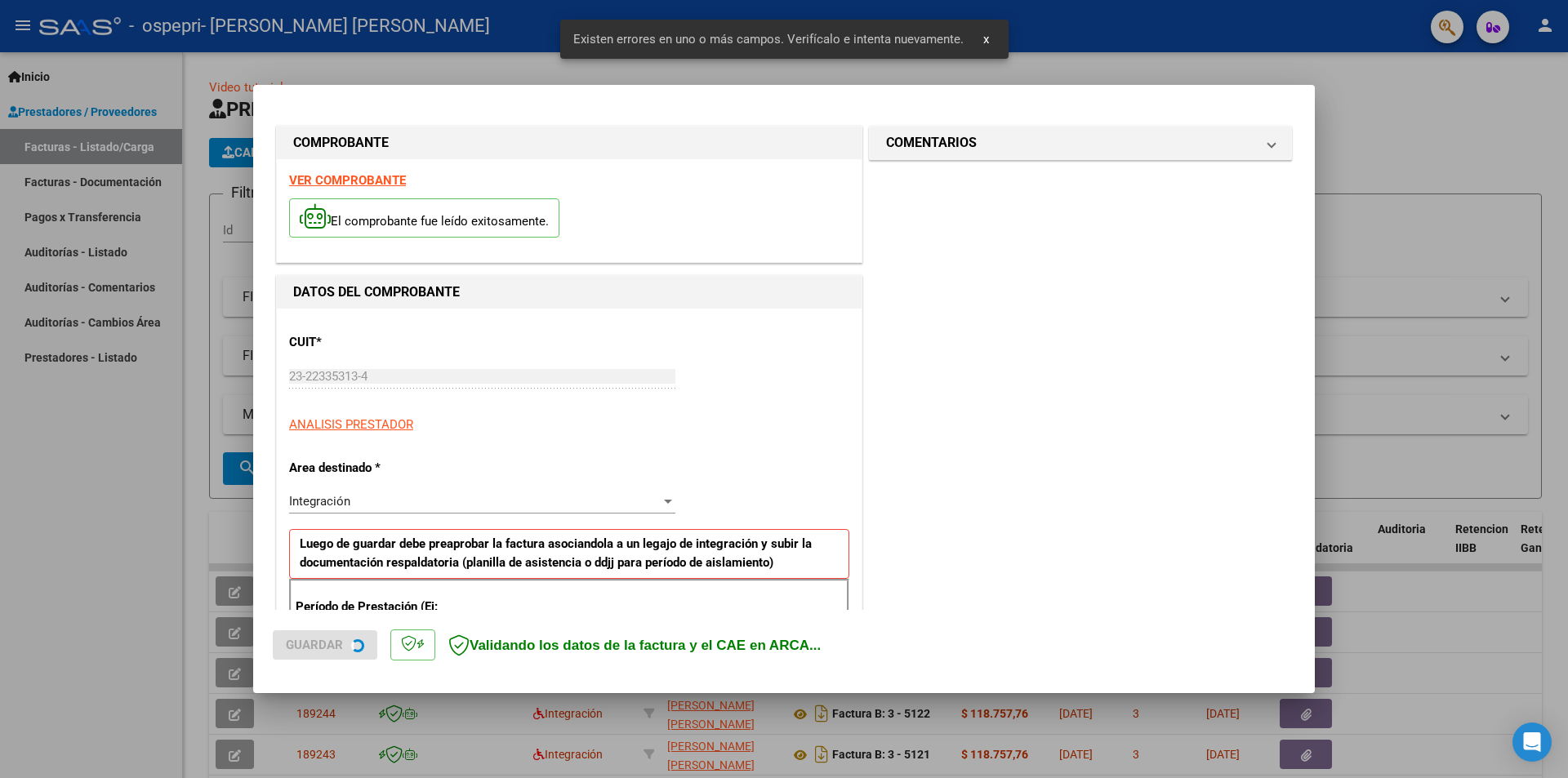
scroll to position [285, 0]
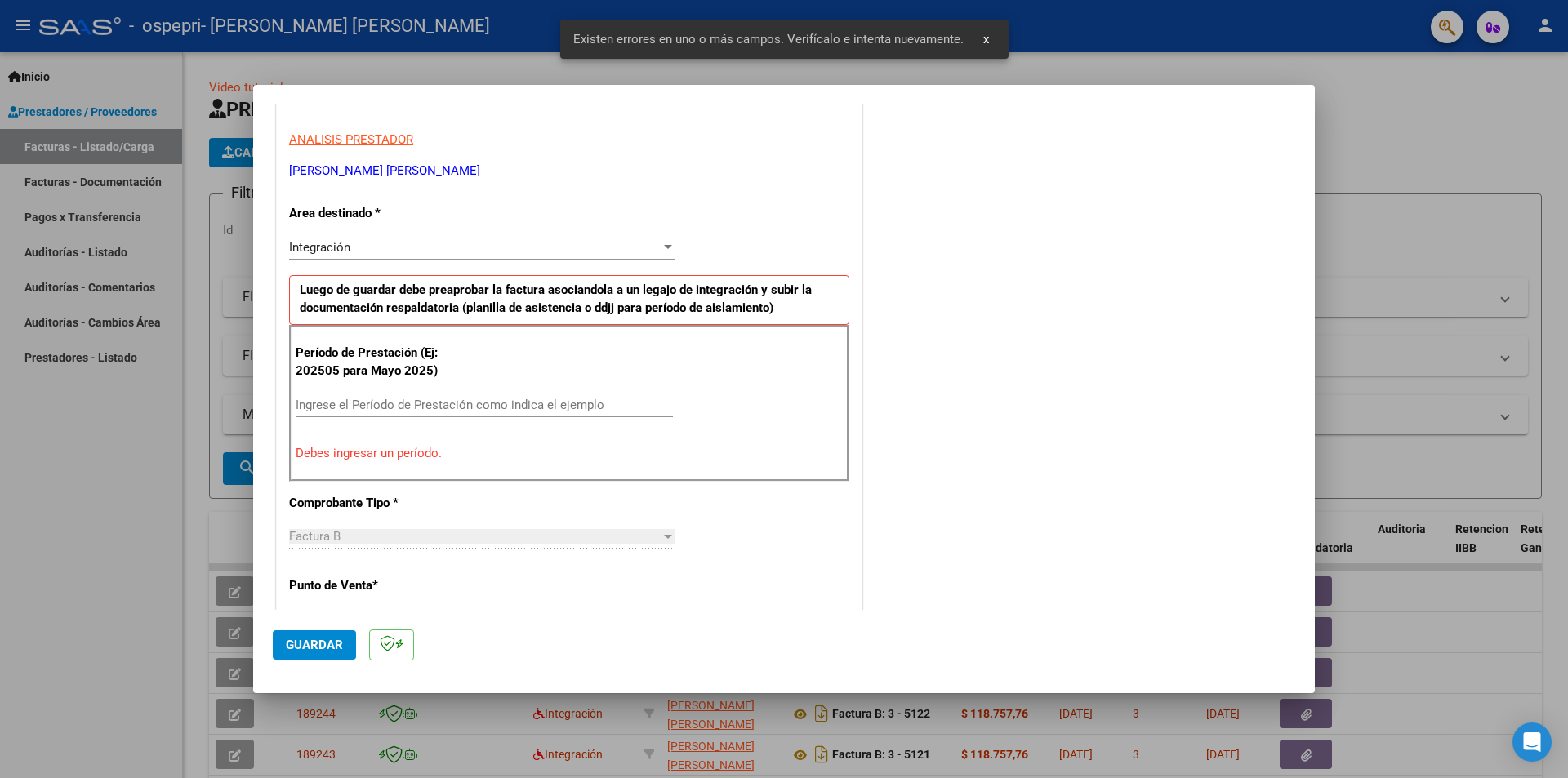
click at [557, 403] on input "Ingrese el Período de Prestación como indica el ejemplo" at bounding box center [485, 405] width 377 height 15
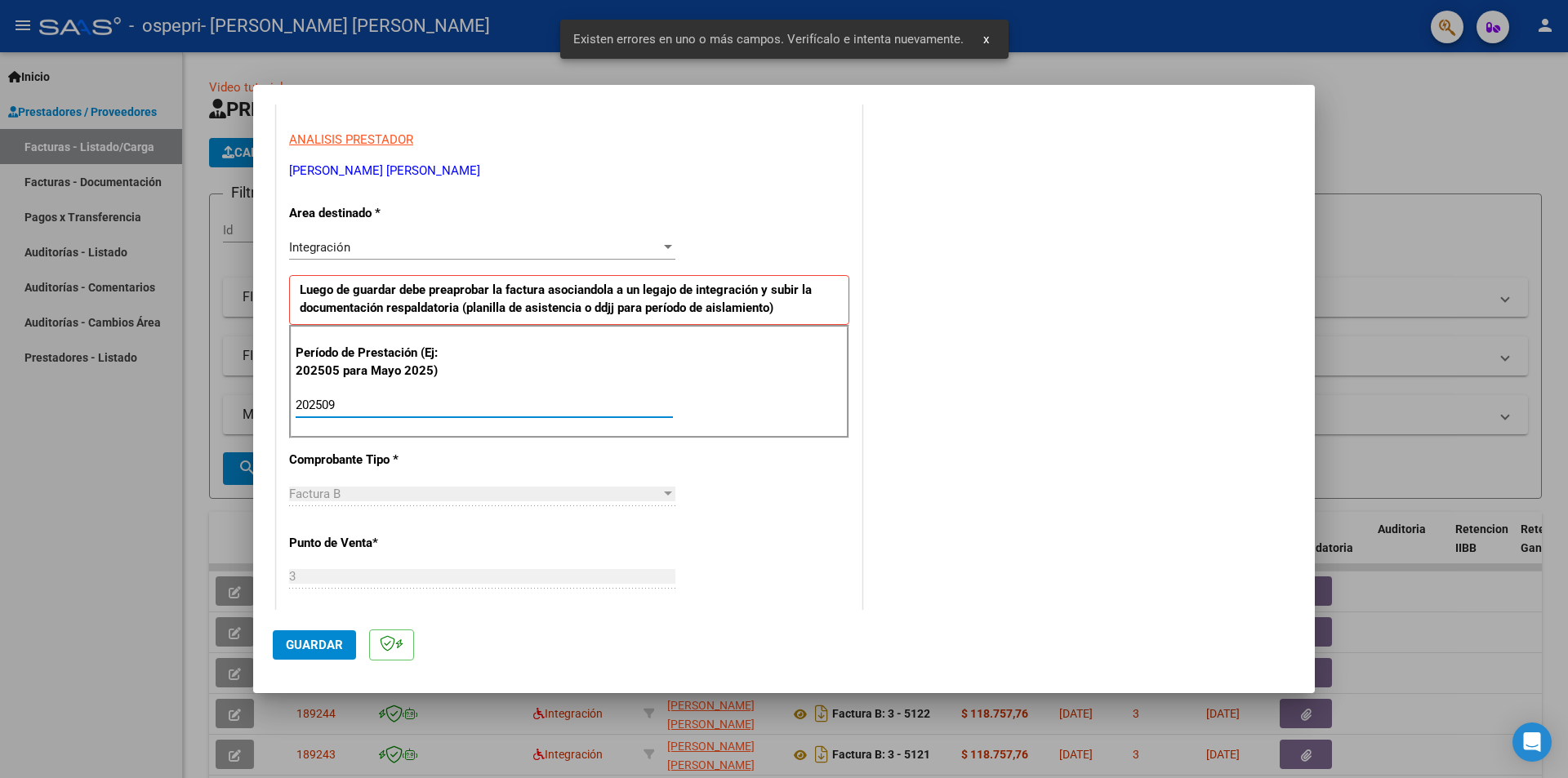
type input "202509"
click at [340, 641] on span "Guardar" at bounding box center [315, 645] width 57 height 15
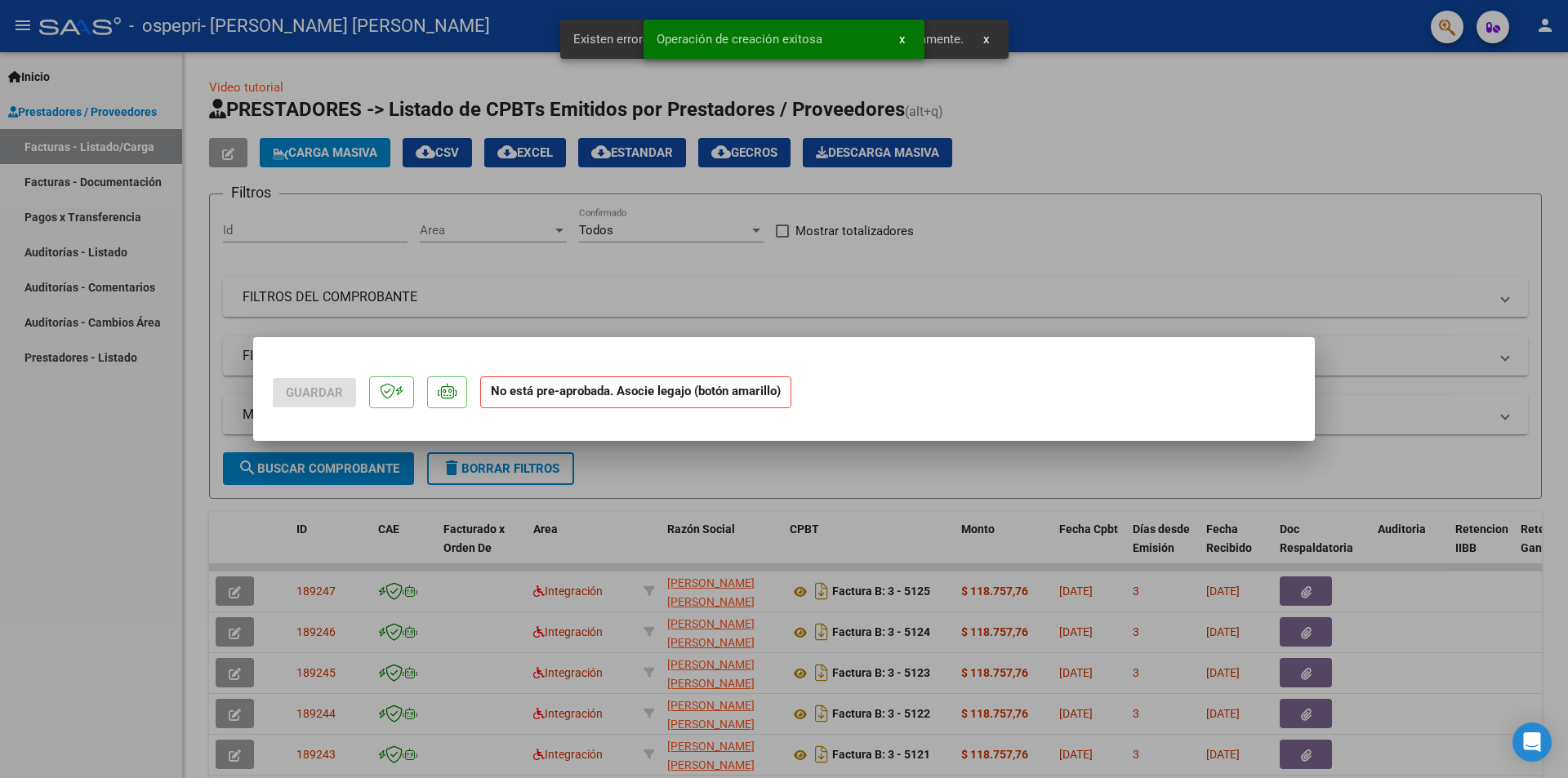
scroll to position [0, 0]
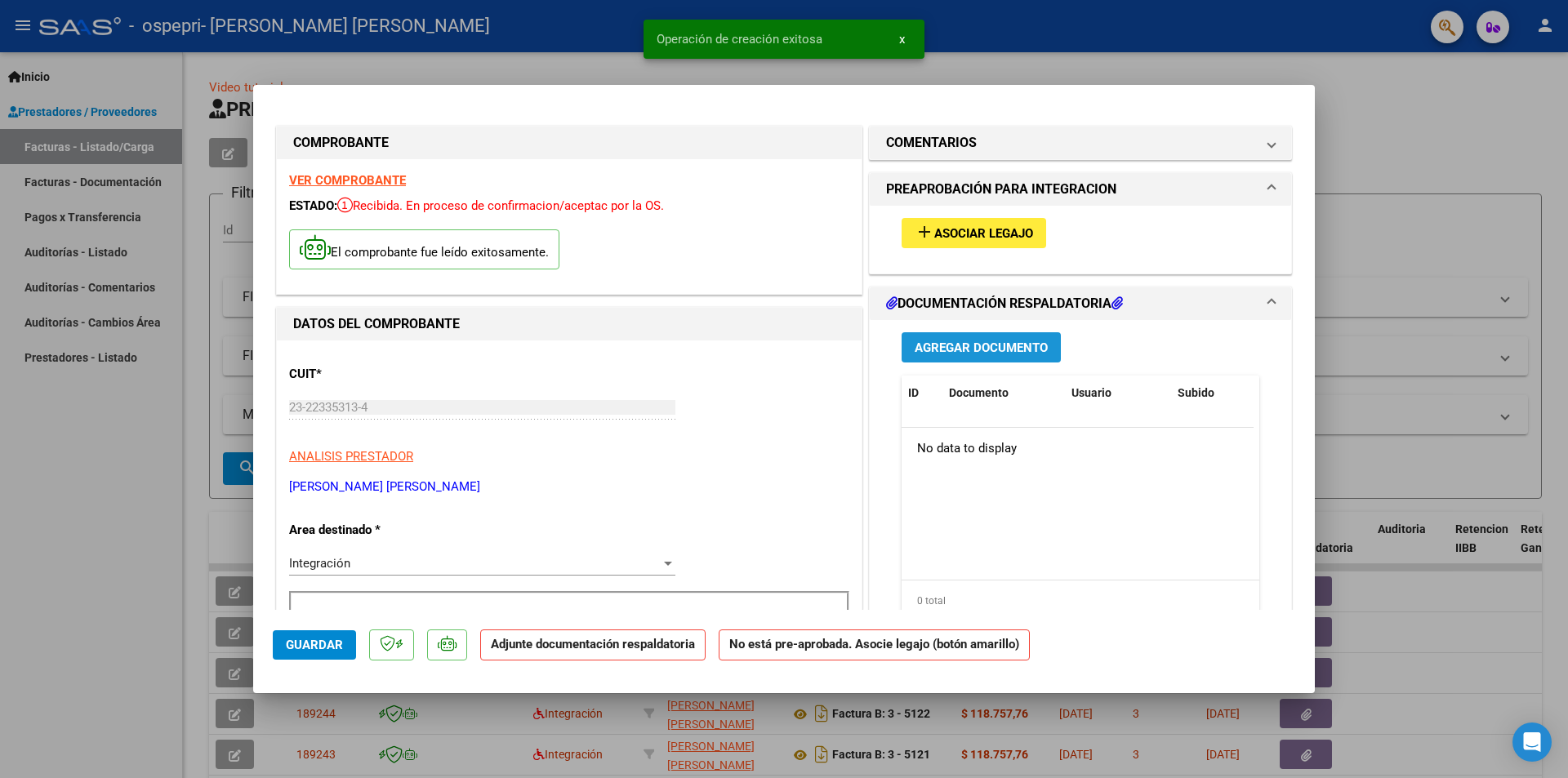
click at [963, 351] on span "Agregar Documento" at bounding box center [981, 348] width 133 height 15
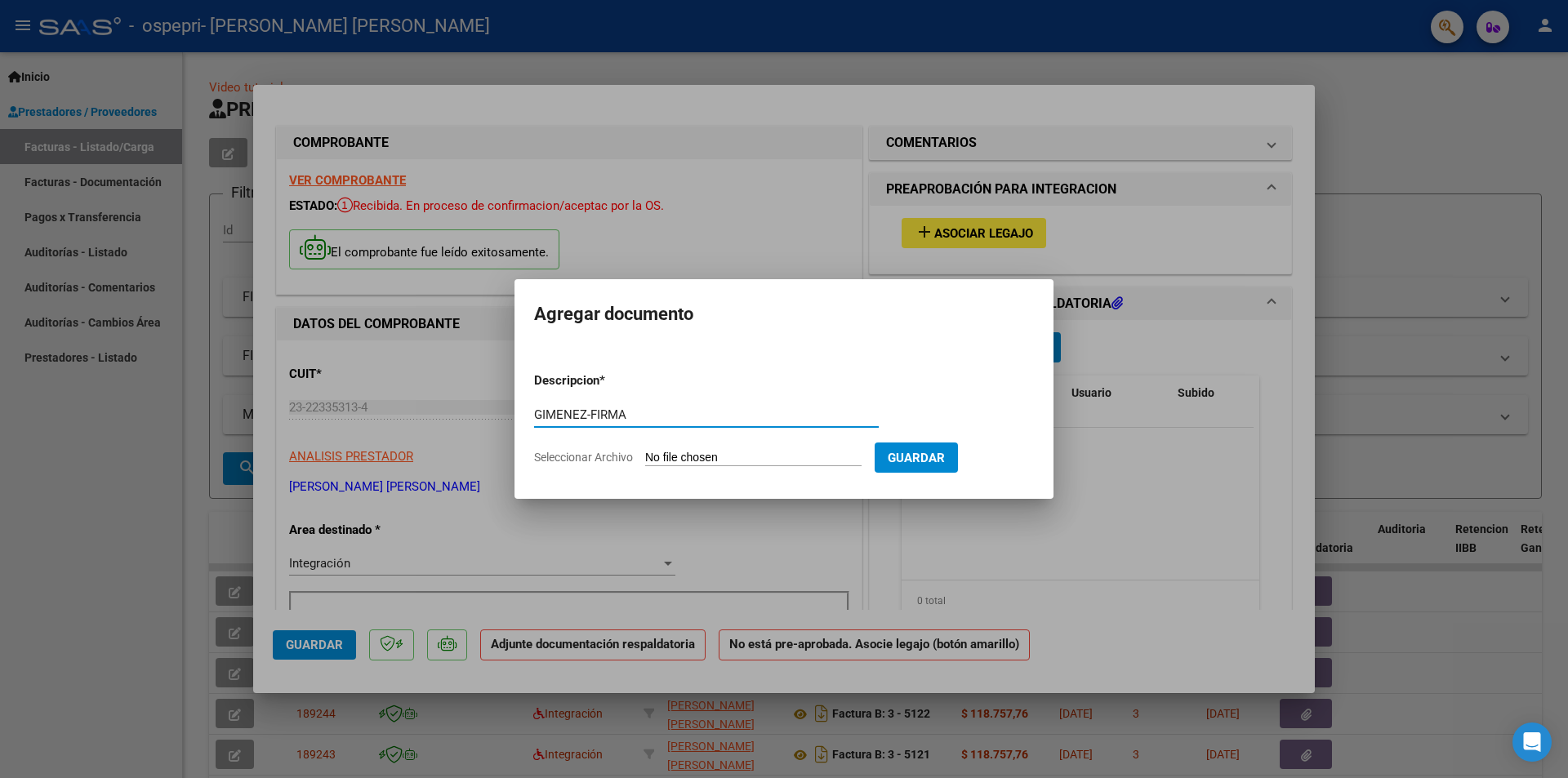
type input "GIMENEZ-FIRMA"
click at [779, 462] on input "Seleccionar Archivo" at bounding box center [754, 458] width 217 height 16
type input "C:\fakepath\GIMENEZ-FIRMA.pdf"
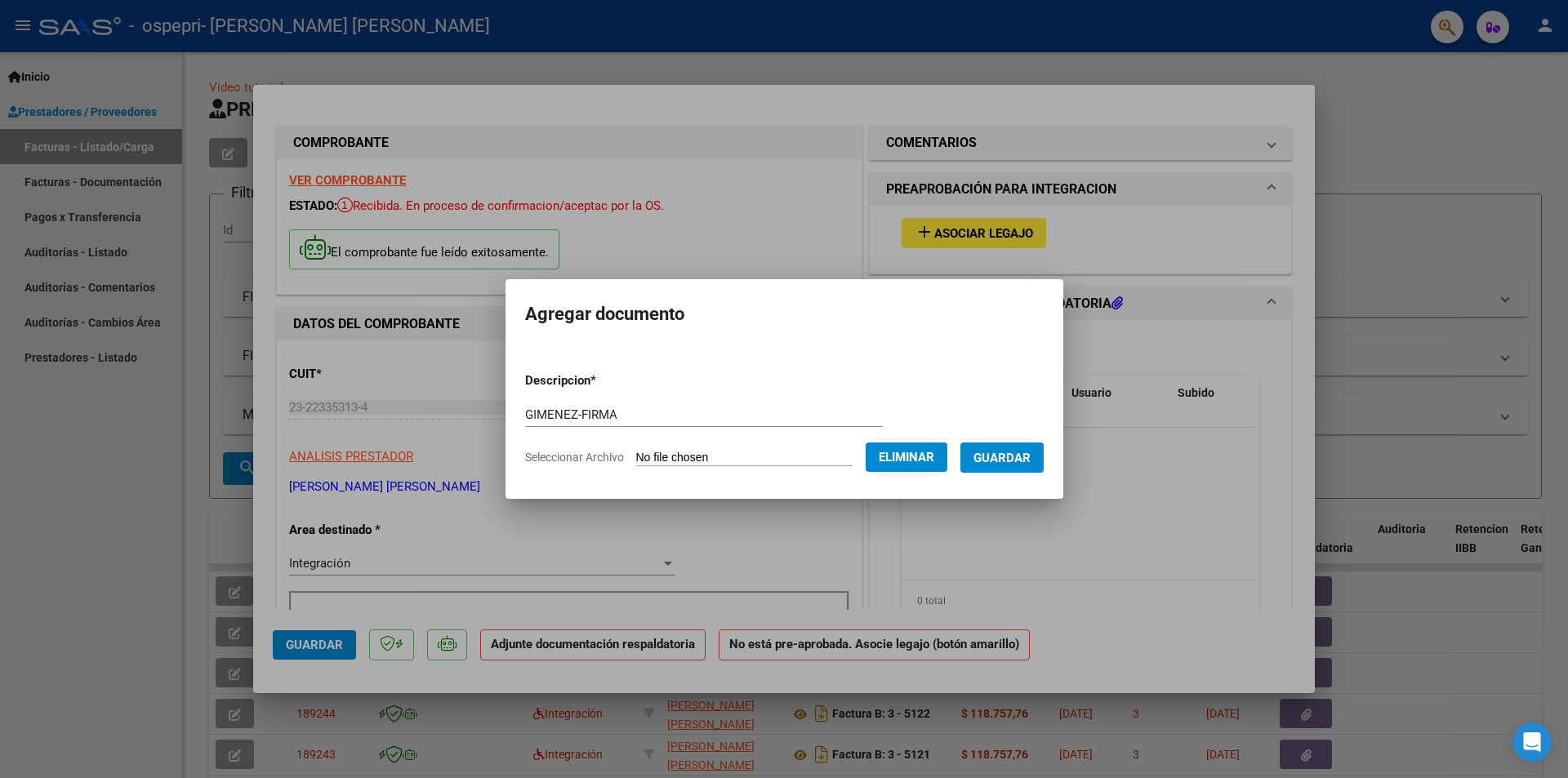
click at [1031, 452] on span "Guardar" at bounding box center [1002, 458] width 57 height 15
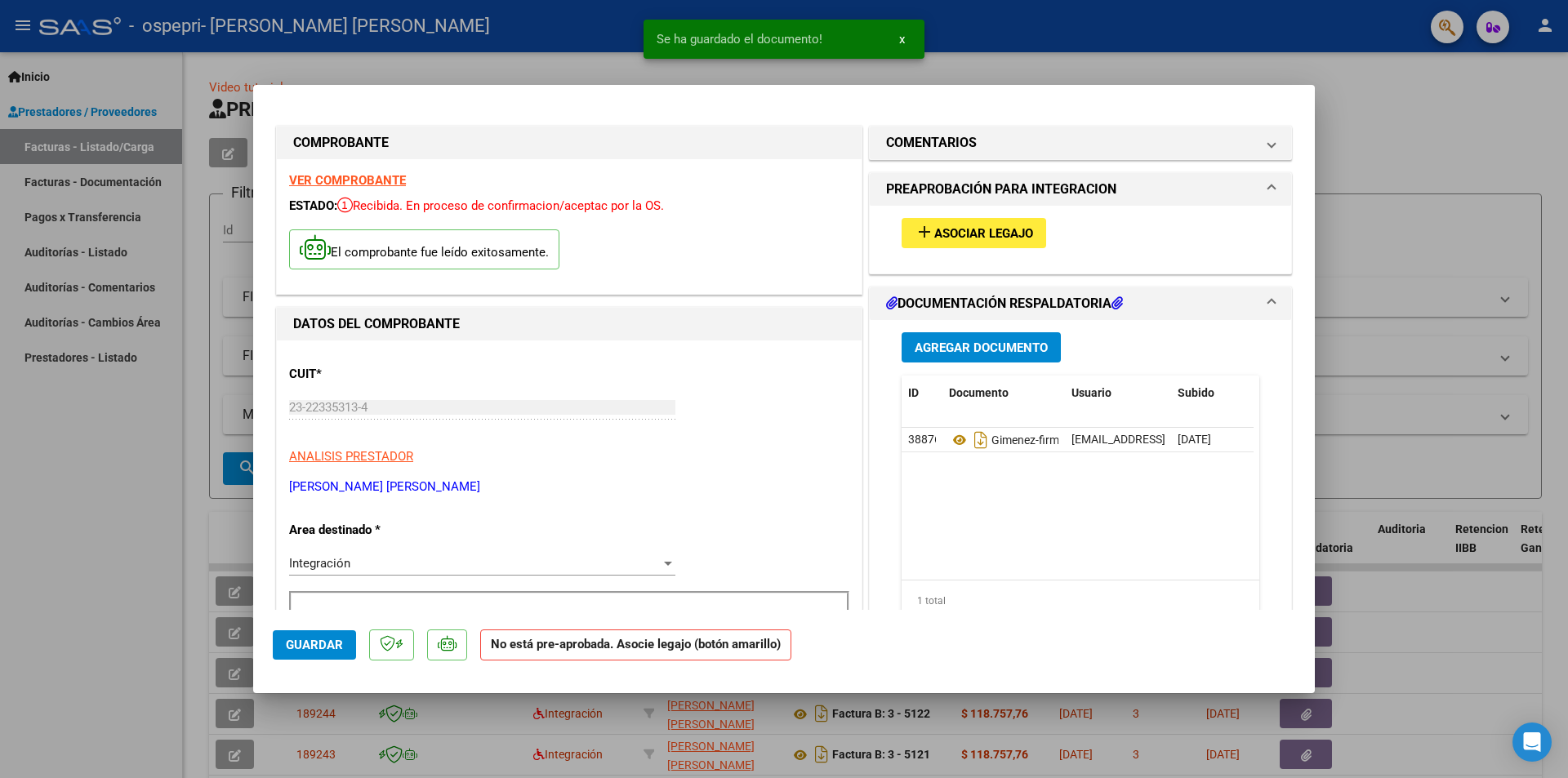
click at [1350, 141] on div at bounding box center [784, 389] width 1568 height 778
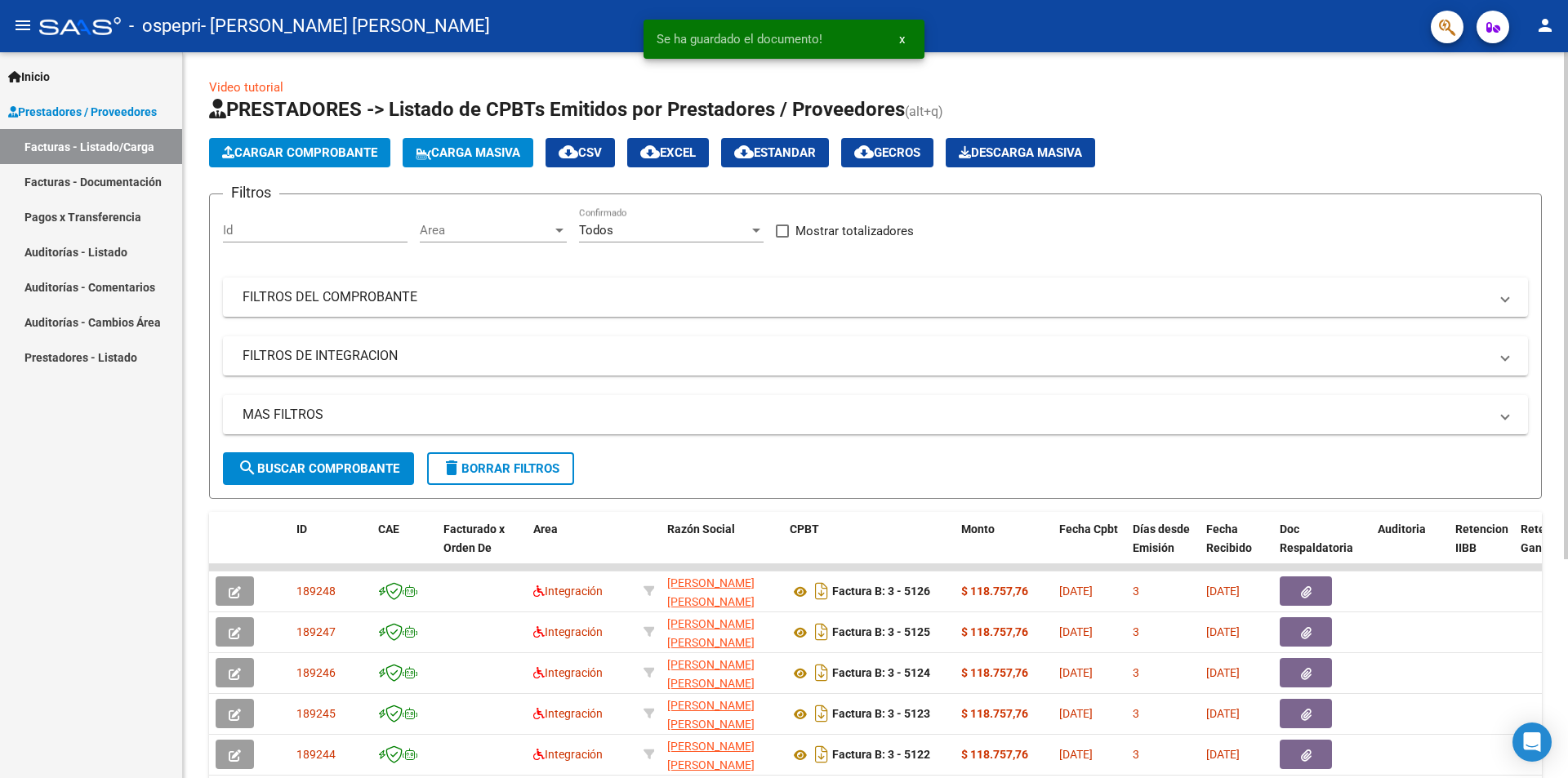
click at [320, 156] on span "Cargar Comprobante" at bounding box center [299, 152] width 155 height 15
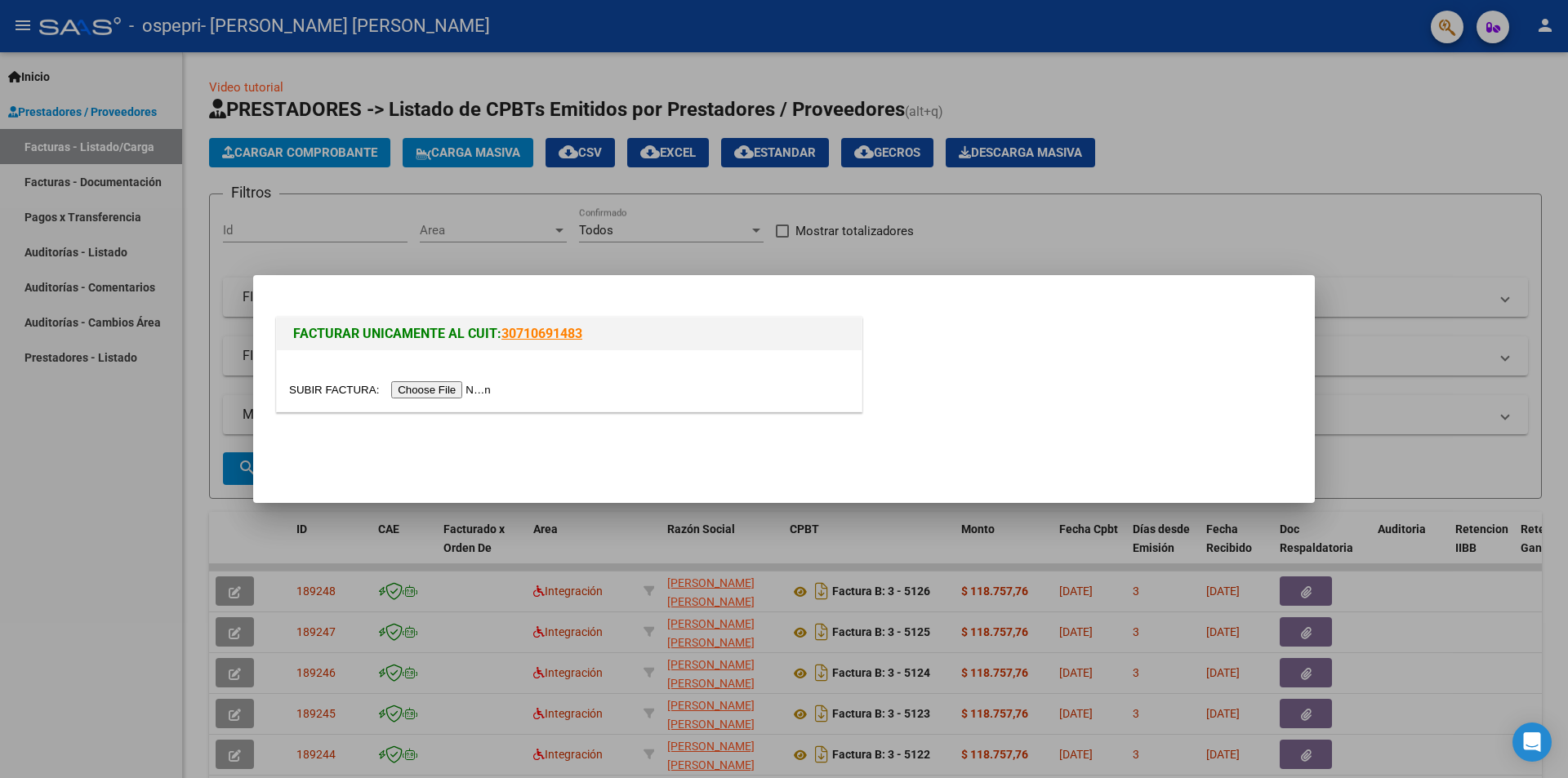
click at [417, 384] on input "file" at bounding box center [393, 389] width 207 height 17
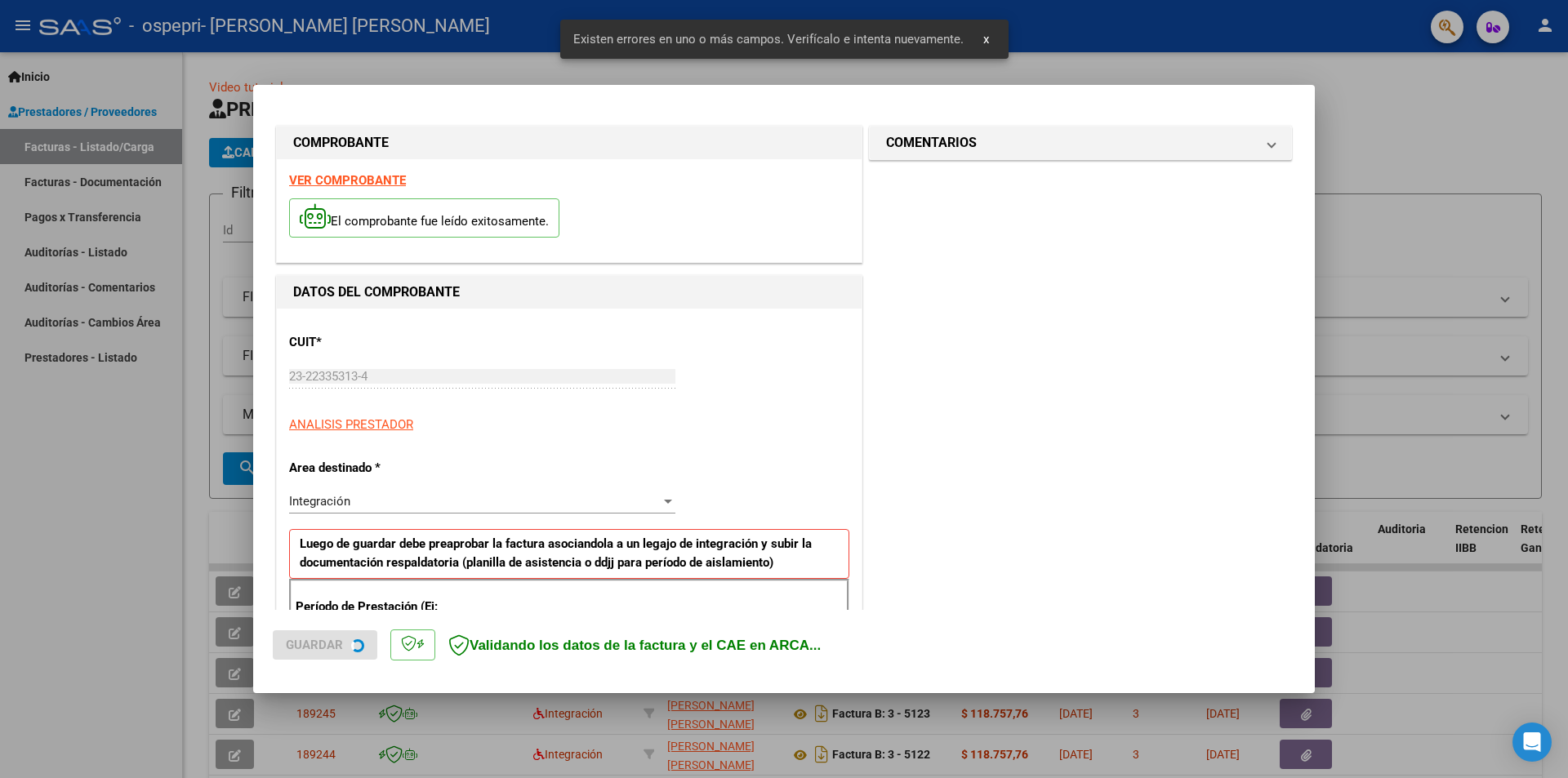
scroll to position [285, 0]
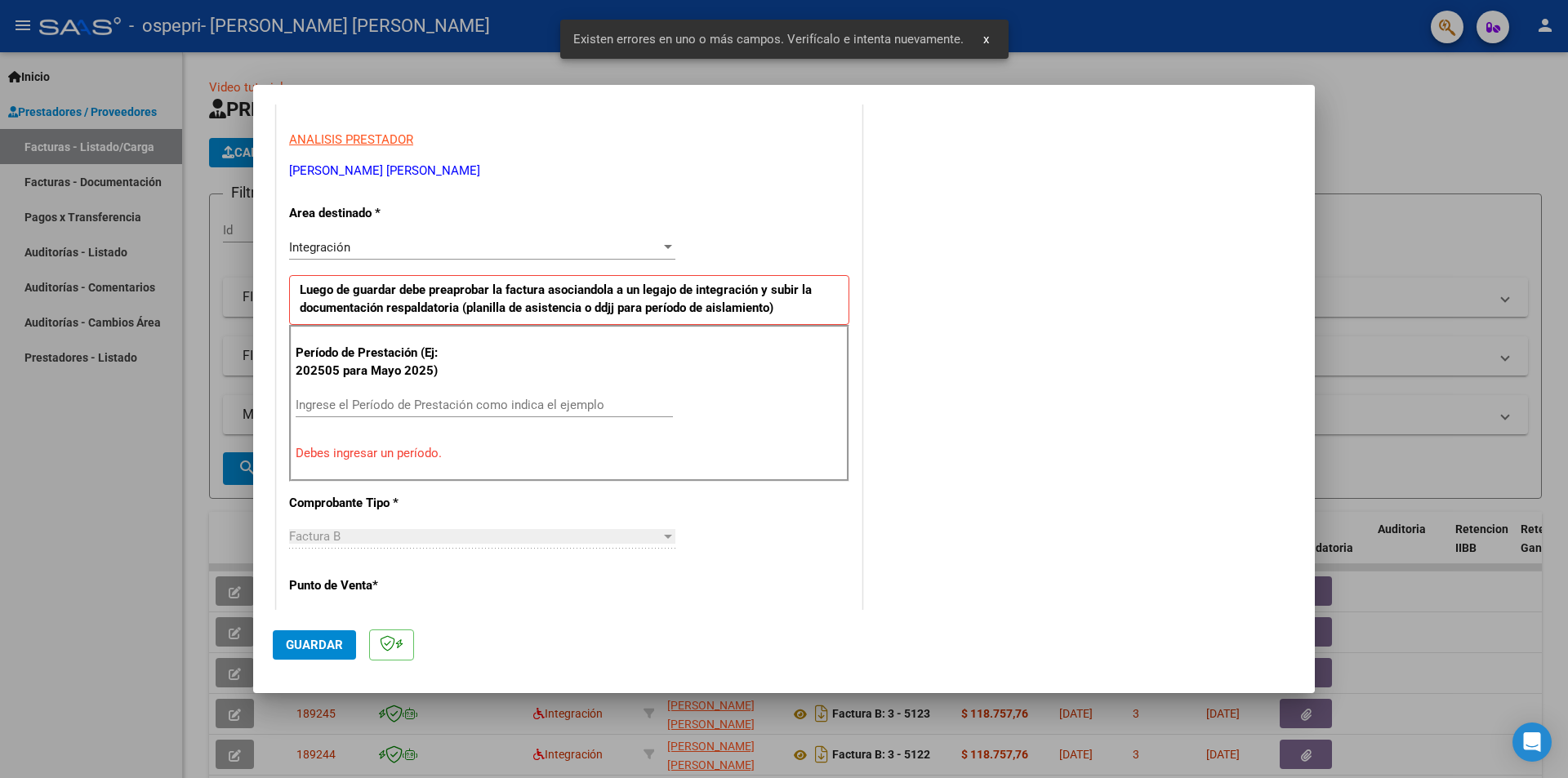
click at [568, 398] on input "Ingrese el Período de Prestación como indica el ejemplo" at bounding box center [485, 405] width 377 height 15
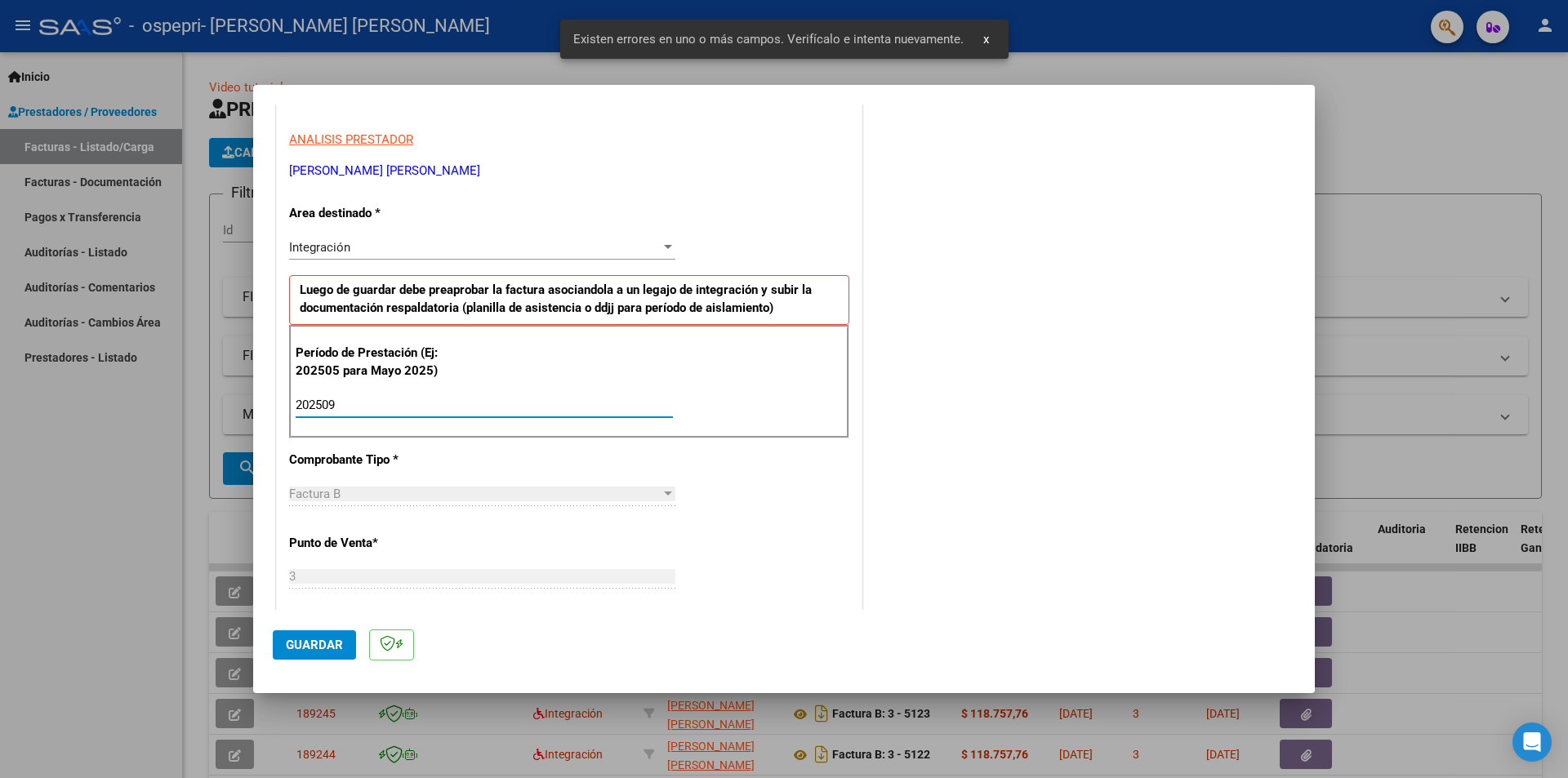
type input "202509"
click at [317, 641] on span "Guardar" at bounding box center [315, 645] width 57 height 15
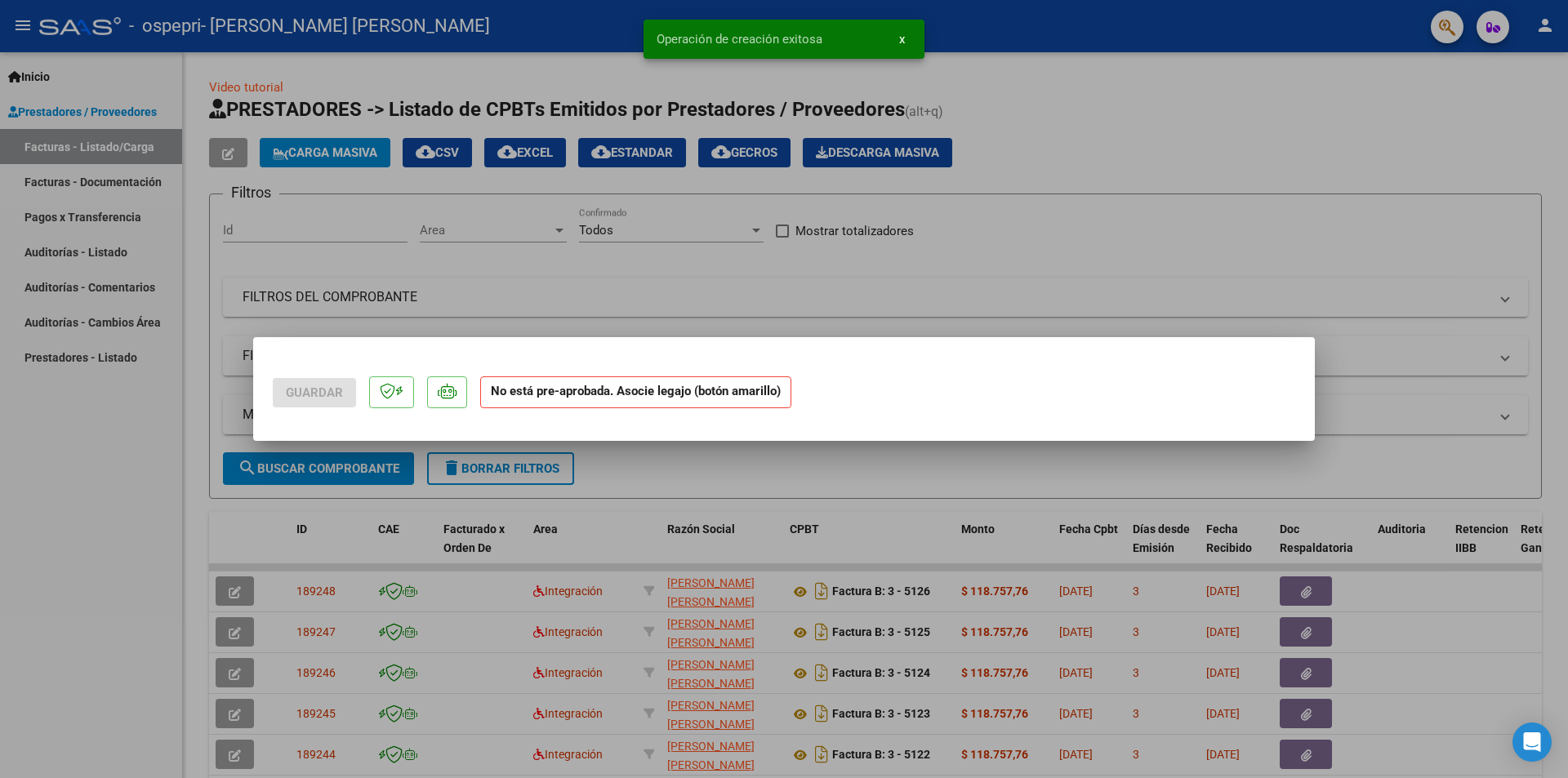
scroll to position [0, 0]
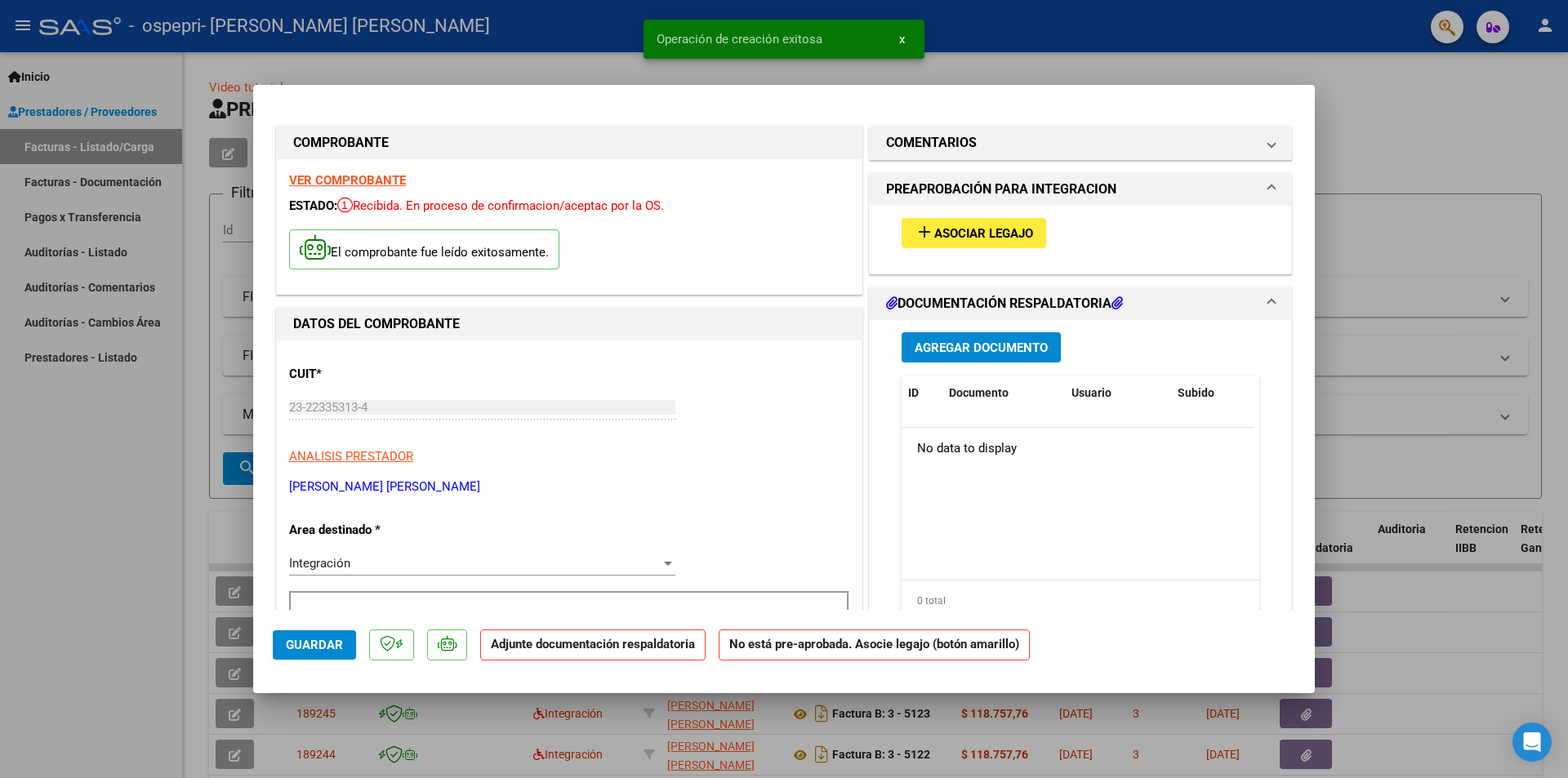
click at [939, 353] on span "Agregar Documento" at bounding box center [981, 348] width 133 height 15
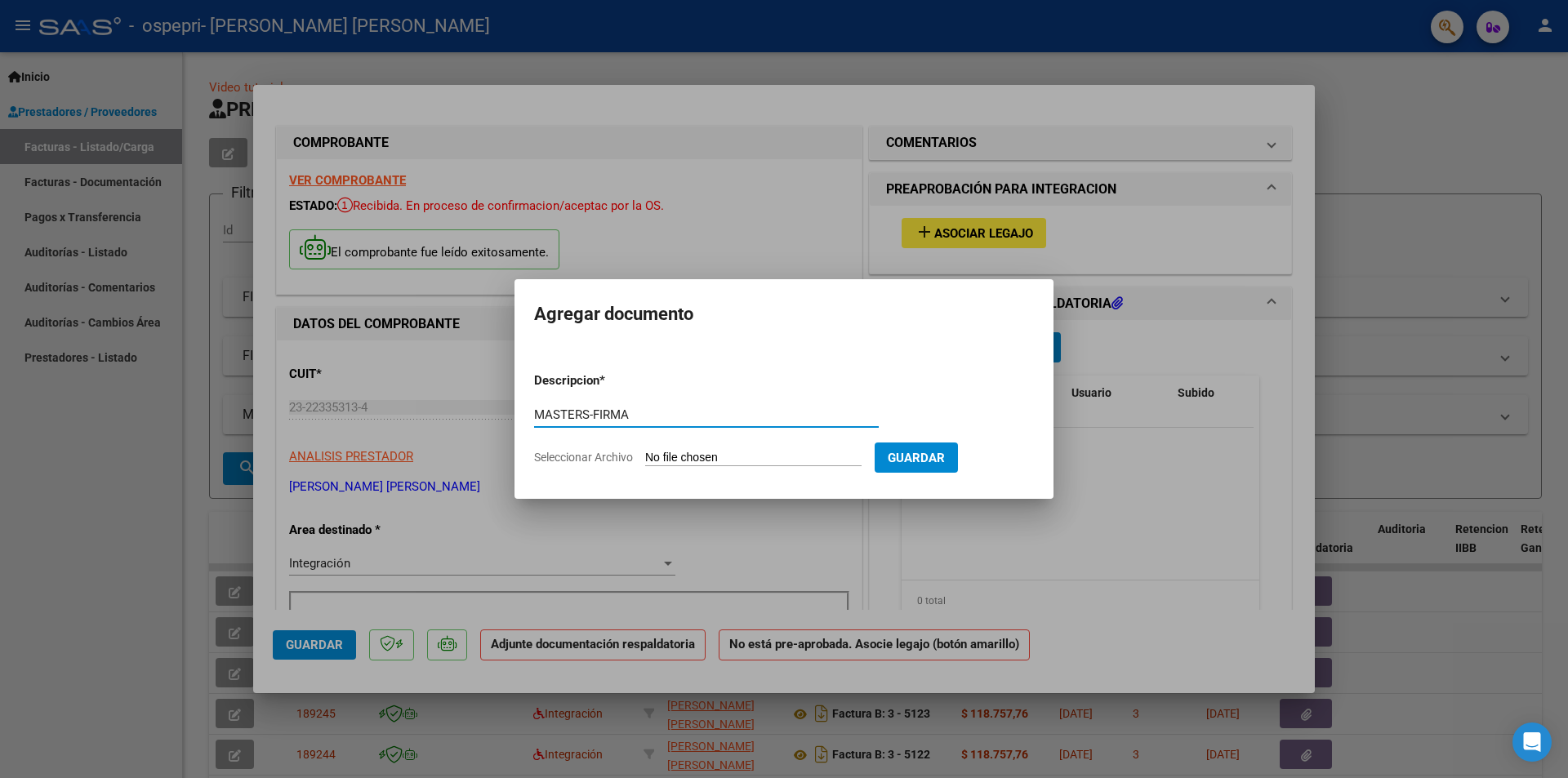
type input "MASTERS-FIRMA"
click at [768, 457] on input "Seleccionar Archivo" at bounding box center [754, 458] width 217 height 16
type input "C:\fakepath\MASTERS-FIRMA.pdf"
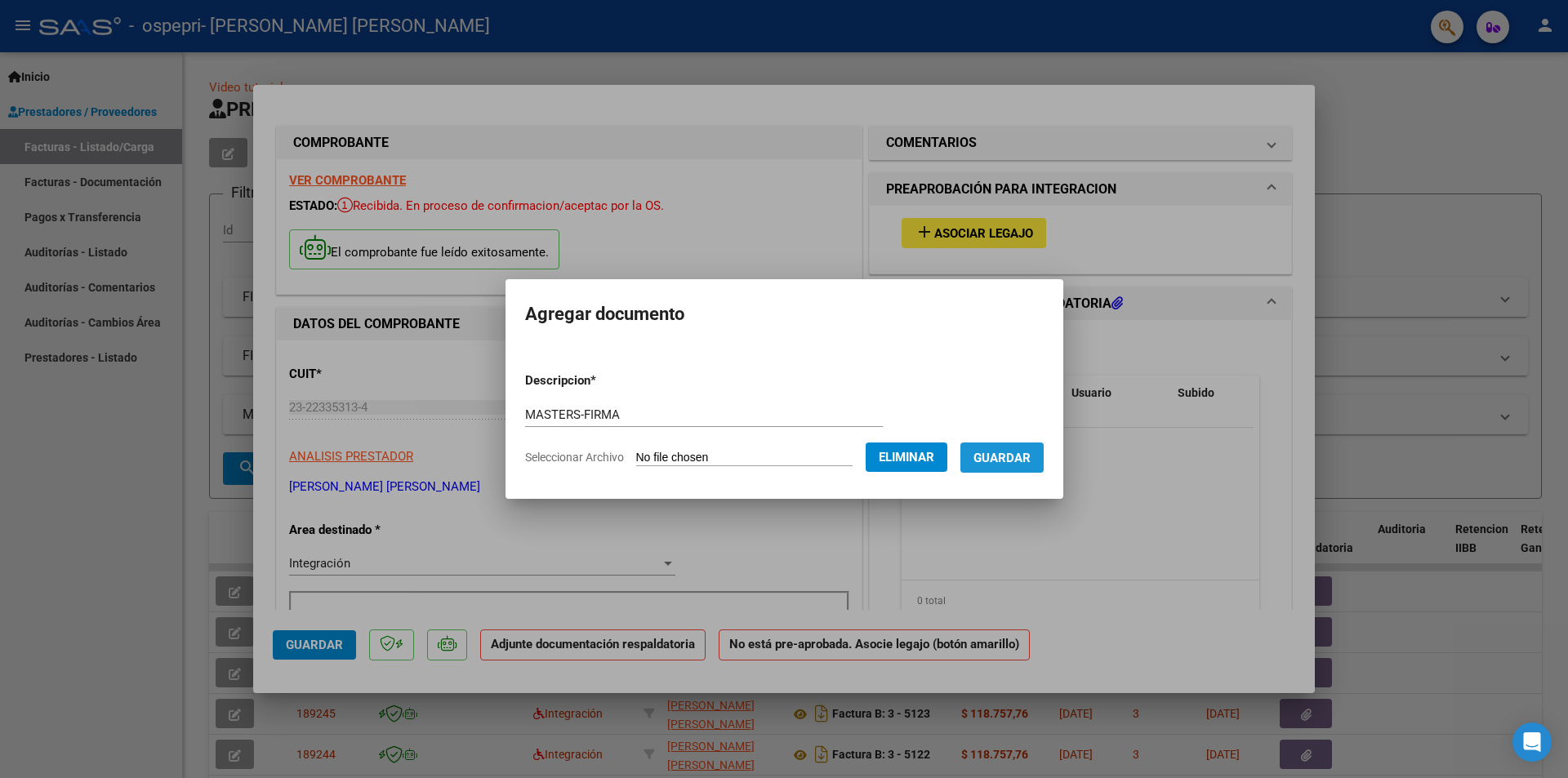
click at [1012, 457] on span "Guardar" at bounding box center [1002, 458] width 57 height 15
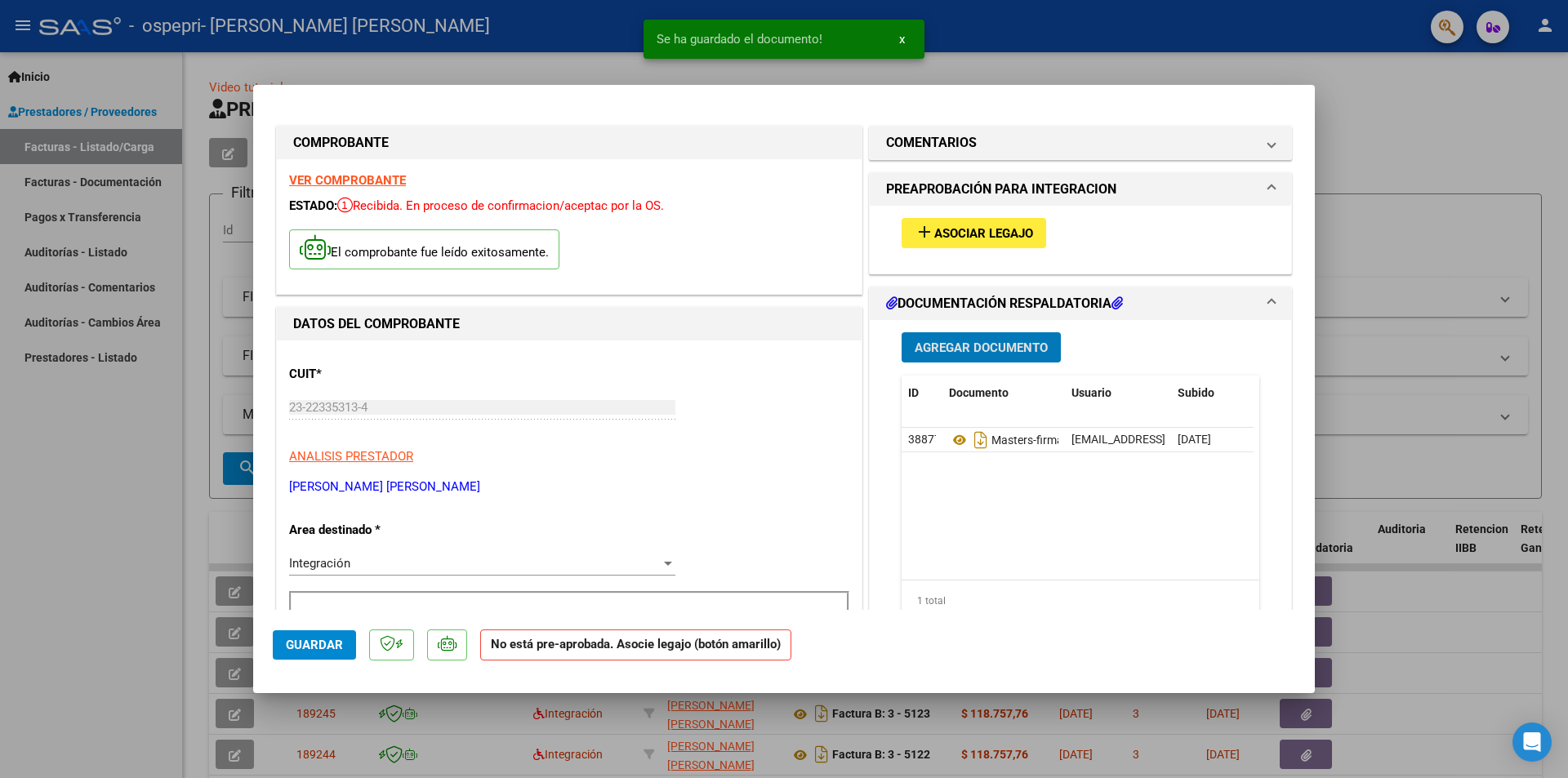
click at [1393, 203] on div at bounding box center [784, 389] width 1568 height 778
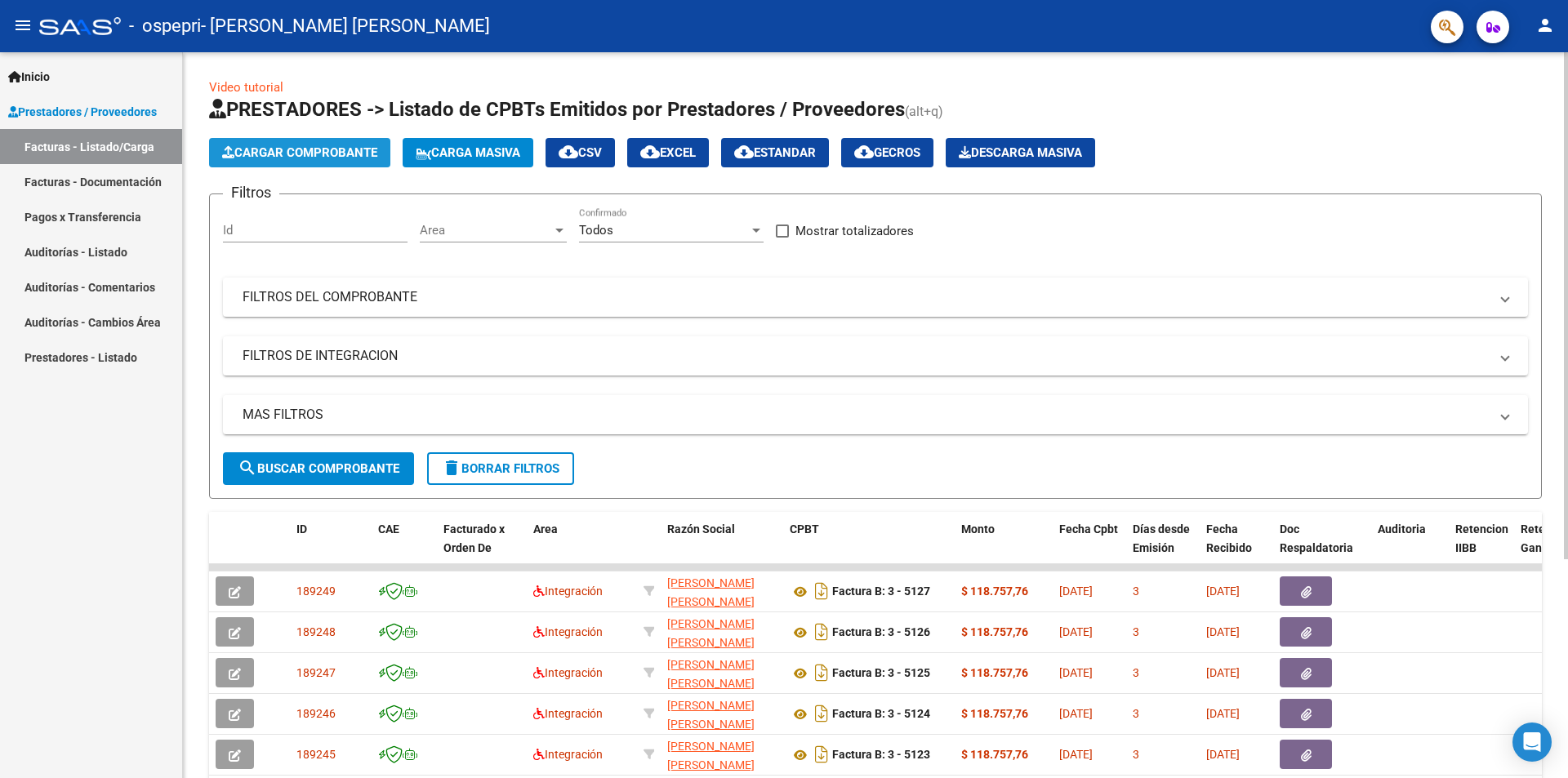
click at [367, 150] on span "Cargar Comprobante" at bounding box center [299, 152] width 155 height 15
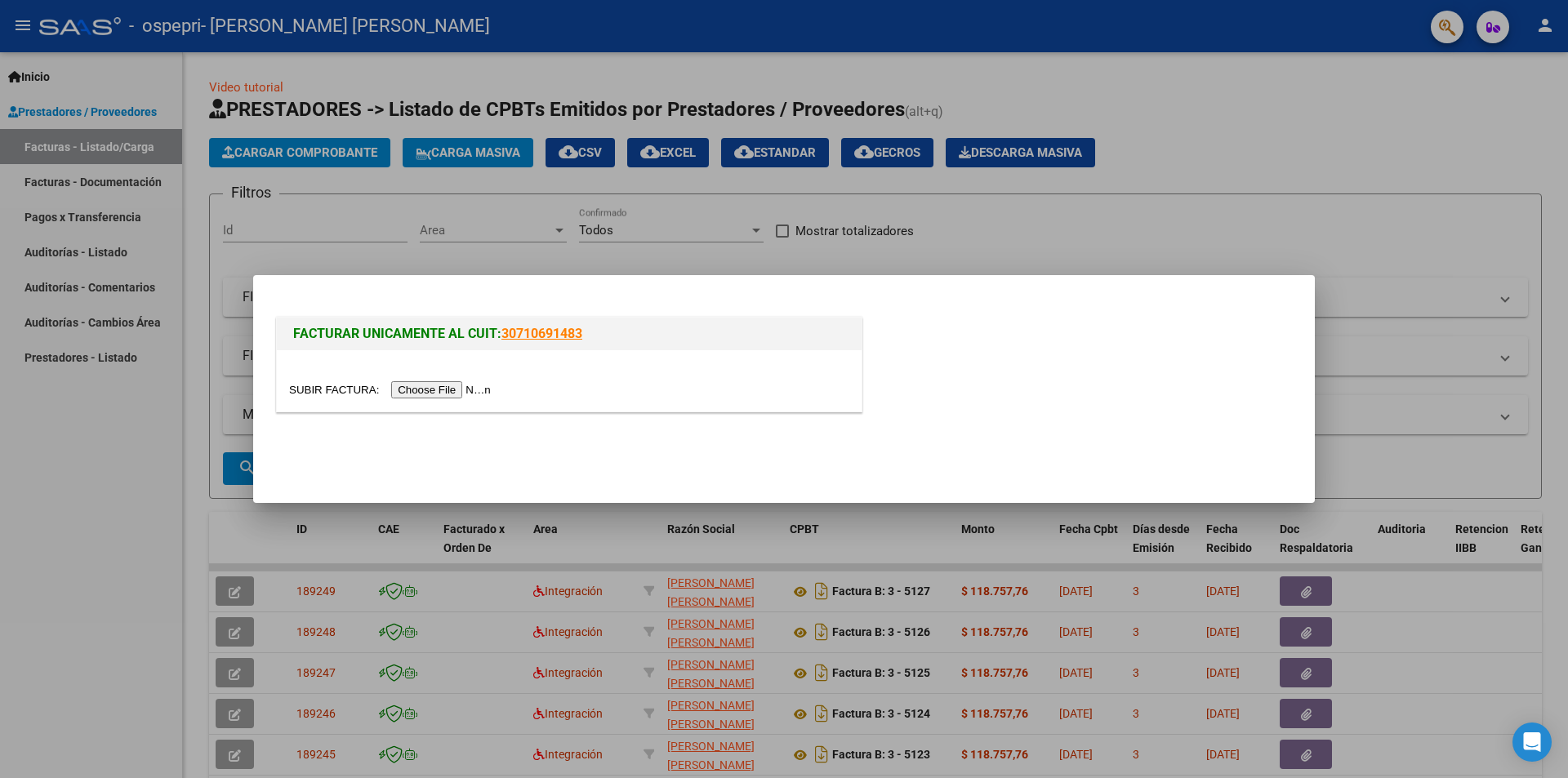
click at [413, 385] on input "file" at bounding box center [393, 389] width 207 height 17
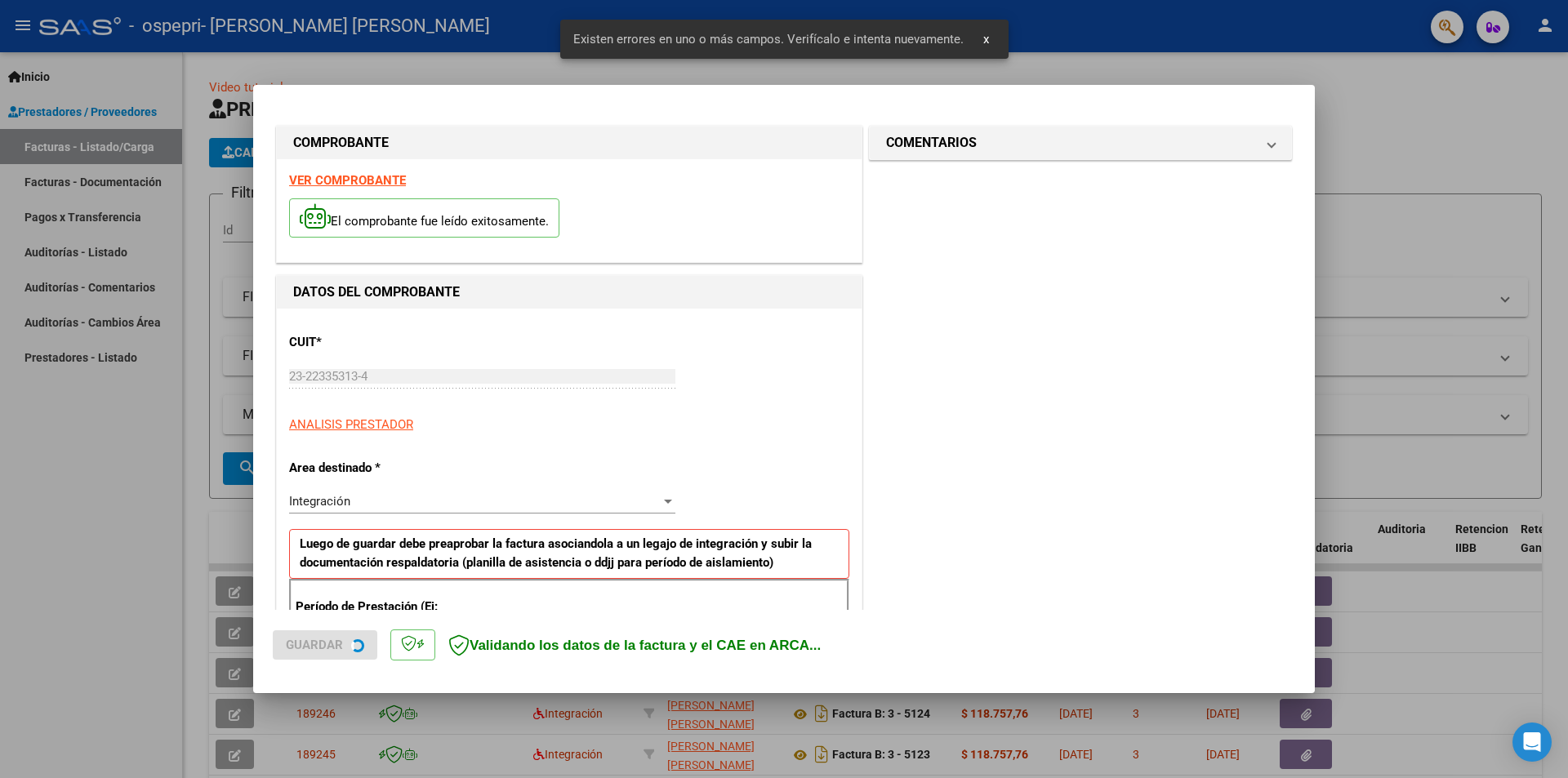
scroll to position [285, 0]
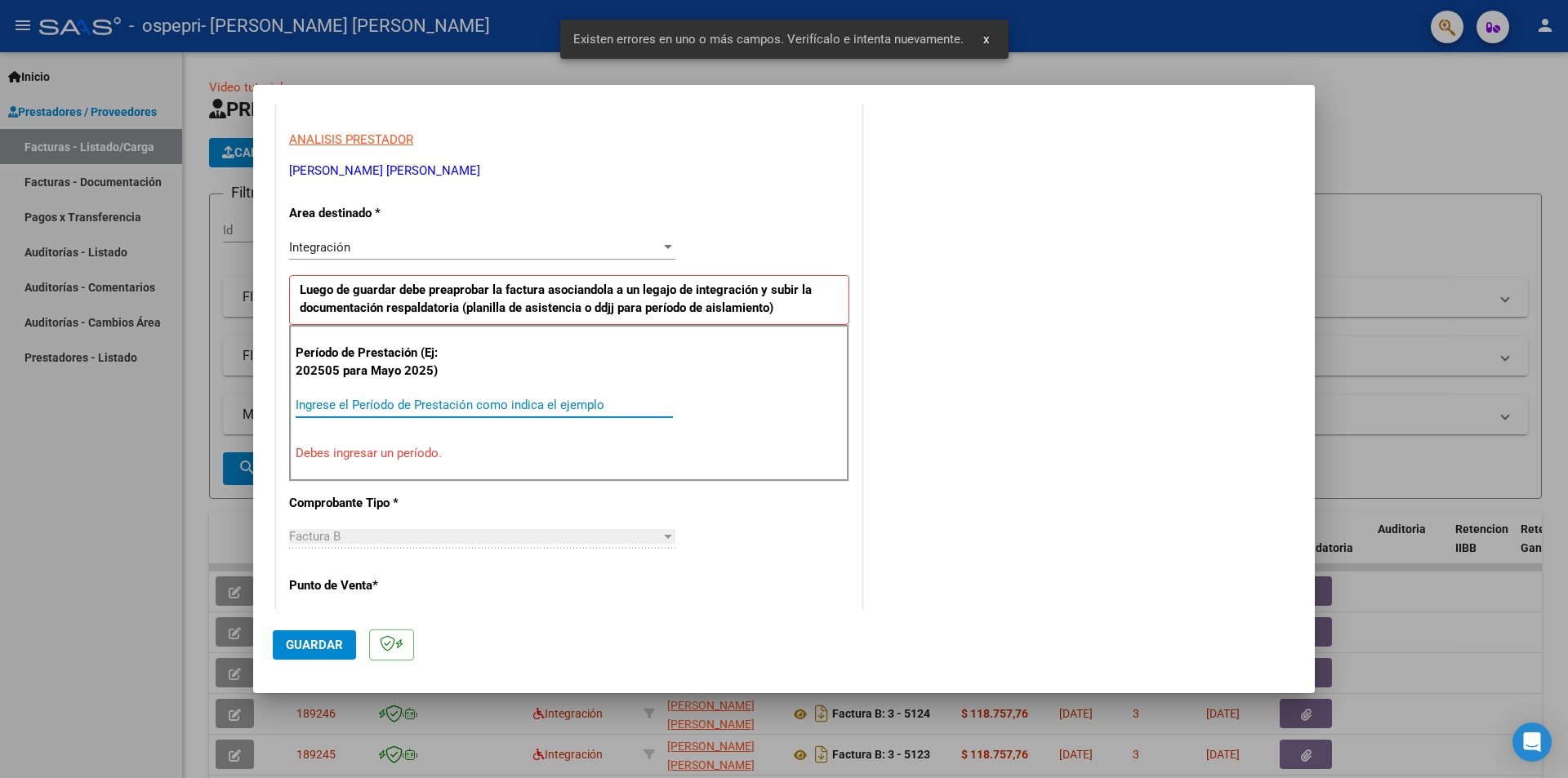
click at [460, 398] on input "Ingrese el Período de Prestación como indica el ejemplo" at bounding box center [485, 405] width 377 height 15
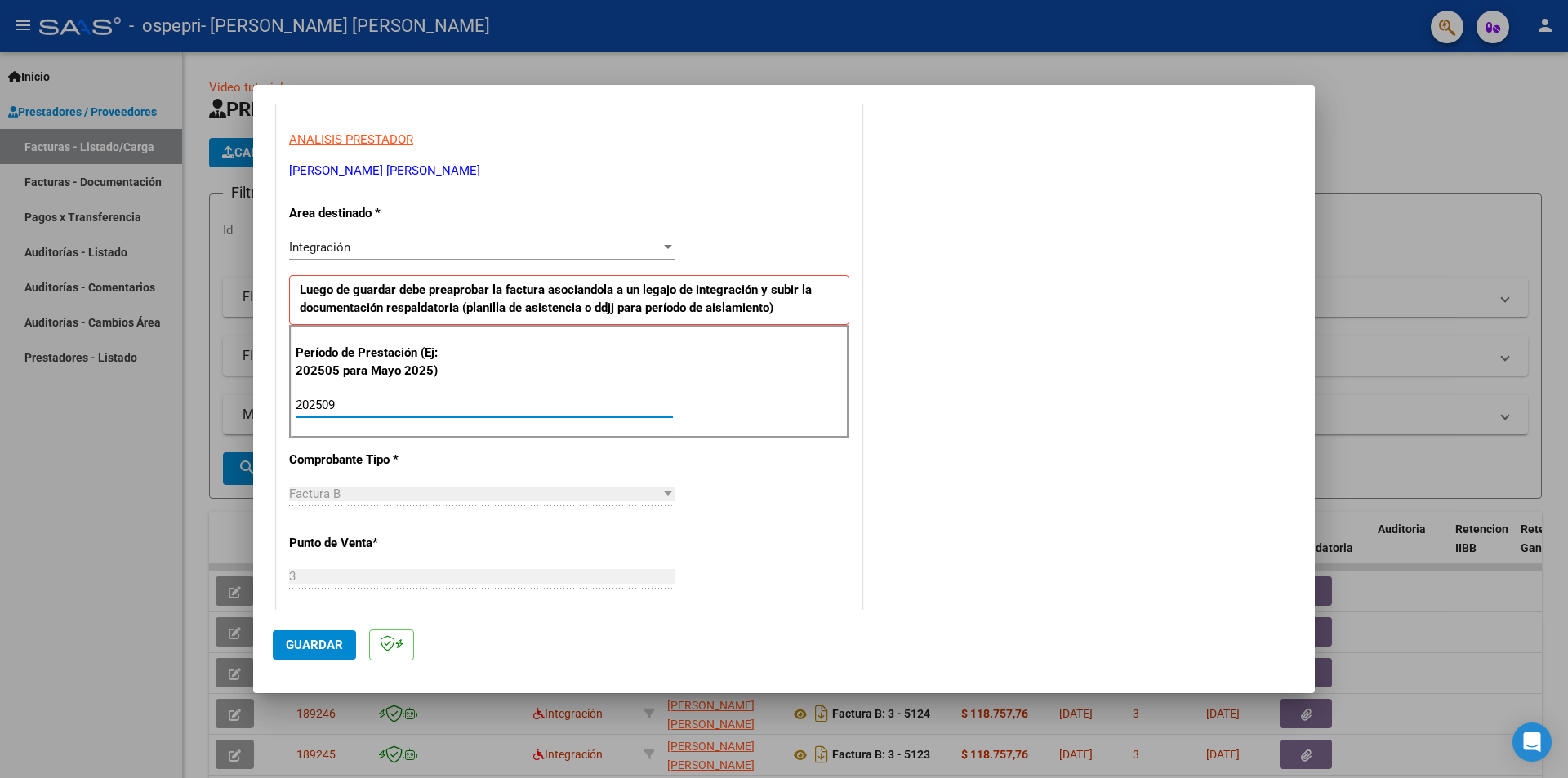
type input "202509"
click at [286, 640] on span "Guardar" at bounding box center [315, 645] width 57 height 15
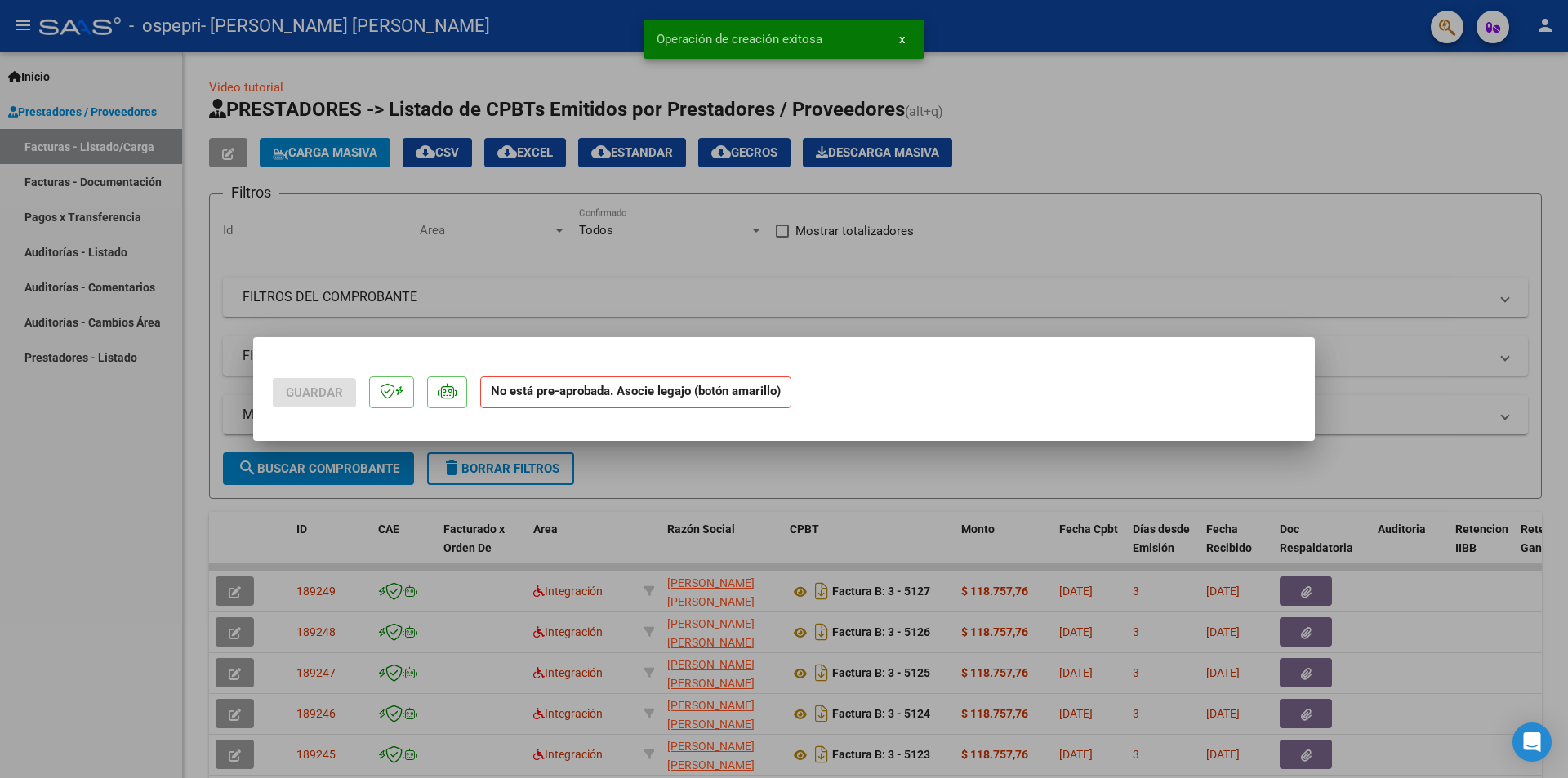
scroll to position [0, 0]
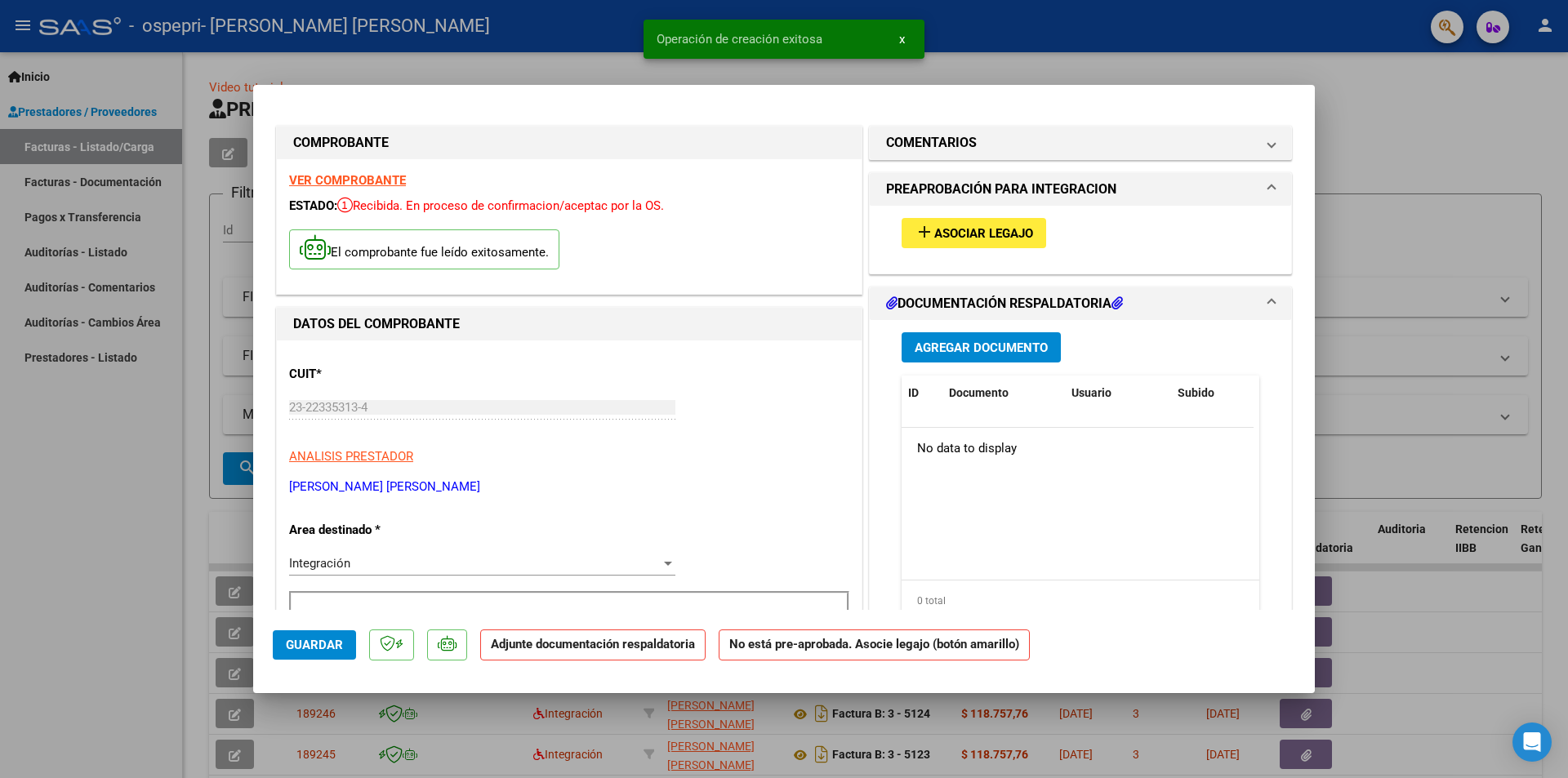
click at [992, 336] on button "Agregar Documento" at bounding box center [981, 347] width 159 height 30
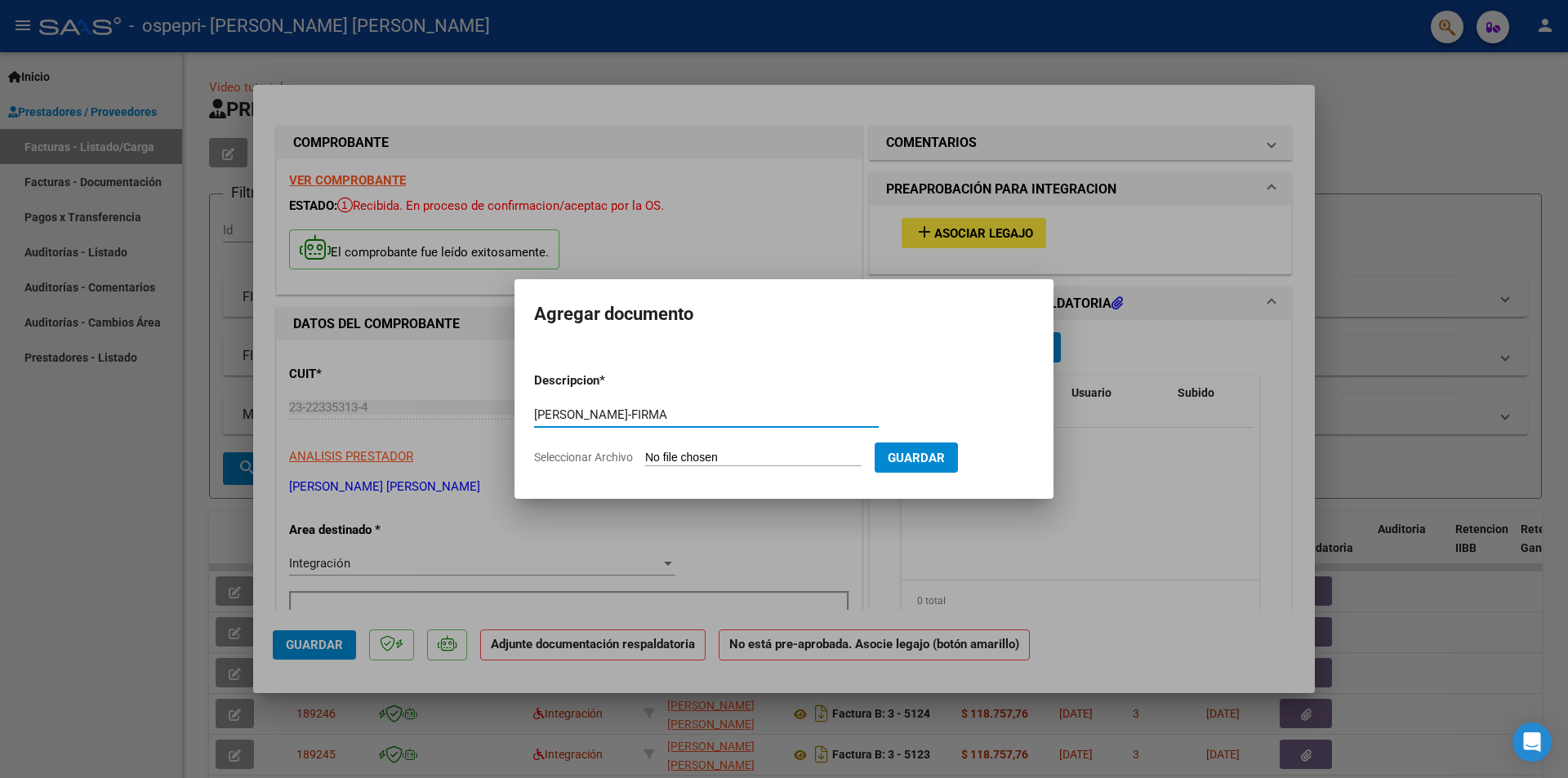
type input "[PERSON_NAME]-FIRMA"
click at [743, 452] on input "Seleccionar Archivo" at bounding box center [754, 458] width 217 height 16
type input "C:\fakepath\[PERSON_NAME]-FIRMA.pdf"
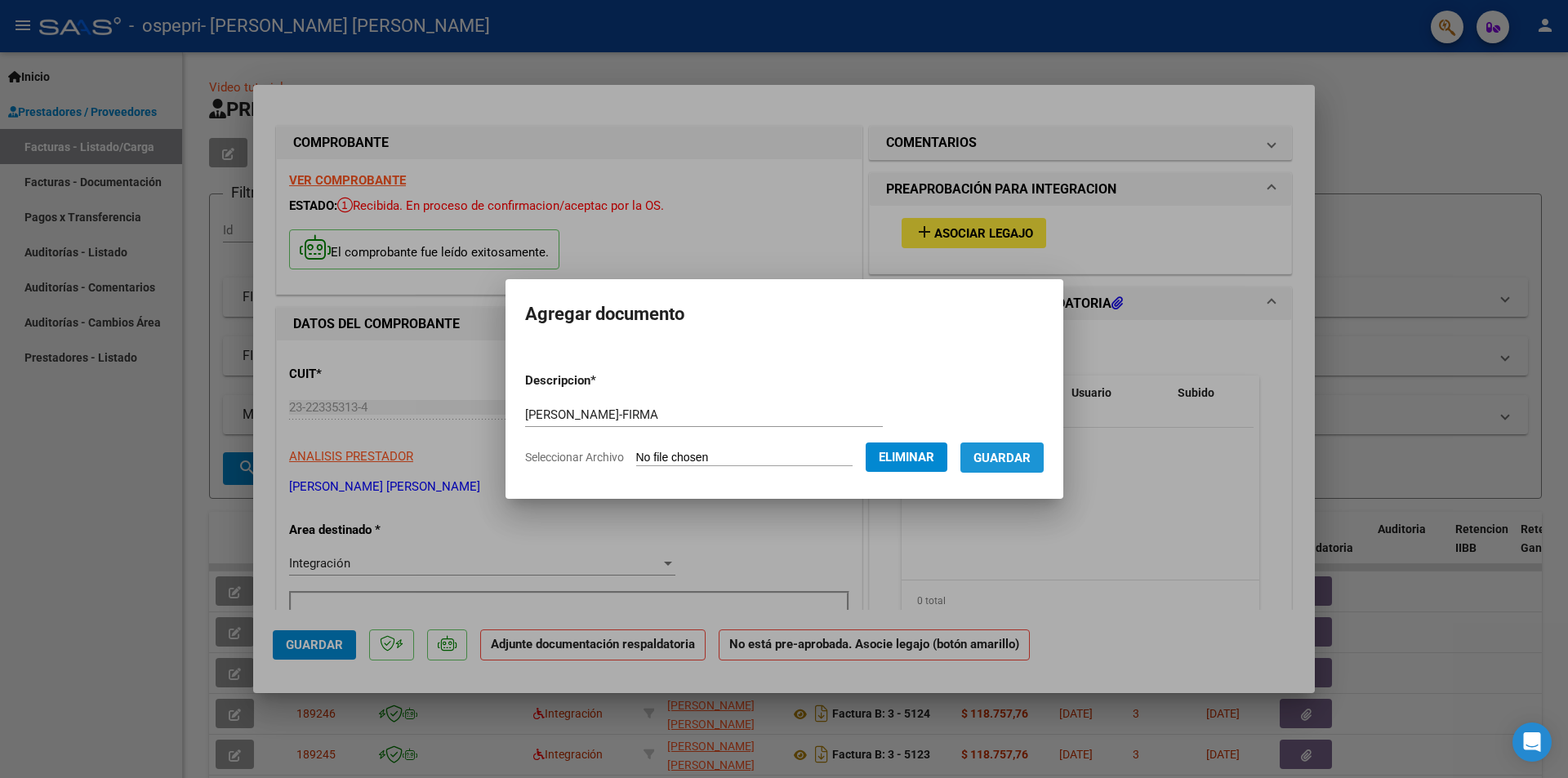
click at [1019, 457] on span "Guardar" at bounding box center [1002, 458] width 57 height 15
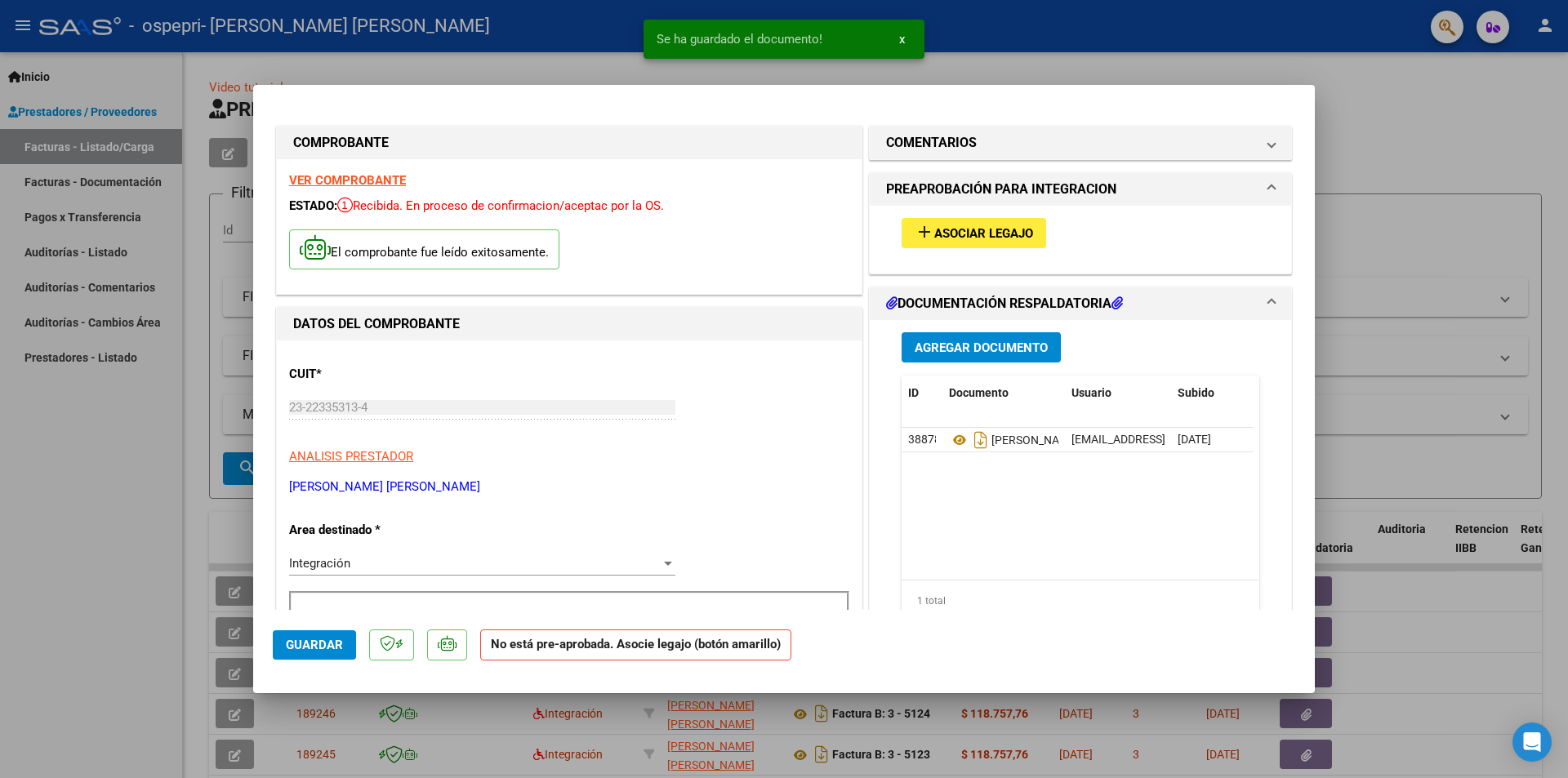
click at [1363, 257] on div at bounding box center [784, 389] width 1568 height 778
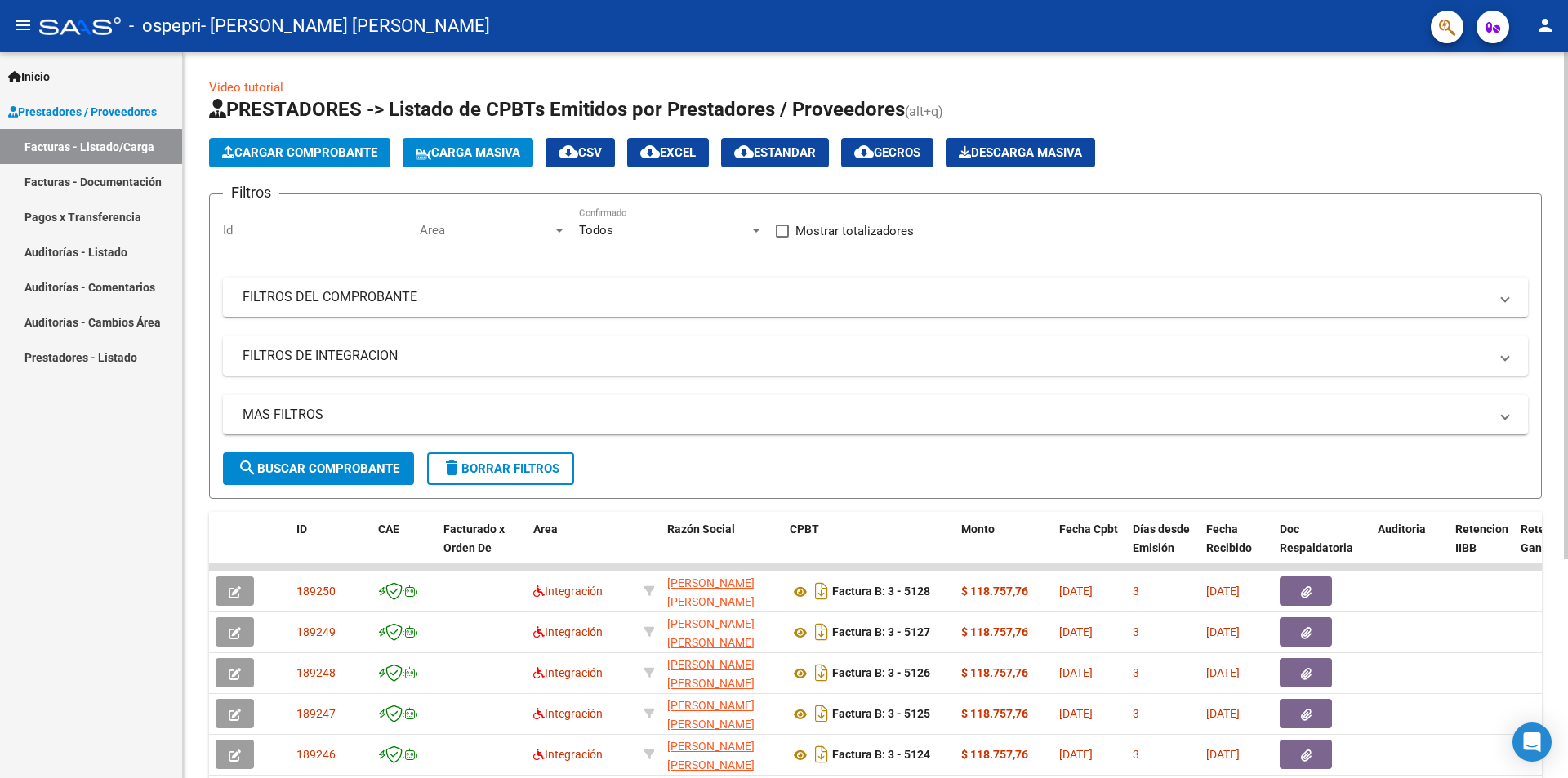
click at [373, 149] on span "Cargar Comprobante" at bounding box center [299, 152] width 155 height 15
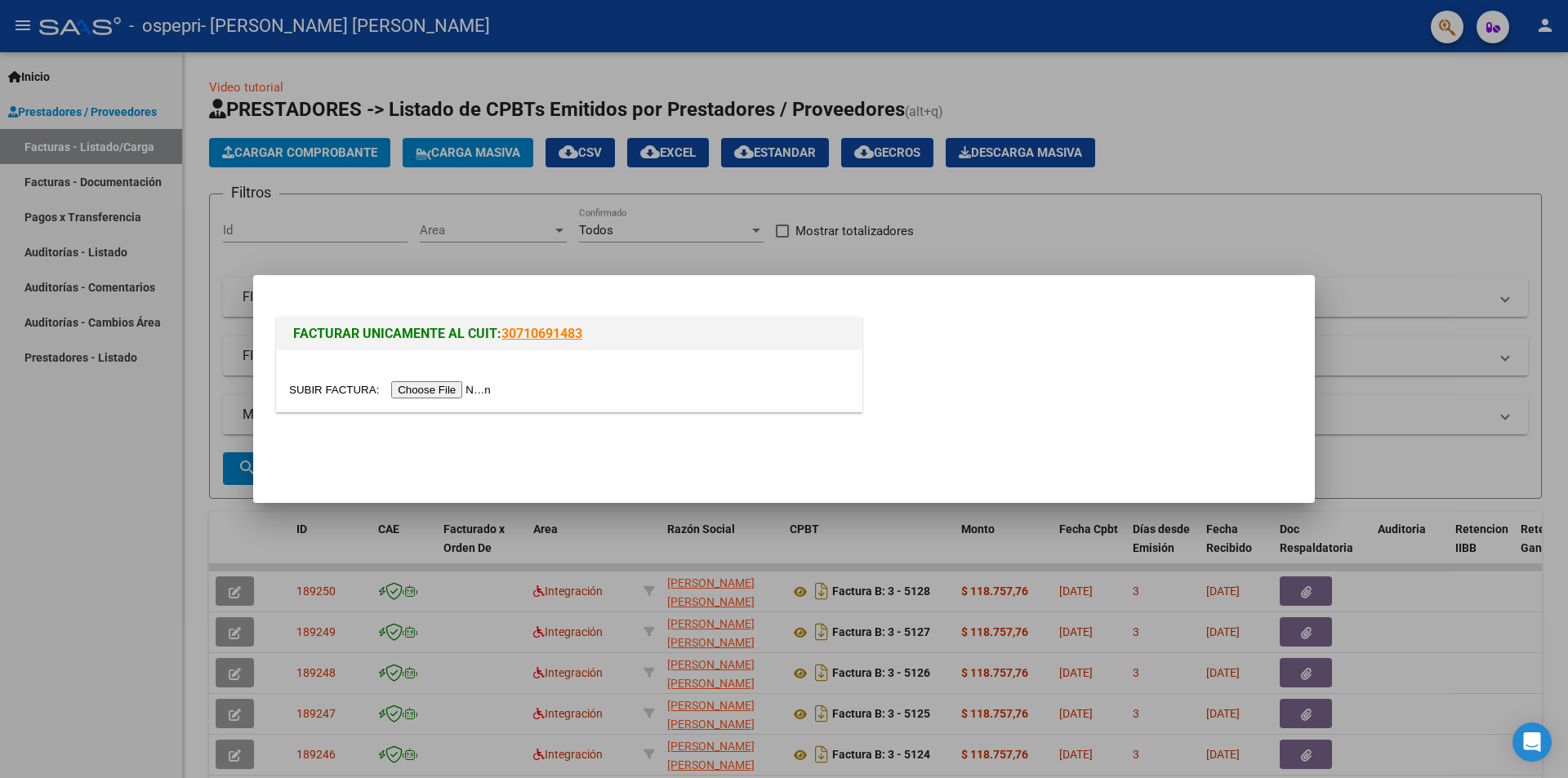
click at [446, 390] on input "file" at bounding box center [393, 389] width 207 height 17
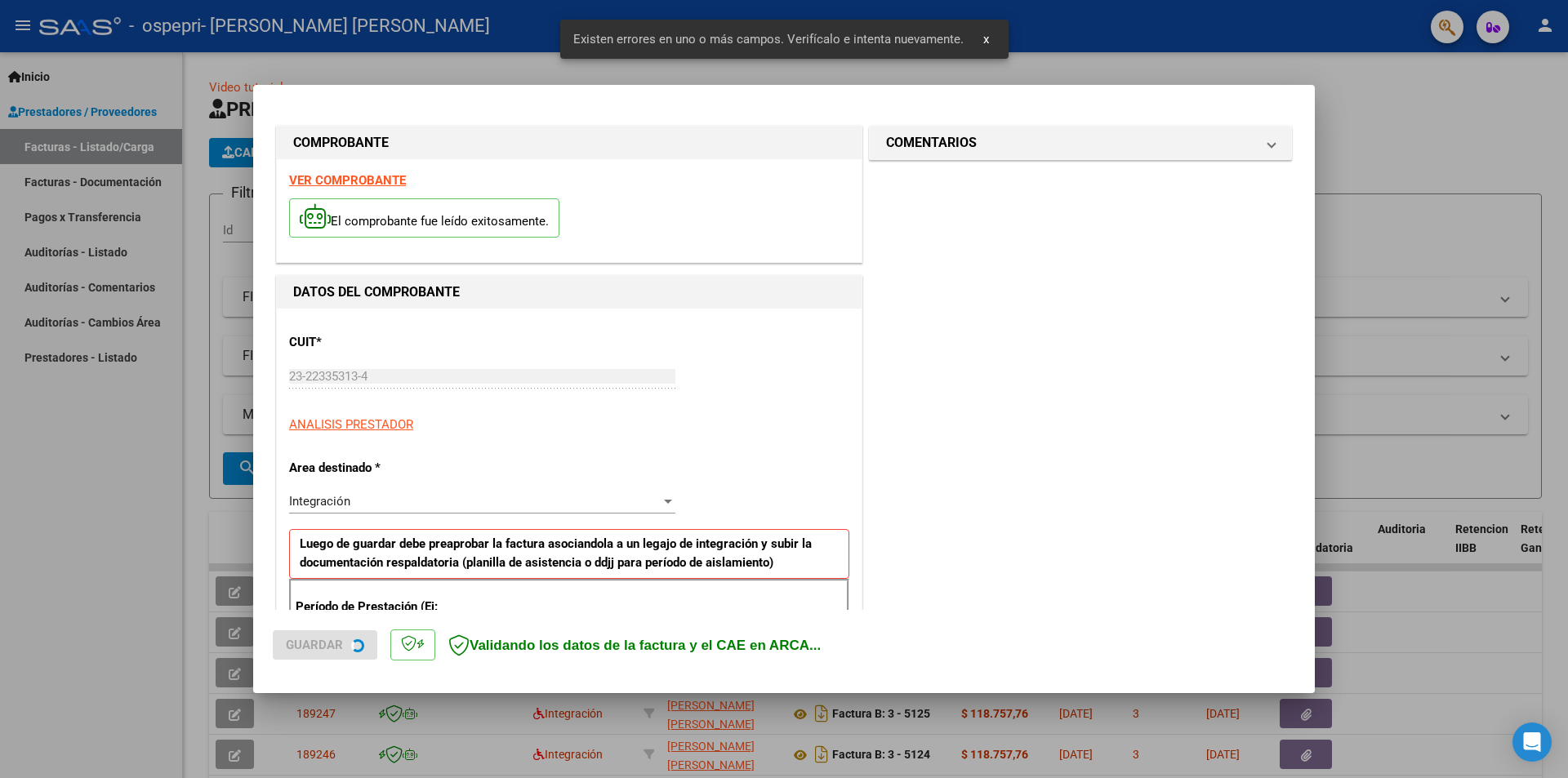
scroll to position [285, 0]
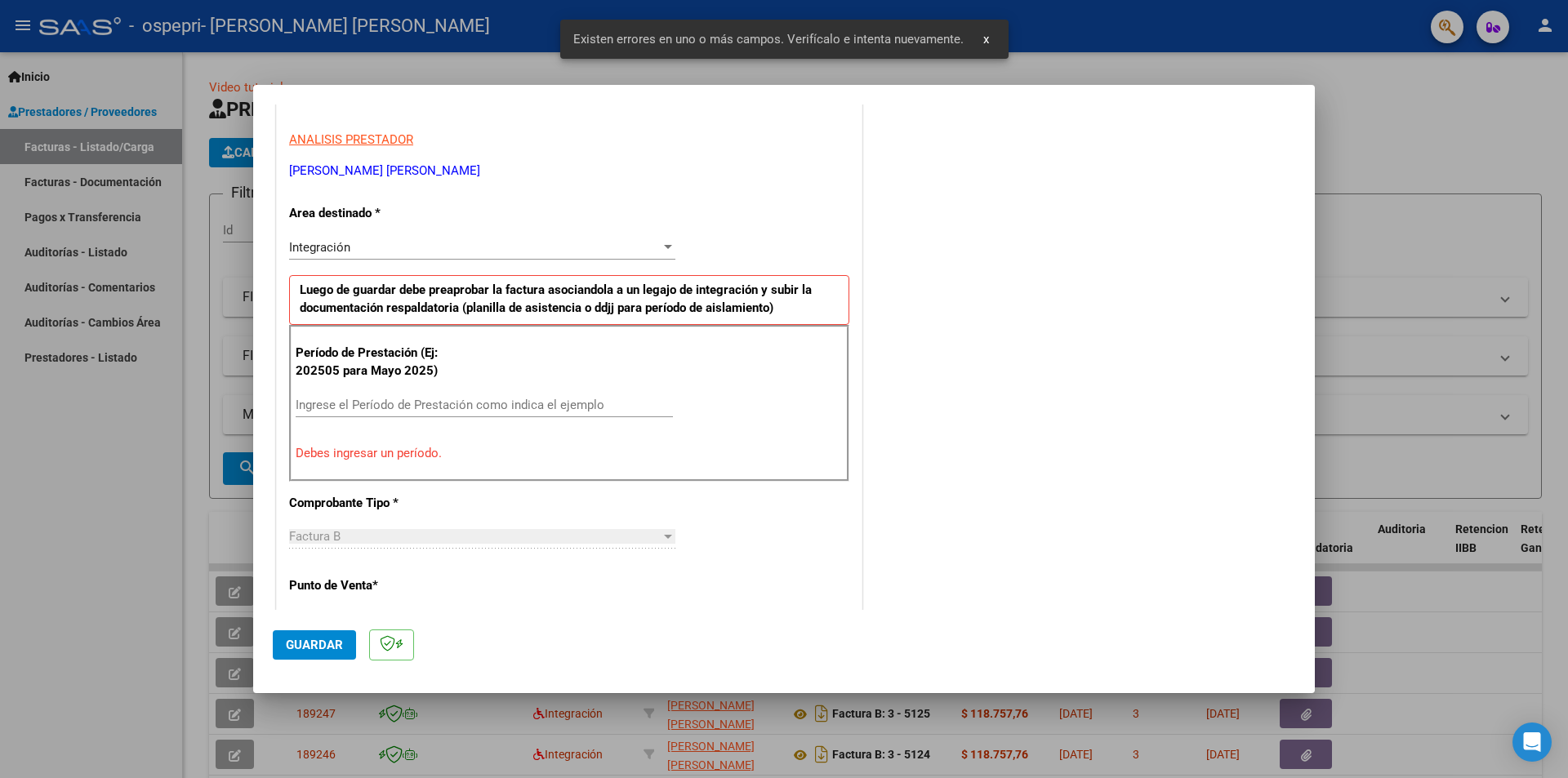
click at [467, 408] on input "Ingrese el Período de Prestación como indica el ejemplo" at bounding box center [485, 405] width 377 height 15
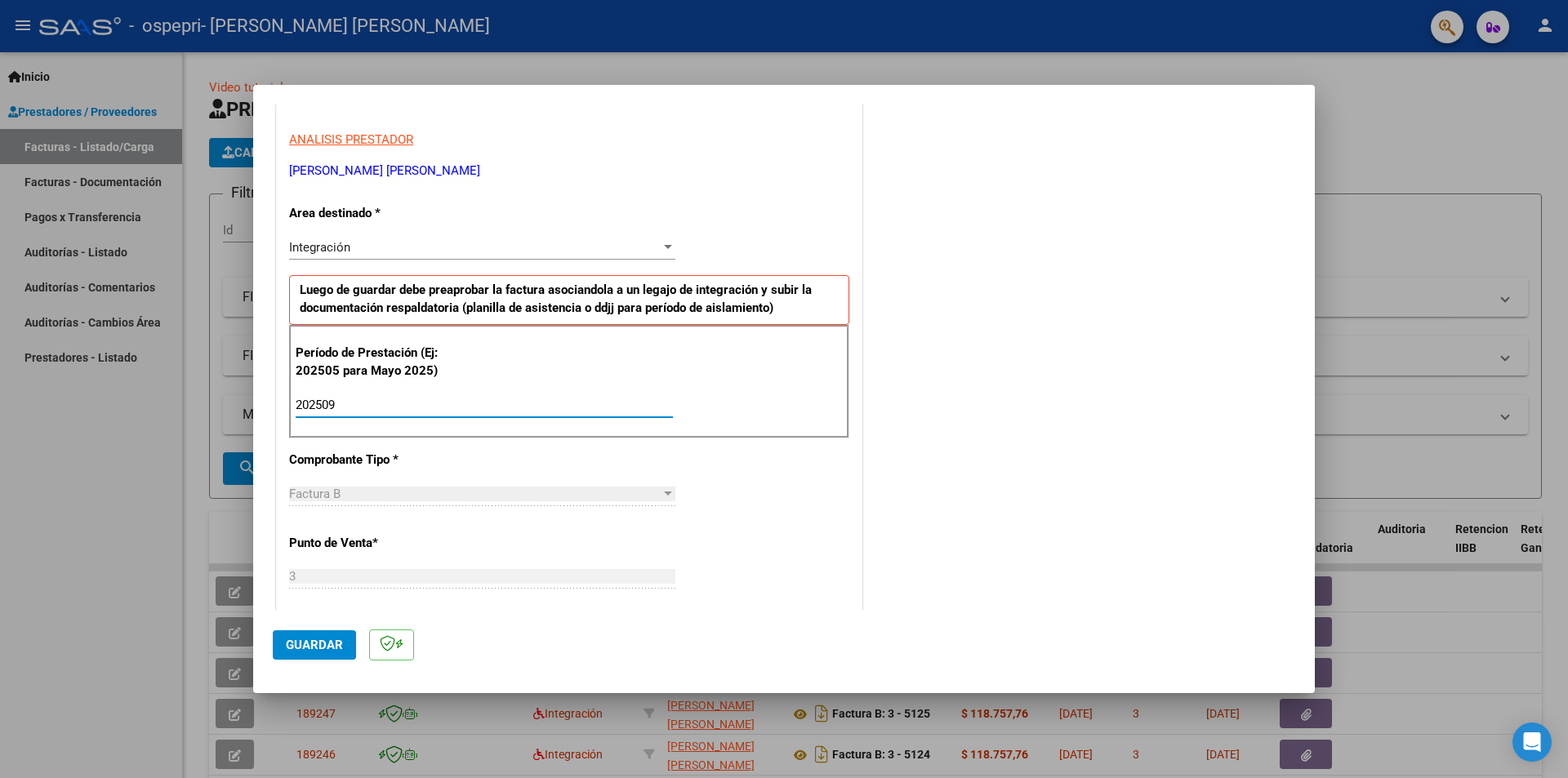
type input "202509"
click at [307, 638] on button "Guardar" at bounding box center [315, 645] width 84 height 30
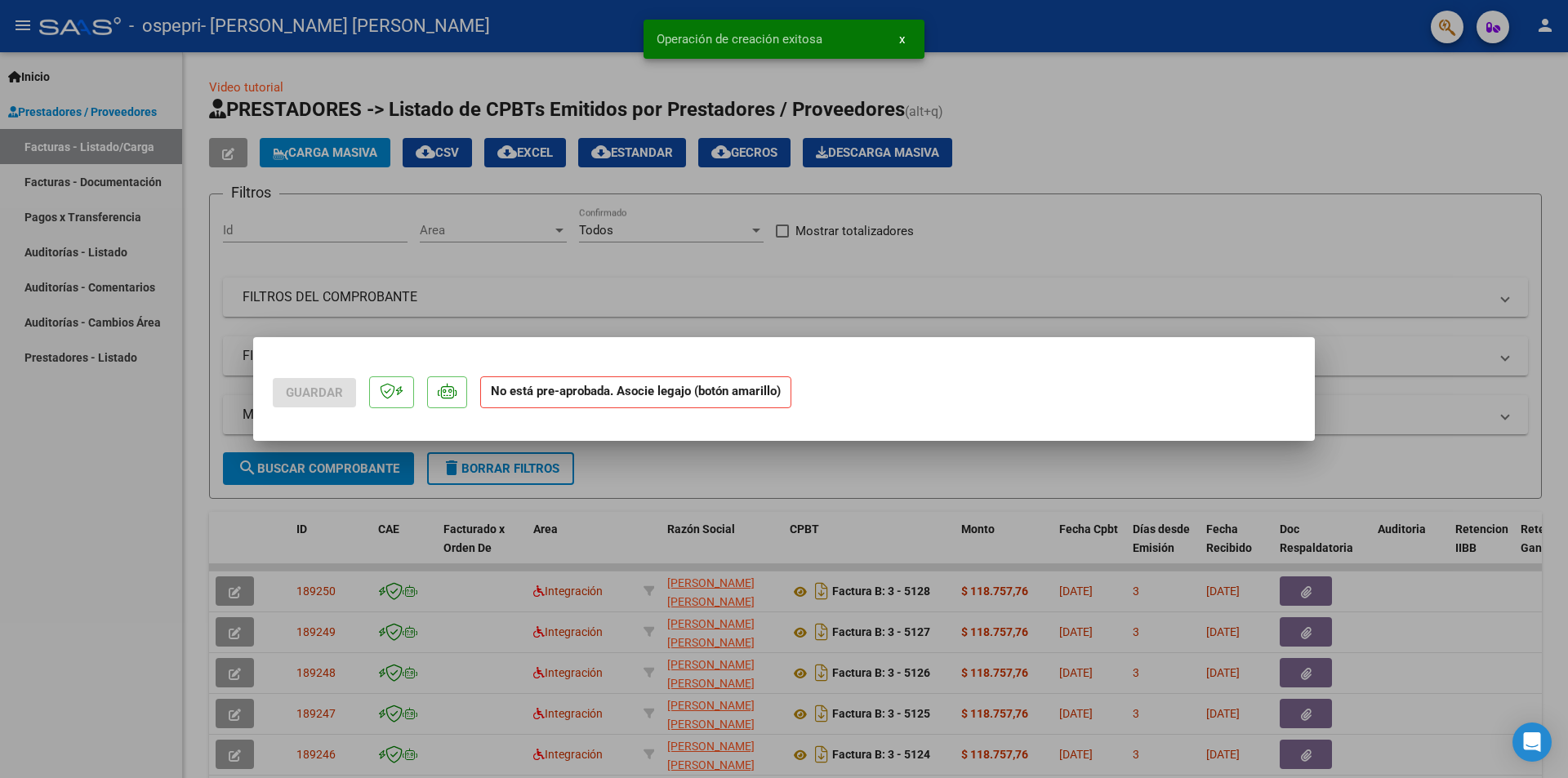
scroll to position [0, 0]
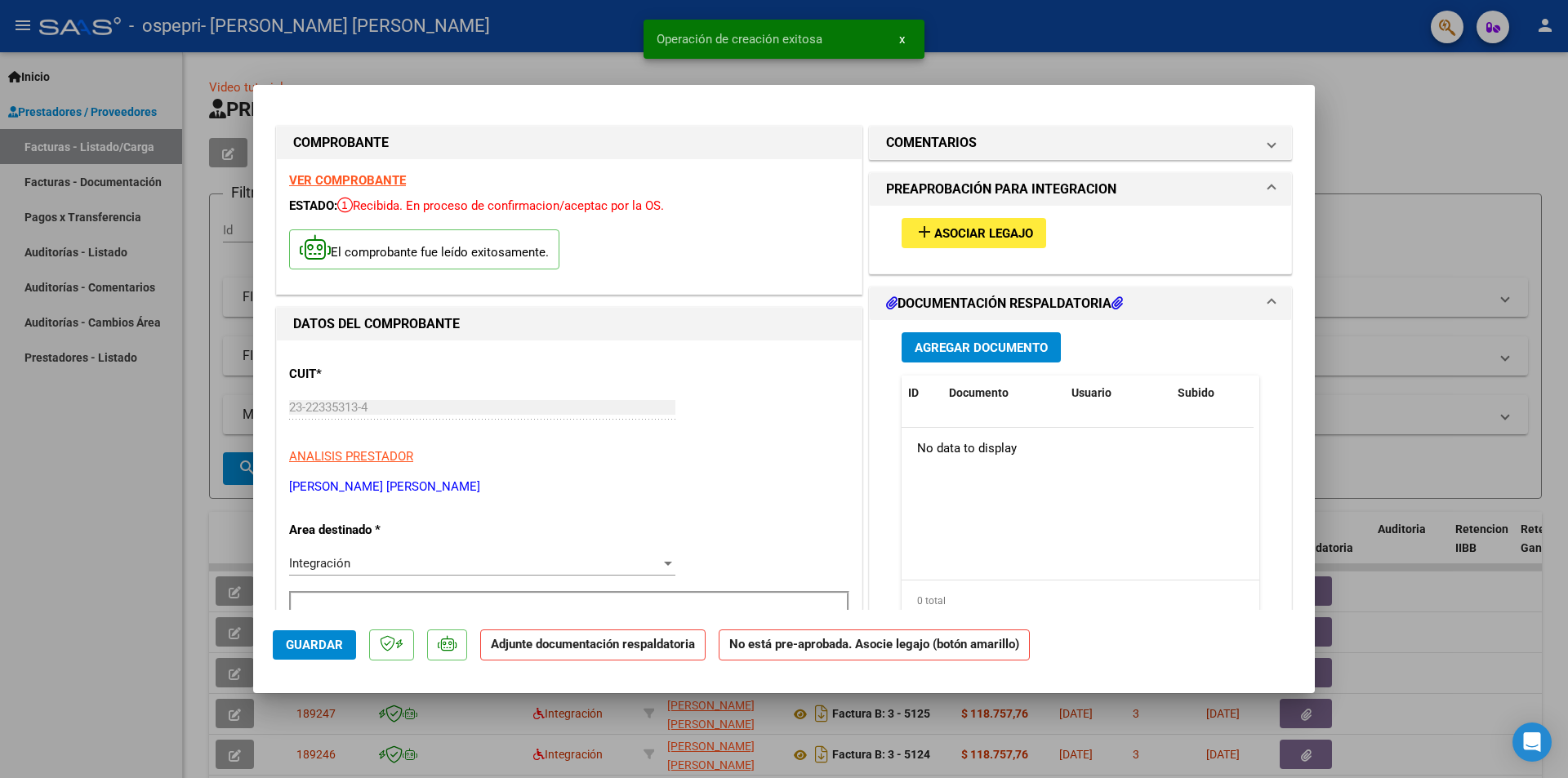
click at [980, 352] on span "Agregar Documento" at bounding box center [981, 348] width 133 height 15
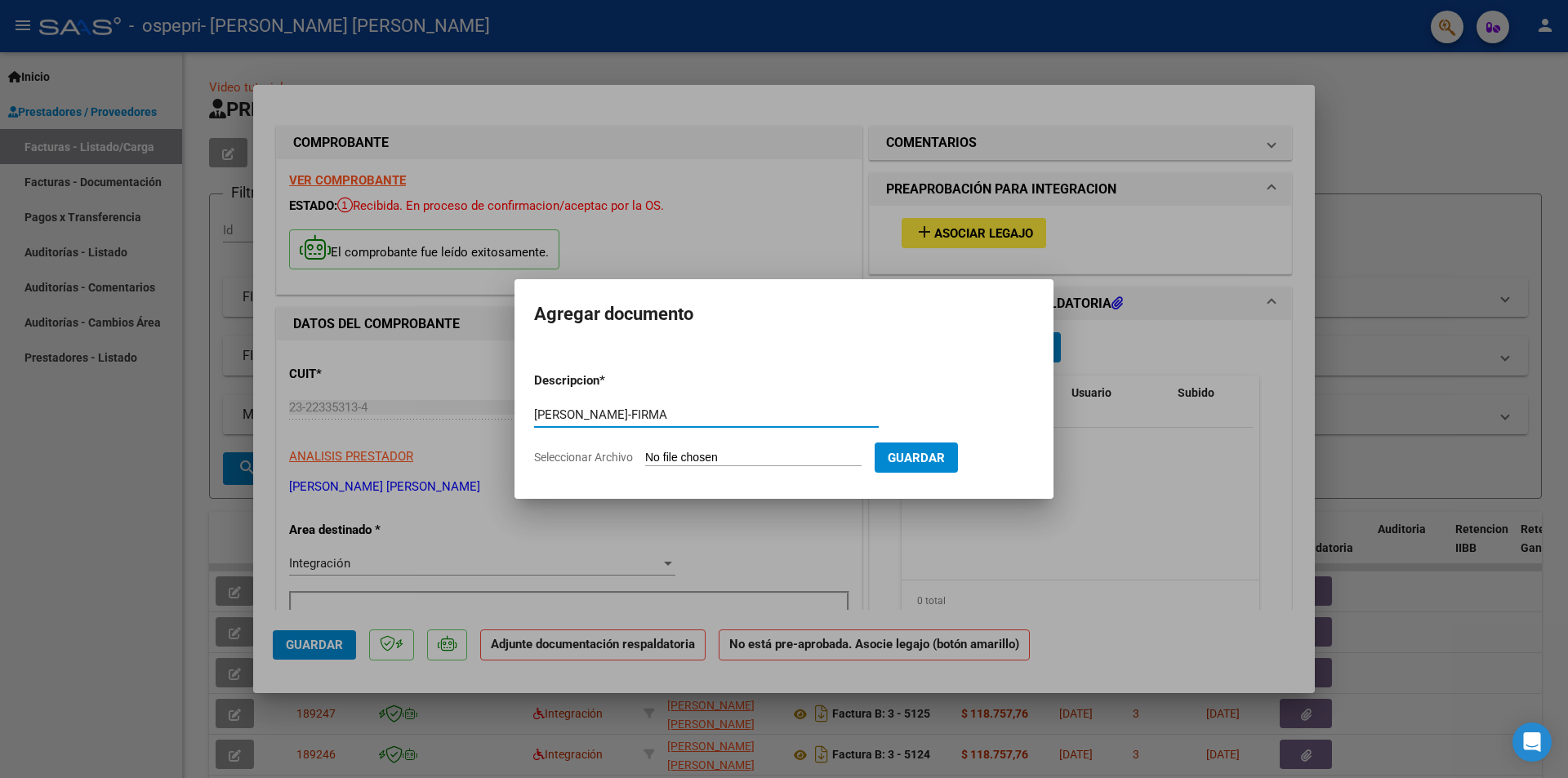
type input "[PERSON_NAME]-FIRMA"
click at [735, 451] on input "Seleccionar Archivo" at bounding box center [754, 458] width 217 height 16
type input "C:\fakepath\[PERSON_NAME]-FIRMA.pdf"
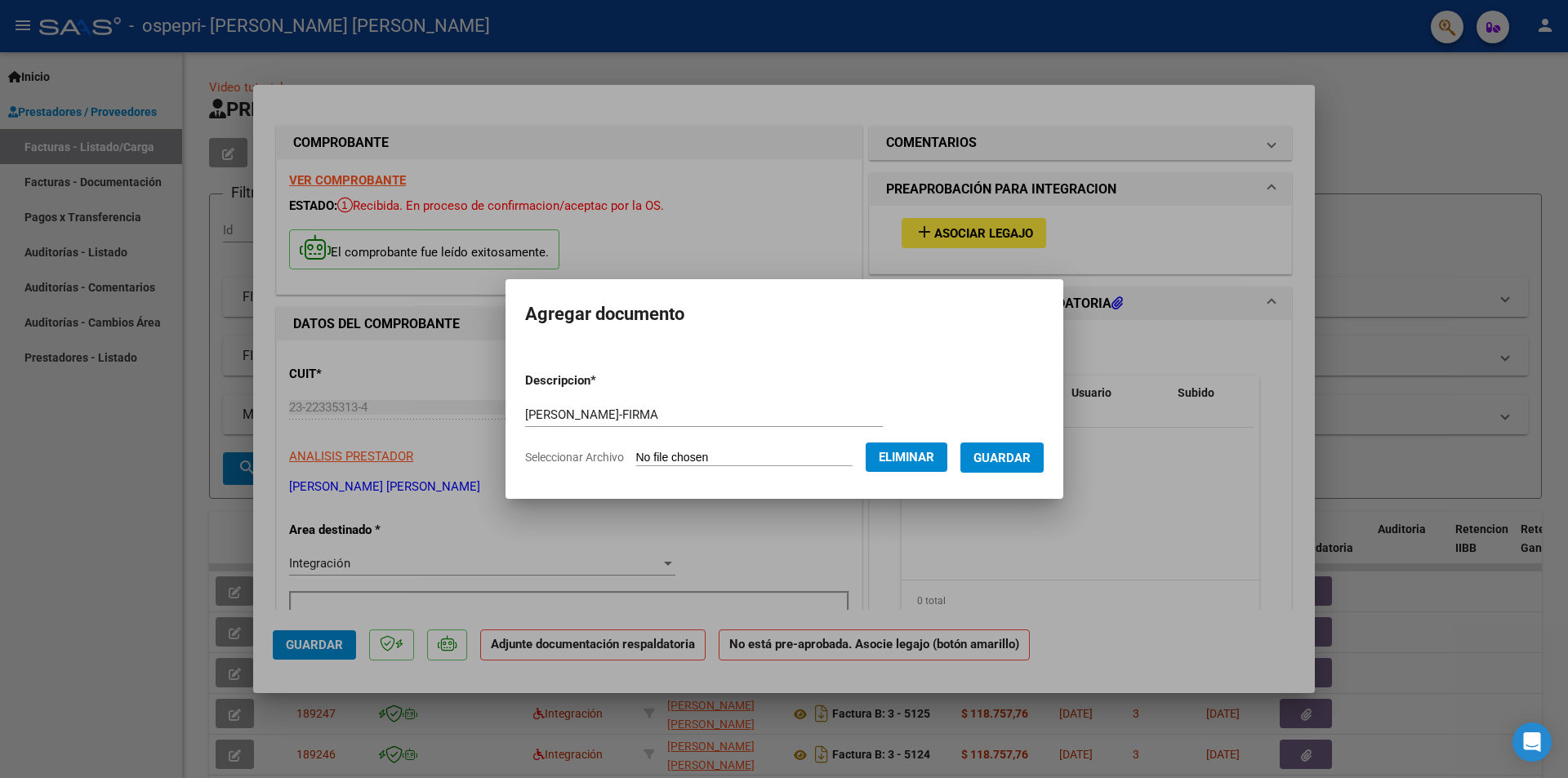
click at [1011, 453] on span "Guardar" at bounding box center [1002, 458] width 57 height 15
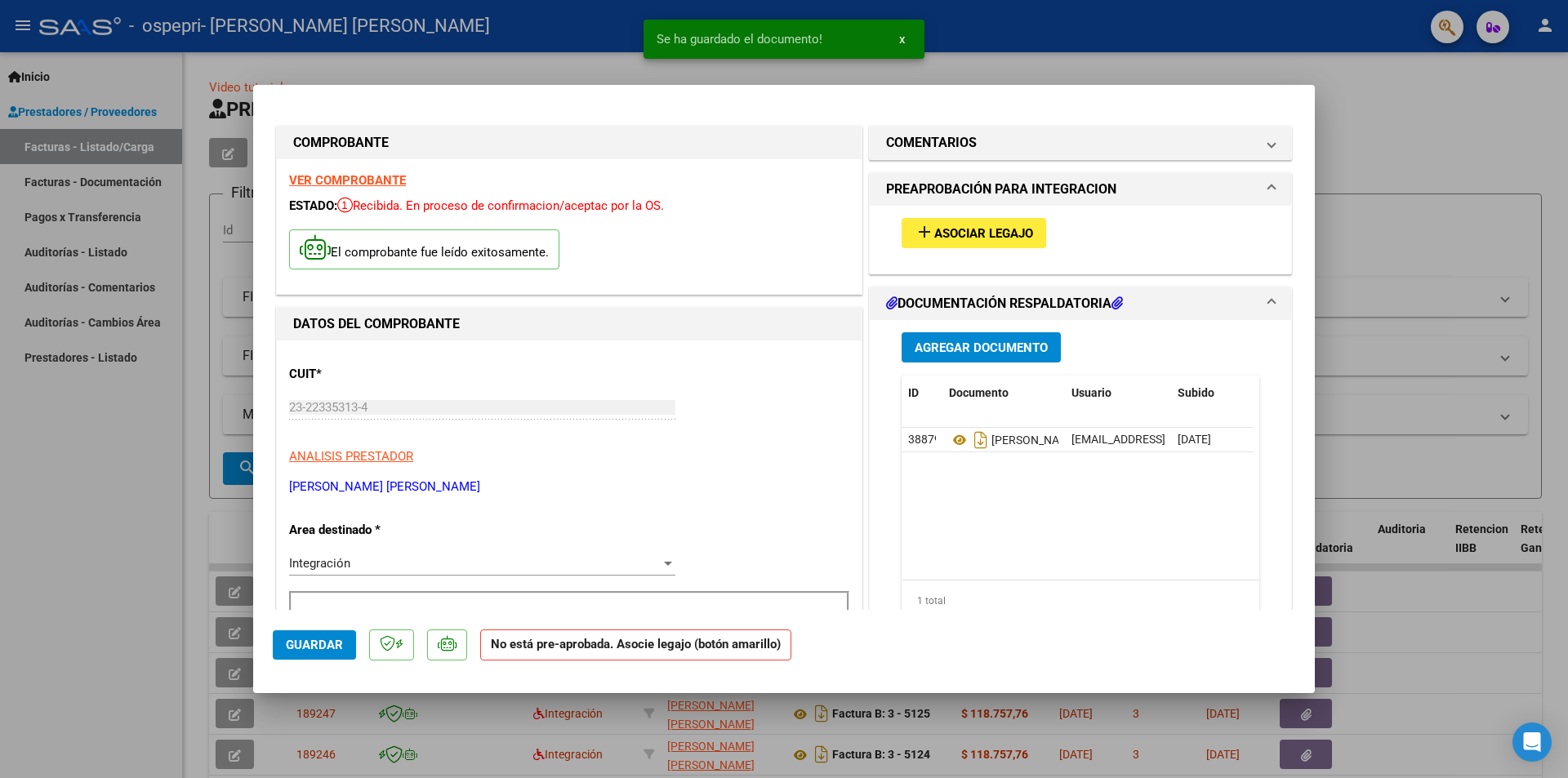
click at [1384, 162] on div at bounding box center [784, 389] width 1568 height 778
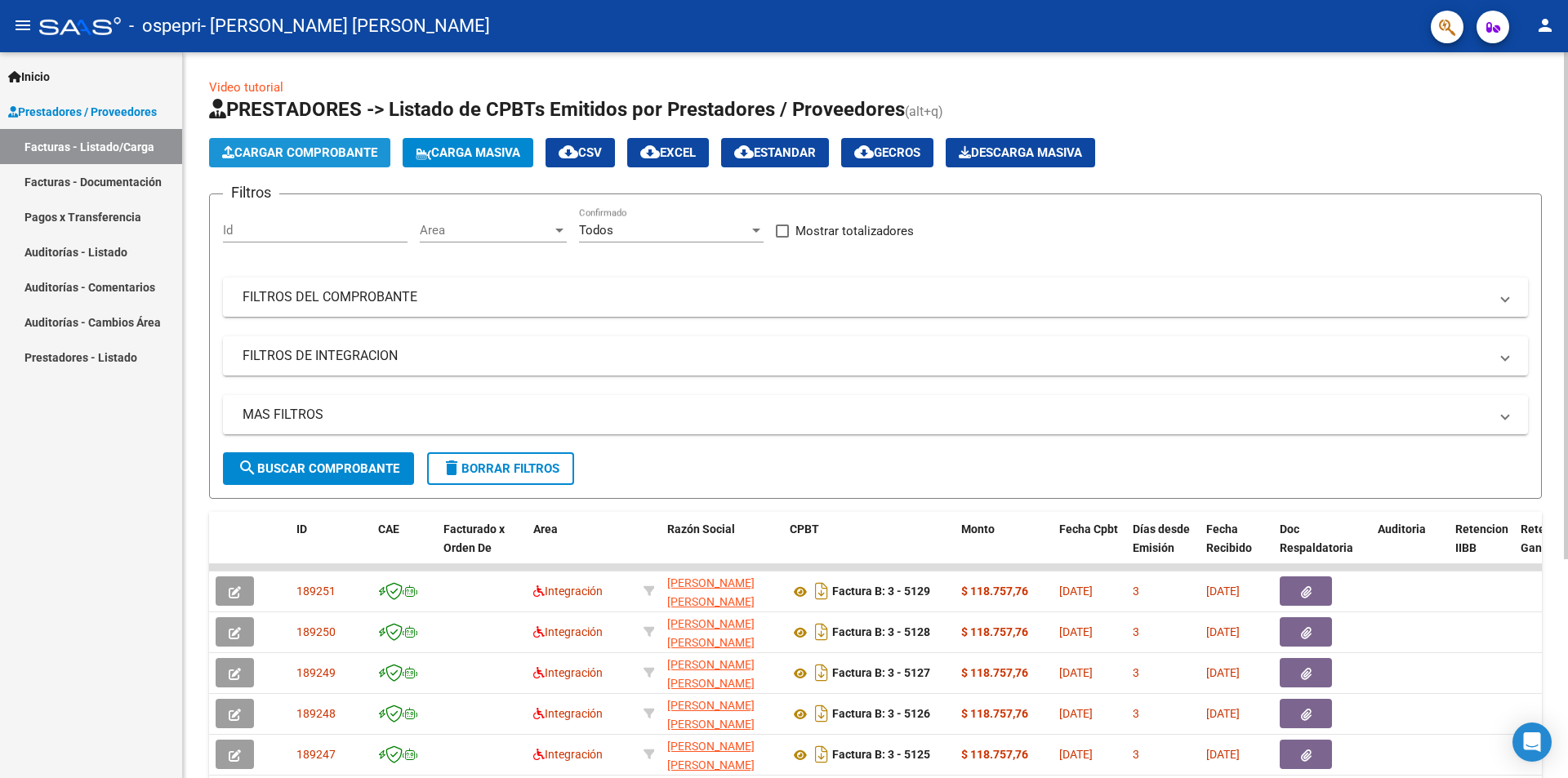
click at [299, 152] on span "Cargar Comprobante" at bounding box center [299, 152] width 155 height 15
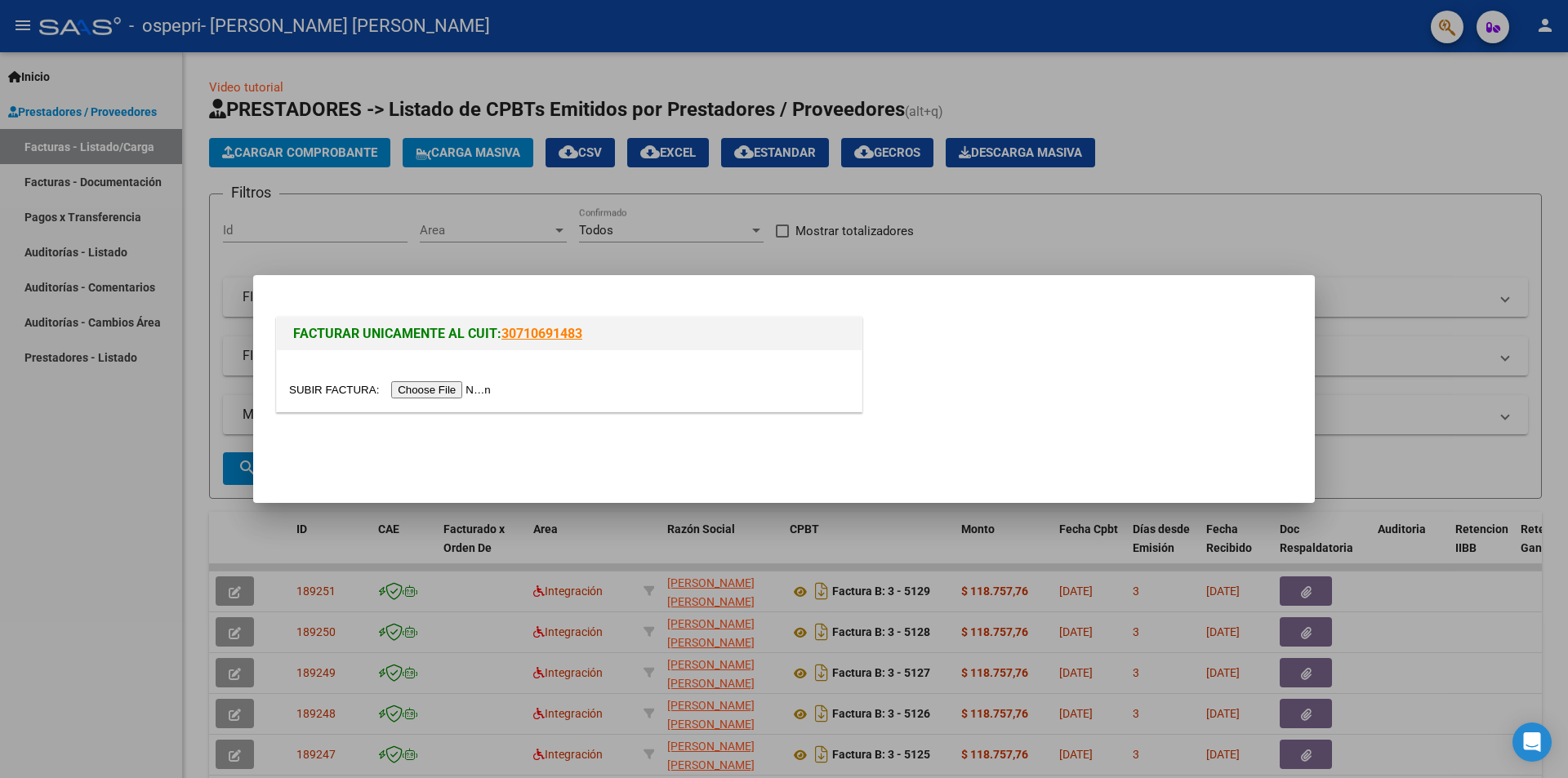
click at [435, 389] on input "file" at bounding box center [393, 389] width 207 height 17
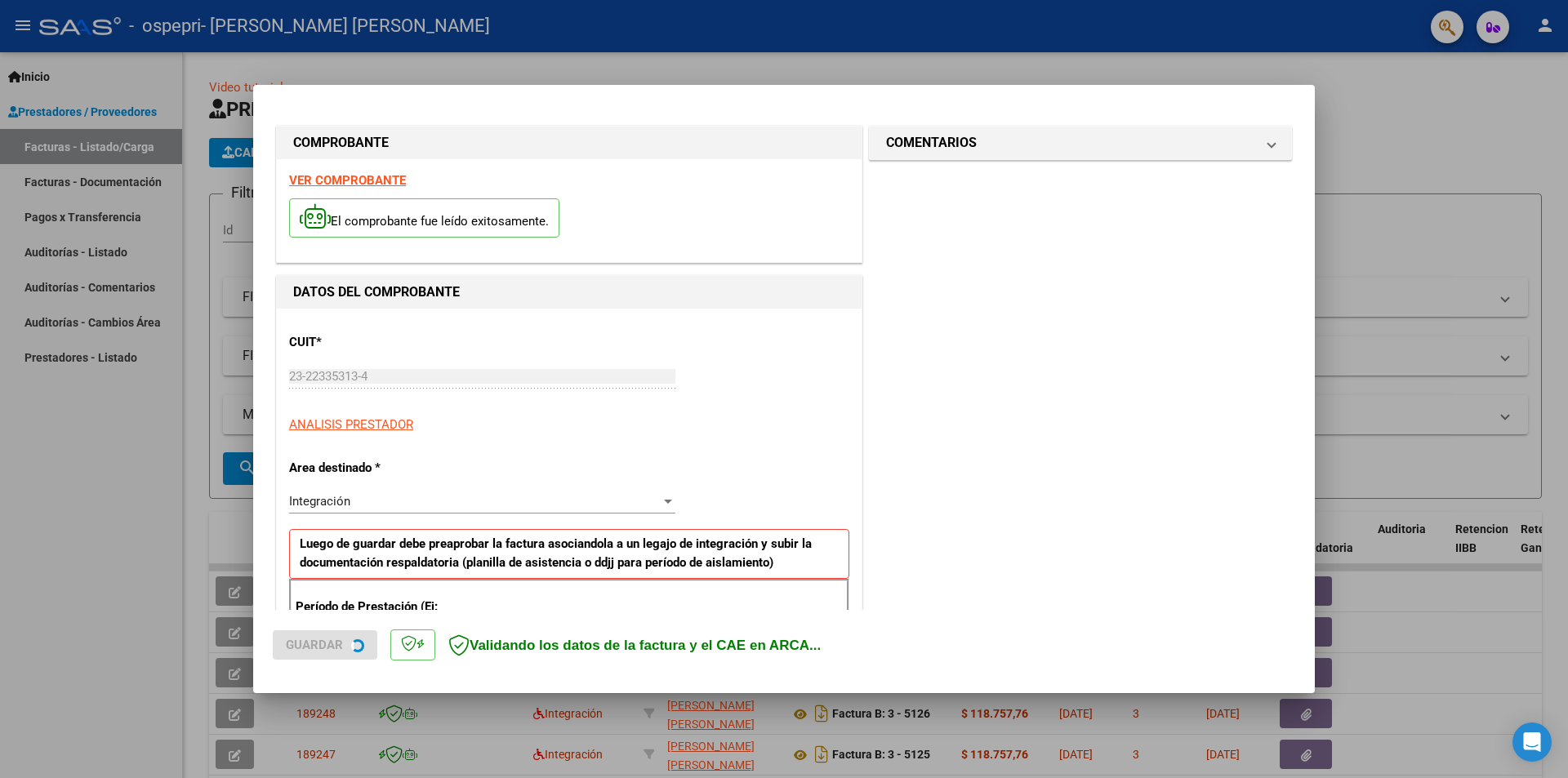
scroll to position [285, 0]
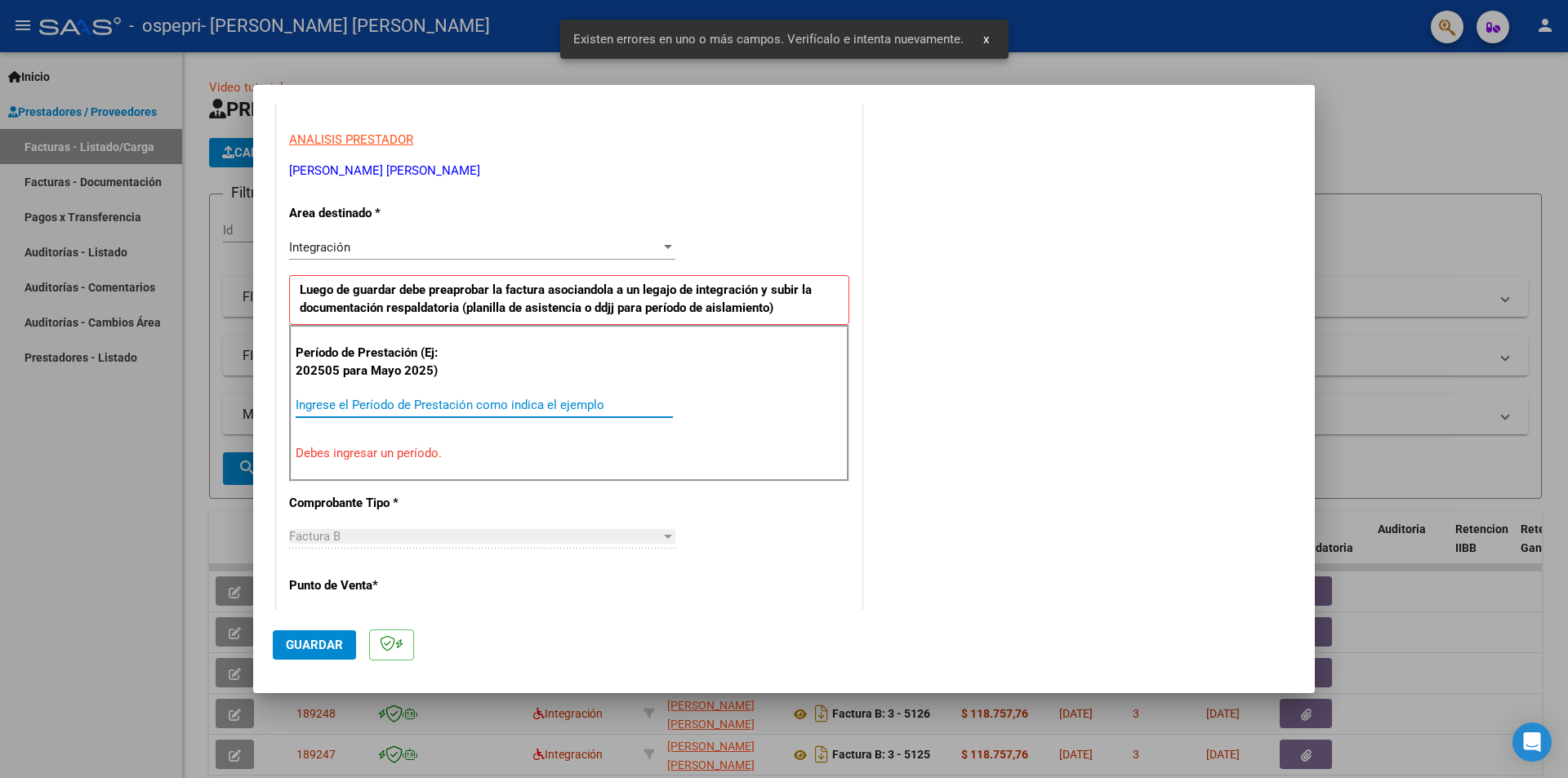
click at [541, 410] on input "Ingrese el Período de Prestación como indica el ejemplo" at bounding box center [485, 405] width 377 height 15
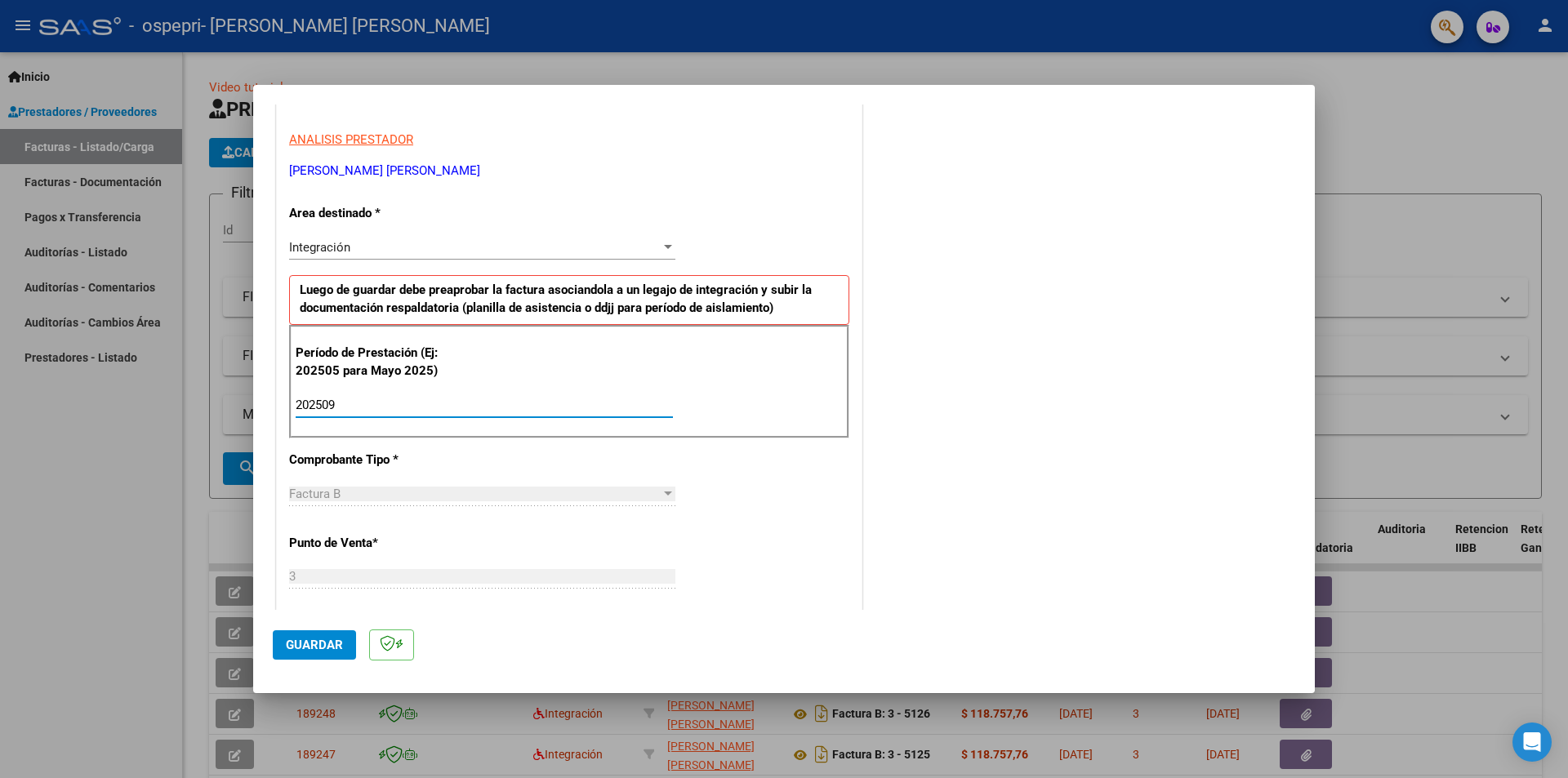
type input "202509"
click at [303, 644] on span "Guardar" at bounding box center [315, 645] width 57 height 15
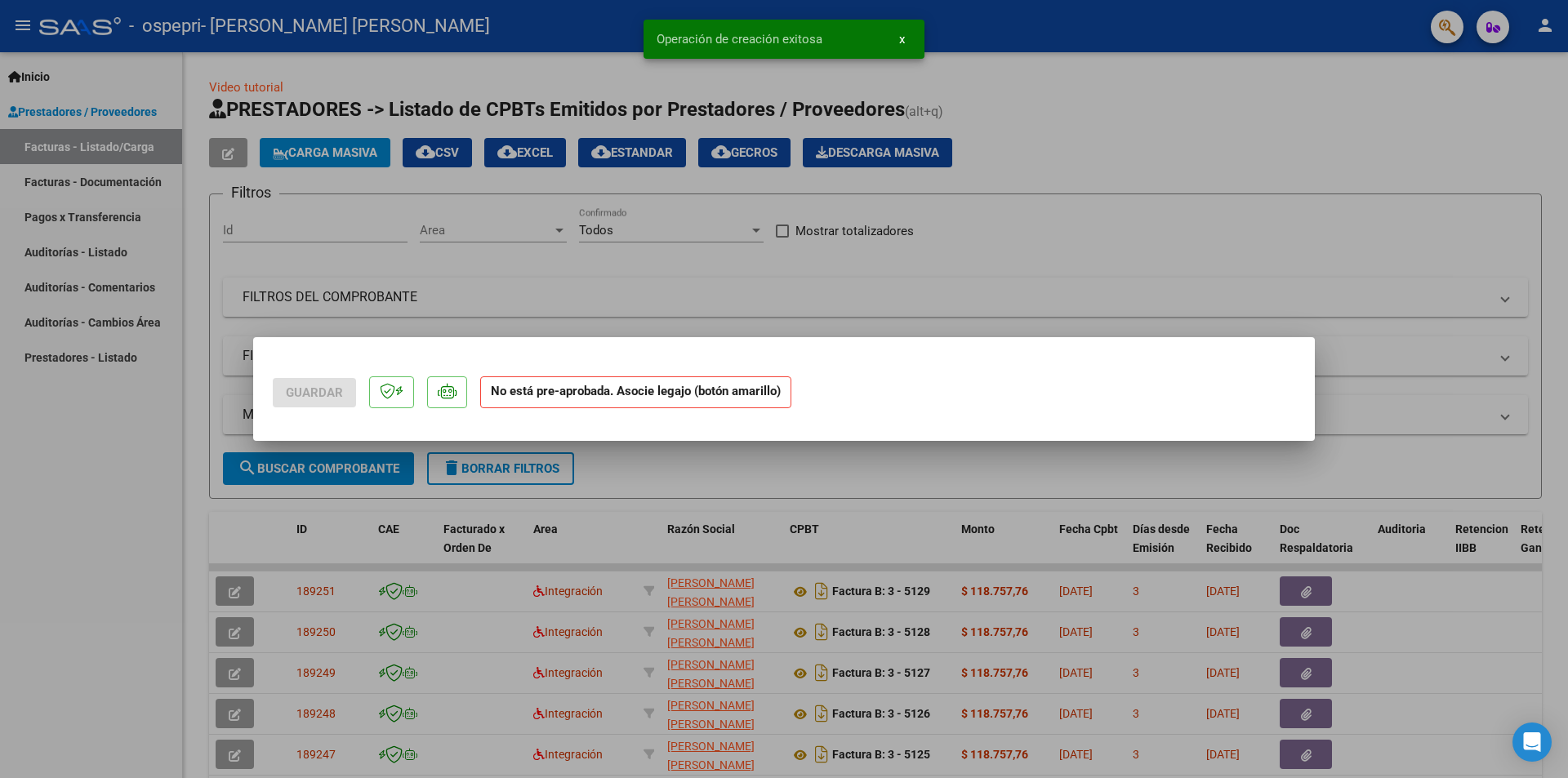
scroll to position [0, 0]
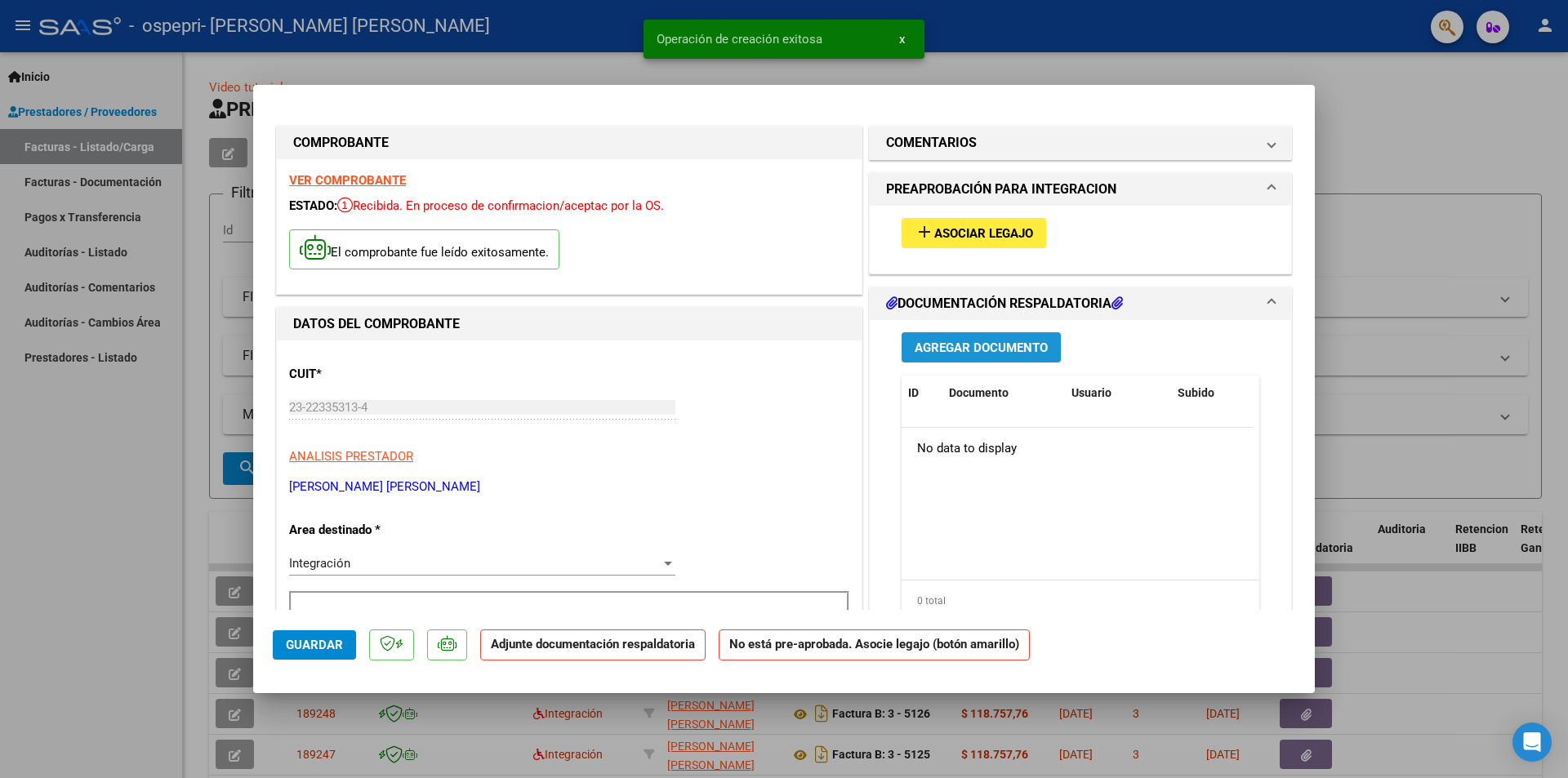
click at [1043, 345] on button "Agregar Documento" at bounding box center [981, 347] width 159 height 30
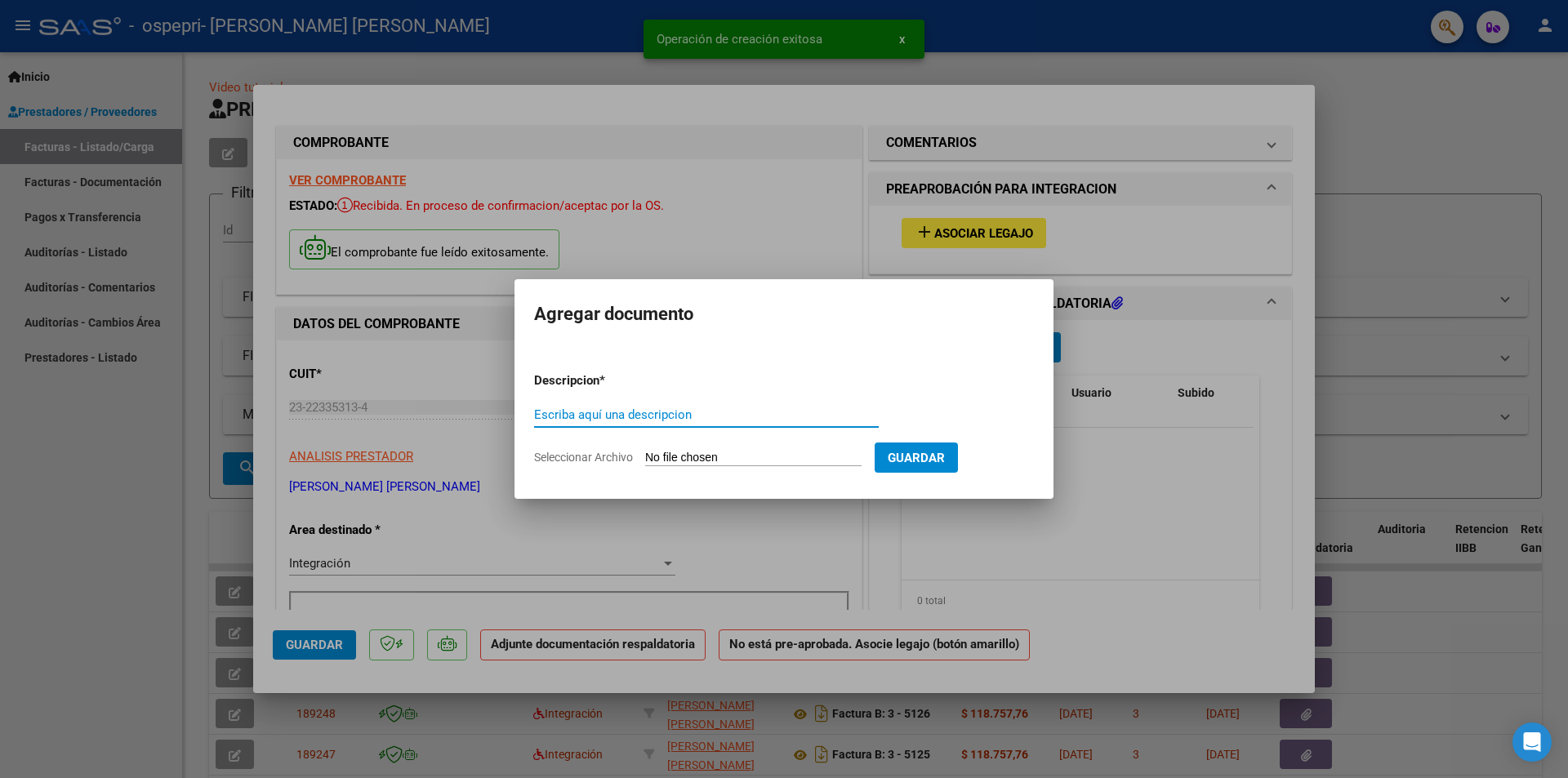
click at [711, 416] on input "Escriba aquí una descripcion" at bounding box center [706, 415] width 344 height 15
type input "[PERSON_NAME]-FIRMA"
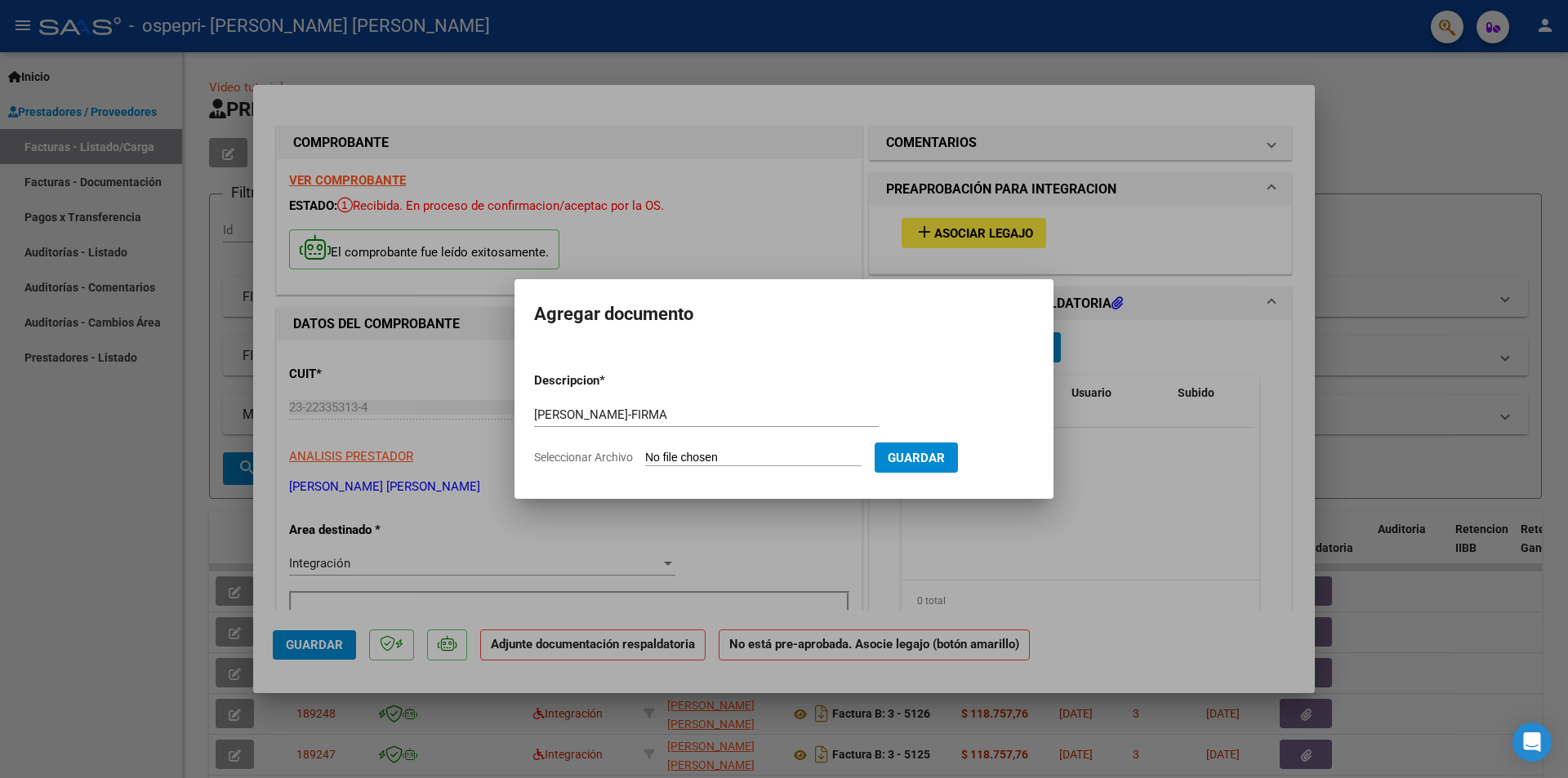
click at [668, 458] on input "Seleccionar Archivo" at bounding box center [754, 458] width 217 height 16
type input "C:\fakepath\[PERSON_NAME]-FIRMA.pdf"
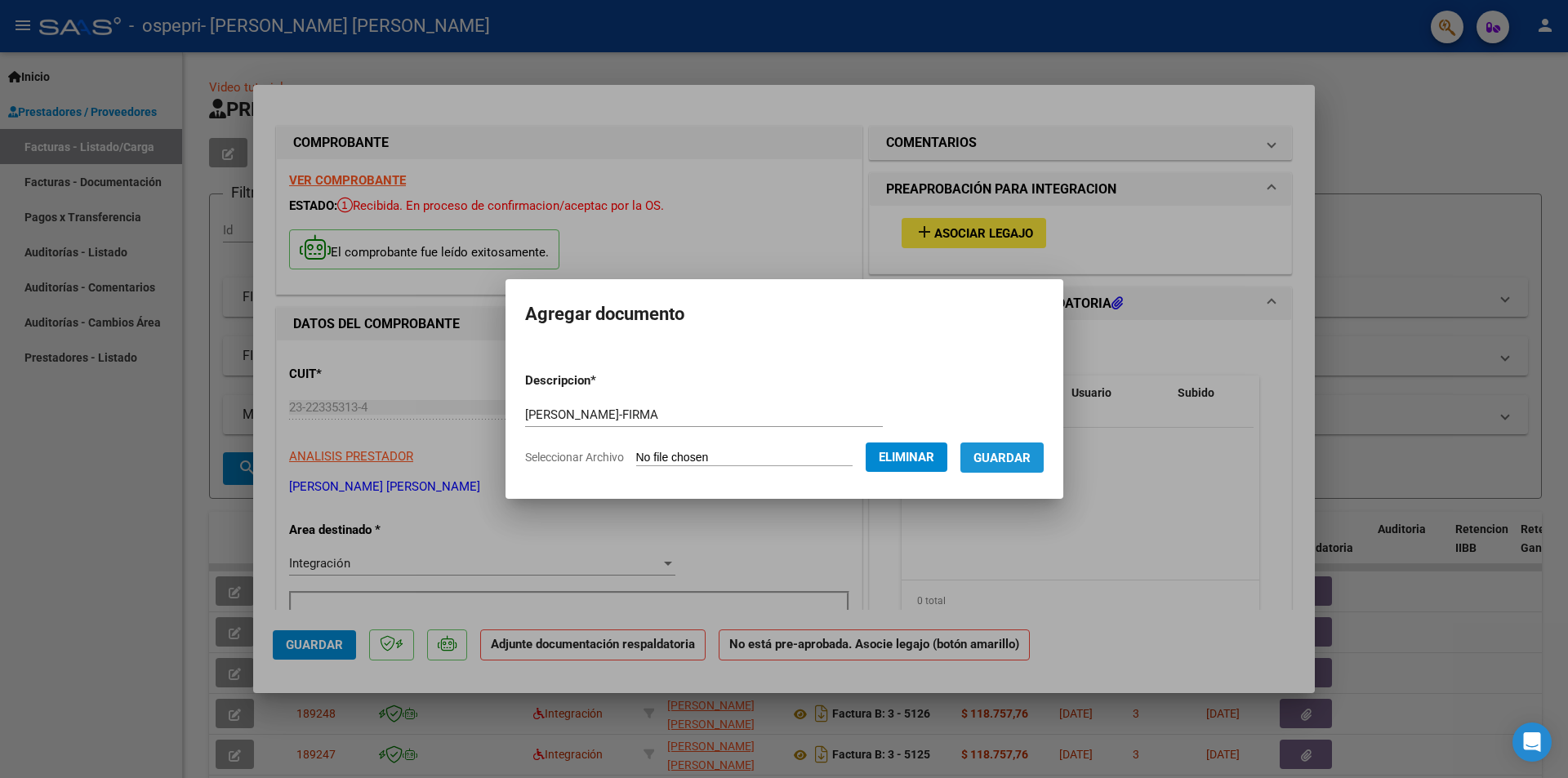
click at [1007, 462] on span "Guardar" at bounding box center [1002, 458] width 57 height 15
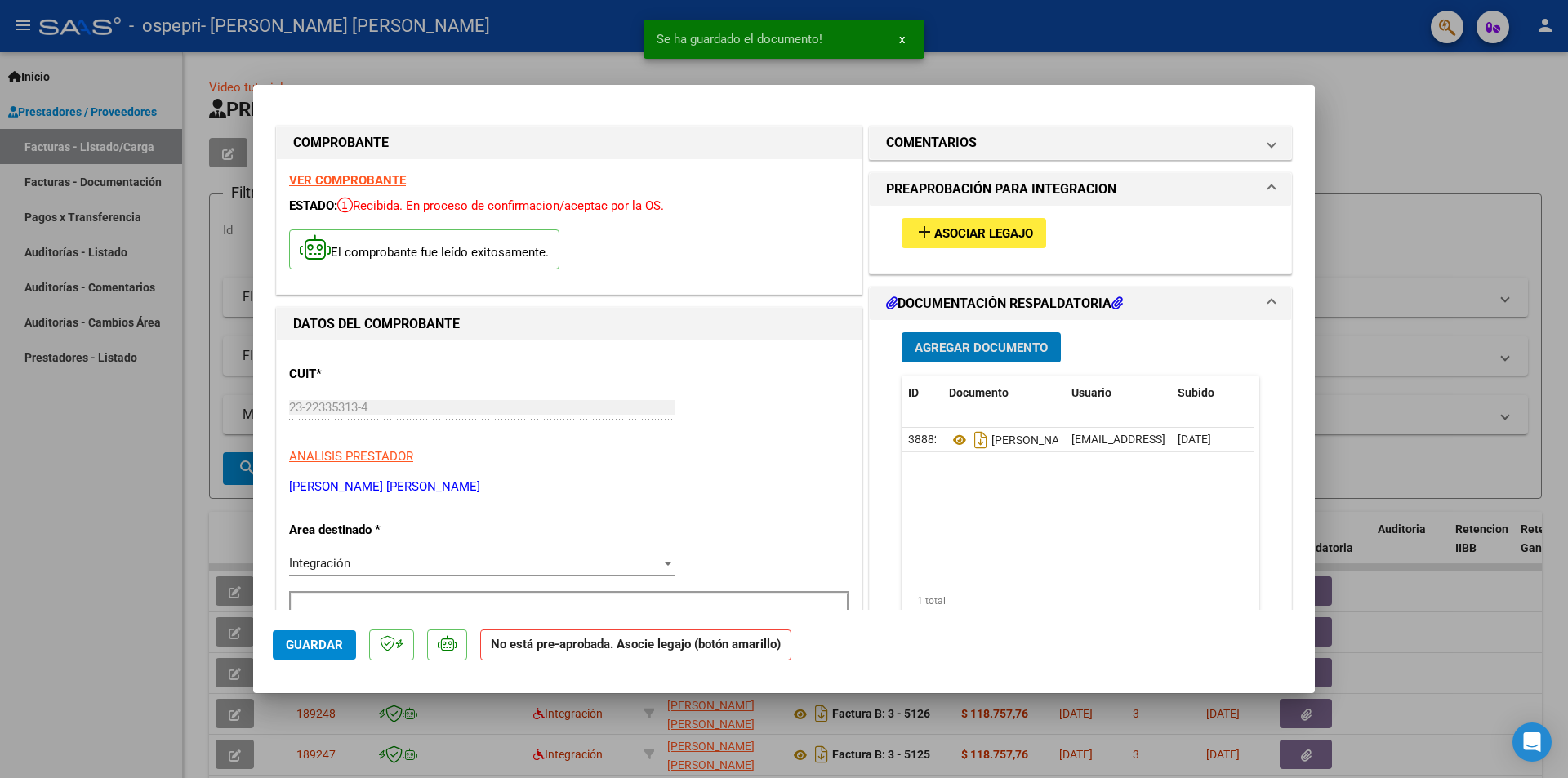
click at [1443, 180] on div at bounding box center [784, 389] width 1568 height 778
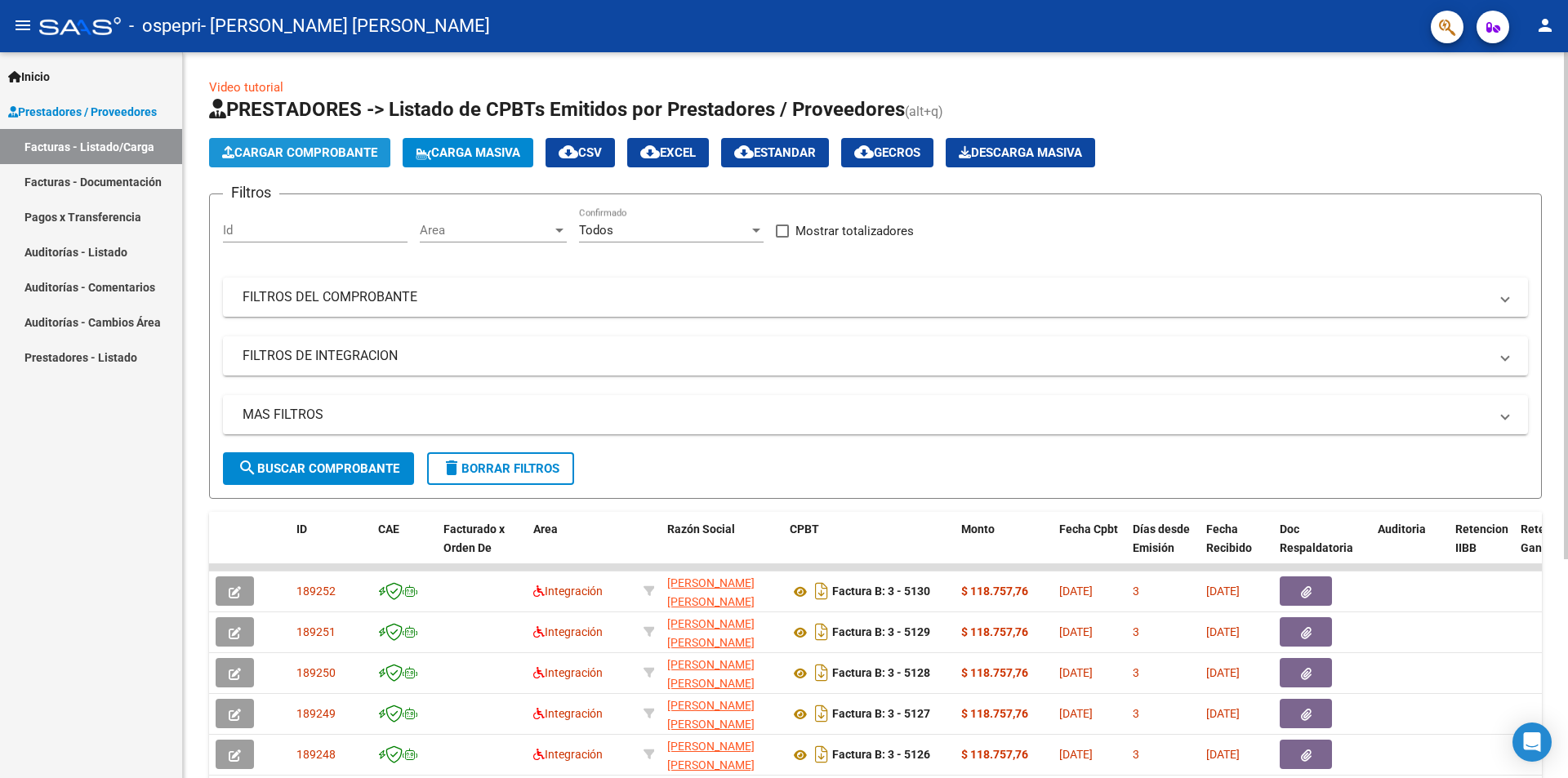
click at [322, 144] on button "Cargar Comprobante" at bounding box center [299, 152] width 181 height 30
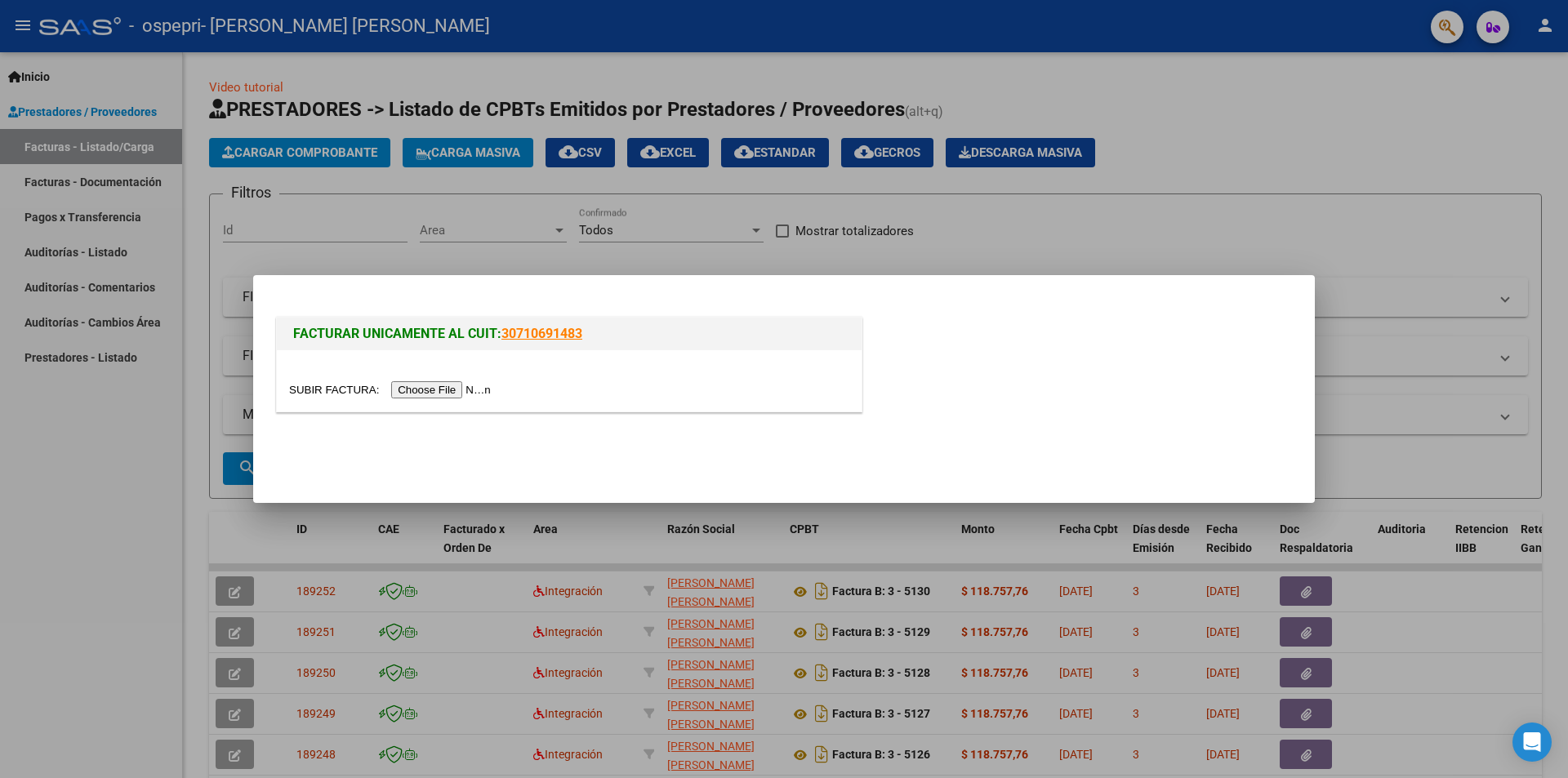
click at [431, 389] on input "file" at bounding box center [393, 389] width 207 height 17
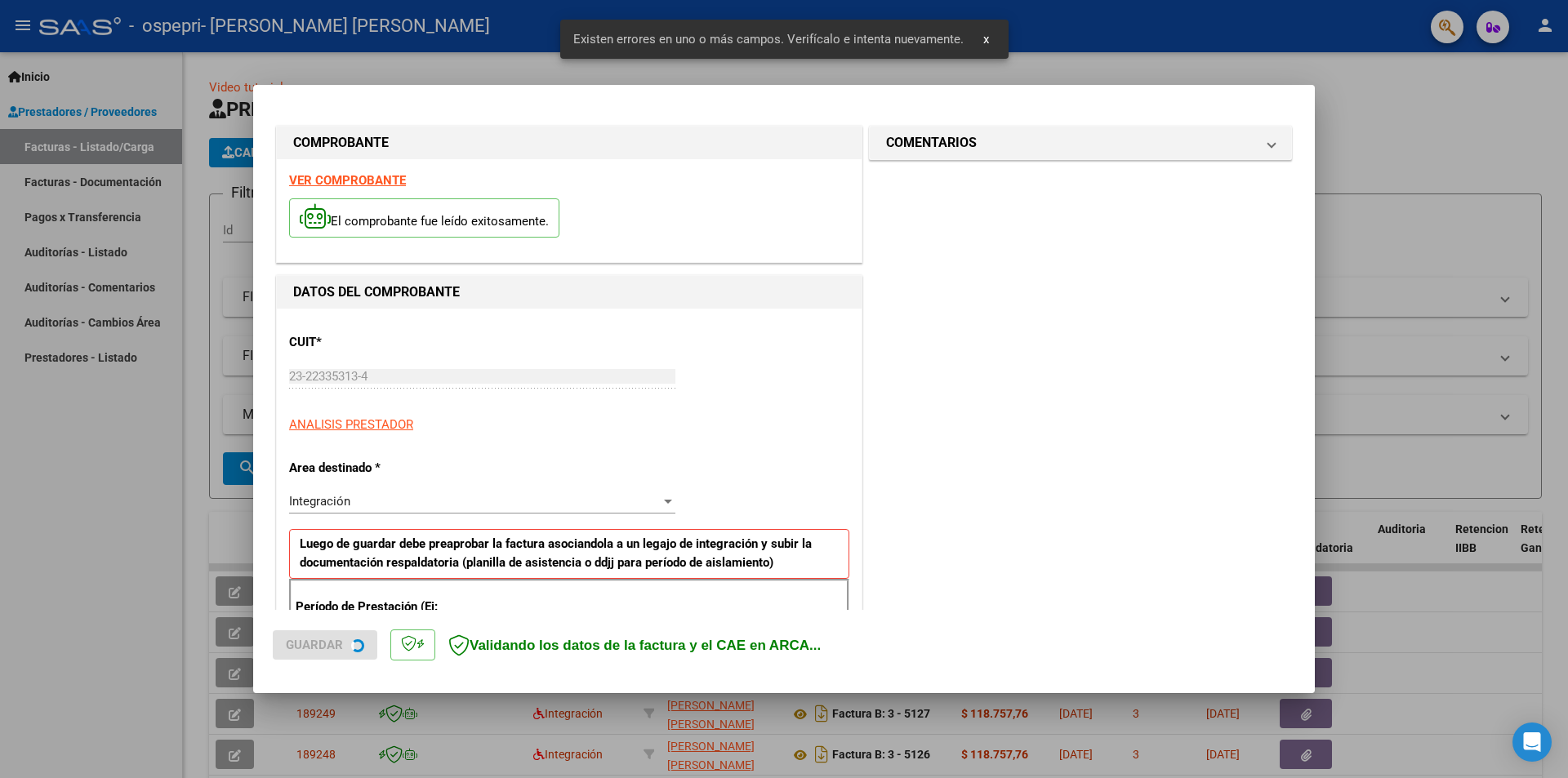
scroll to position [285, 0]
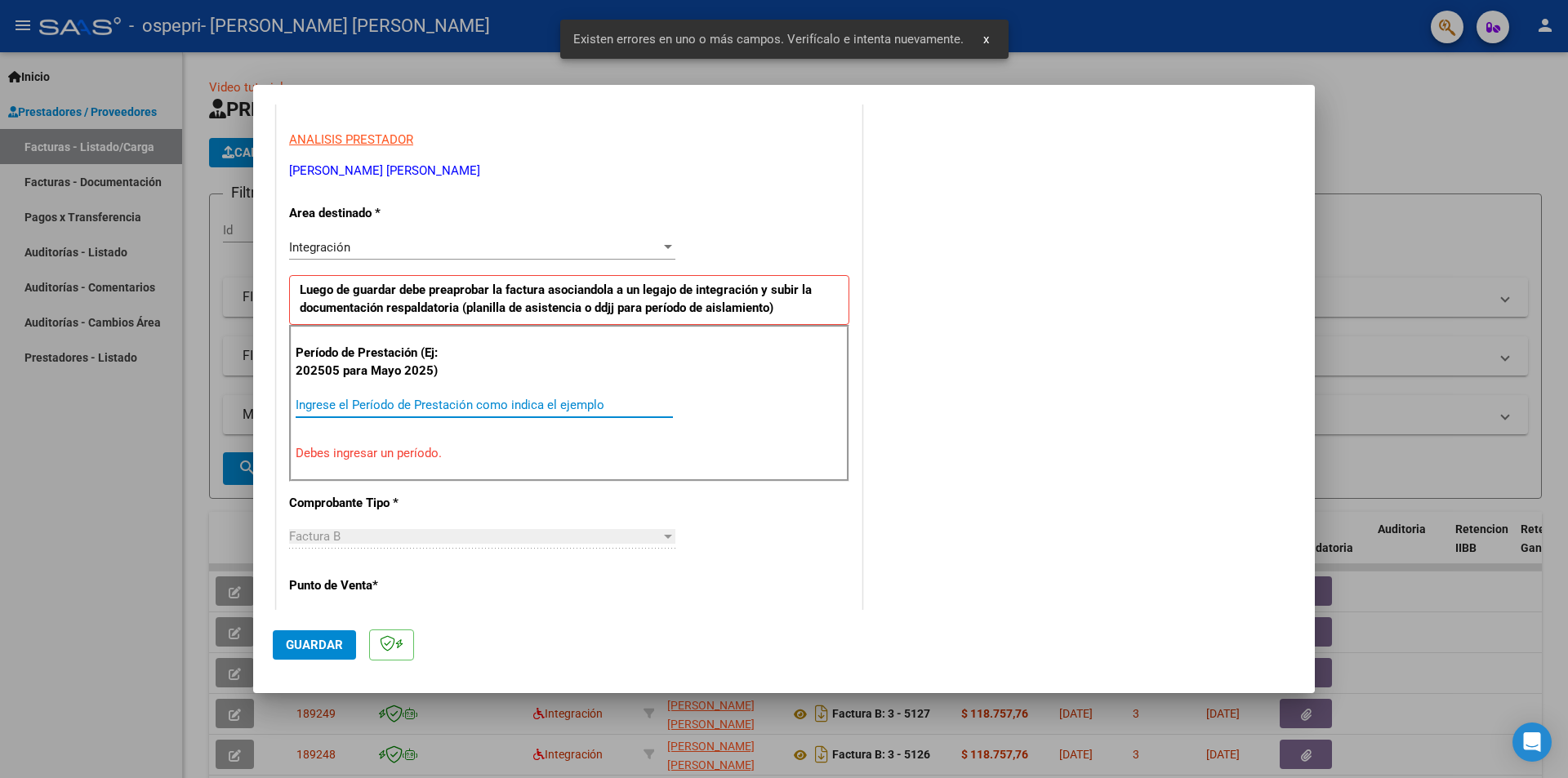
click at [457, 403] on input "Ingrese el Período de Prestación como indica el ejemplo" at bounding box center [485, 405] width 377 height 15
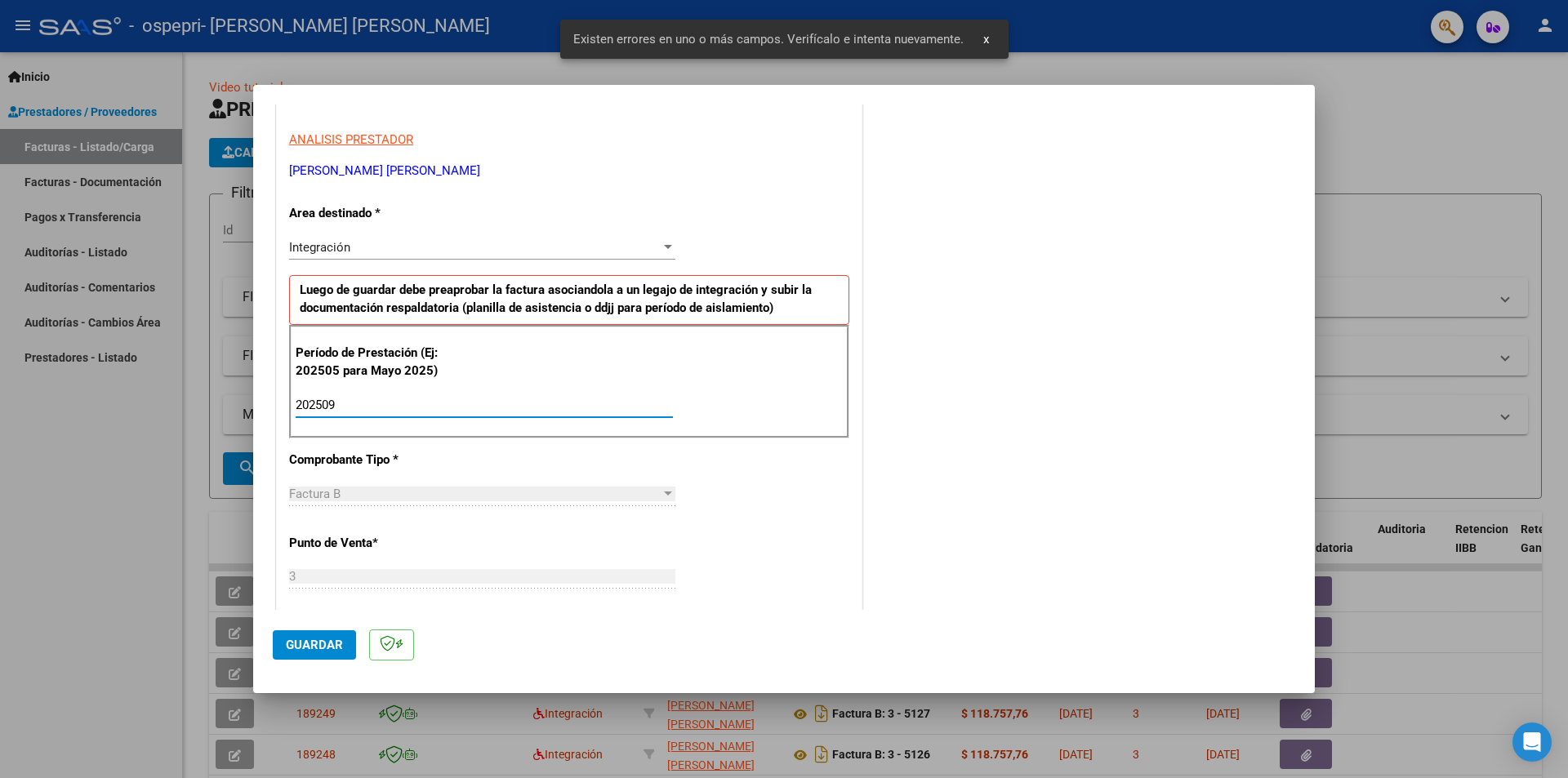
type input "202509"
click at [313, 642] on span "Guardar" at bounding box center [315, 645] width 57 height 15
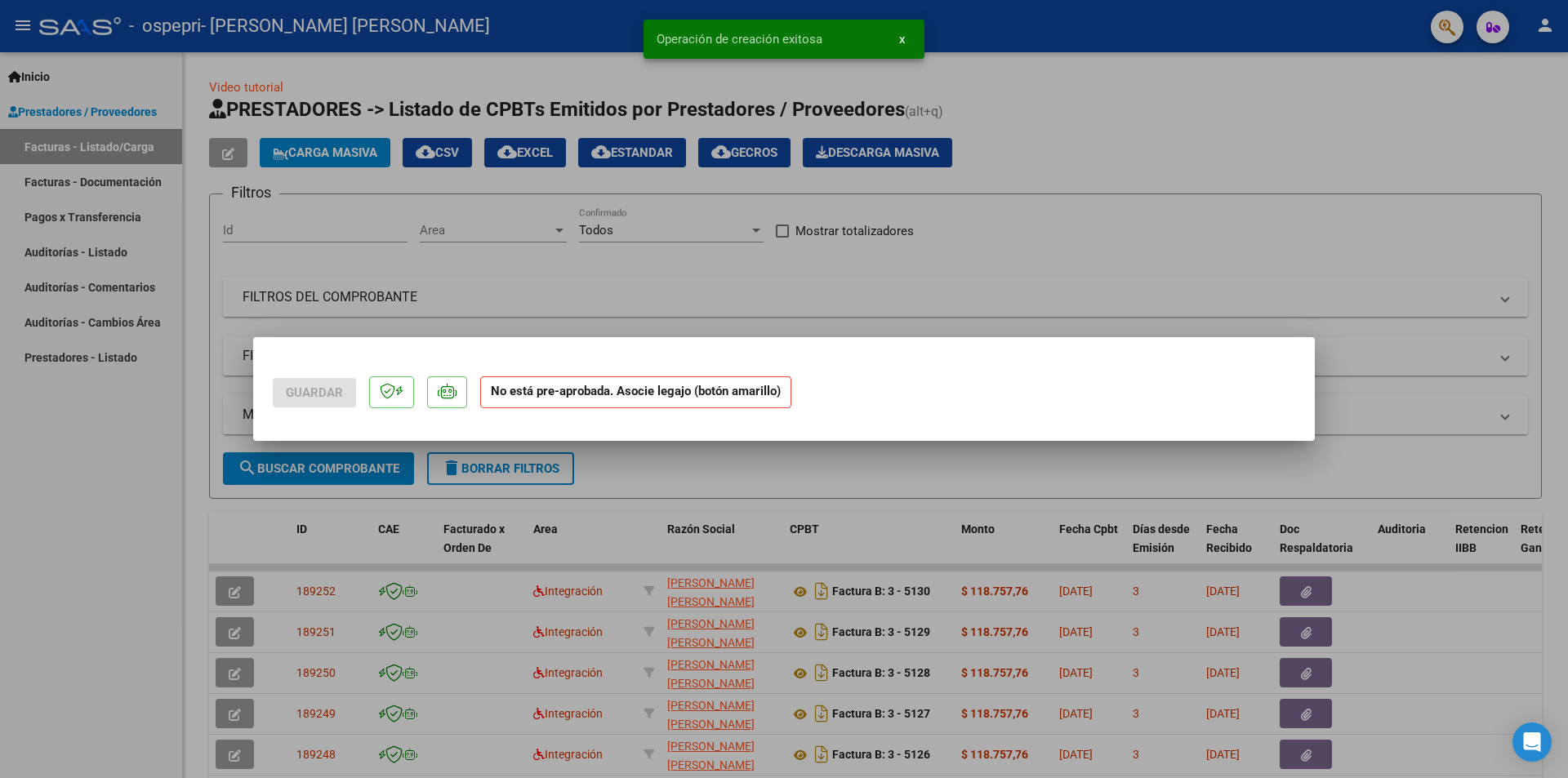
scroll to position [0, 0]
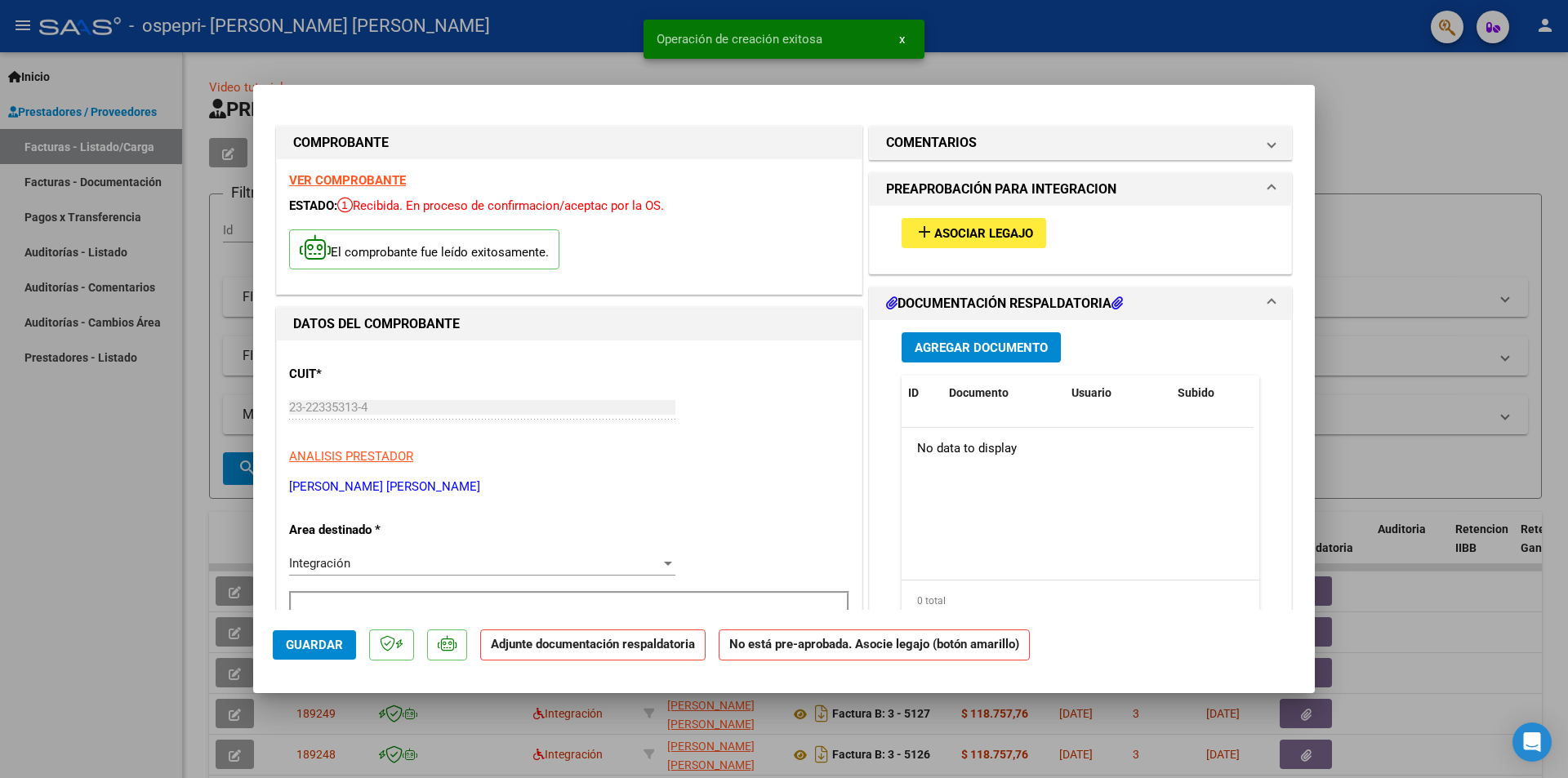
click at [372, 180] on strong "VER COMPROBANTE" at bounding box center [348, 180] width 116 height 15
click at [969, 350] on span "Agregar Documento" at bounding box center [981, 348] width 133 height 15
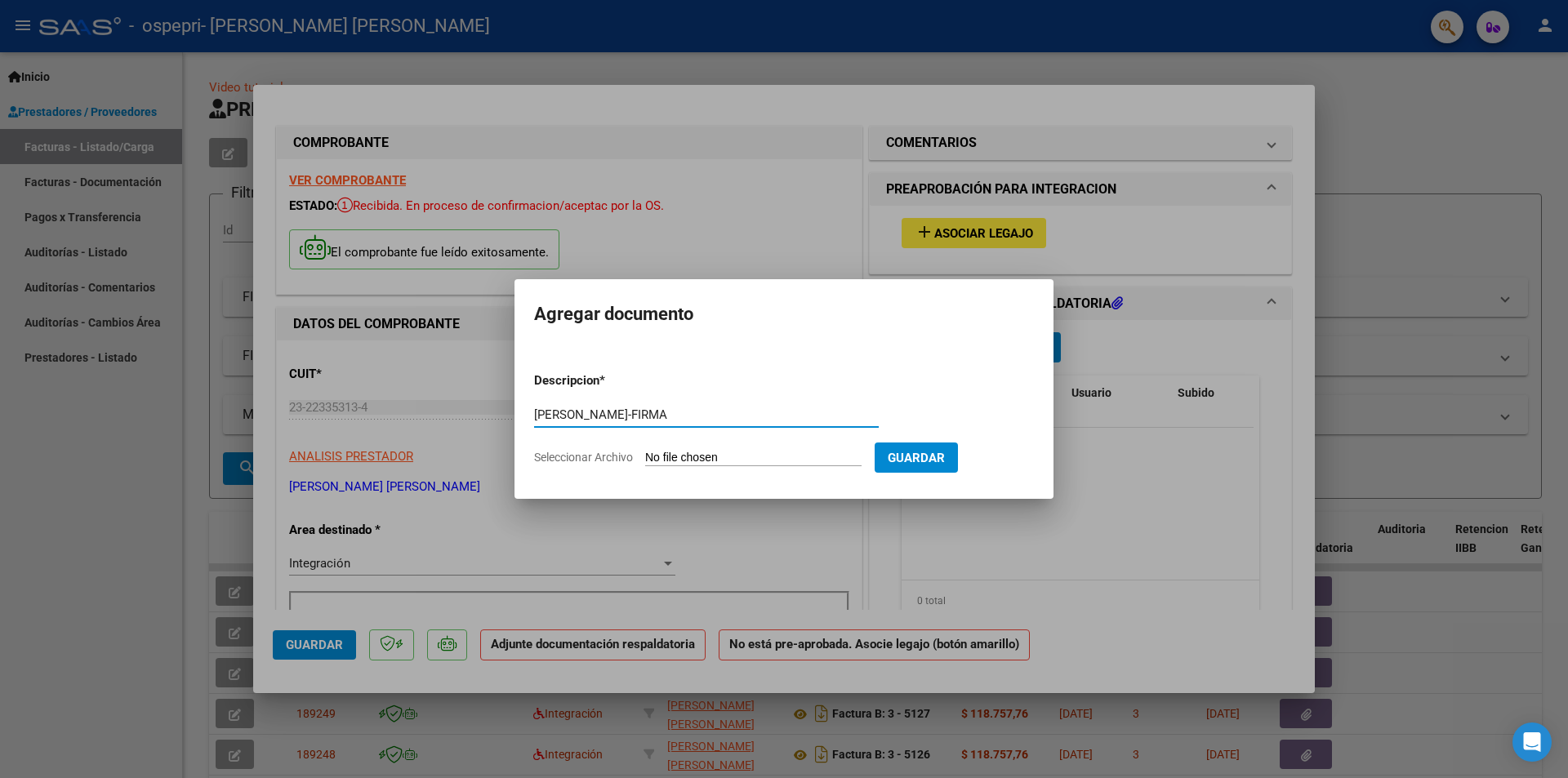
type input "[PERSON_NAME]-FIRMA"
click at [779, 460] on input "Seleccionar Archivo" at bounding box center [754, 458] width 217 height 16
type input "C:\fakepath\[PERSON_NAME]-FIRMA.pdf"
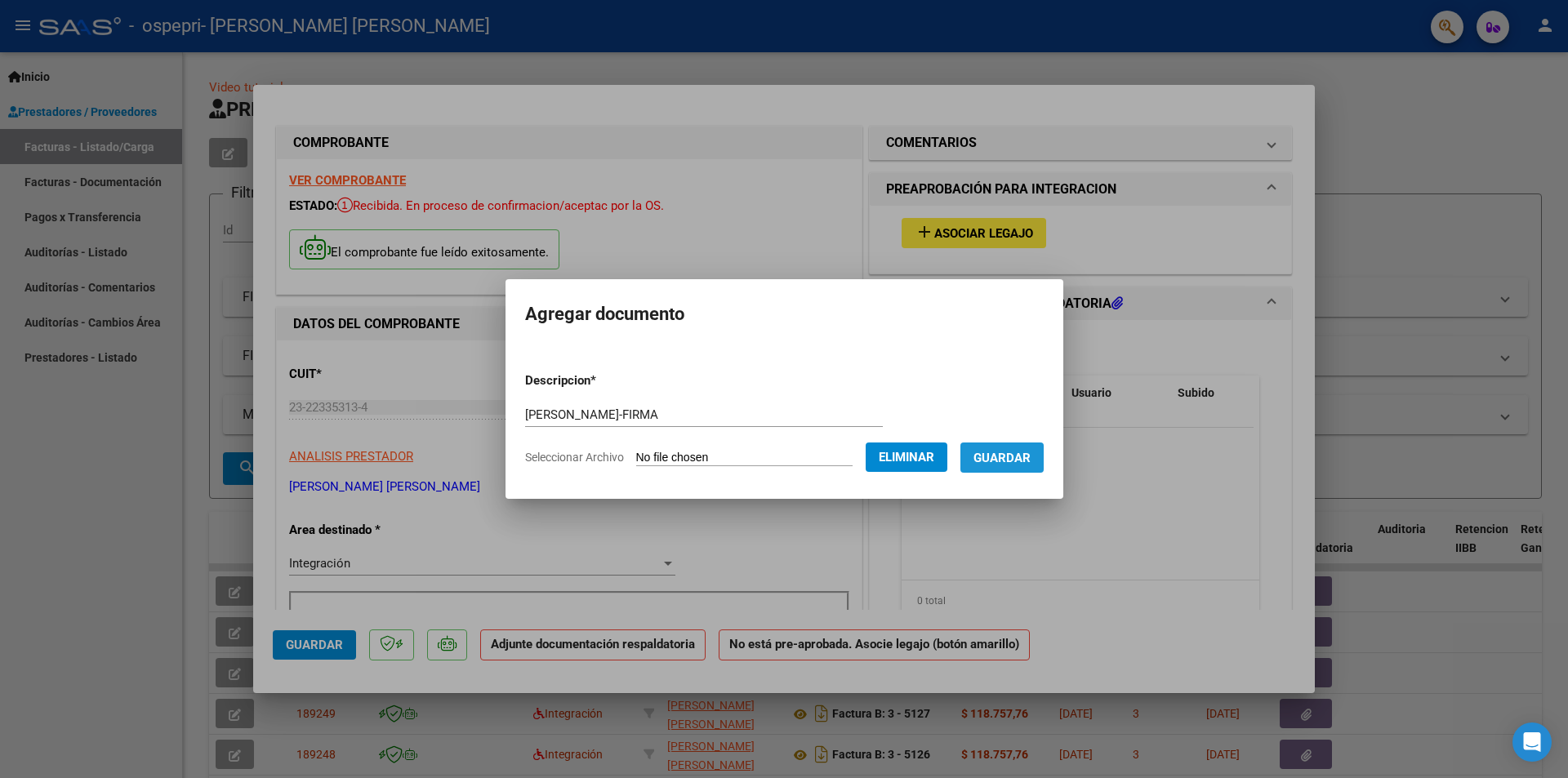
click at [1031, 451] on span "Guardar" at bounding box center [1002, 458] width 57 height 15
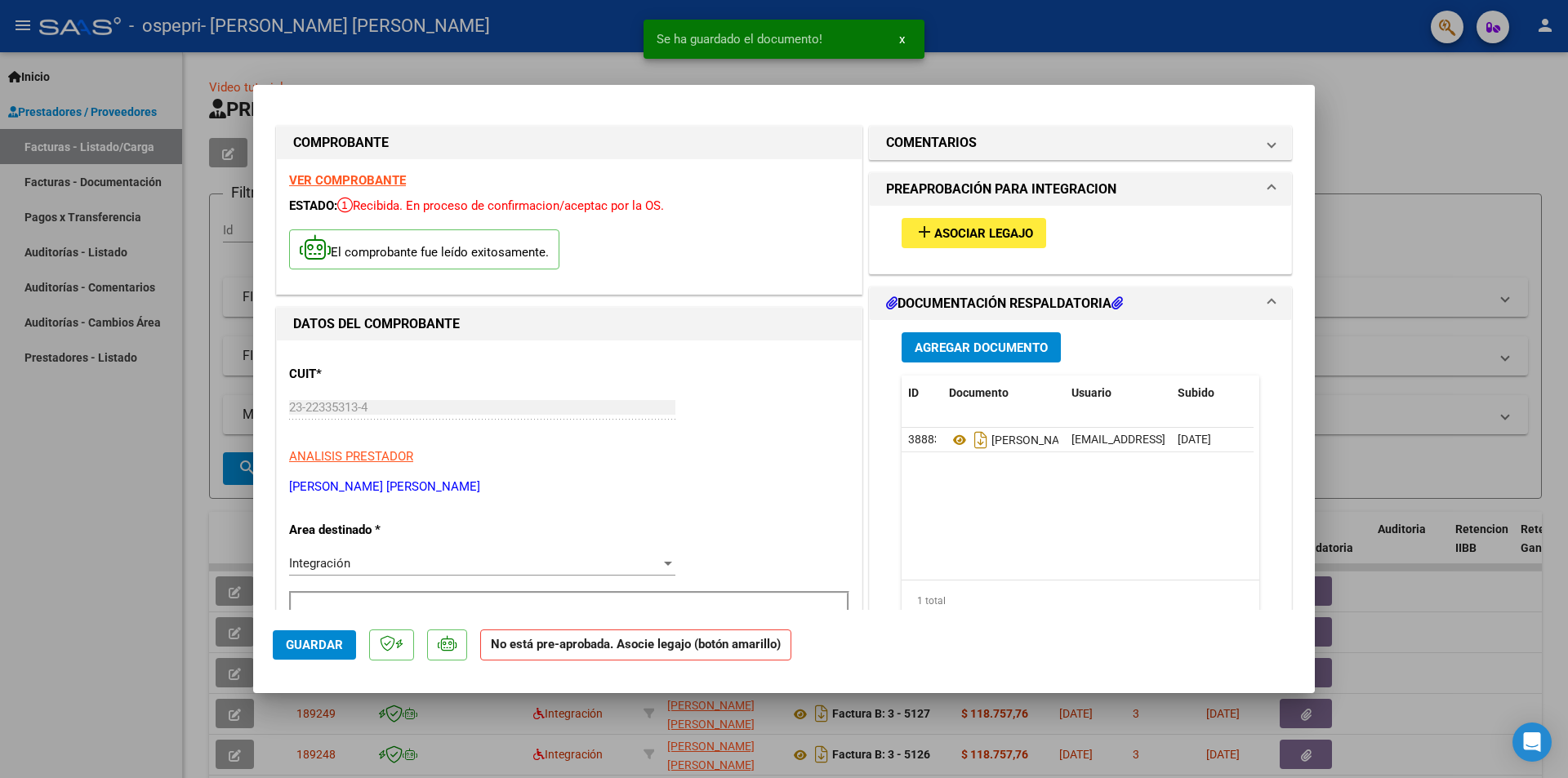
click at [1464, 229] on div at bounding box center [784, 389] width 1568 height 778
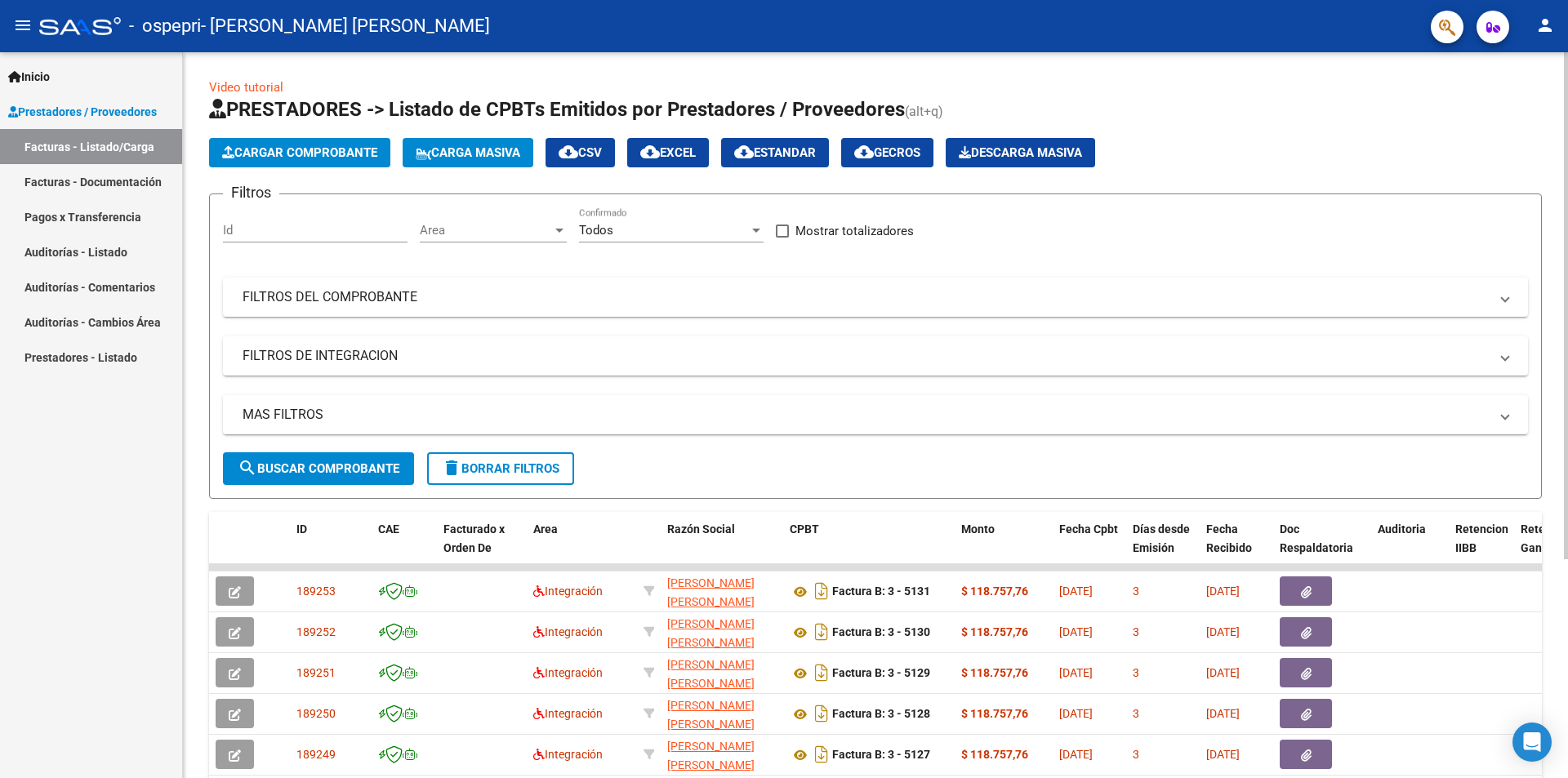
click at [320, 148] on span "Cargar Comprobante" at bounding box center [299, 152] width 155 height 15
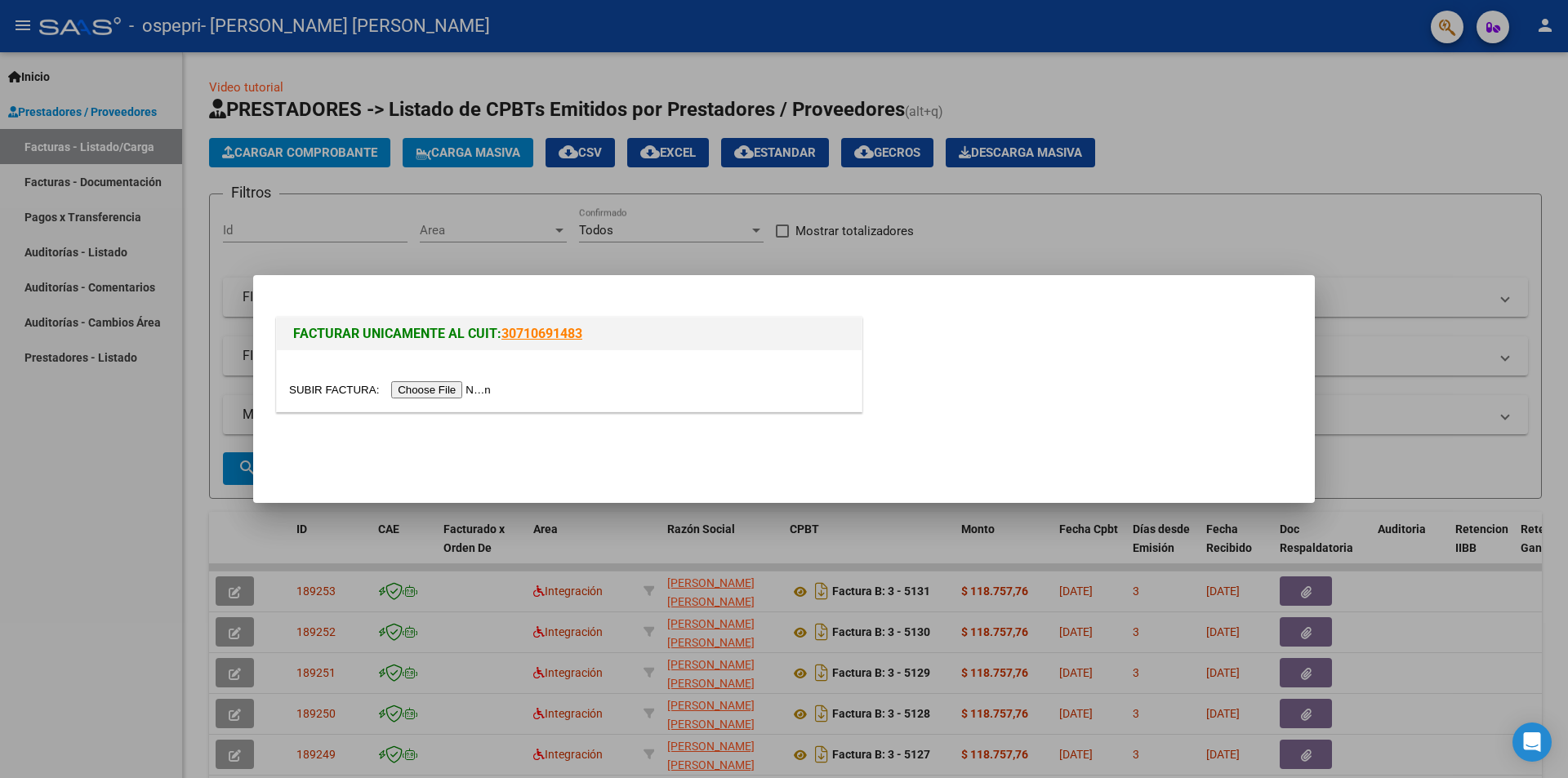
click at [438, 392] on input "file" at bounding box center [393, 389] width 207 height 17
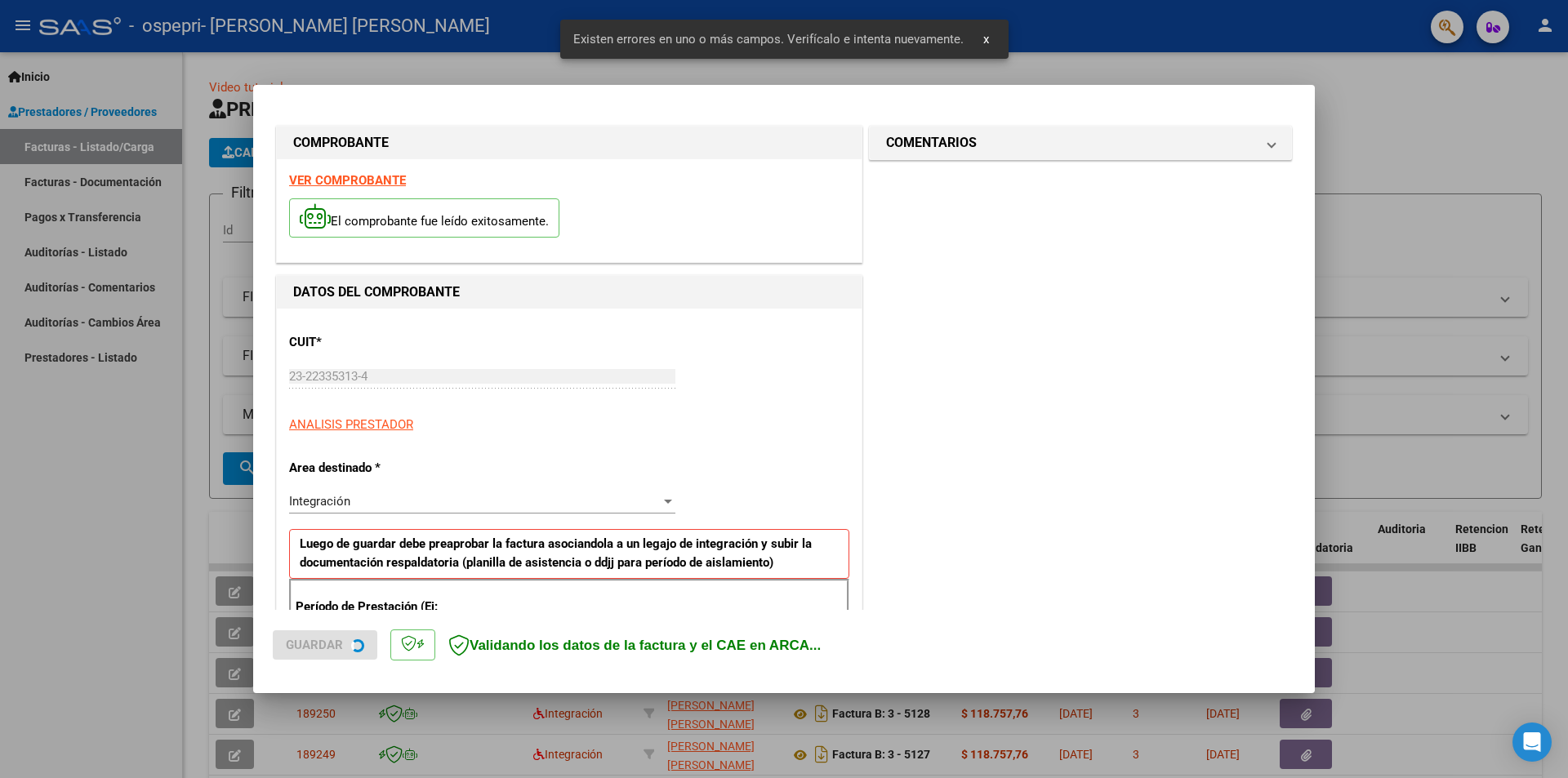
scroll to position [285, 0]
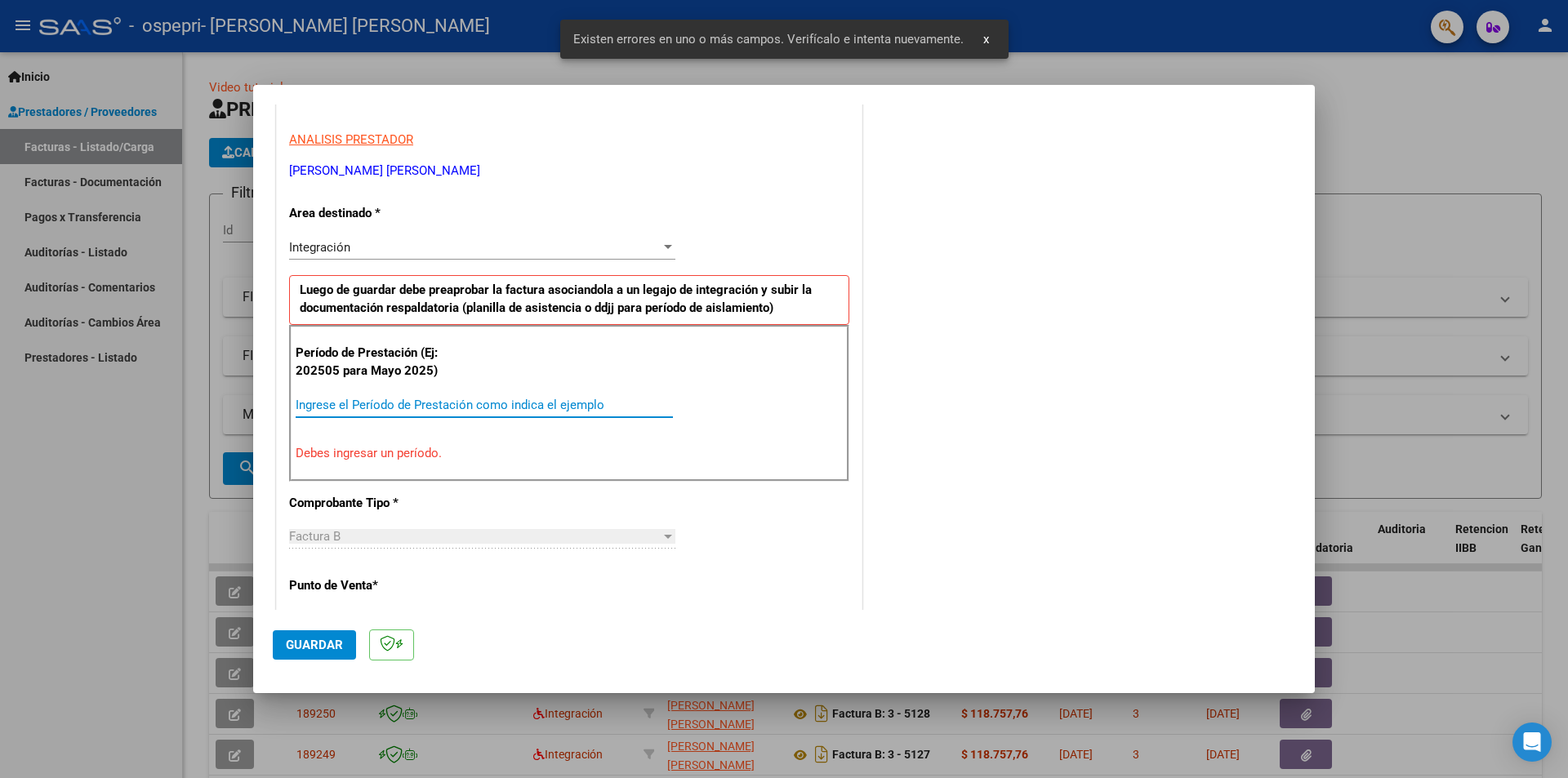
click at [446, 398] on input "Ingrese el Período de Prestación como indica el ejemplo" at bounding box center [485, 405] width 377 height 15
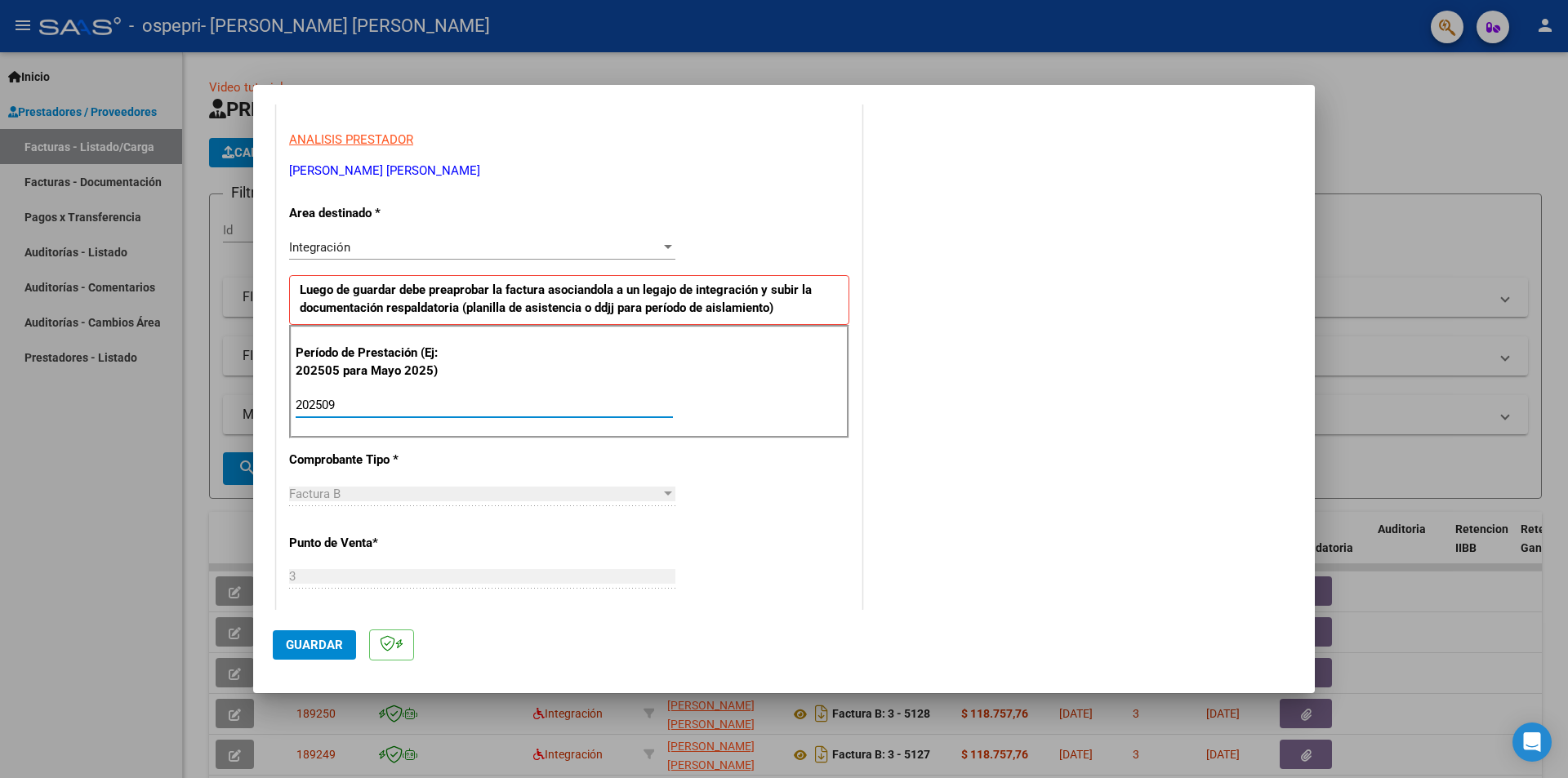
type input "202509"
click at [334, 645] on span "Guardar" at bounding box center [315, 645] width 57 height 15
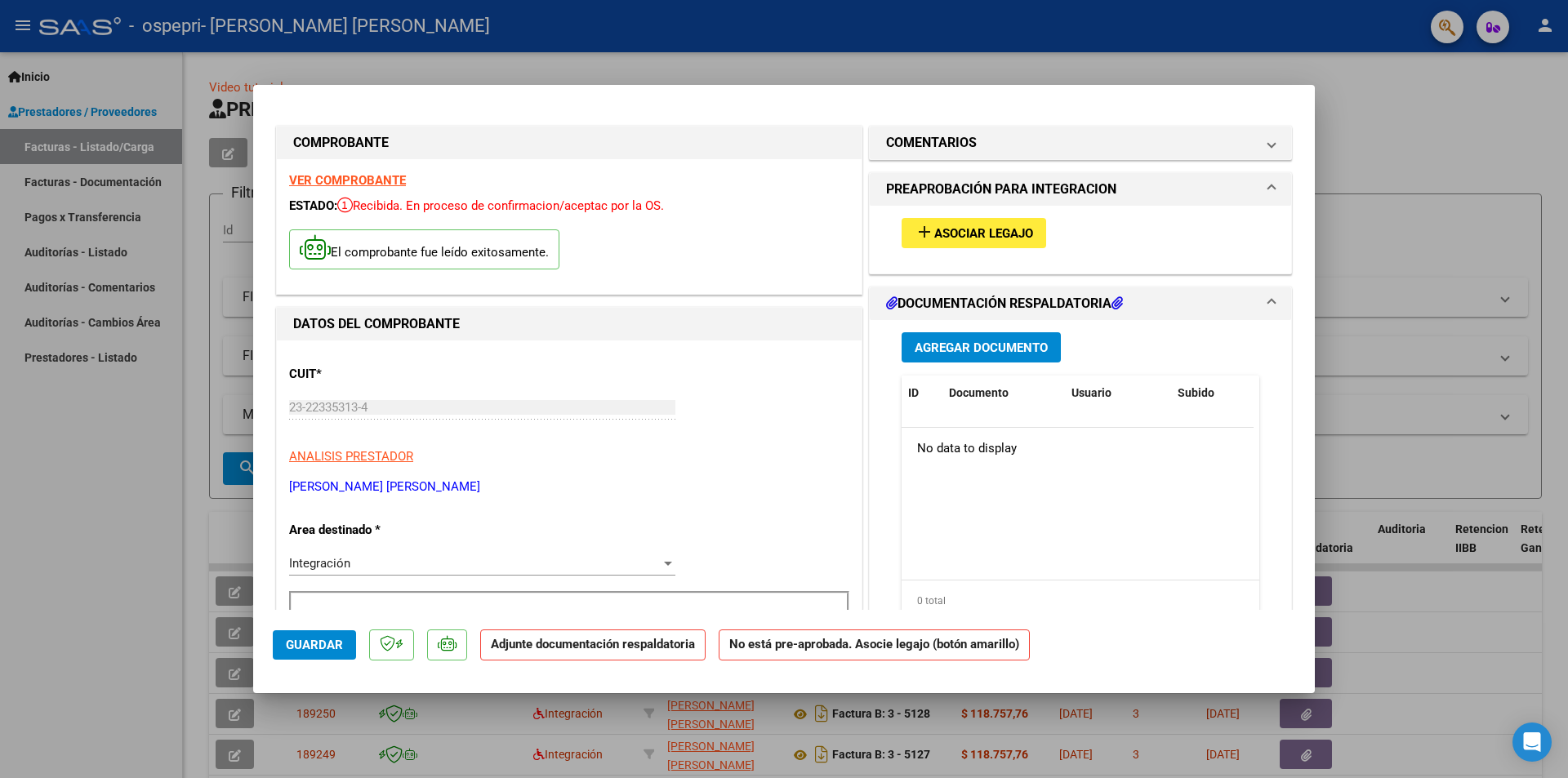
click at [1007, 339] on button "Agregar Documento" at bounding box center [981, 347] width 159 height 30
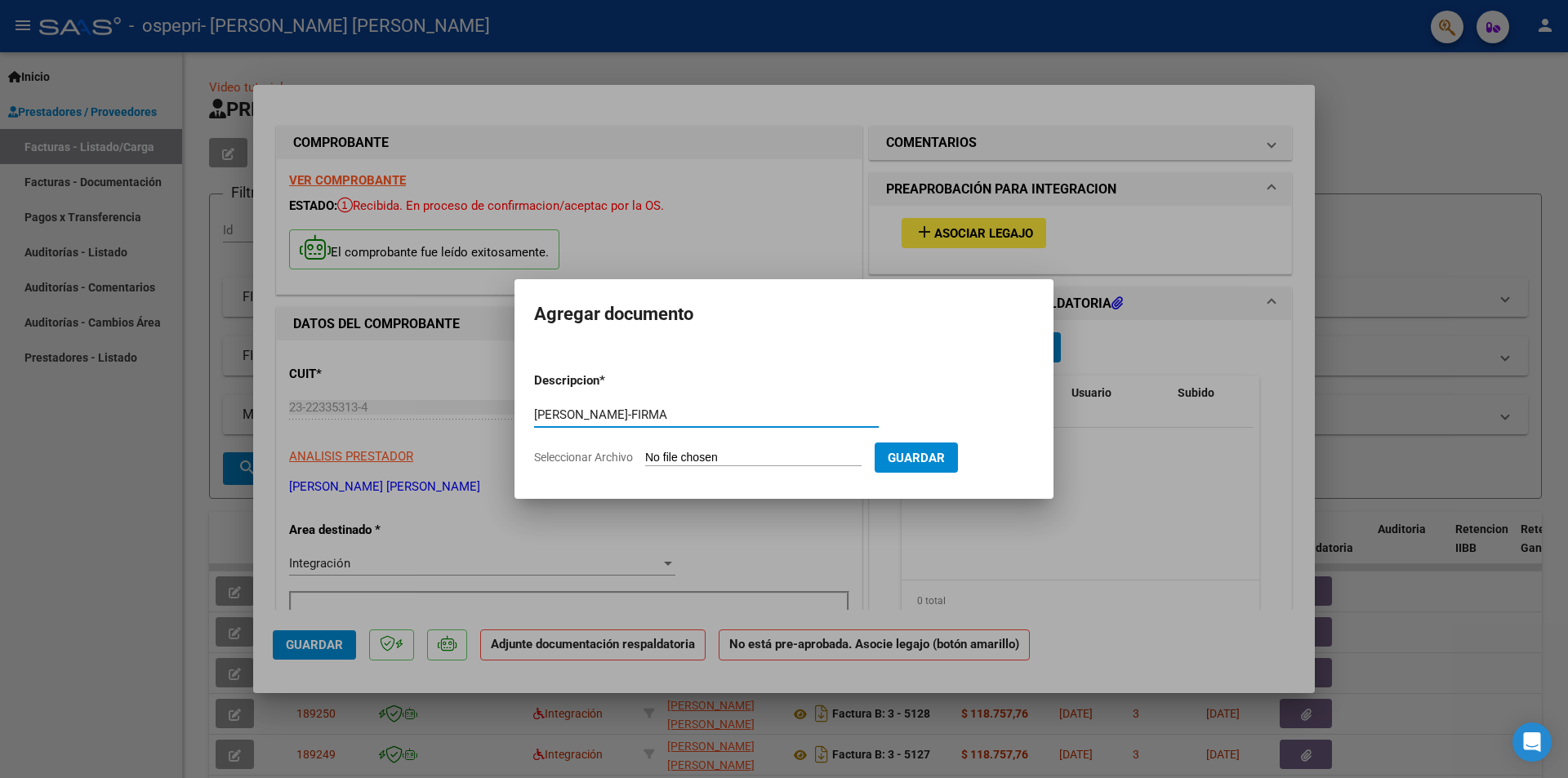
type input "[PERSON_NAME]-FIRMA"
click at [670, 452] on input "Seleccionar Archivo" at bounding box center [754, 458] width 217 height 16
type input "C:\fakepath\[PERSON_NAME]-FIRMA.pdf"
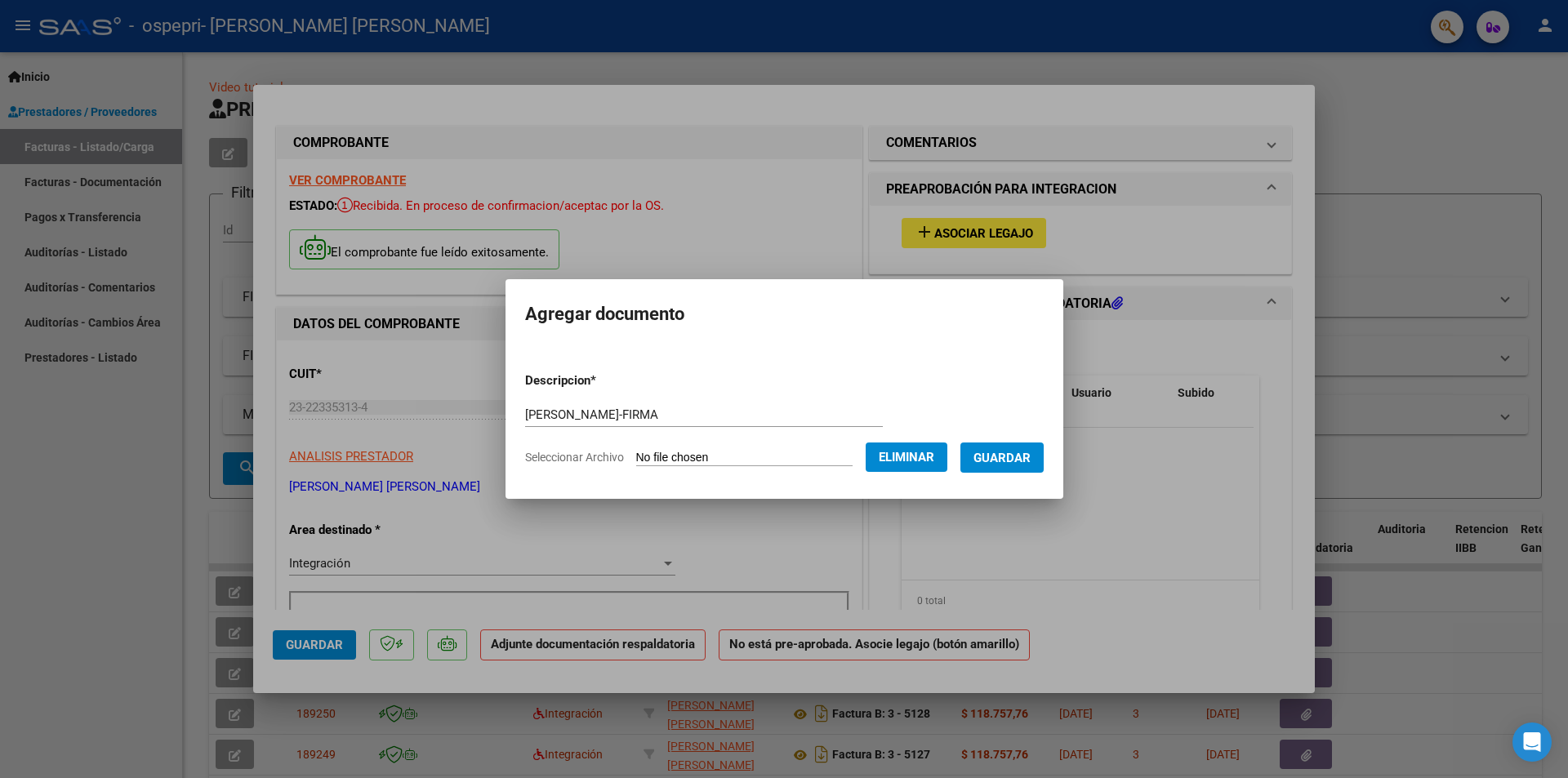
click at [1031, 455] on span "Guardar" at bounding box center [1002, 458] width 57 height 15
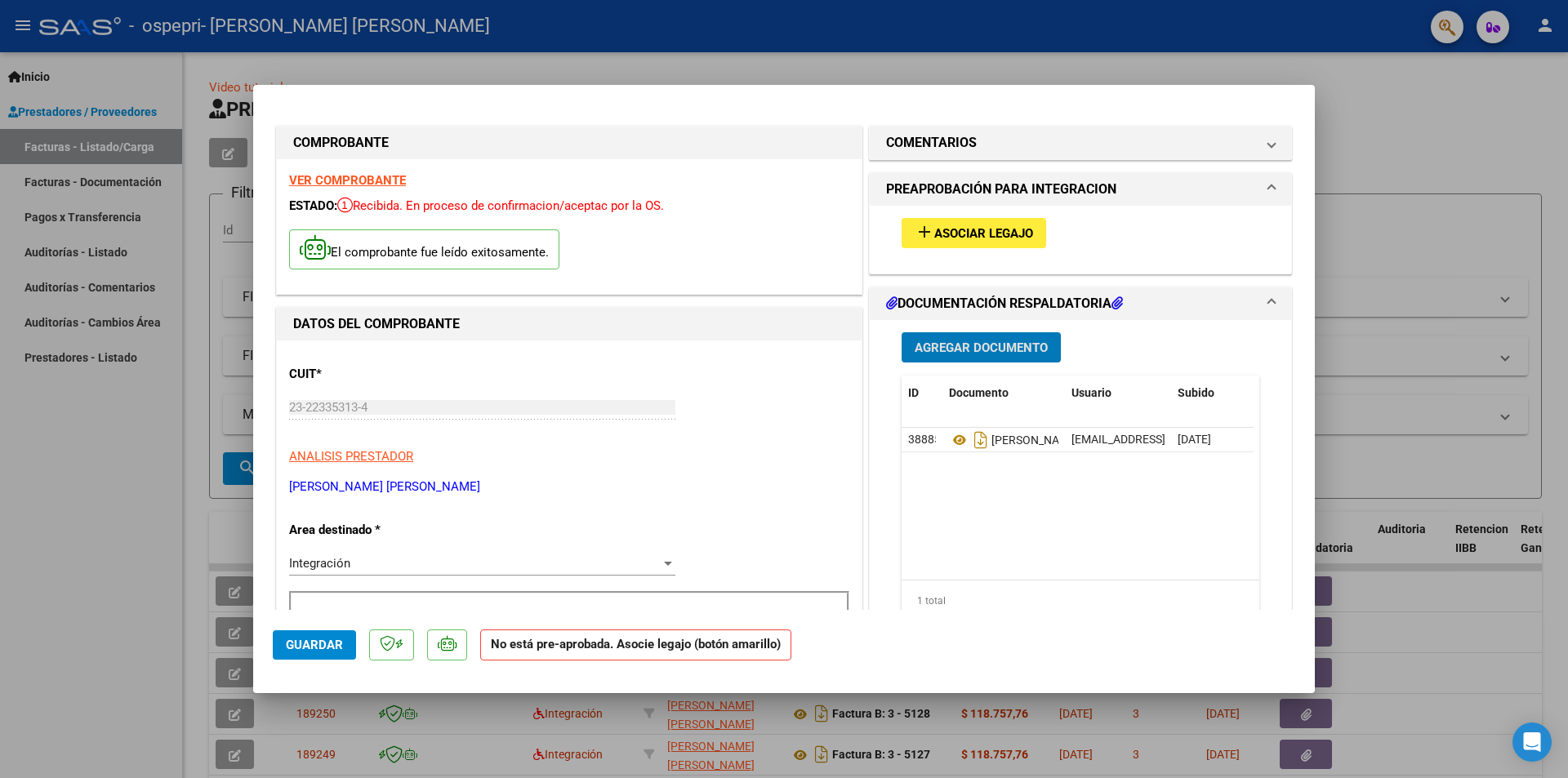
click at [1383, 206] on div at bounding box center [784, 389] width 1568 height 778
type input "$ 0,00"
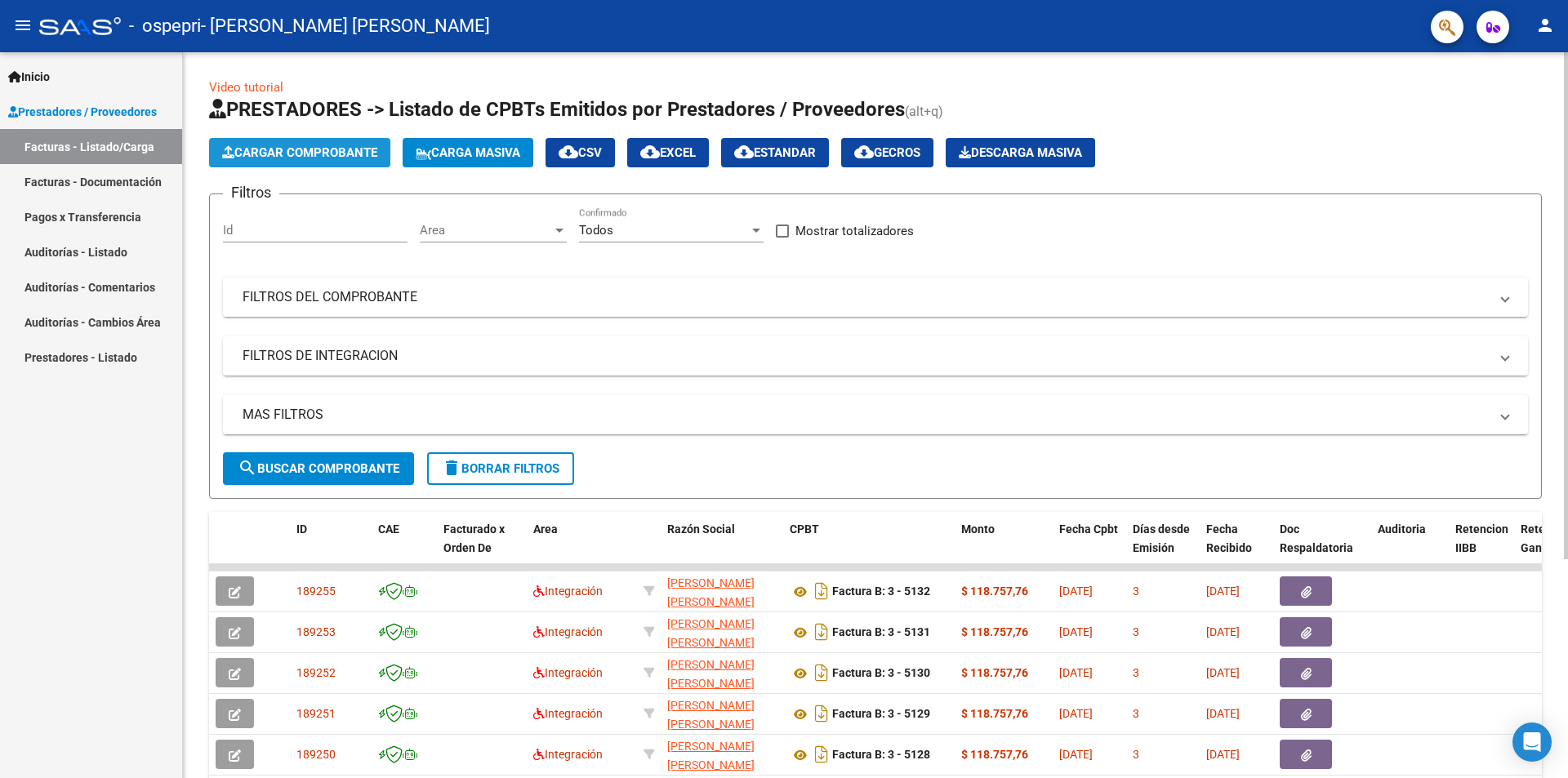
click at [325, 149] on span "Cargar Comprobante" at bounding box center [299, 152] width 155 height 15
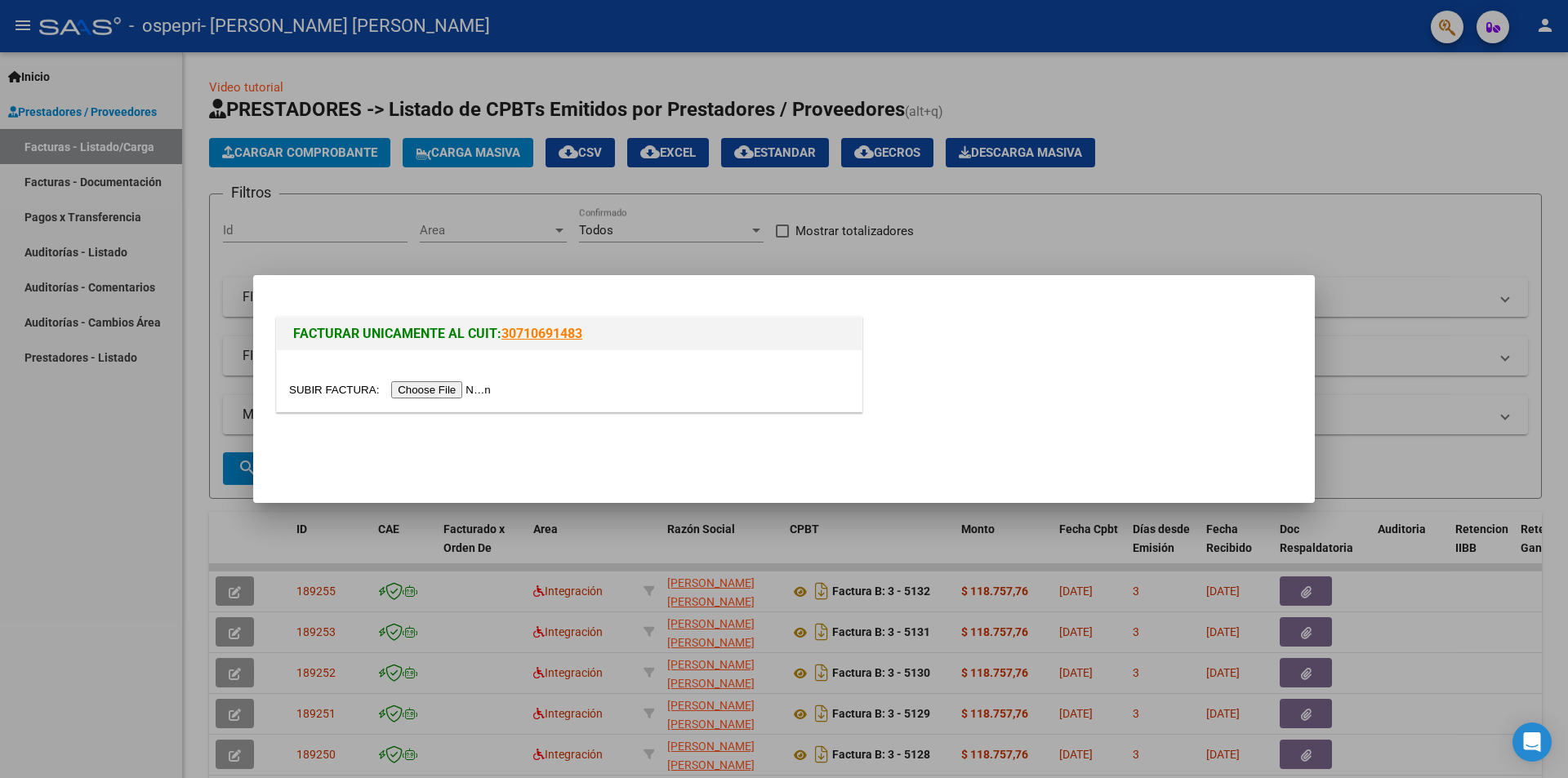
click at [424, 386] on input "file" at bounding box center [393, 389] width 207 height 17
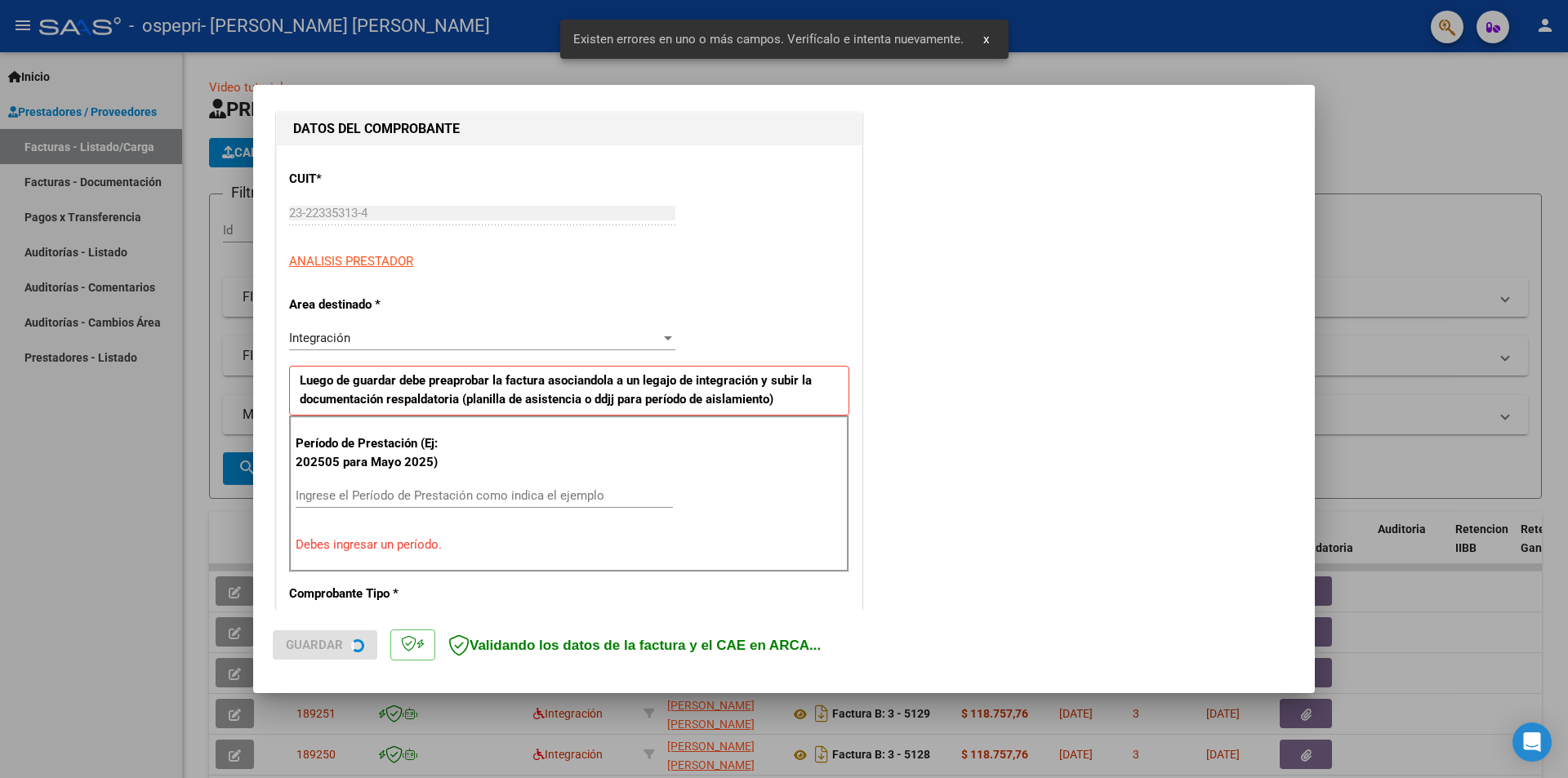
scroll to position [285, 0]
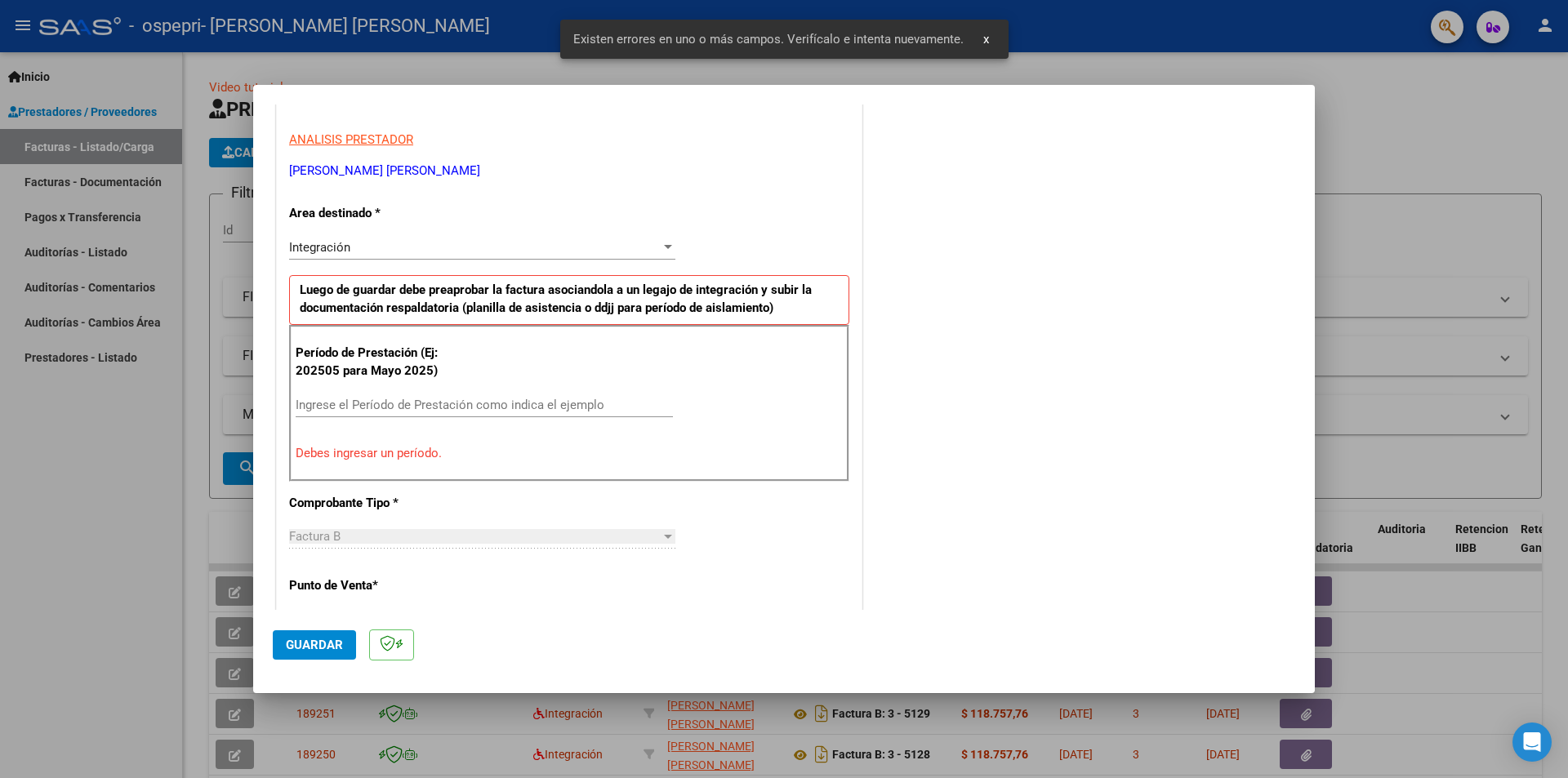
click at [466, 403] on input "Ingrese el Período de Prestación como indica el ejemplo" at bounding box center [485, 405] width 377 height 15
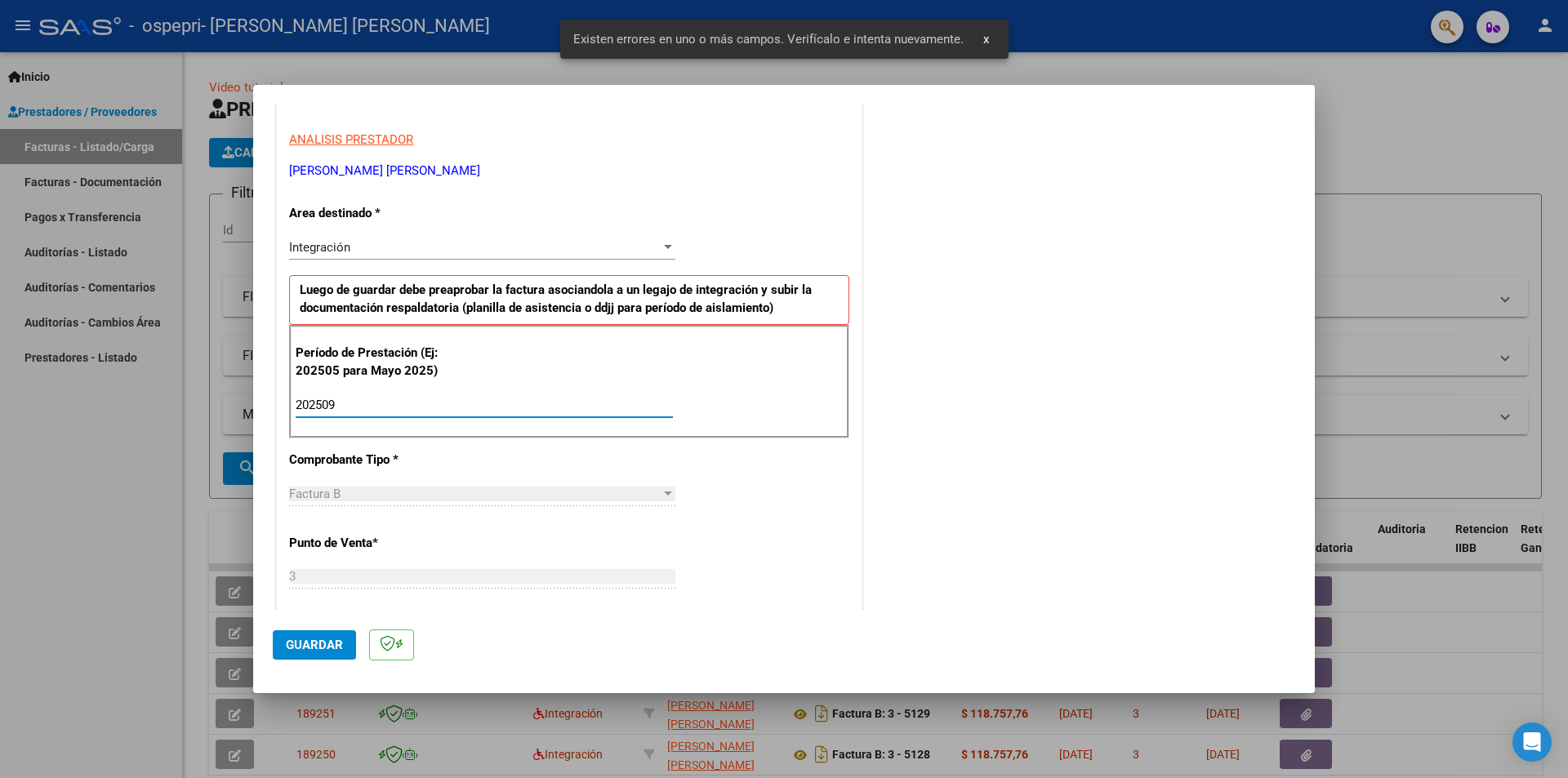
type input "202509"
click at [314, 642] on span "Guardar" at bounding box center [315, 645] width 57 height 15
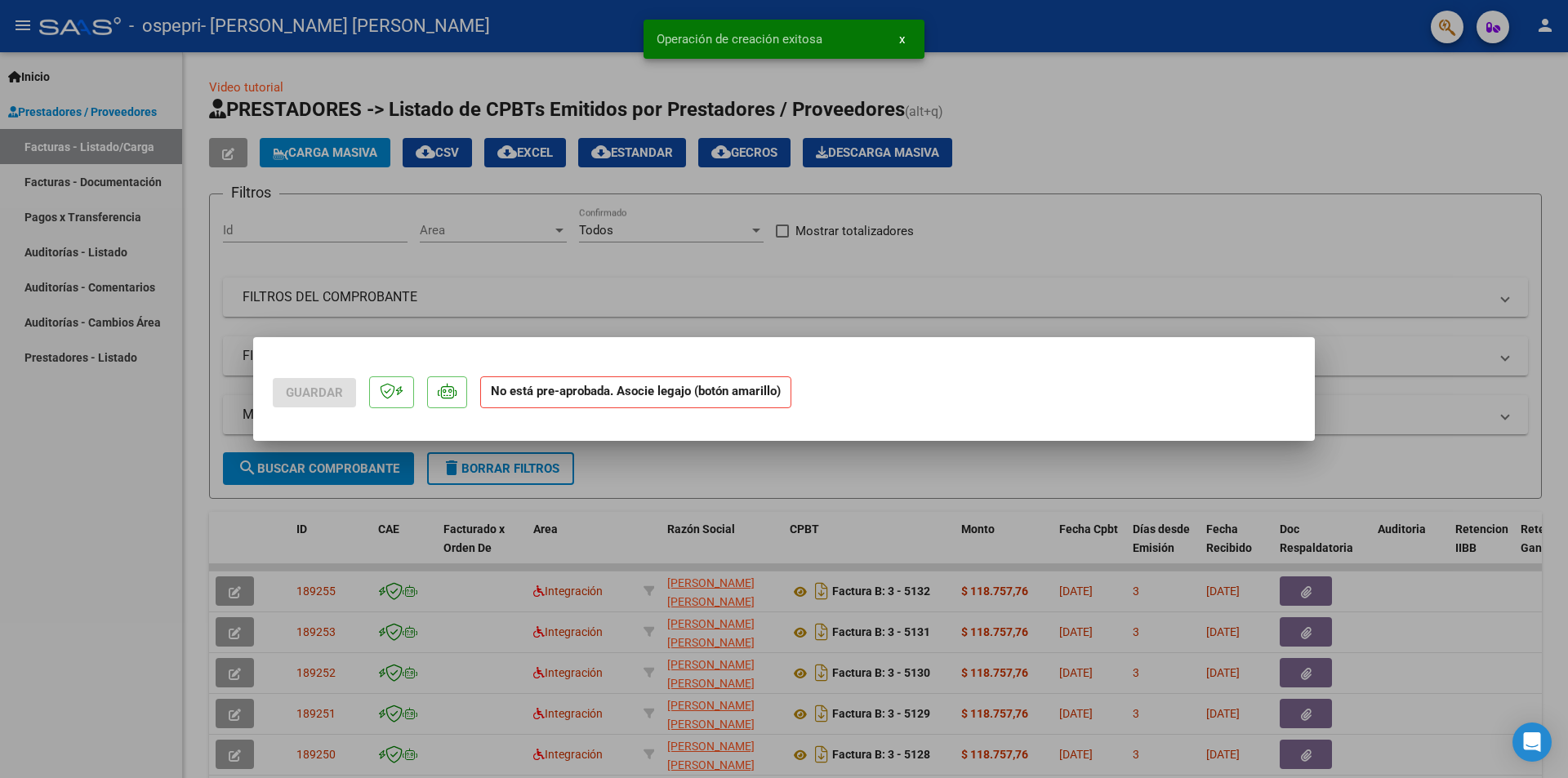
scroll to position [0, 0]
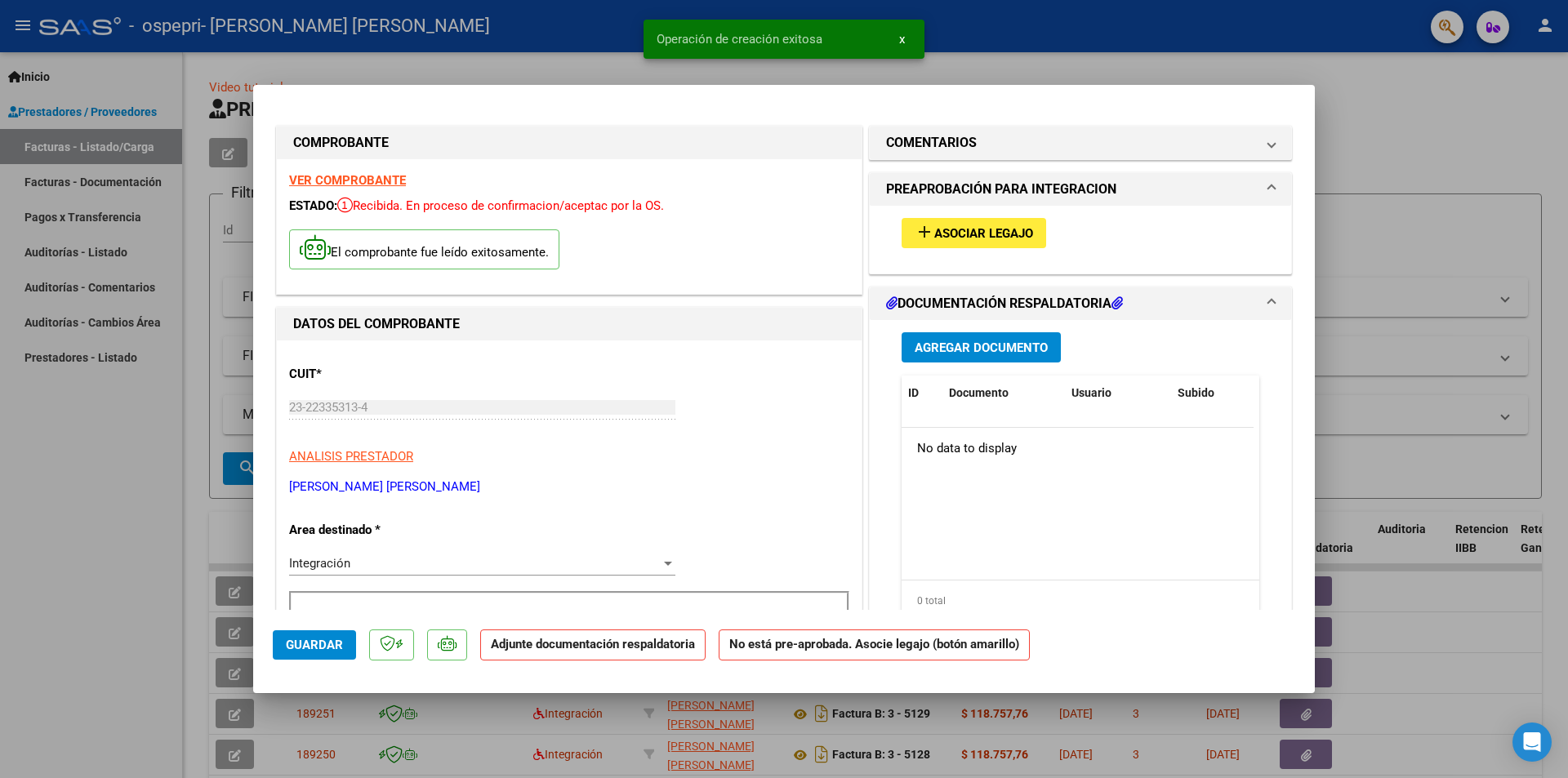
click at [940, 344] on span "Agregar Documento" at bounding box center [981, 348] width 133 height 15
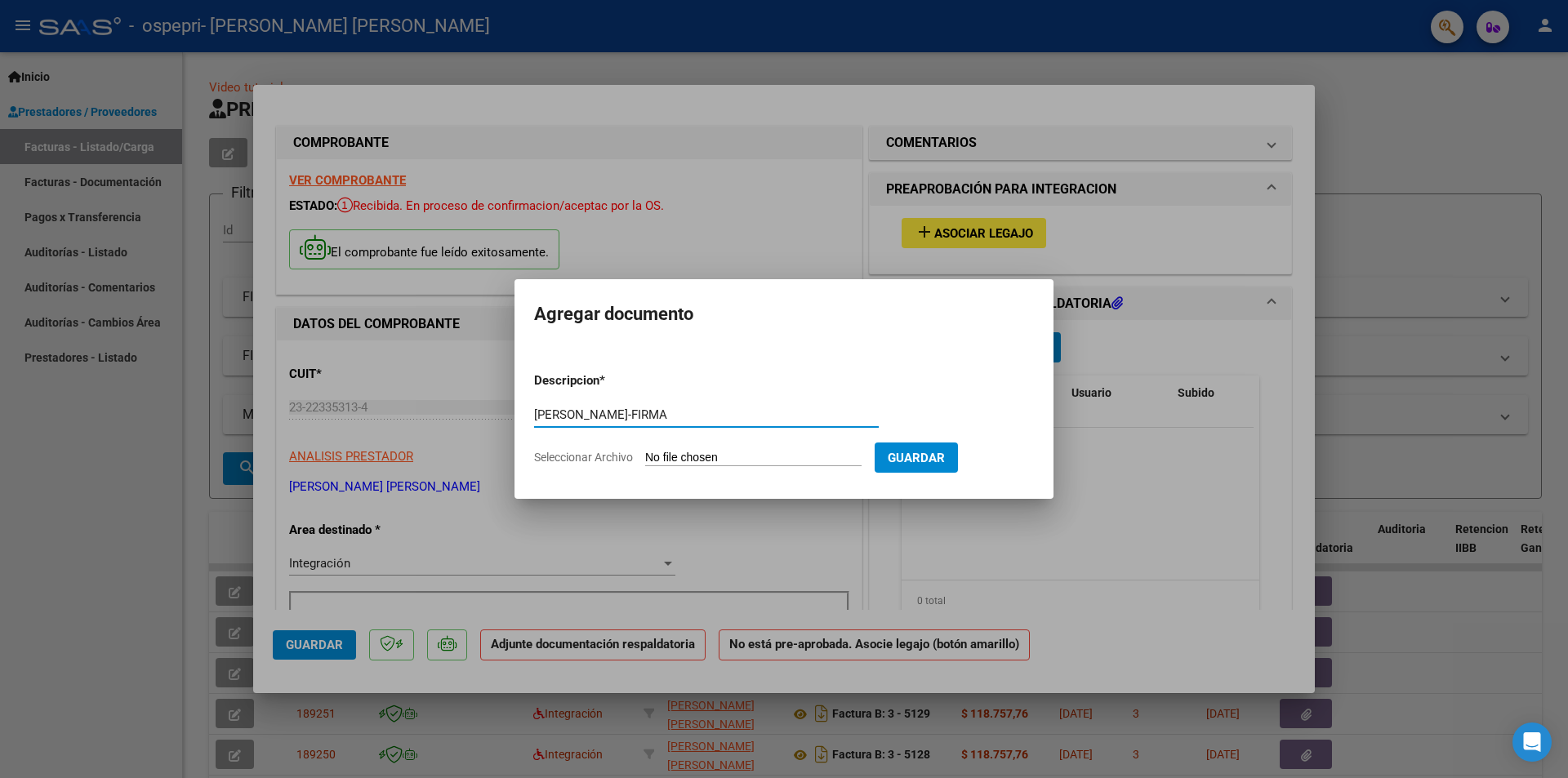
type input "[PERSON_NAME]-FIRMA"
click at [772, 457] on input "Seleccionar Archivo" at bounding box center [754, 458] width 217 height 16
type input "C:\fakepath\[PERSON_NAME]-FIRMA.pdf"
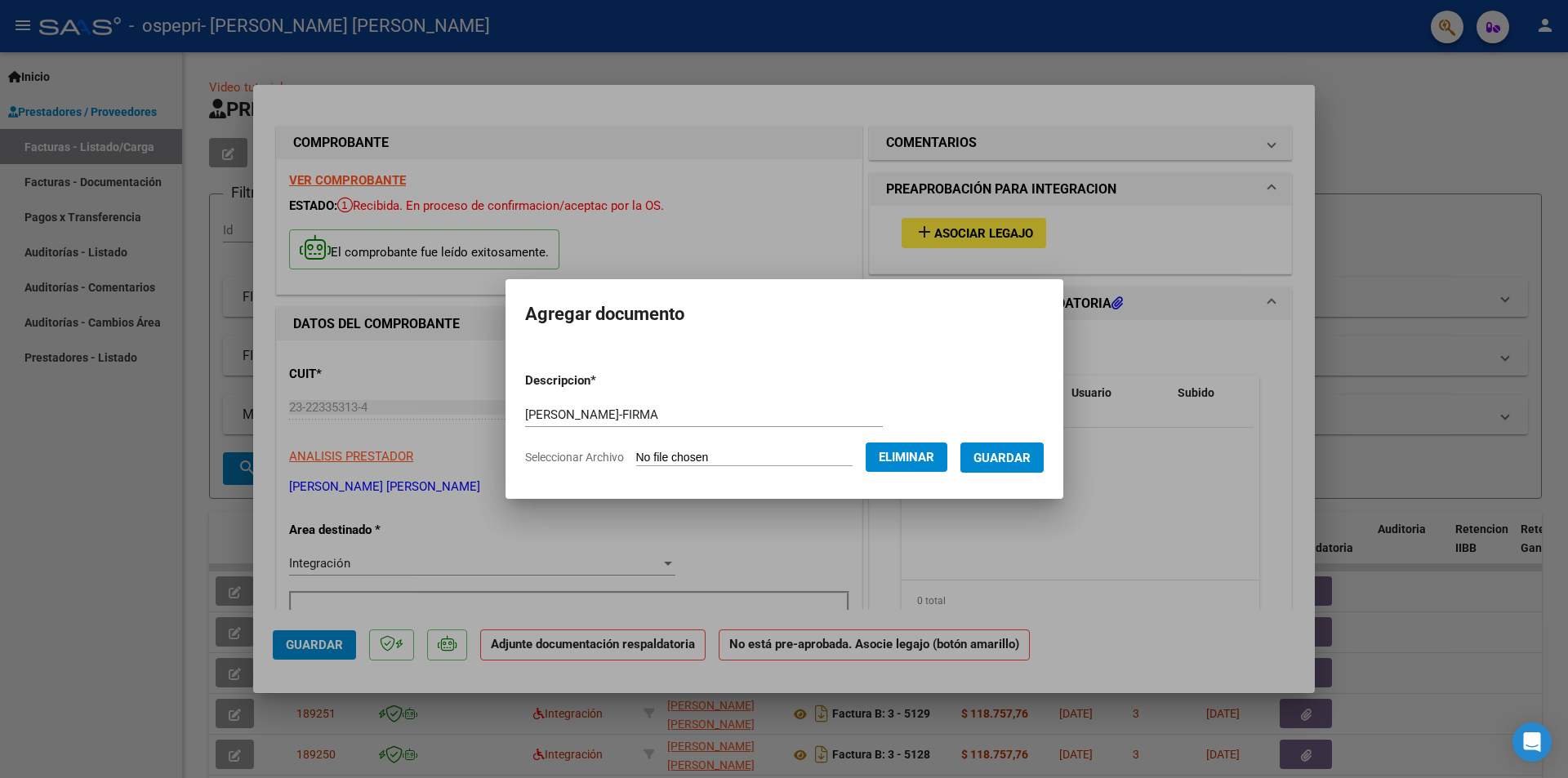
click at [1015, 457] on span "Guardar" at bounding box center [1002, 458] width 57 height 15
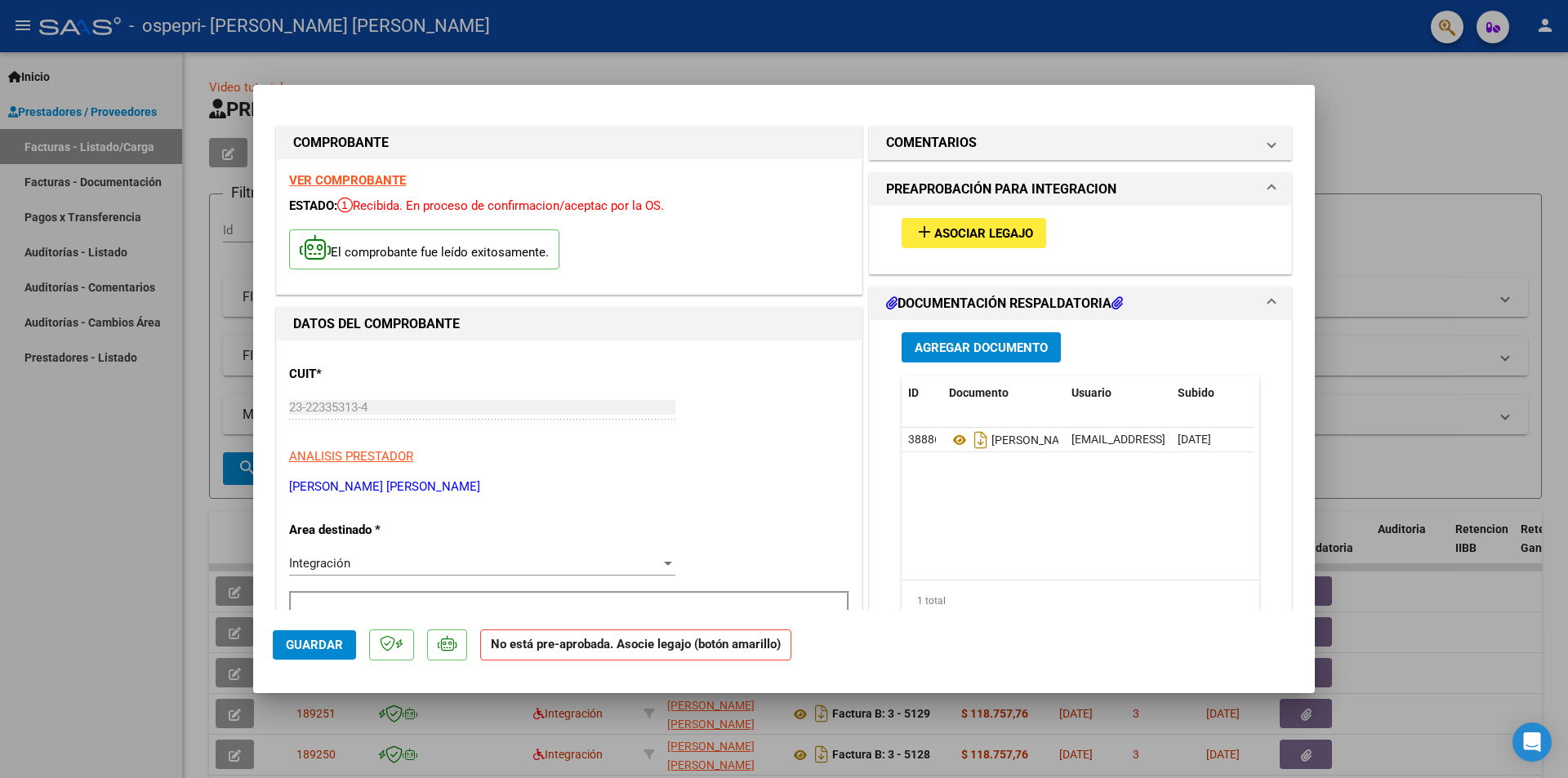
click at [1448, 147] on div at bounding box center [784, 389] width 1568 height 778
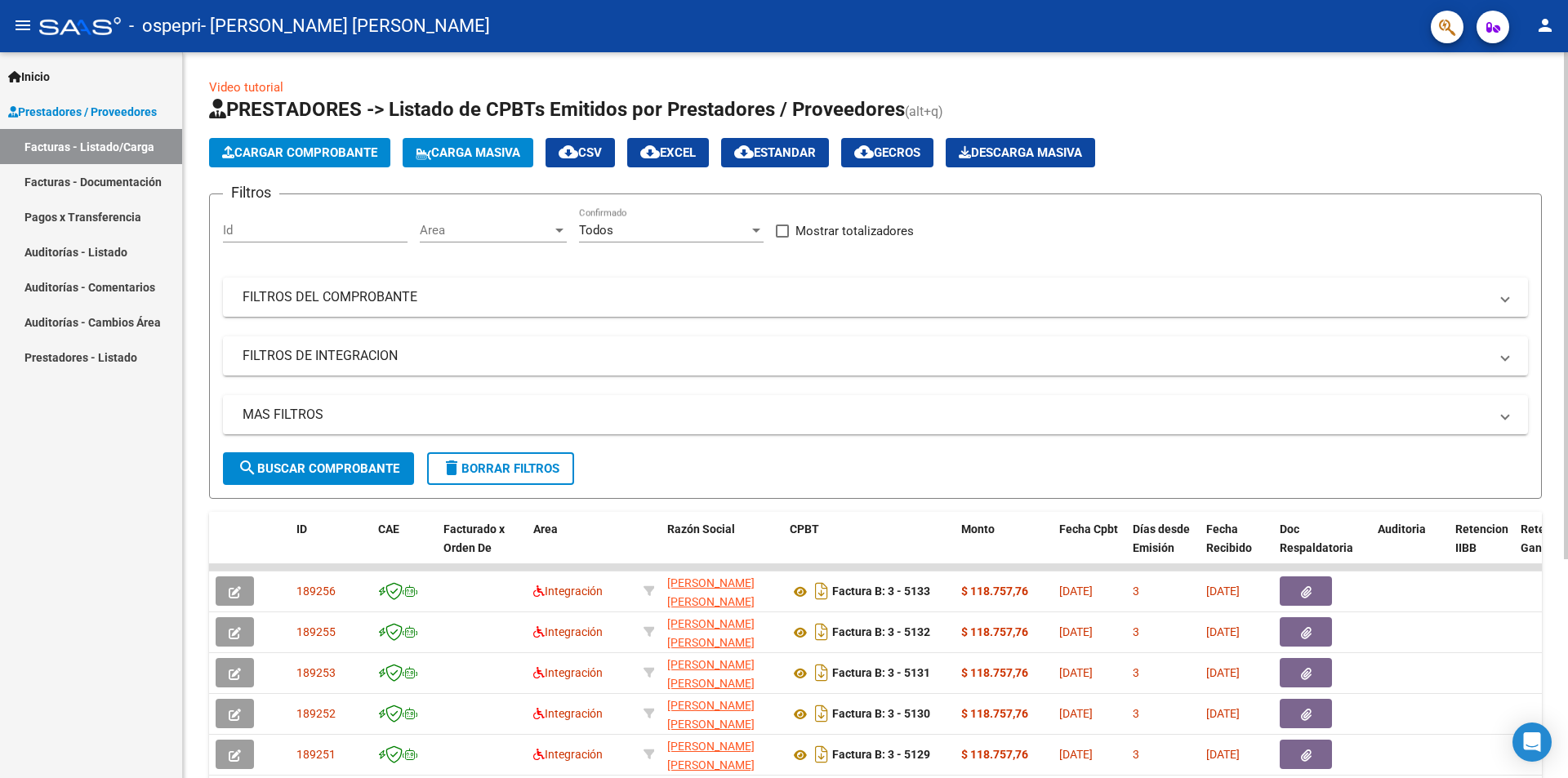
click at [333, 148] on span "Cargar Comprobante" at bounding box center [299, 152] width 155 height 15
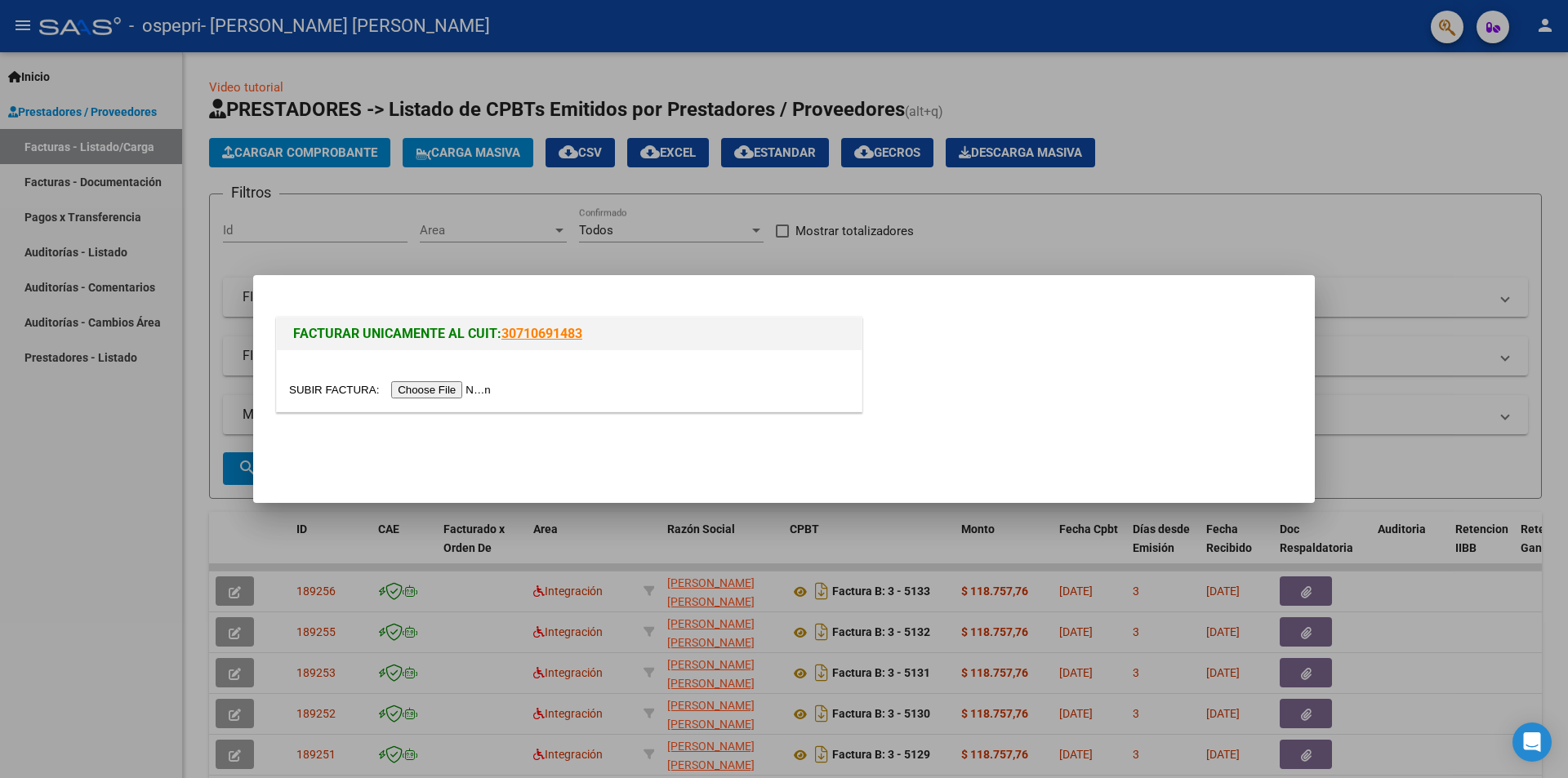
click at [444, 389] on input "file" at bounding box center [393, 389] width 207 height 17
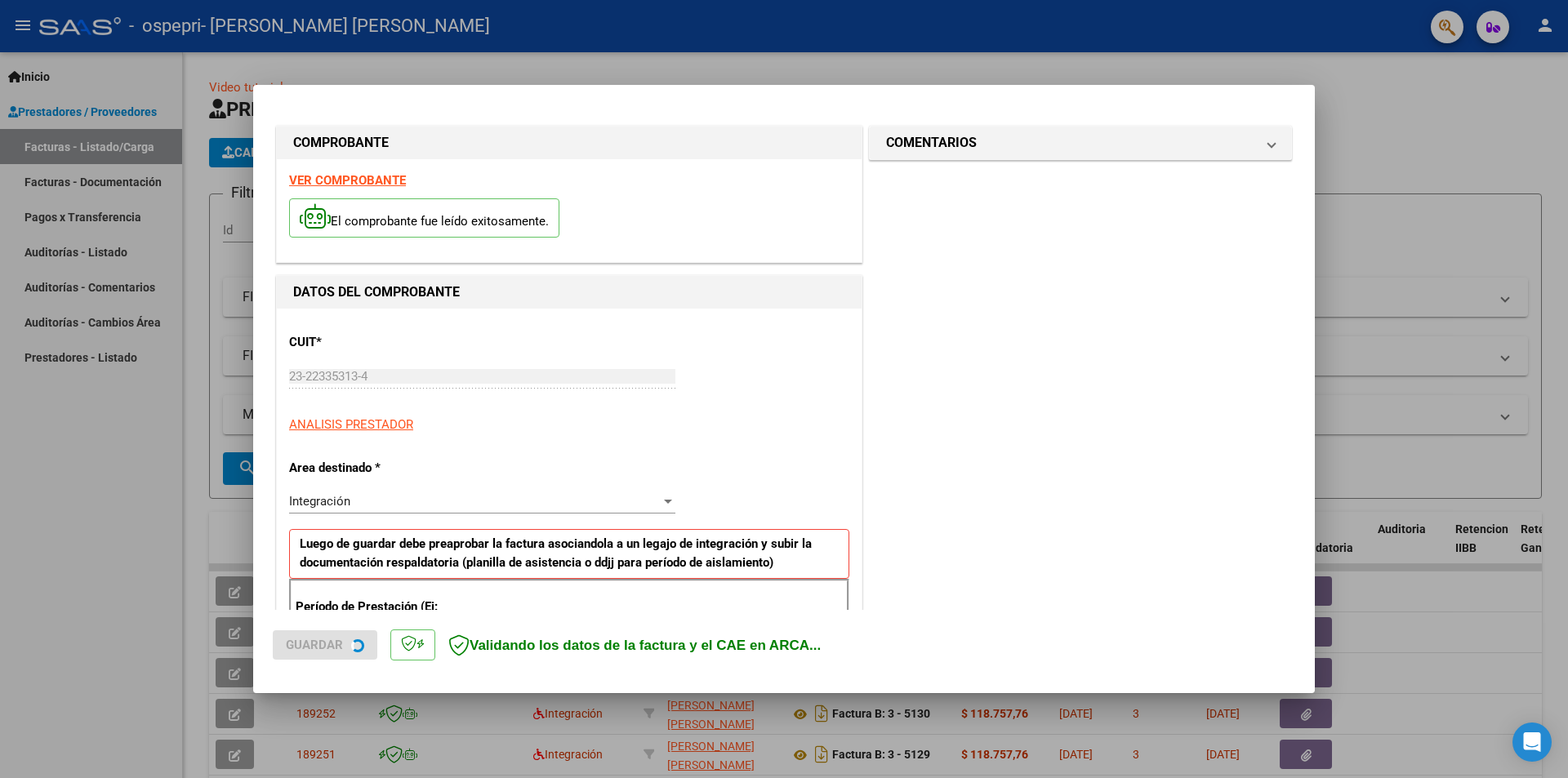
scroll to position [285, 0]
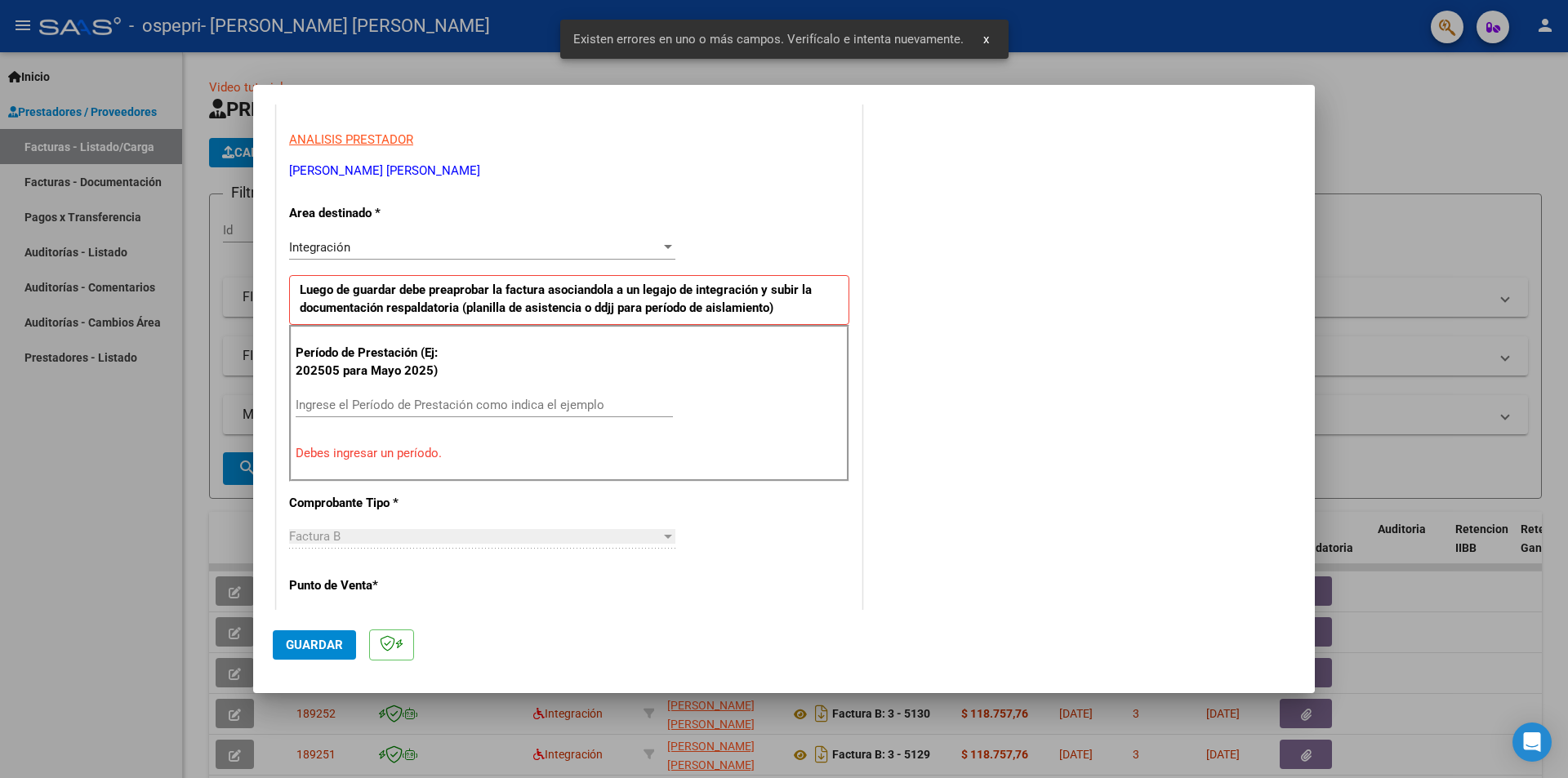
click at [539, 407] on input "Ingrese el Período de Prestación como indica el ejemplo" at bounding box center [485, 405] width 377 height 15
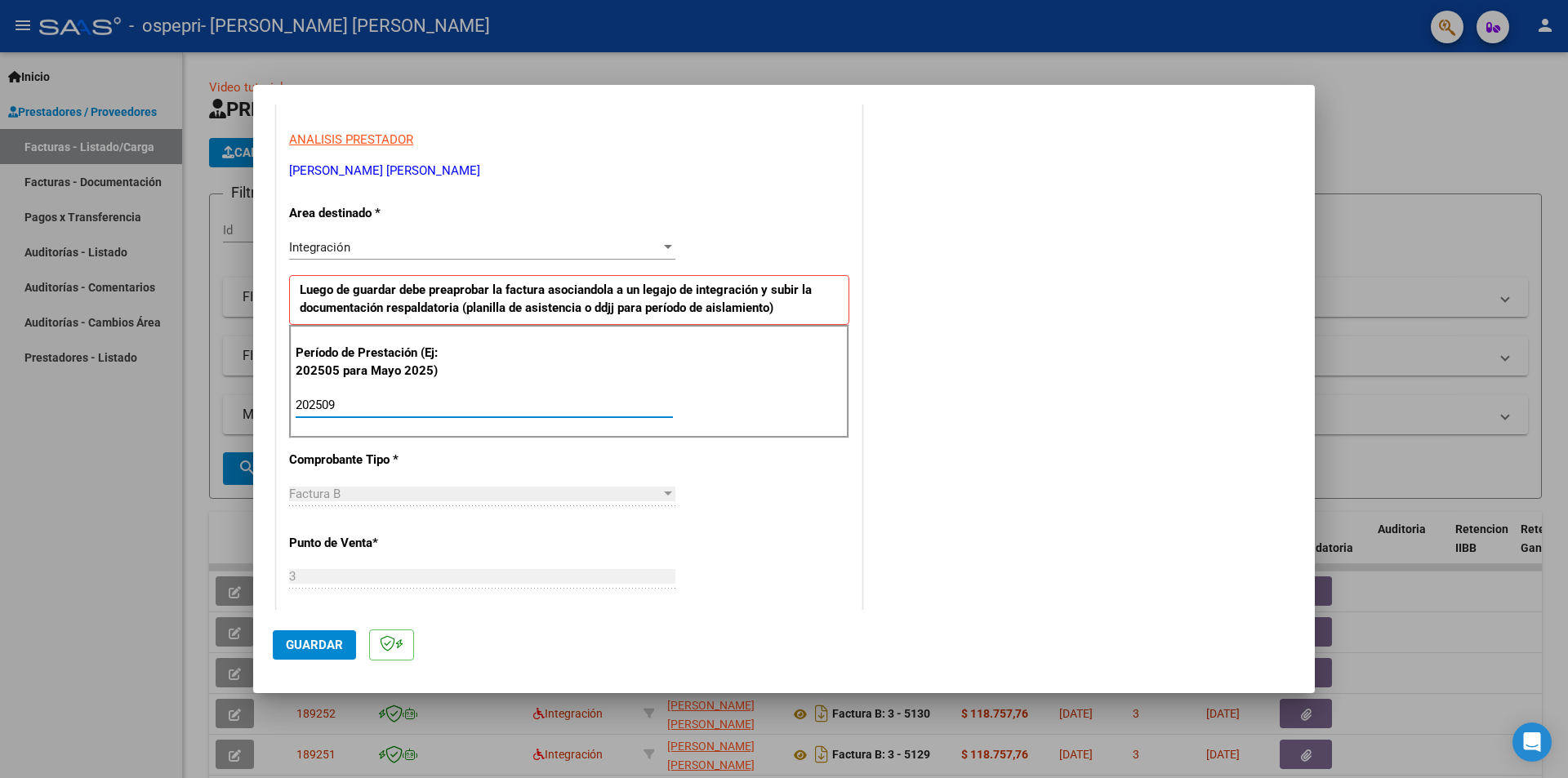
type input "202509"
click at [321, 640] on span "Guardar" at bounding box center [315, 645] width 57 height 15
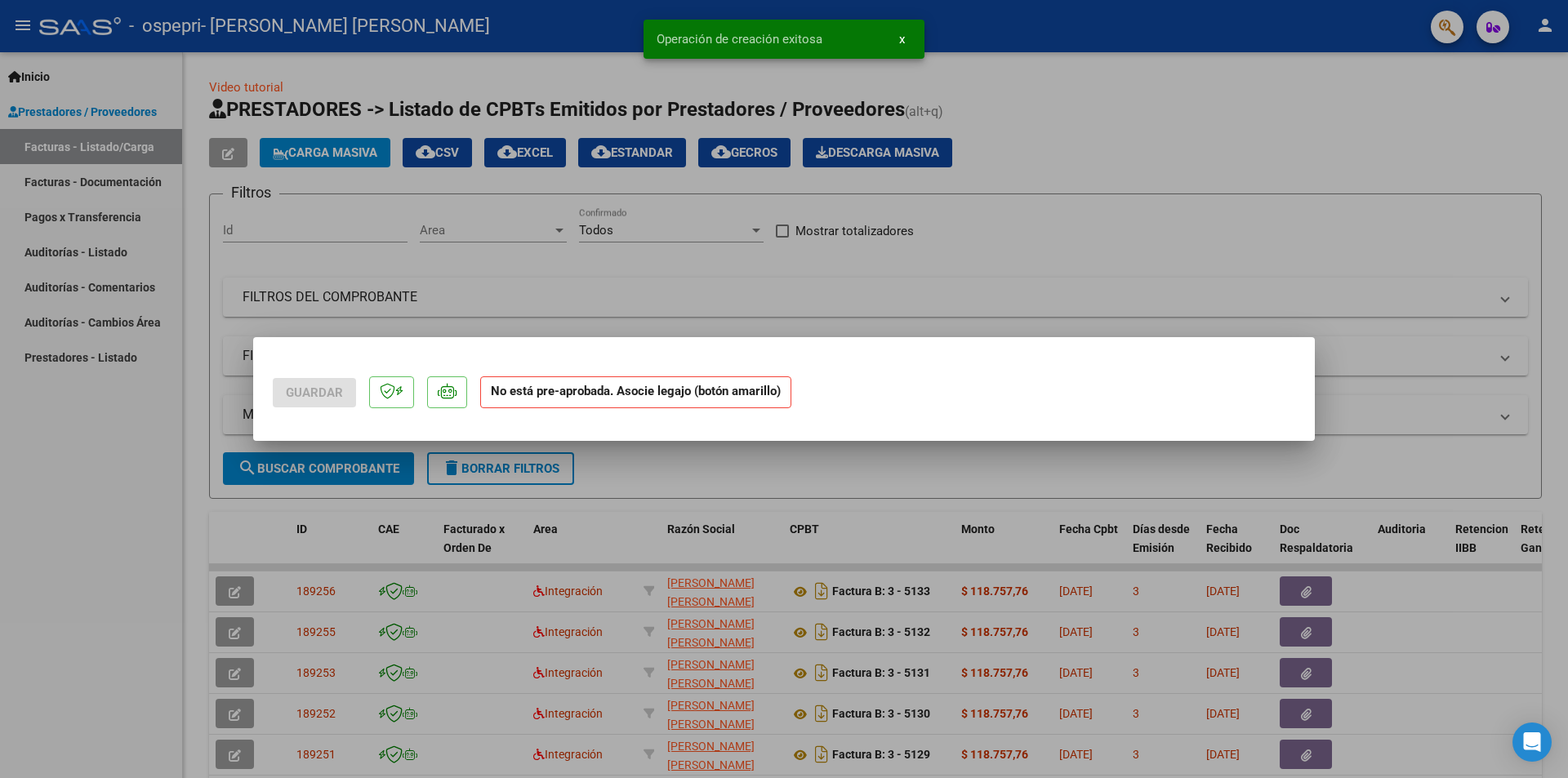
scroll to position [0, 0]
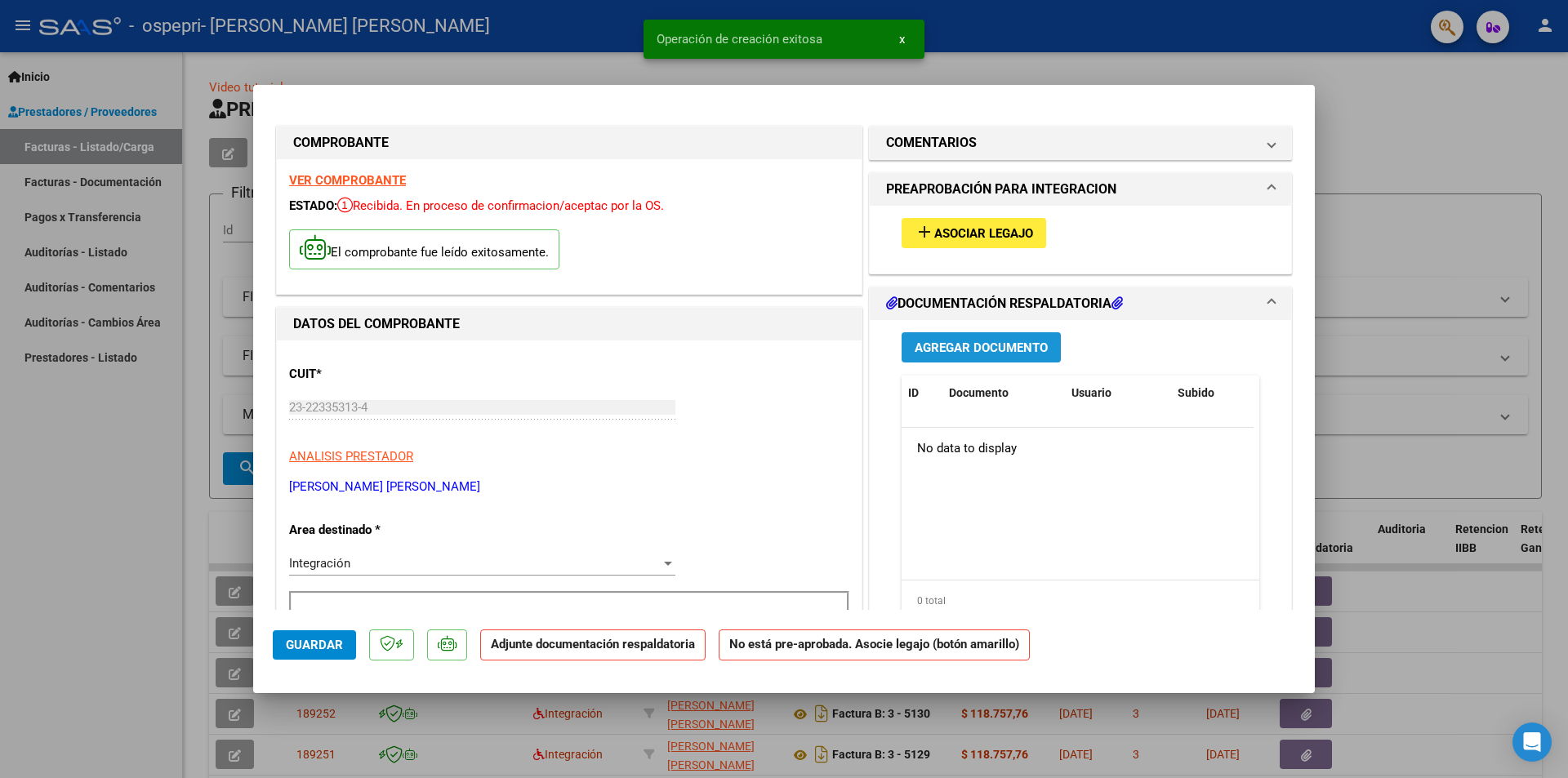
click at [1013, 346] on span "Agregar Documento" at bounding box center [981, 348] width 133 height 15
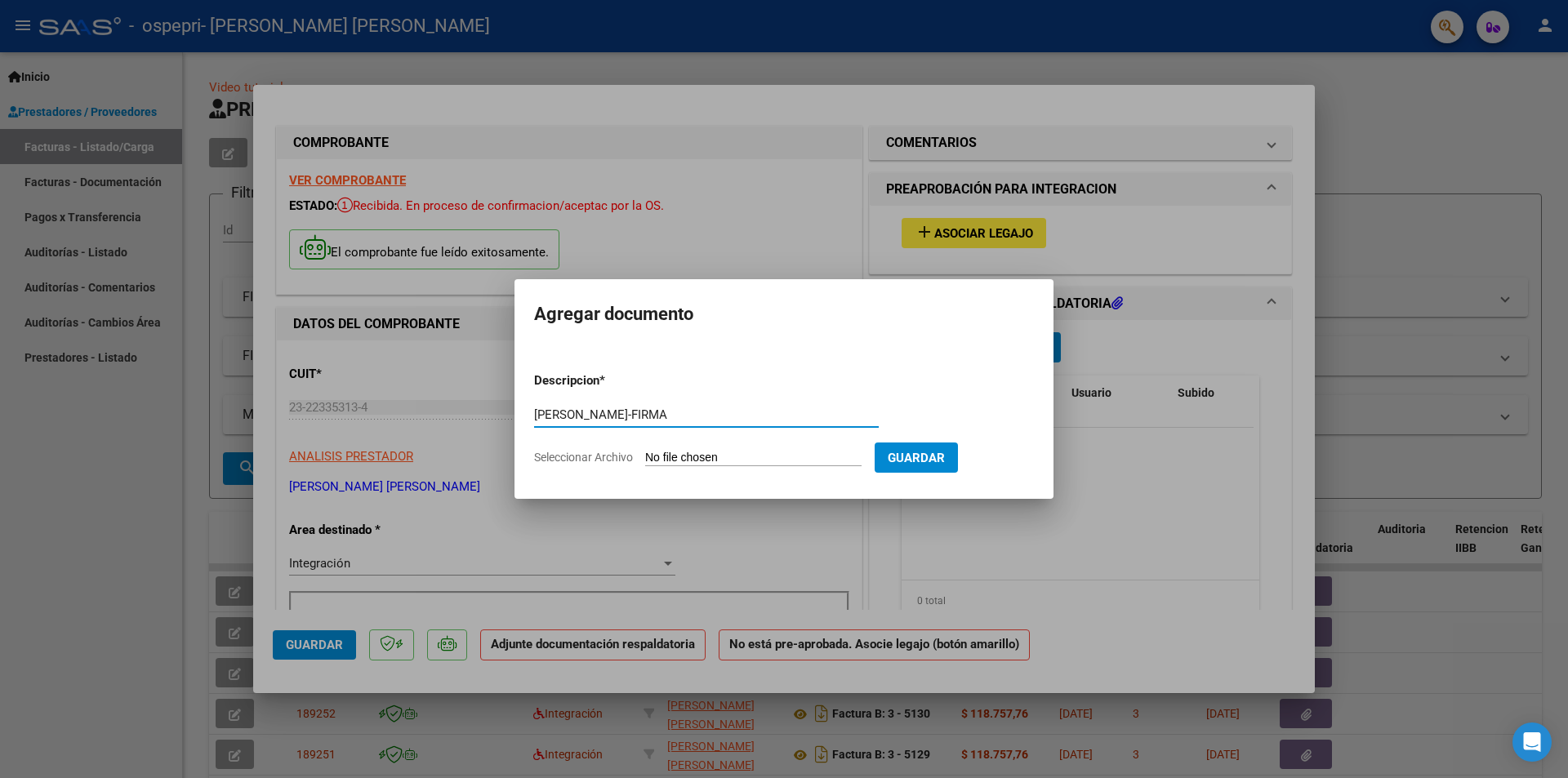
type input "[PERSON_NAME]-FIRMA"
click at [769, 456] on input "Seleccionar Archivo" at bounding box center [754, 458] width 217 height 16
type input "C:\fakepath\[PERSON_NAME]-FIRMA.pdf"
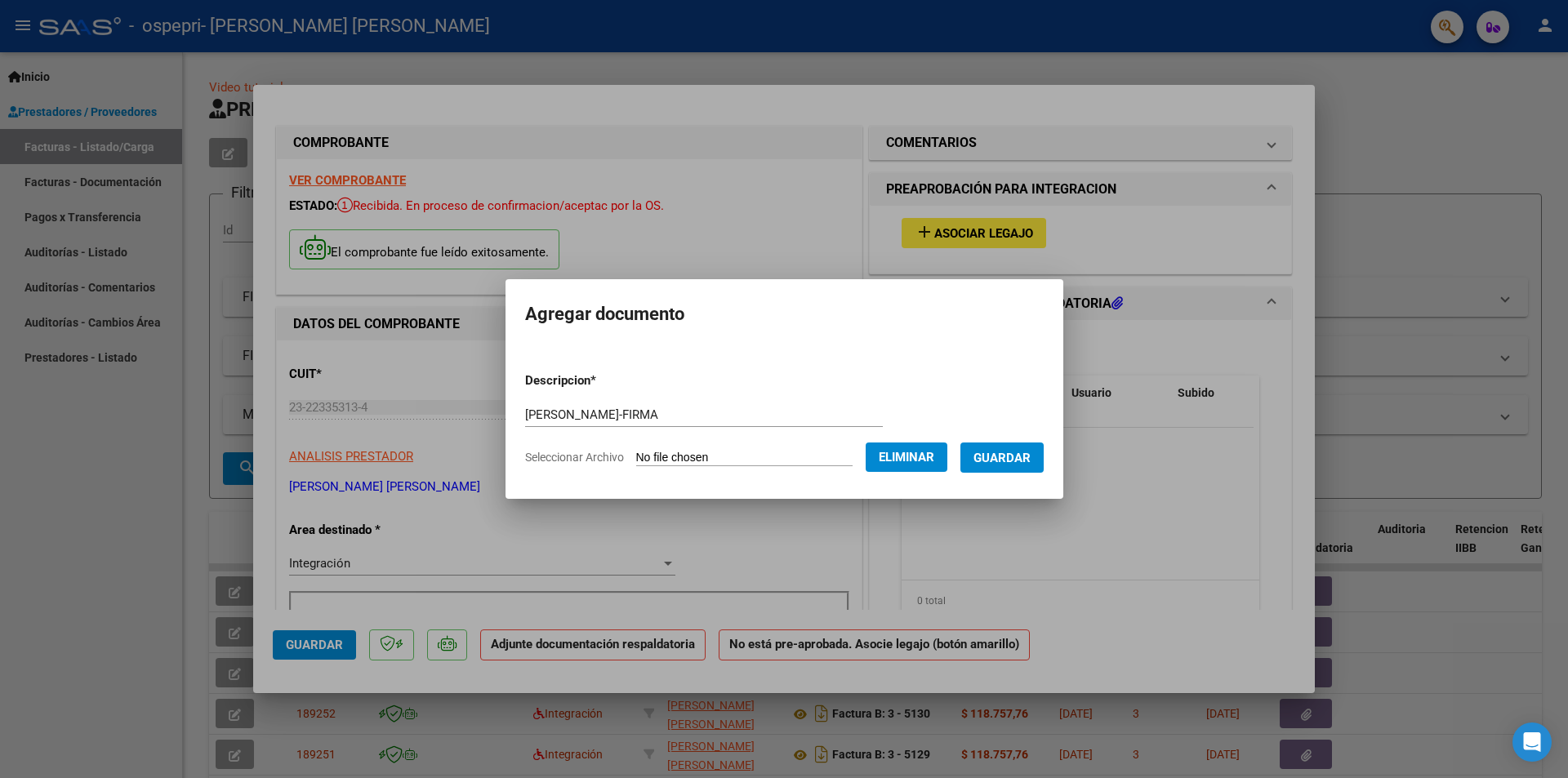
click at [1017, 453] on span "Guardar" at bounding box center [1002, 458] width 57 height 15
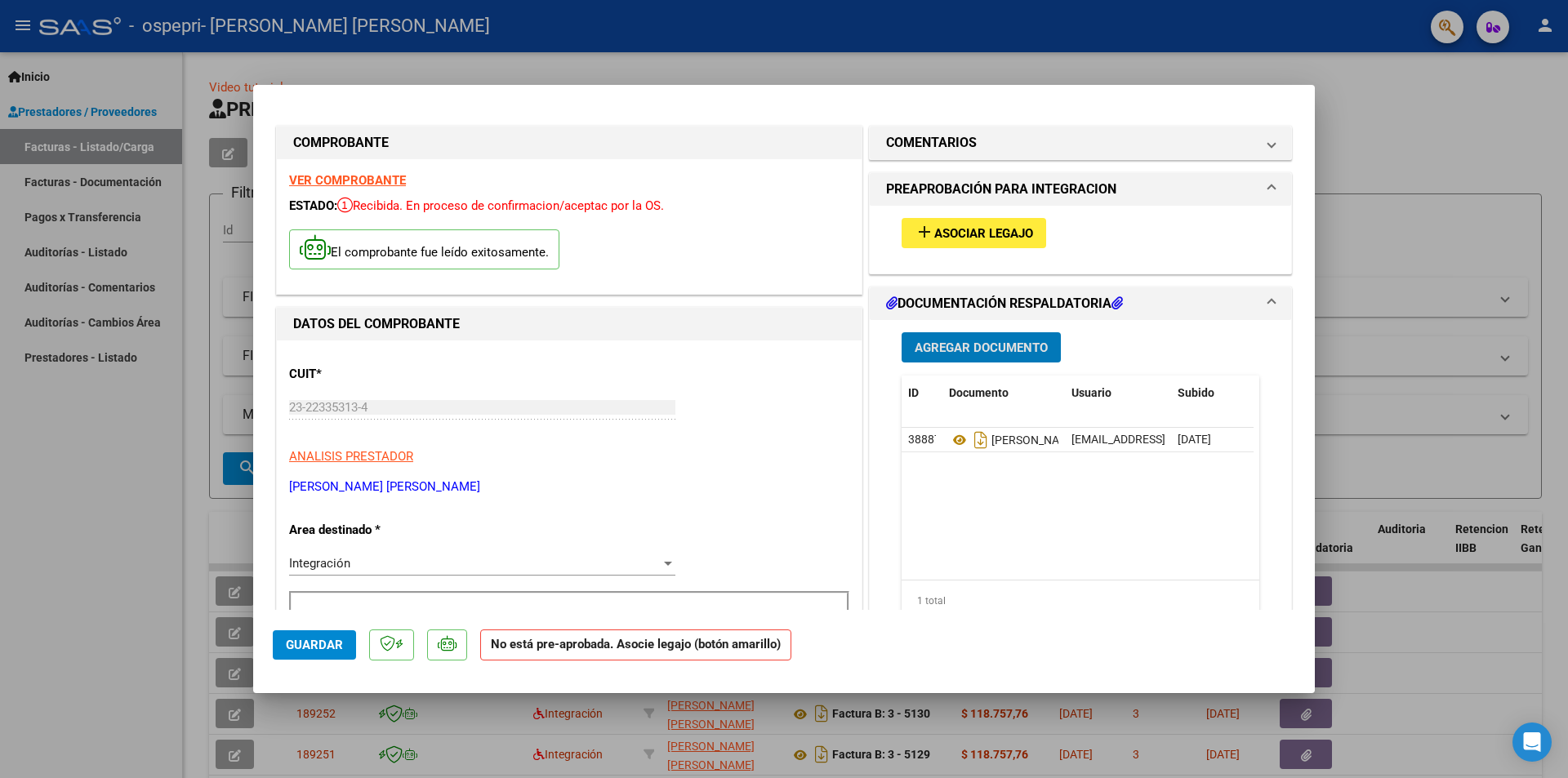
click at [1452, 222] on div at bounding box center [784, 389] width 1568 height 778
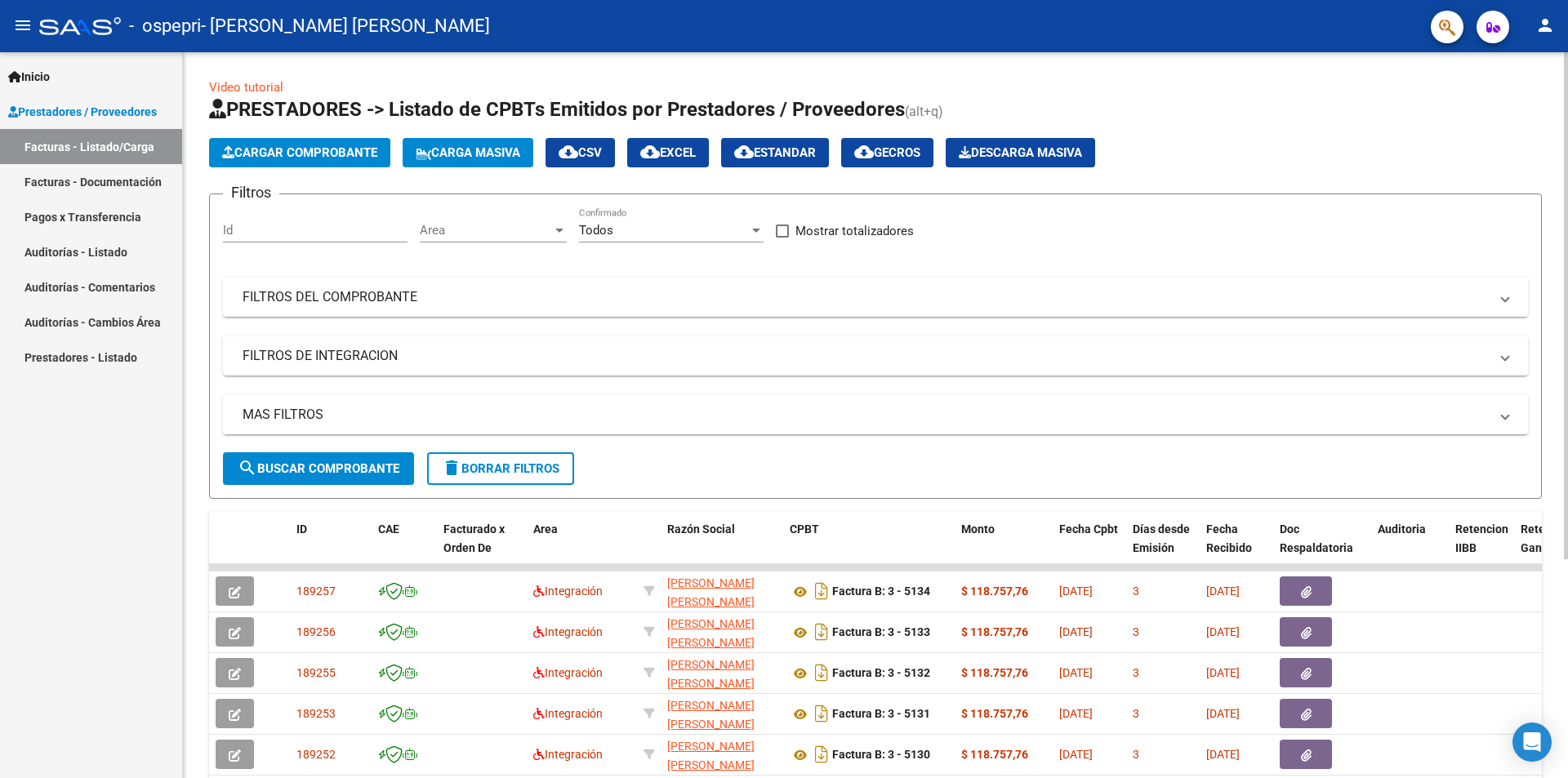
click at [301, 152] on span "Cargar Comprobante" at bounding box center [299, 152] width 155 height 15
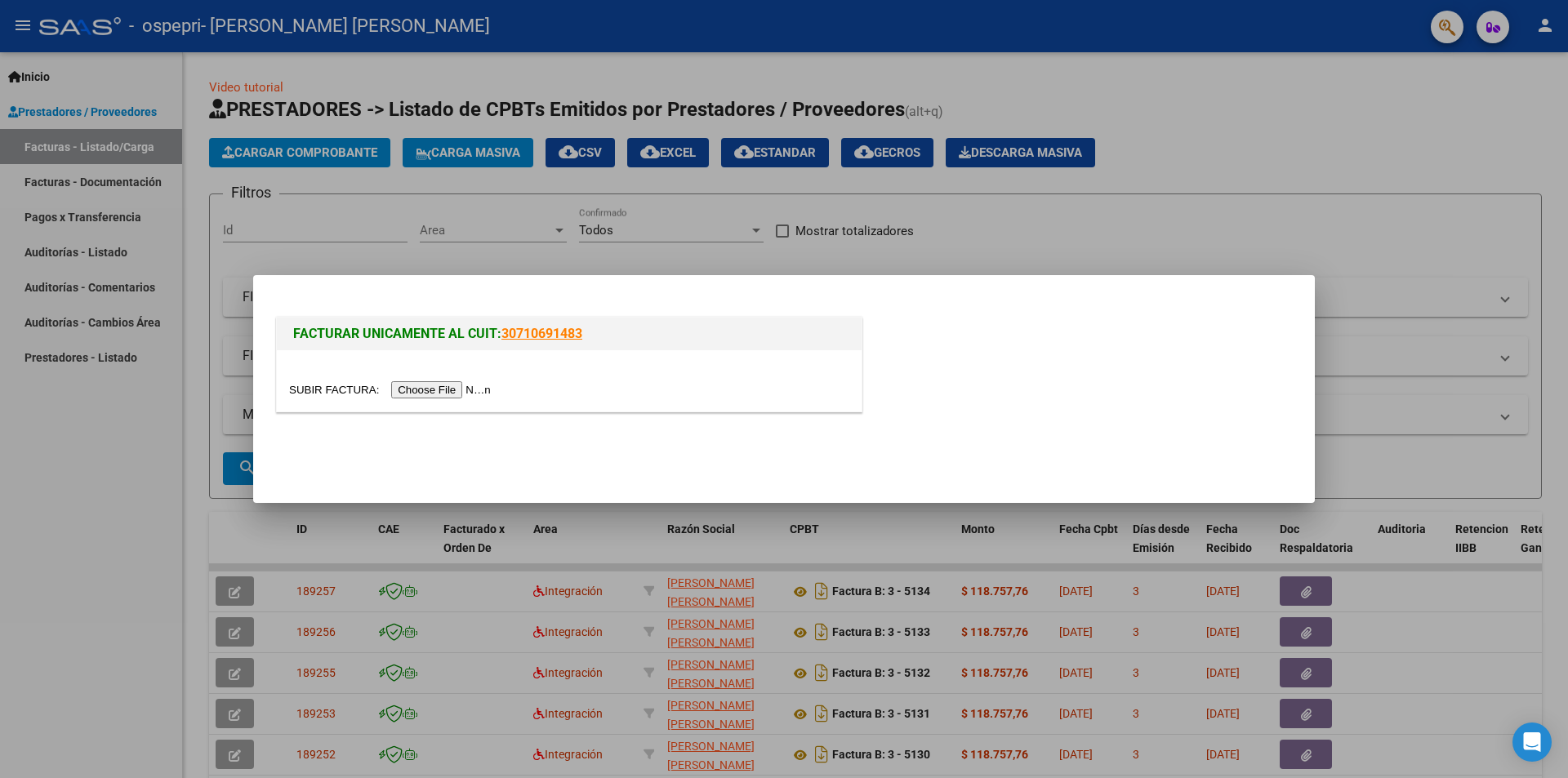
click at [421, 389] on input "file" at bounding box center [393, 389] width 207 height 17
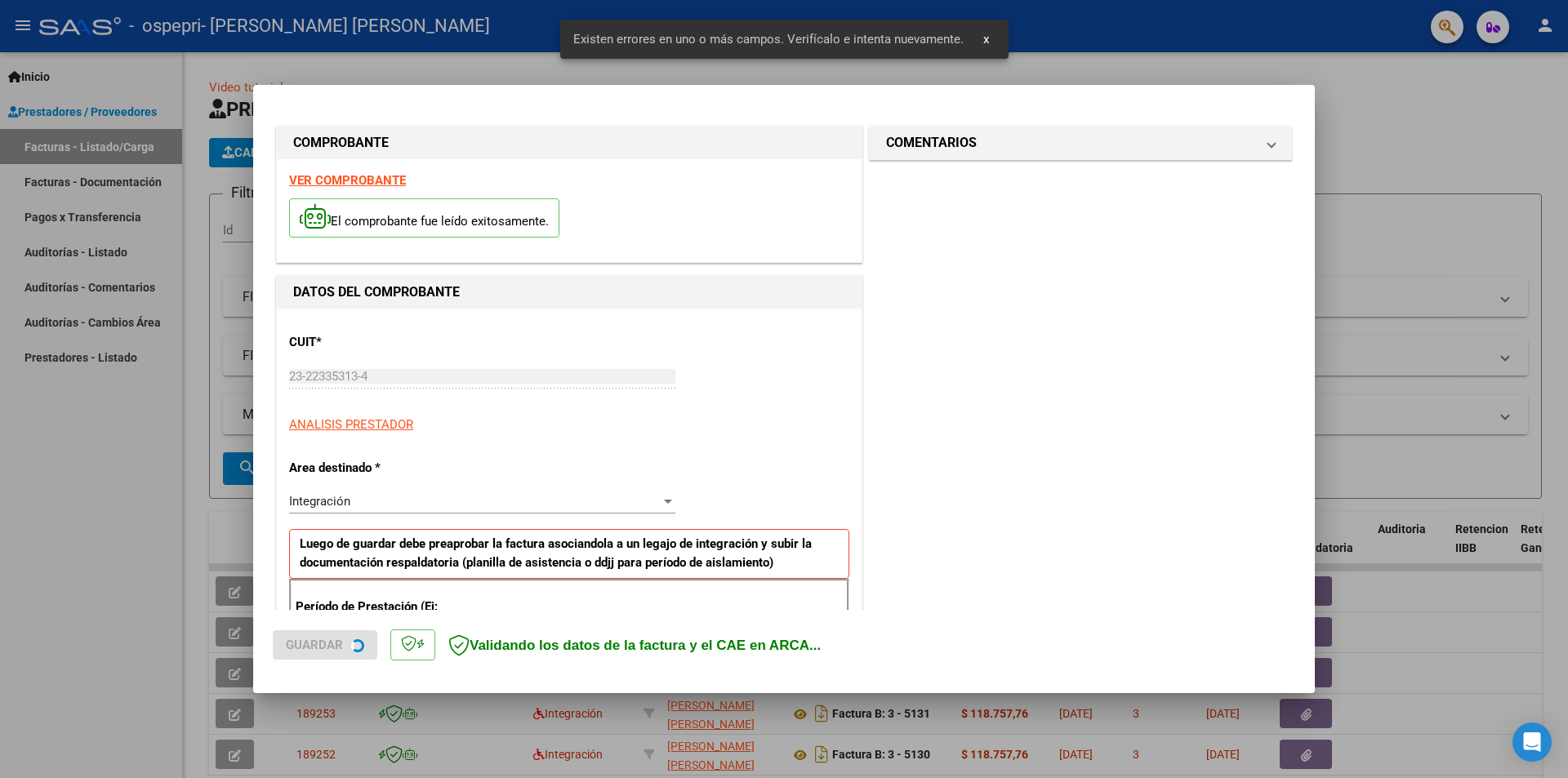
scroll to position [285, 0]
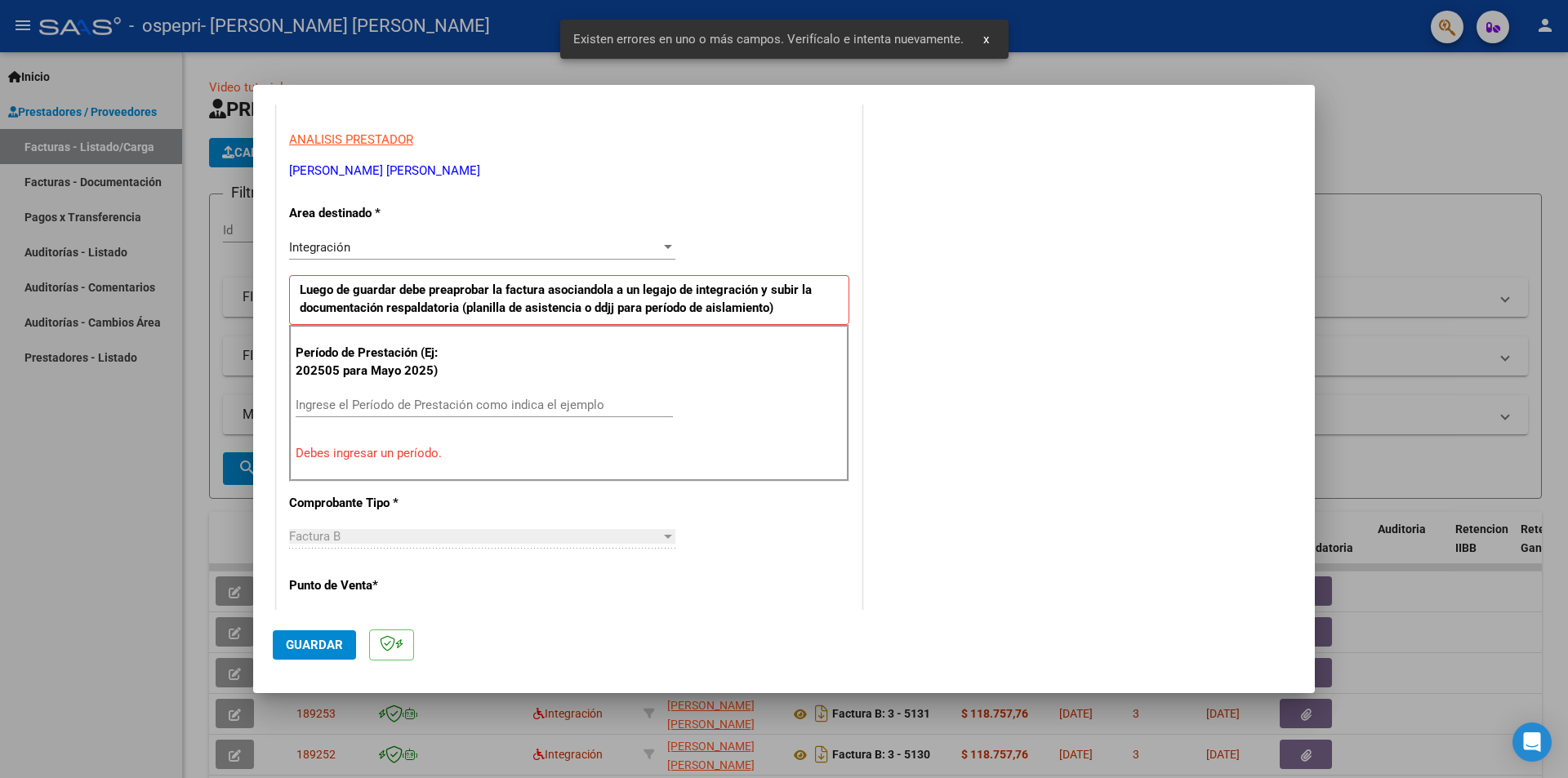
click at [465, 405] on input "Ingrese el Período de Prestación como indica el ejemplo" at bounding box center [485, 405] width 377 height 15
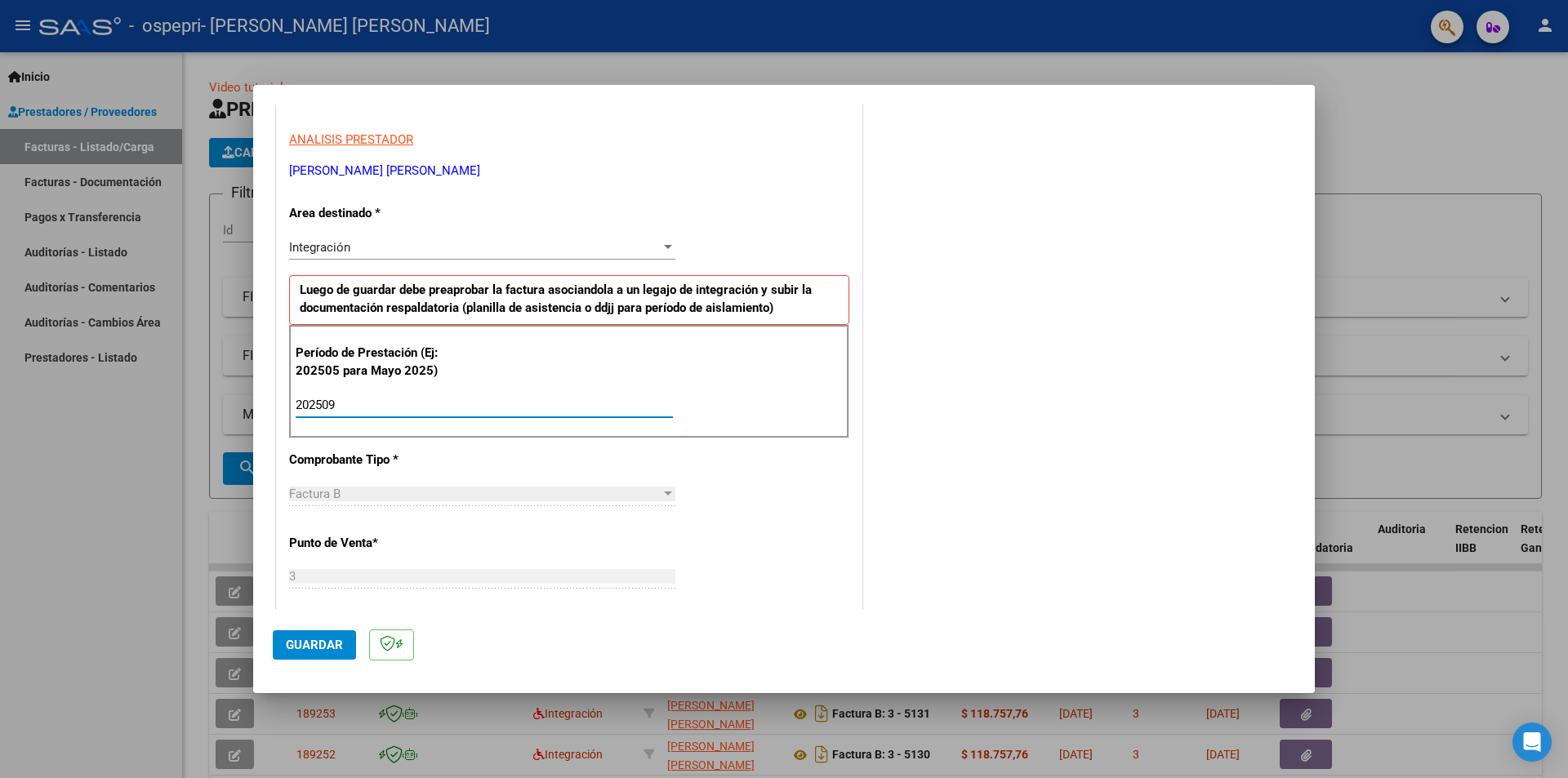
type input "202509"
click at [330, 646] on span "Guardar" at bounding box center [315, 645] width 57 height 15
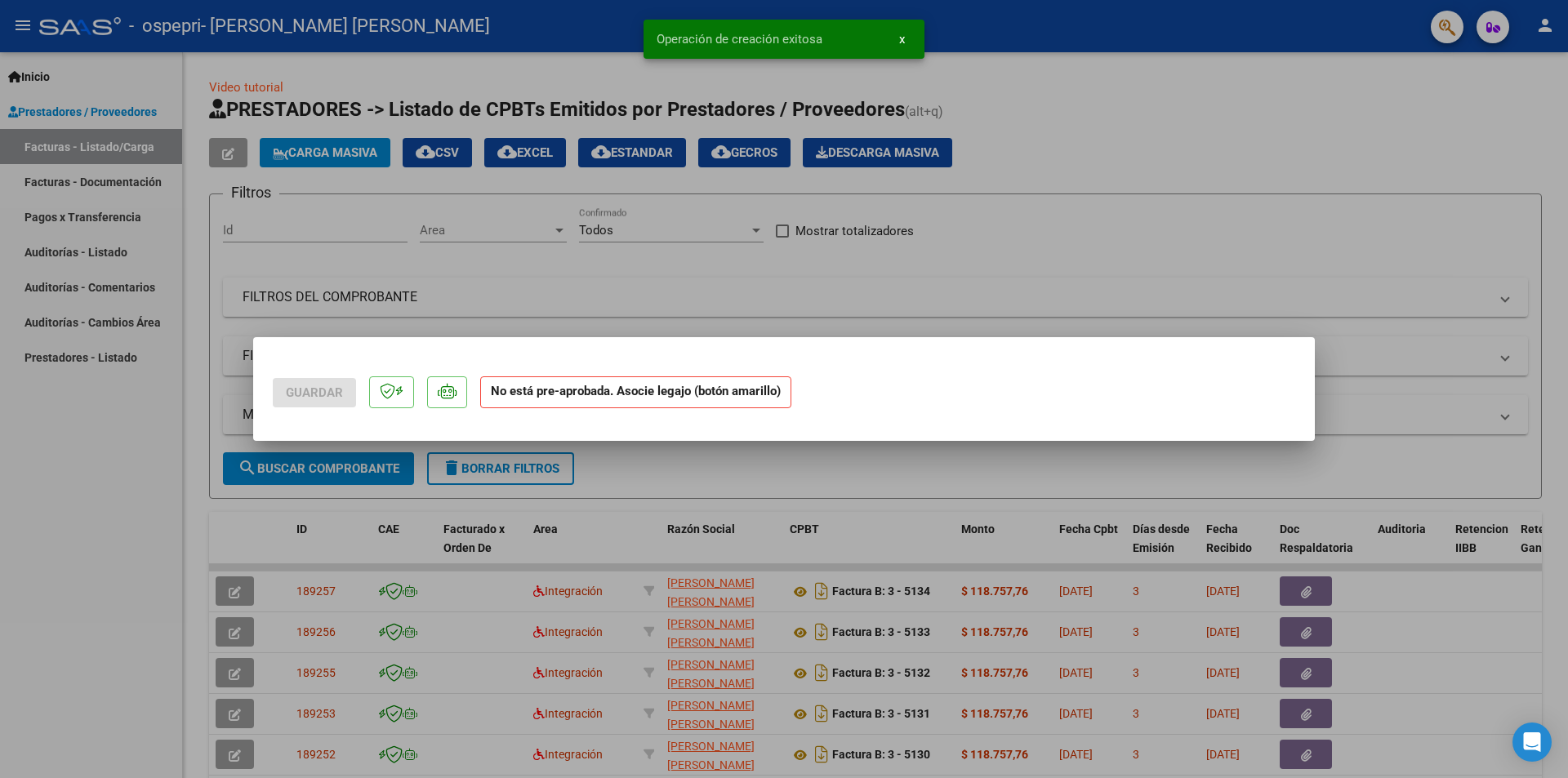
scroll to position [0, 0]
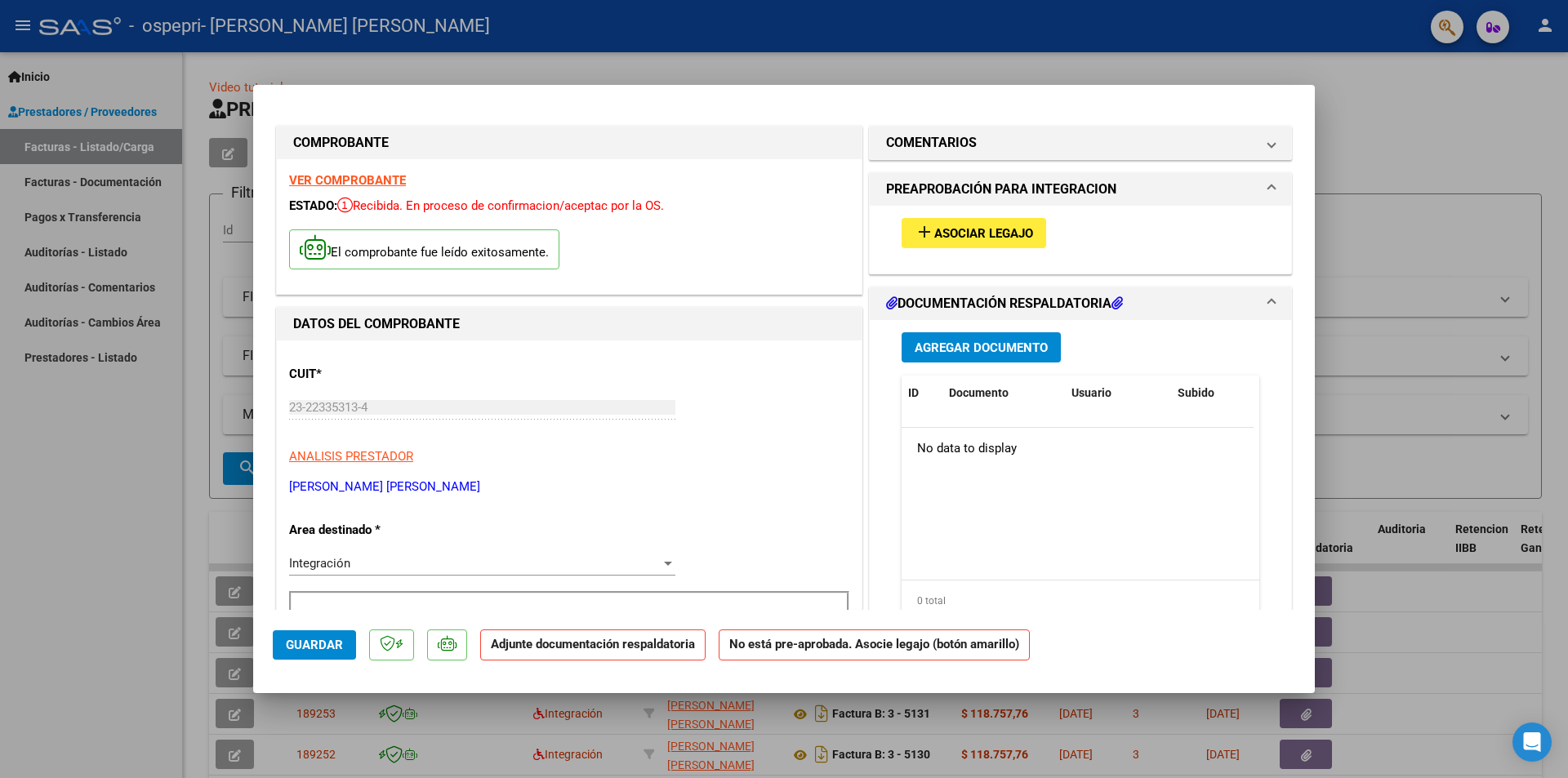
click at [982, 340] on span "Agregar Documento" at bounding box center [981, 348] width 133 height 15
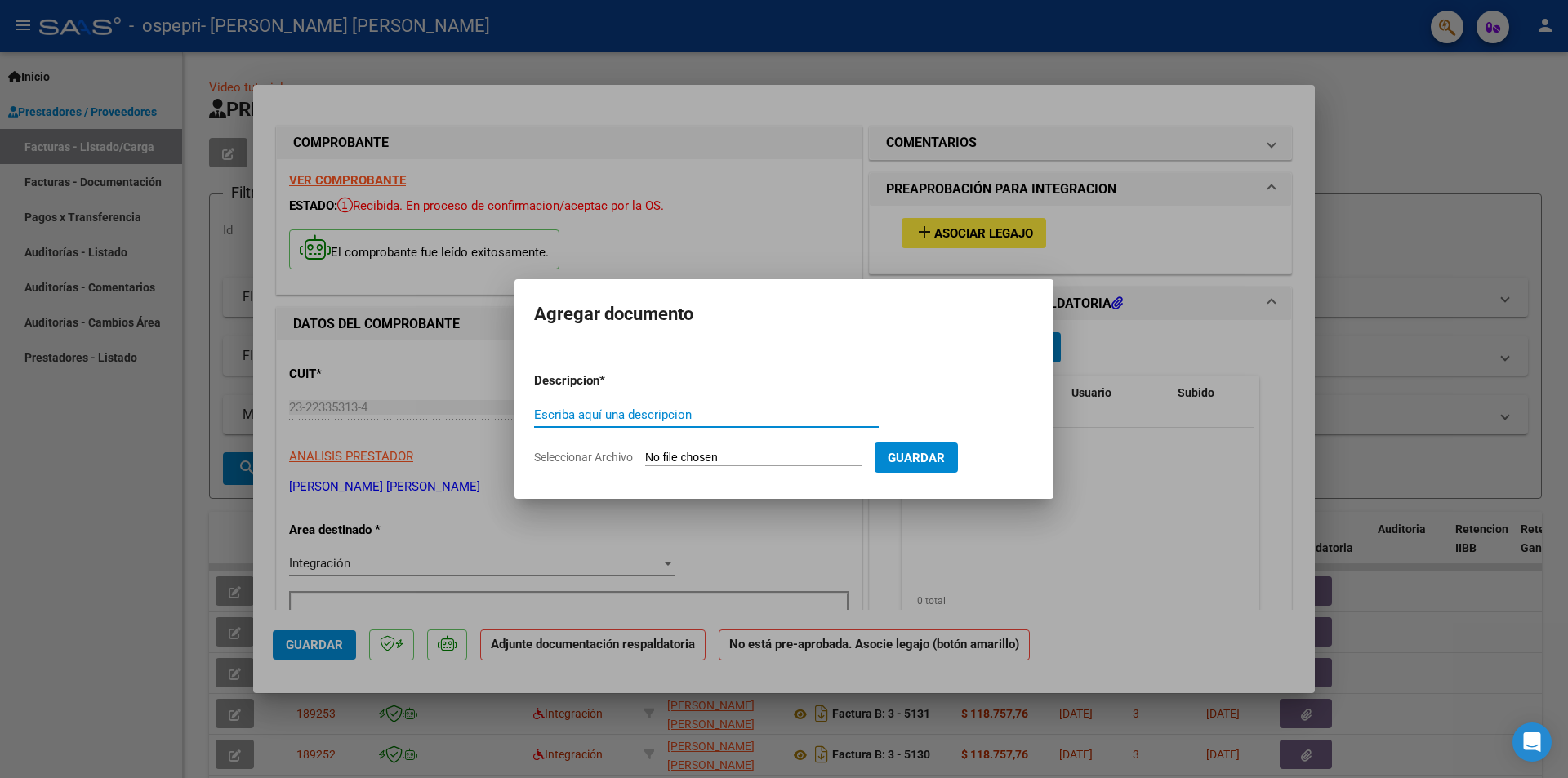
click at [771, 412] on input "Escriba aquí una descripcion" at bounding box center [706, 415] width 344 height 15
type input "TULA-FIRMA"
click at [763, 451] on input "Seleccionar Archivo" at bounding box center [754, 458] width 217 height 16
type input "C:\fakepath\TULA-FIRMA.pdf"
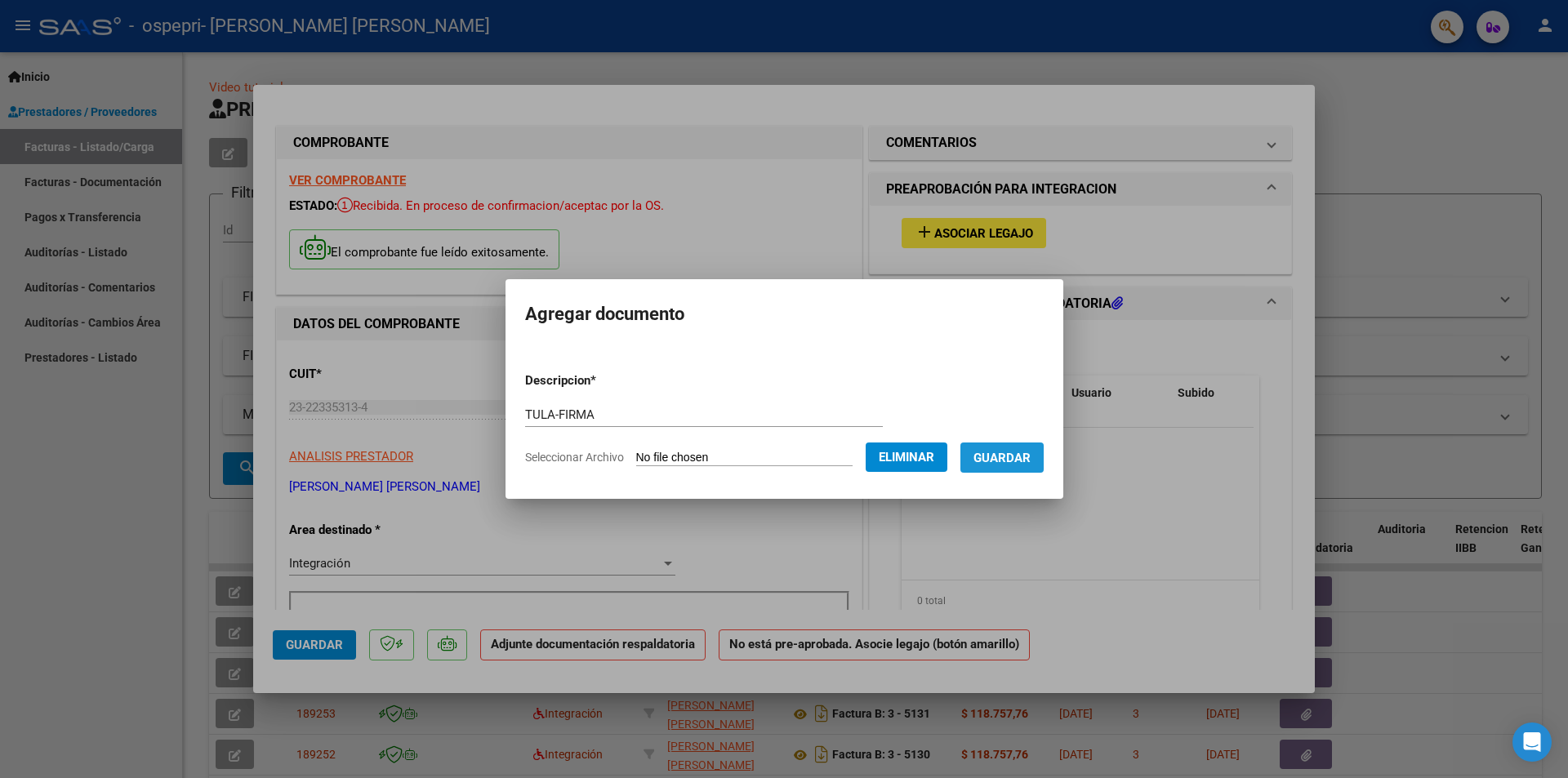
drag, startPoint x: 1013, startPoint y: 460, endPoint x: 1017, endPoint y: 442, distance: 18.4
click at [1014, 458] on span "Guardar" at bounding box center [1002, 458] width 57 height 15
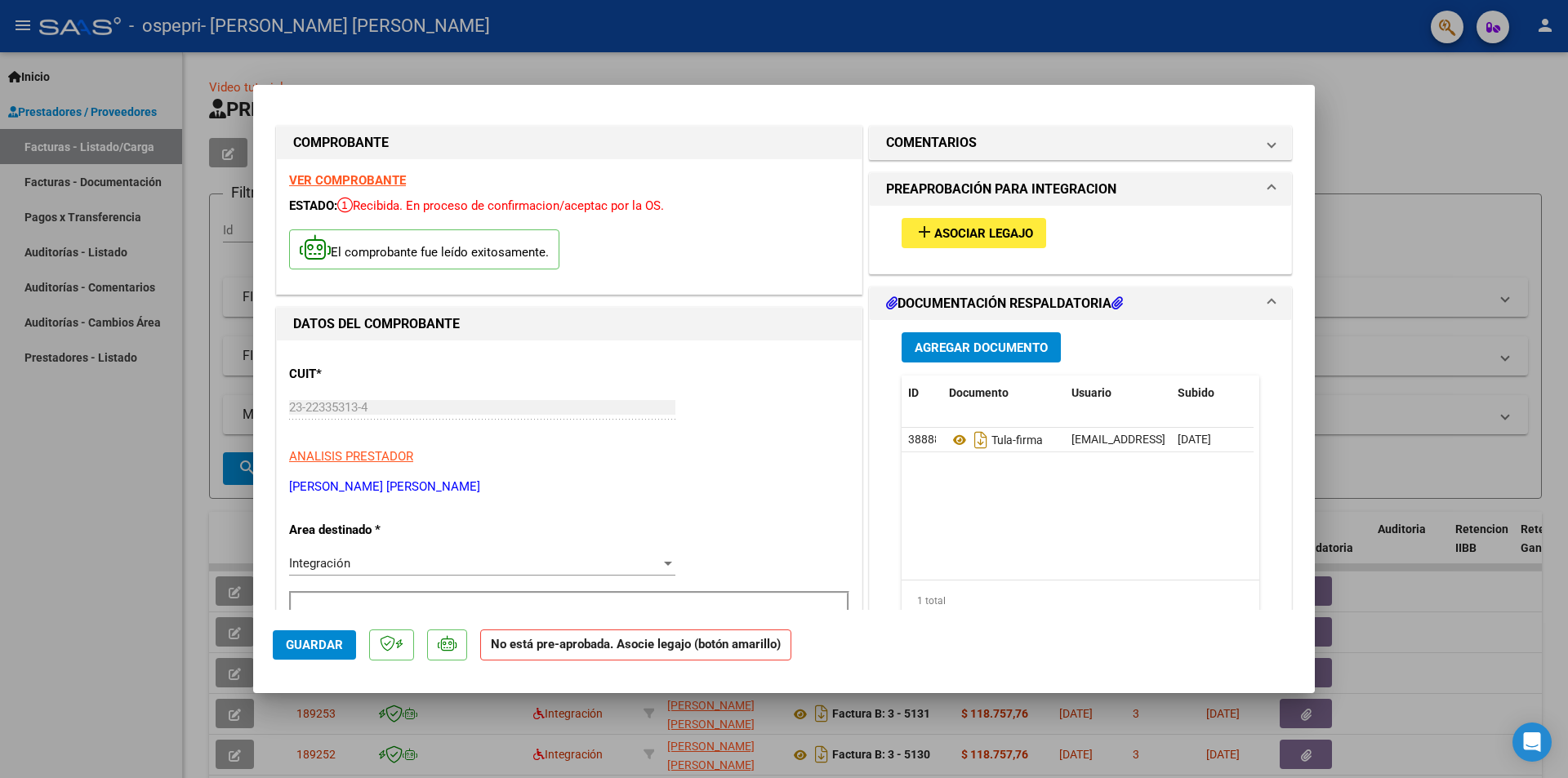
click at [1458, 216] on div at bounding box center [784, 389] width 1568 height 778
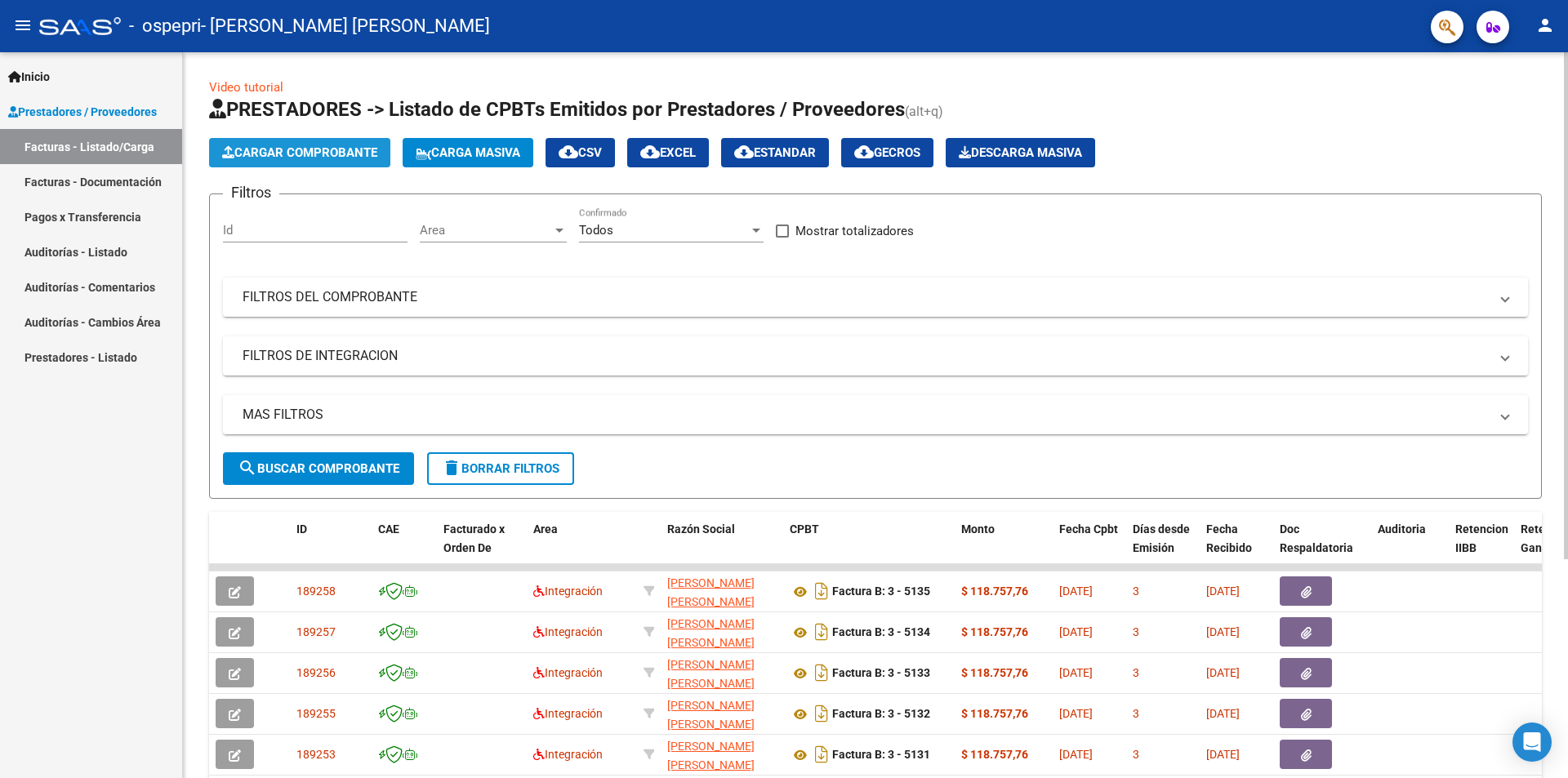
click at [322, 155] on span "Cargar Comprobante" at bounding box center [299, 152] width 155 height 15
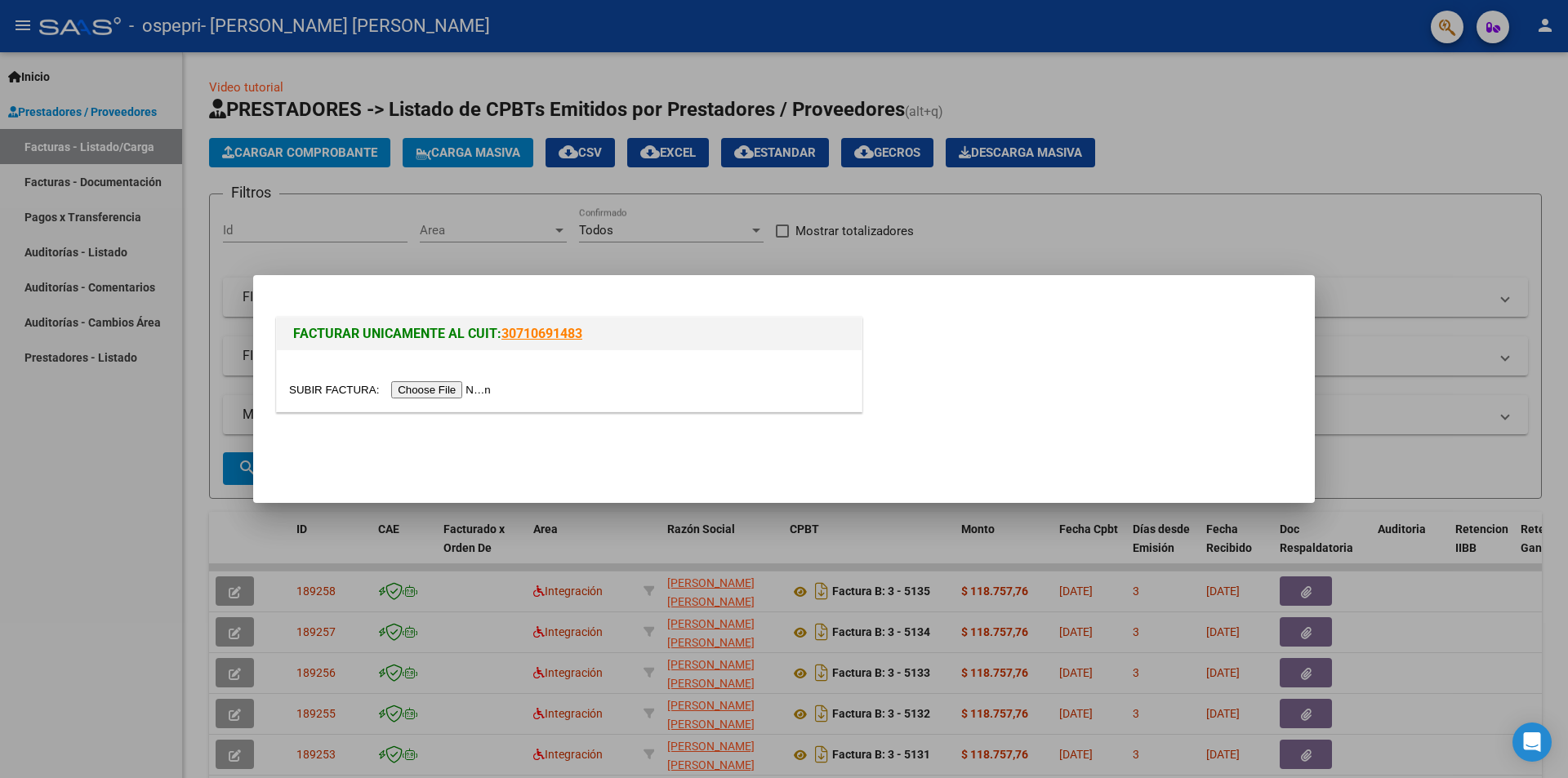
click at [415, 387] on input "file" at bounding box center [393, 389] width 207 height 17
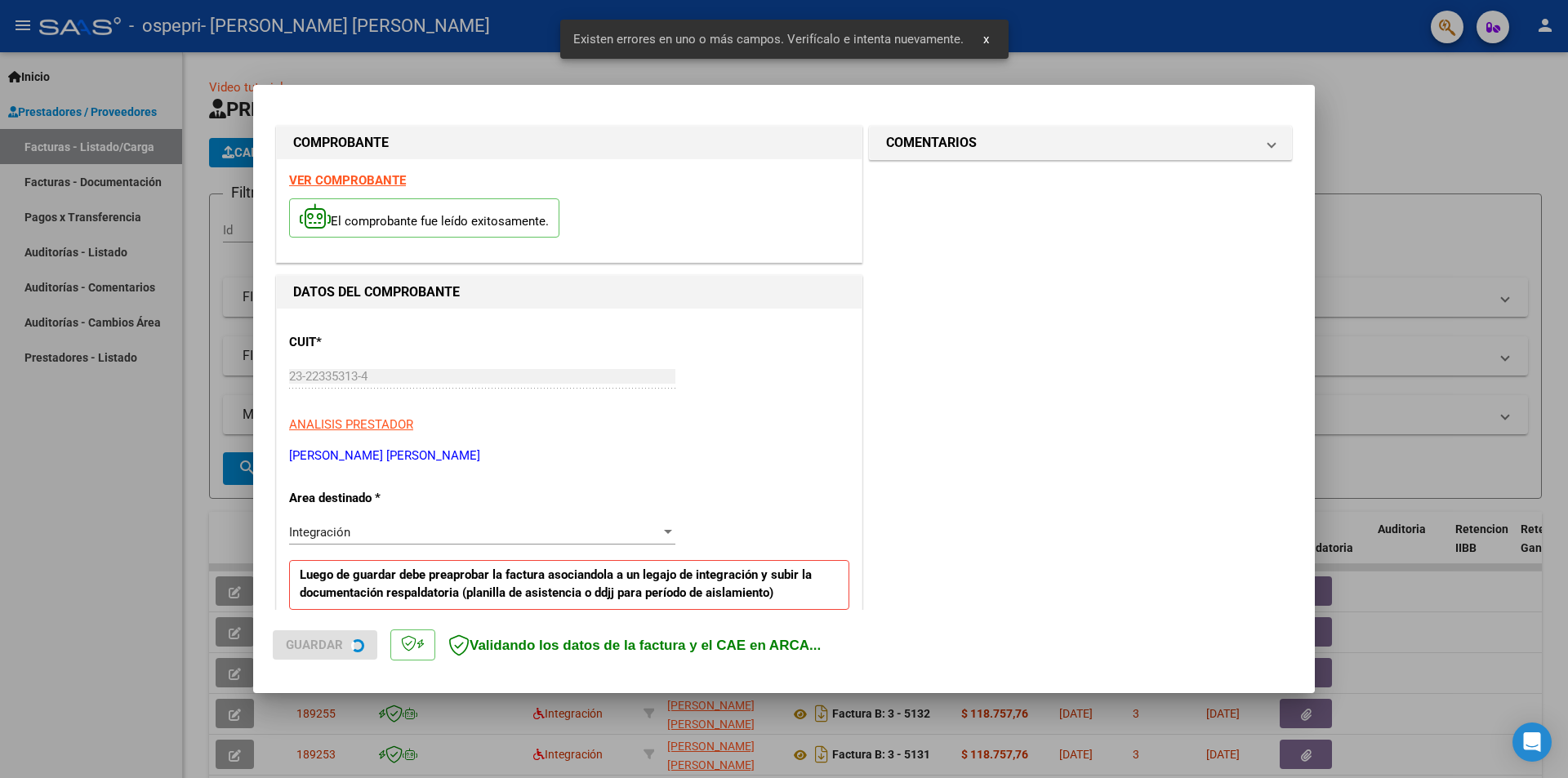
scroll to position [316, 0]
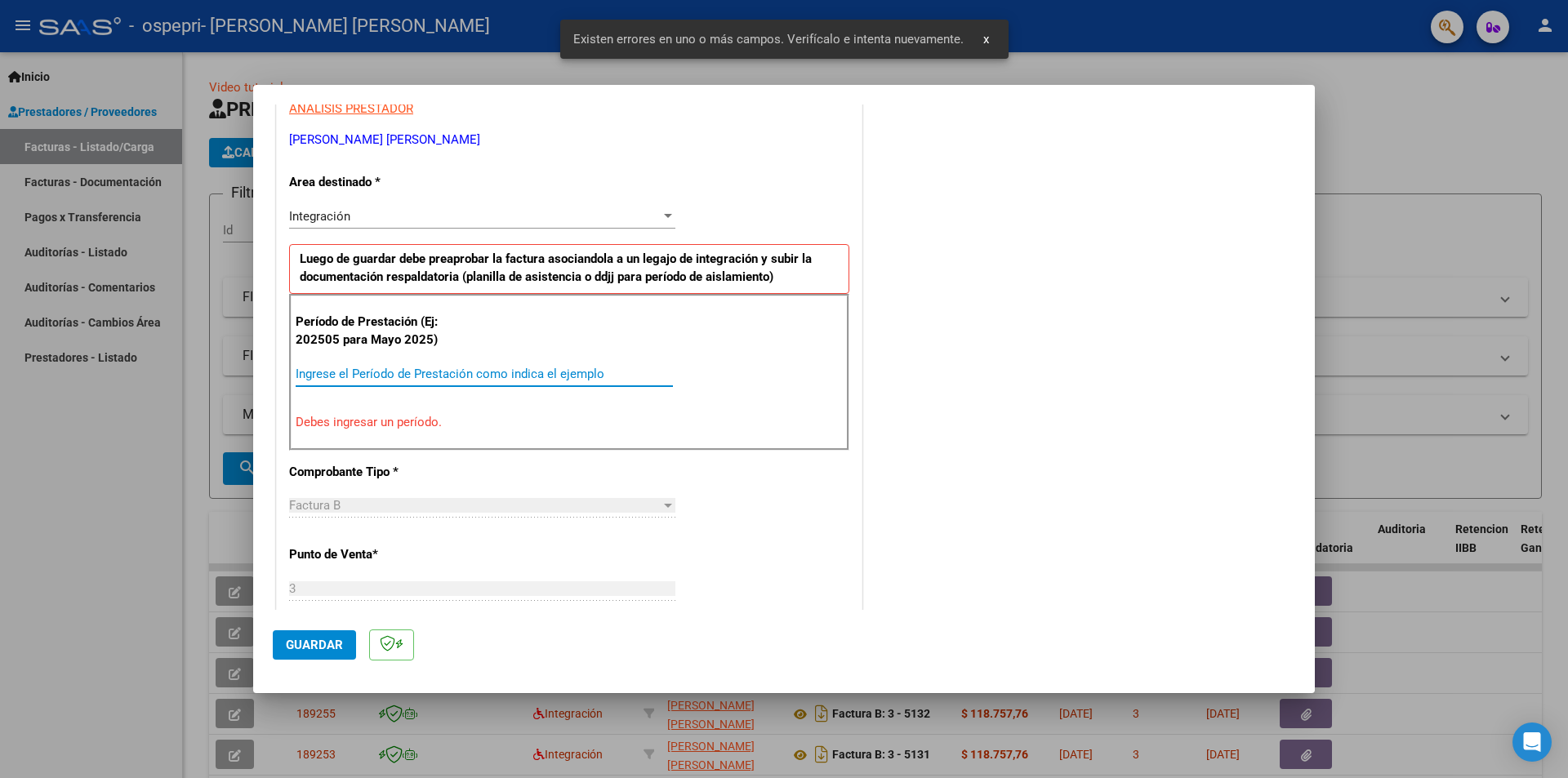
click at [516, 369] on input "Ingrese el Período de Prestación como indica el ejemplo" at bounding box center [485, 374] width 377 height 15
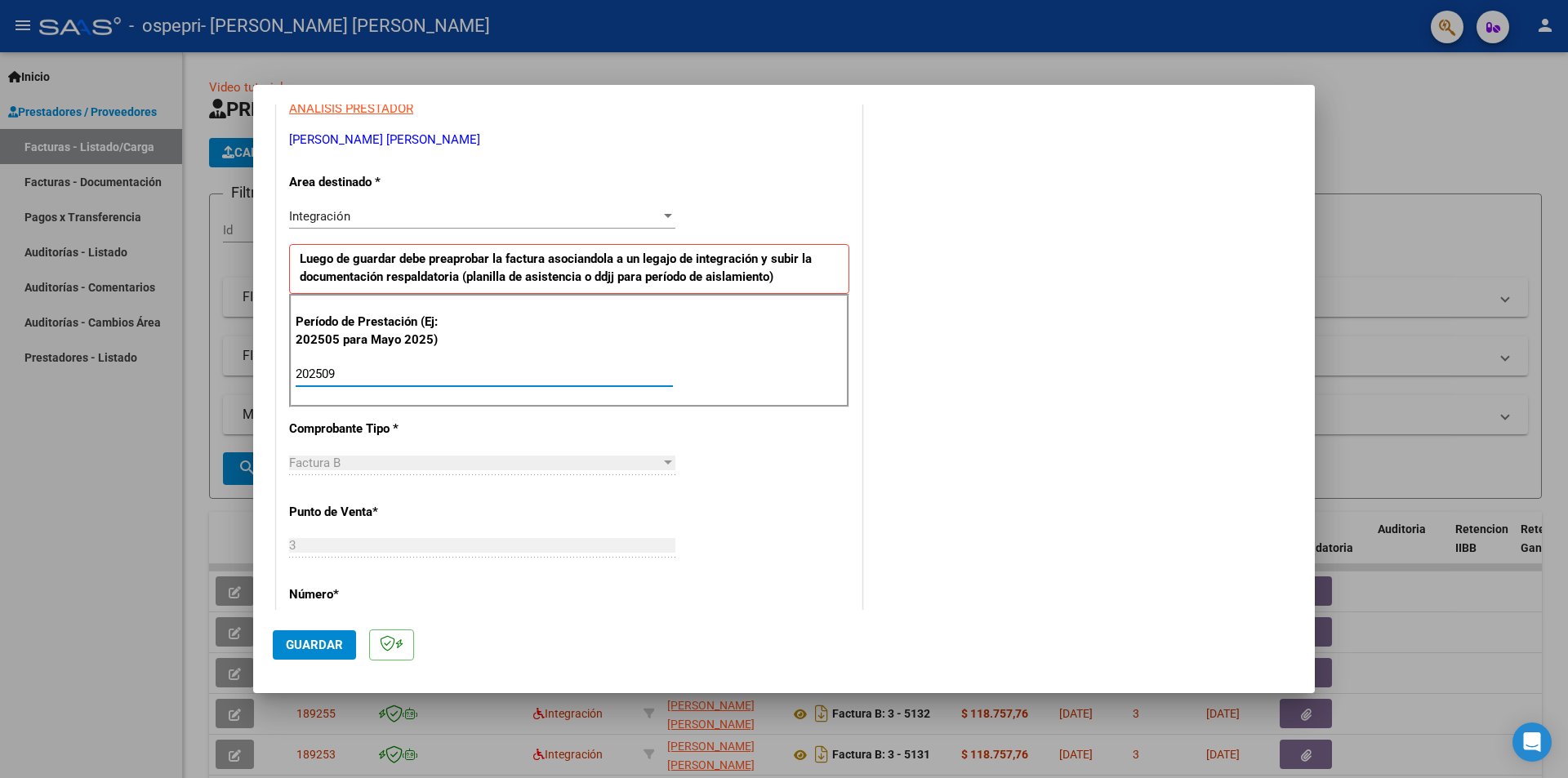
type input "202509"
click at [294, 641] on span "Guardar" at bounding box center [315, 645] width 57 height 15
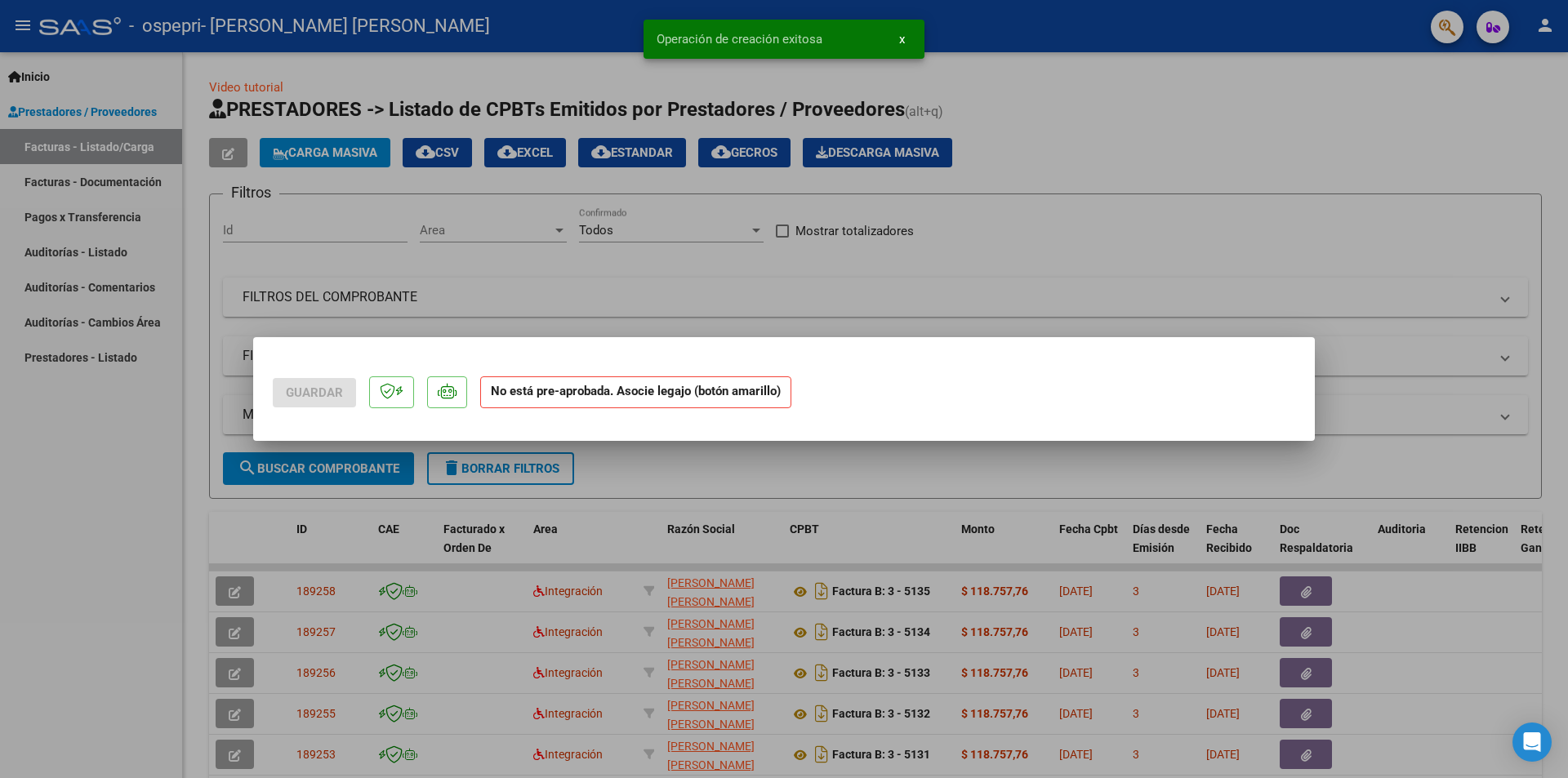
scroll to position [0, 0]
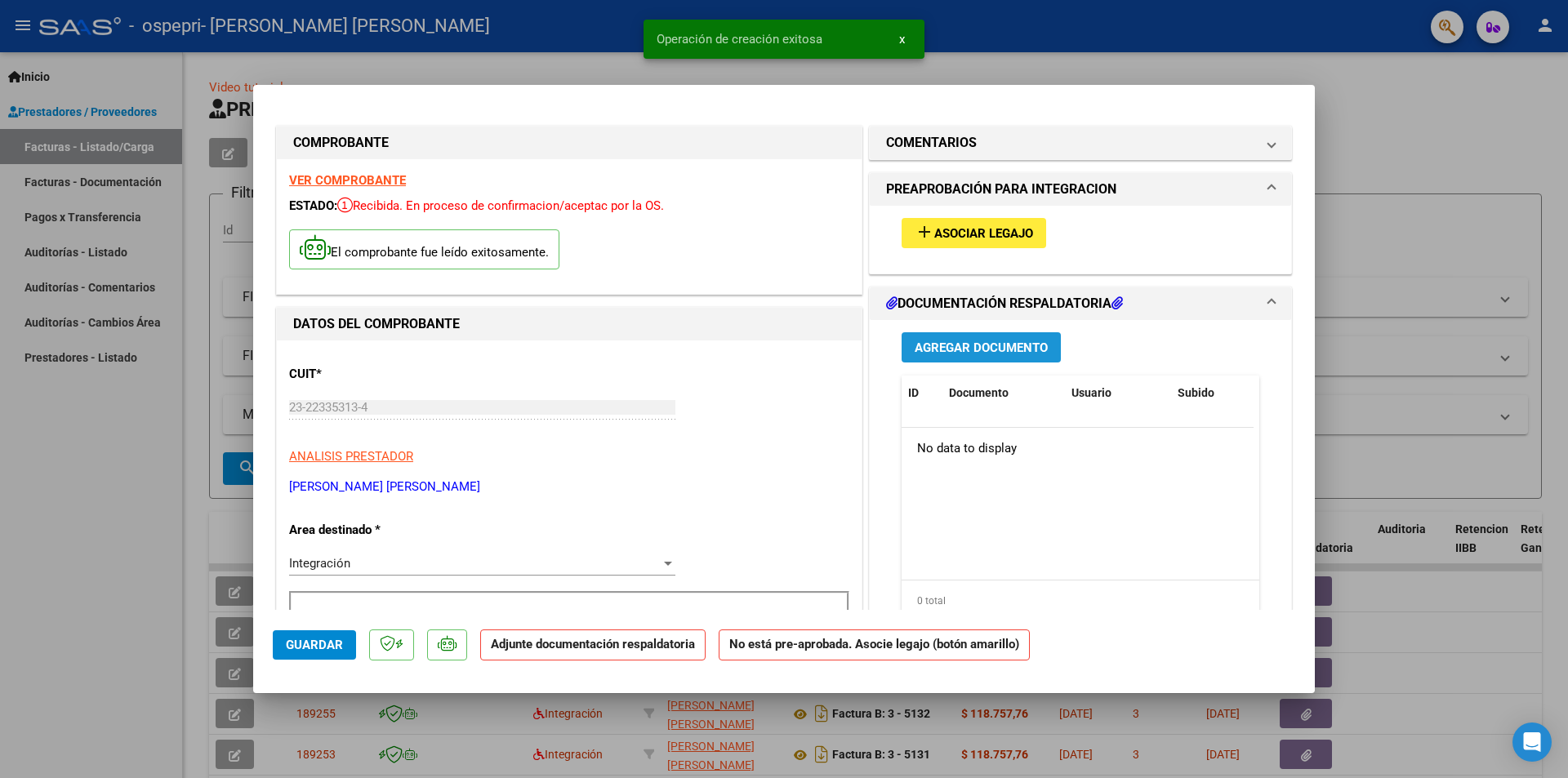
click at [959, 346] on span "Agregar Documento" at bounding box center [981, 348] width 133 height 15
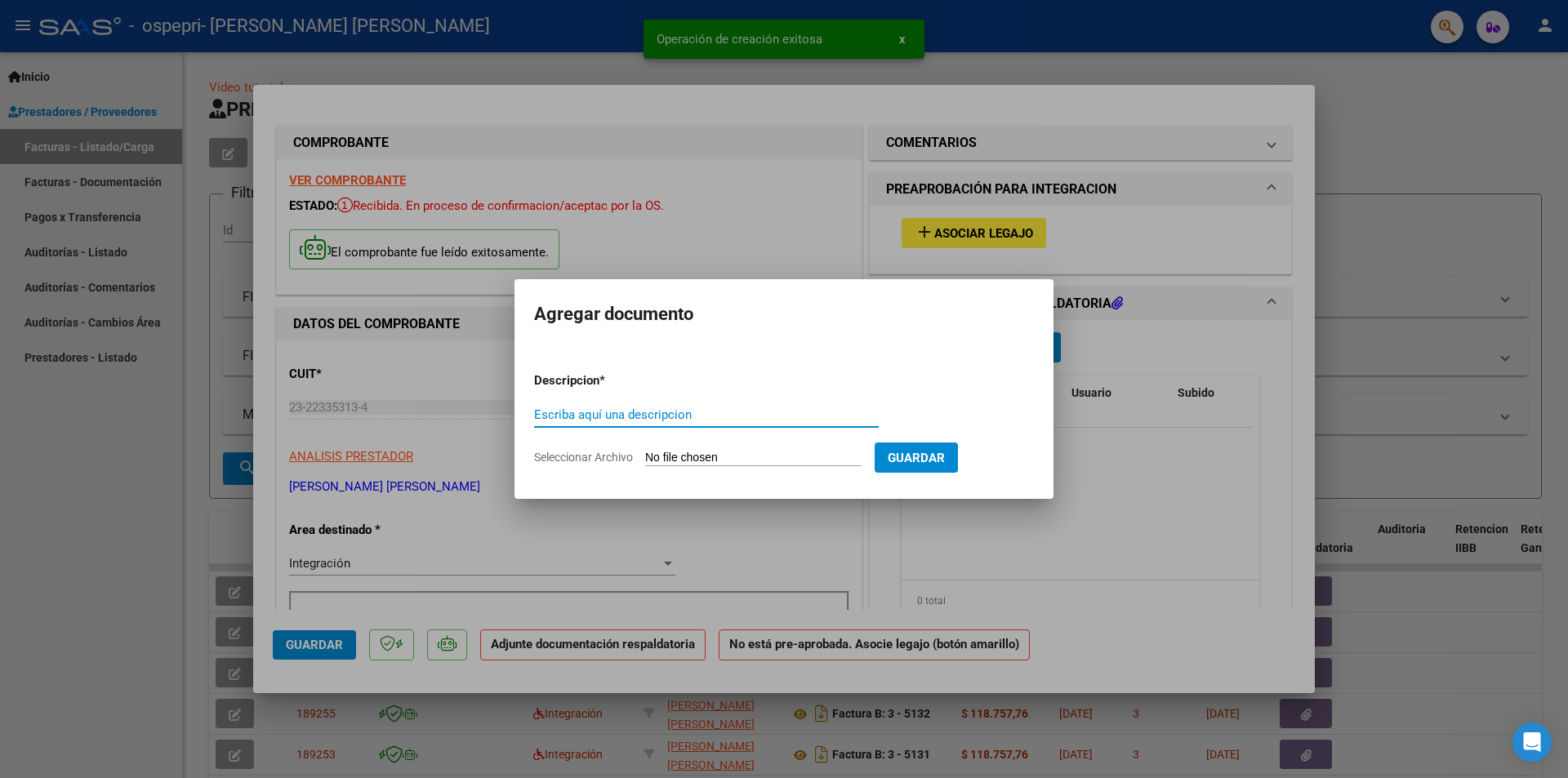
click at [737, 415] on input "Escriba aquí una descripcion" at bounding box center [706, 415] width 344 height 15
type input "[PERSON_NAME]-FIRMA"
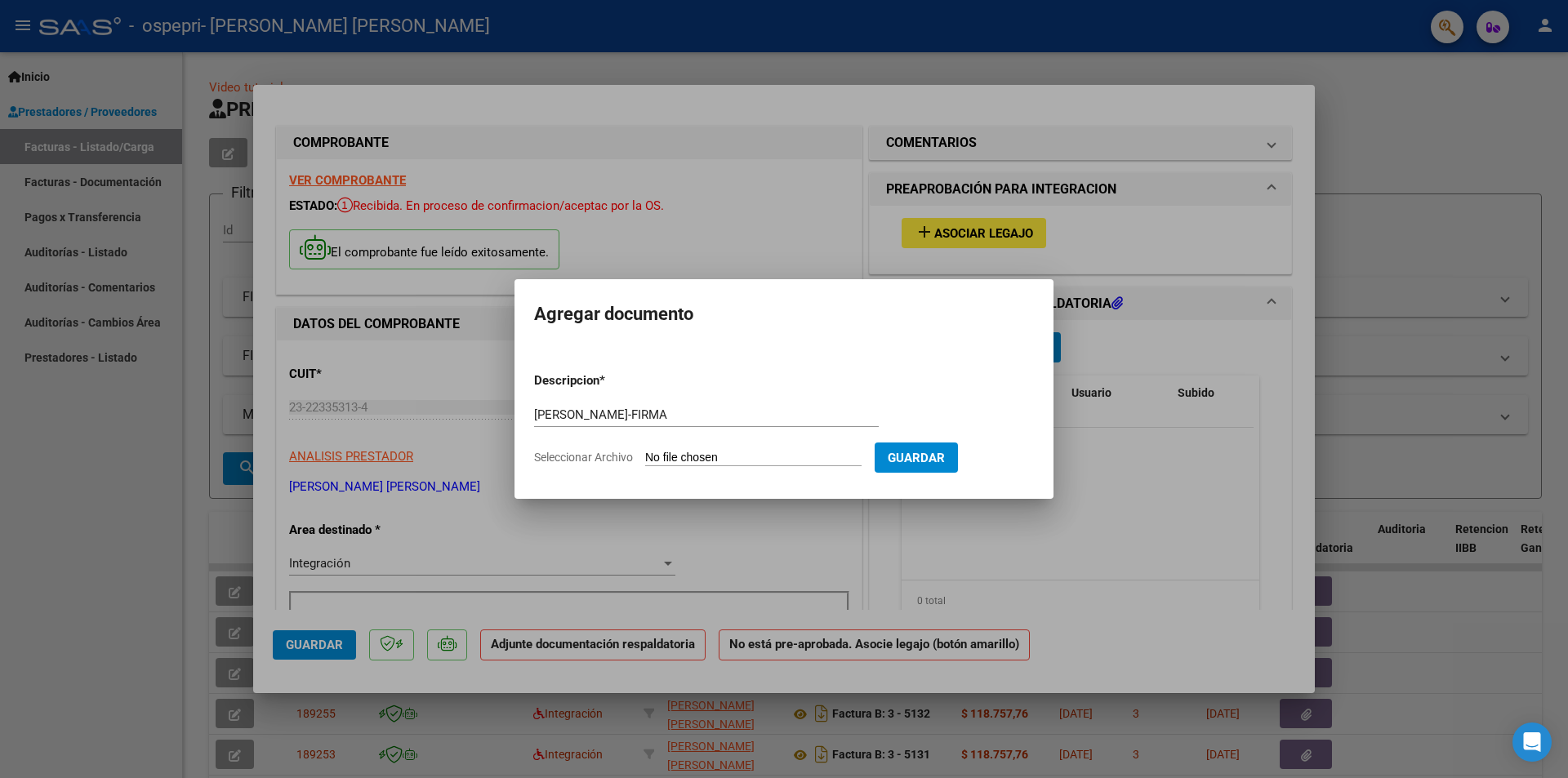
click at [742, 451] on input "Seleccionar Archivo" at bounding box center [754, 458] width 217 height 16
type input "C:\fakepath\[PERSON_NAME]-FIRMA.pdf"
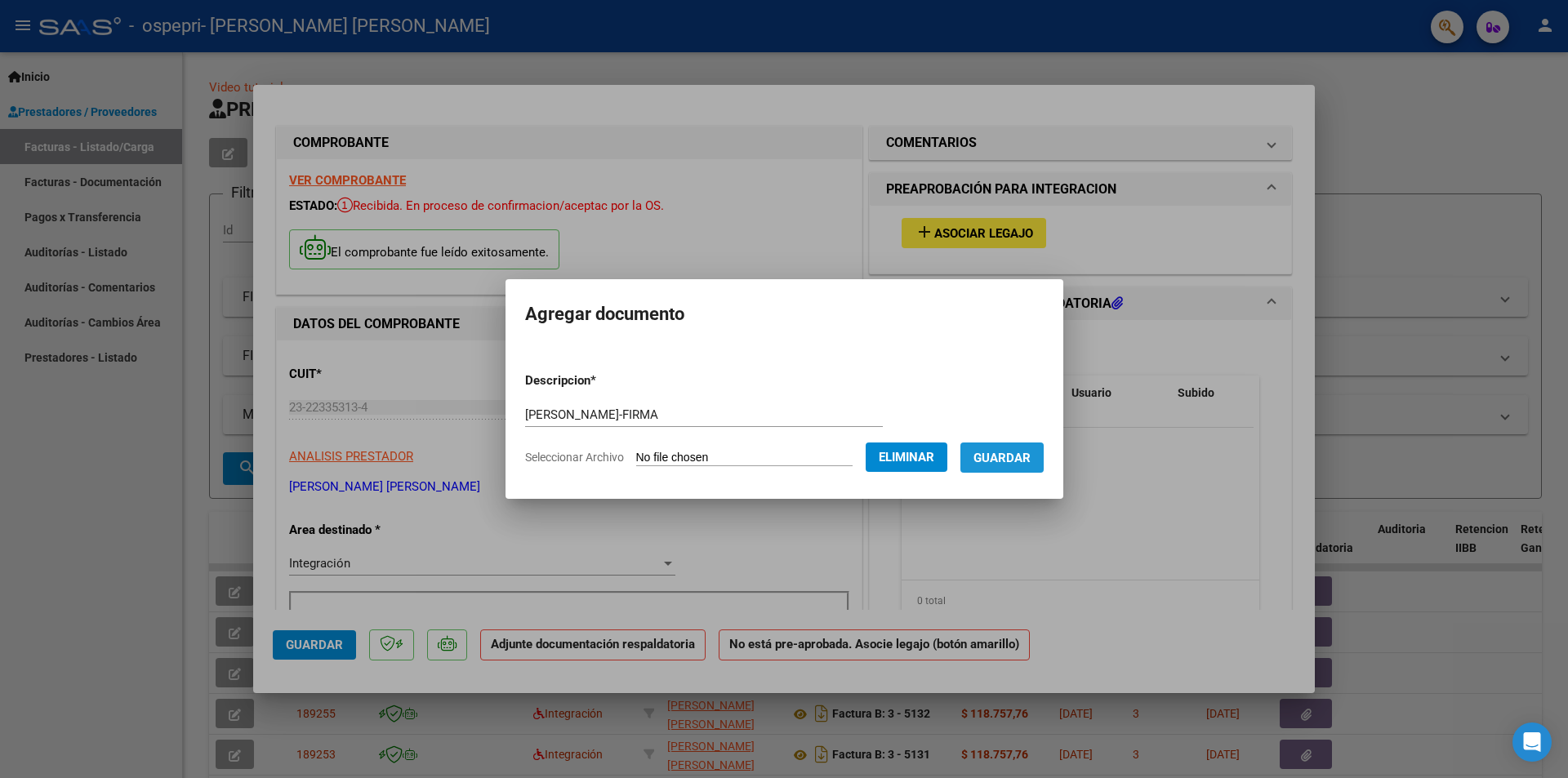
click at [1021, 458] on span "Guardar" at bounding box center [1002, 458] width 57 height 15
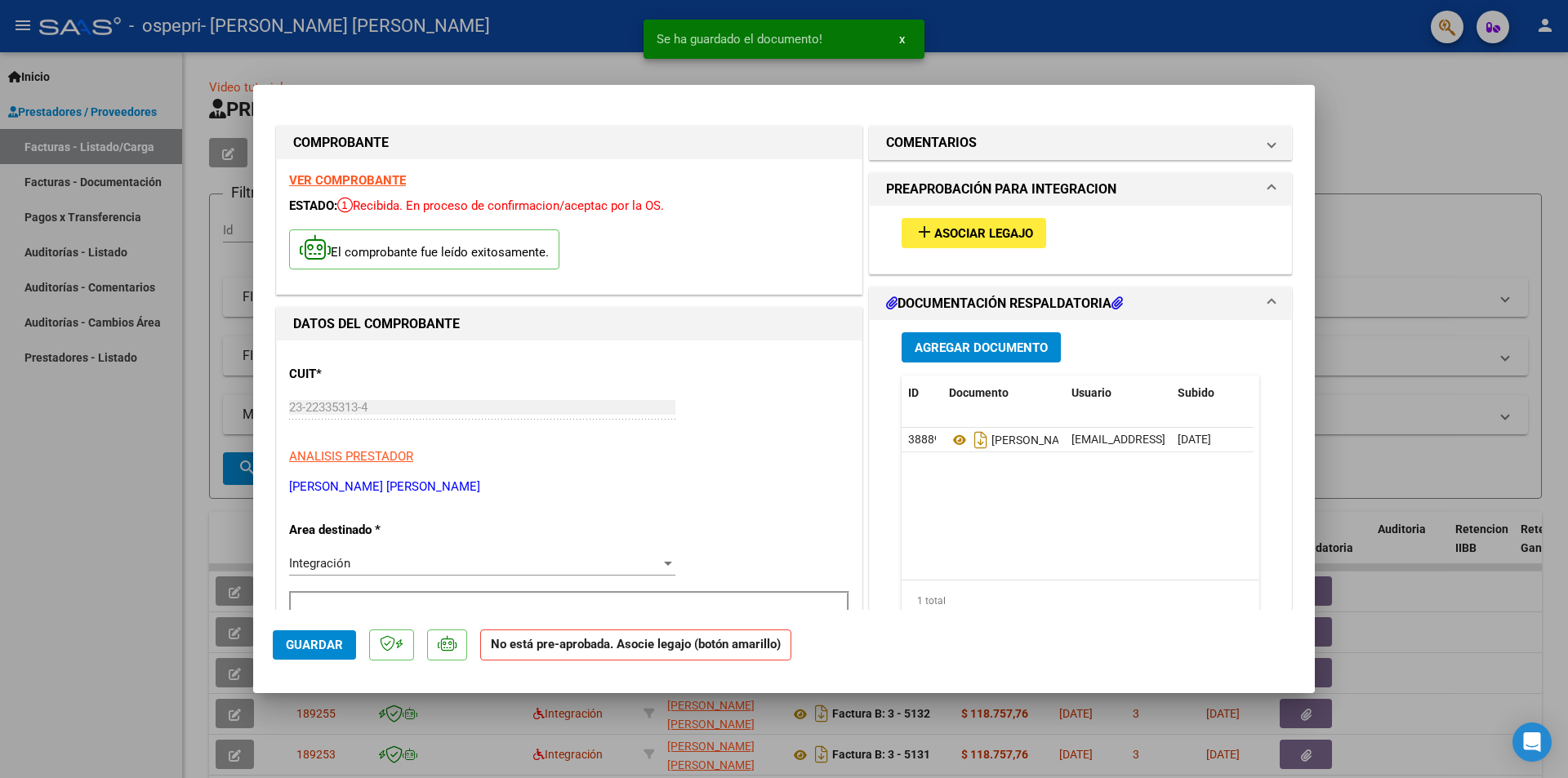
click at [1397, 180] on div at bounding box center [784, 389] width 1568 height 778
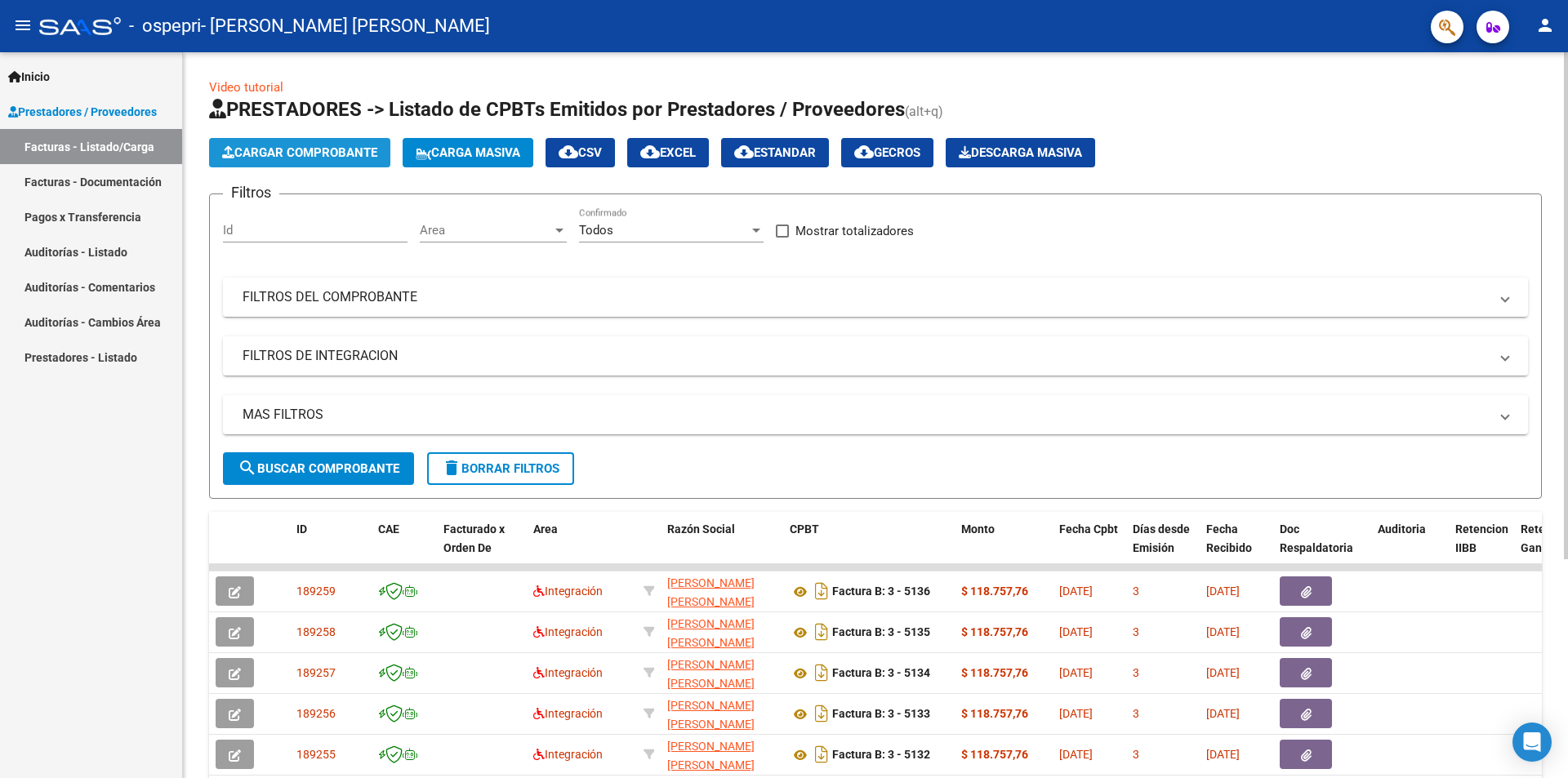
click at [313, 152] on span "Cargar Comprobante" at bounding box center [299, 152] width 155 height 15
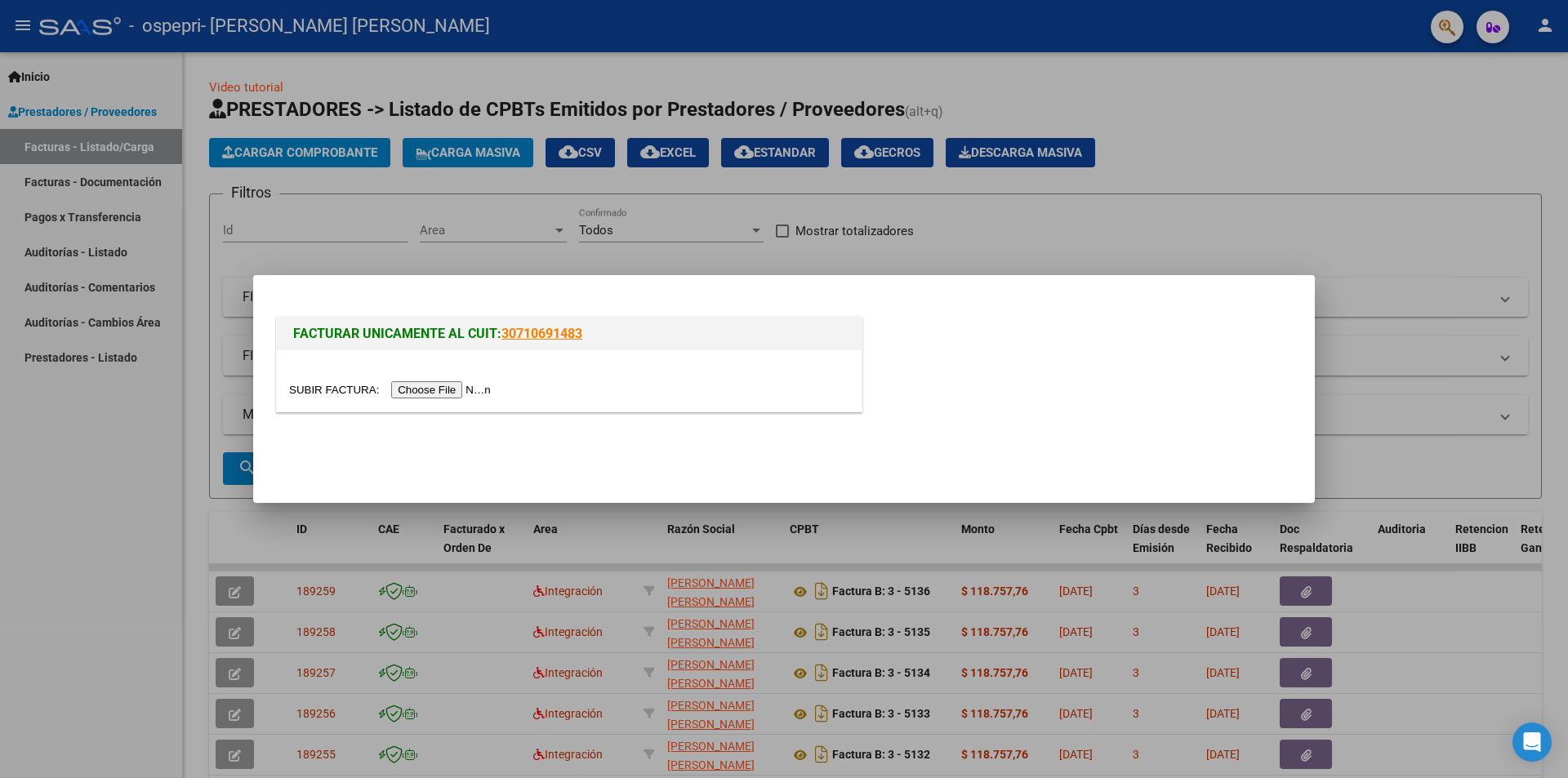
click at [410, 388] on input "file" at bounding box center [393, 389] width 207 height 17
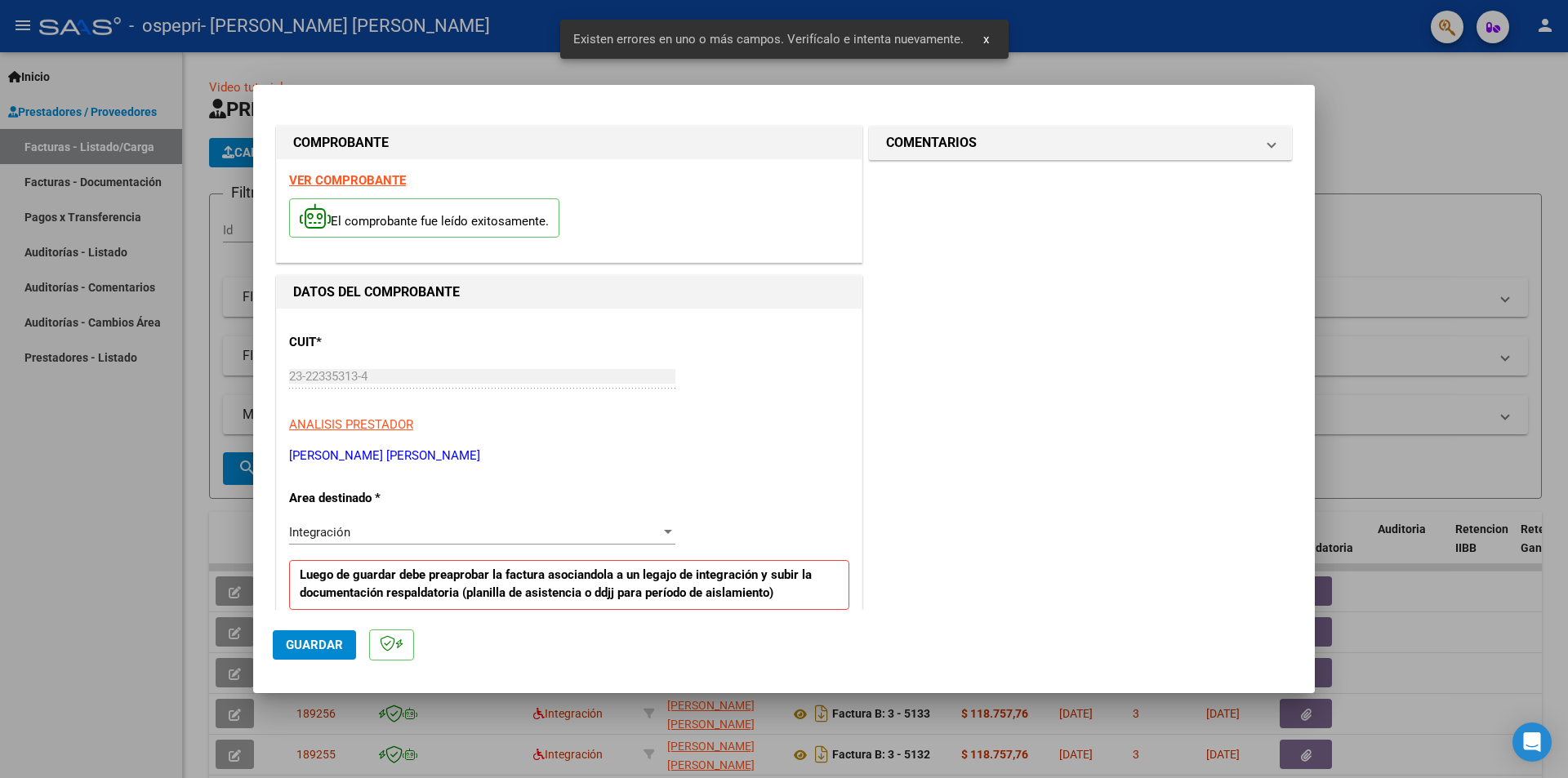
scroll to position [398, 0]
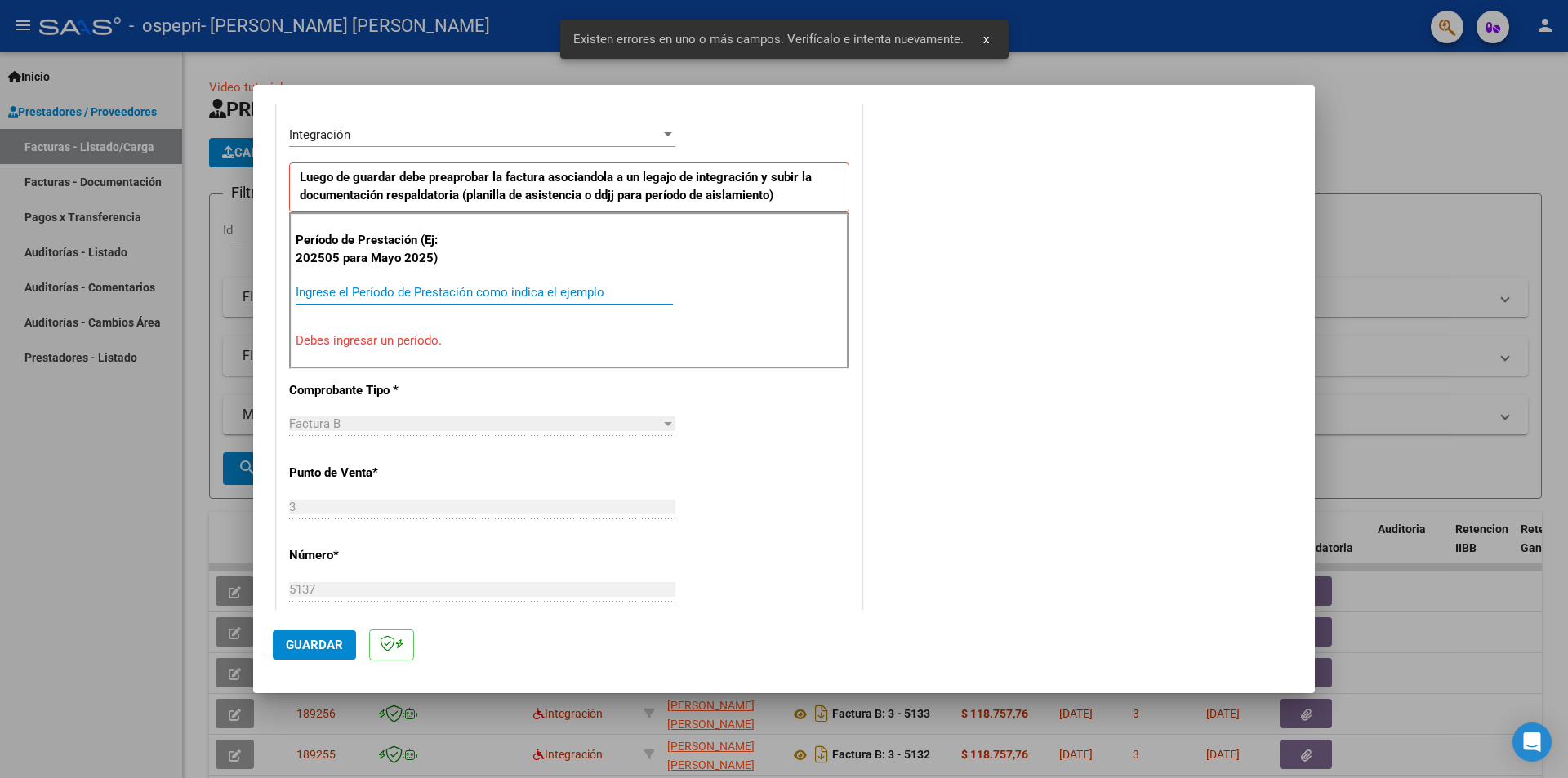
click at [523, 292] on input "Ingrese el Período de Prestación como indica el ejemplo" at bounding box center [485, 293] width 377 height 15
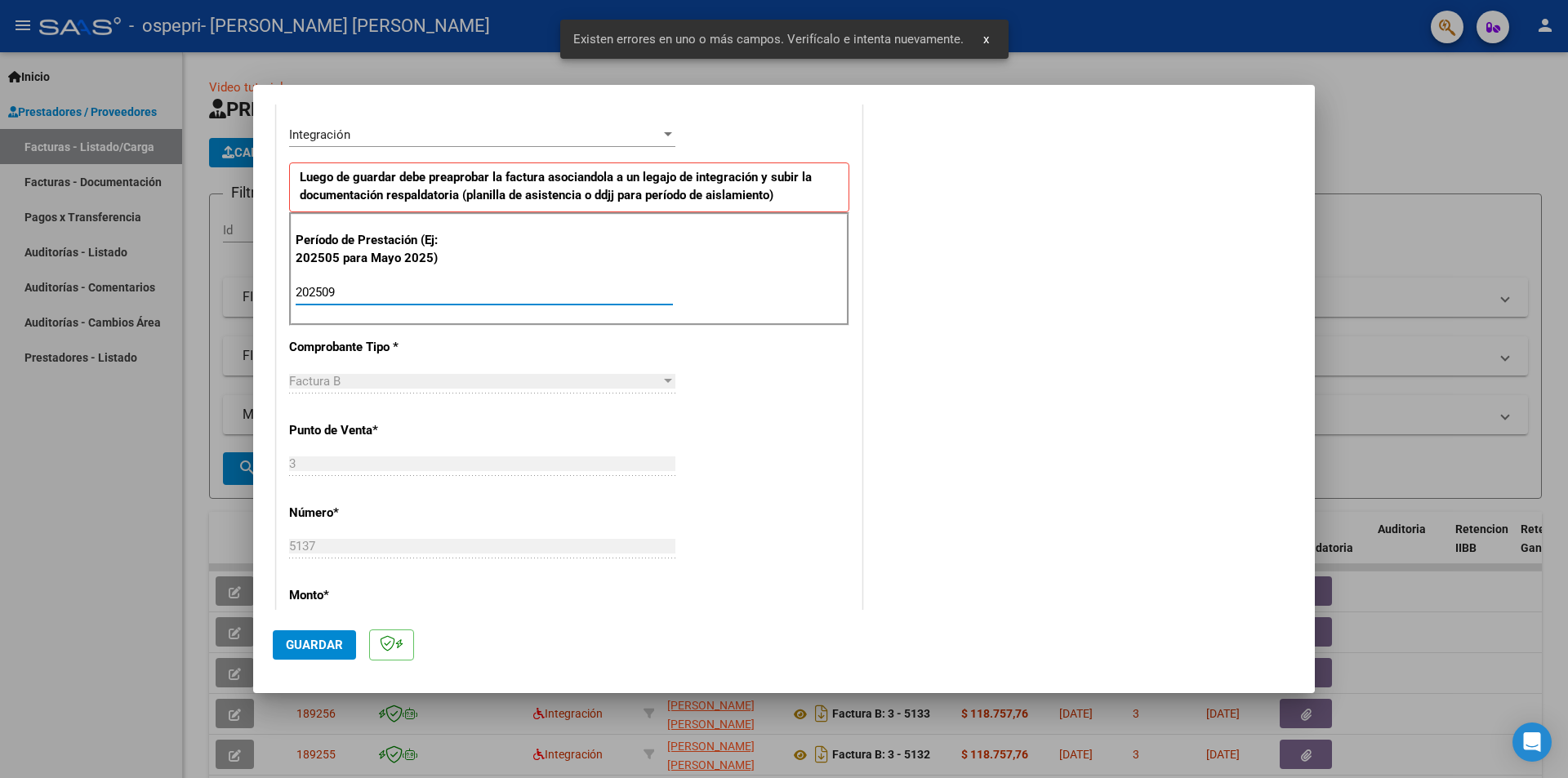
type input "202509"
click at [329, 643] on span "Guardar" at bounding box center [315, 645] width 57 height 15
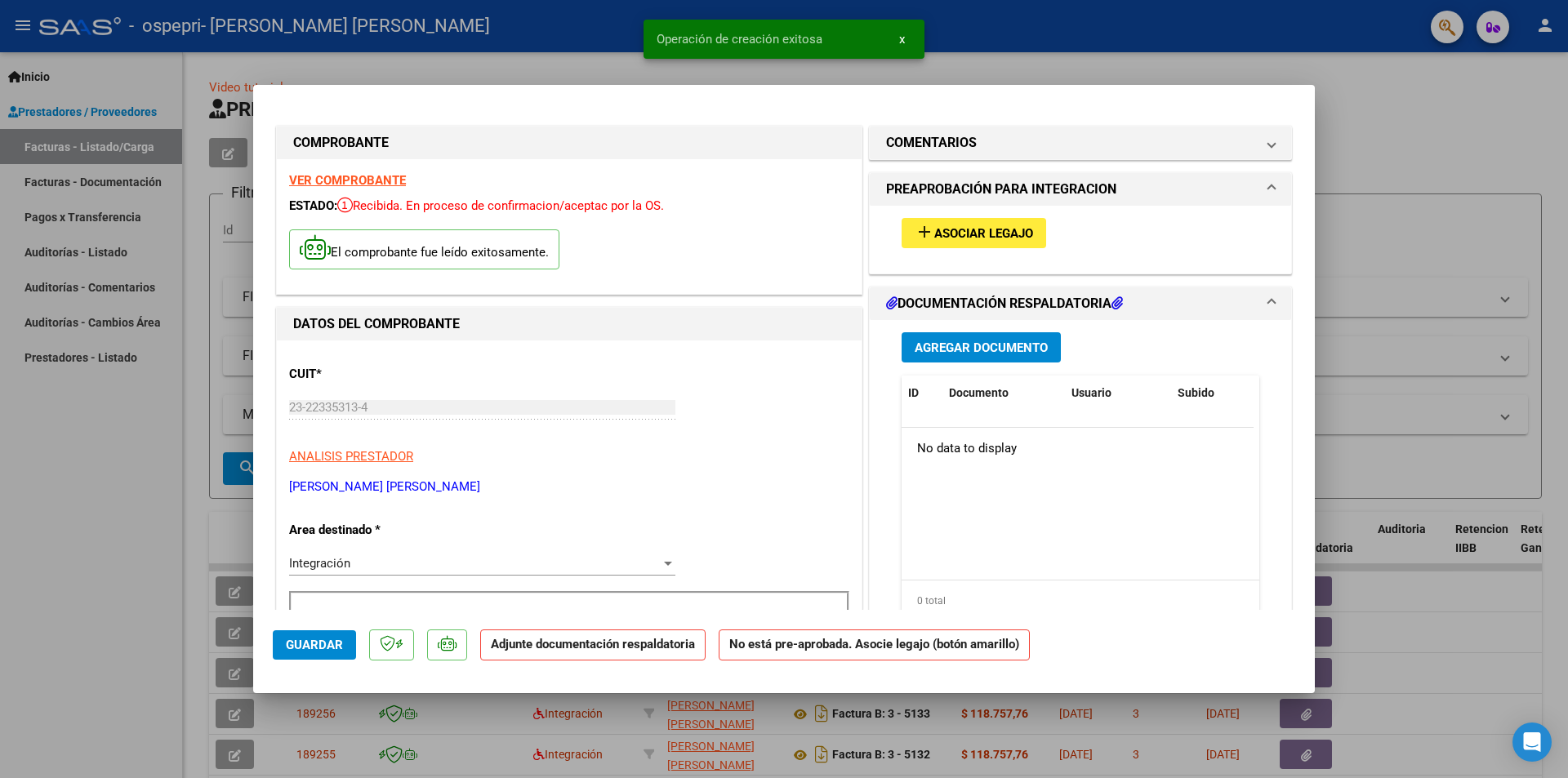
click at [949, 352] on span "Agregar Documento" at bounding box center [981, 348] width 133 height 15
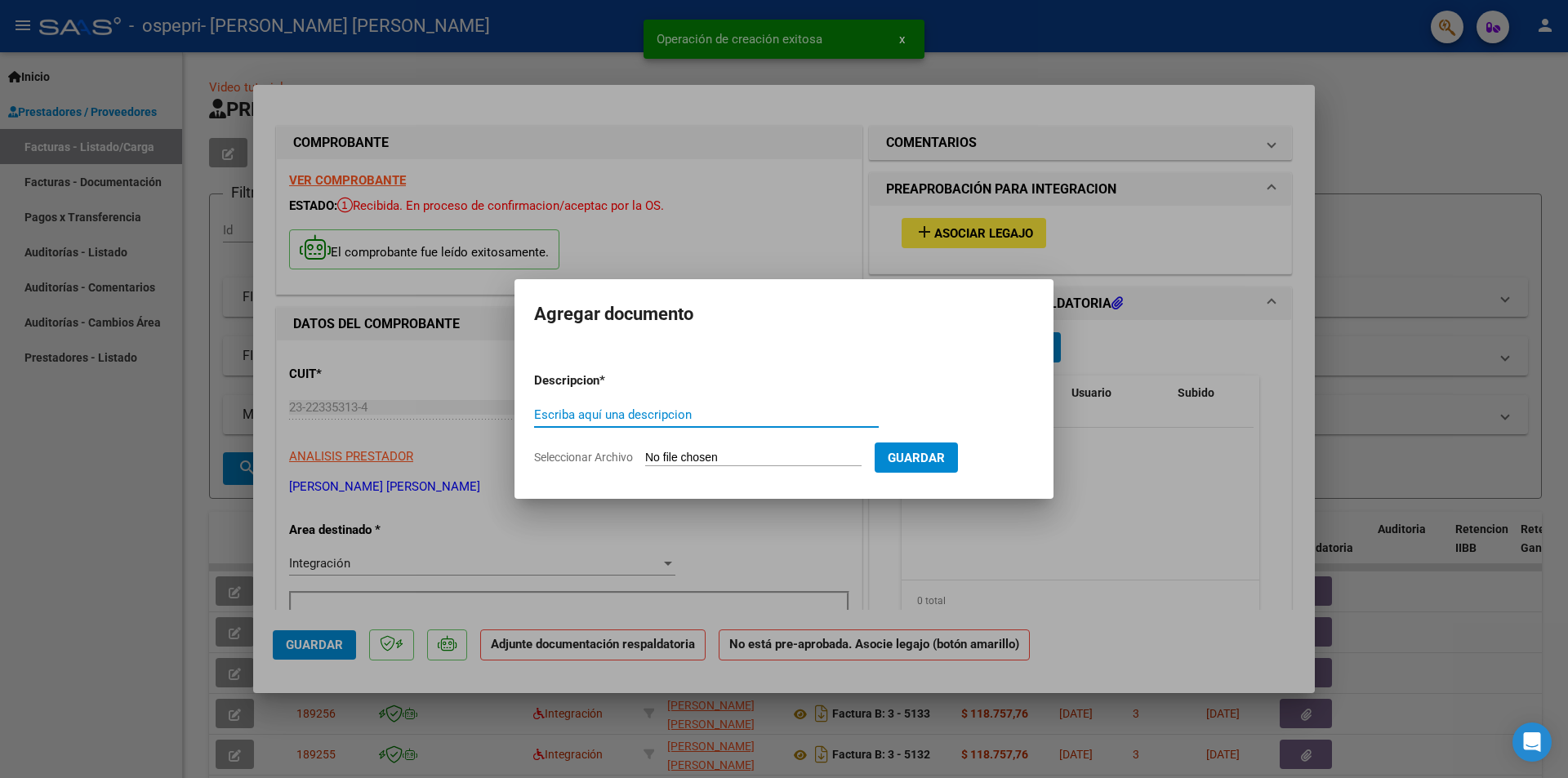
click at [766, 411] on input "Escriba aquí una descripcion" at bounding box center [706, 415] width 344 height 15
type input "ZERDA-FIRMA"
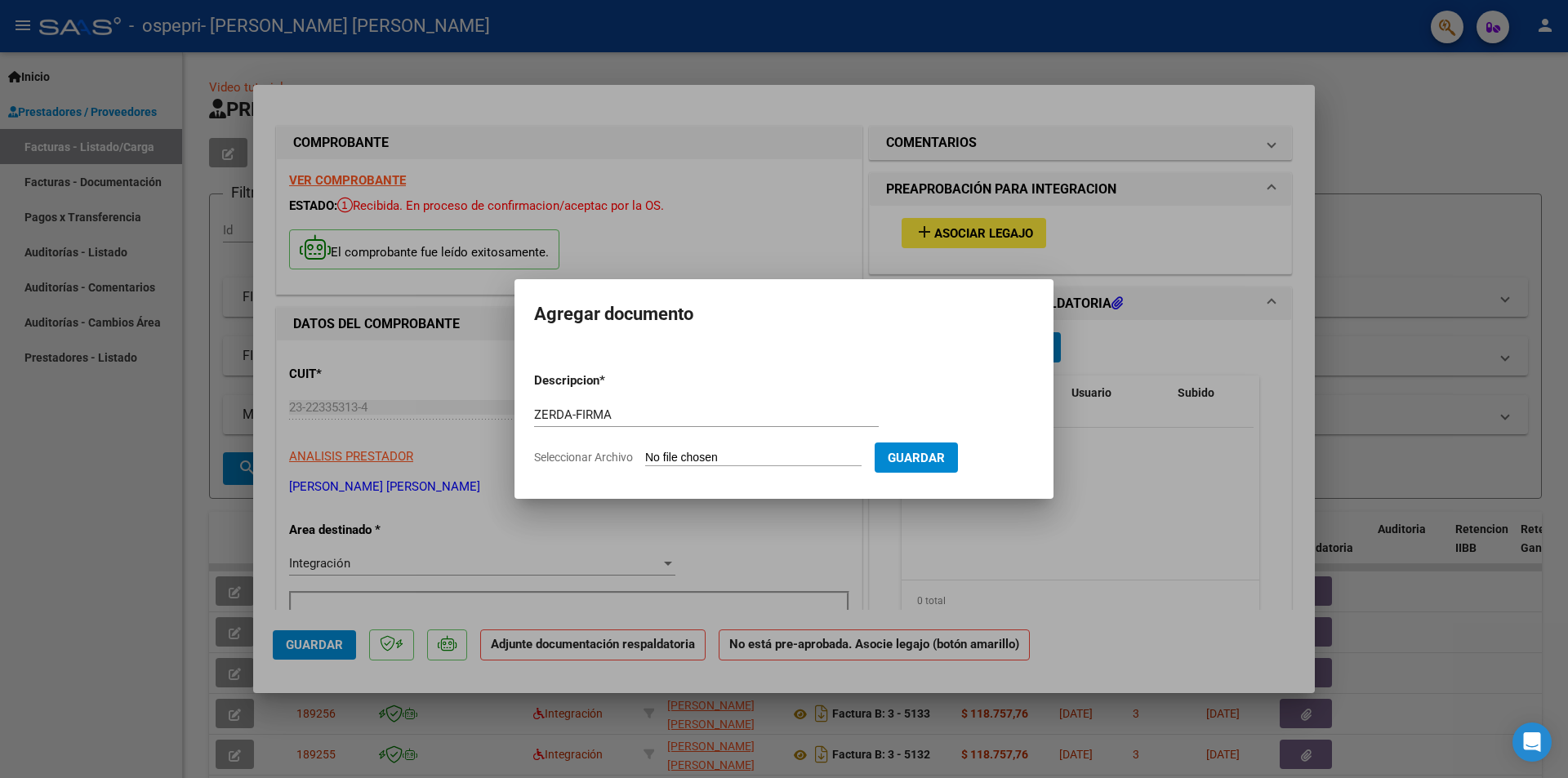
click at [713, 453] on input "Seleccionar Archivo" at bounding box center [754, 458] width 217 height 16
type input "C:\fakepath\ZERDA-FIRMA.pdf"
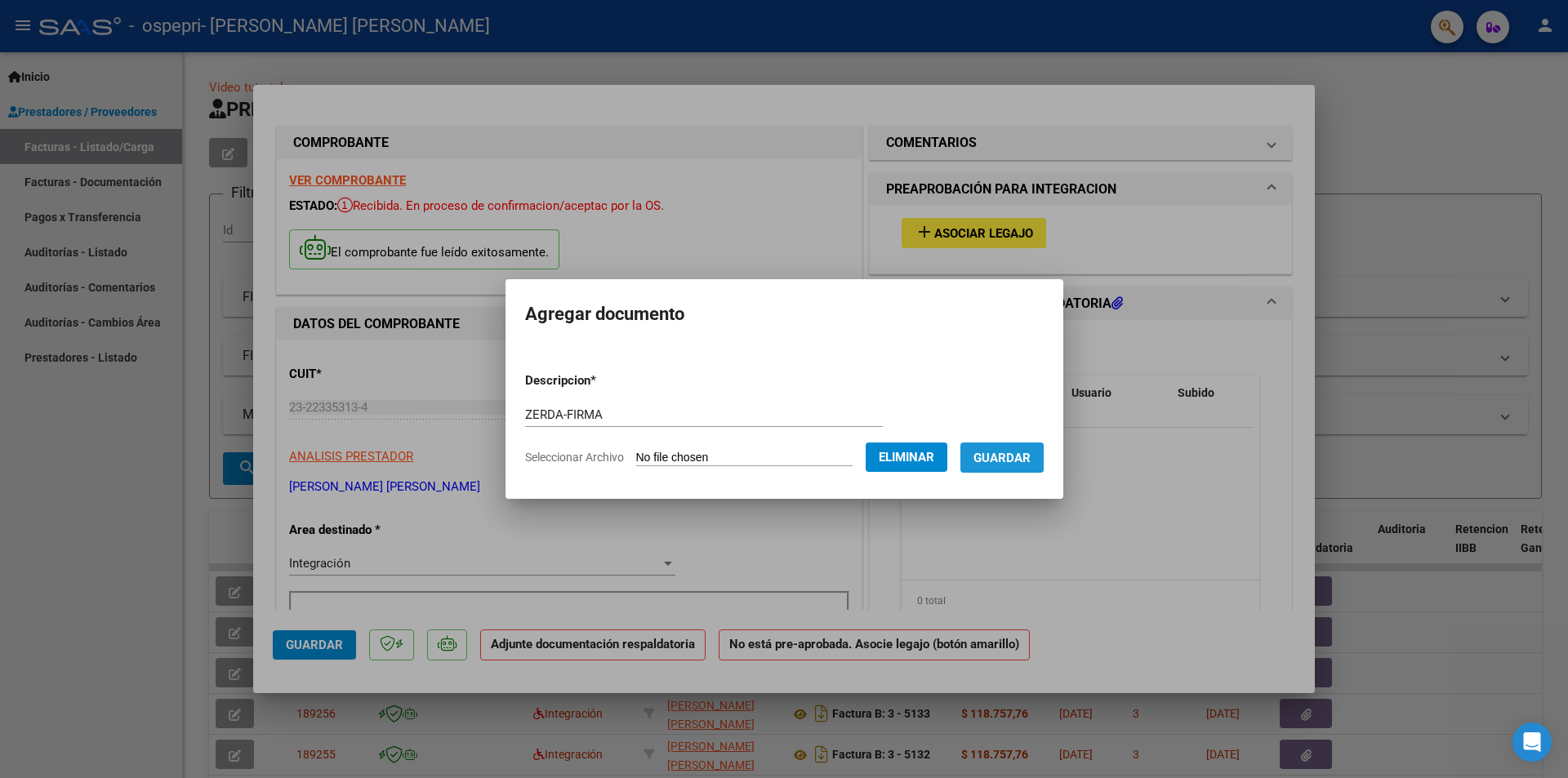
click at [1018, 457] on span "Guardar" at bounding box center [1002, 458] width 57 height 15
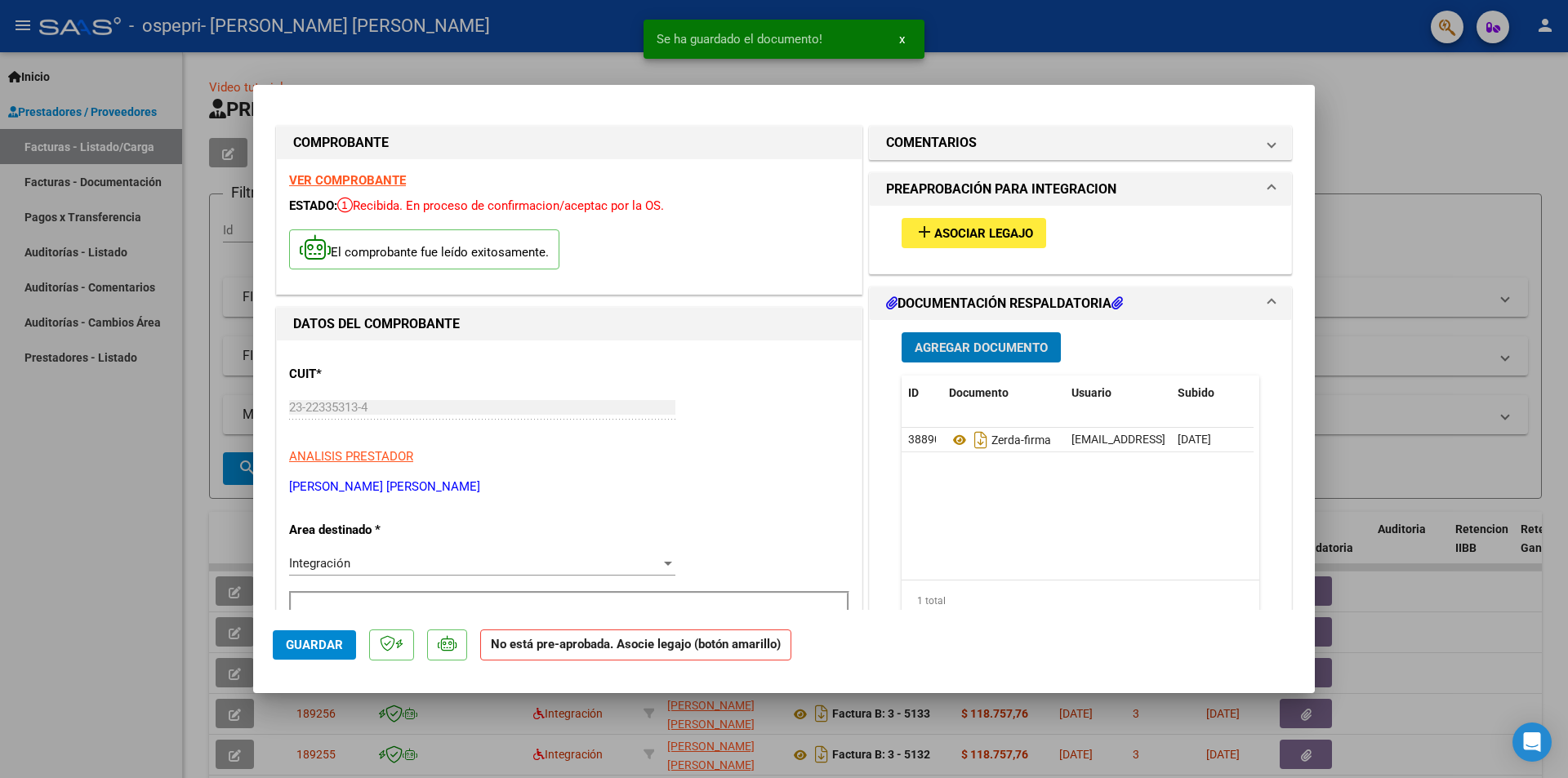
click at [1465, 234] on div at bounding box center [784, 389] width 1568 height 778
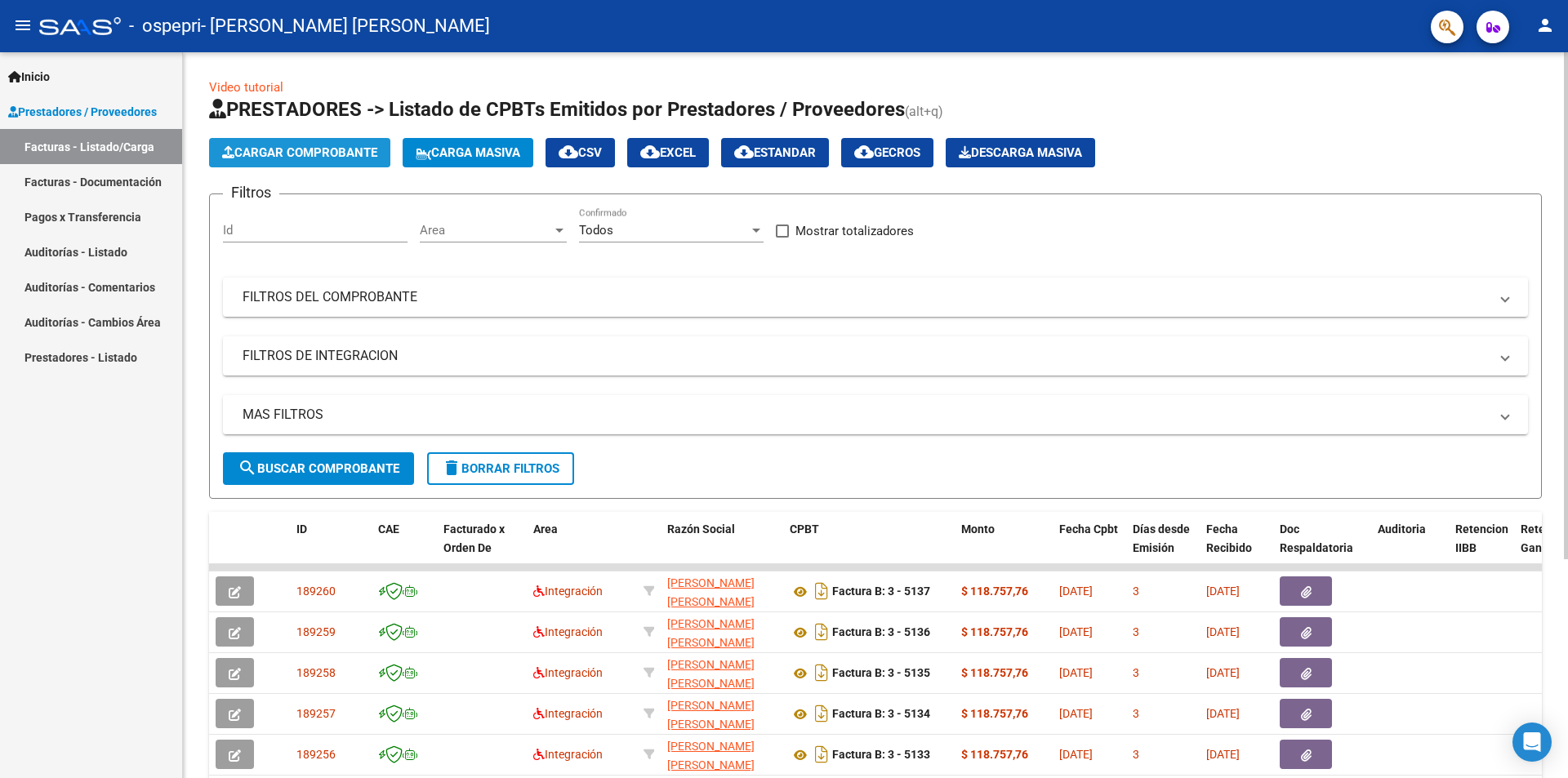
click at [345, 148] on span "Cargar Comprobante" at bounding box center [299, 152] width 155 height 15
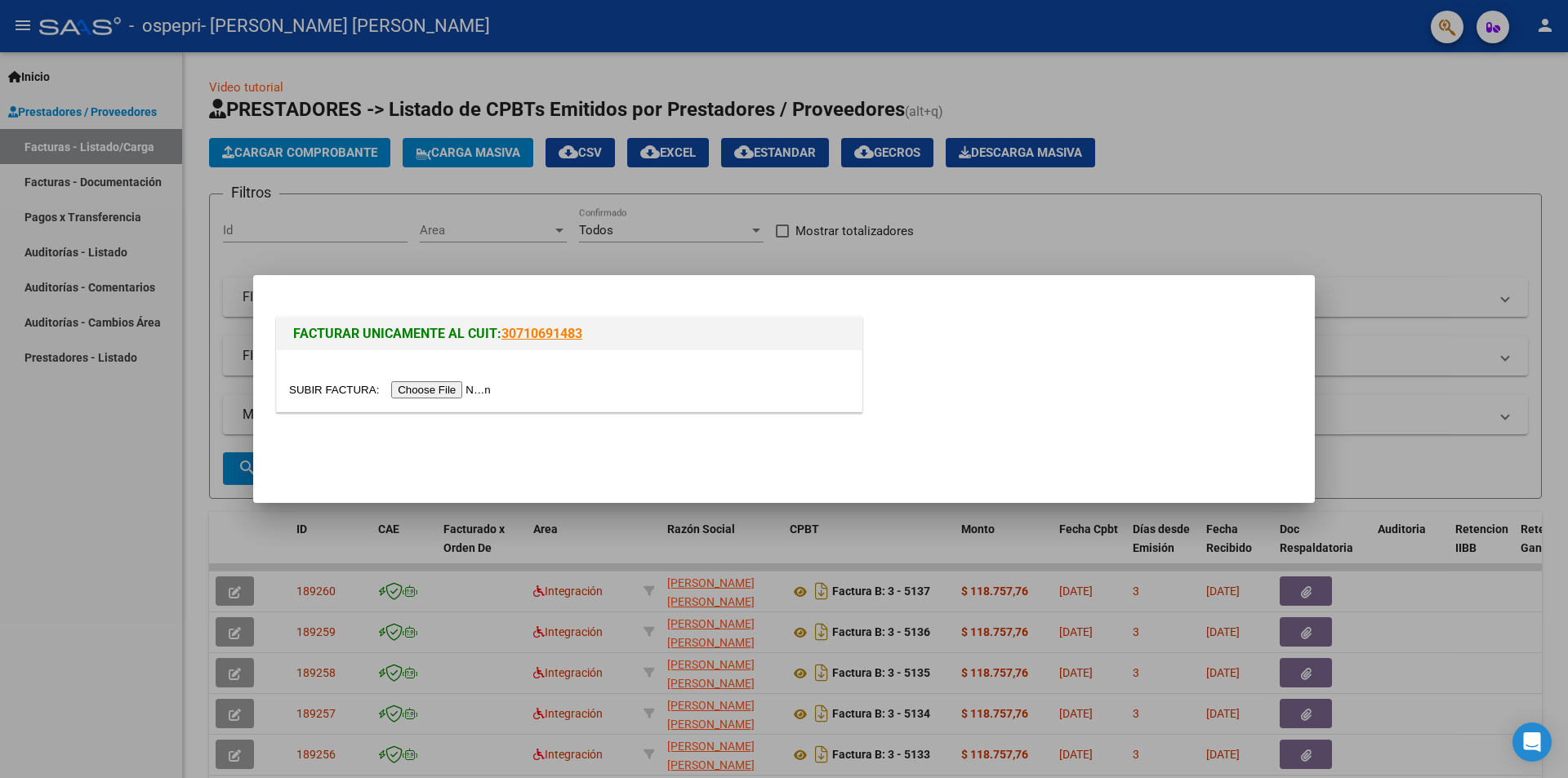
click at [449, 390] on input "file" at bounding box center [393, 389] width 207 height 17
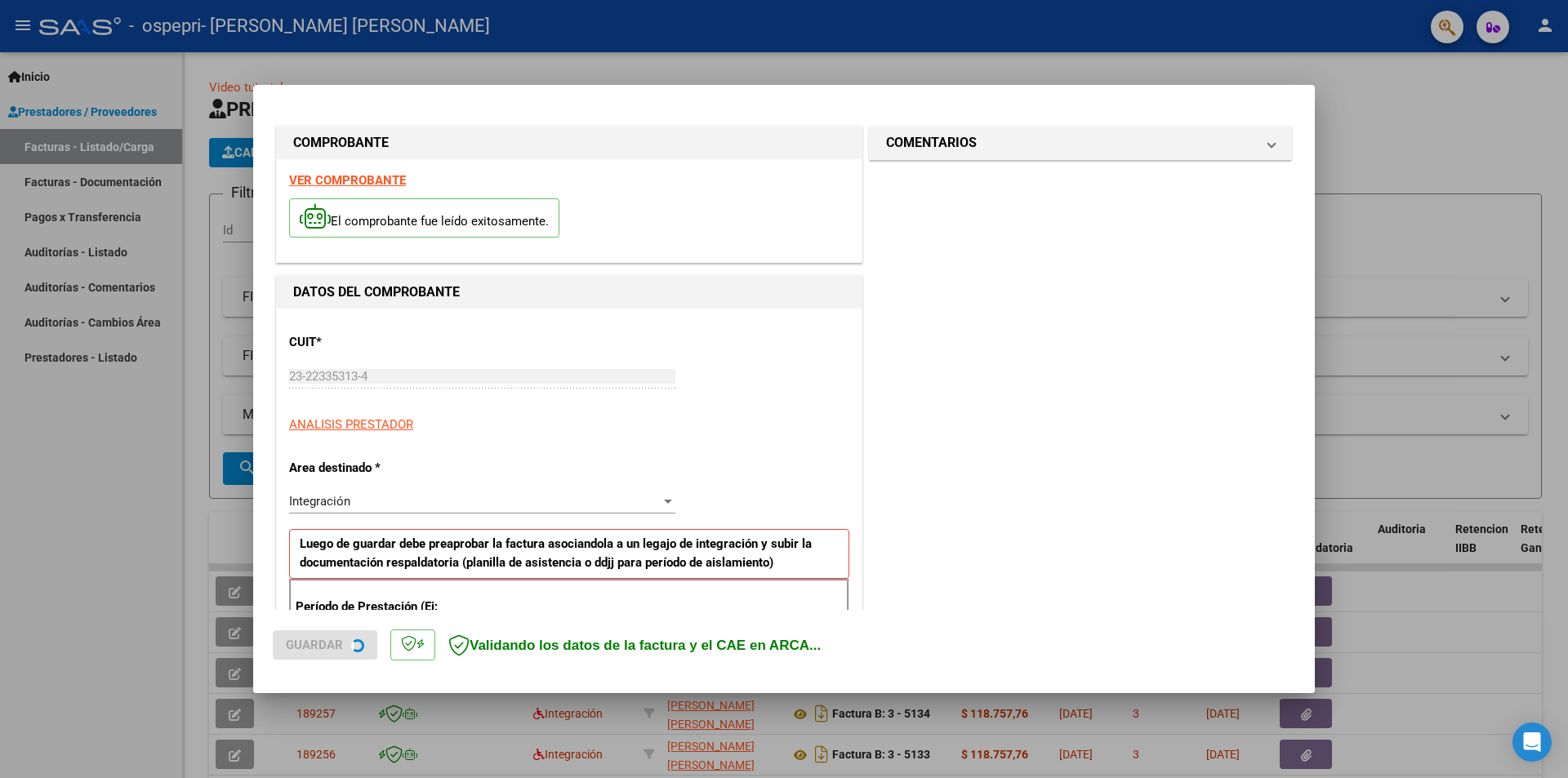
scroll to position [285, 0]
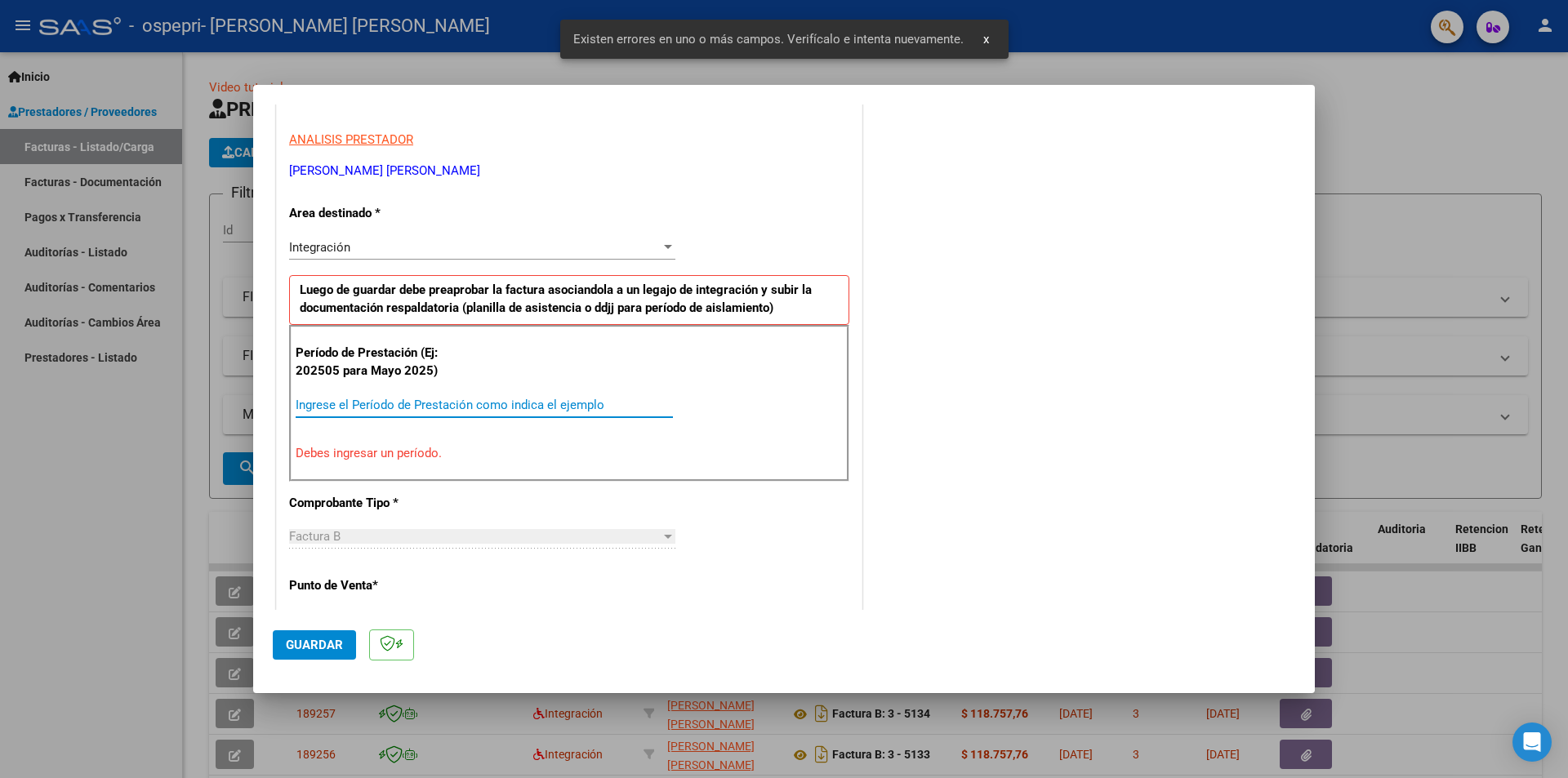
click at [494, 404] on input "Ingrese el Período de Prestación como indica el ejemplo" at bounding box center [485, 405] width 377 height 15
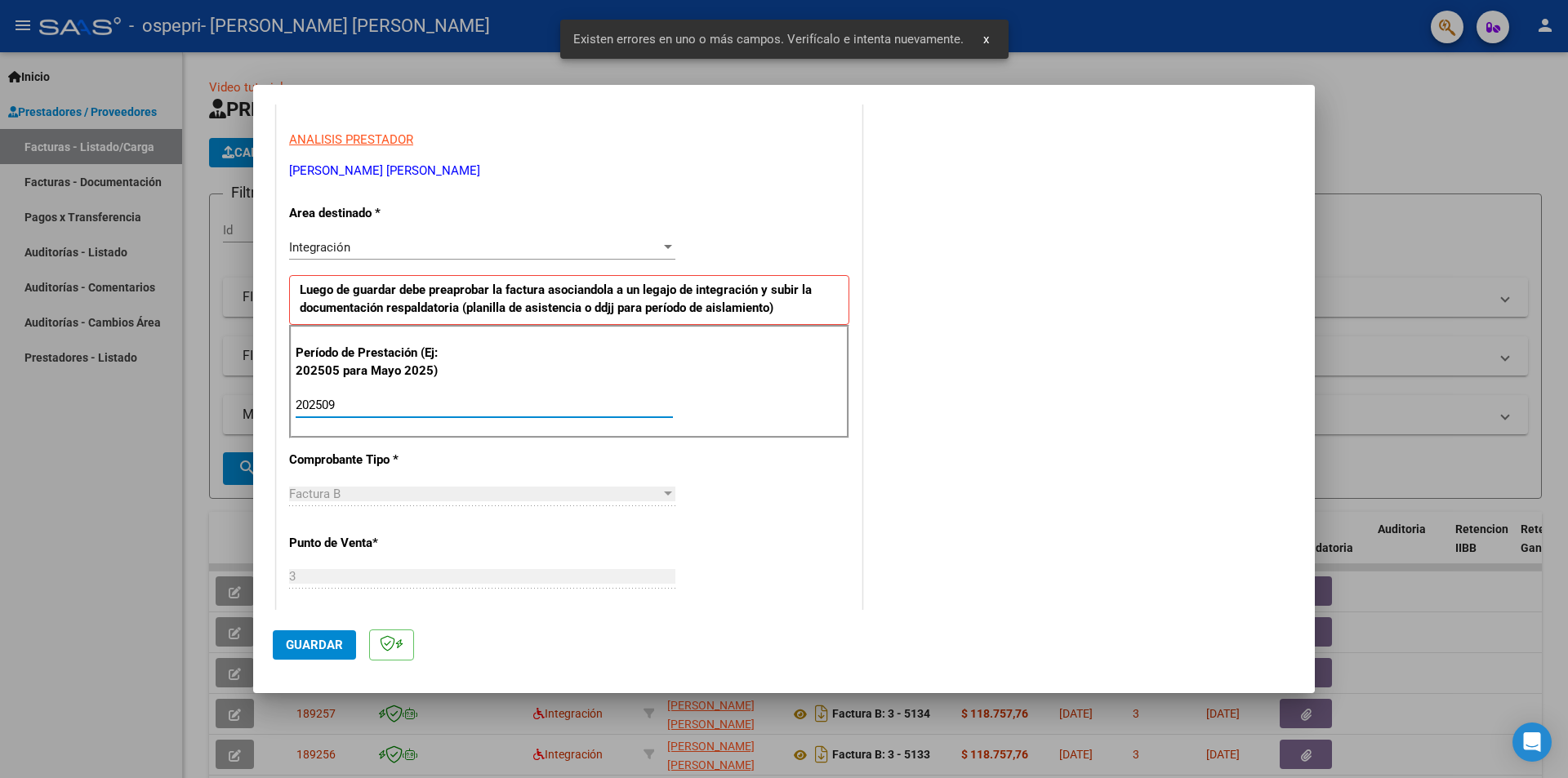
type input "202509"
click at [322, 636] on button "Guardar" at bounding box center [315, 645] width 84 height 30
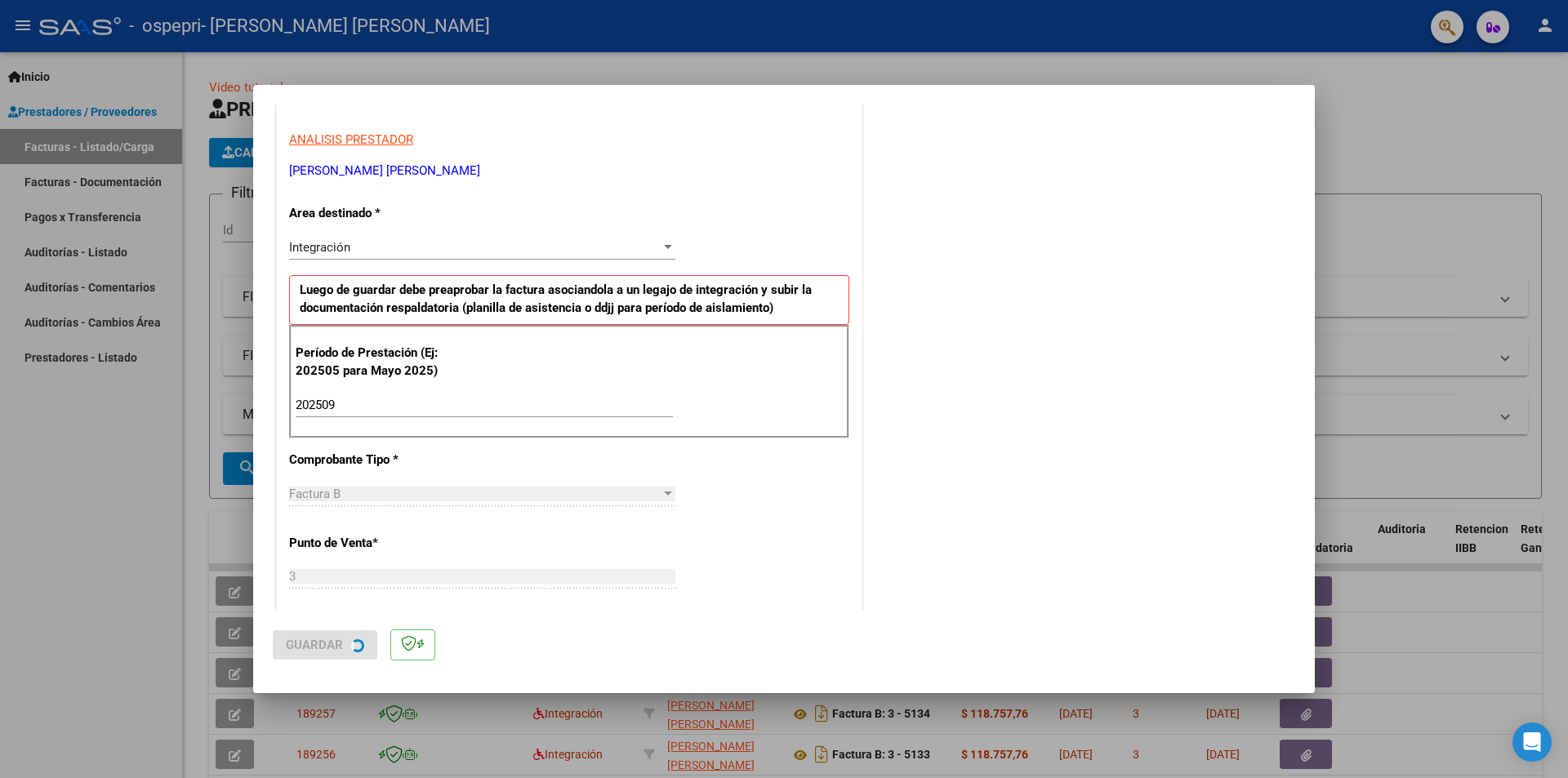
scroll to position [0, 0]
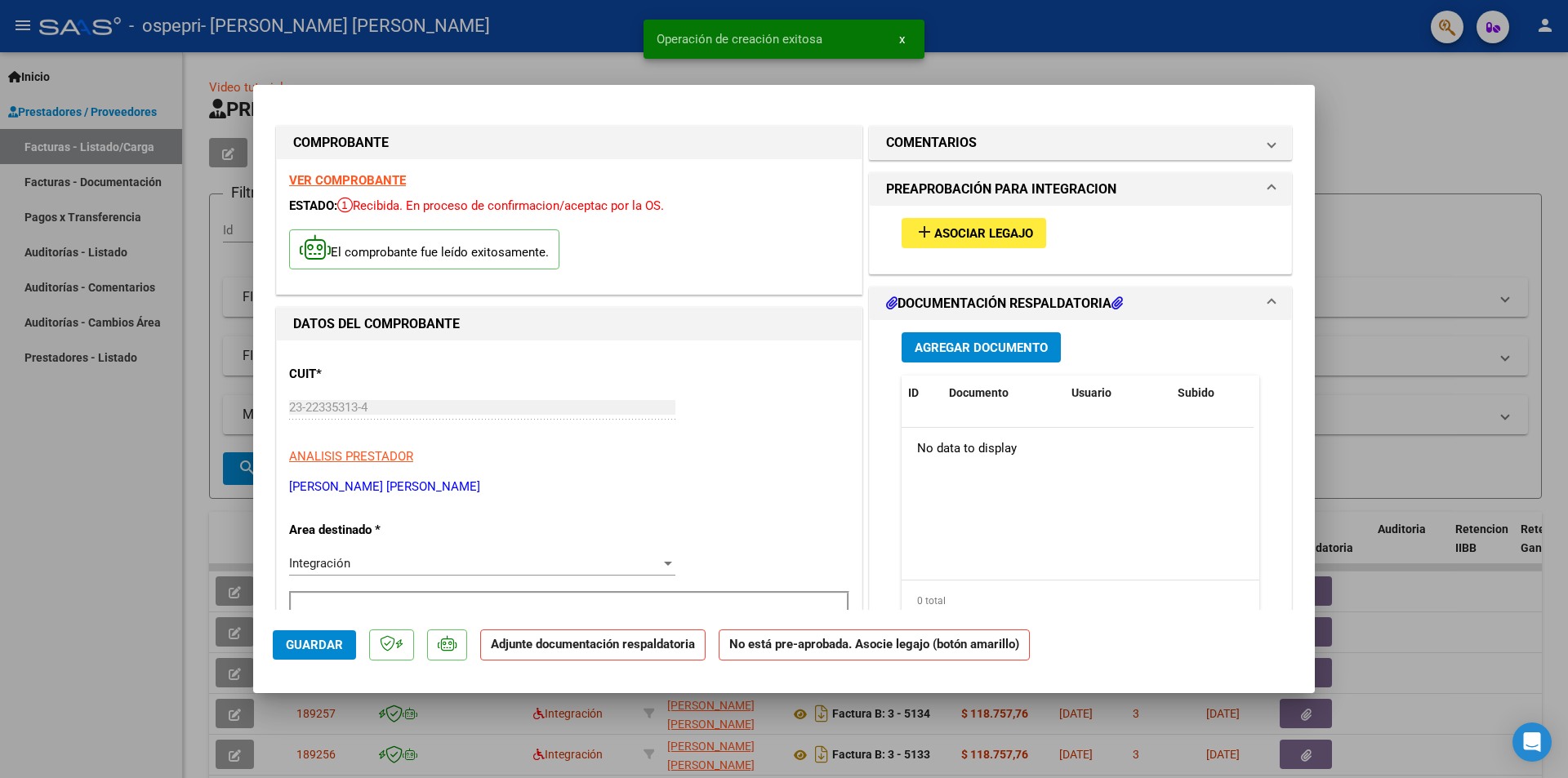
click at [401, 186] on strong "VER COMPROBANTE" at bounding box center [348, 180] width 116 height 15
click at [996, 346] on span "Agregar Documento" at bounding box center [981, 348] width 133 height 15
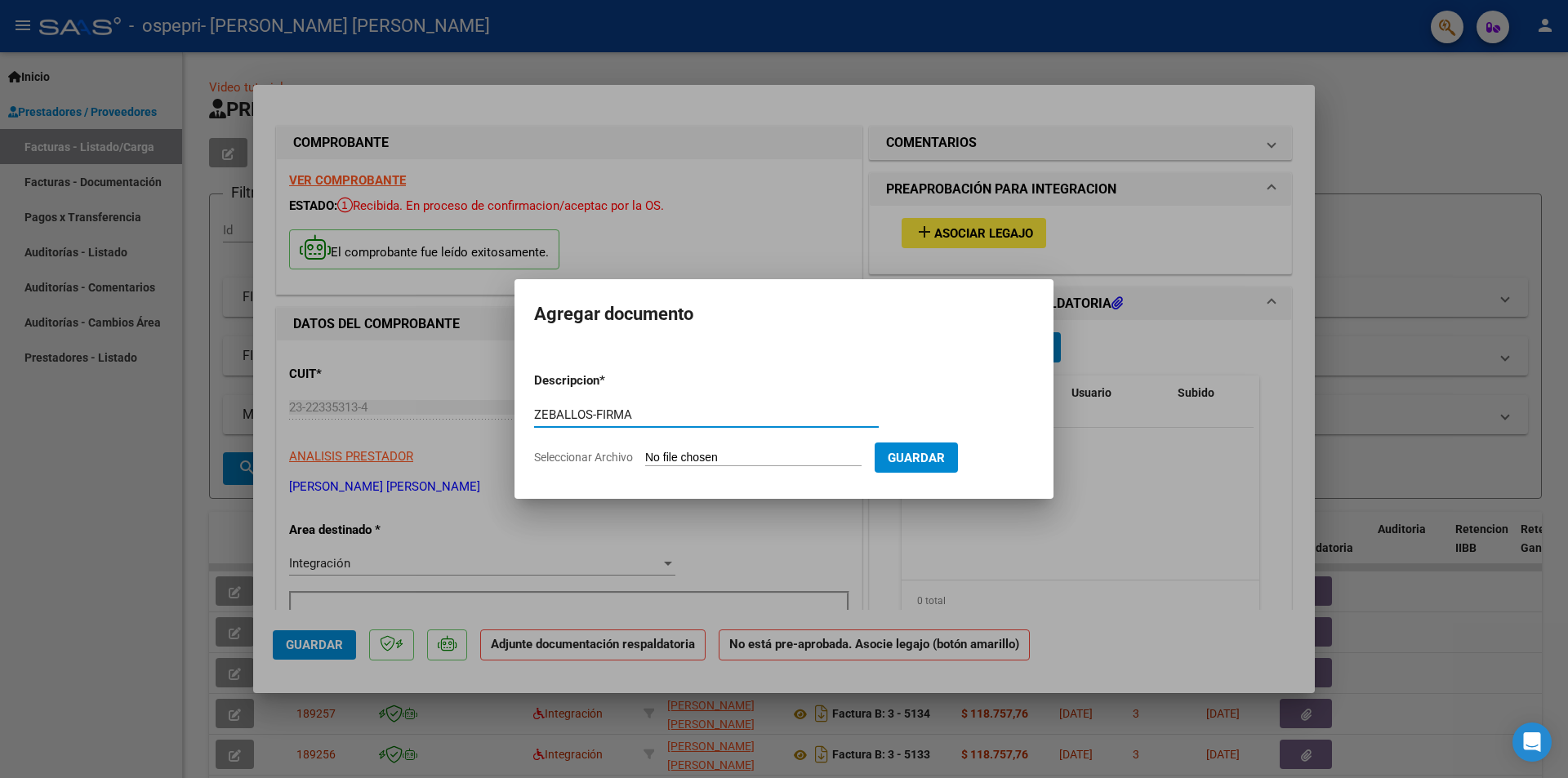
type input "ZEBALLOS-FIRMA"
click at [784, 456] on input "Seleccionar Archivo" at bounding box center [754, 458] width 217 height 16
type input "C:\fakepath\ZEBALLOS-FIRMA.pdf"
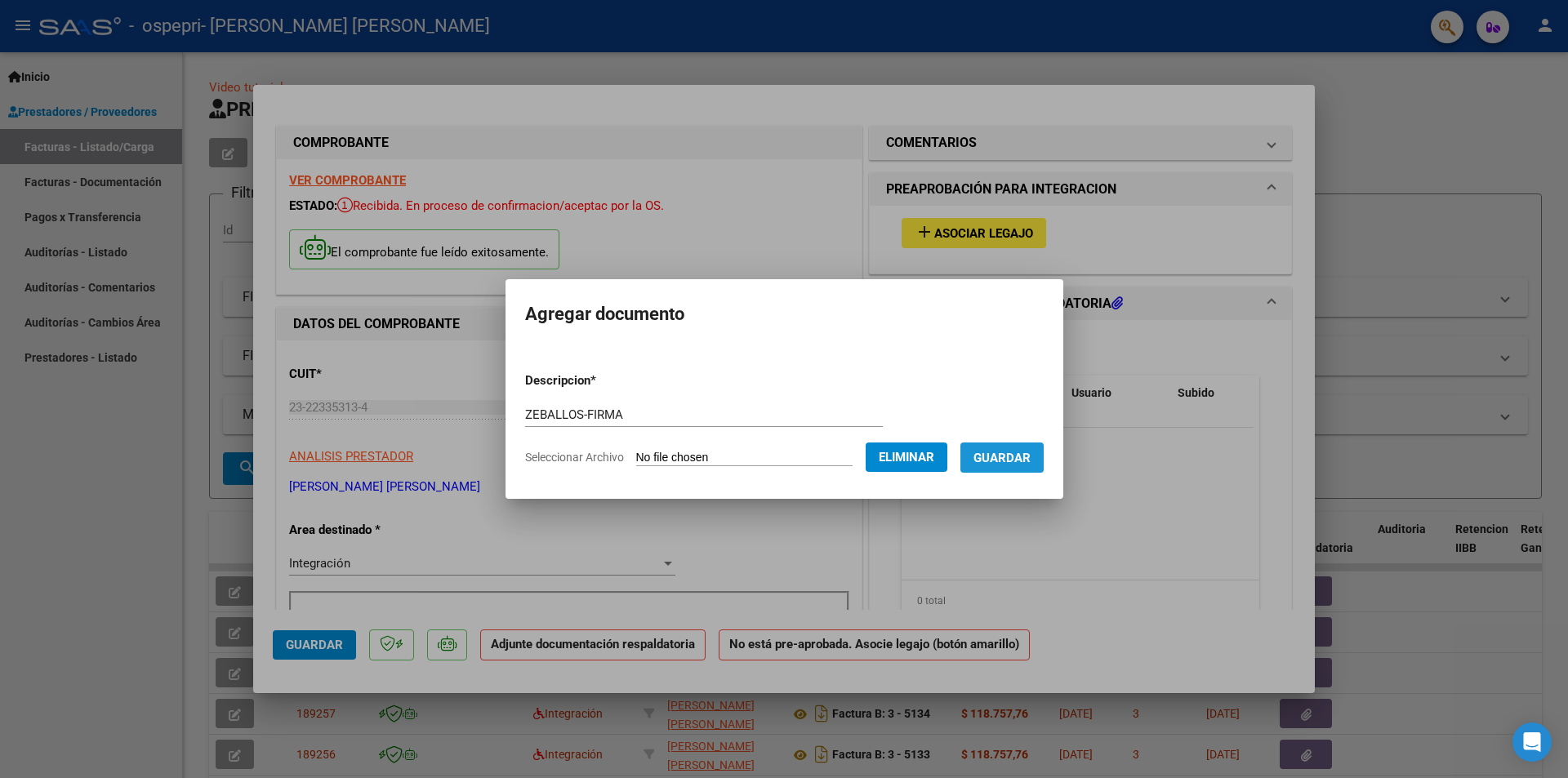
click at [1031, 457] on span "Guardar" at bounding box center [1002, 458] width 57 height 15
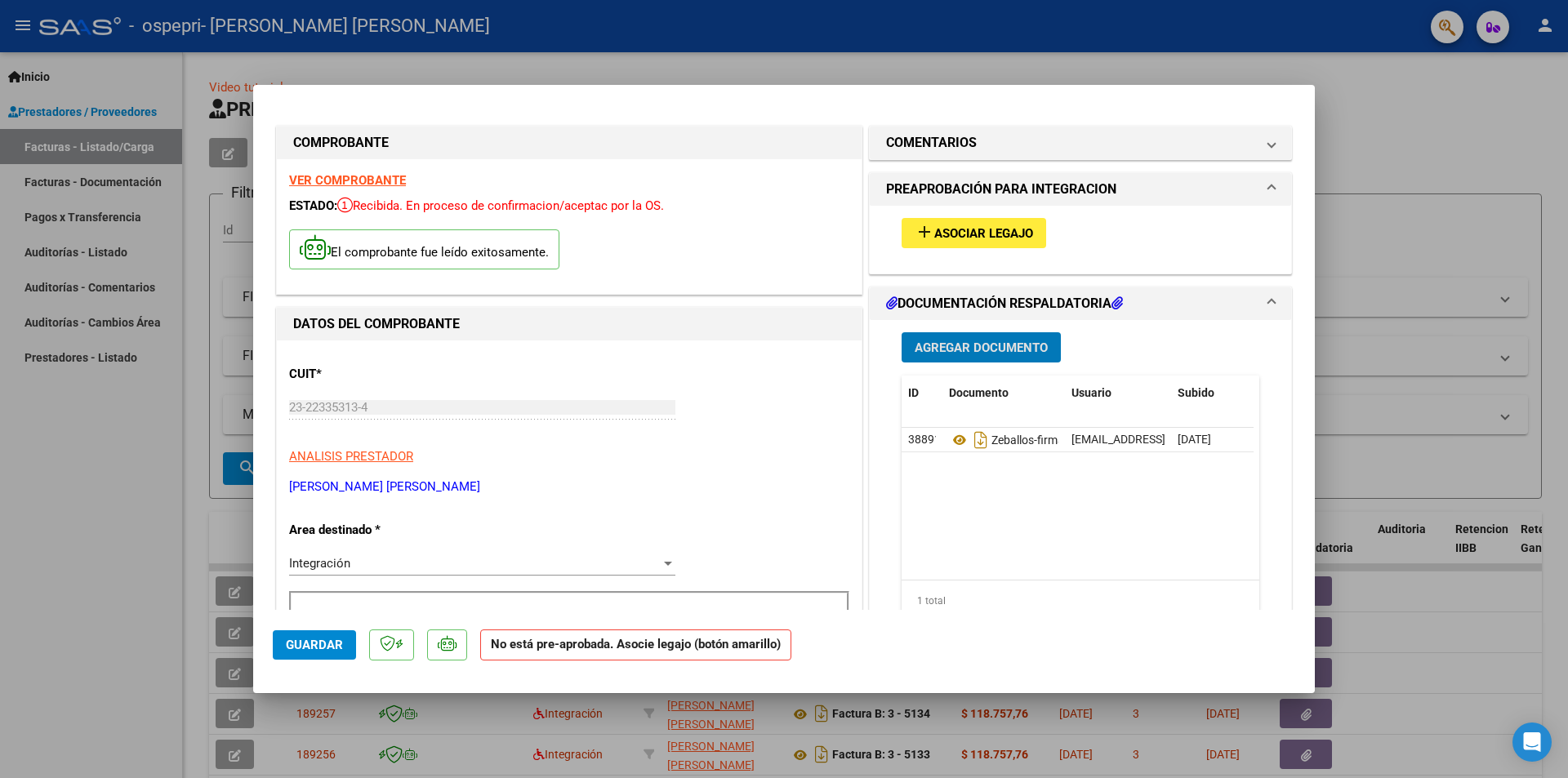
click at [1441, 221] on div at bounding box center [784, 389] width 1568 height 778
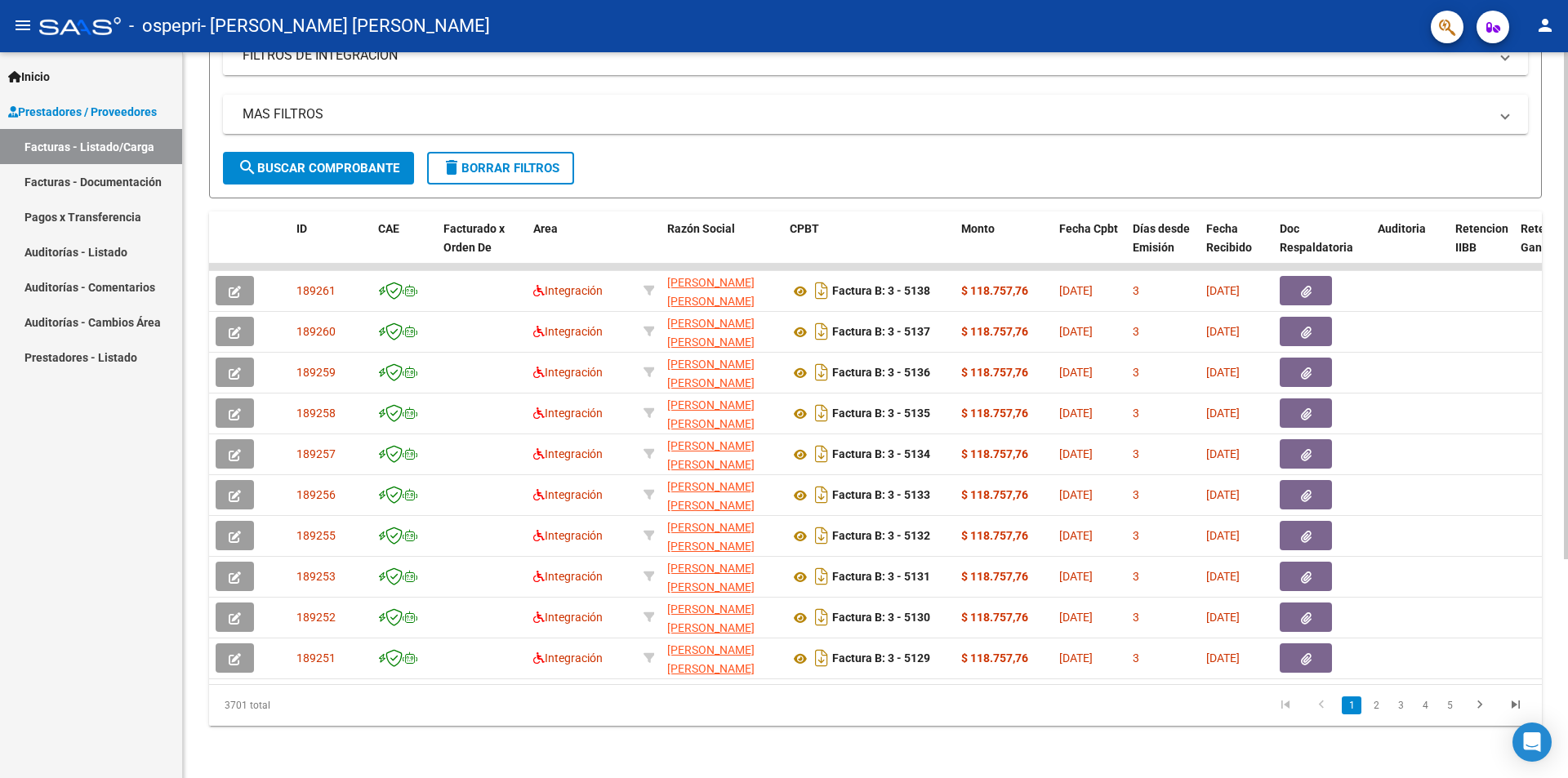
scroll to position [68, 0]
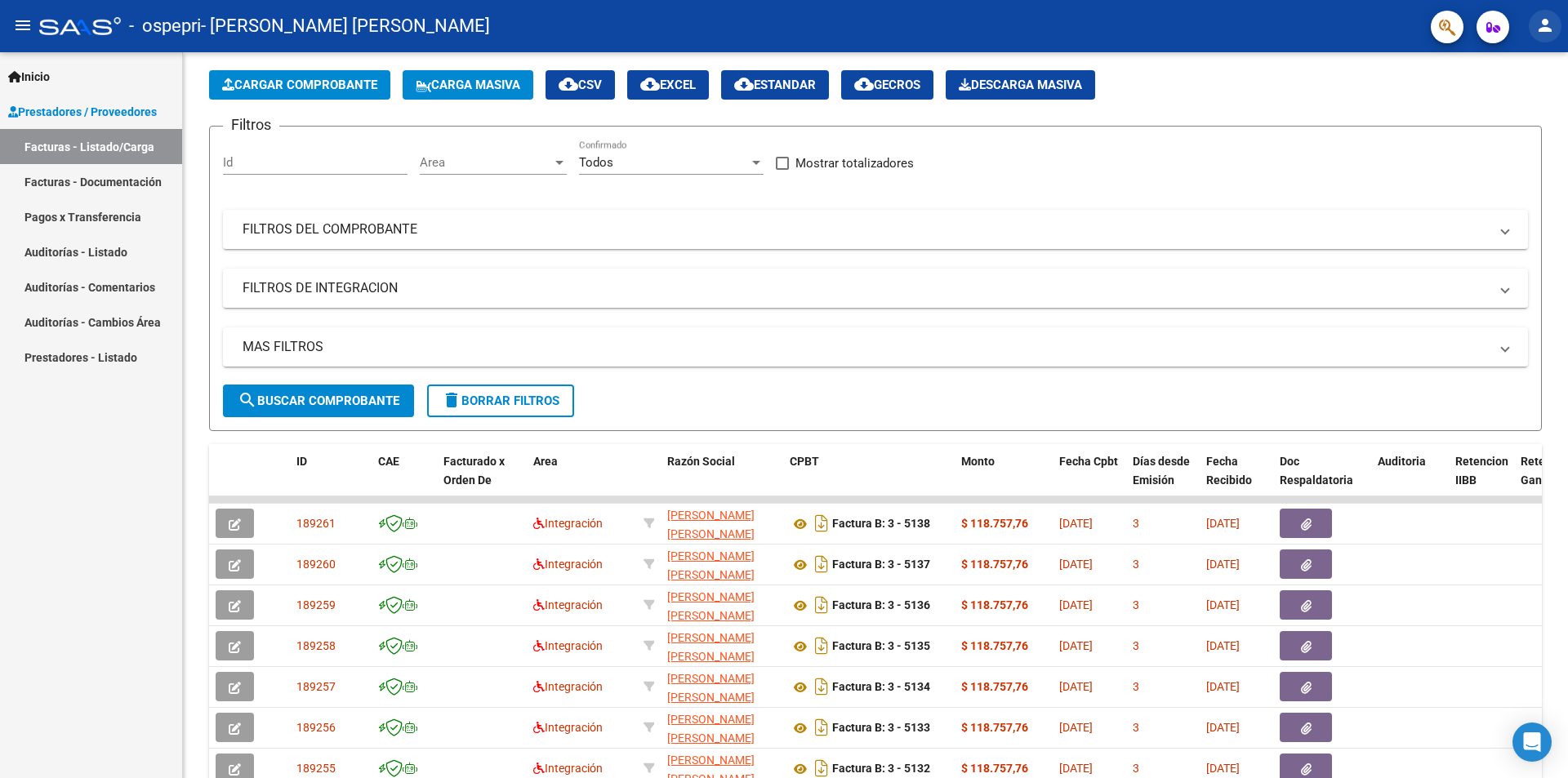
click at [1542, 25] on mat-icon "person" at bounding box center [1545, 25] width 20 height 20
click at [1512, 108] on button "exit_to_app Salir" at bounding box center [1511, 108] width 99 height 39
